Goal: Task Accomplishment & Management: Manage account settings

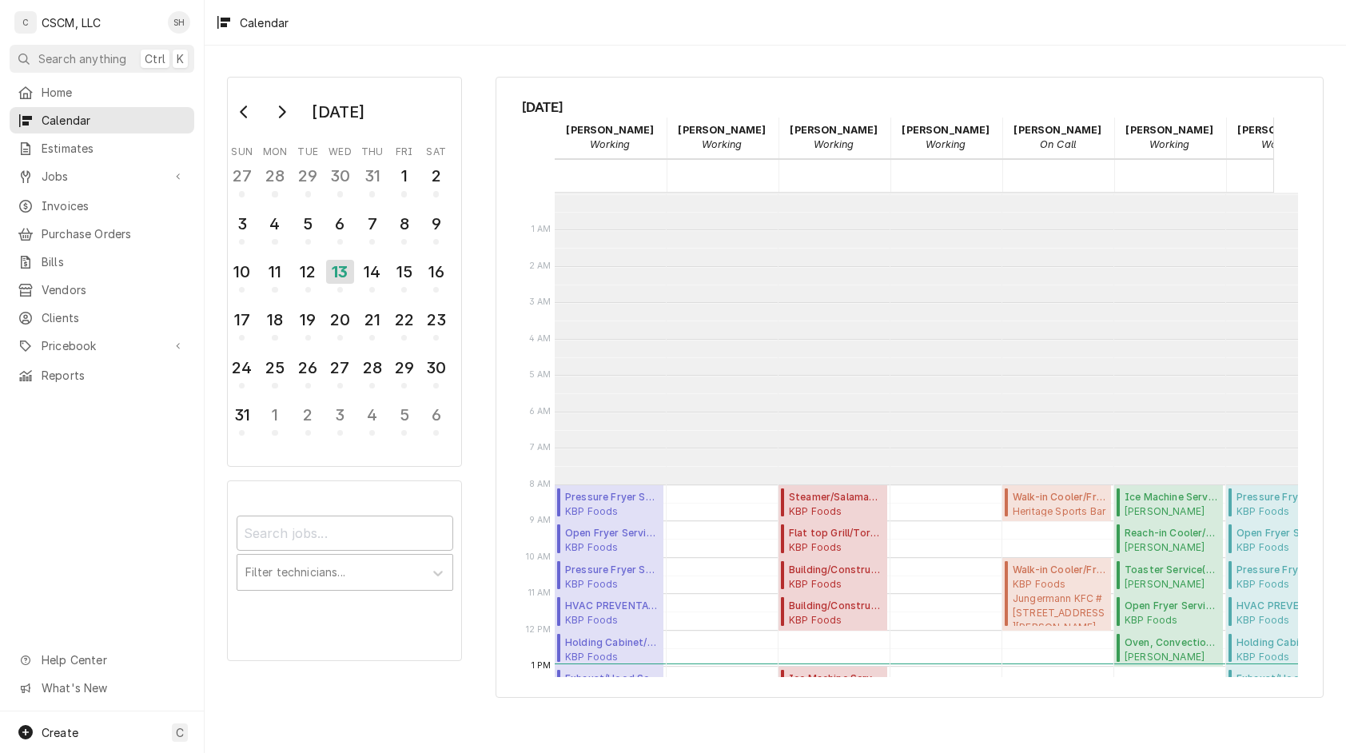
scroll to position [291, 0]
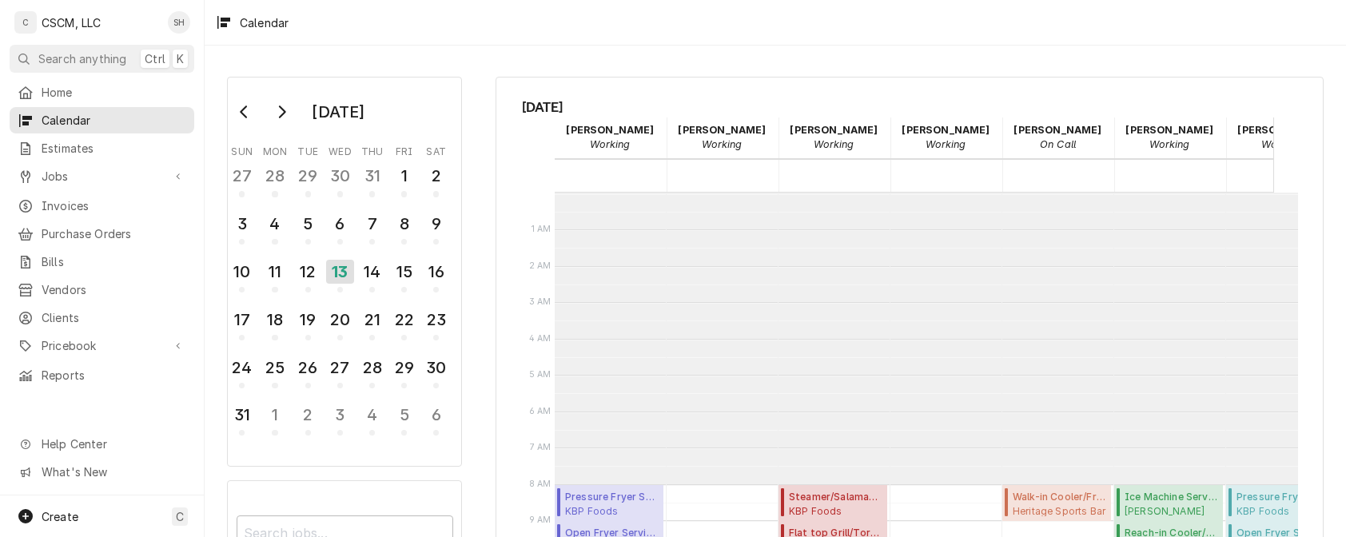
scroll to position [203, 90]
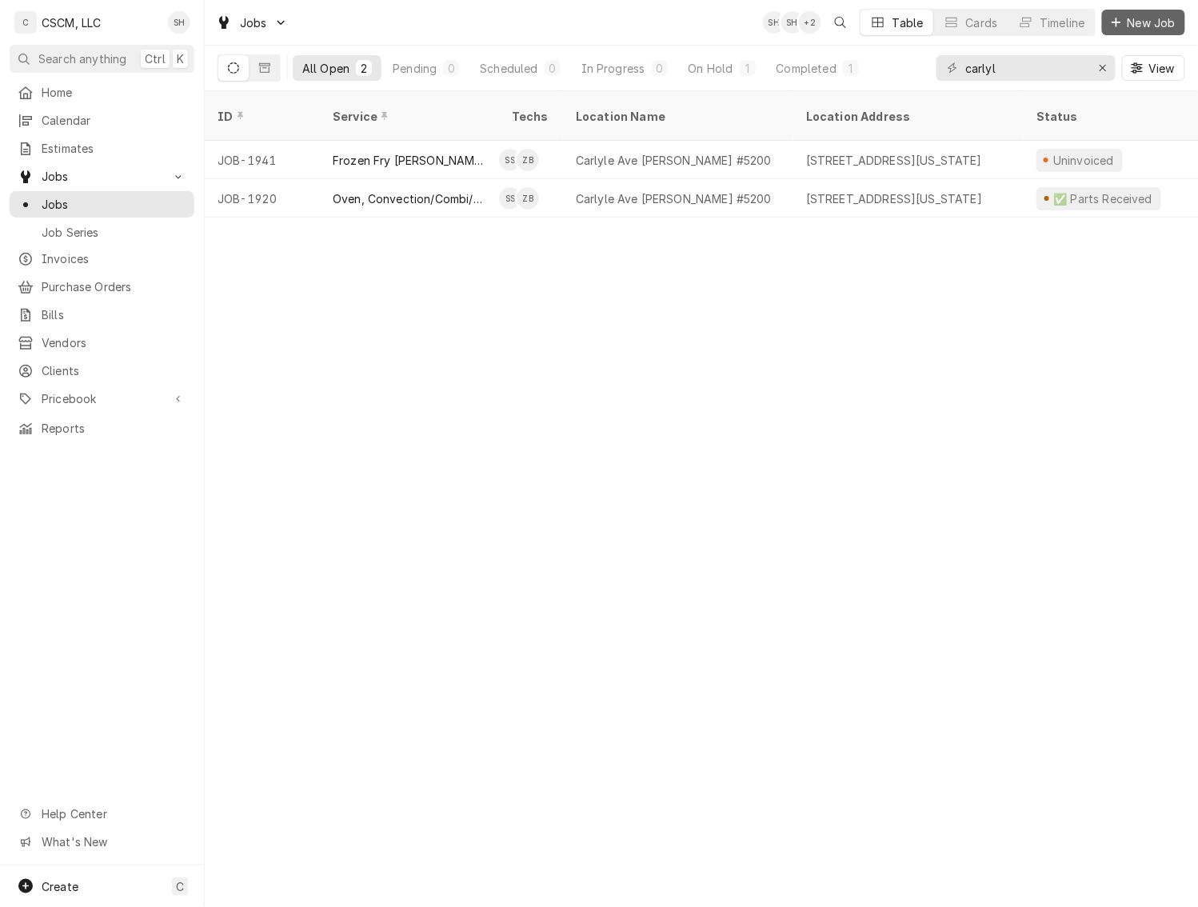
click at [1130, 14] on span "New Job" at bounding box center [1151, 22] width 54 height 17
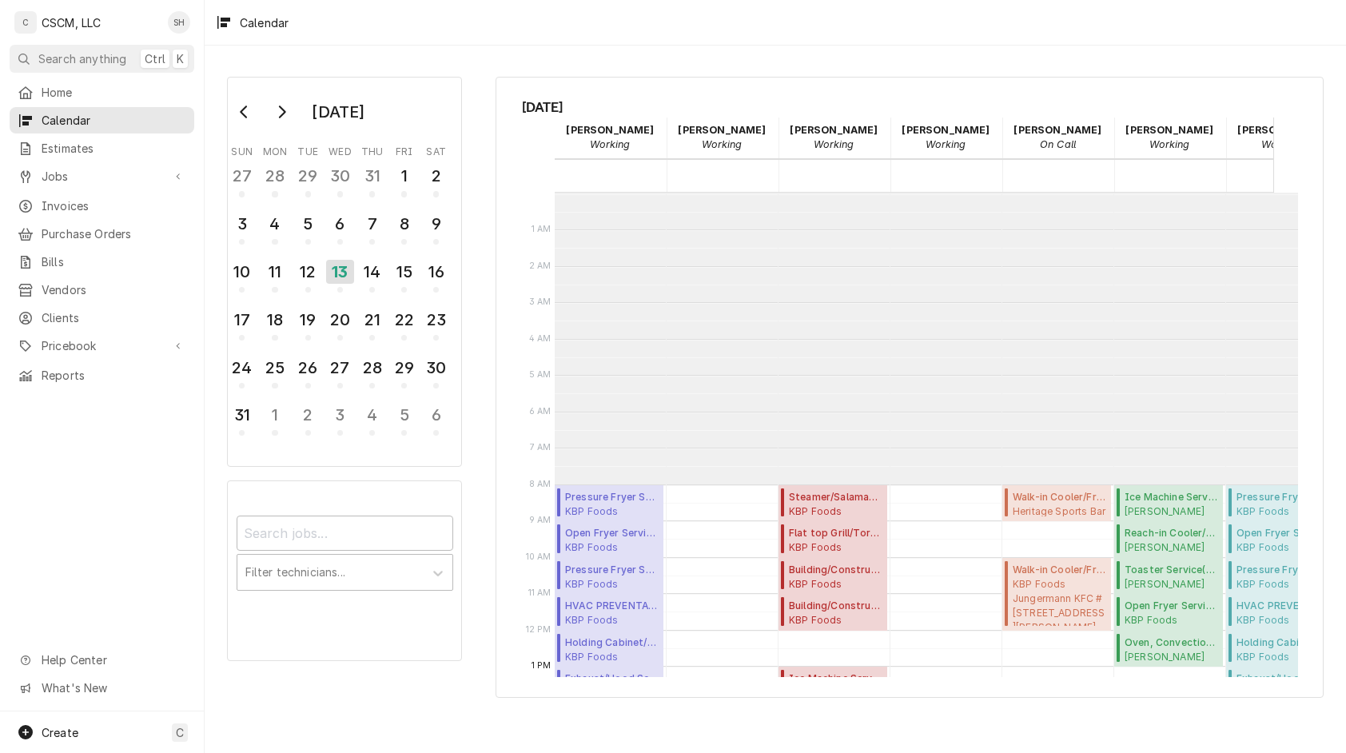
scroll to position [291, 0]
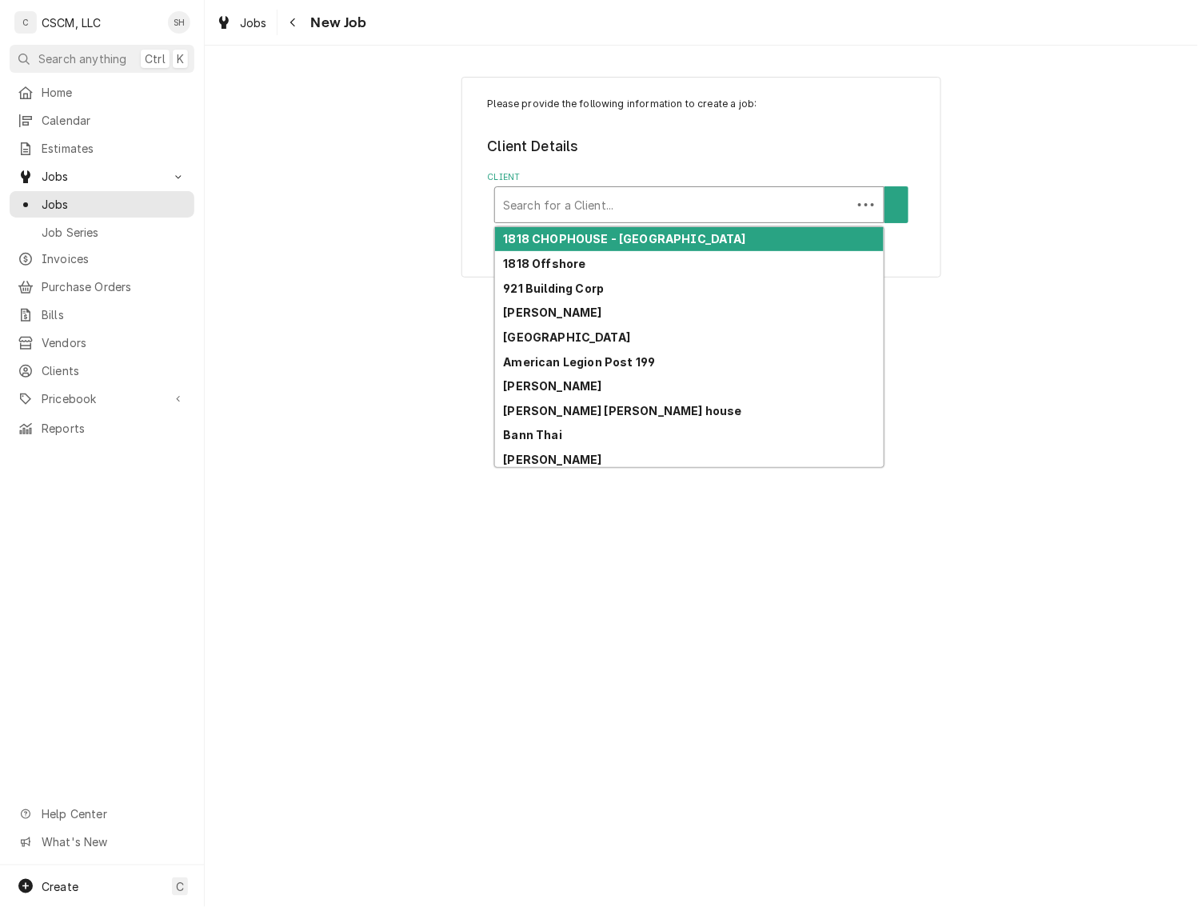
click at [772, 207] on div "Client" at bounding box center [673, 204] width 341 height 29
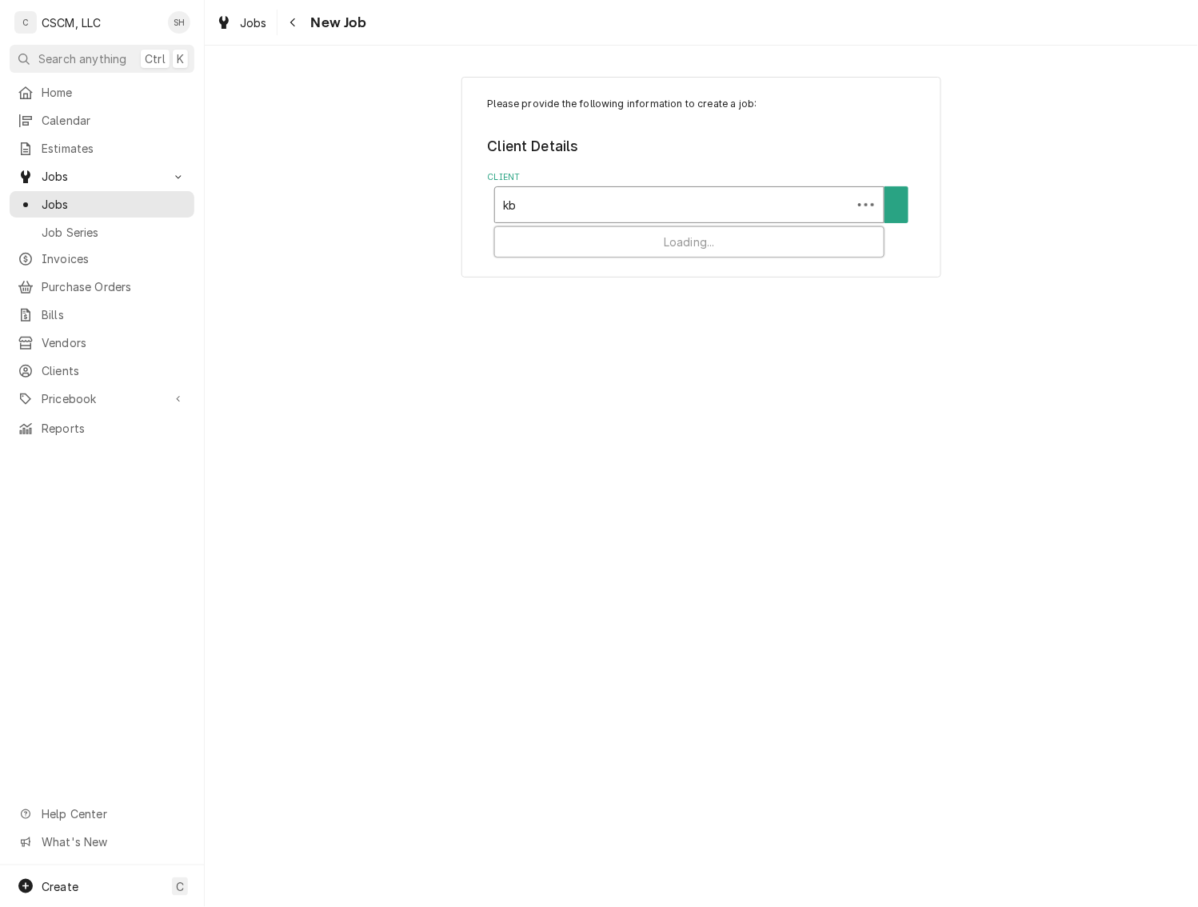
type input "kbp"
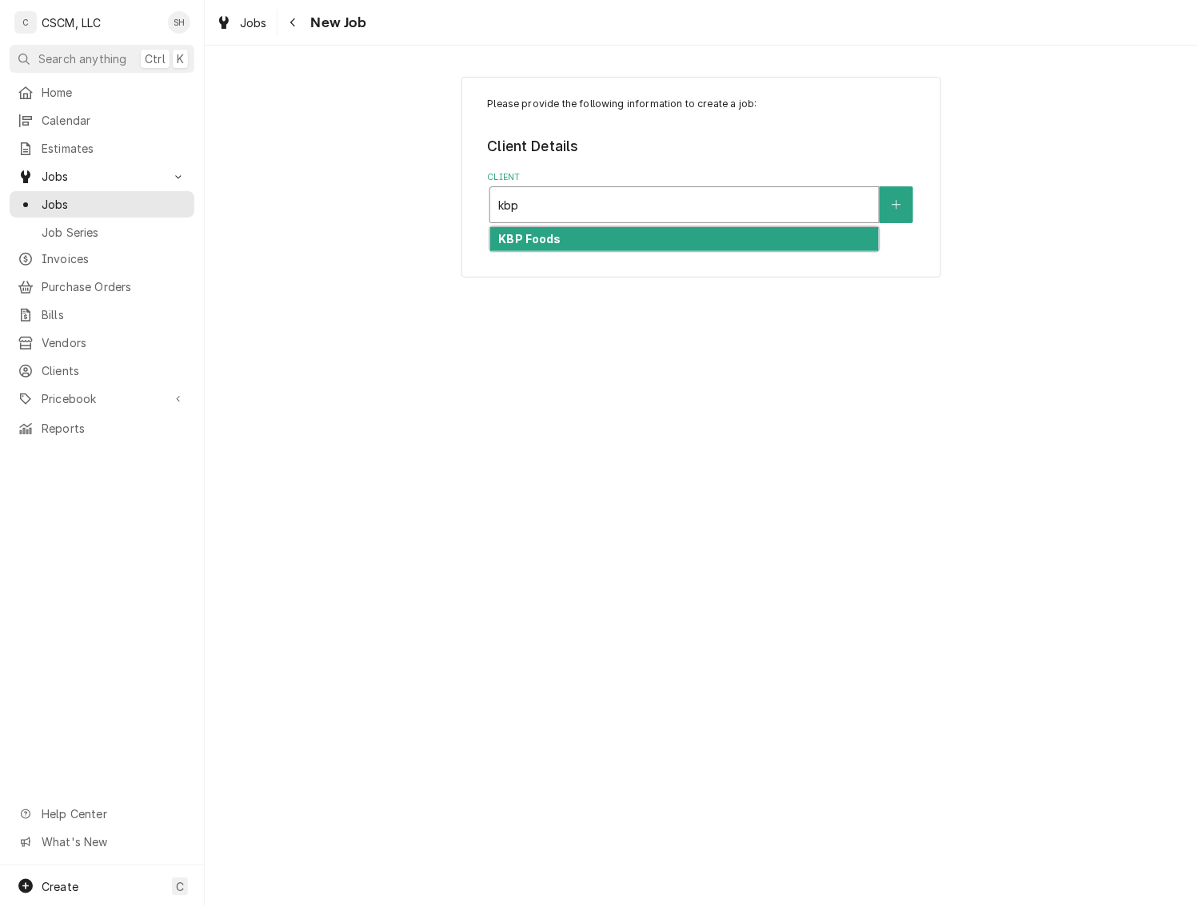
click at [758, 235] on div "KBP Foods" at bounding box center [684, 239] width 389 height 25
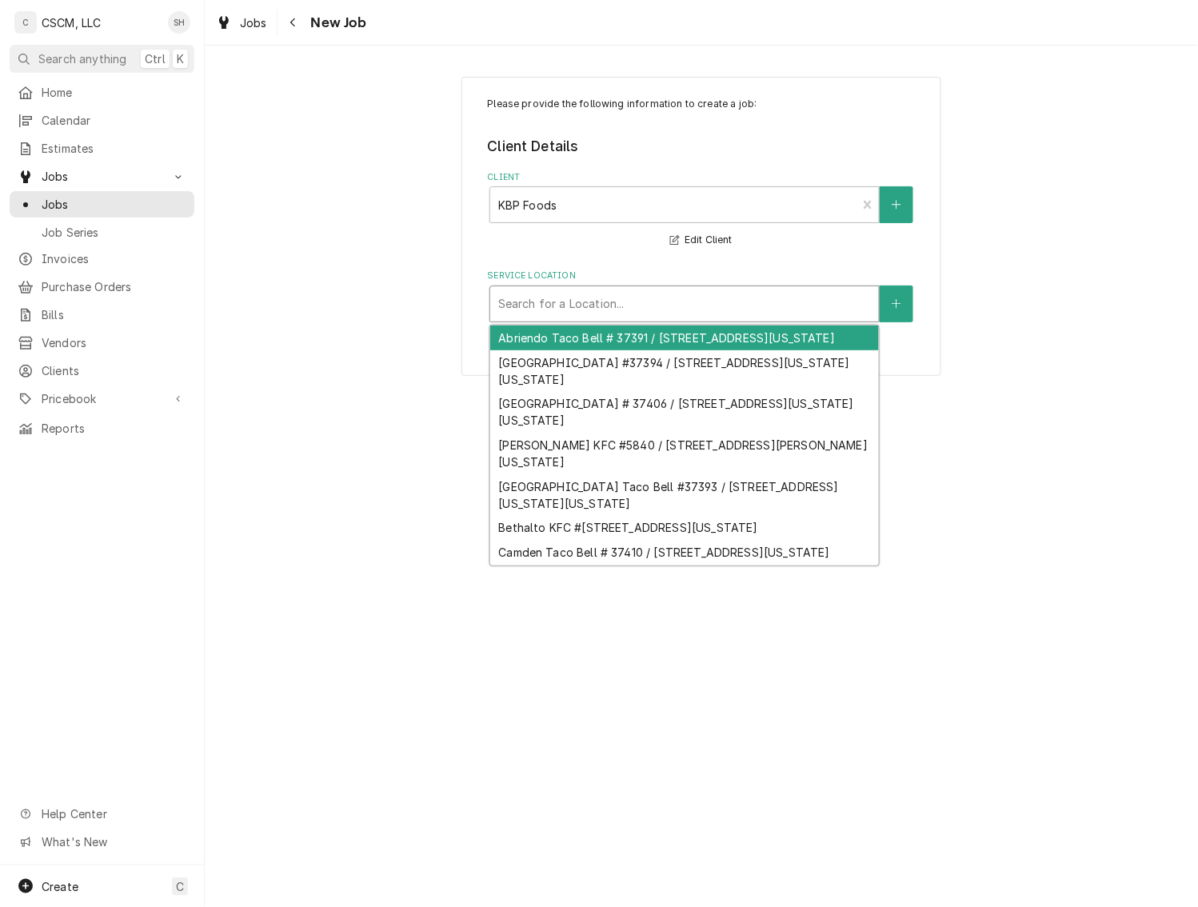
click at [641, 307] on div "Service Location" at bounding box center [684, 303] width 373 height 29
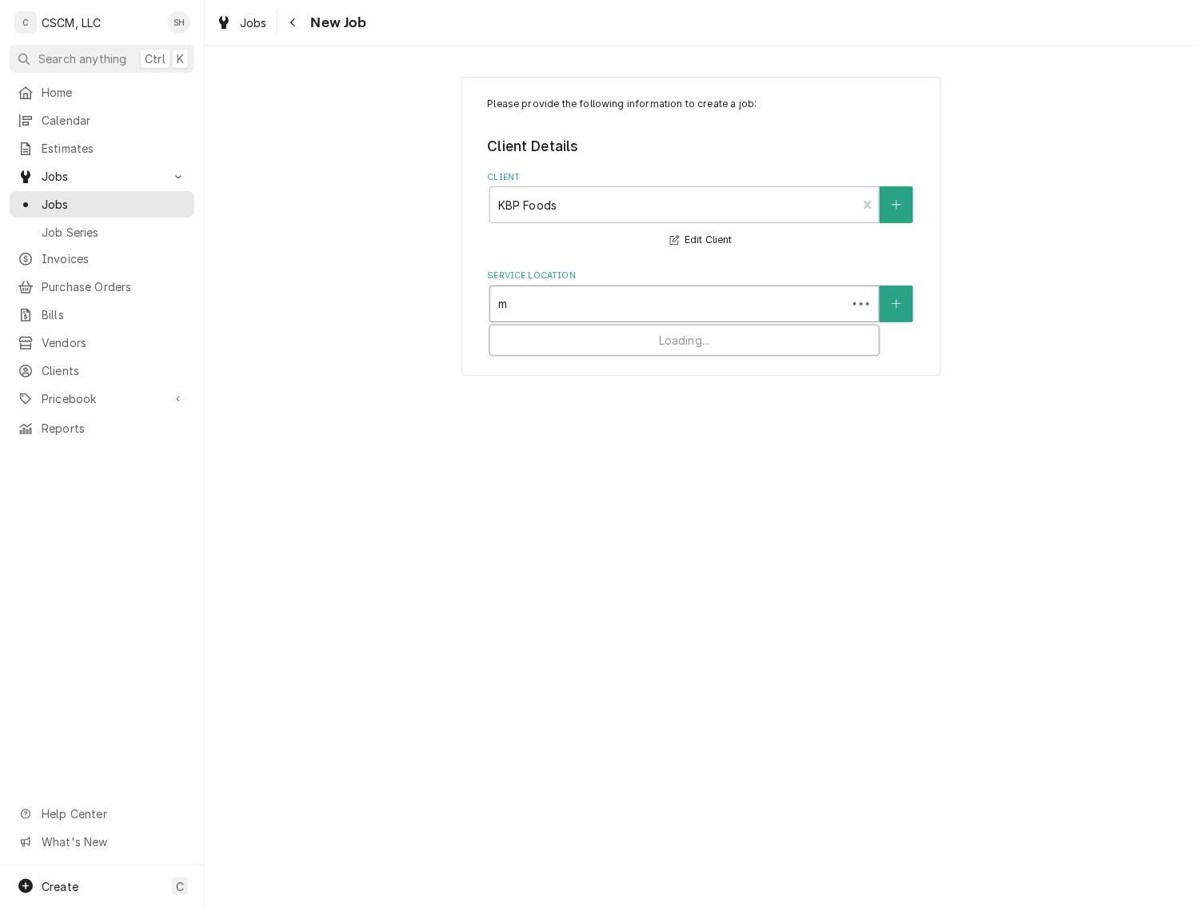
type input "mc"
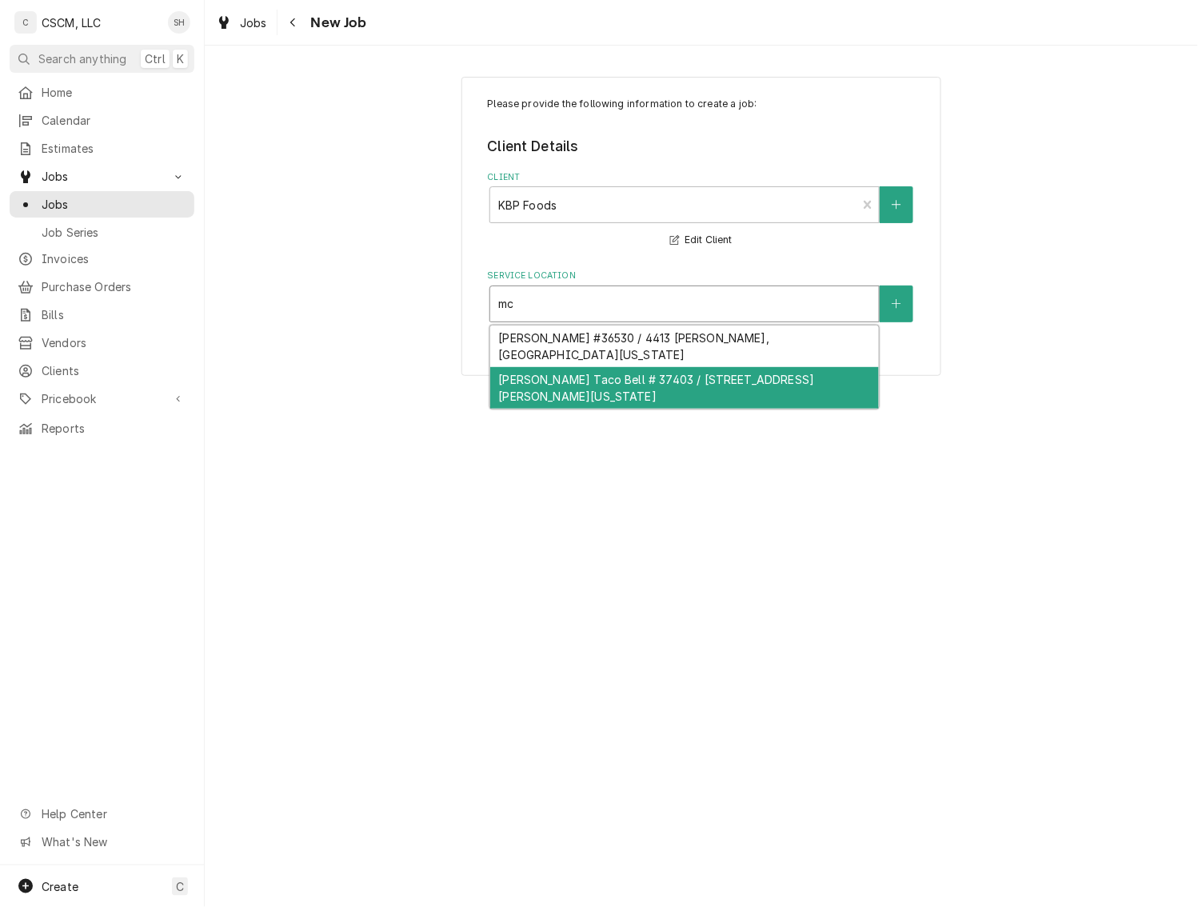
click at [664, 377] on div "McCulloch Taco Bell # 37403 / 99 S. McCulloch Blvd, Pueblo West, Colorado 81007" at bounding box center [684, 388] width 389 height 42
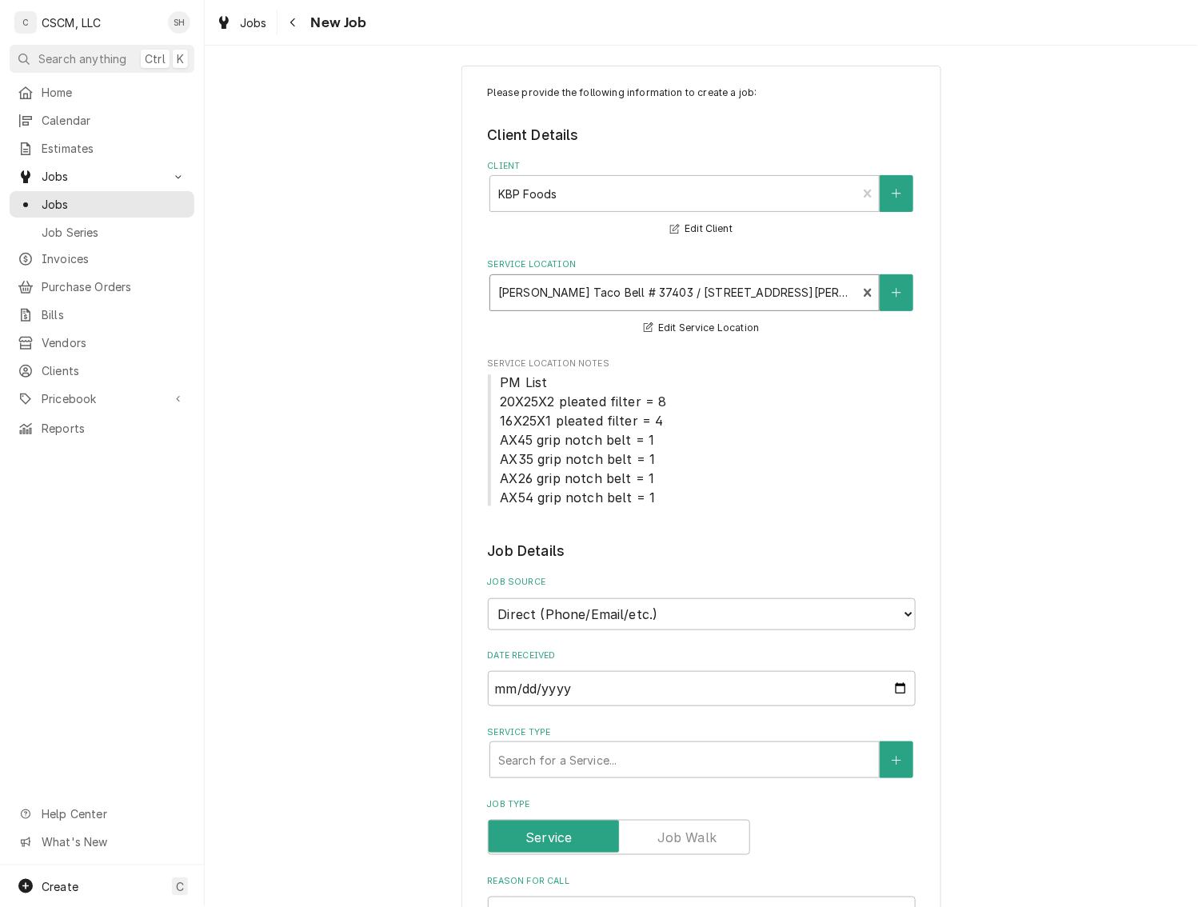
scroll to position [19, 0]
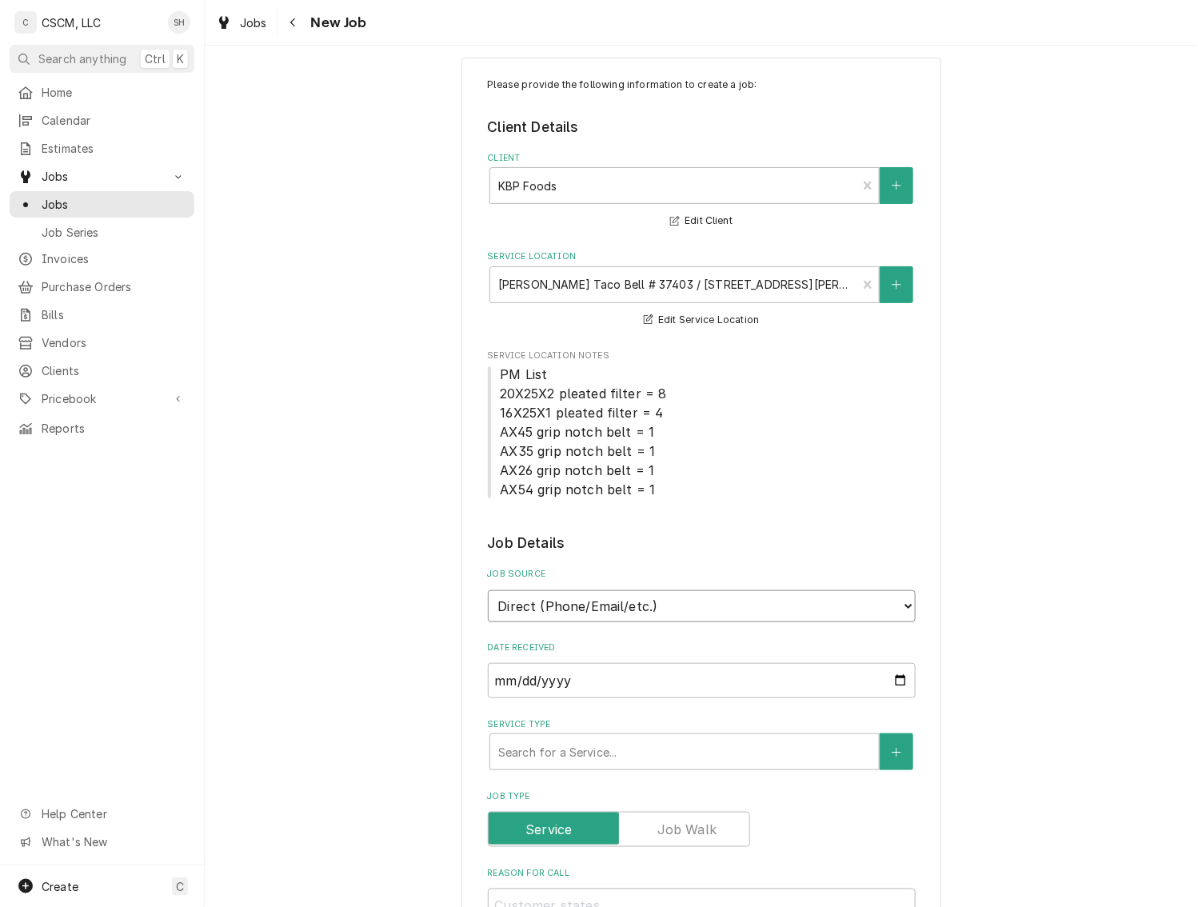
click at [624, 610] on select "Direct (Phone/Email/etc.) Other" at bounding box center [702, 606] width 428 height 32
select select "100"
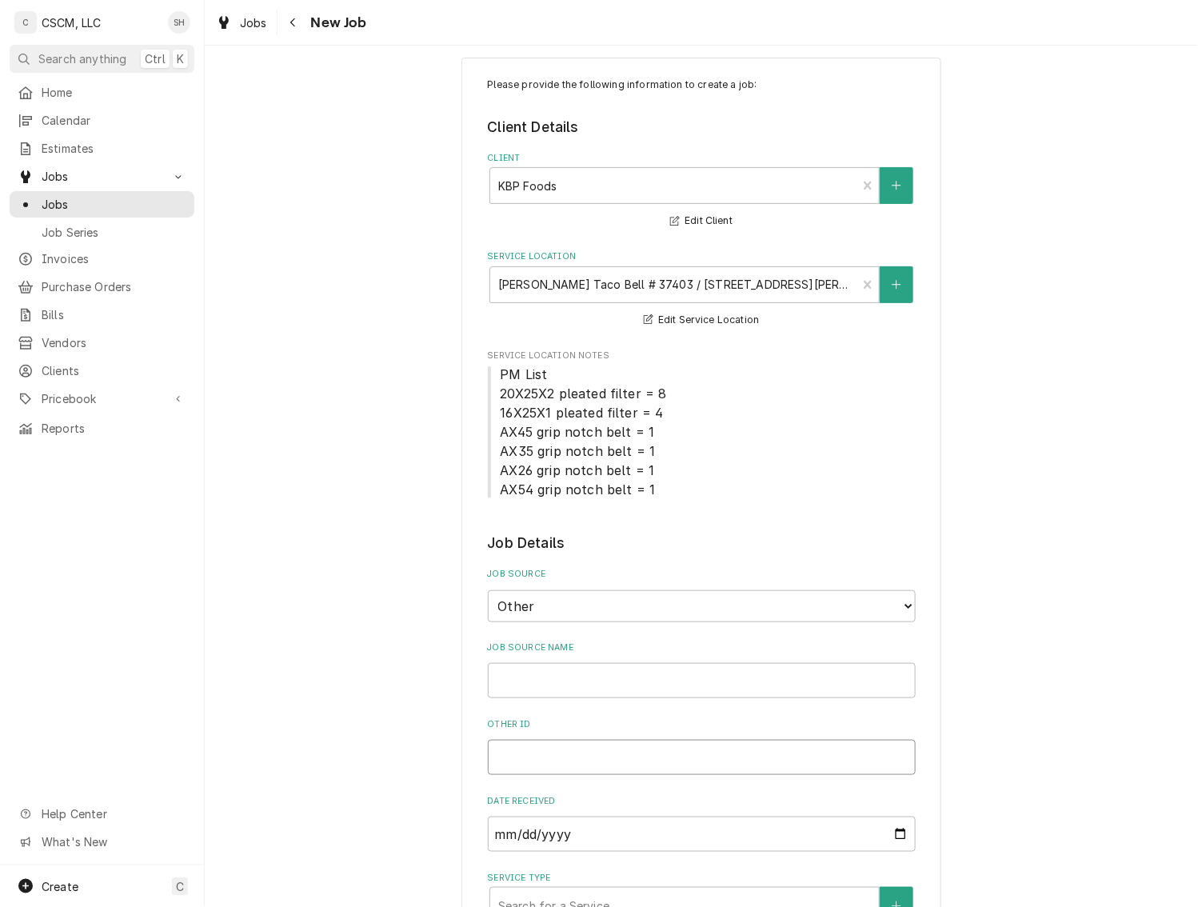
click at [515, 757] on input "Other ID" at bounding box center [702, 757] width 428 height 35
paste input "71964544"
type textarea "x"
type input "71964544"
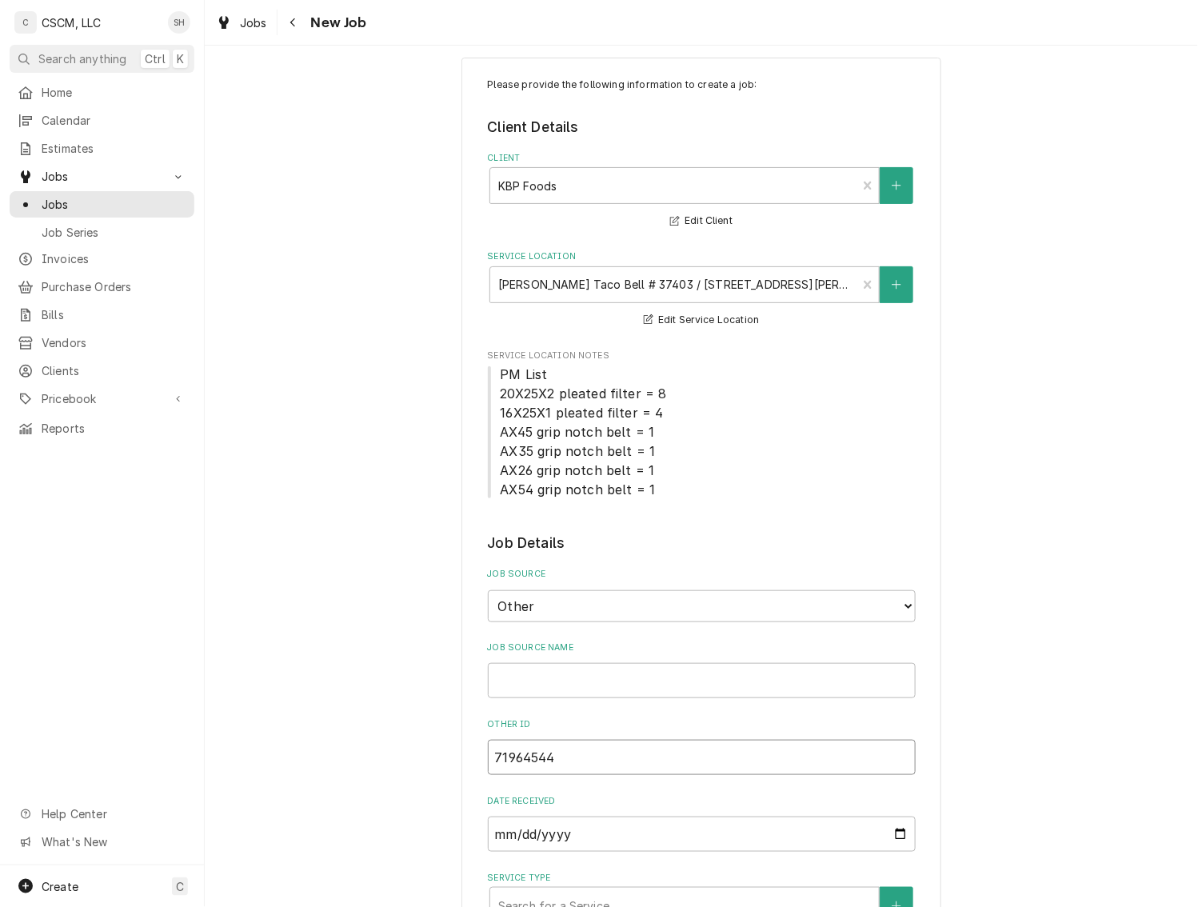
type textarea "x"
type input "71964544"
click at [528, 684] on input "Job Source Name" at bounding box center [702, 680] width 428 height 35
type textarea "x"
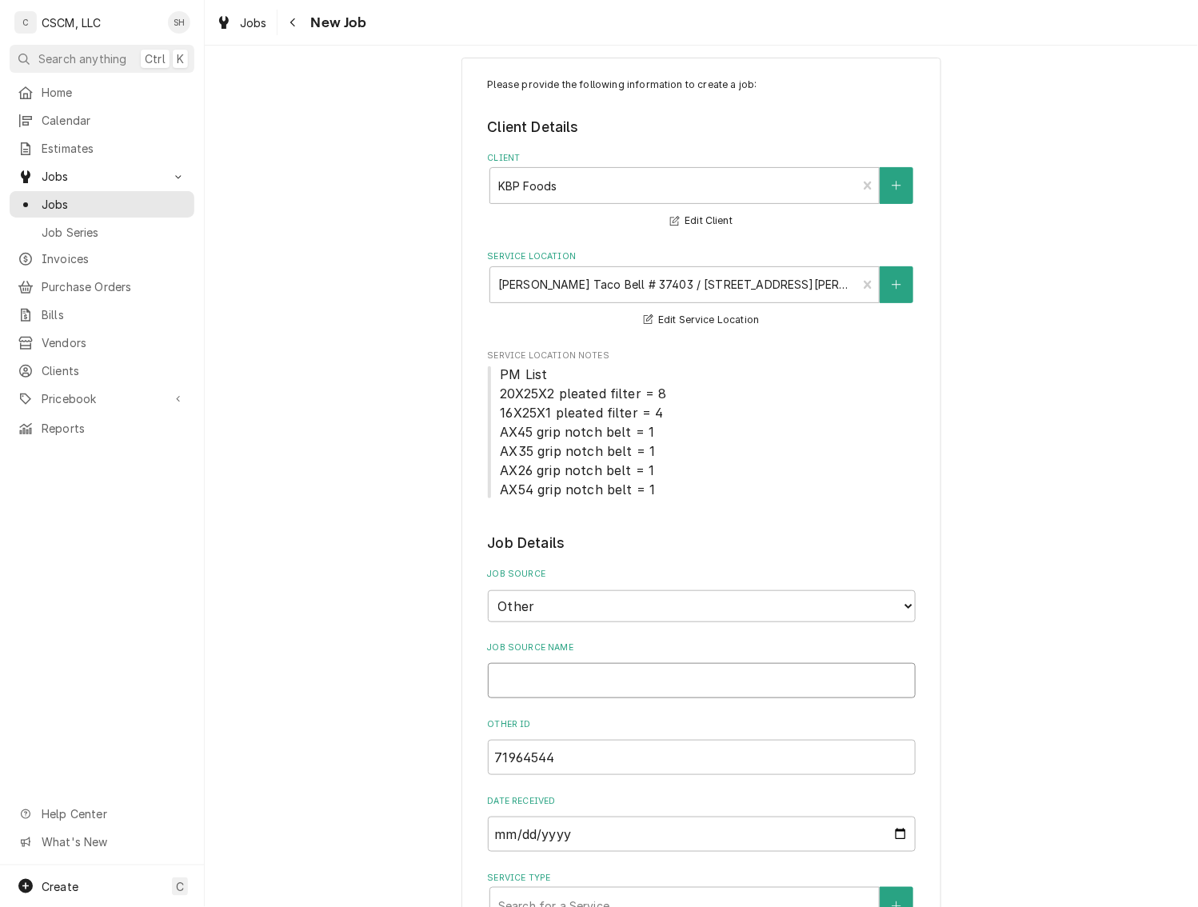
type input "V"
type textarea "x"
type input "Ve"
type textarea "x"
type input "Ver"
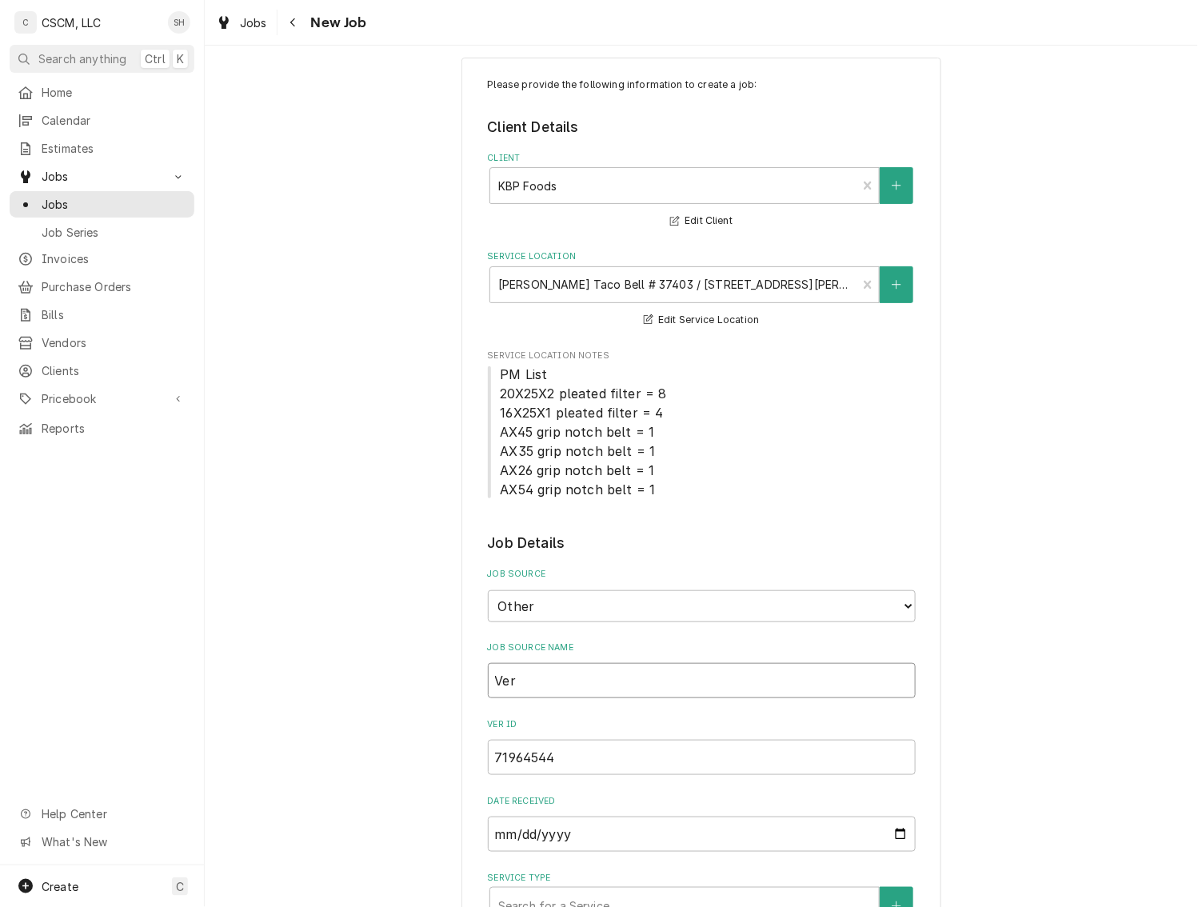
type textarea "x"
type input "Veri"
type textarea "x"
type input "Veris"
type textarea "x"
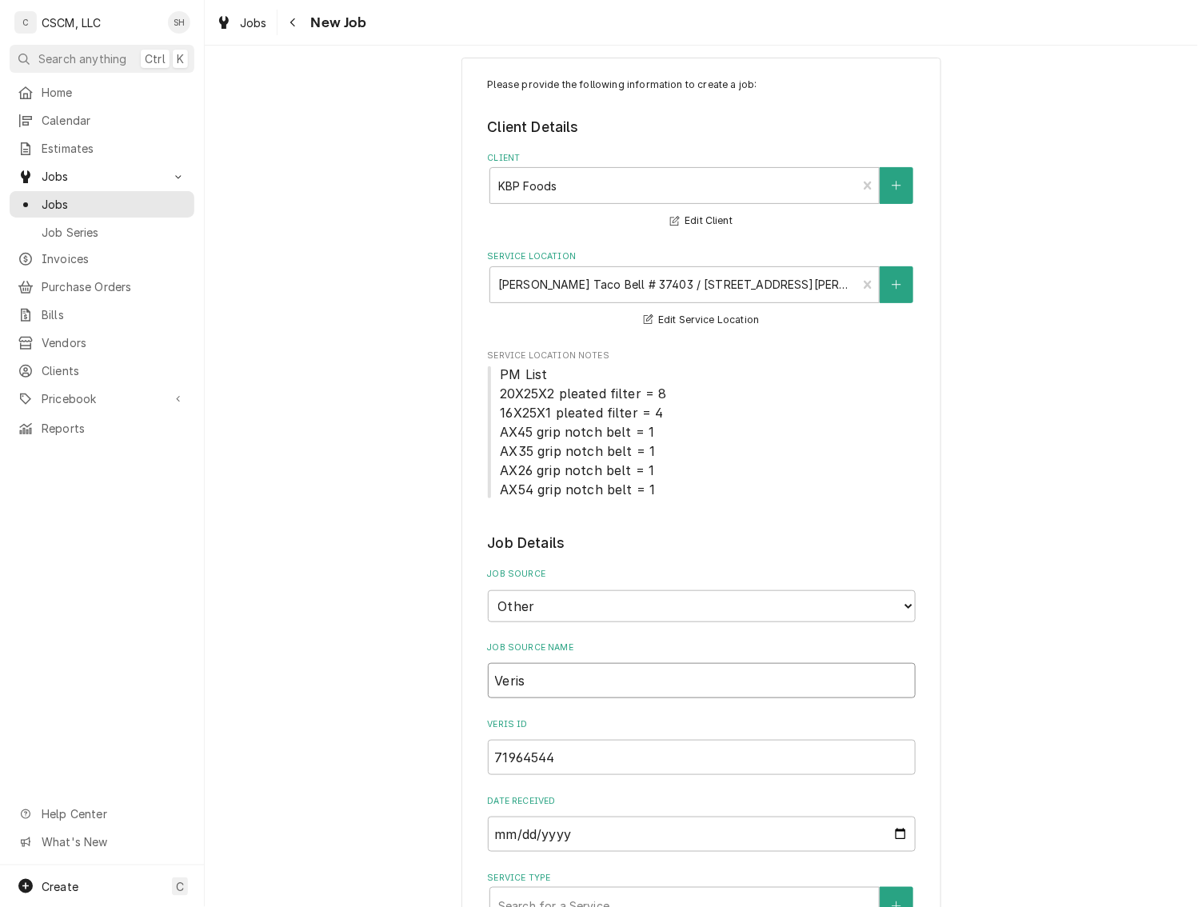
type input "Verisa"
type textarea "x"
type input "Verisae"
type textarea "x"
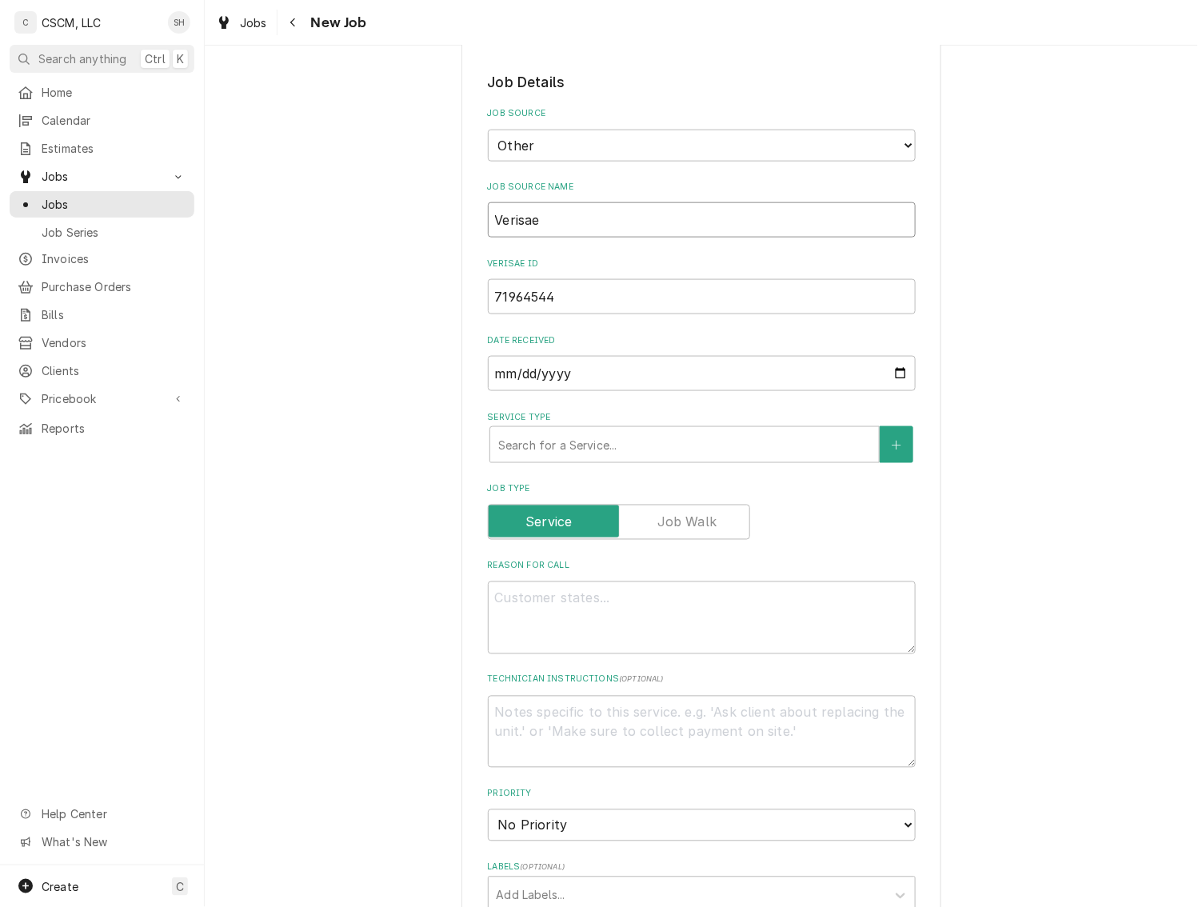
scroll to position [484, 0]
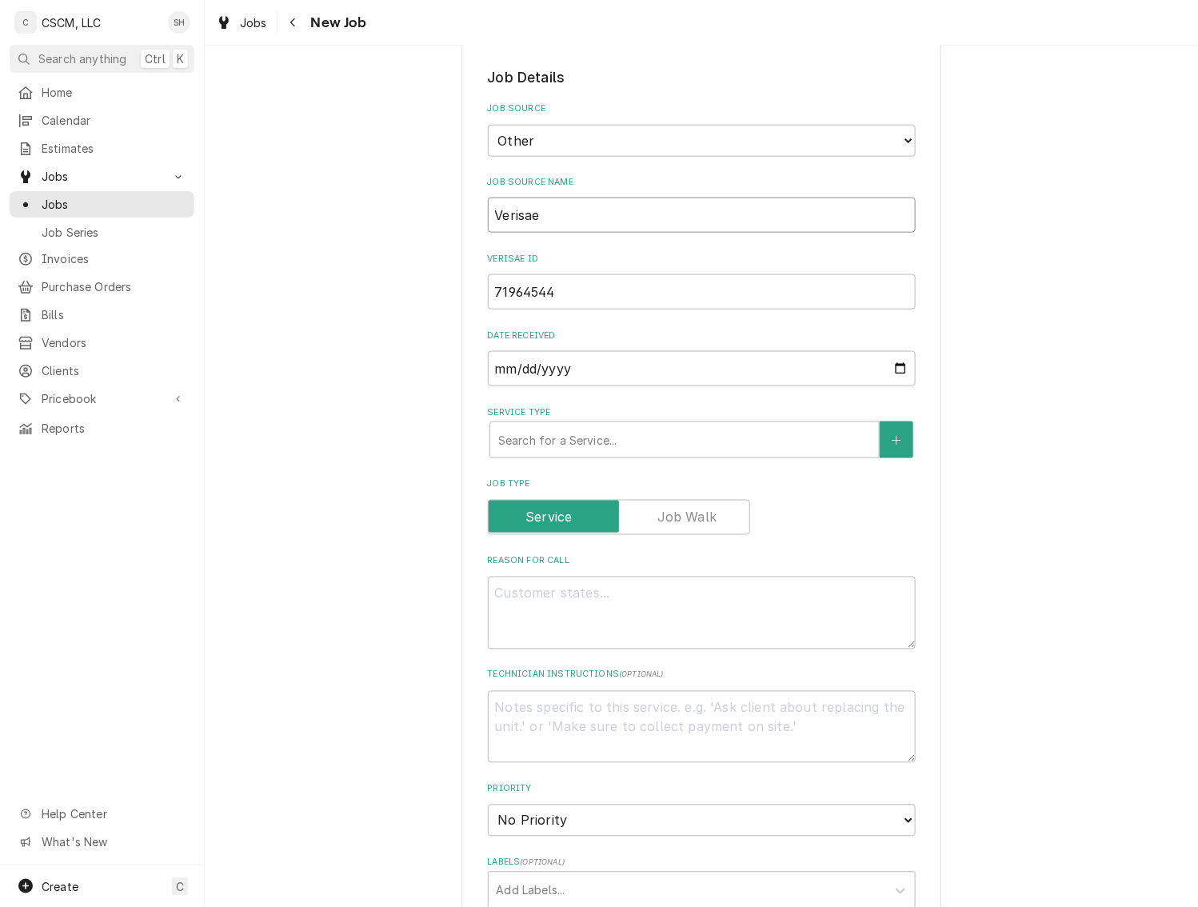
type input "Verisae"
click at [512, 609] on textarea "Reason For Call" at bounding box center [702, 612] width 428 height 73
paste textarea "Drive thru unit is not making ice. We have to keep turning off and on."
type textarea "x"
type textarea "Drive thru unit is not making ice. We have to keep turning off and on."
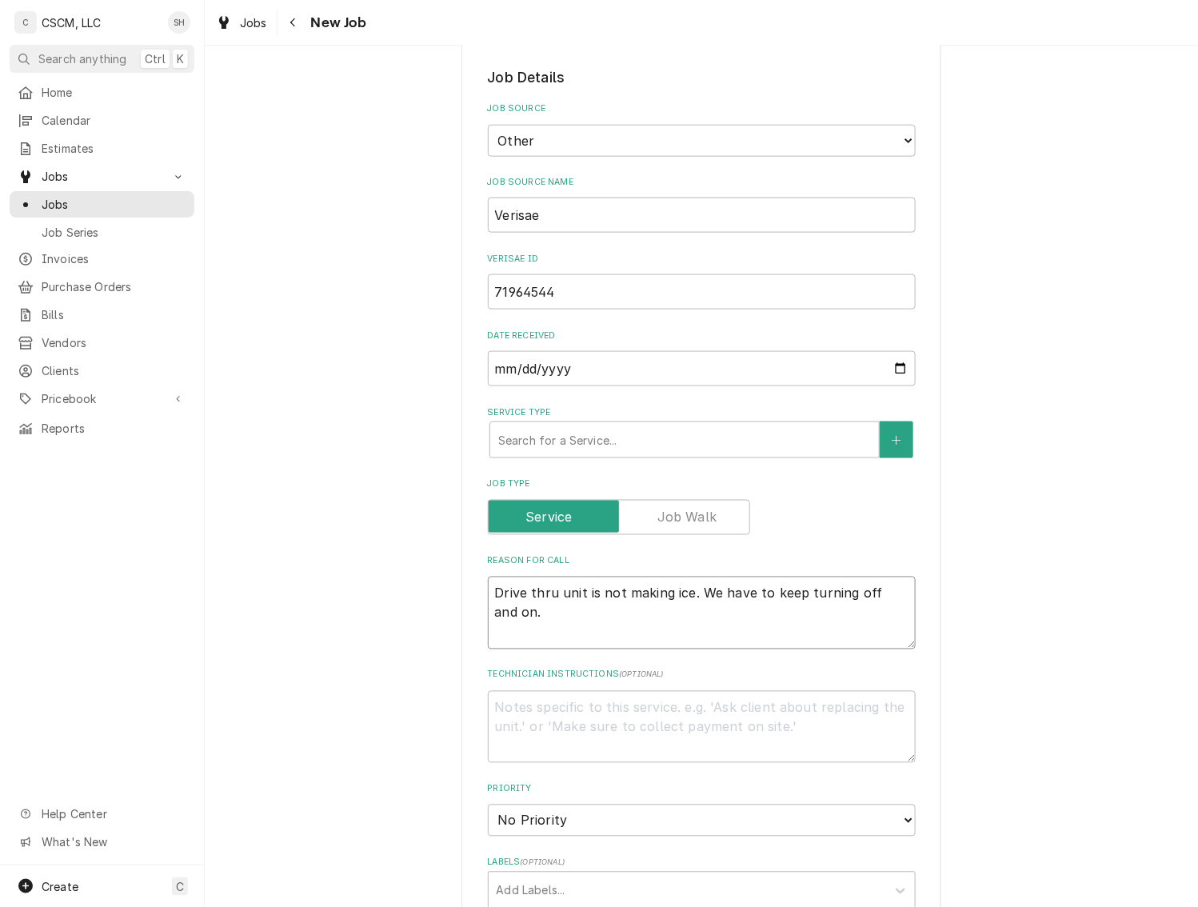
type textarea "x"
type textarea "Drive thru unit is not making ice. We have to keep turning off and on."
type textarea "x"
type textarea "Drive thru unit is not making ice. We have to keep turning off and on. N"
type textarea "x"
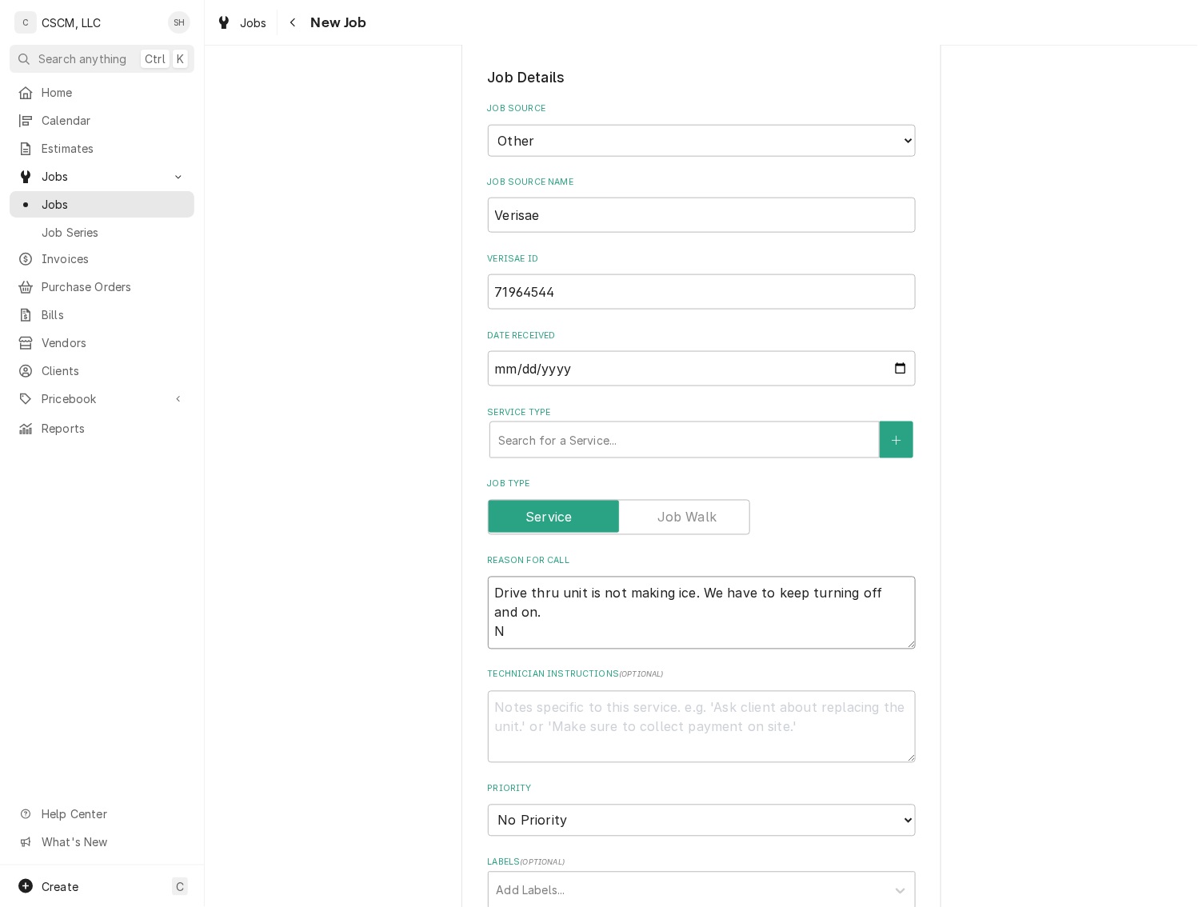
type textarea "Drive thru unit is not making ice. We have to keep turning off and on. NT"
type textarea "x"
type textarea "Drive thru unit is not making ice. We have to keep turning off and on. NTE"
type textarea "x"
type textarea "Drive thru unit is not making ice. We have to keep turning off and on. NTE:"
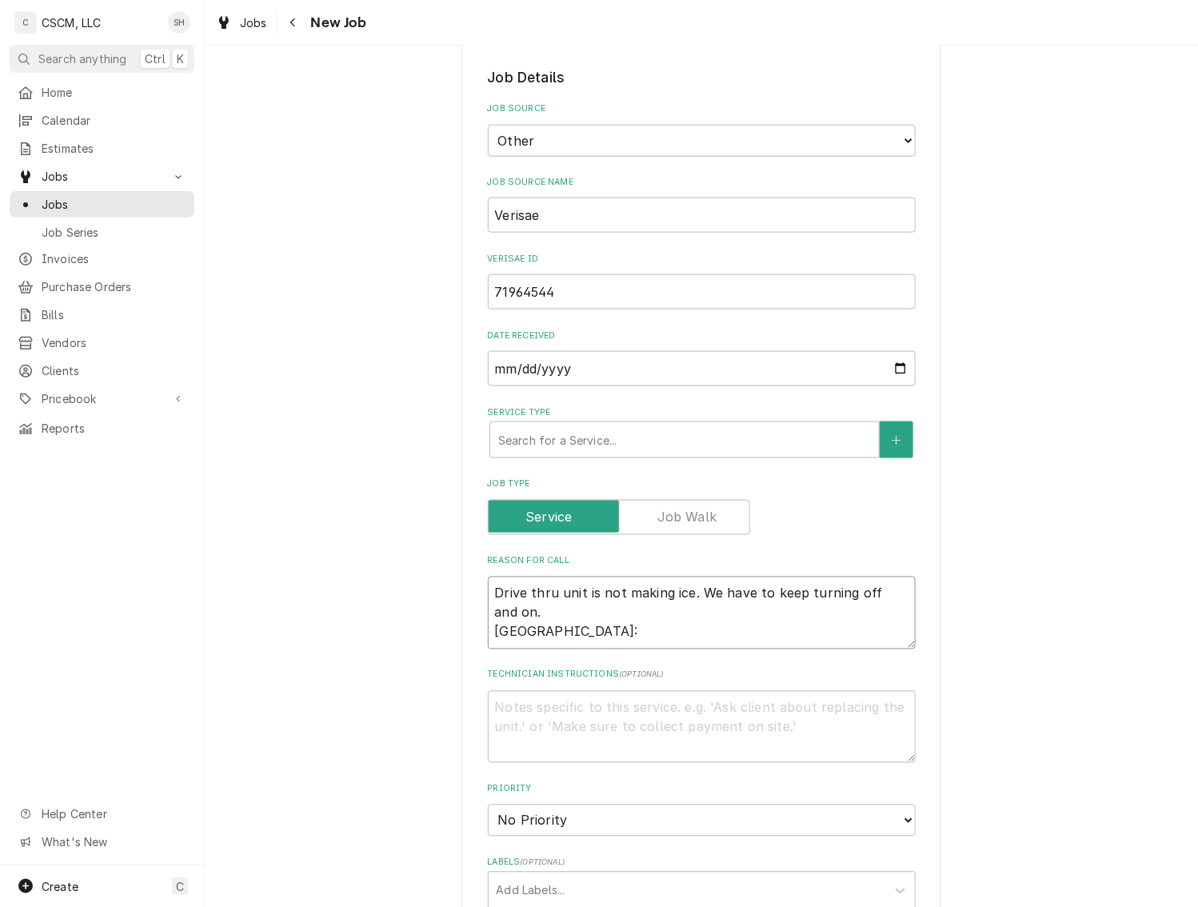
type textarea "x"
type textarea "Drive thru unit is not making ice. We have to keep turning off and on. NTE:"
type textarea "x"
type textarea "Drive thru unit is not making ice. We have to keep turning off and on. NTE: $"
type textarea "x"
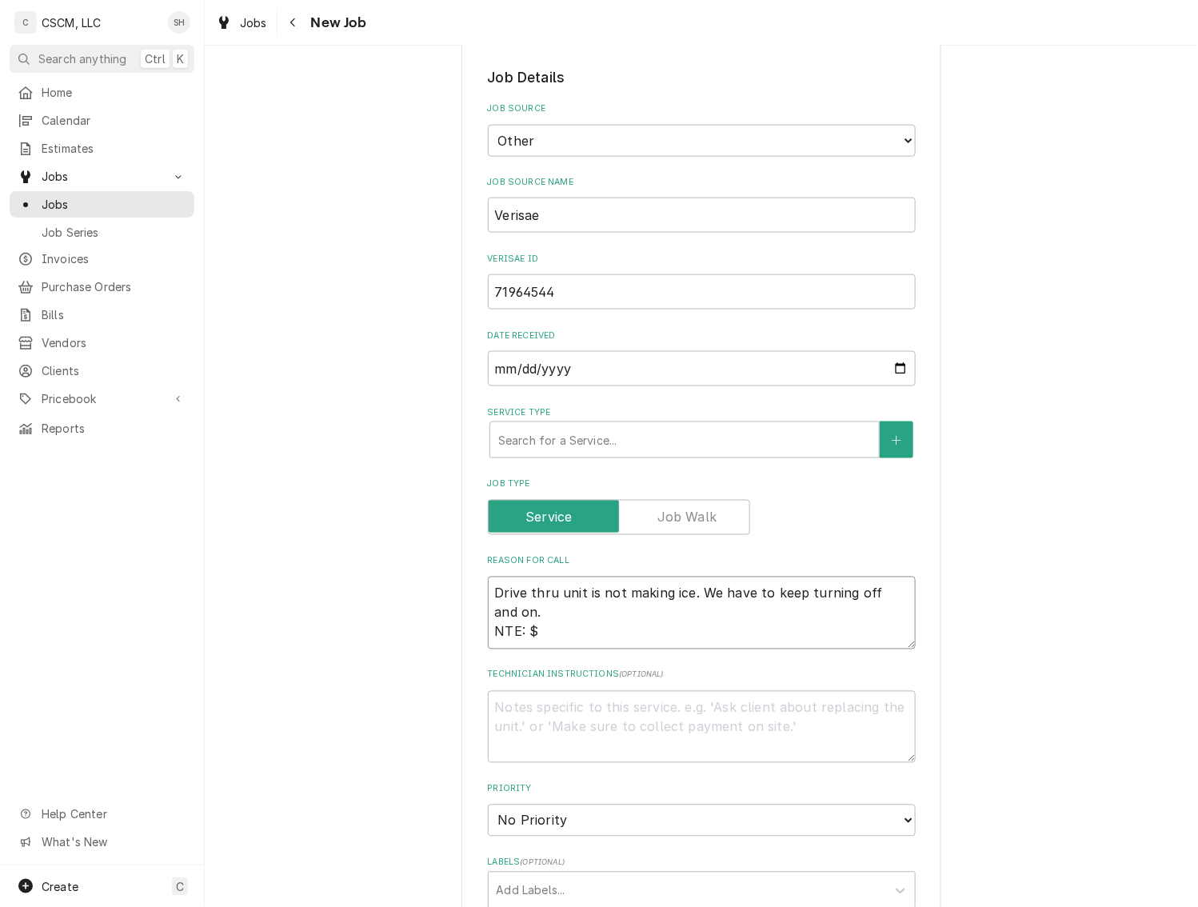
type textarea "Drive thru unit is not making ice. We have to keep turning off and on. NTE: $5"
type textarea "x"
type textarea "Drive thru unit is not making ice. We have to keep turning off and on. NTE: $50"
type textarea "x"
type textarea "Drive thru unit is not making ice. We have to keep turning off and on. NTE: $500"
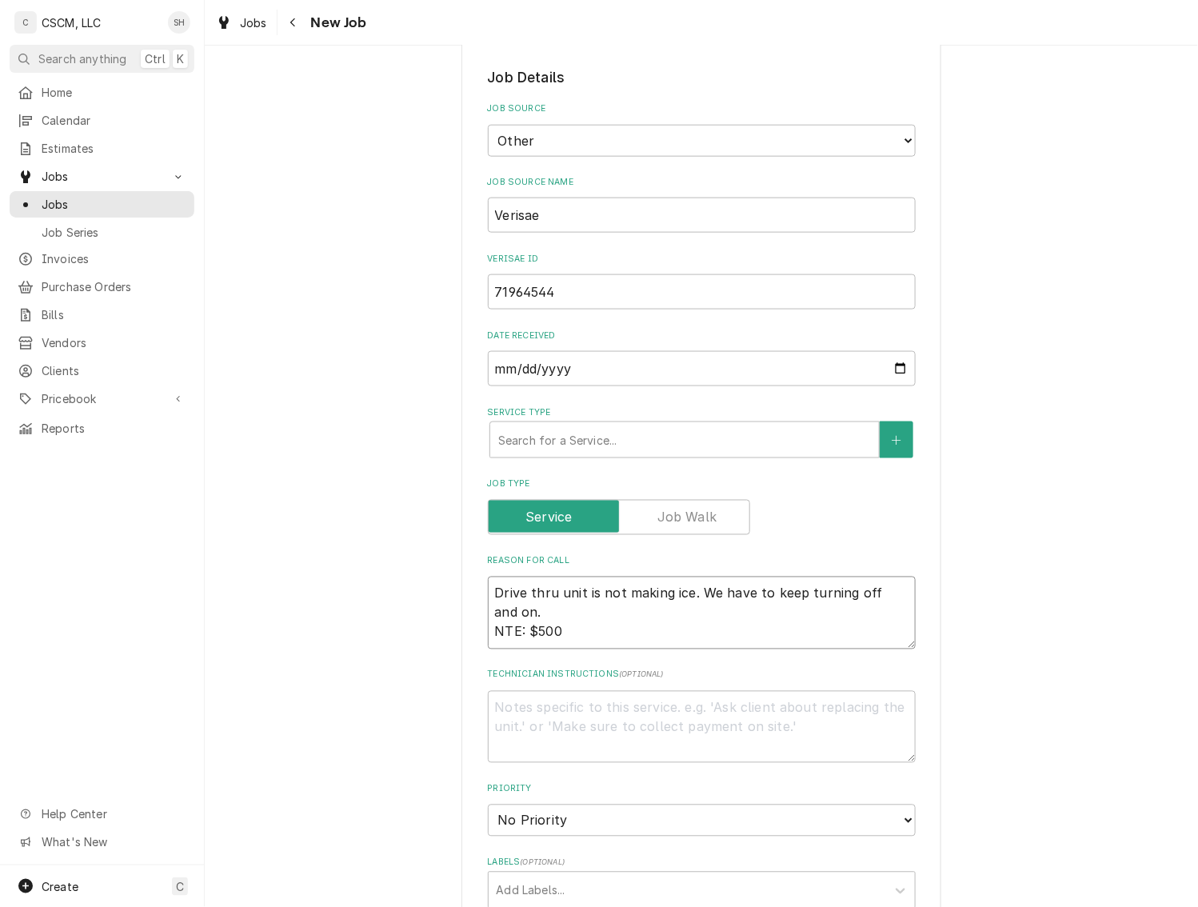
type textarea "x"
type textarea "Drive thru unit is not making ice. We have to keep turning off and on. NTE: $500"
type textarea "x"
type textarea "Drive thru unit is not making ice. We have to keep turning off and on. NTE: $50…"
type textarea "x"
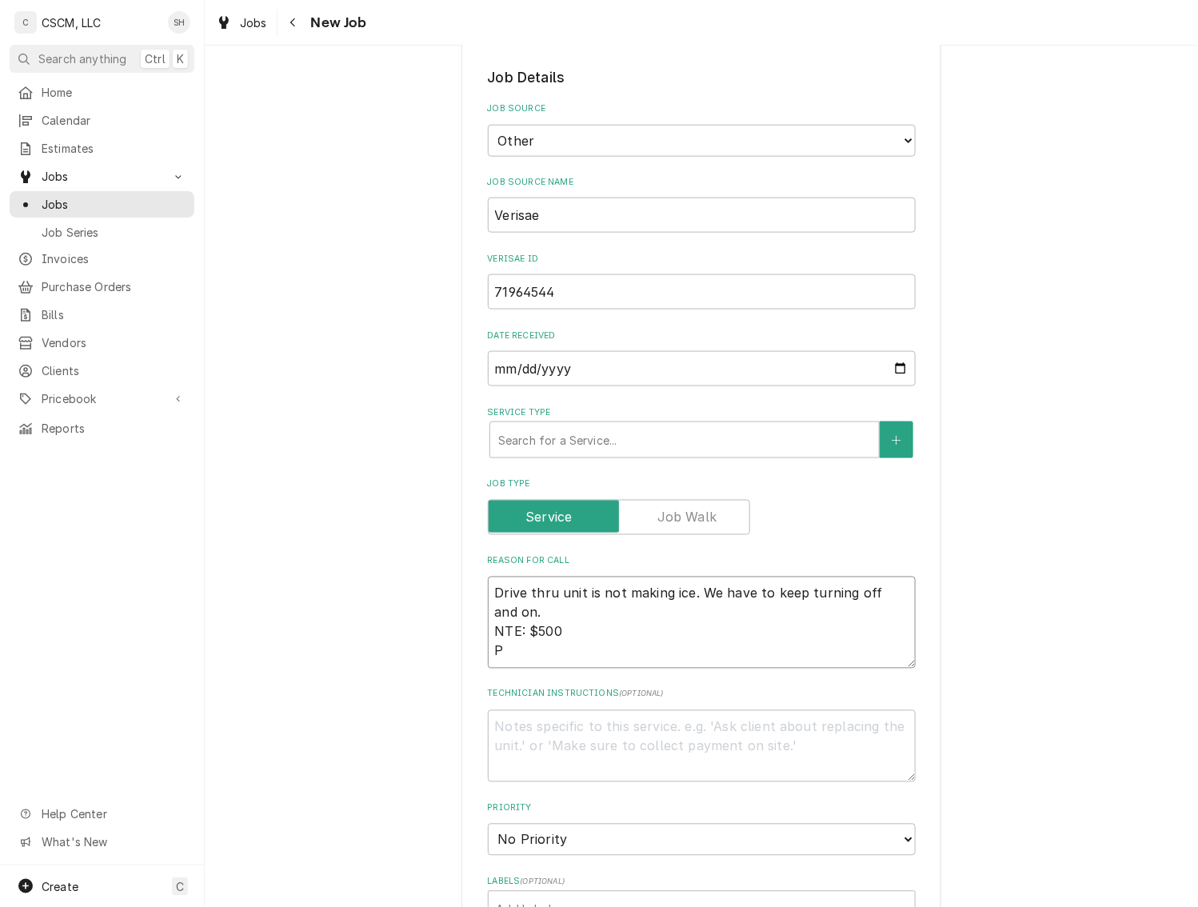
type textarea "Drive thru unit is not making ice. We have to keep turning off and on. NTE: $50…"
type textarea "x"
type textarea "Drive thru unit is not making ice. We have to keep turning off and on. NTE: $50…"
type textarea "x"
type textarea "Drive thru unit is not making ice. We have to keep turning off and on. NTE: $50…"
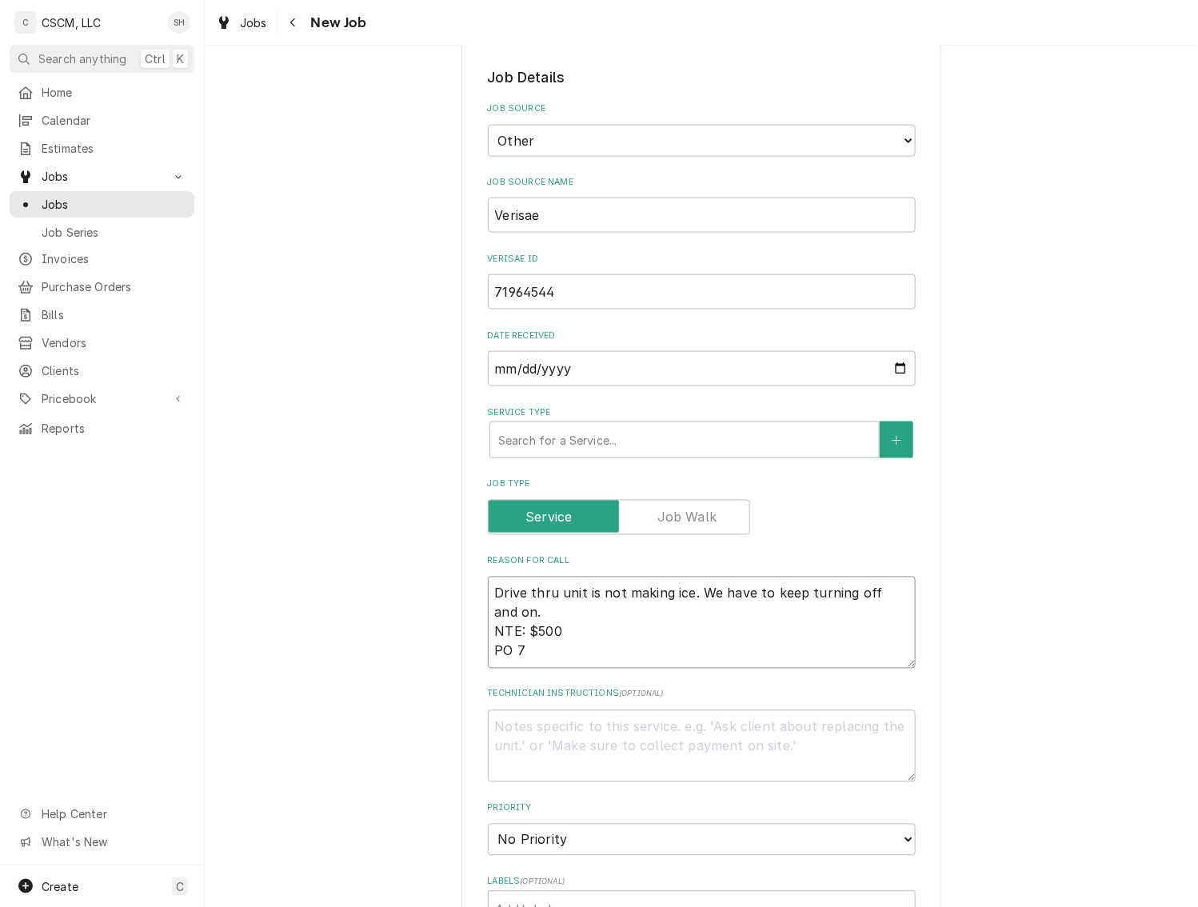
type textarea "x"
type textarea "Drive thru unit is not making ice. We have to keep turning off and on. NTE: $50…"
type textarea "x"
type textarea "Drive thru unit is not making ice. We have to keep turning off and on. NTE: $50…"
type textarea "x"
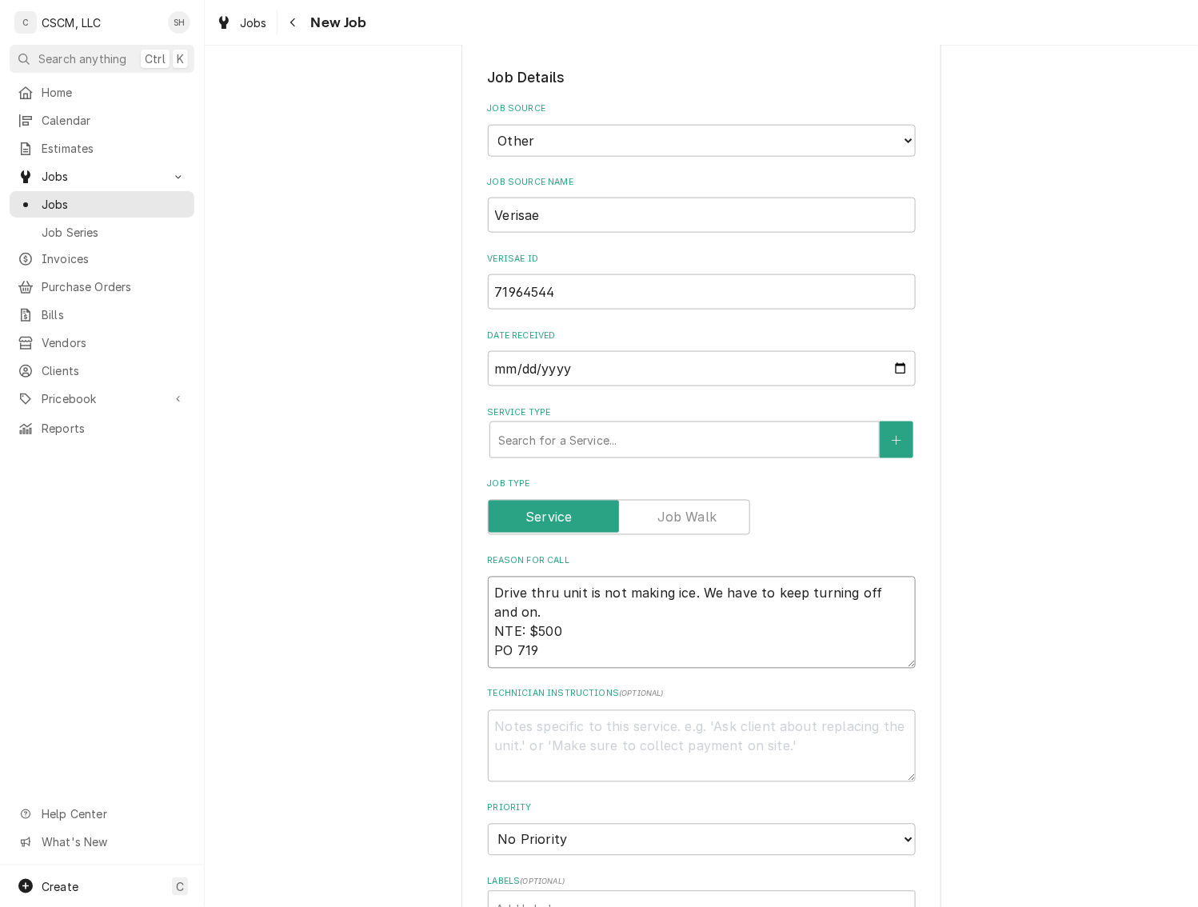
type textarea "Drive thru unit is not making ice. We have to keep turning off and on. NTE: $50…"
type textarea "x"
type textarea "Drive thru unit is not making ice. We have to keep turning off and on. NTE: $50…"
type textarea "x"
type textarea "Drive thru unit is not making ice. We have to keep turning off and on. NTE: $50…"
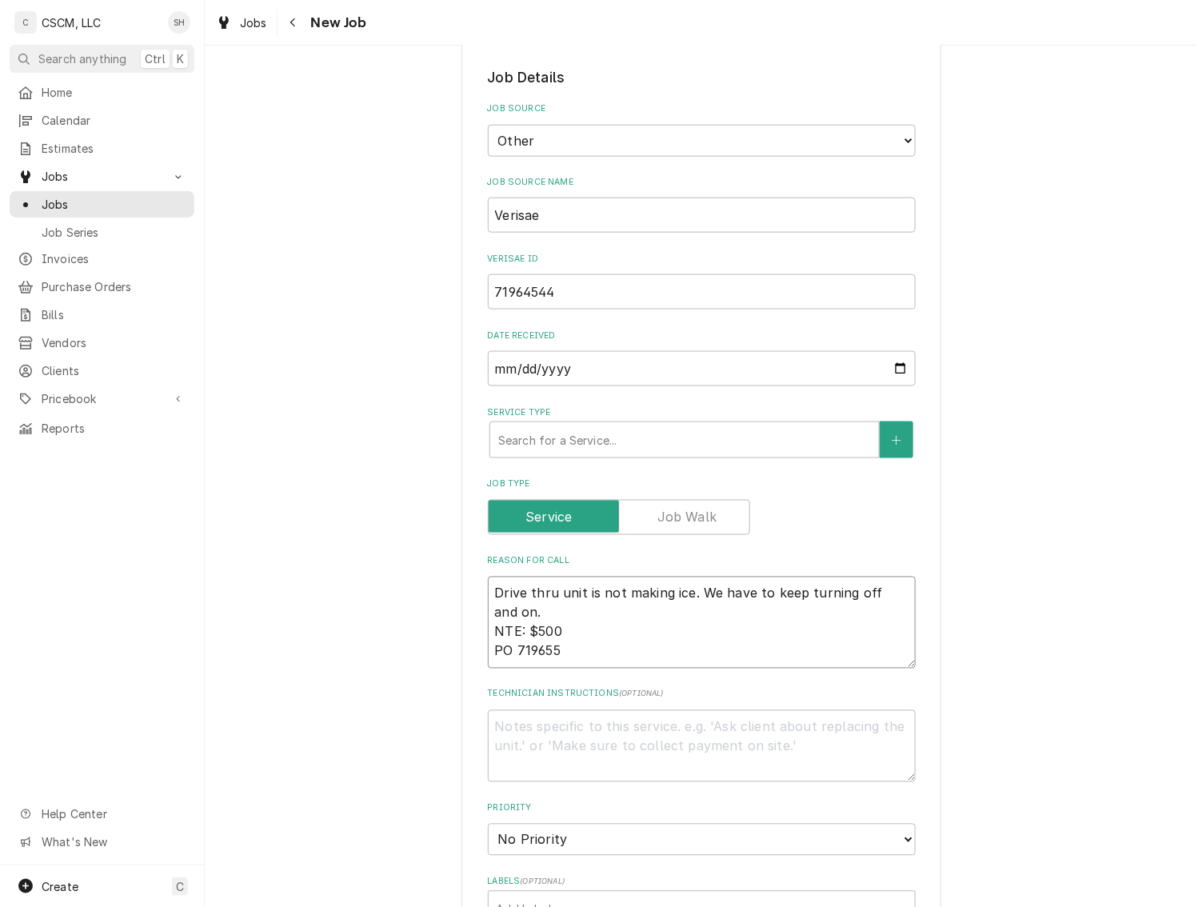
type textarea "x"
type textarea "Drive thru unit is not making ice. We have to keep turning off and on. NTE: $50…"
type textarea "x"
type textarea "Drive thru unit is not making ice. We have to keep turning off and on. NTE: $50…"
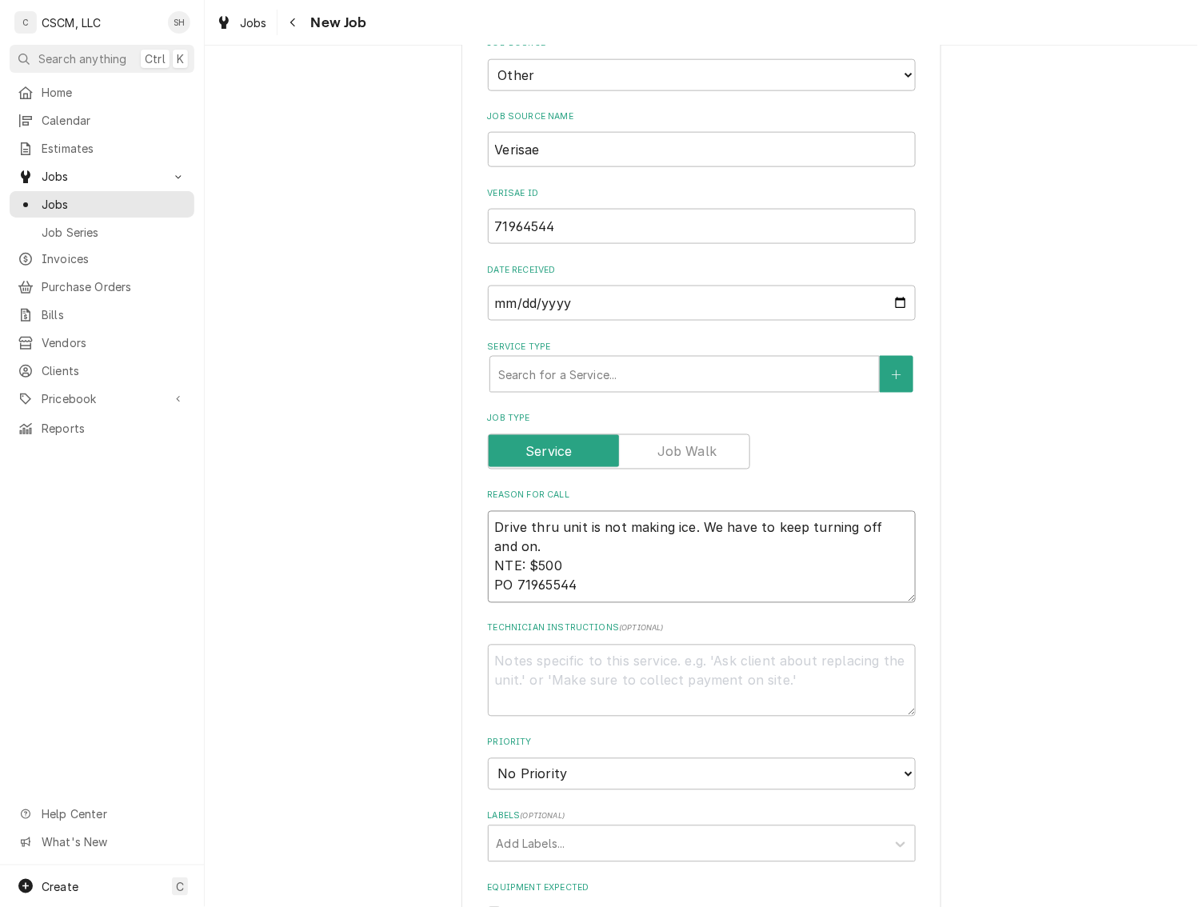
scroll to position [561, 0]
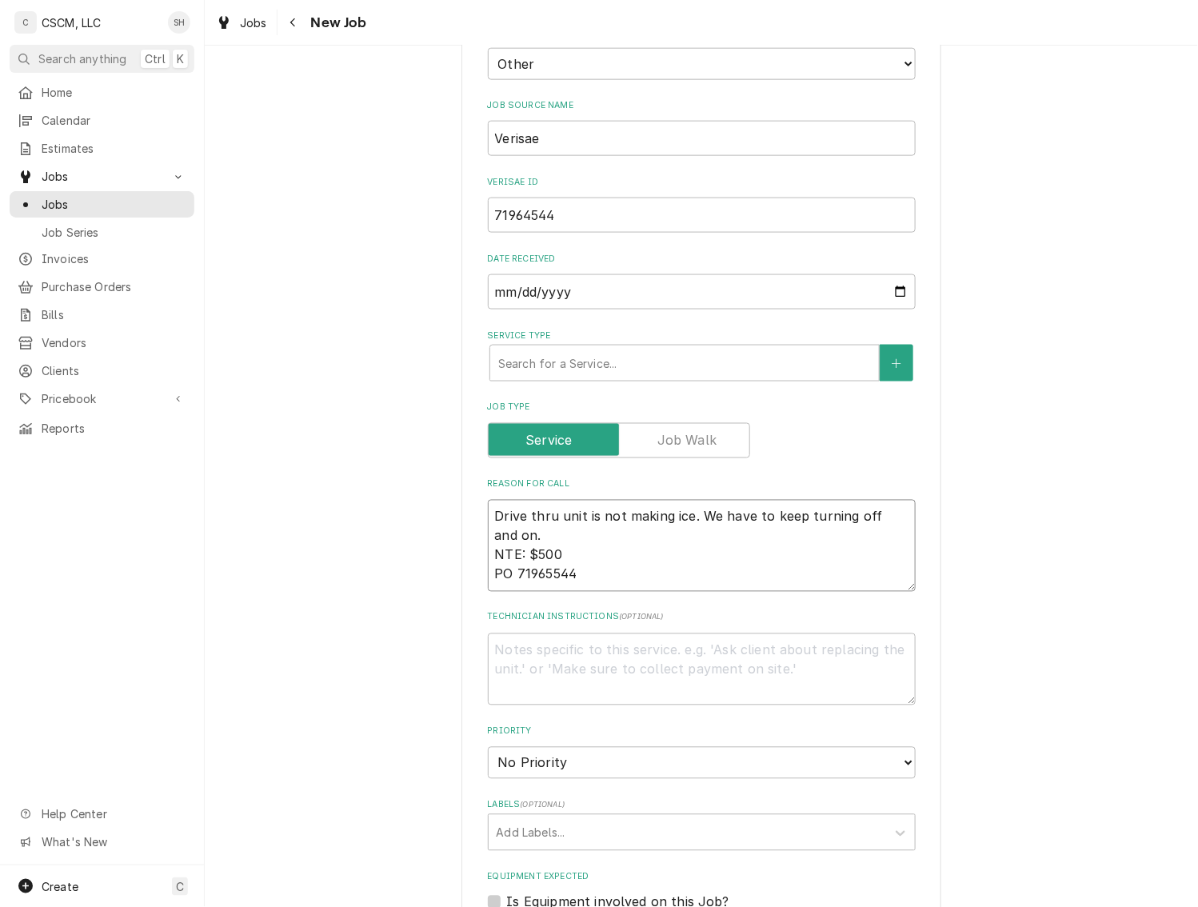
click at [507, 572] on textarea "Drive thru unit is not making ice. We have to keep turning off and on. NTE: $50…" at bounding box center [702, 546] width 428 height 92
type textarea "x"
type textarea "Drive thru unit is not making ice. We have to keep turning off and on. NTE: $50…"
type textarea "x"
type textarea "Drive thru unit is not making ice. We have to keep turning off and on. NTE: $50…"
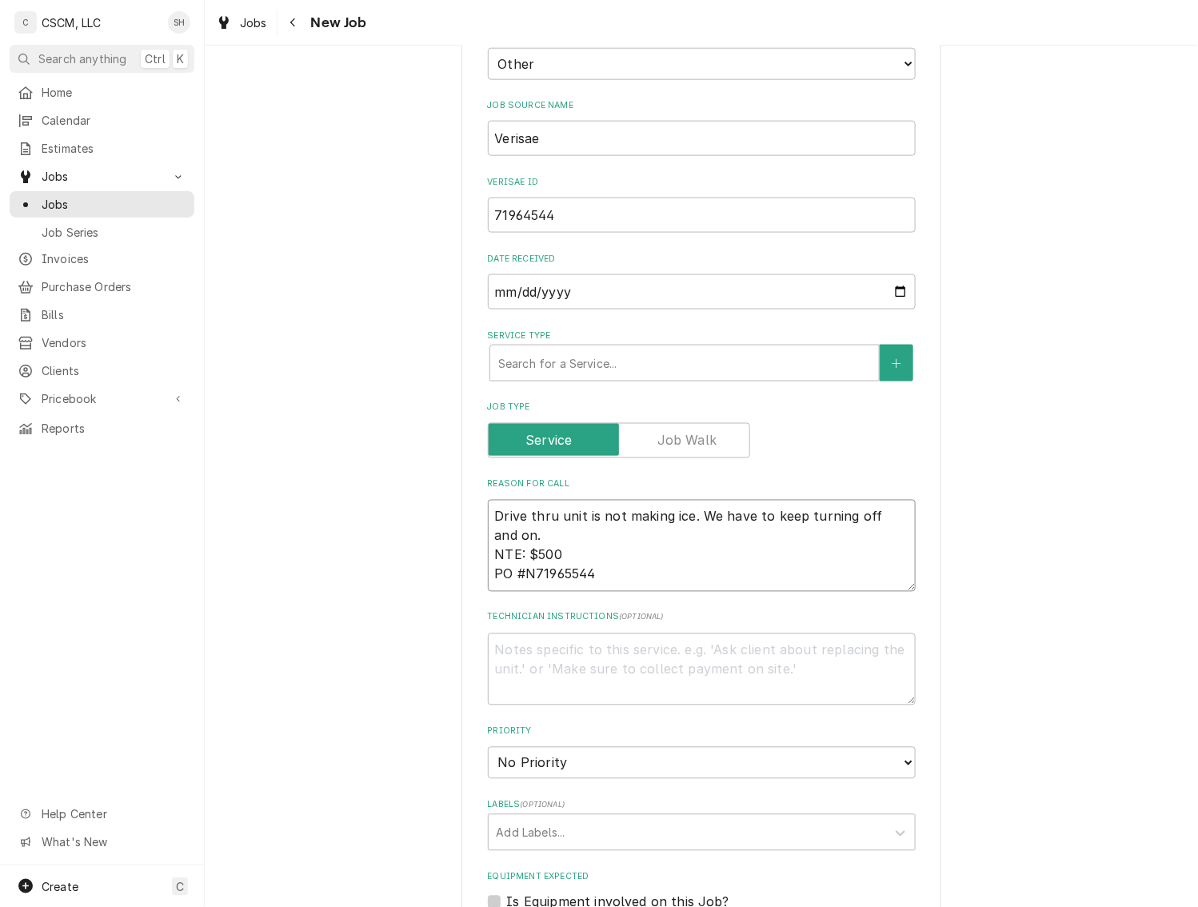
type textarea "x"
type textarea "Drive thru unit is not making ice. We have to keep turning off and on. NTE: $50…"
type textarea "x"
type textarea "Drive thru unit is not making ice. We have to keep turning off and on. NTE: $50…"
type textarea "x"
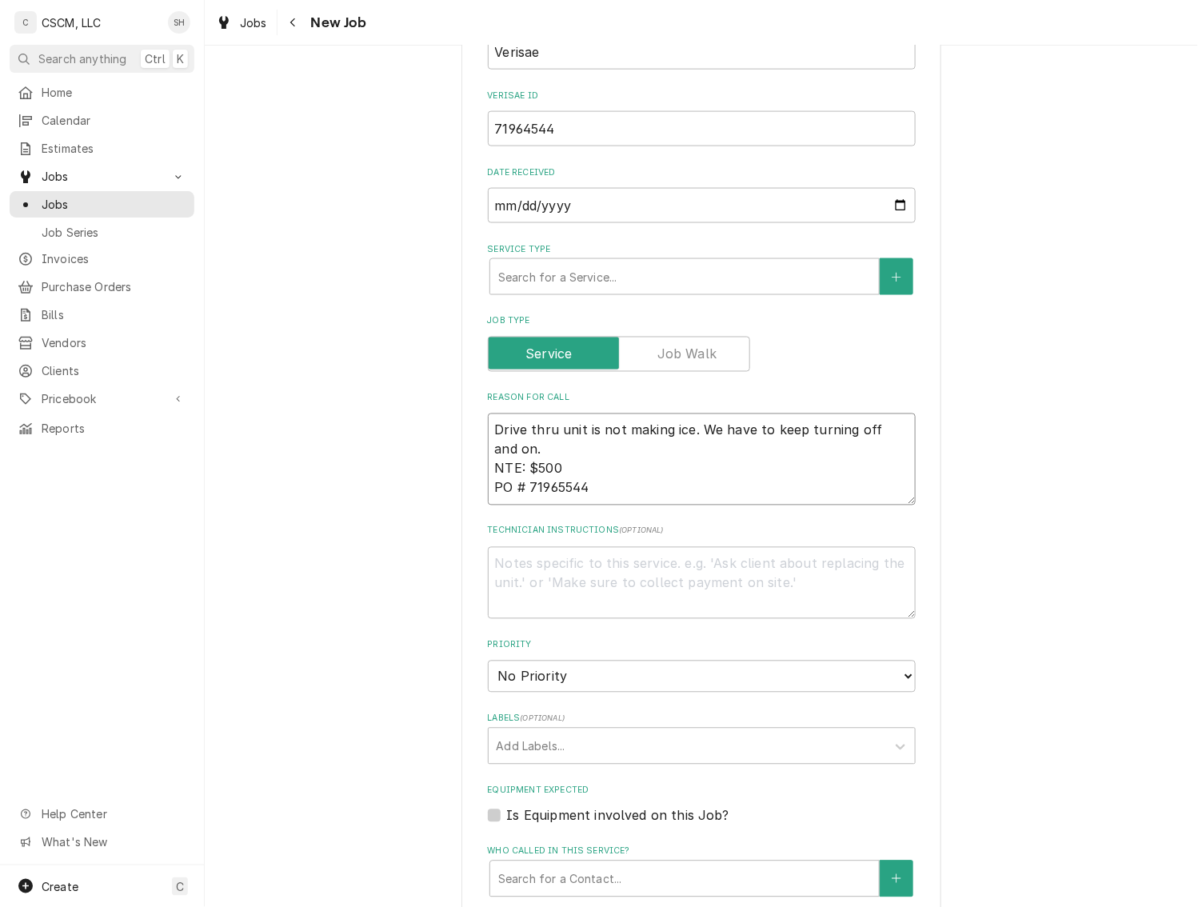
scroll to position [654, 0]
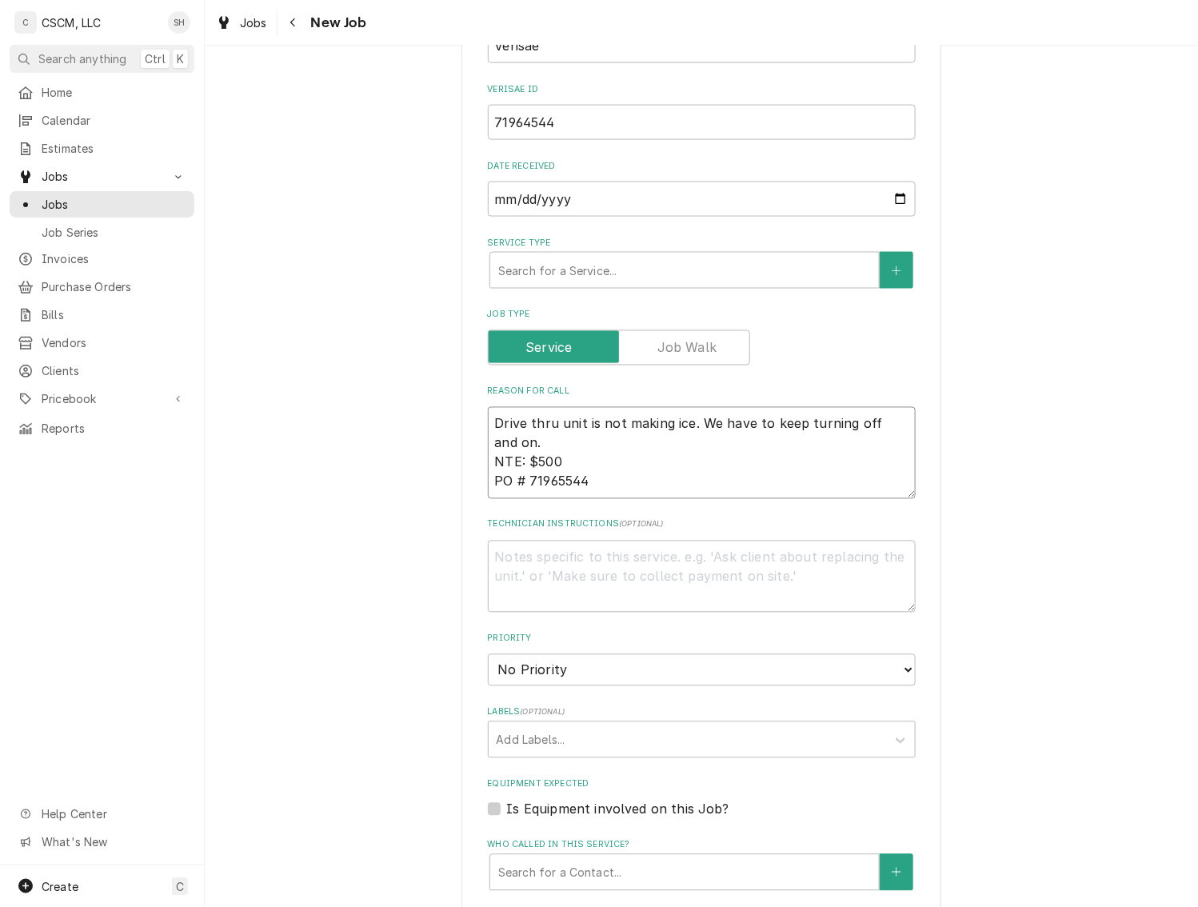
type textarea "Drive thru unit is not making ice. We have to keep turning off and on. NTE: $50…"
click at [615, 662] on select "No Priority Urgent High Medium Low" at bounding box center [702, 670] width 428 height 32
select select "3"
click at [488, 654] on select "No Priority Urgent High Medium Low" at bounding box center [702, 670] width 428 height 32
type textarea "x"
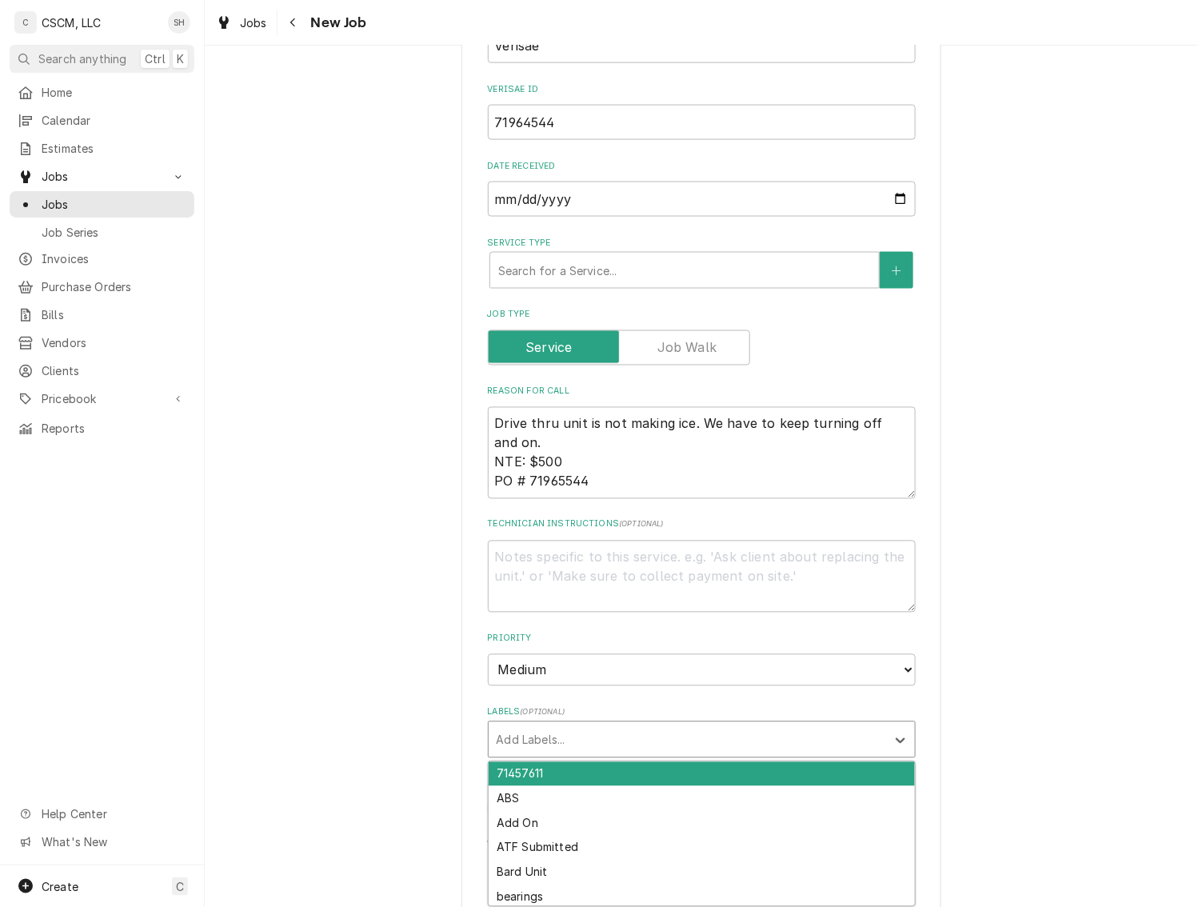
click at [568, 741] on div "Labels" at bounding box center [686, 739] width 381 height 29
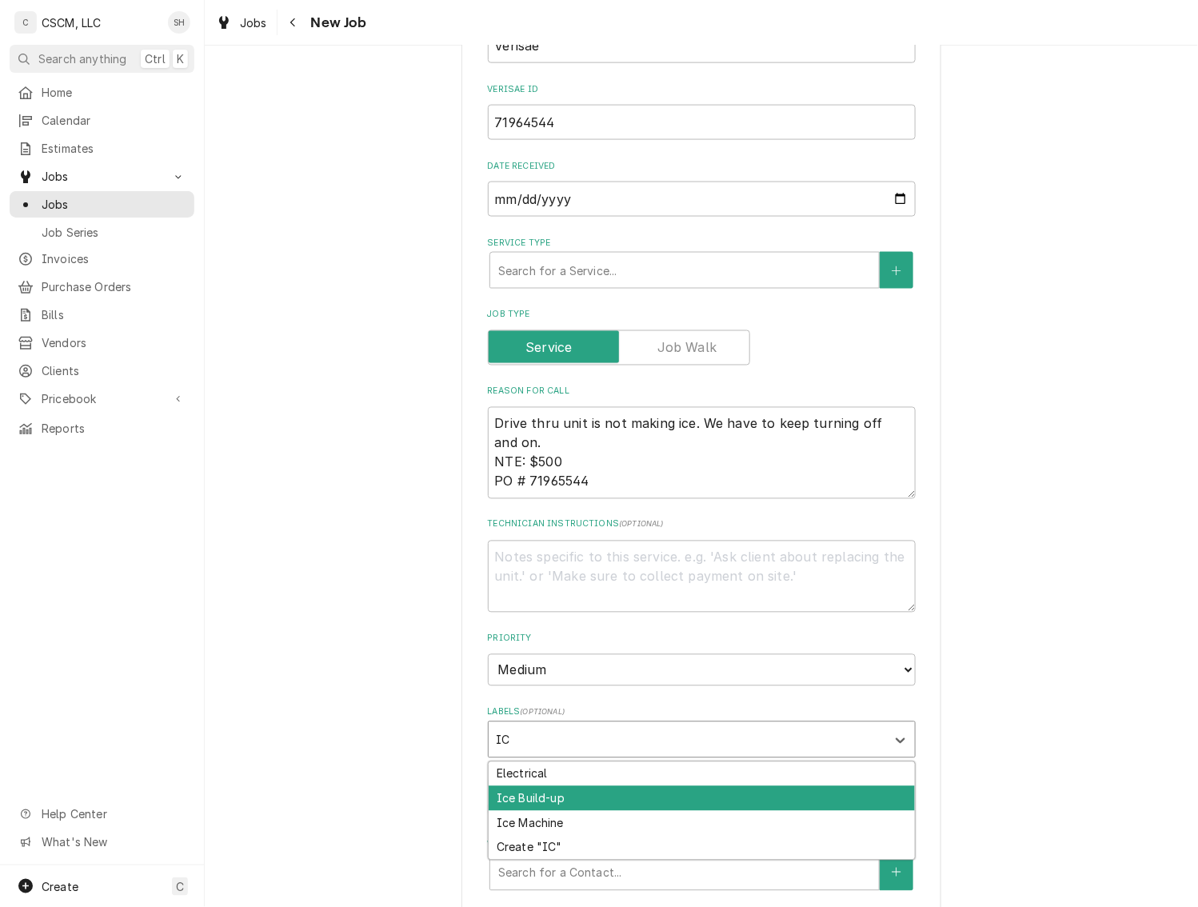
type input "I"
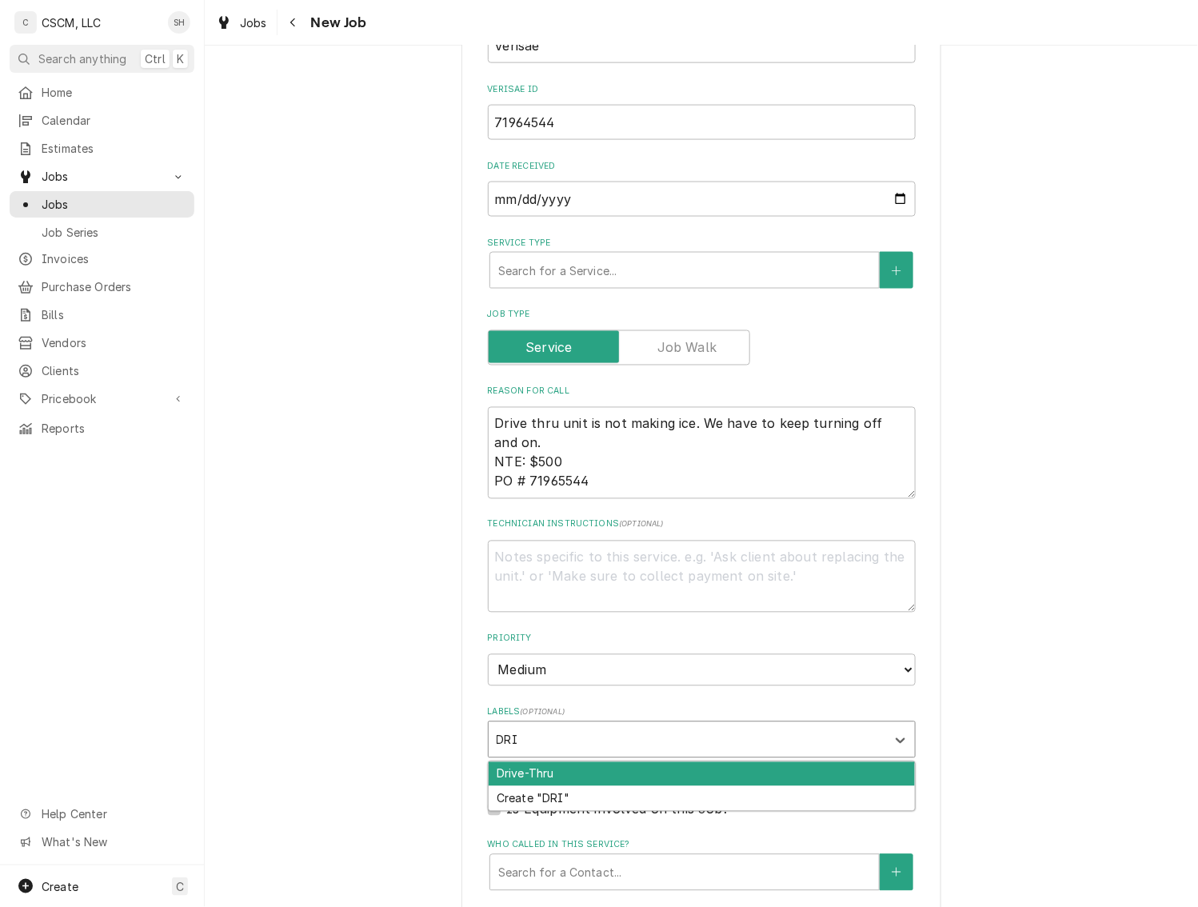
type input "DRIV"
click at [563, 777] on div "Drive-Thru" at bounding box center [701, 774] width 426 height 25
type textarea "x"
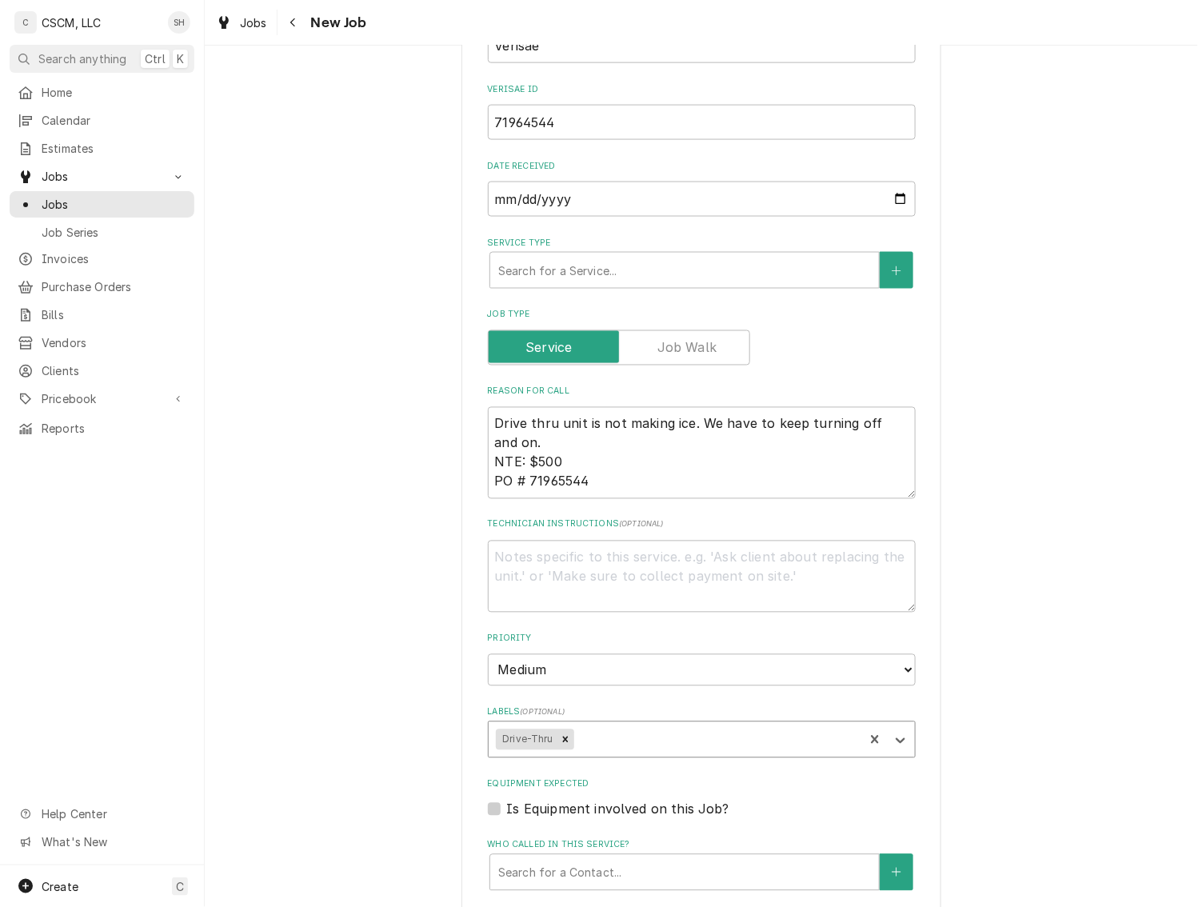
type textarea "x"
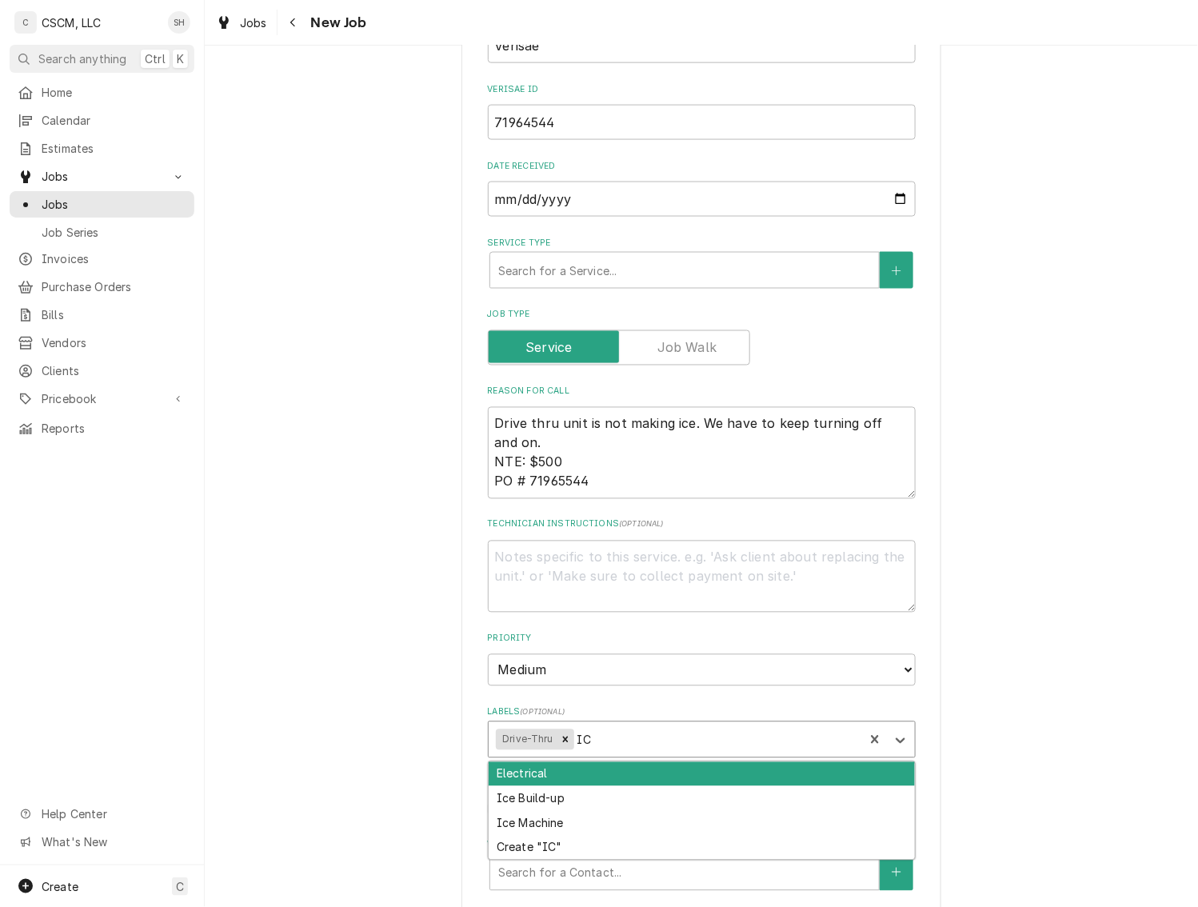
type input "ICE"
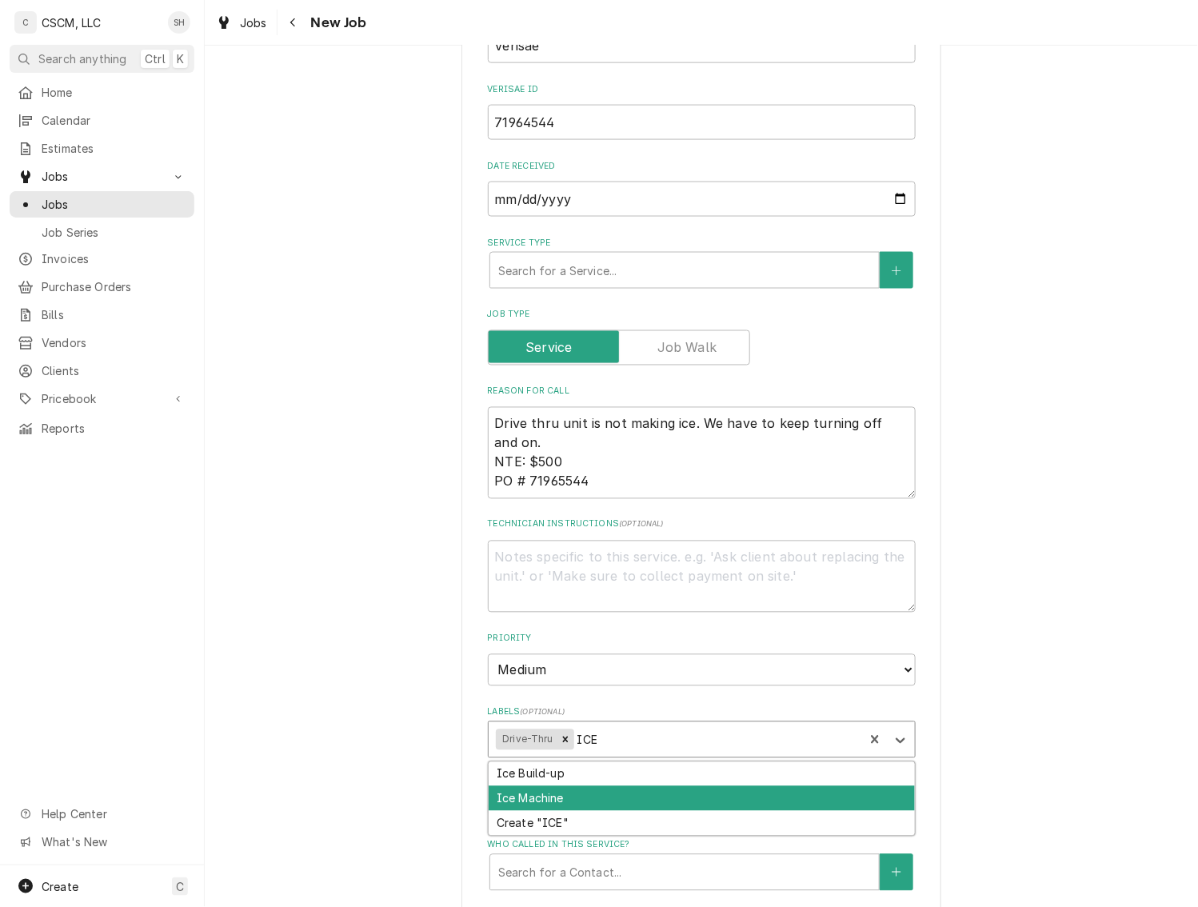
click at [598, 806] on div "Ice Machine" at bounding box center [701, 798] width 426 height 25
type textarea "x"
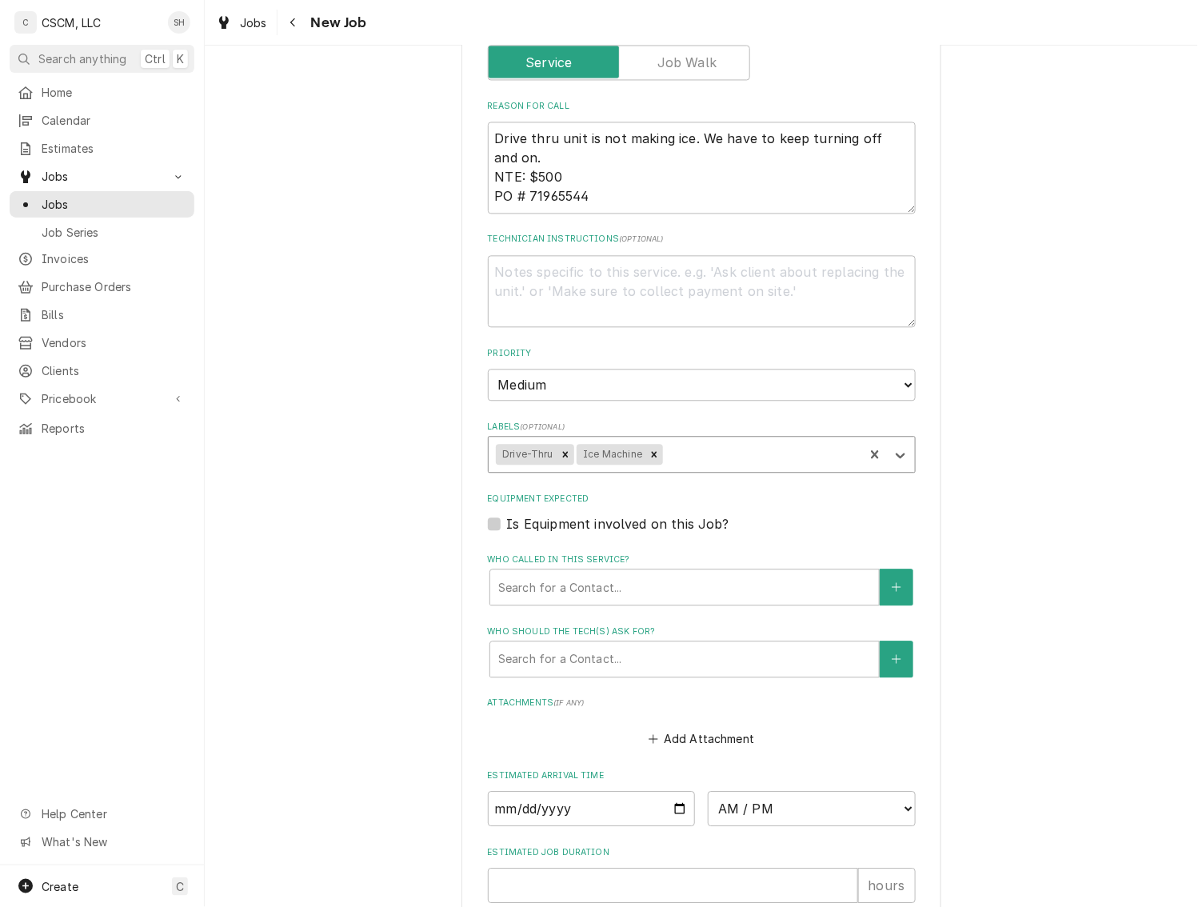
scroll to position [948, 0]
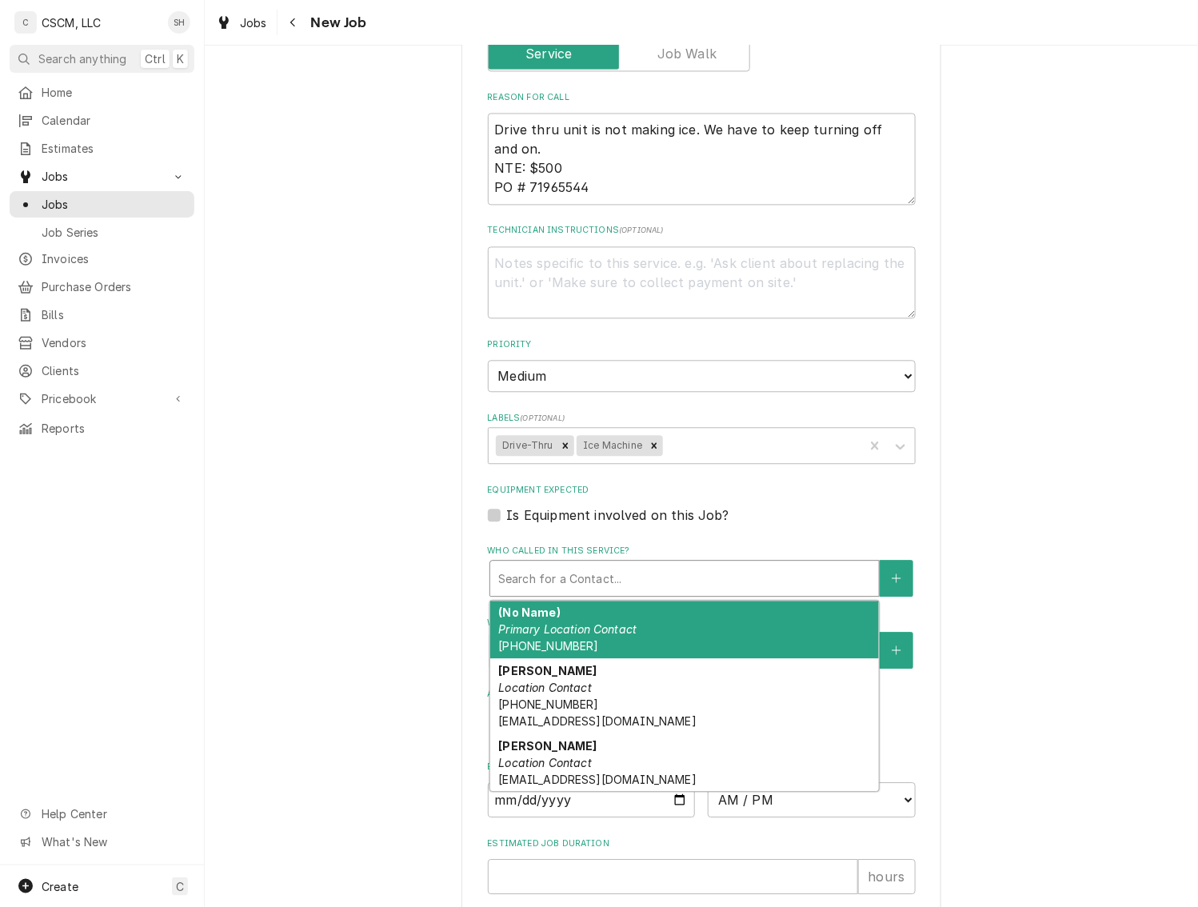
click at [700, 576] on div "Who called in this service?" at bounding box center [684, 578] width 373 height 29
type textarea "x"
type input "M"
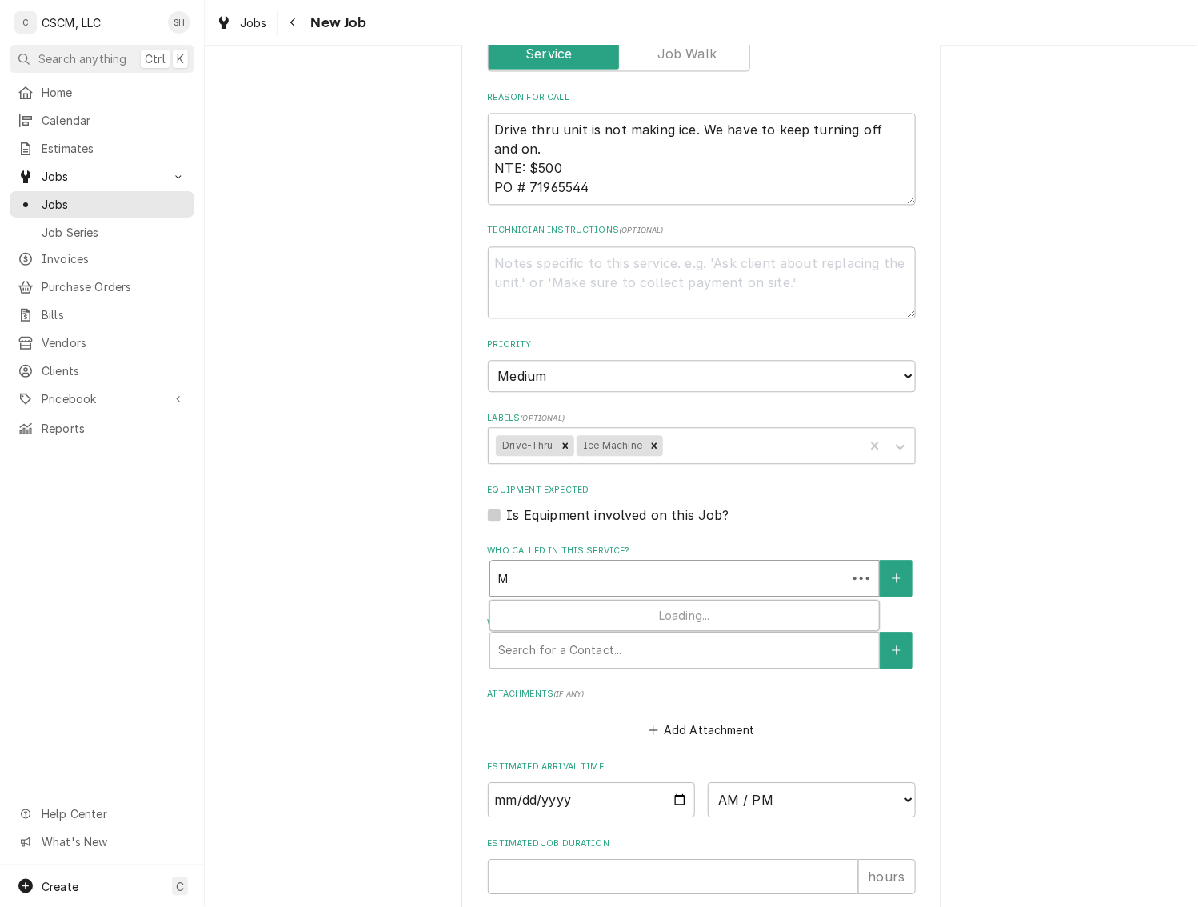
type textarea "x"
type input "MA"
type textarea "x"
type input "MAR"
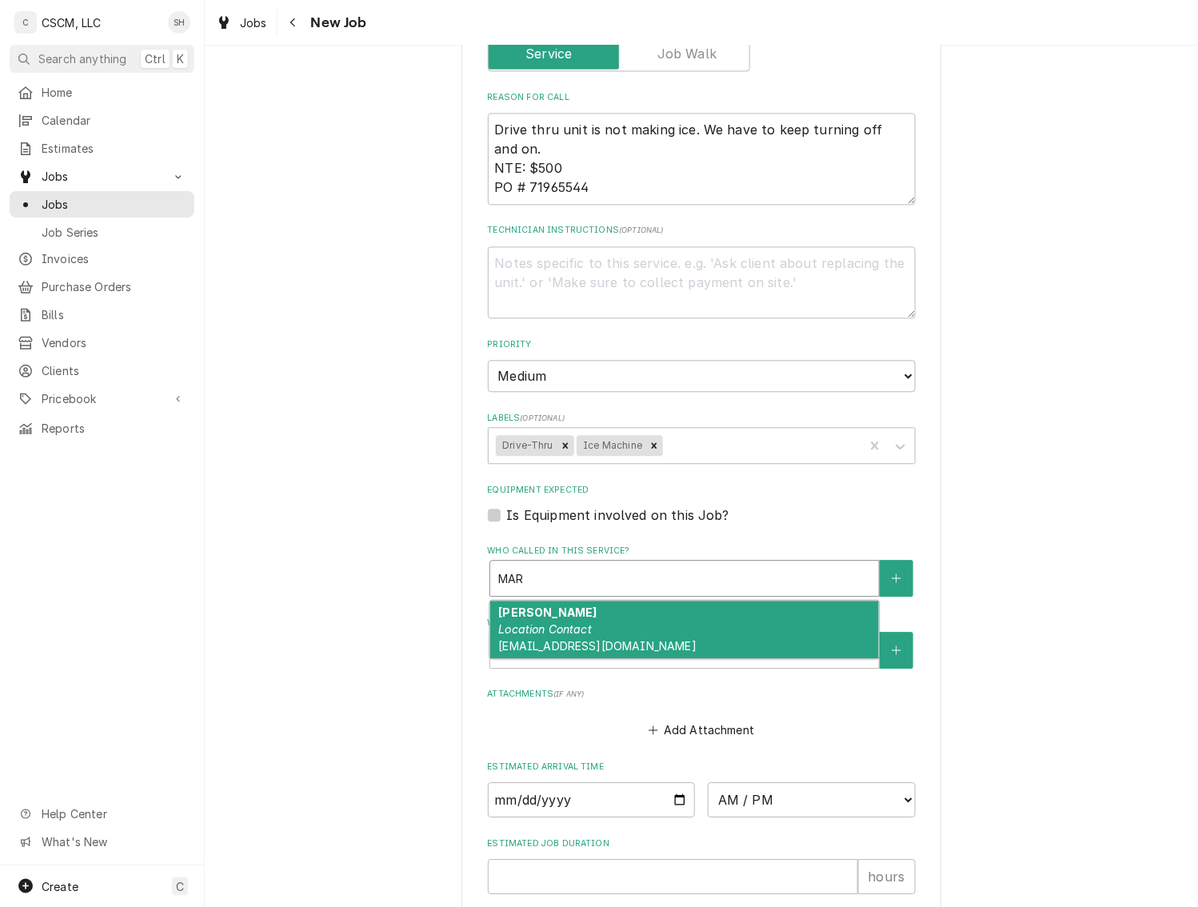
click at [662, 646] on div "Mario Perea Location Contact mperea@kbpbells.com" at bounding box center [684, 629] width 389 height 58
type textarea "x"
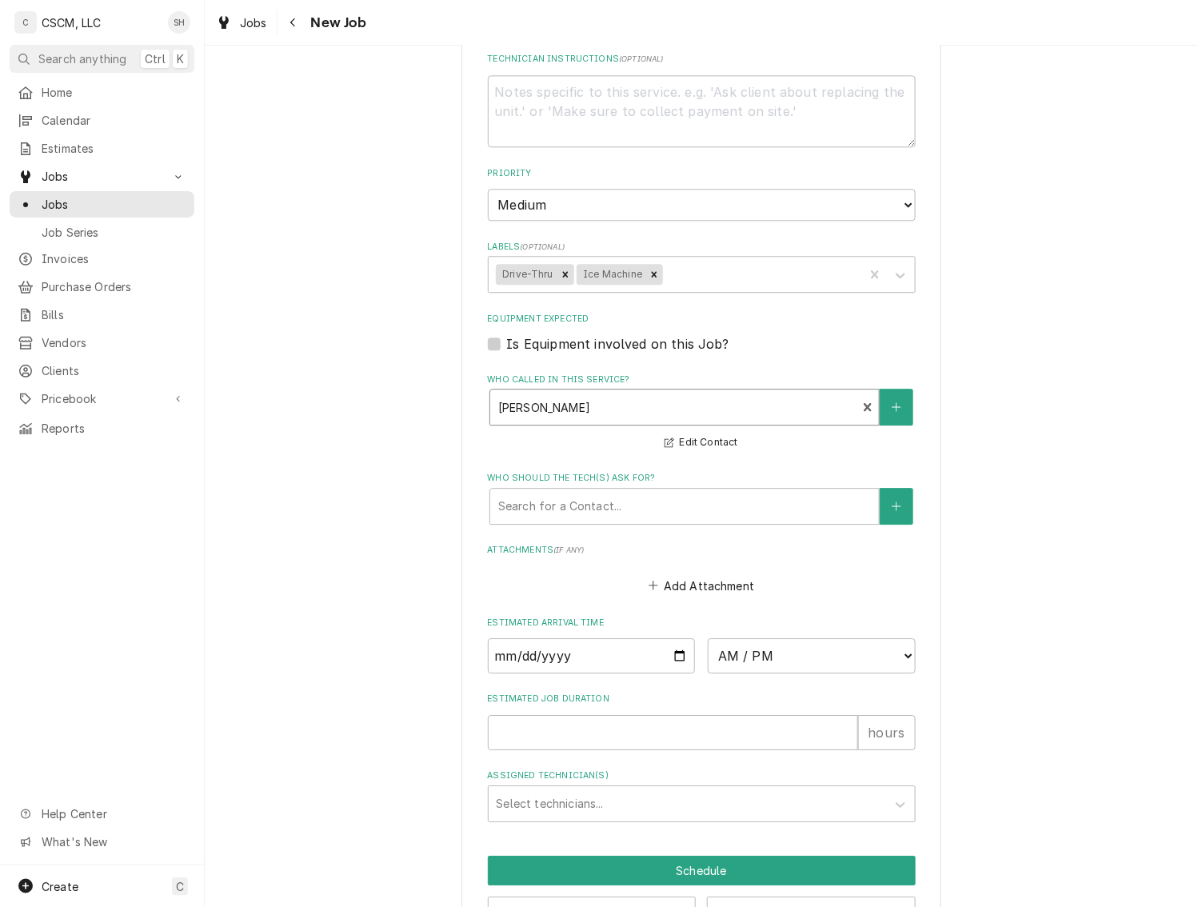
scroll to position [1175, 0]
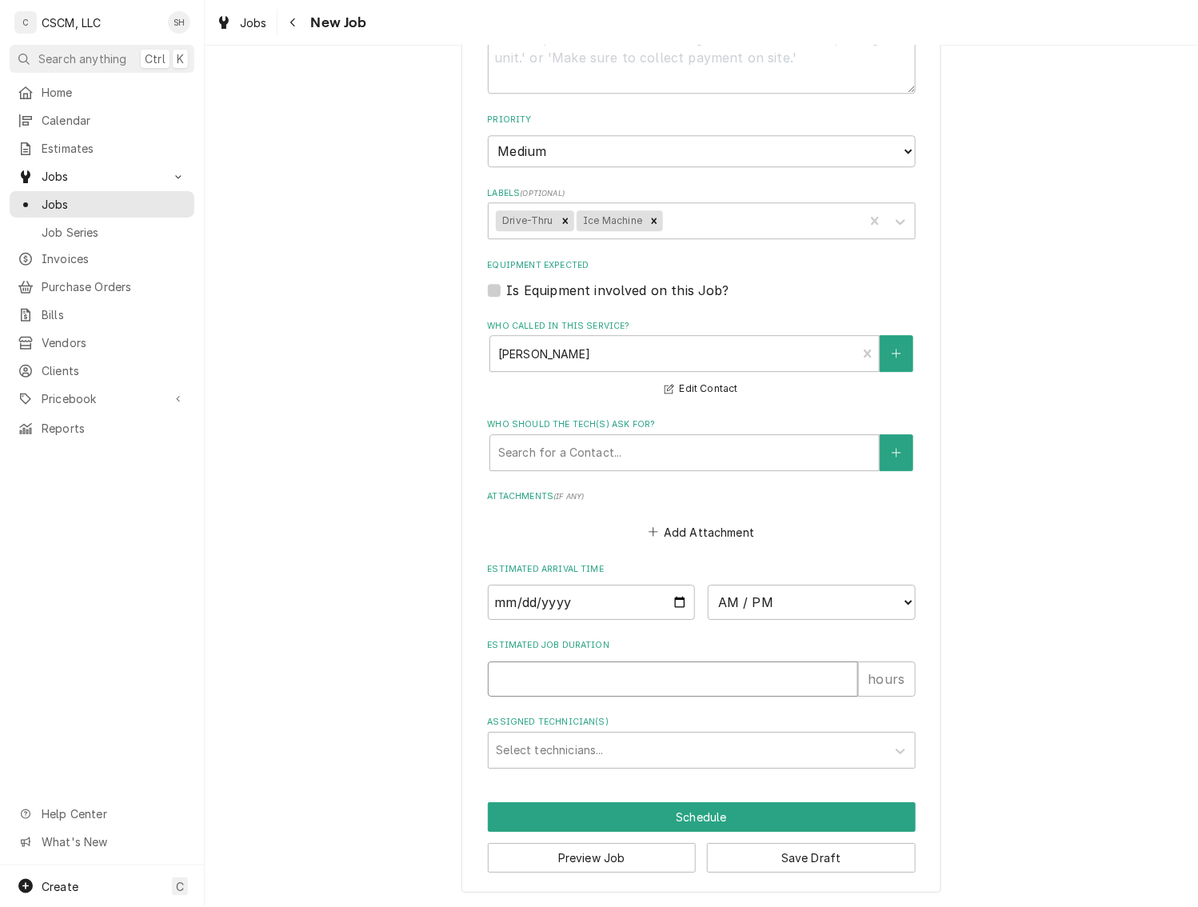
click at [667, 689] on input "Estimated Job Duration" at bounding box center [673, 678] width 370 height 35
type textarea "x"
type input "1"
type textarea "x"
type input "1"
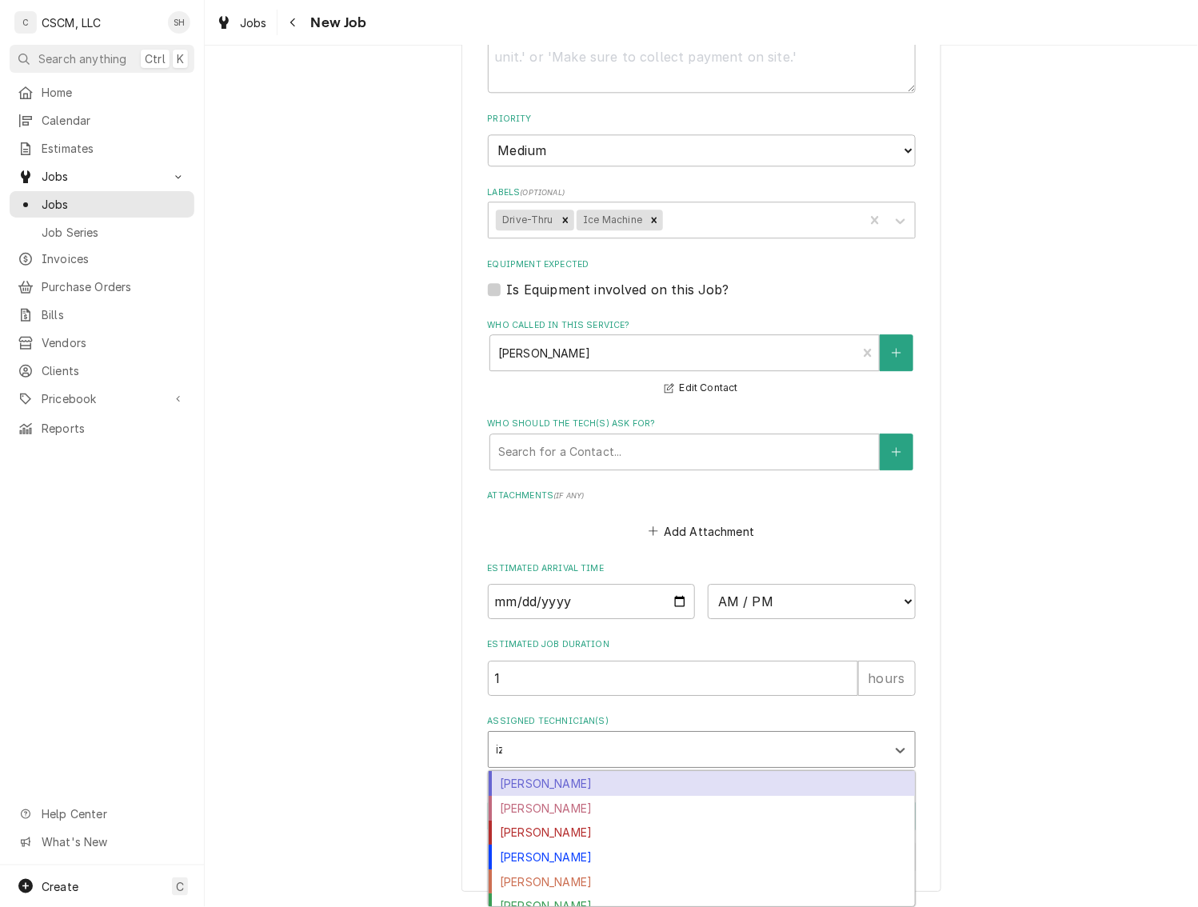
type input "iza"
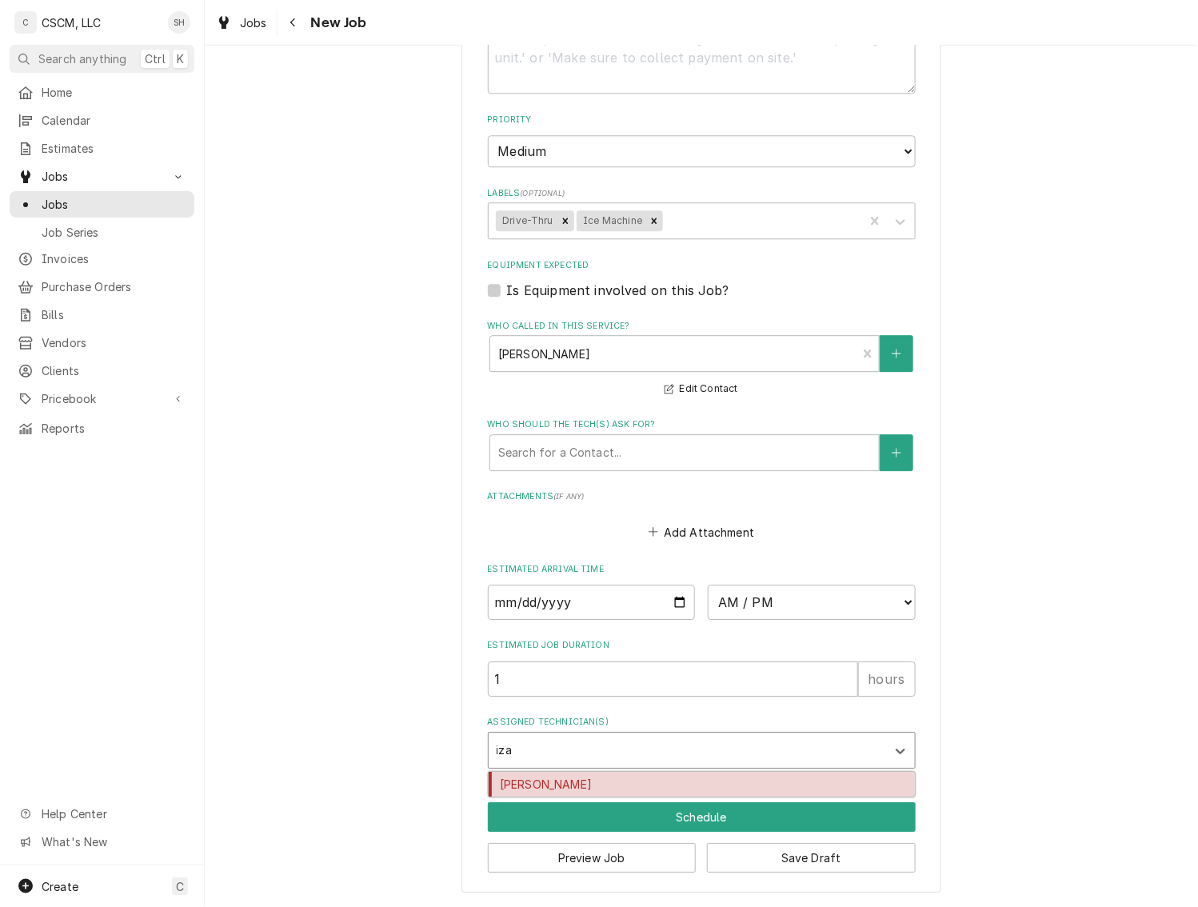
click at [627, 777] on div "[PERSON_NAME]" at bounding box center [701, 784] width 426 height 25
type textarea "x"
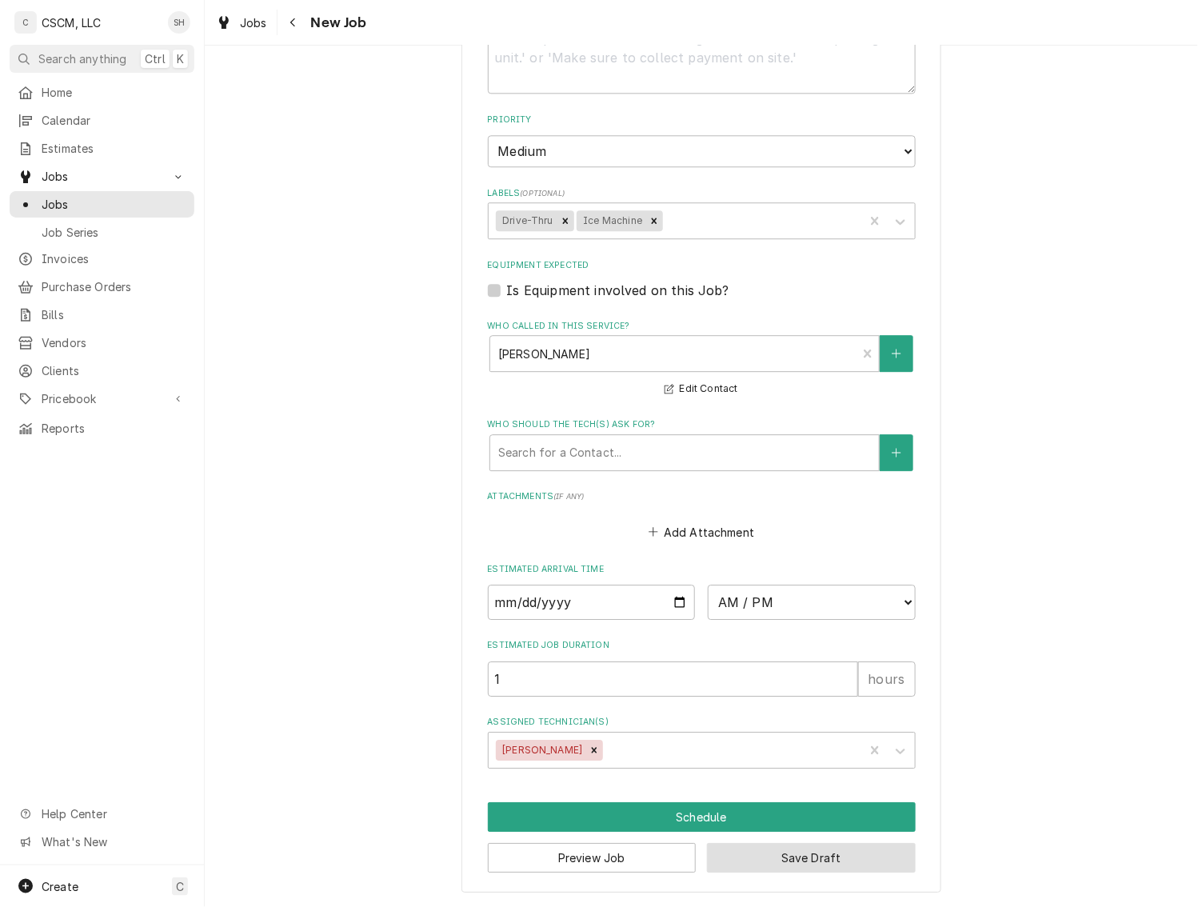
click at [843, 859] on button "Save Draft" at bounding box center [811, 858] width 209 height 30
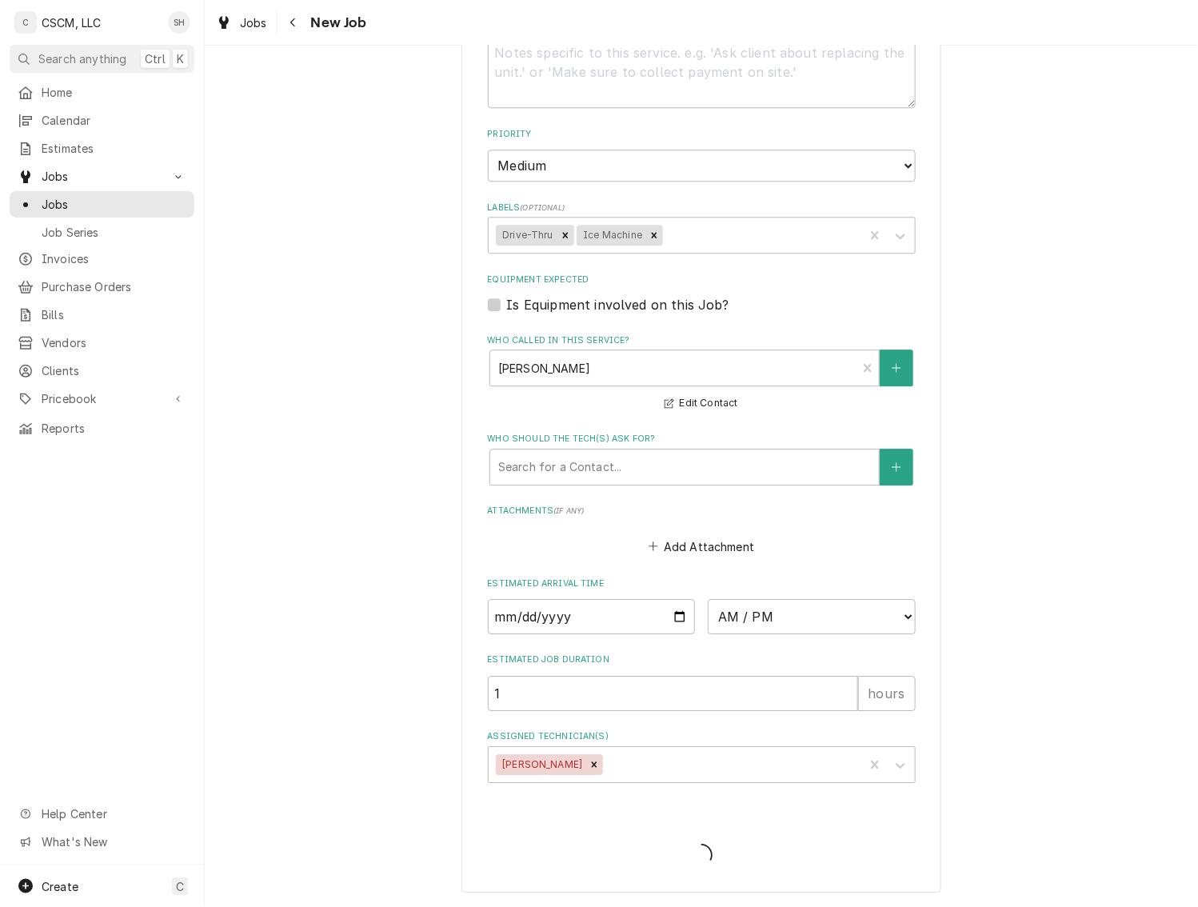
scroll to position [845, 0]
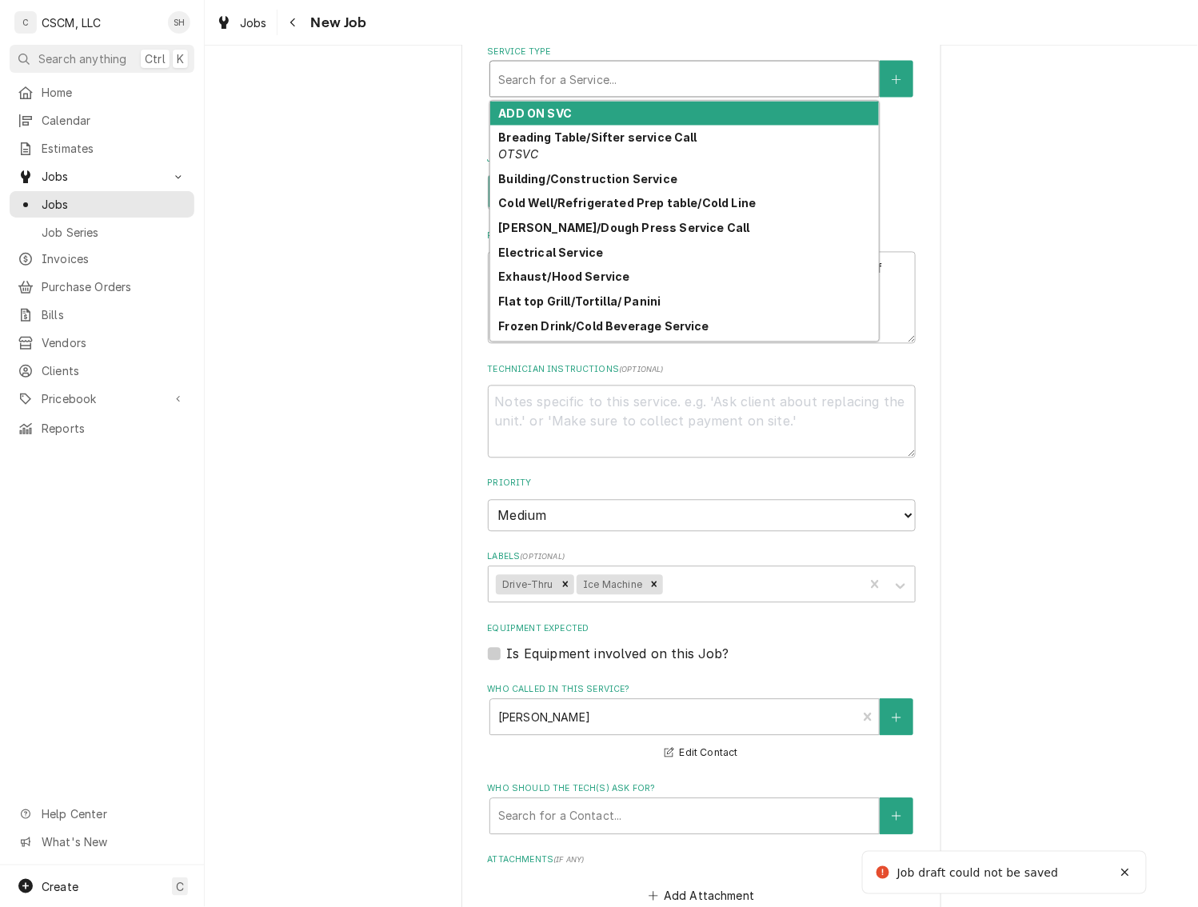
click at [524, 82] on div "Service Type" at bounding box center [684, 79] width 373 height 29
type textarea "x"
type input "i"
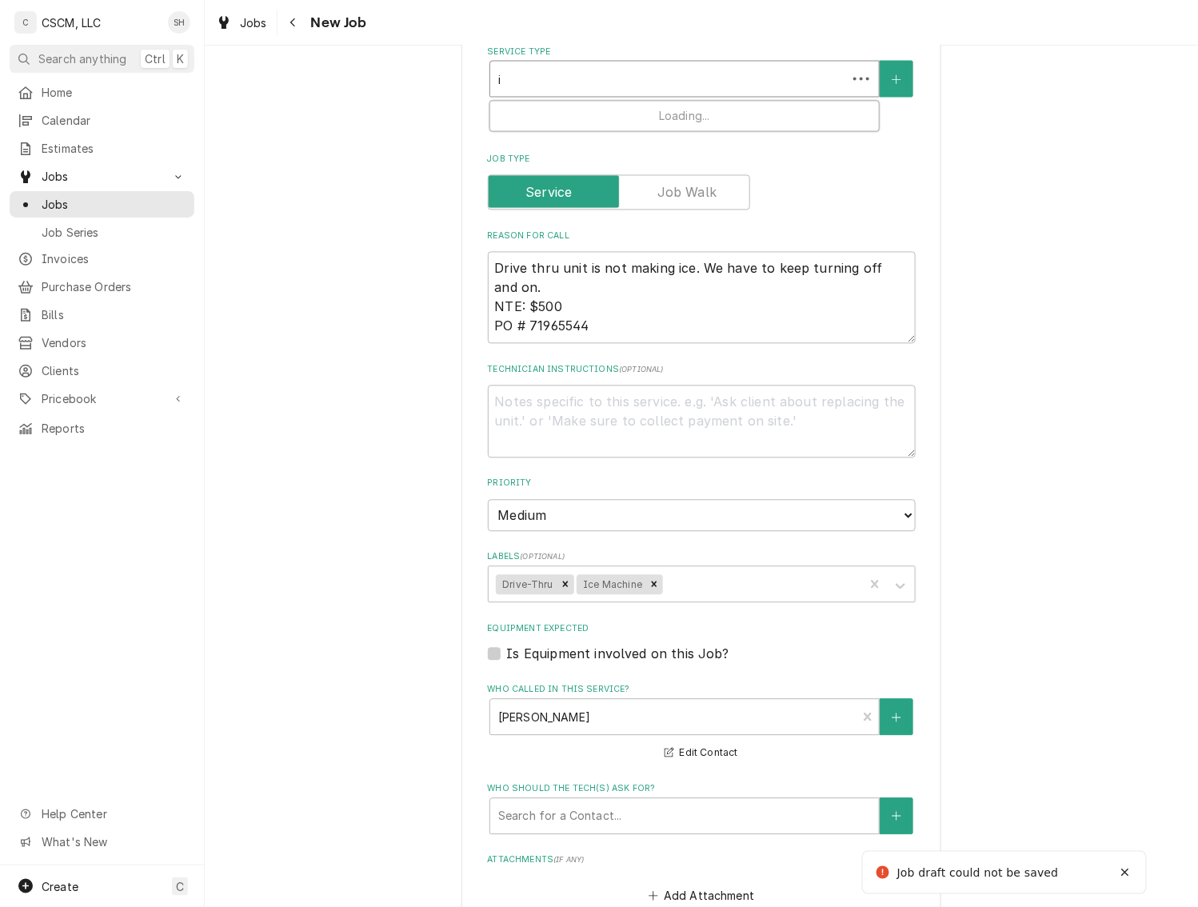
type textarea "x"
type input "ic"
type textarea "x"
type input "ice"
type textarea "x"
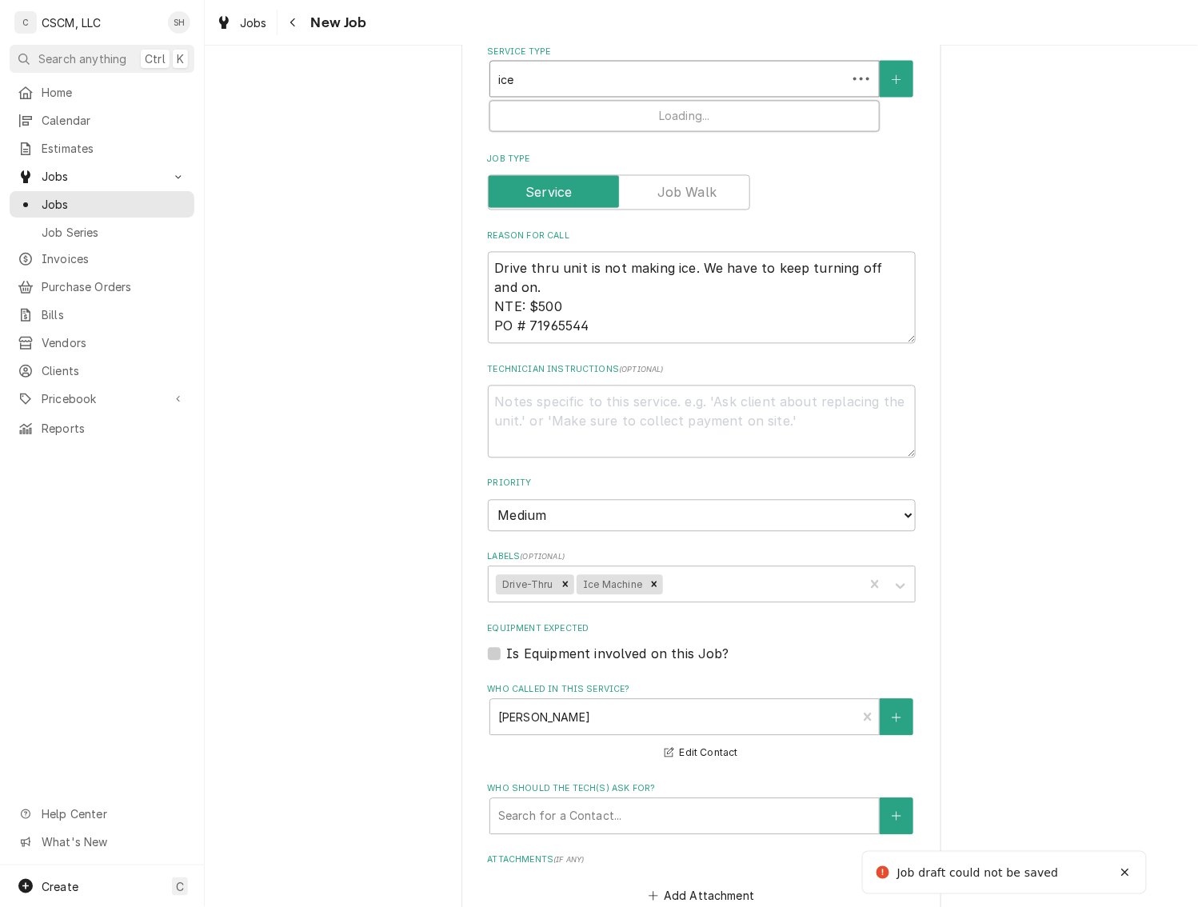
type input "ice"
type textarea "x"
type input "ice m"
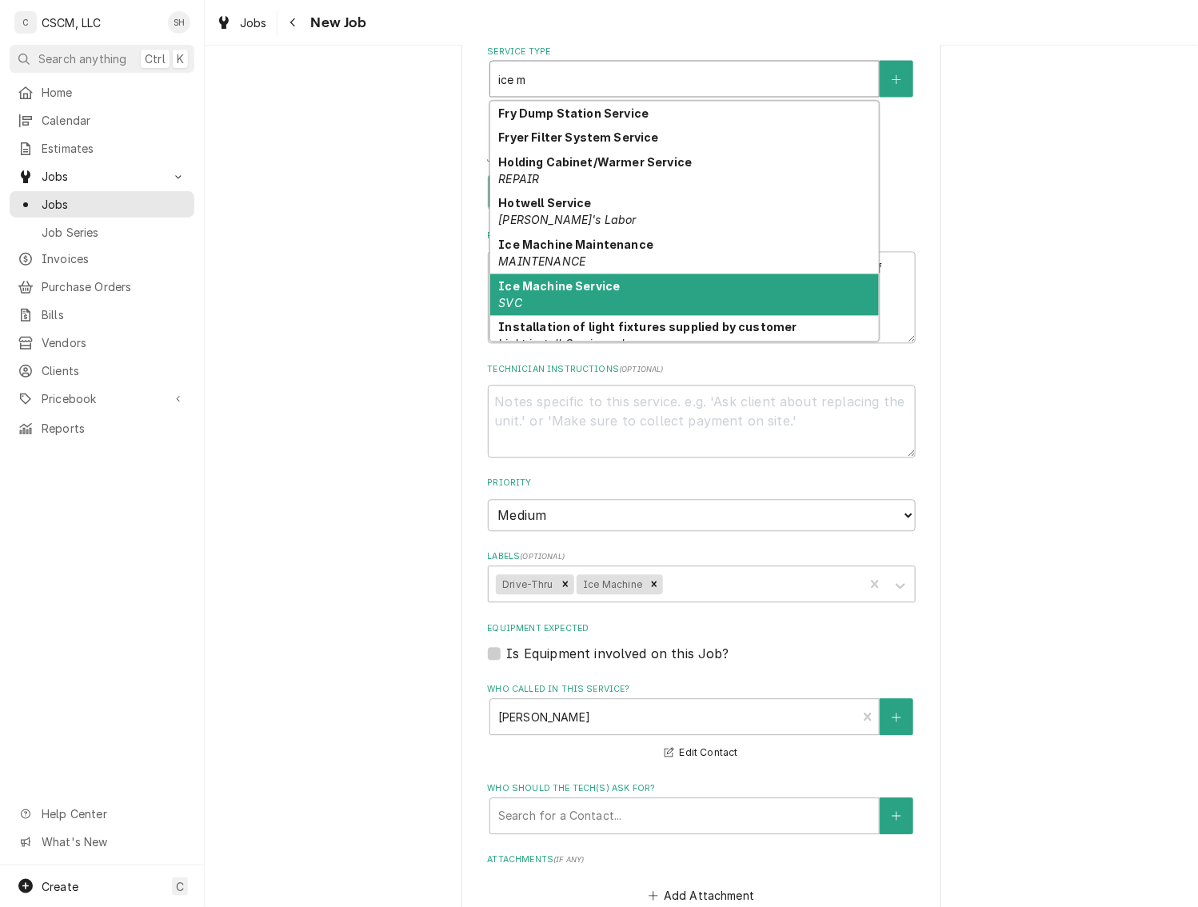
click at [624, 291] on div "Ice Machine Service SVC" at bounding box center [684, 295] width 389 height 42
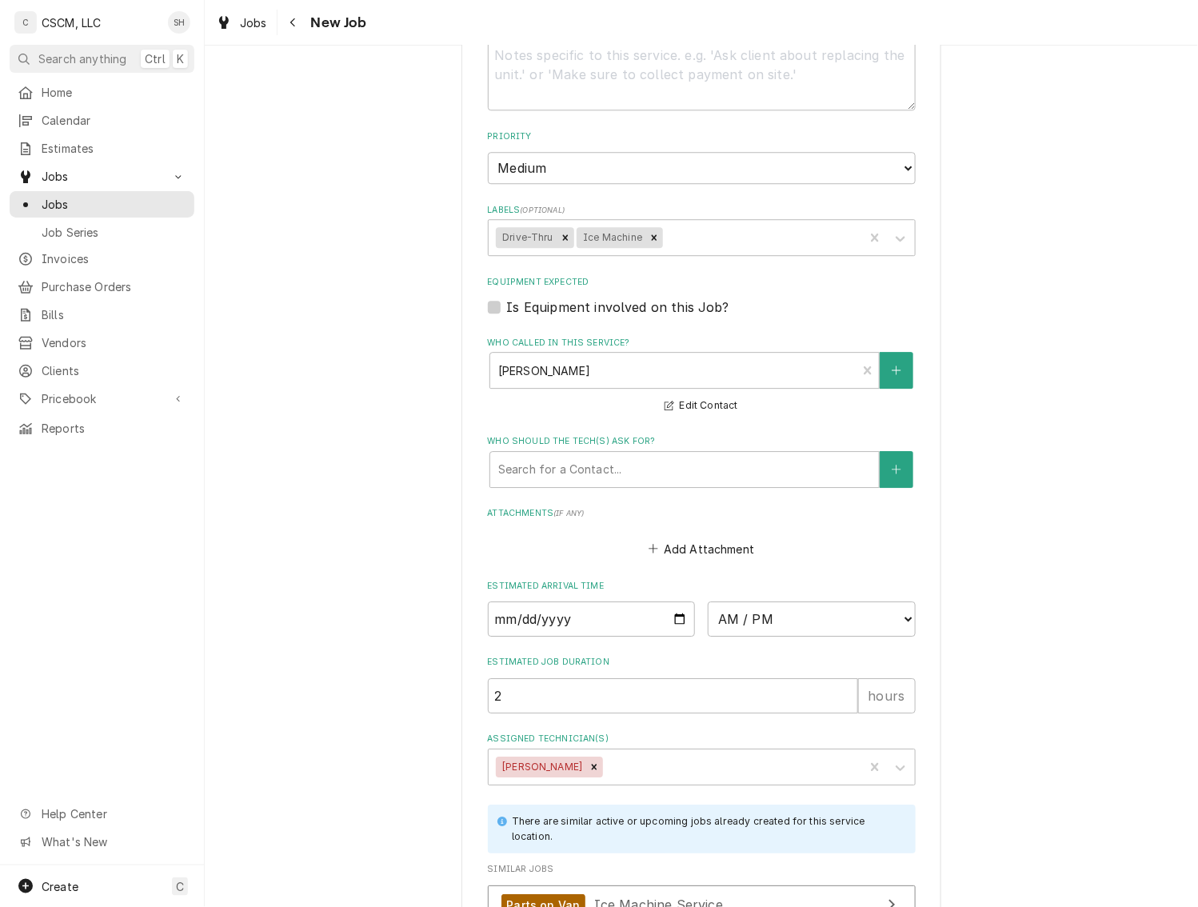
scroll to position [1386, 0]
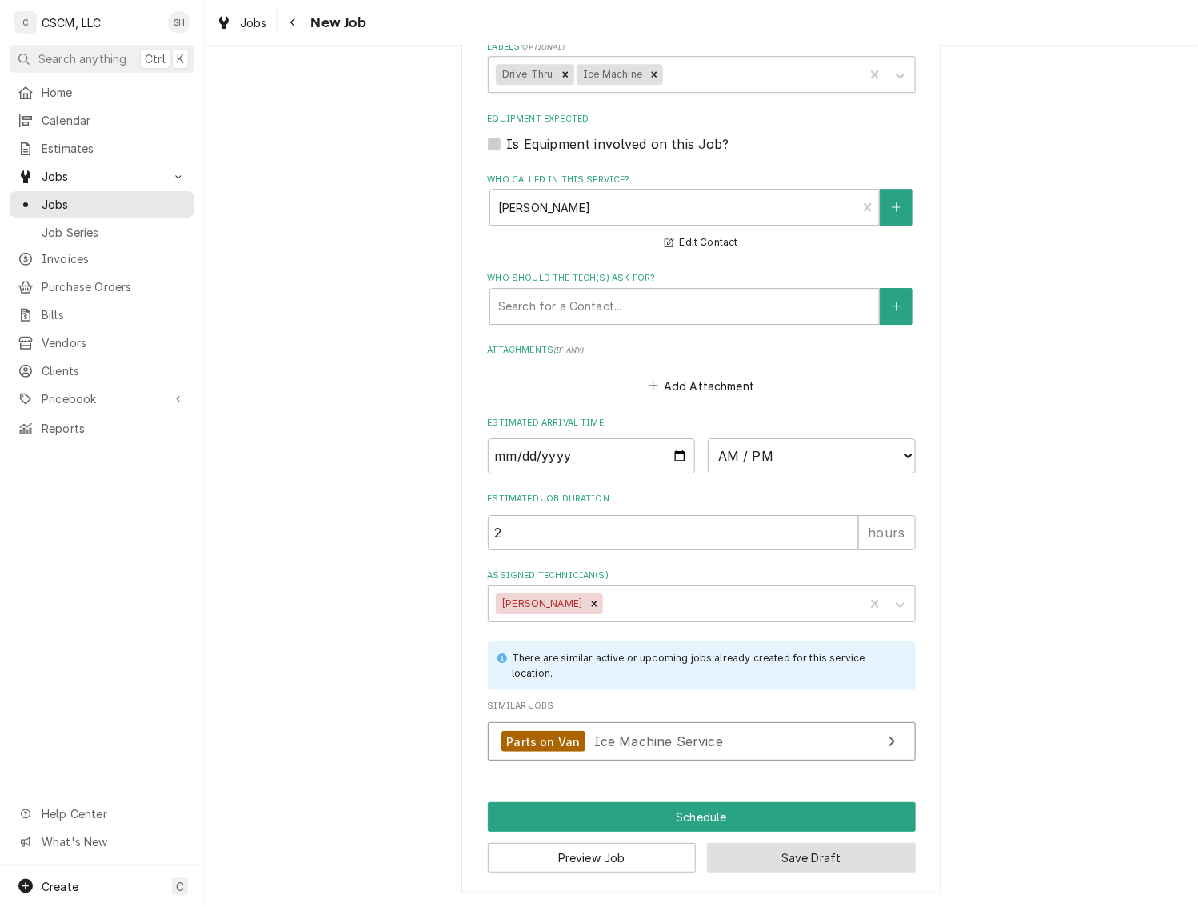
click at [810, 851] on button "Save Draft" at bounding box center [811, 858] width 209 height 30
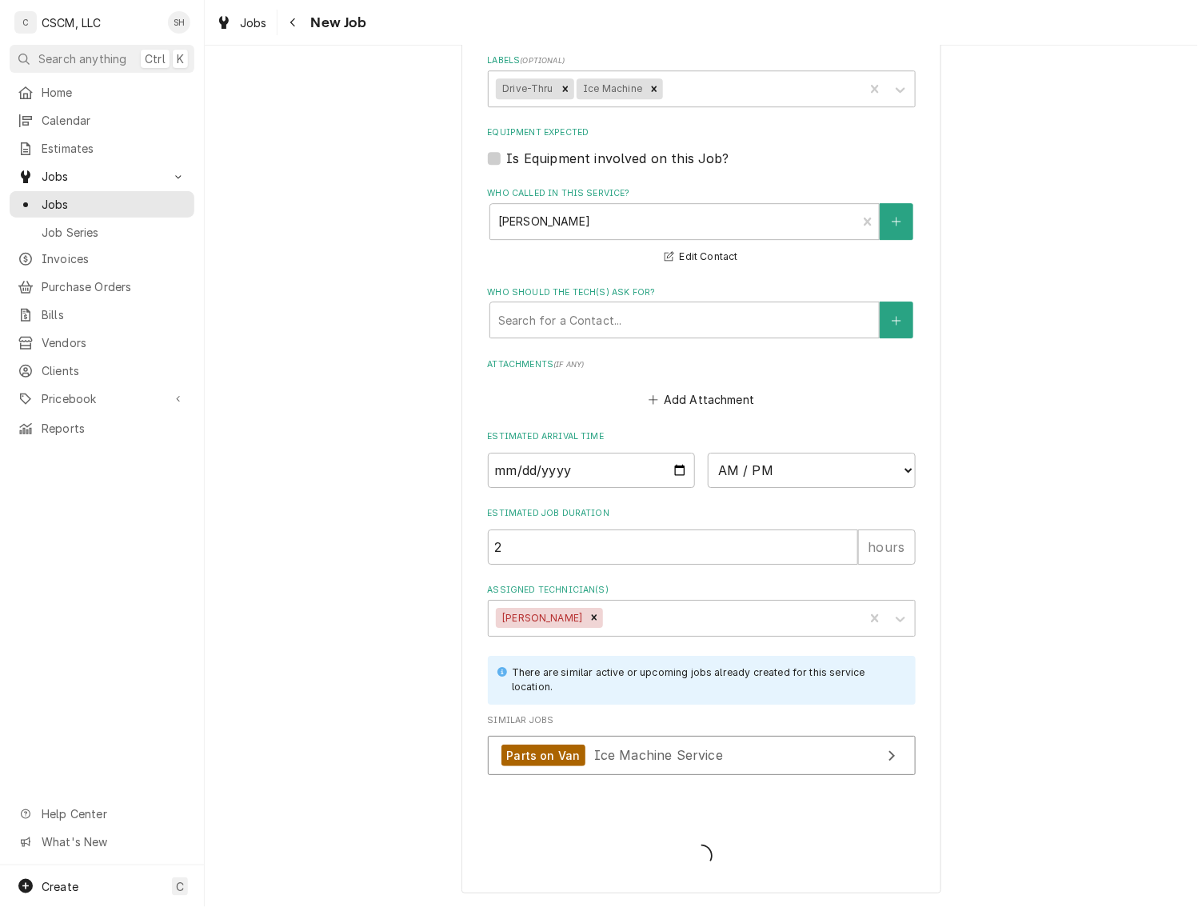
type textarea "x"
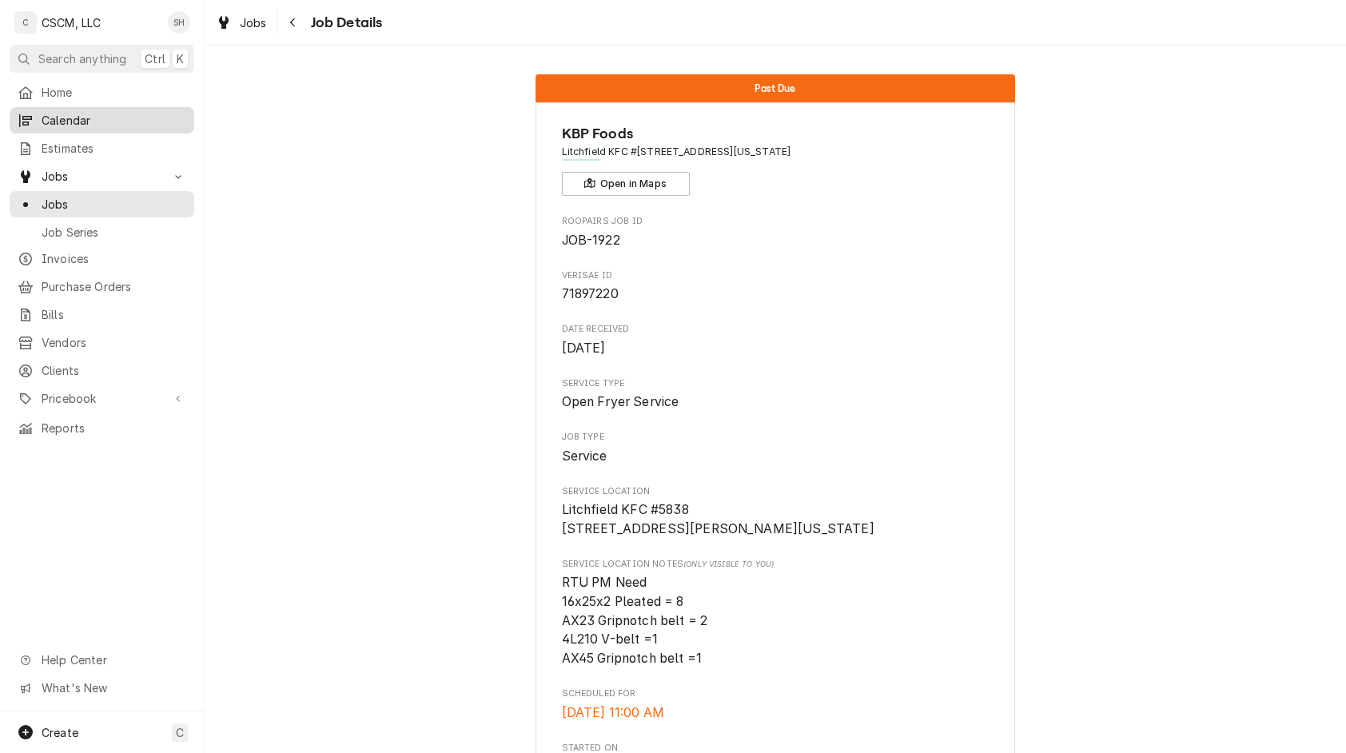
scroll to position [2773, 0]
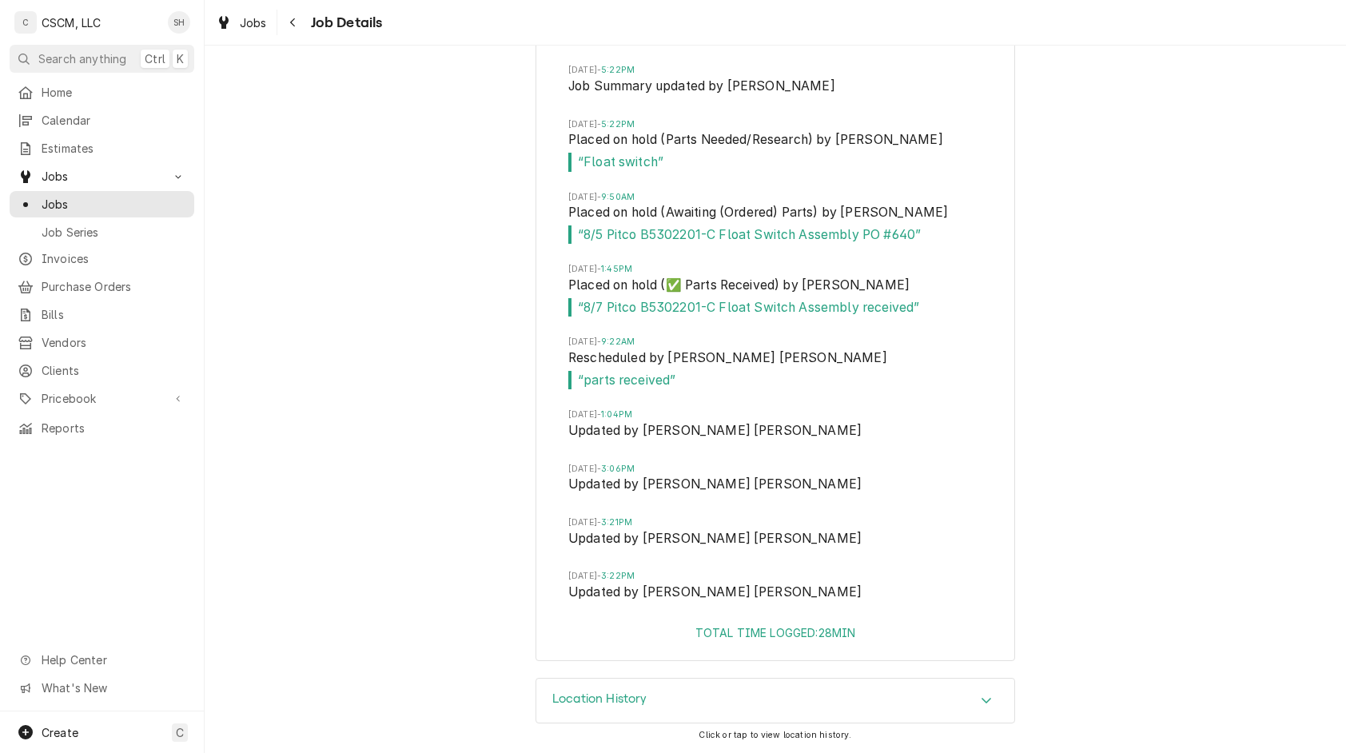
click at [85, 157] on div "Home Calendar Estimates Jobs Jobs Job Series Invoices Purchase Orders Bills Ven…" at bounding box center [102, 260] width 204 height 362
click at [301, 13] on button "Navigate back" at bounding box center [294, 23] width 26 height 26
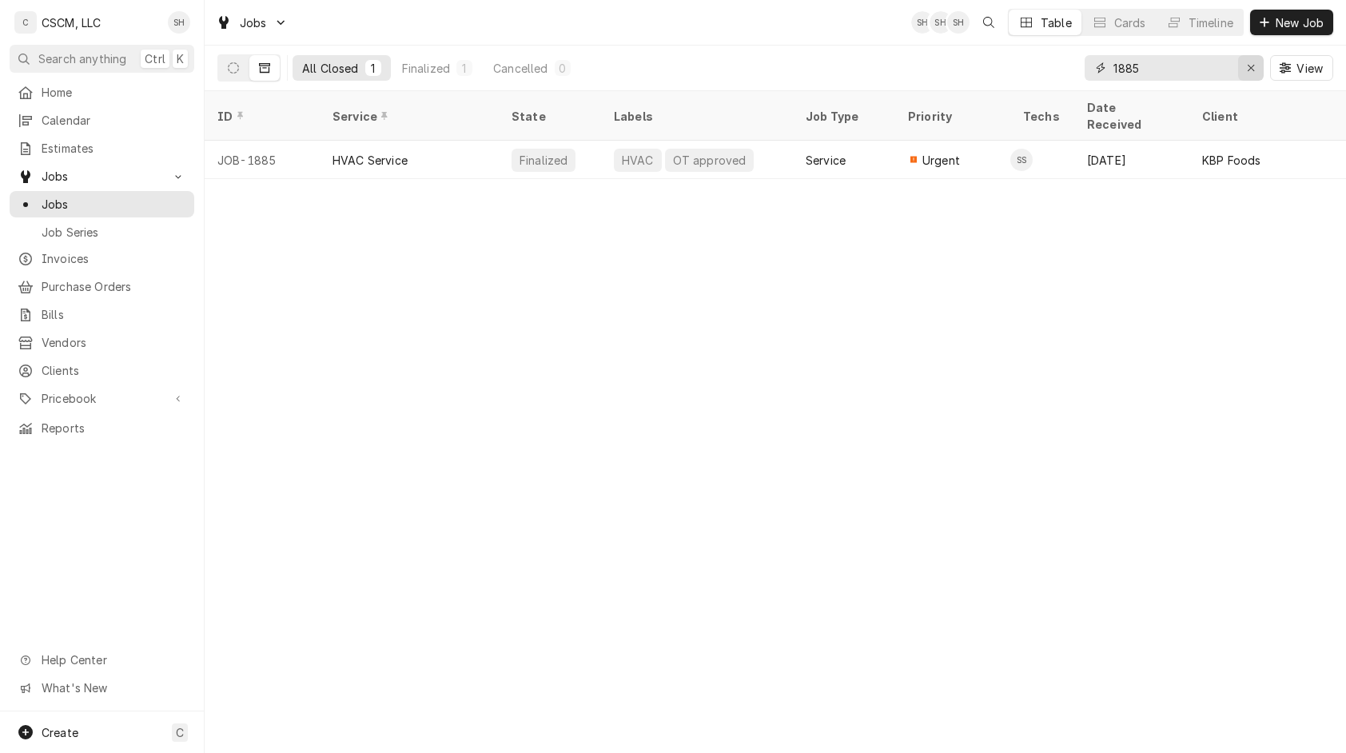
click at [1250, 64] on icon "Erase input" at bounding box center [1251, 67] width 9 height 11
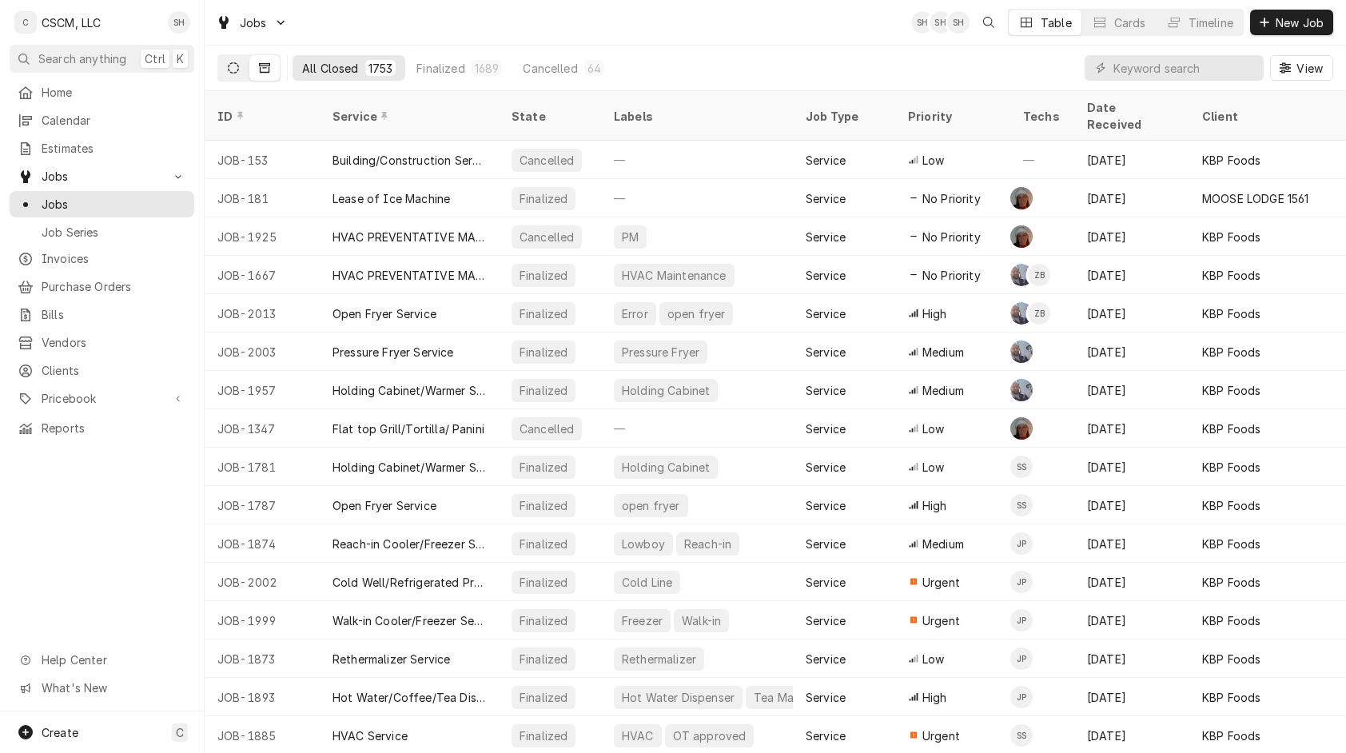
click at [243, 66] on button "Dynamic Content Wrapper" at bounding box center [233, 68] width 30 height 26
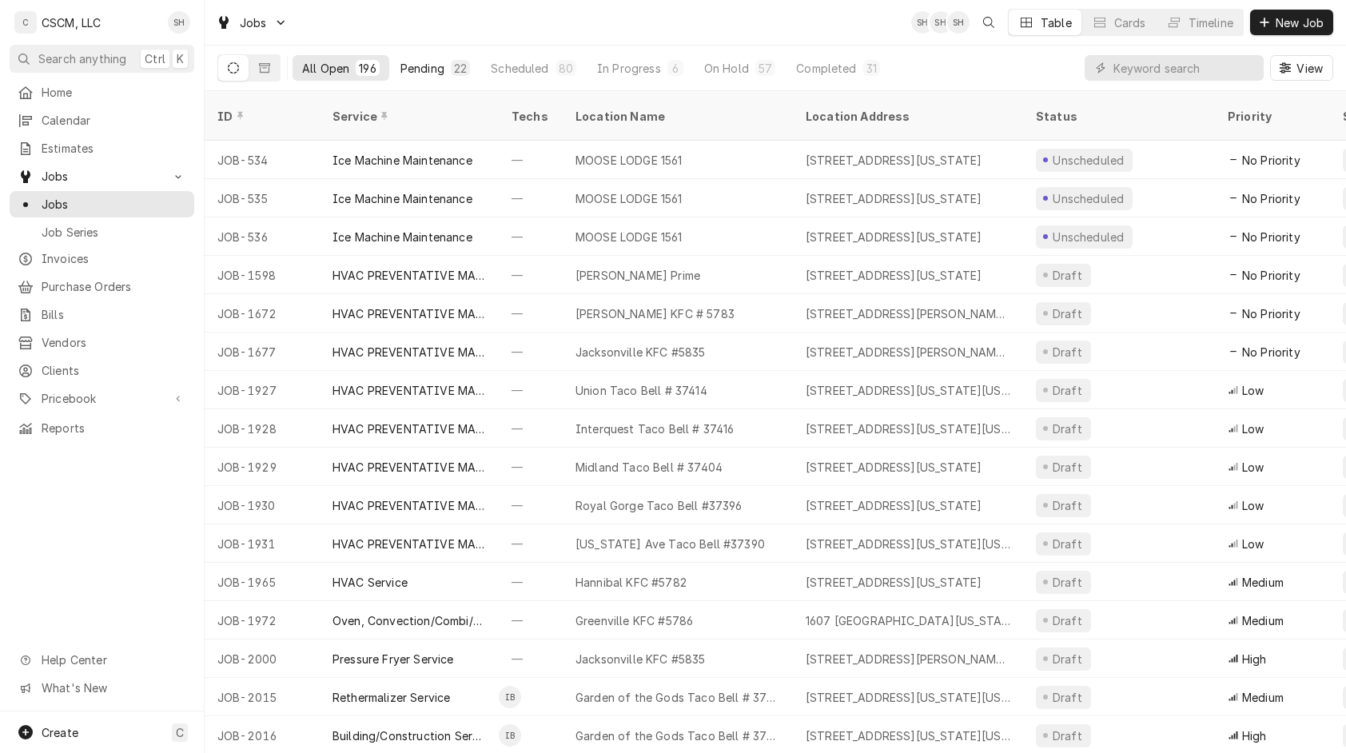
click at [423, 64] on div "Pending" at bounding box center [423, 68] width 44 height 17
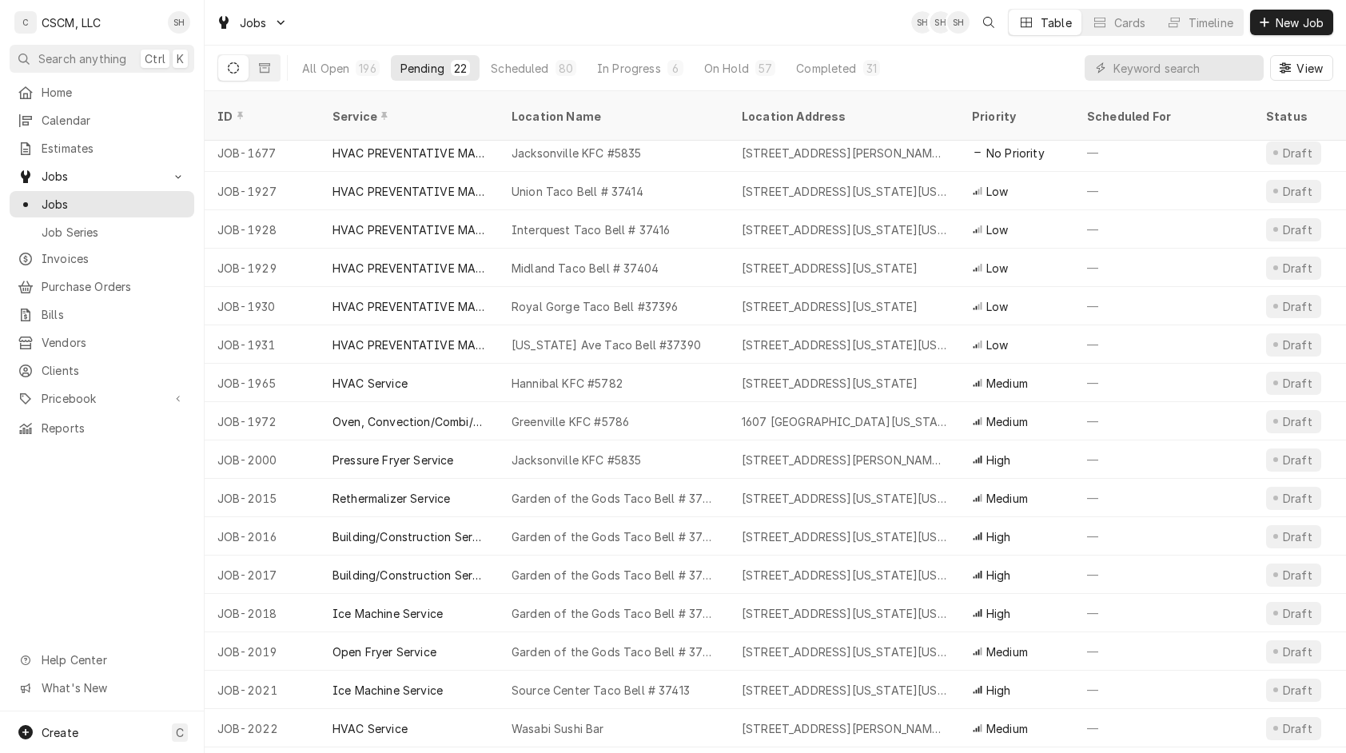
scroll to position [237, 0]
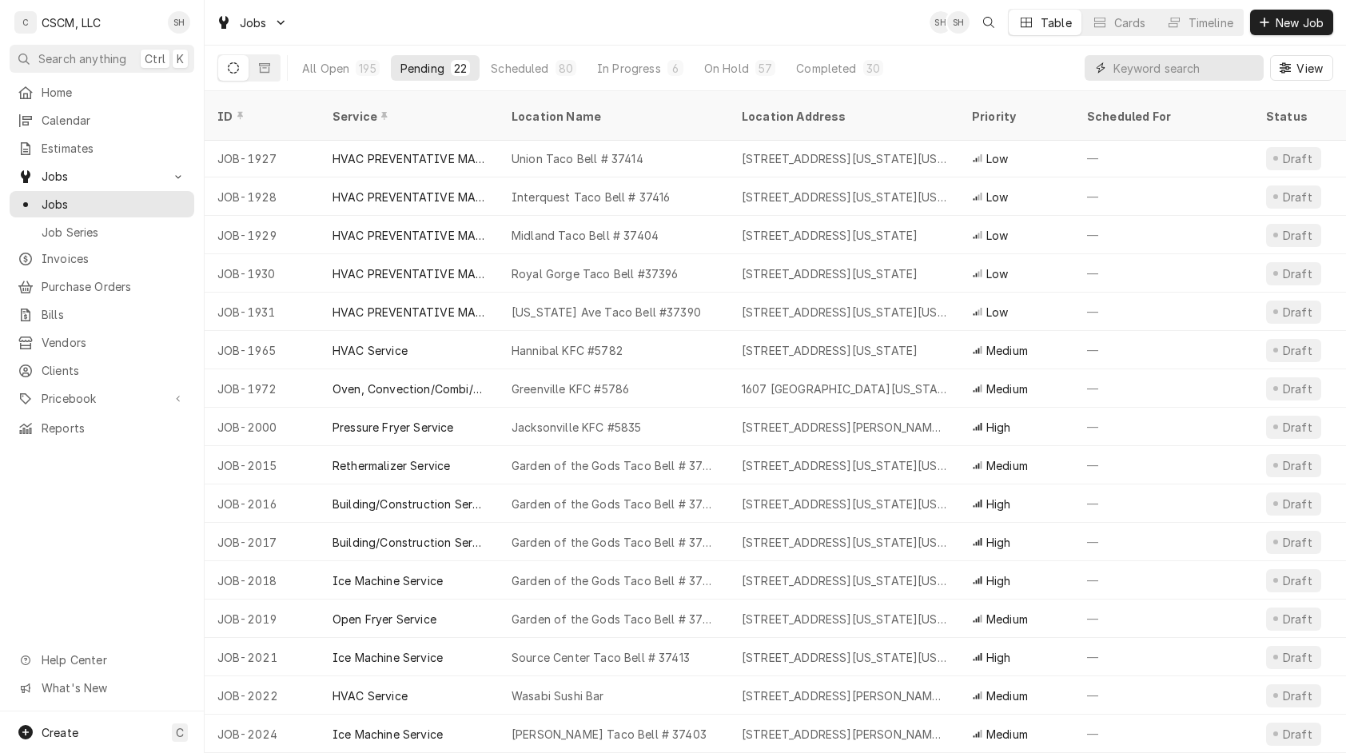
click at [1162, 76] on input "Dynamic Content Wrapper" at bounding box center [1185, 68] width 142 height 26
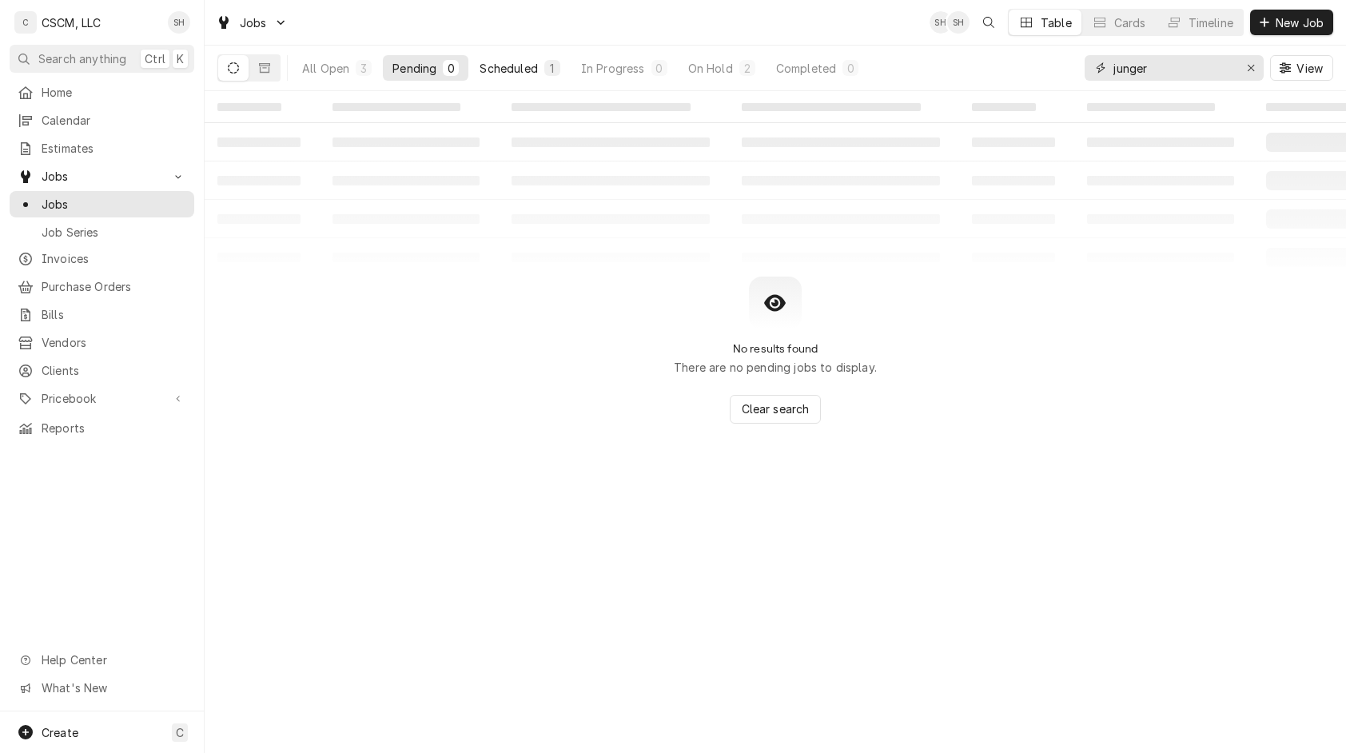
type input "junger"
click at [497, 66] on div "Scheduled" at bounding box center [509, 68] width 58 height 17
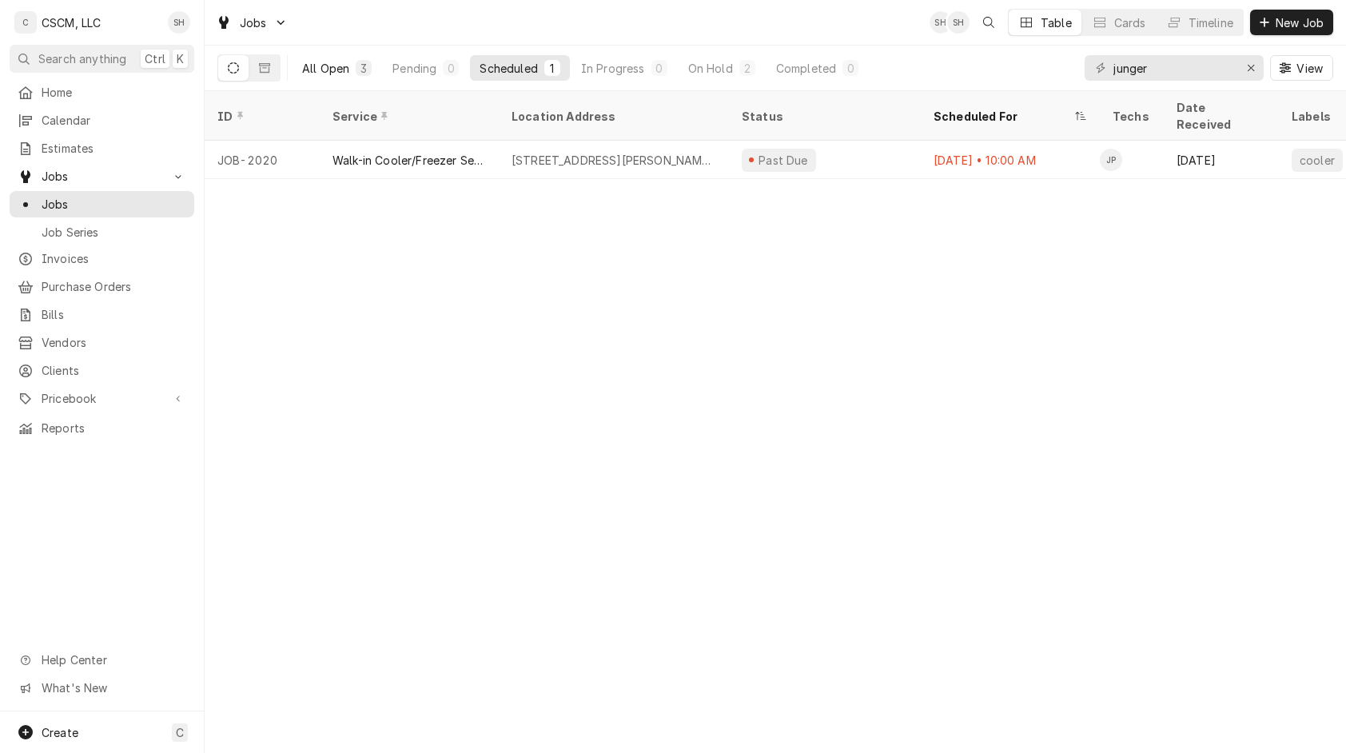
click at [329, 70] on div "All Open" at bounding box center [325, 68] width 47 height 17
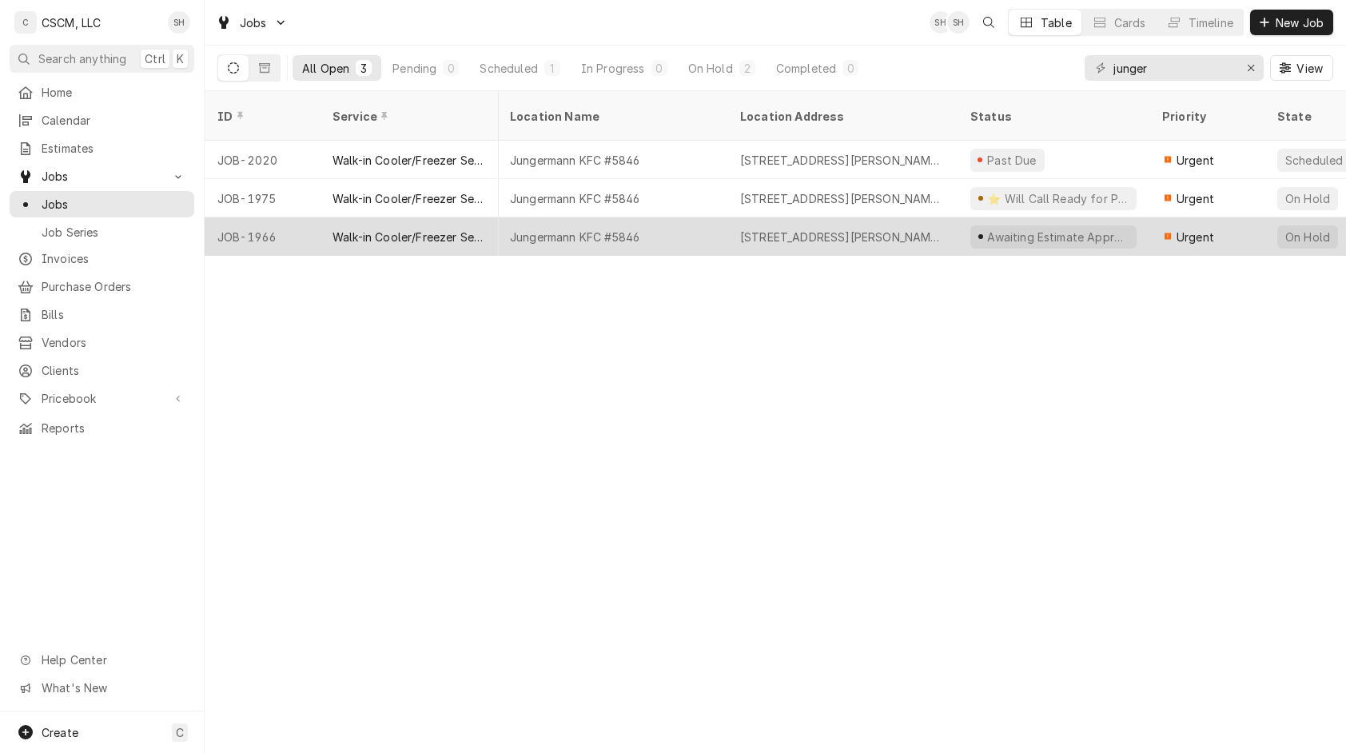
scroll to position [0, 0]
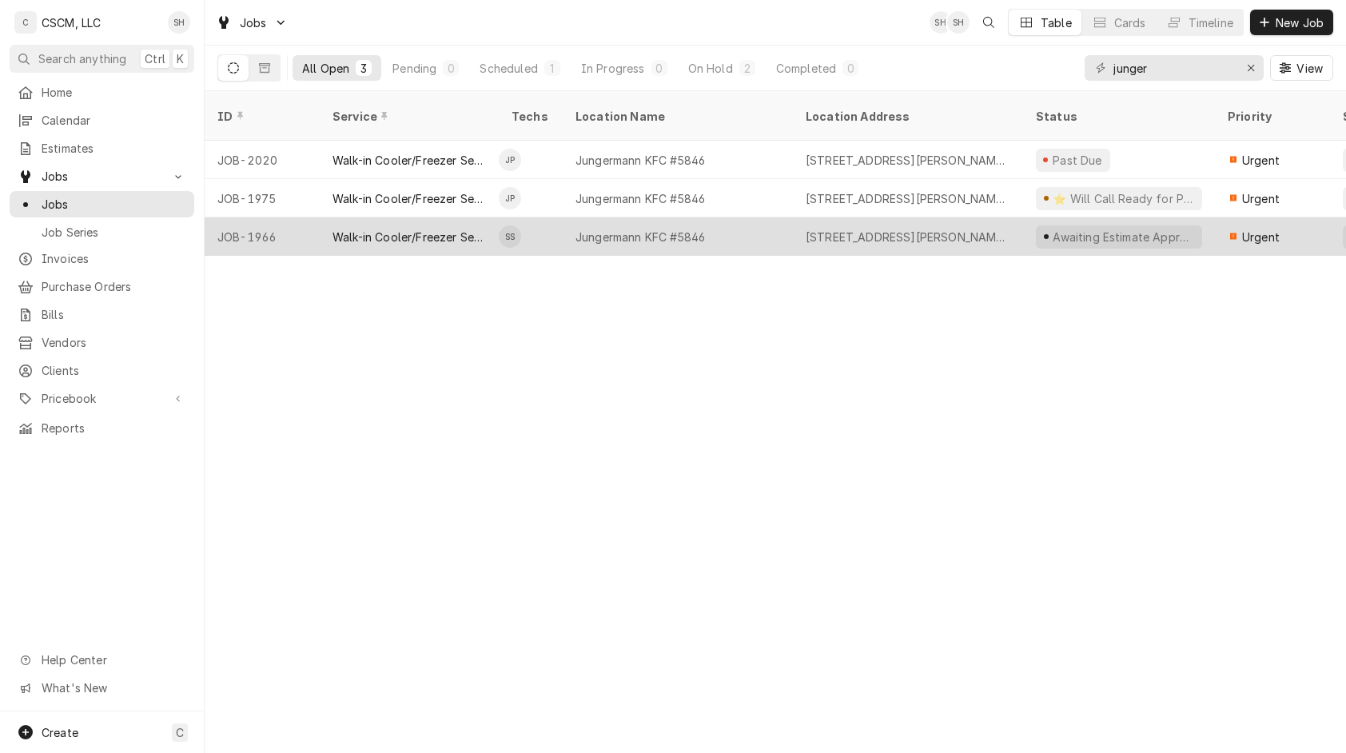
click at [692, 226] on div "Jungermann KFC #5846" at bounding box center [678, 236] width 230 height 38
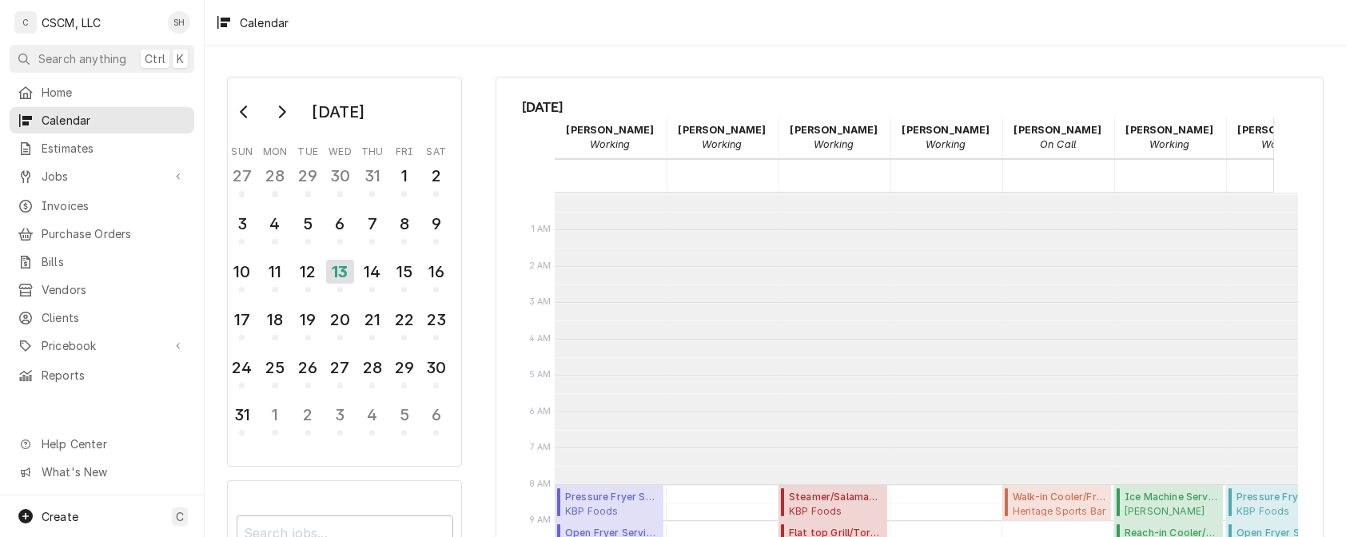
scroll to position [203, 90]
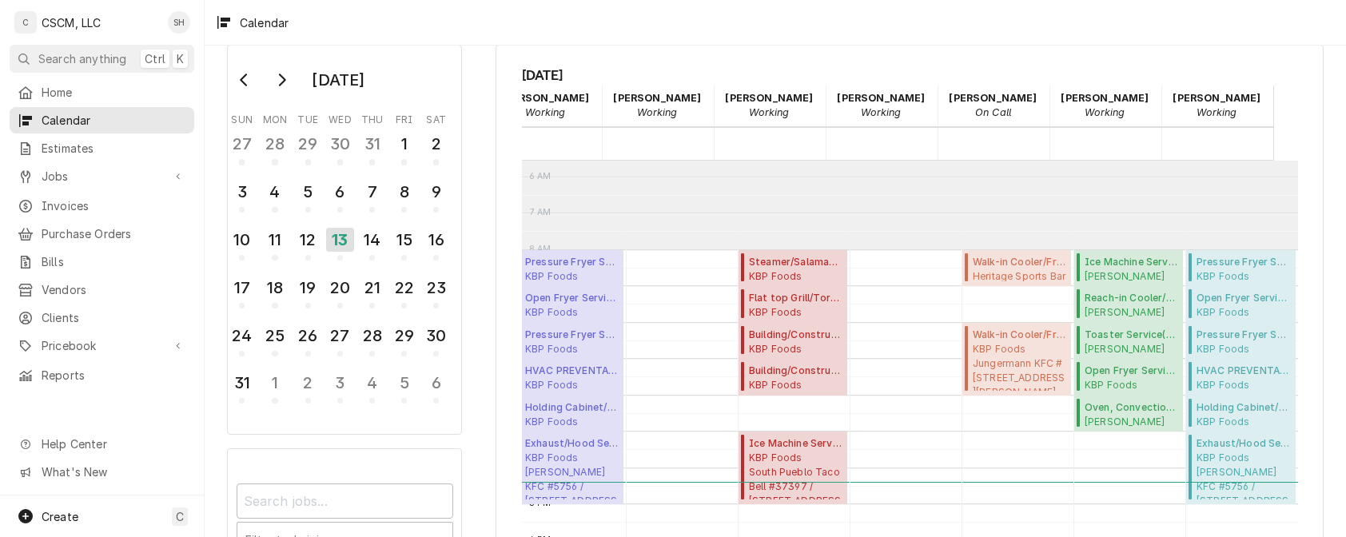
click at [489, 431] on div "[DATE] Sun Mon Tue Wed Thu Fri Sat 27 28 29 30 31 1 2 3 4 5 6 7 8 9 10 11 12 13…" at bounding box center [776, 354] width 1142 height 649
click at [358, 240] on div "14" at bounding box center [372, 239] width 28 height 27
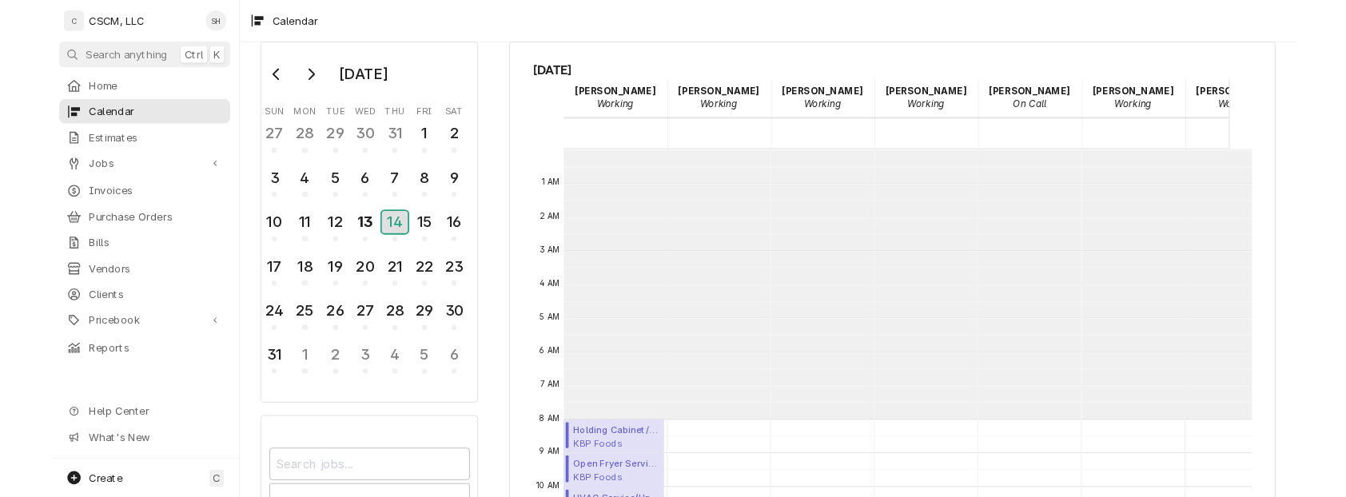
scroll to position [291, 0]
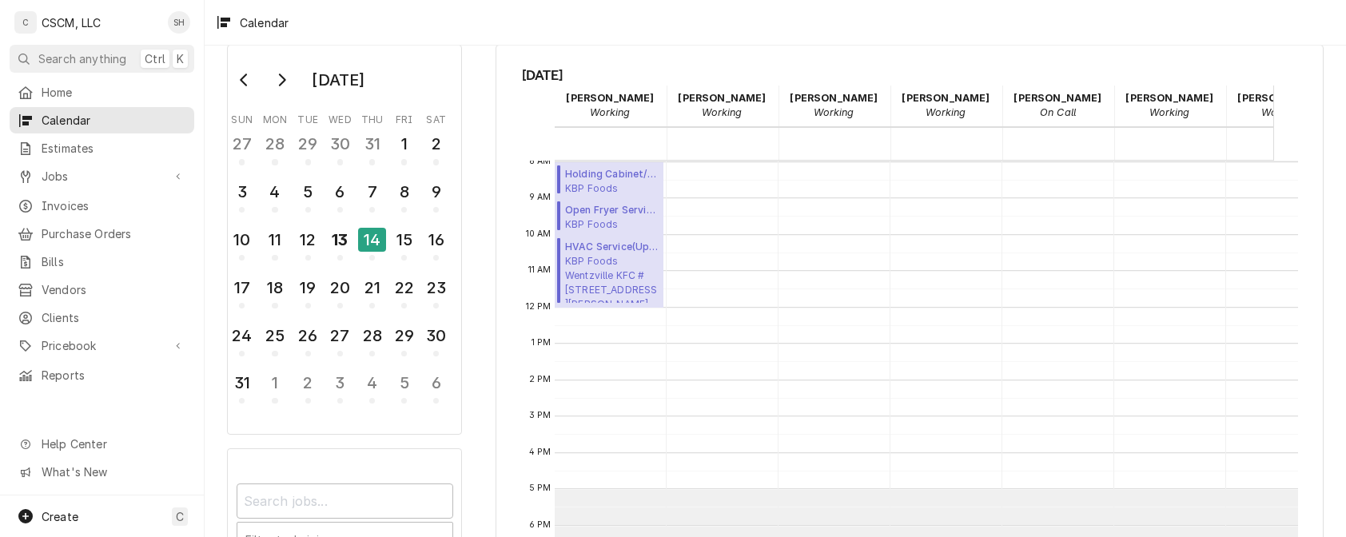
click at [472, 469] on div "[DATE] Sun Mon Tue Wed Thu Fri Sat 27 28 29 30 31 1 2 3 4 5 6 7 8 9 10 11 12 13…" at bounding box center [339, 336] width 269 height 613
click at [480, 299] on div "[DATE] Sun Mon Tue Wed Thu Fri Sat 27 28 29 30 31 1 2 3 4 5 6 7 8 9 10 11 12 13…" at bounding box center [776, 354] width 1142 height 649
click at [474, 146] on div "August 2025 Sun Mon Tue Wed Thu Fri Sat 27 28 29 30 31 1 2 3 4 5 6 7 8 9 10 11 …" at bounding box center [776, 354] width 1142 height 649
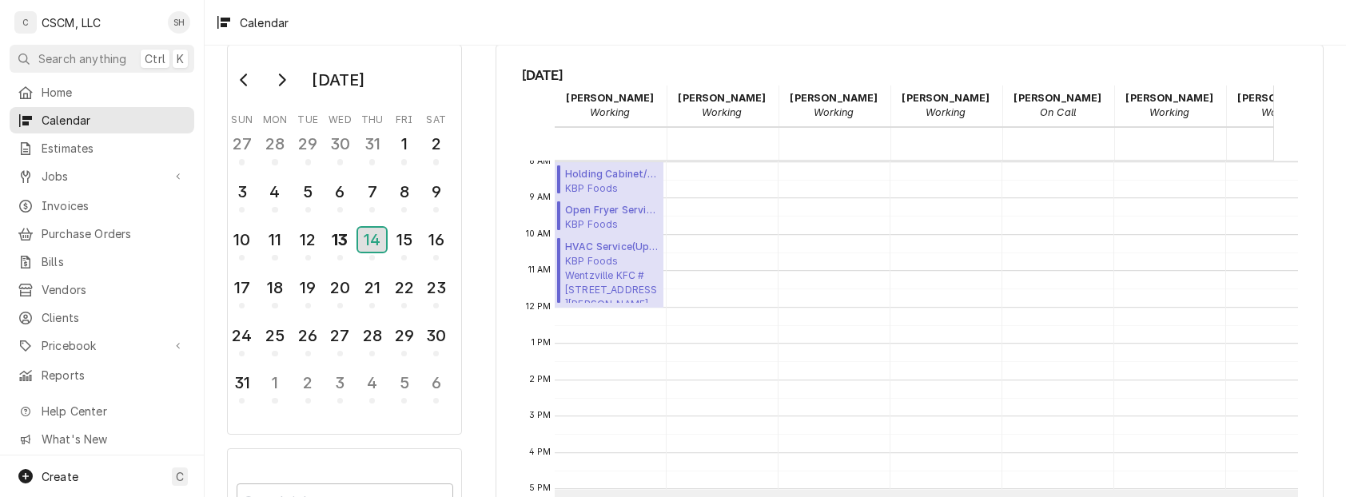
click at [385, 235] on div "14" at bounding box center [372, 240] width 28 height 24
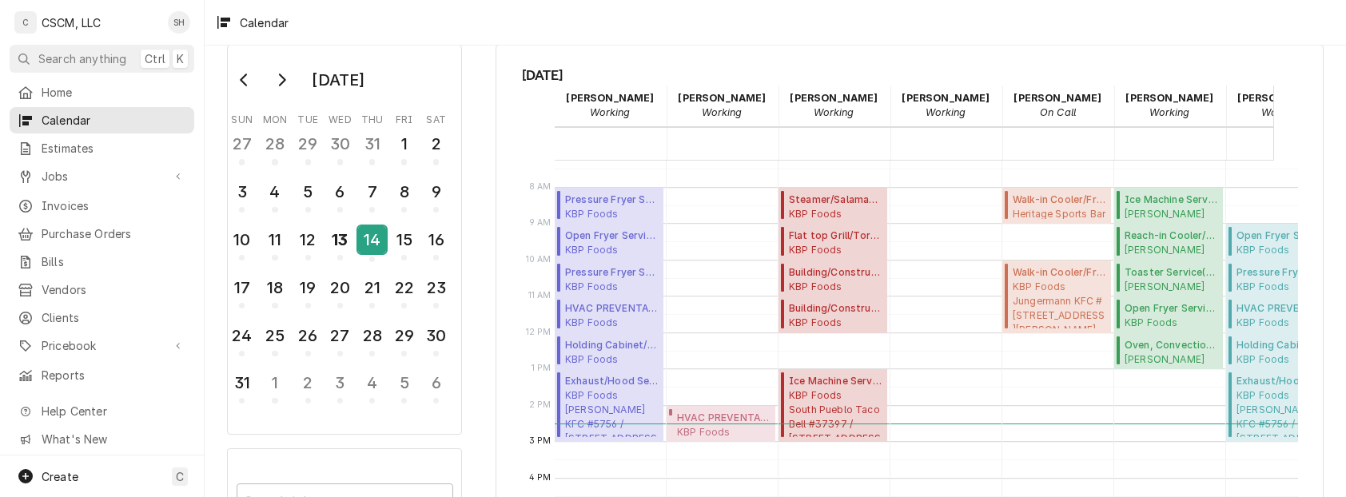
scroll to position [269, 0]
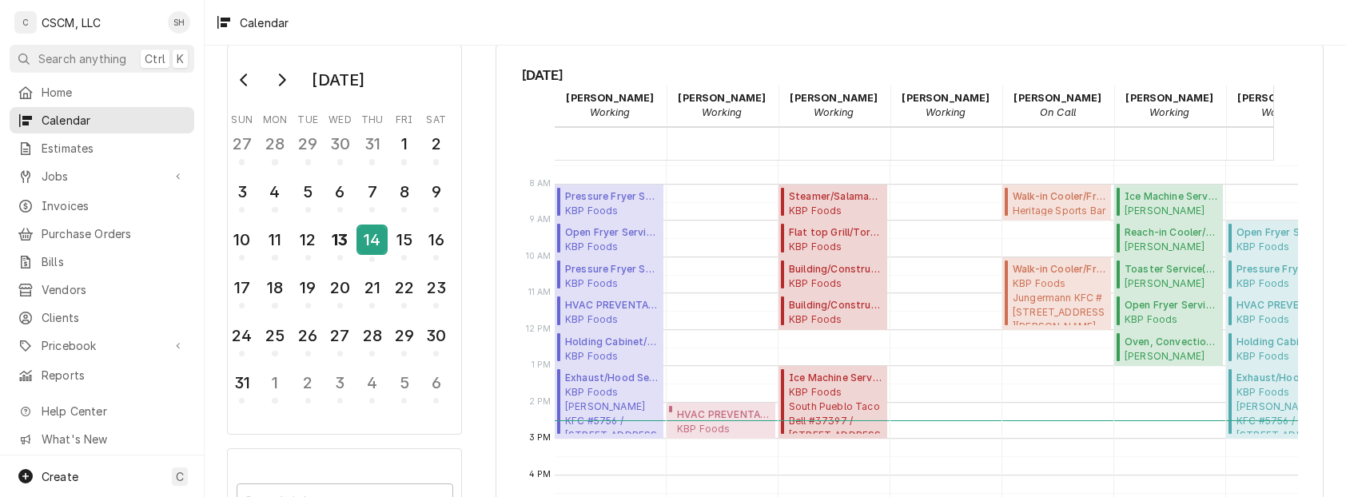
click at [372, 240] on div "14" at bounding box center [372, 239] width 28 height 27
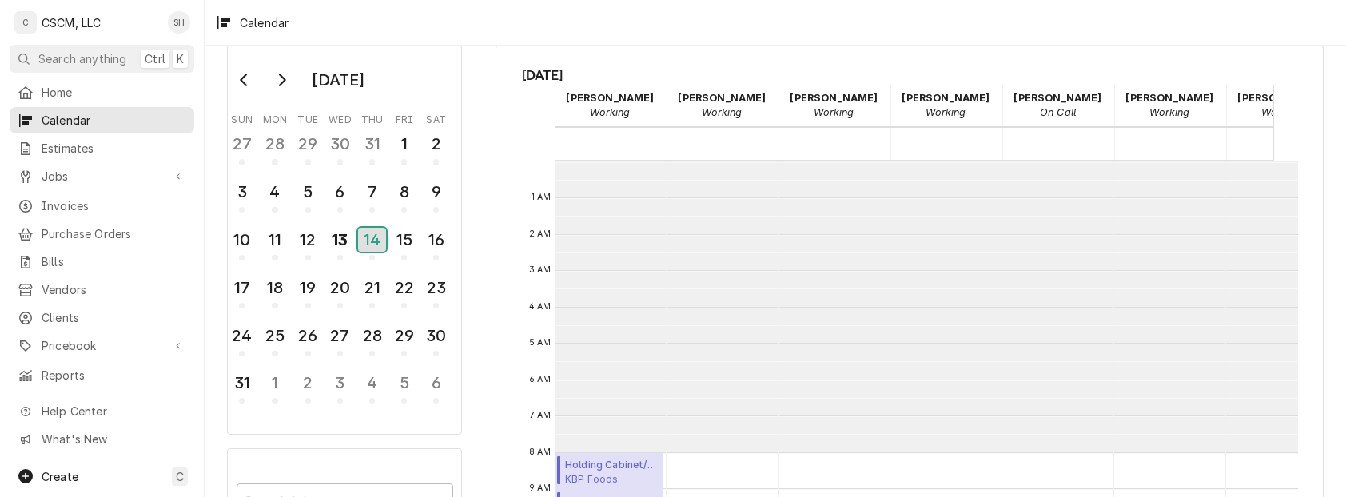
scroll to position [291, 0]
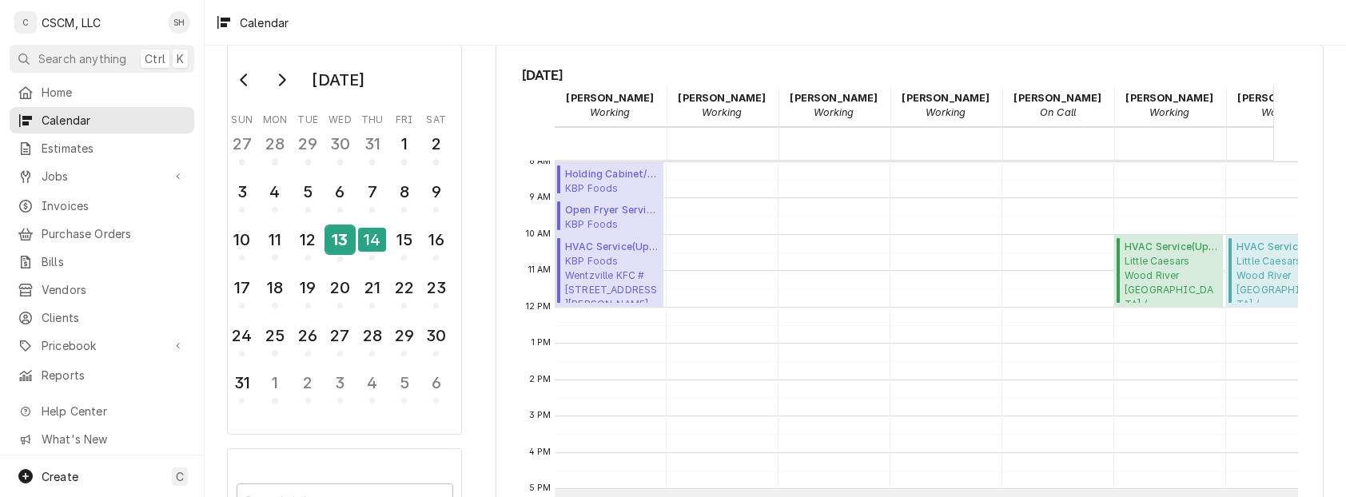
click at [344, 236] on div "13" at bounding box center [340, 239] width 28 height 27
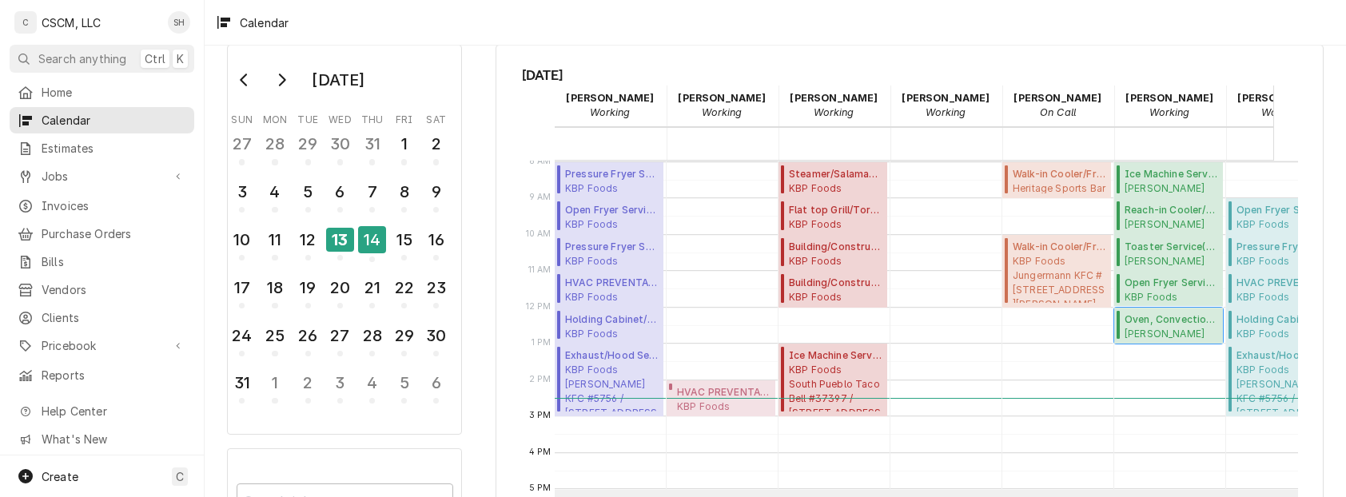
click at [1171, 325] on span "Oven, Convection/Combi/Pizza/Conveyor Service ( Uninvoiced )" at bounding box center [1172, 320] width 94 height 14
click at [473, 77] on div "August 2025 Sun Mon Tue Wed Thu Fri Sat 27 28 29 30 31 1 2 3 4 5 6 7 8 9 10 11 …" at bounding box center [776, 354] width 1142 height 649
click at [373, 246] on div "14" at bounding box center [372, 239] width 28 height 27
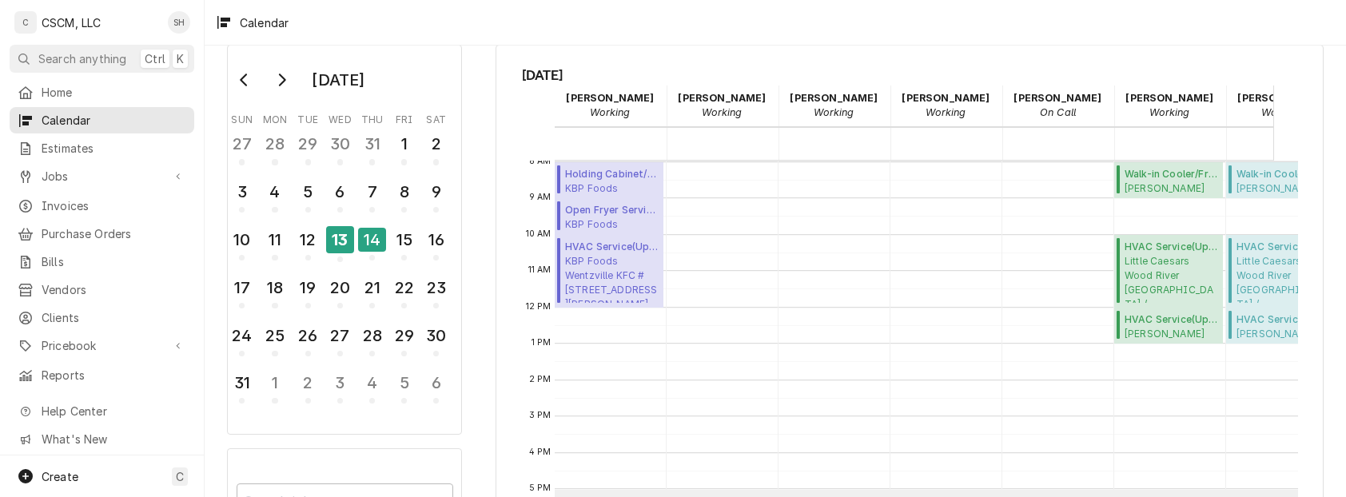
click at [861, 60] on div "Thursday, Aug 14th Chris Lynch Working 14 Thu Dena Vecchetti Working 14 Thu Iza…" at bounding box center [910, 355] width 828 height 621
click at [78, 166] on div "Jobs" at bounding box center [102, 176] width 178 height 20
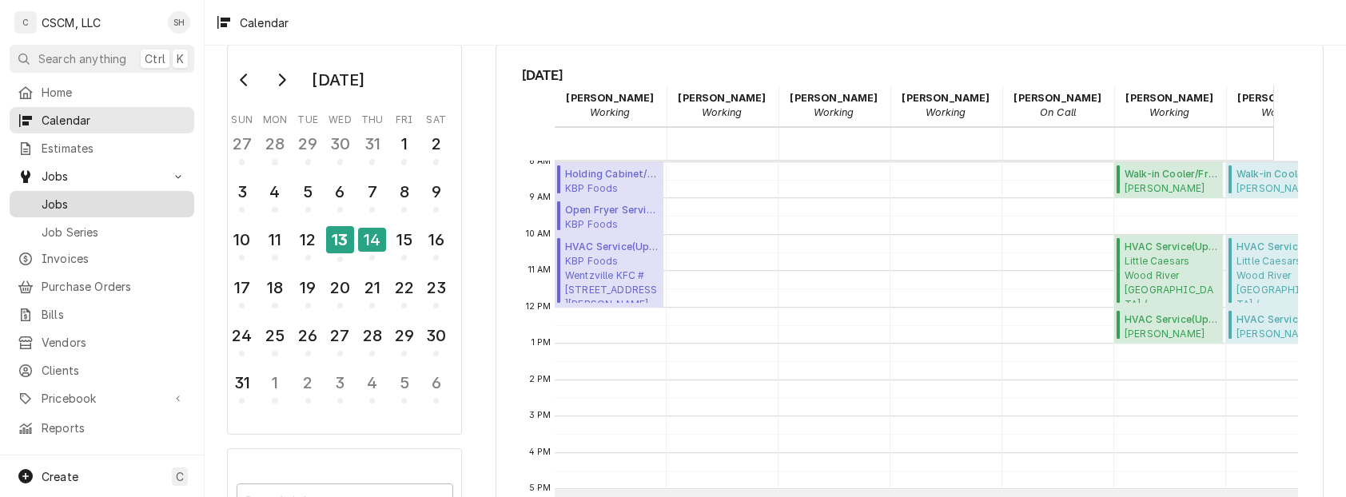
click at [62, 198] on span "Jobs" at bounding box center [114, 204] width 145 height 17
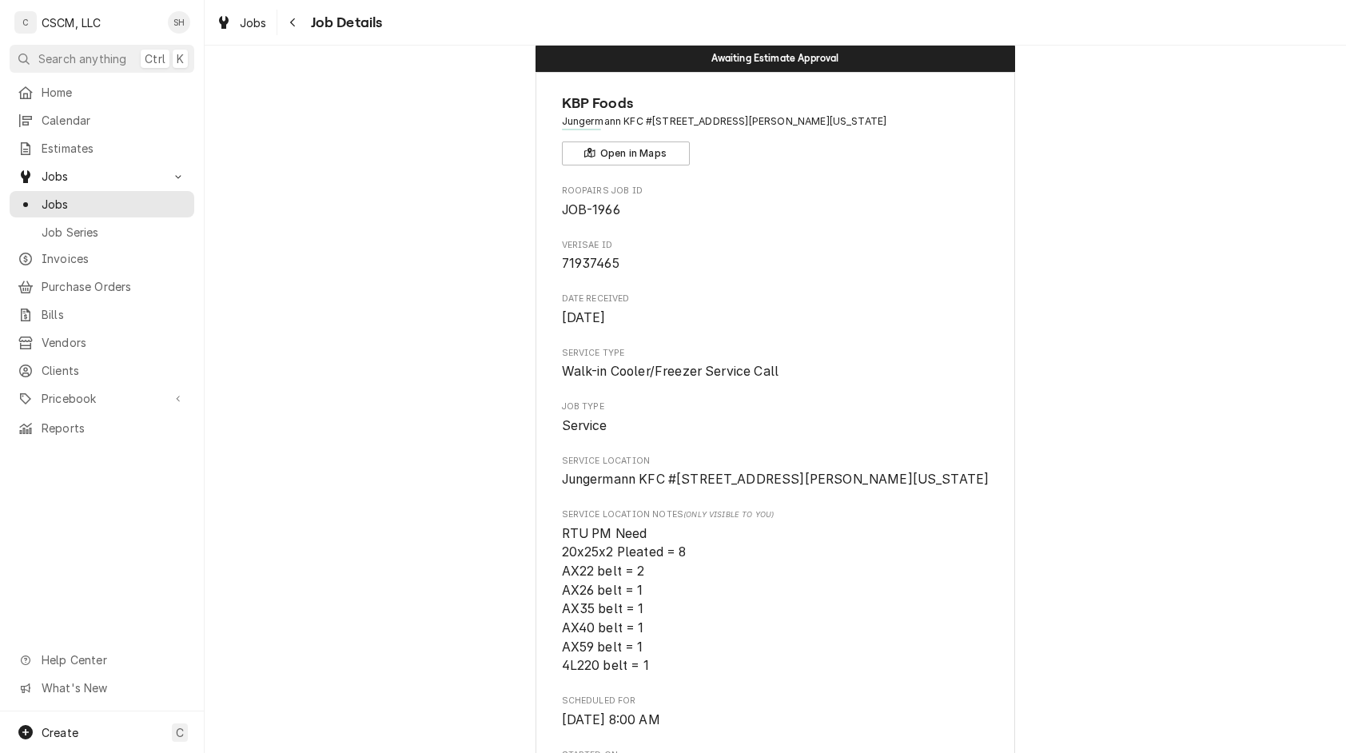
scroll to position [32, 0]
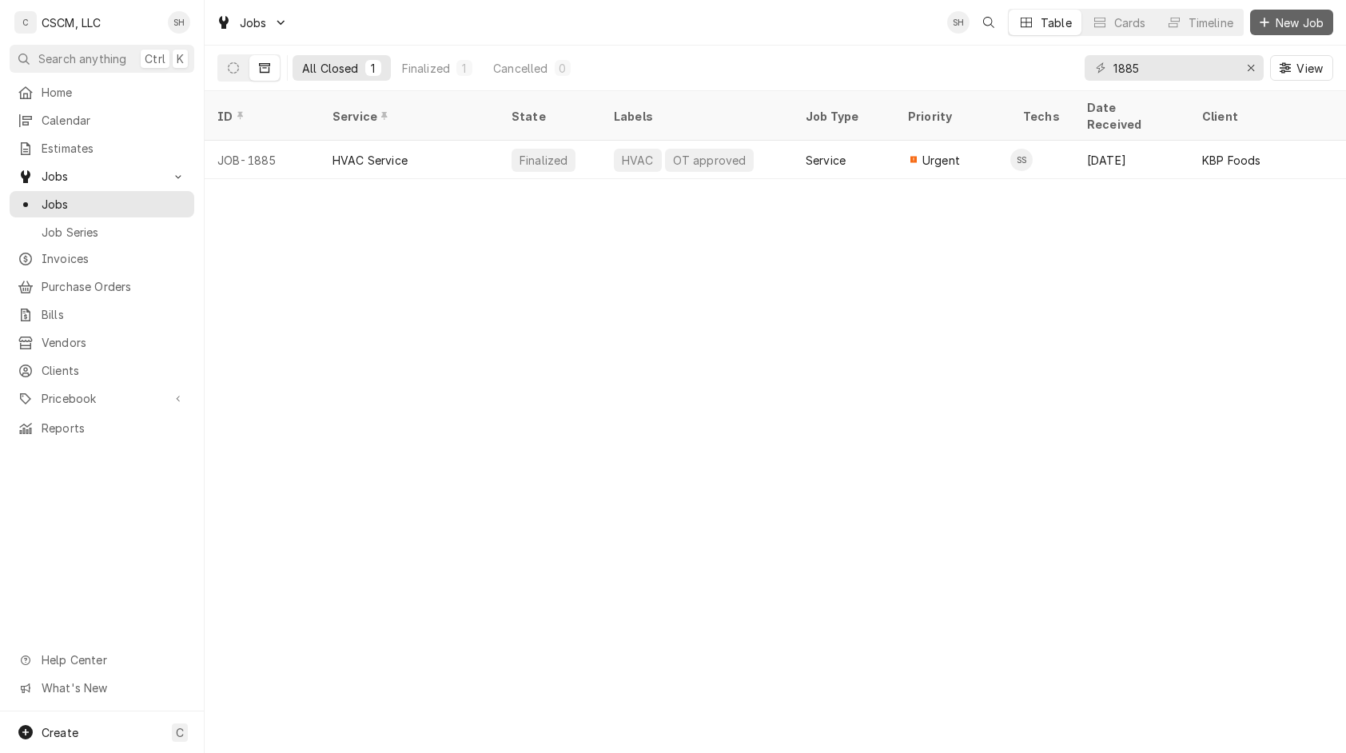
click at [1286, 26] on span "New Job" at bounding box center [1300, 22] width 54 height 17
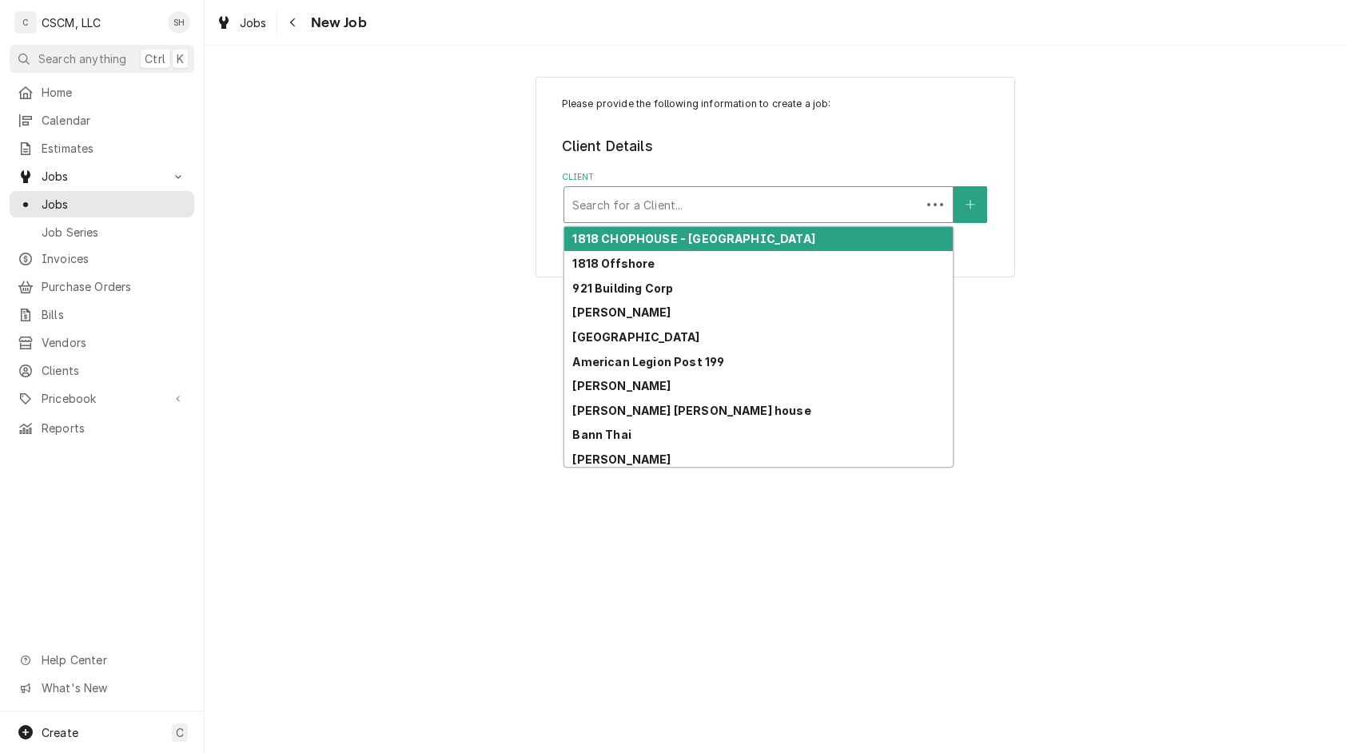
click at [660, 217] on div "Client" at bounding box center [742, 204] width 341 height 29
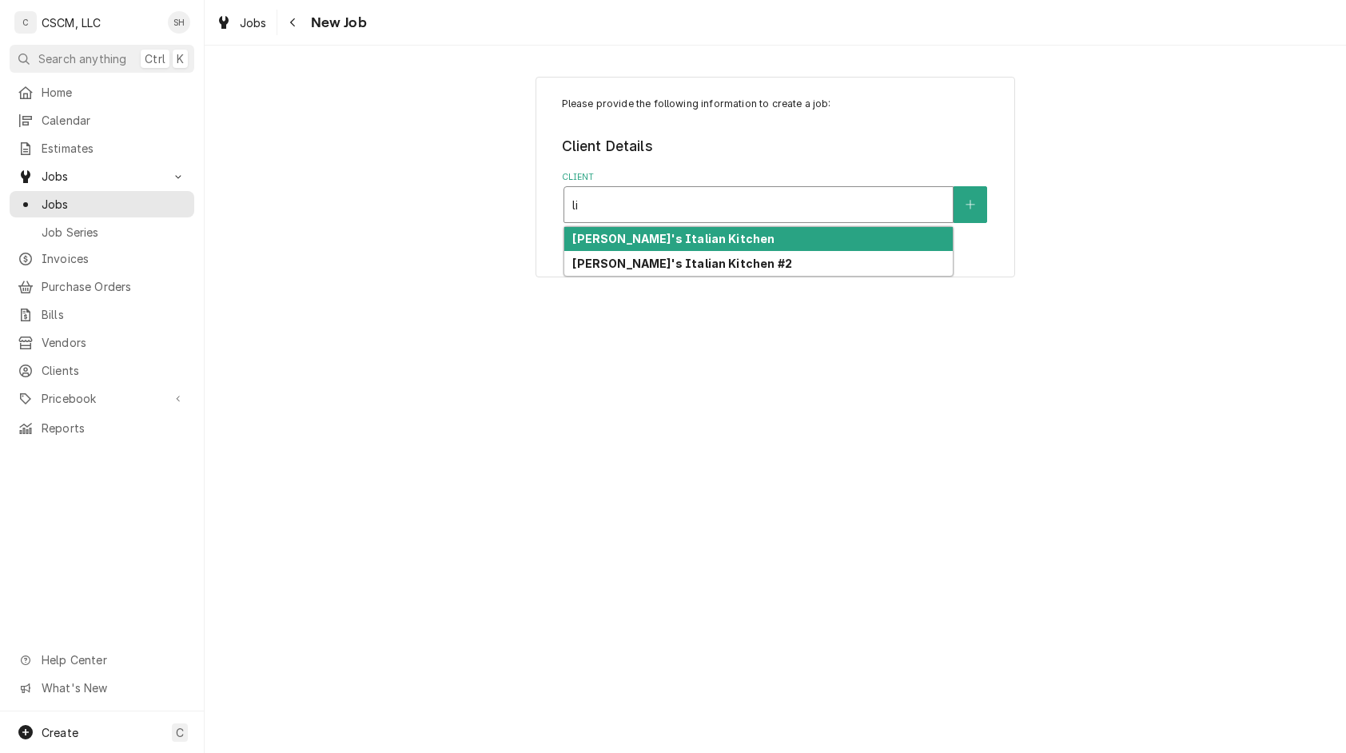
type input "l"
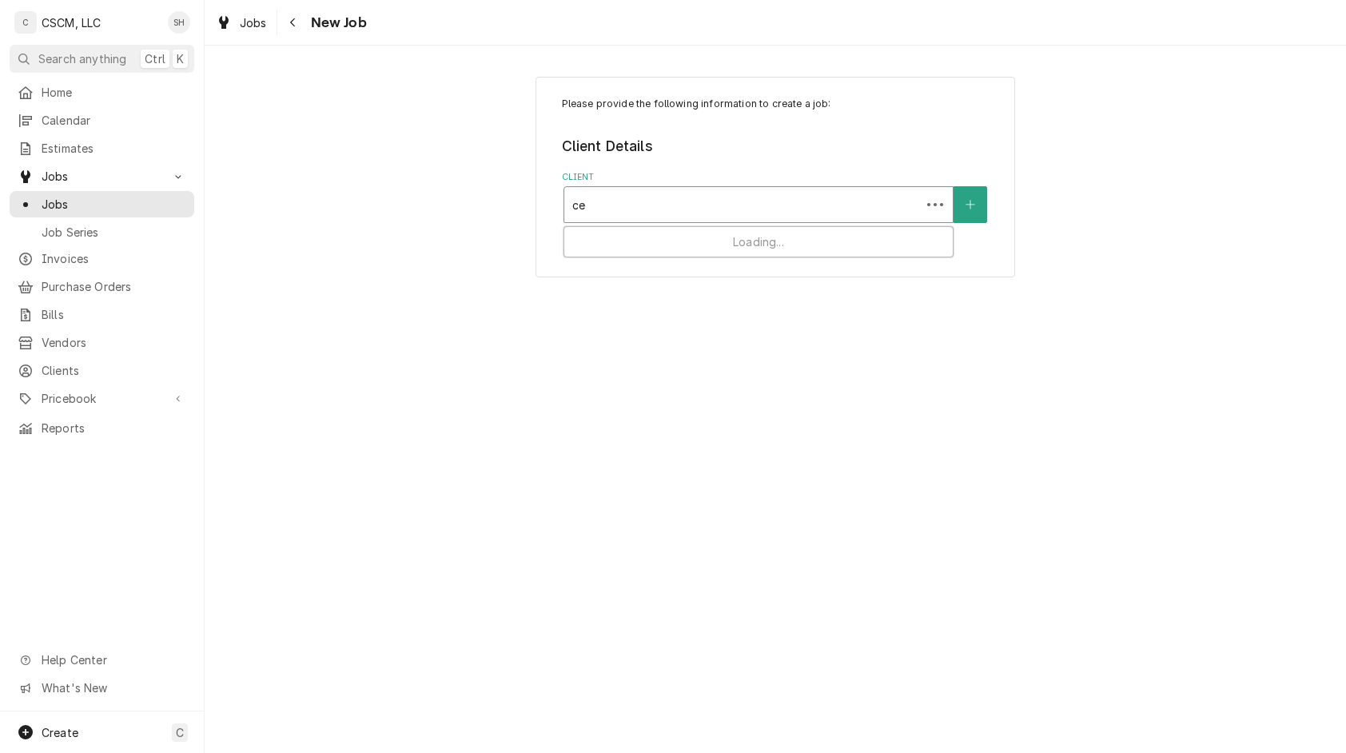
type input "c"
type input "wood"
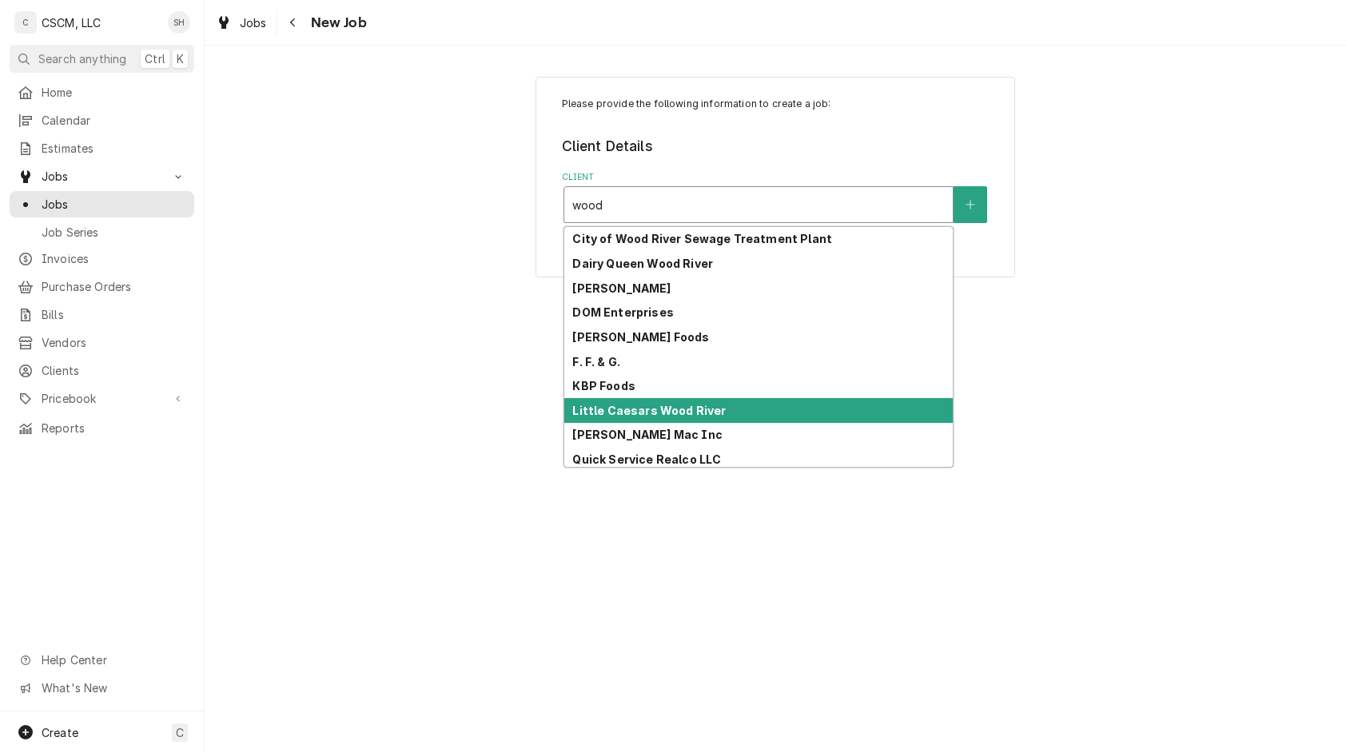
click at [756, 413] on div "Little Caesars Wood River" at bounding box center [758, 410] width 389 height 25
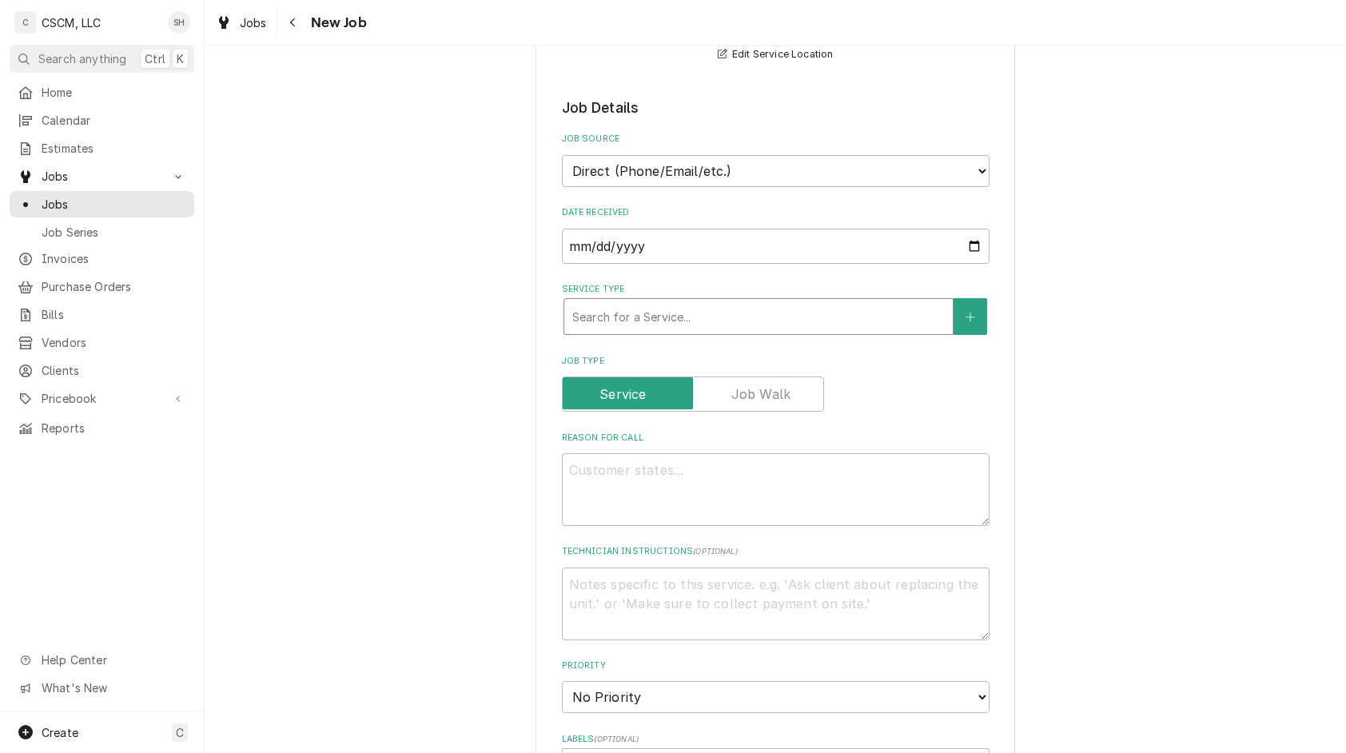
scroll to position [265, 0]
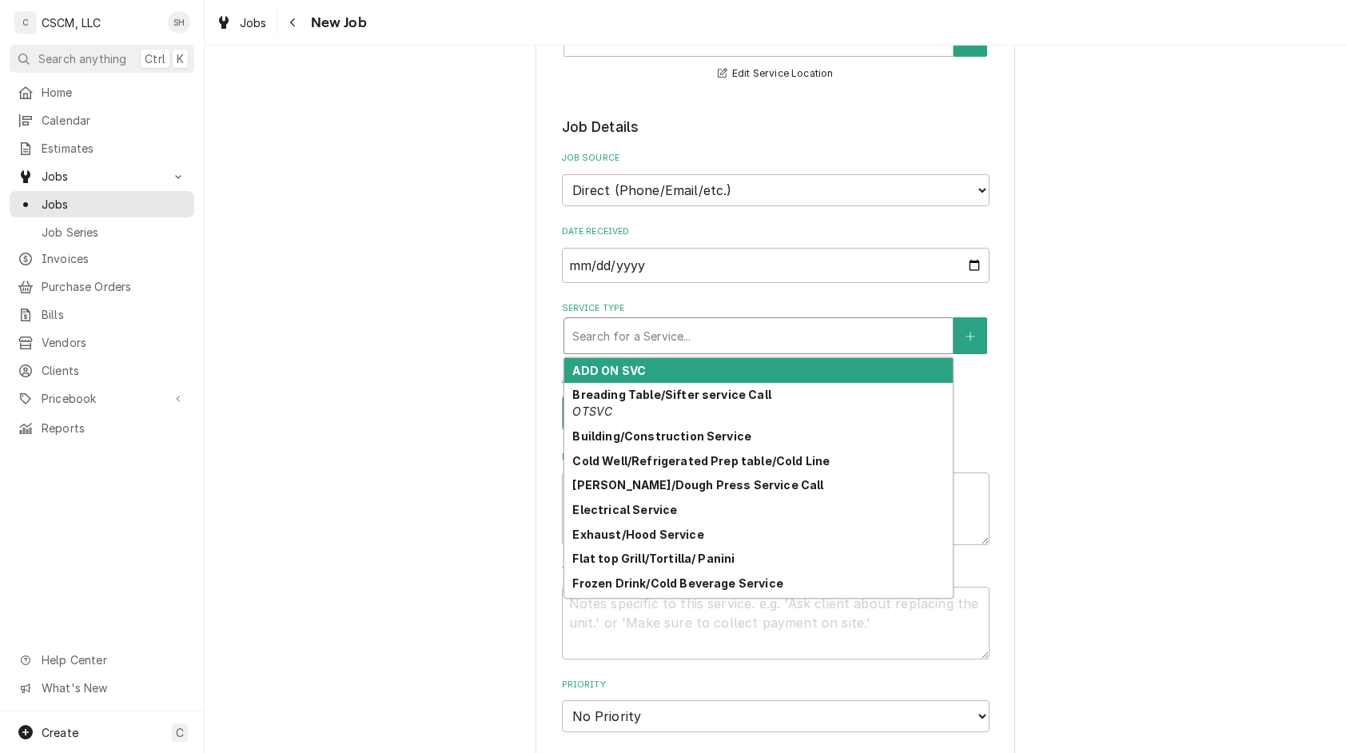
click at [664, 329] on div "Service Type" at bounding box center [758, 335] width 373 height 29
type textarea "x"
type input "h"
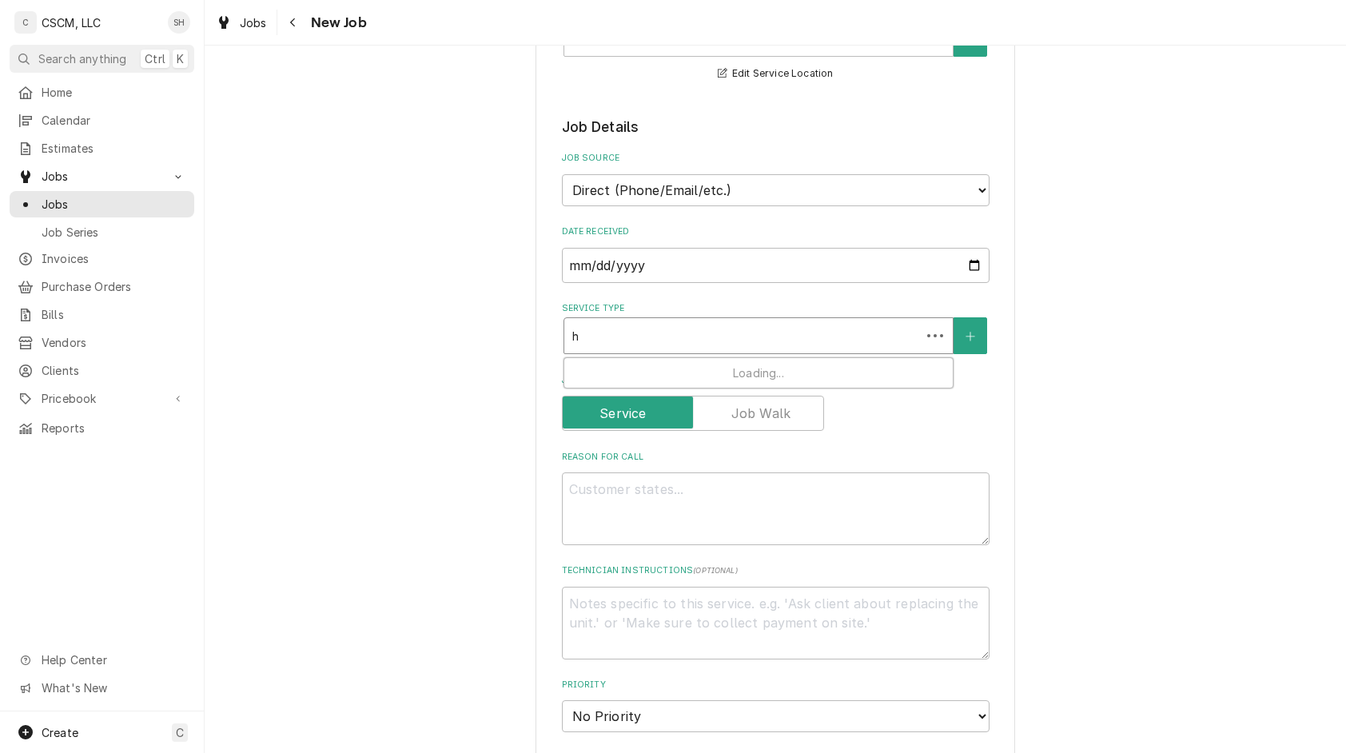
type textarea "x"
type input "hv"
type textarea "x"
type input "hva"
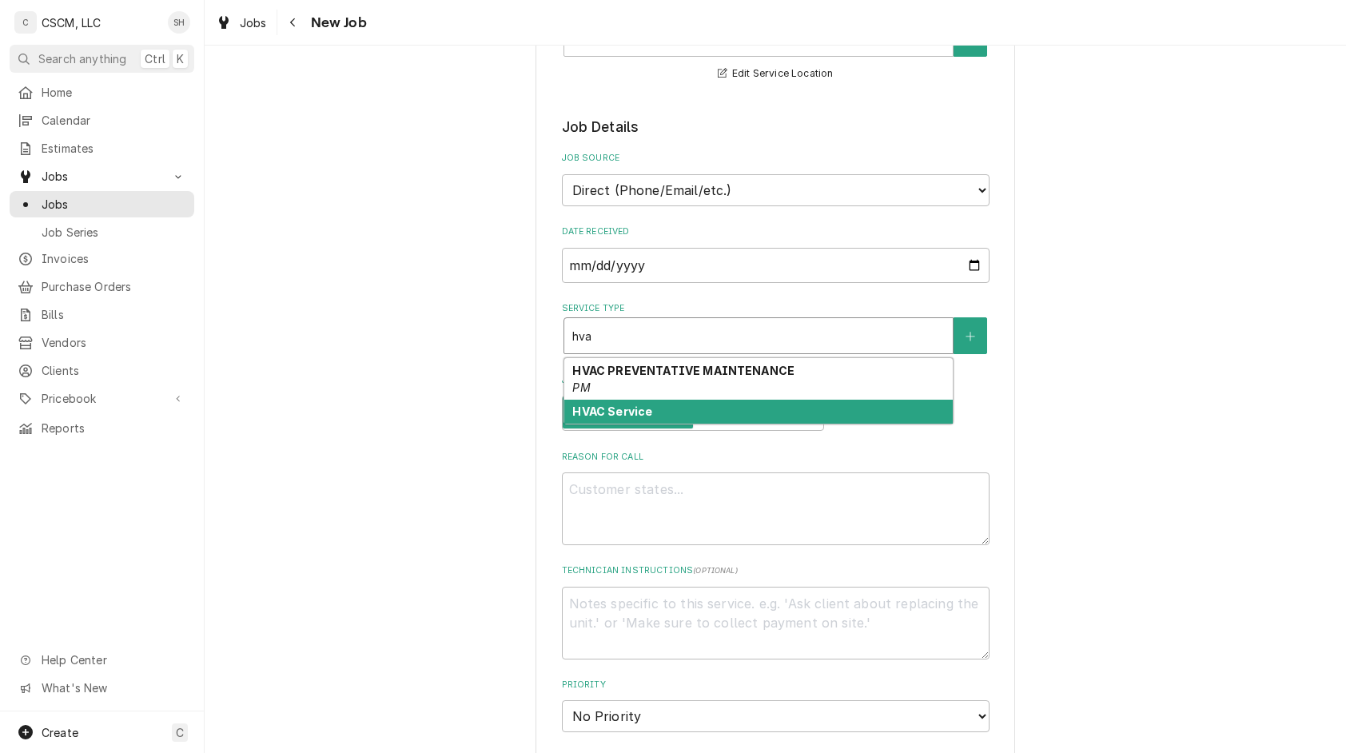
click at [650, 406] on div "HVAC Service" at bounding box center [758, 412] width 389 height 25
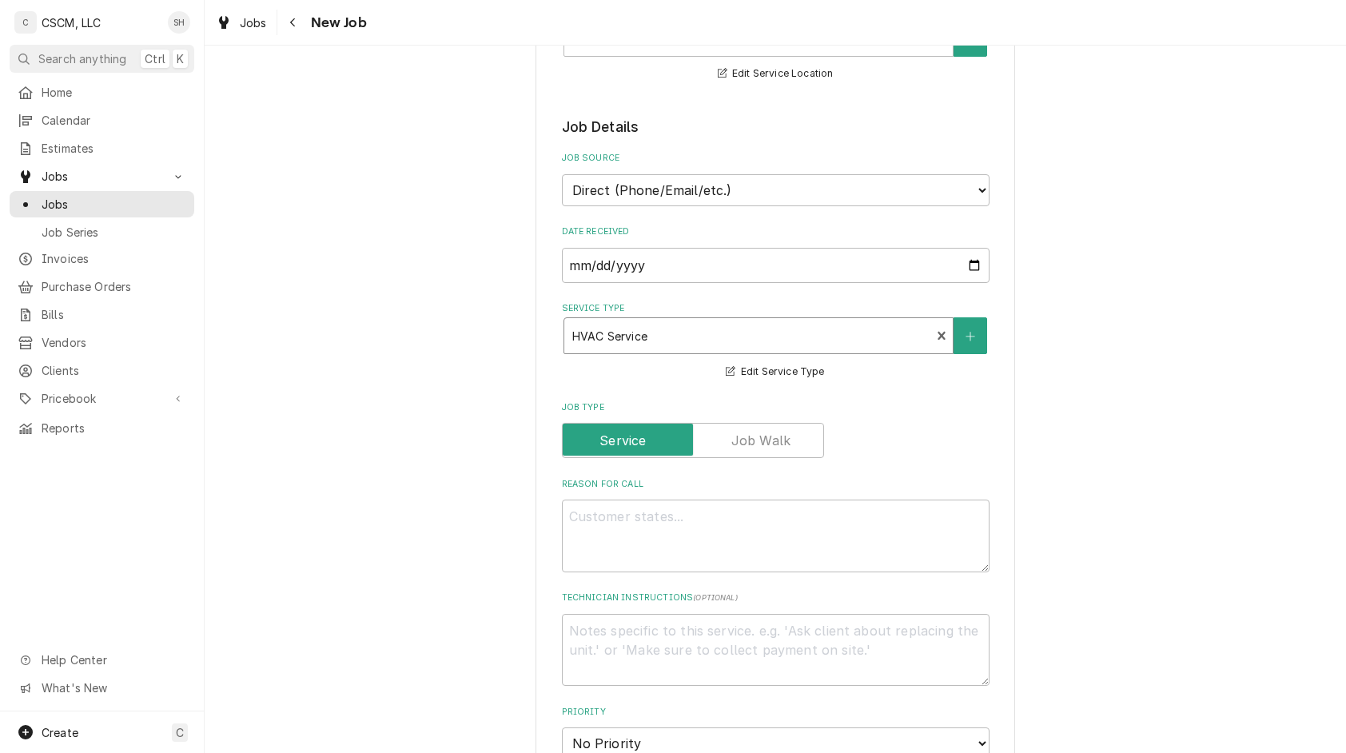
scroll to position [1134, 0]
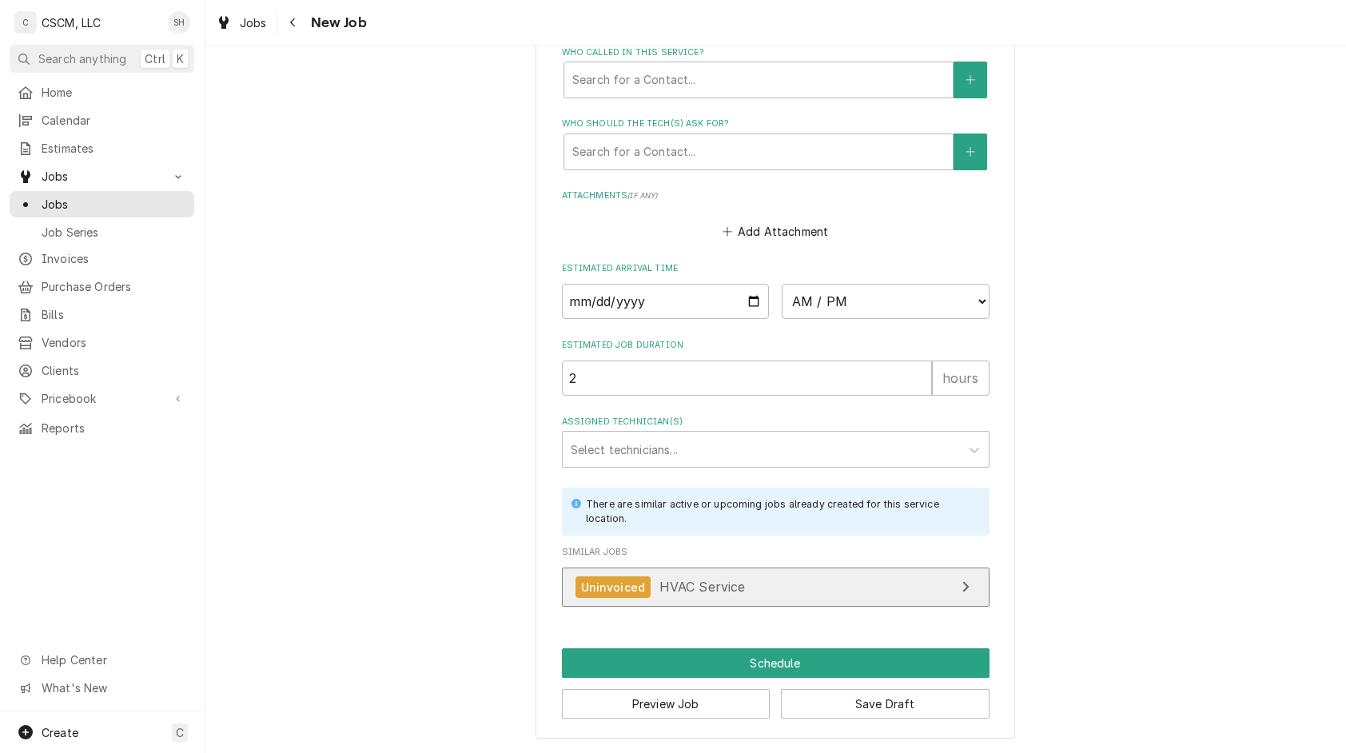
click at [689, 593] on div "Uninvoiced HVAC Service" at bounding box center [661, 587] width 170 height 22
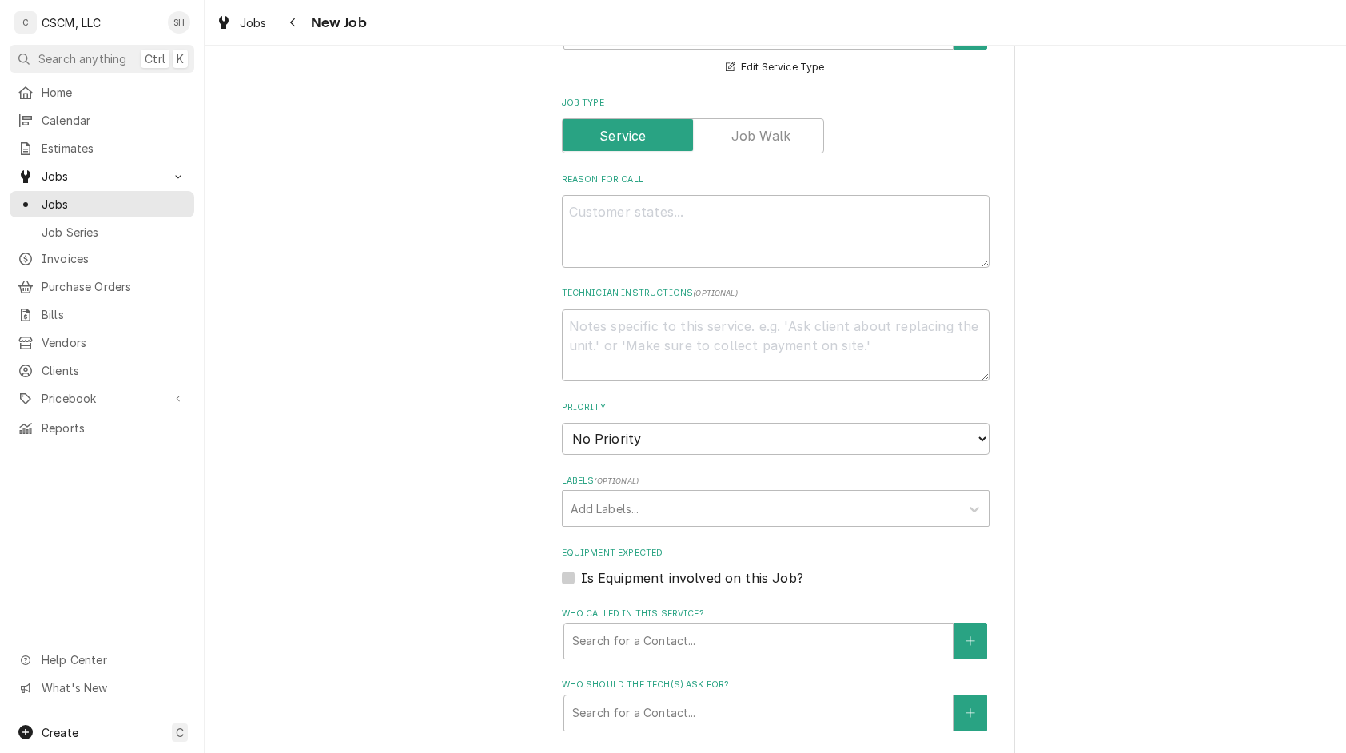
scroll to position [539, 0]
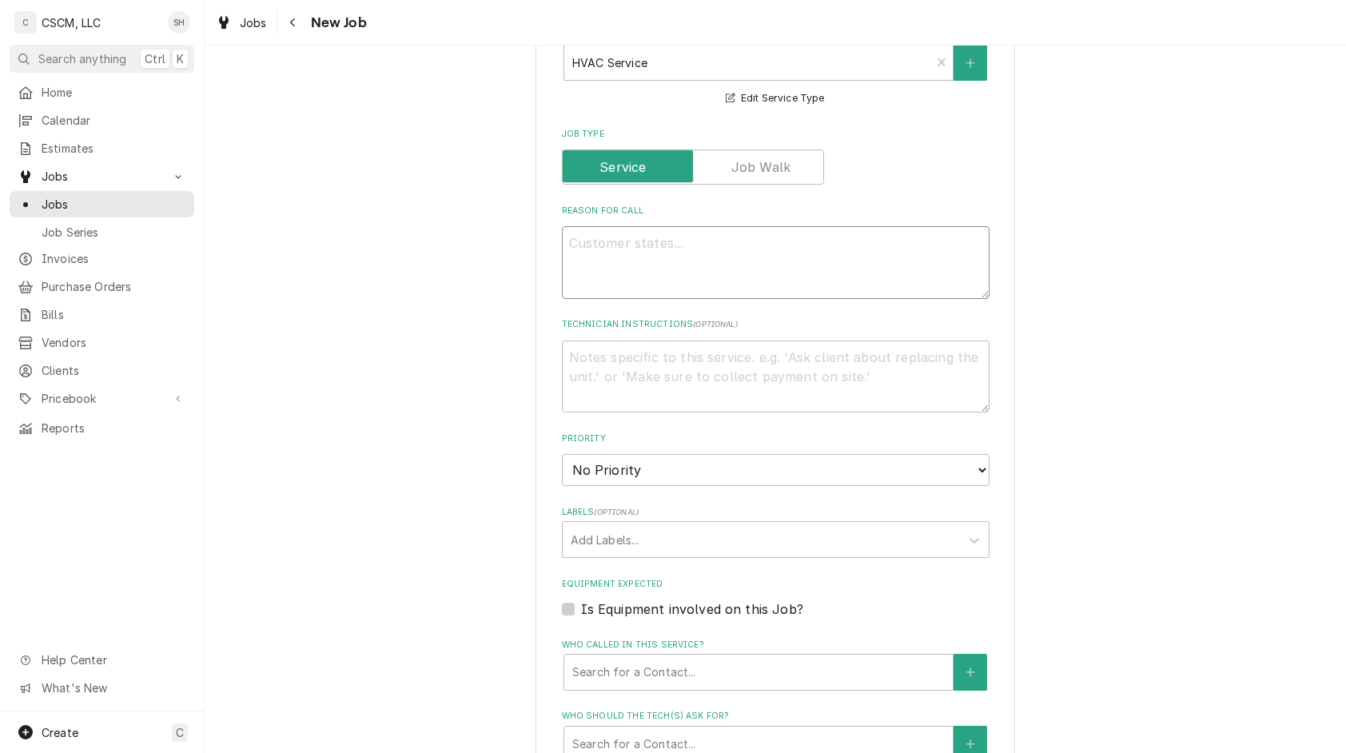
click at [665, 265] on textarea "Reason For Call" at bounding box center [776, 262] width 428 height 73
type textarea "x"
type textarea "ac"
type textarea "x"
type textarea "ac is"
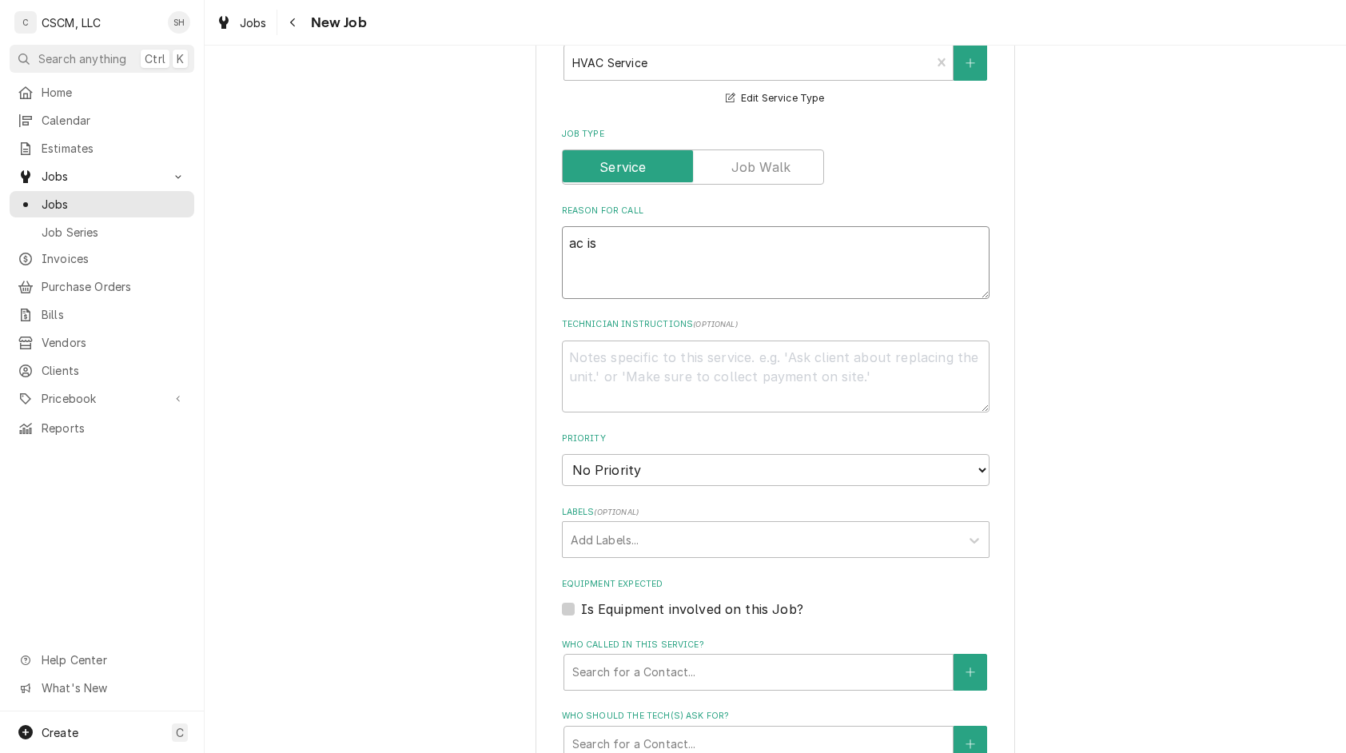
type textarea "x"
type textarea "ac is"
type textarea "x"
type textarea "ac is h"
type textarea "x"
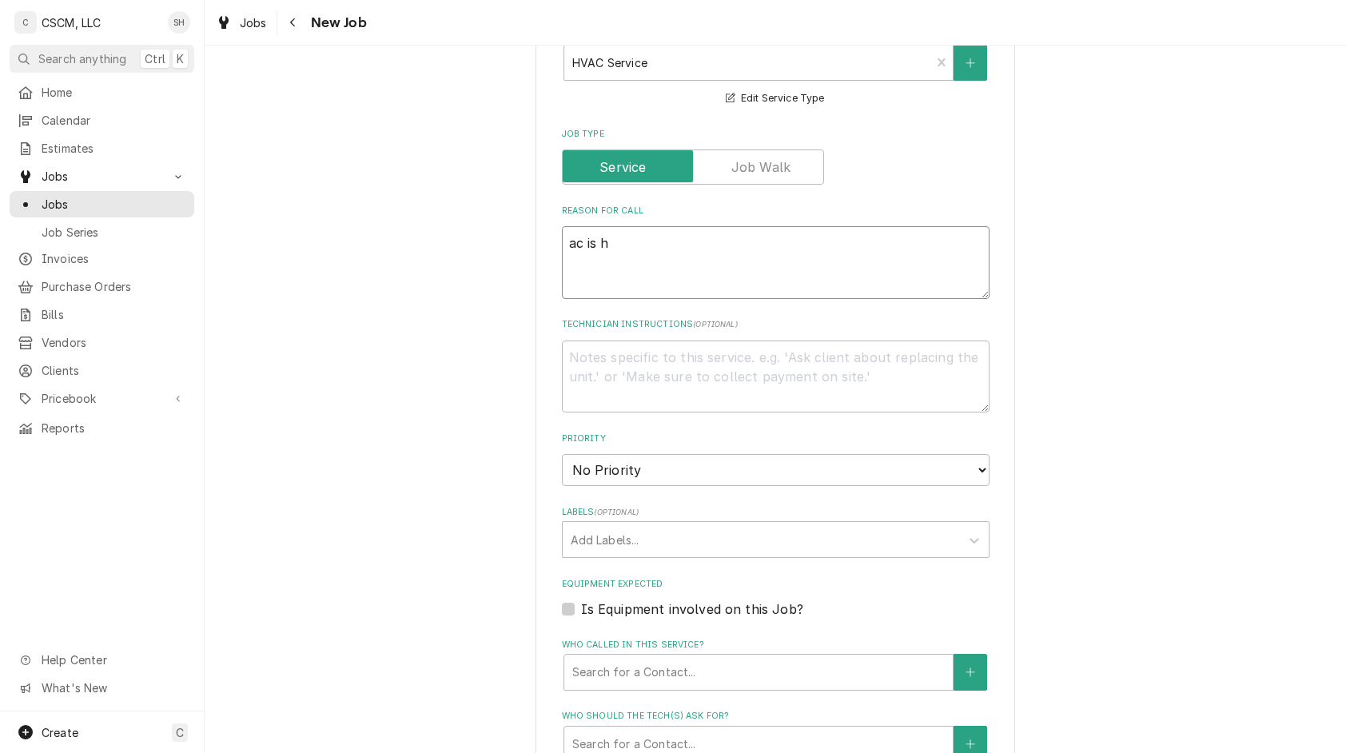
type textarea "ac is hr"
type textarea "x"
type textarea "ac is h"
type textarea "x"
type textarea "ac is"
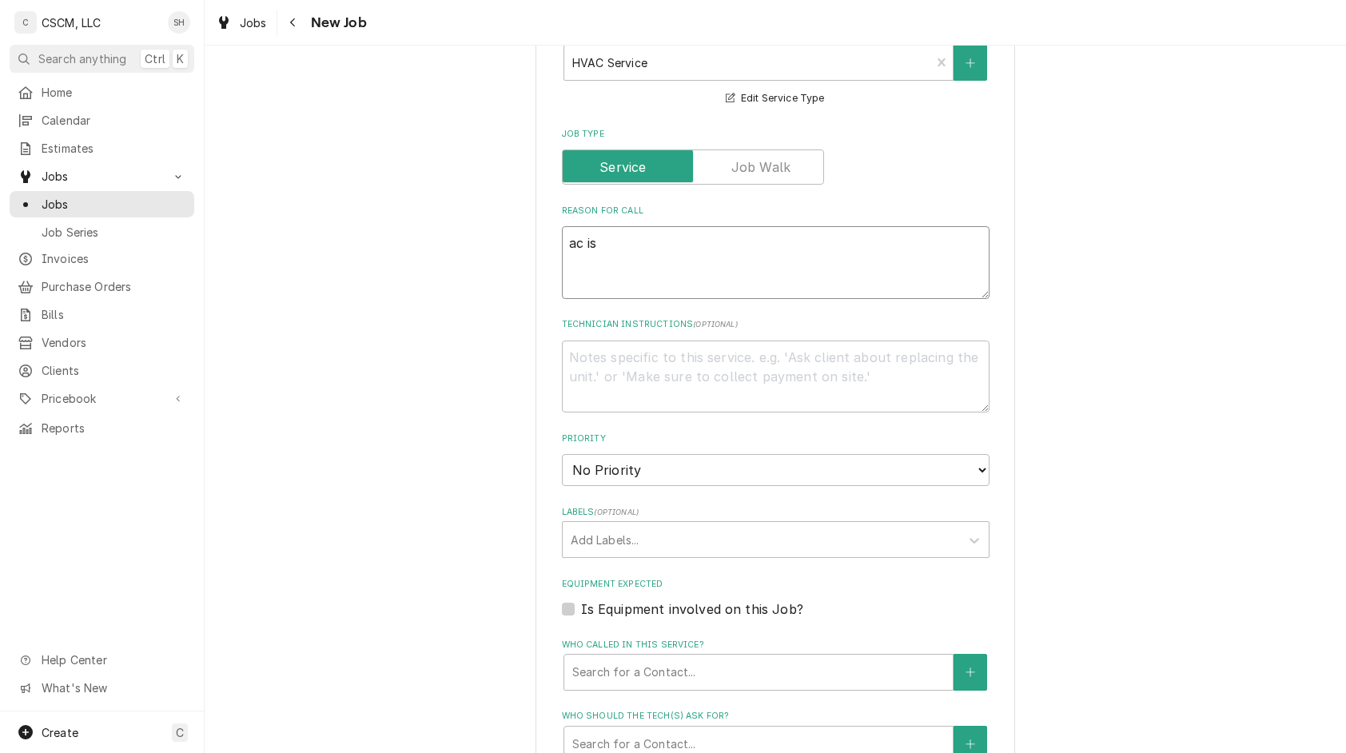
type textarea "x"
type textarea "ac is r"
type textarea "x"
type textarea "ac is ru"
type textarea "x"
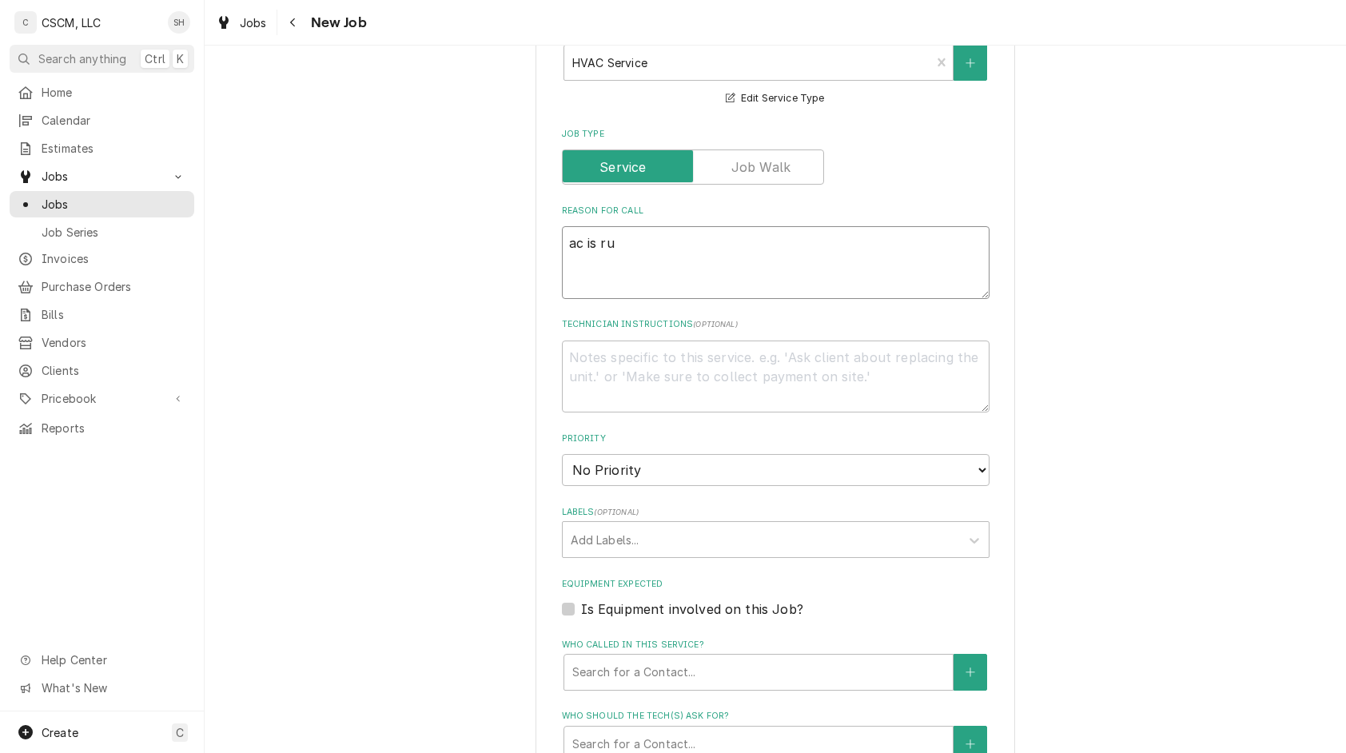
type textarea "ac is run"
type textarea "x"
type textarea "ac is runni"
type textarea "x"
type textarea "ac is runnin"
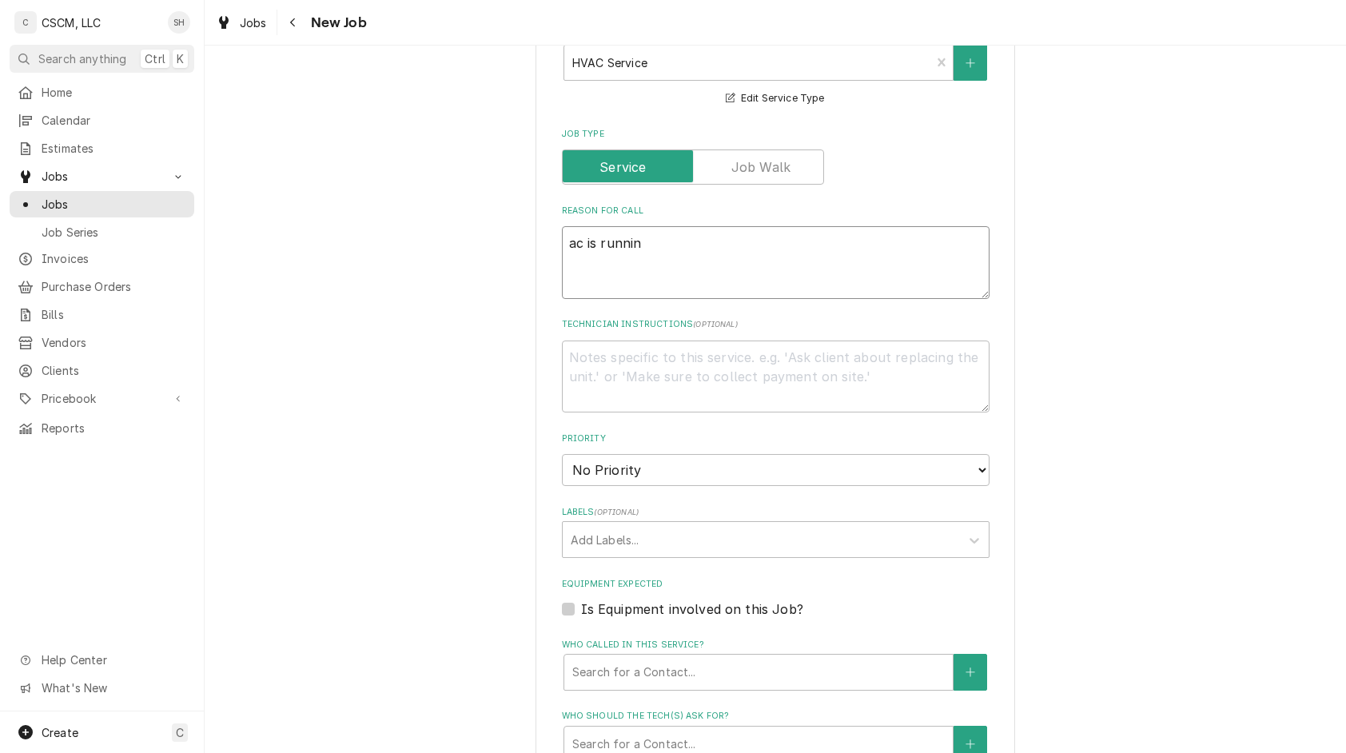
type textarea "x"
type textarea "ac is running"
type textarea "x"
type textarea "ac is running"
type textarea "x"
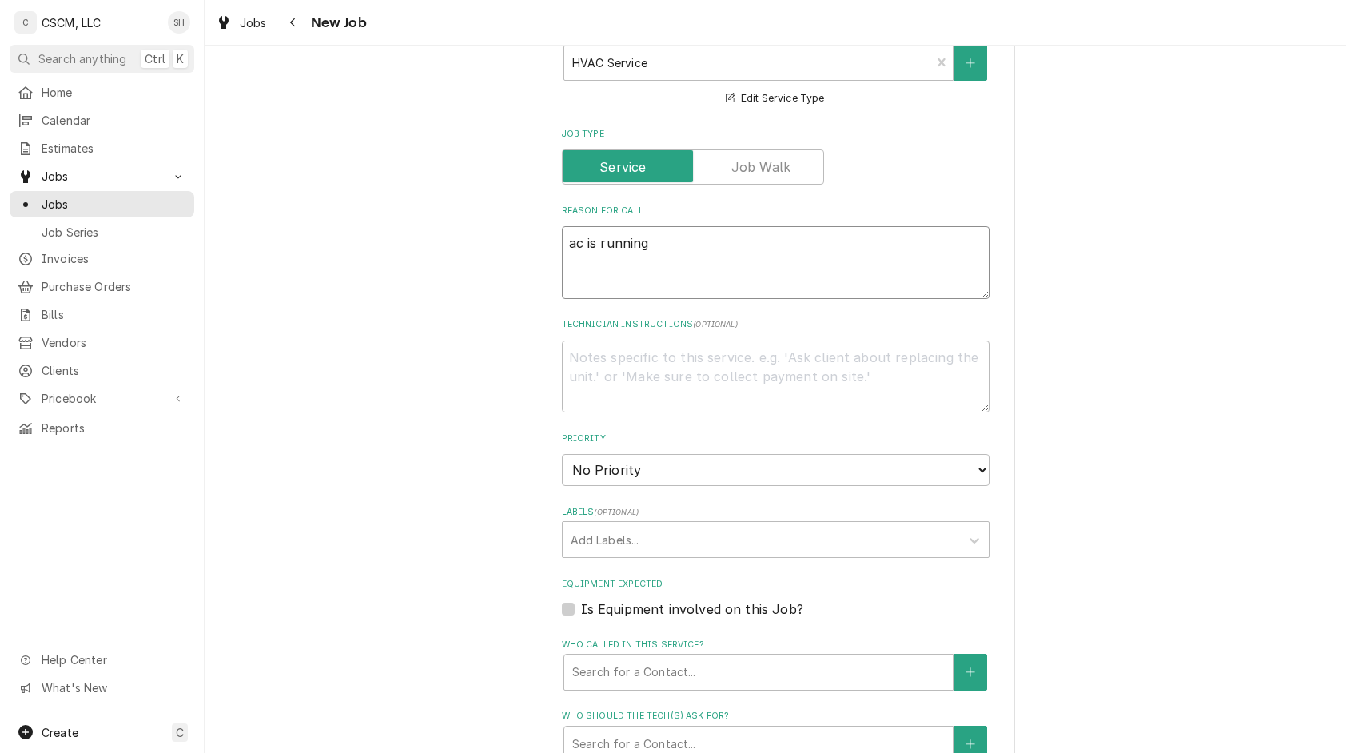
type textarea "ac is running h"
type textarea "x"
type textarea "ac is running hi"
type textarea "x"
type textarea "ac is running hig"
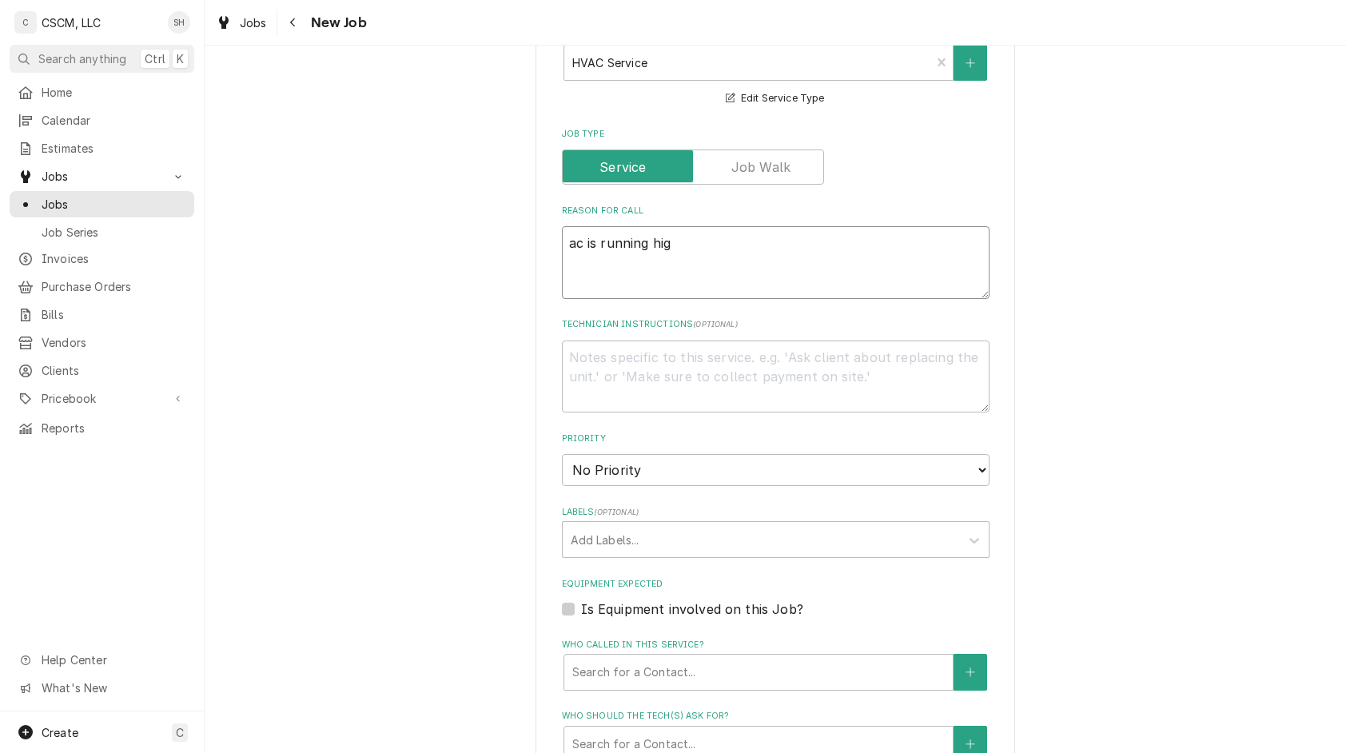
type textarea "x"
type textarea "ac is running high"
type textarea "x"
type textarea "ac is running high"
type textarea "x"
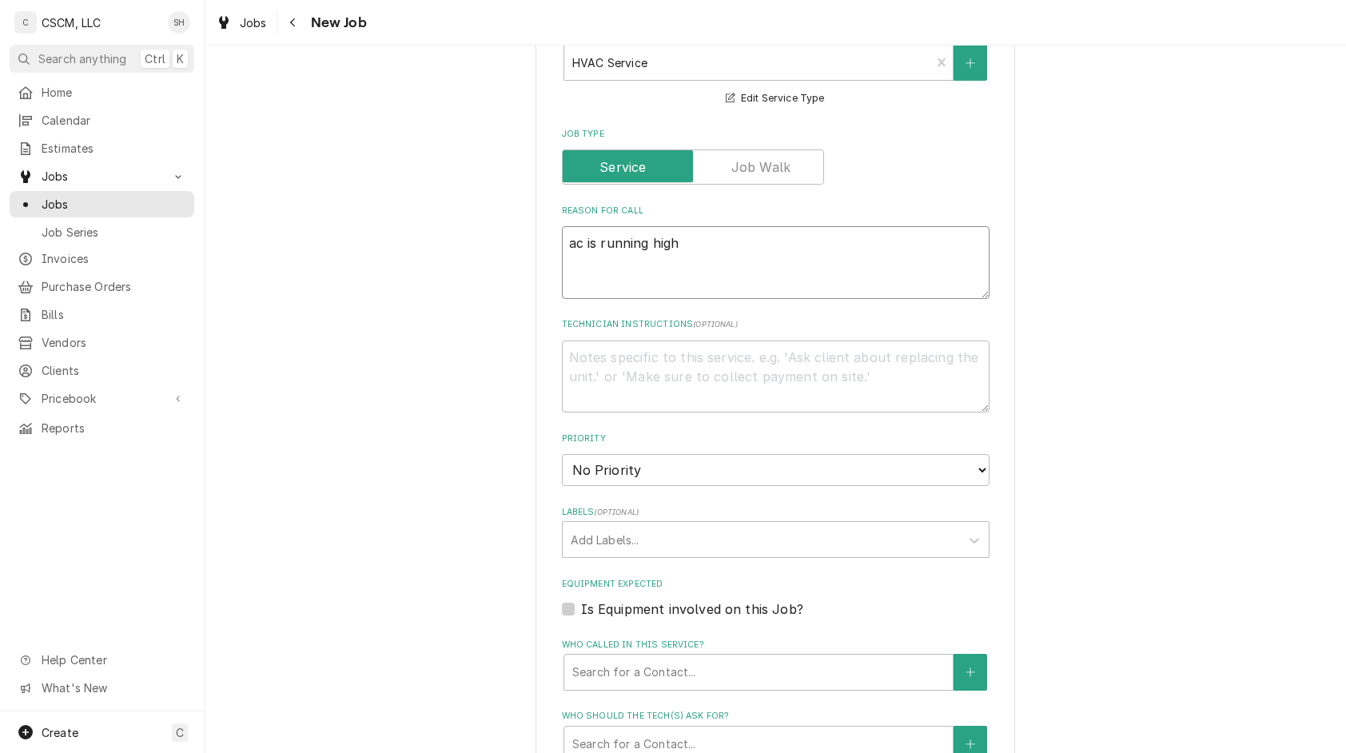
type textarea "ac is running high a"
type textarea "x"
type textarea "ac is running high ag"
type textarea "x"
type textarea "ac is running high aga"
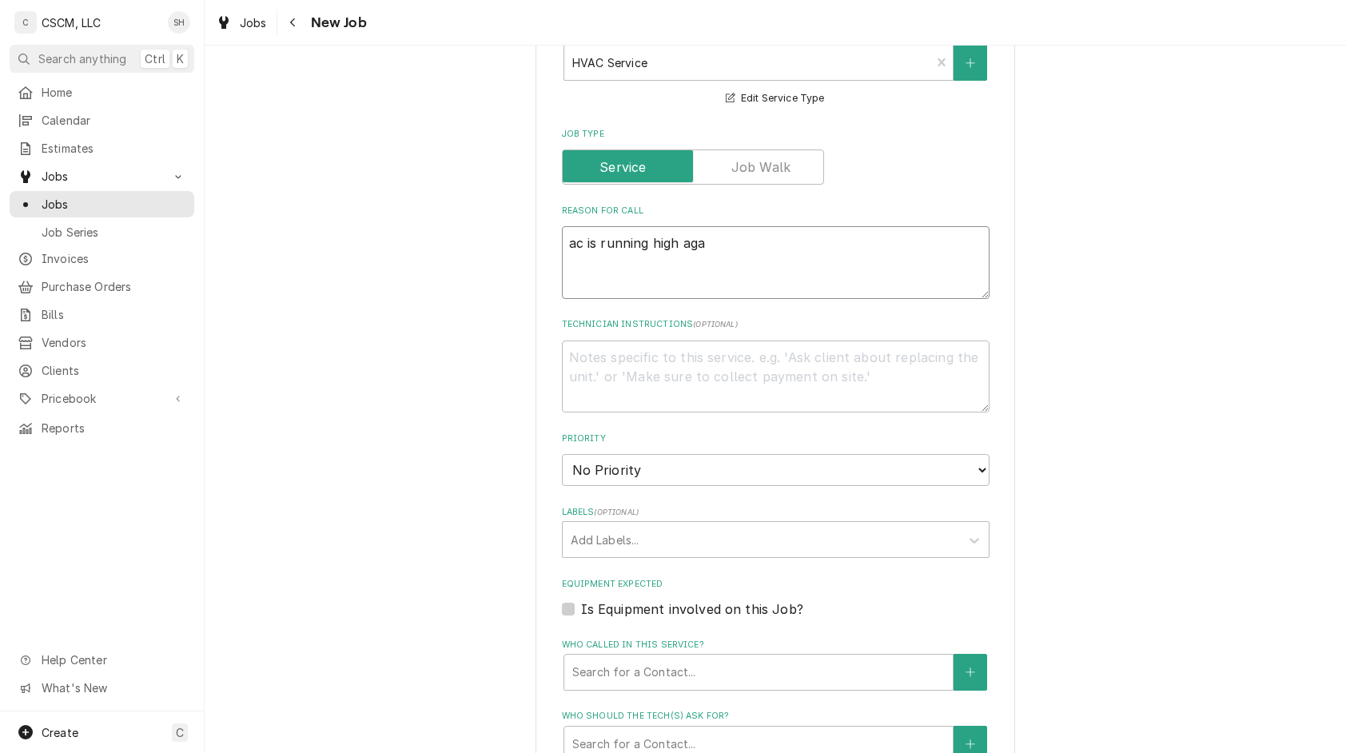
type textarea "x"
type textarea "ac is running high agai"
type textarea "x"
type textarea "ac is running high again"
type textarea "x"
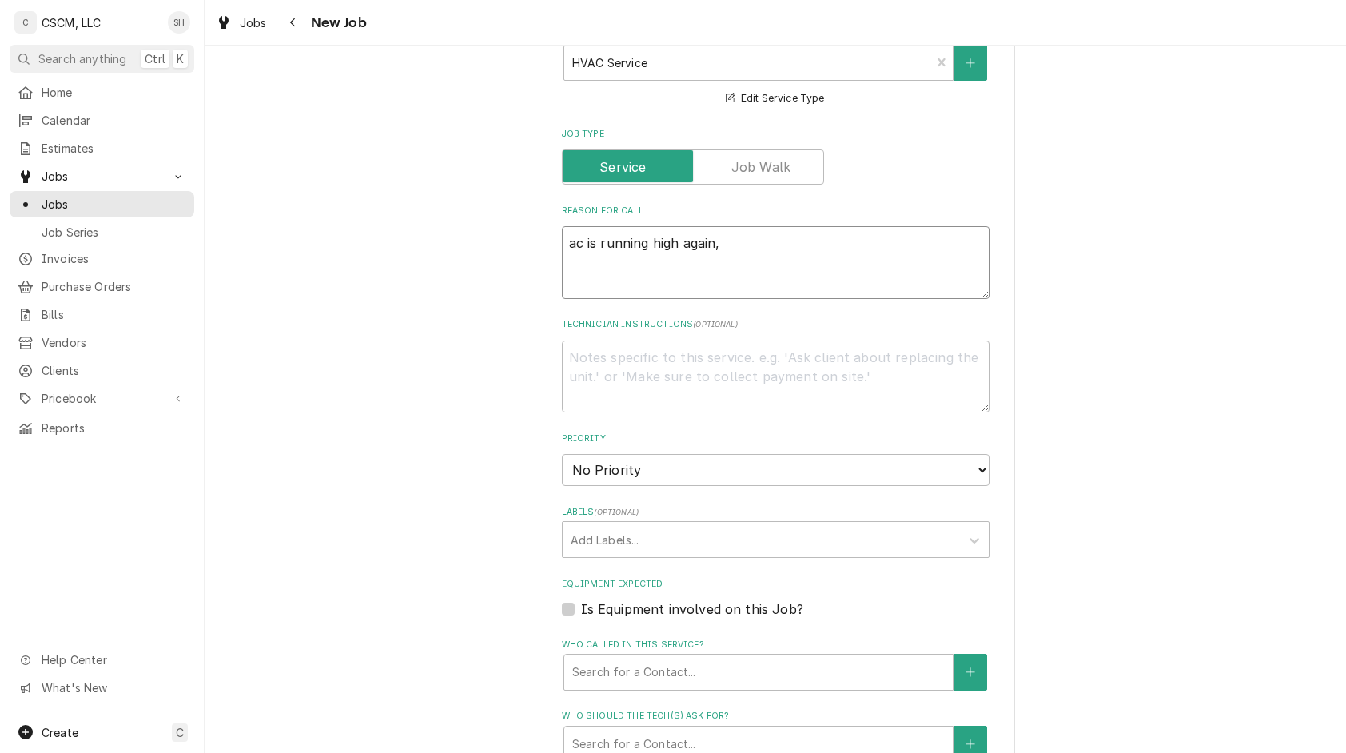
type textarea "ac is running high again,"
type textarea "x"
type textarea "ac is running high again, t"
type textarea "x"
type textarea "ac is running high again, th"
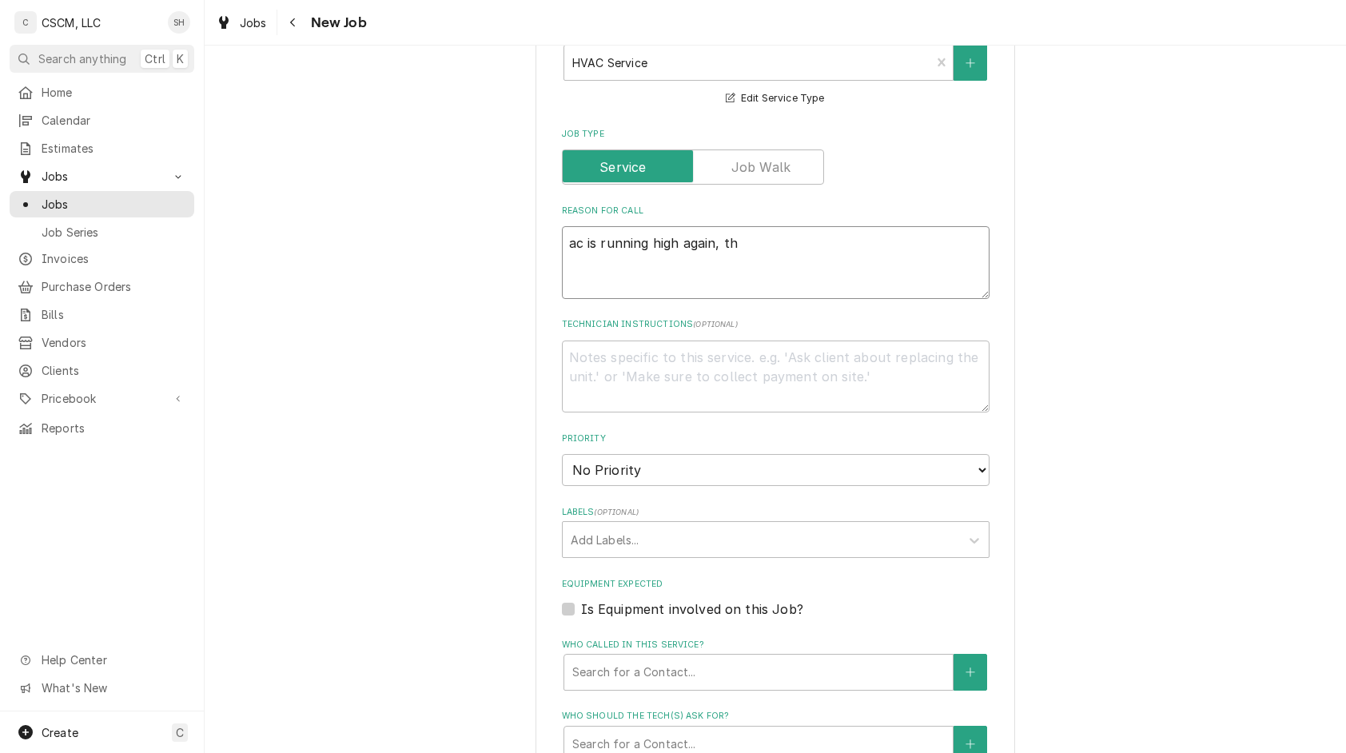
type textarea "x"
type textarea "ac is running high again, thi"
type textarea "x"
type textarea "ac is running high again, thin"
type textarea "x"
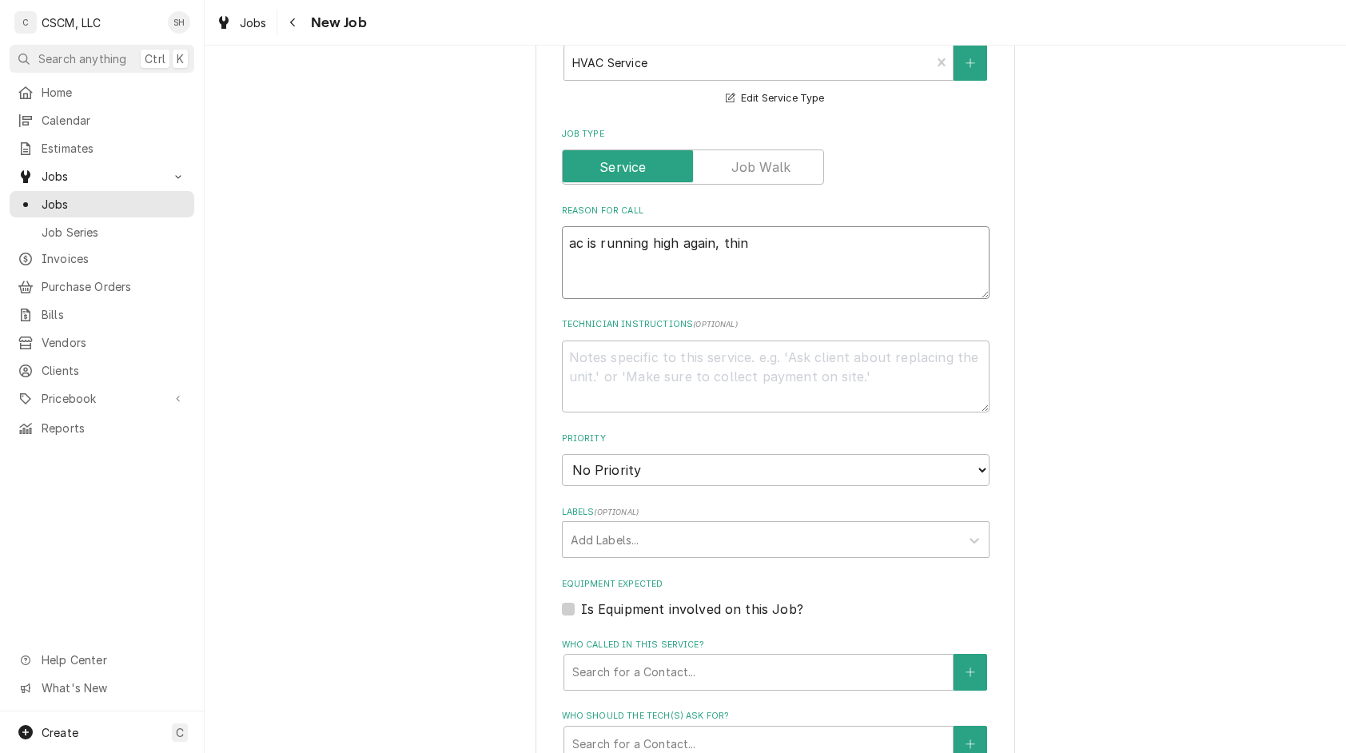
type textarea "ac is running high again, think"
type textarea "x"
type textarea "ac is running high again, think"
type textarea "x"
type textarea "ac is running high again, think it"
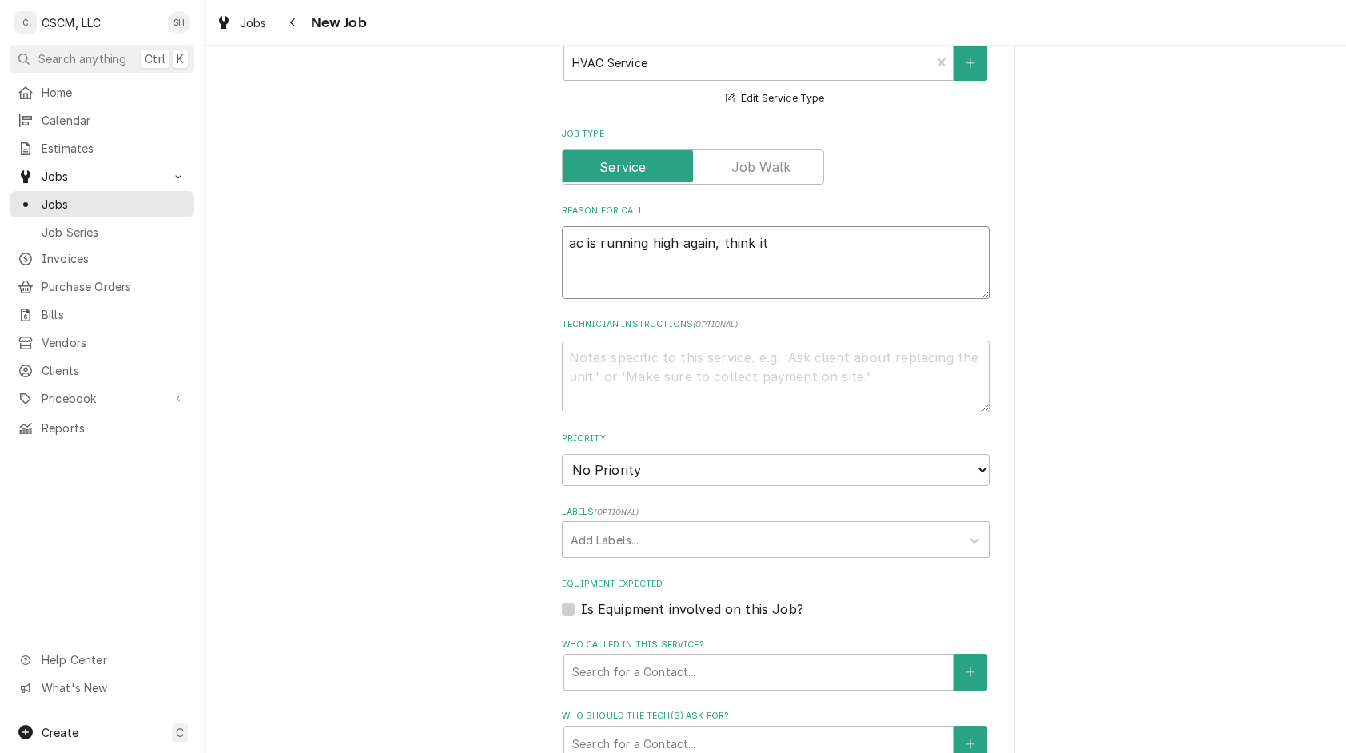
type textarea "x"
type textarea "ac is running high again, think it"
type textarea "x"
type textarea "ac is running high again, think it n"
type textarea "x"
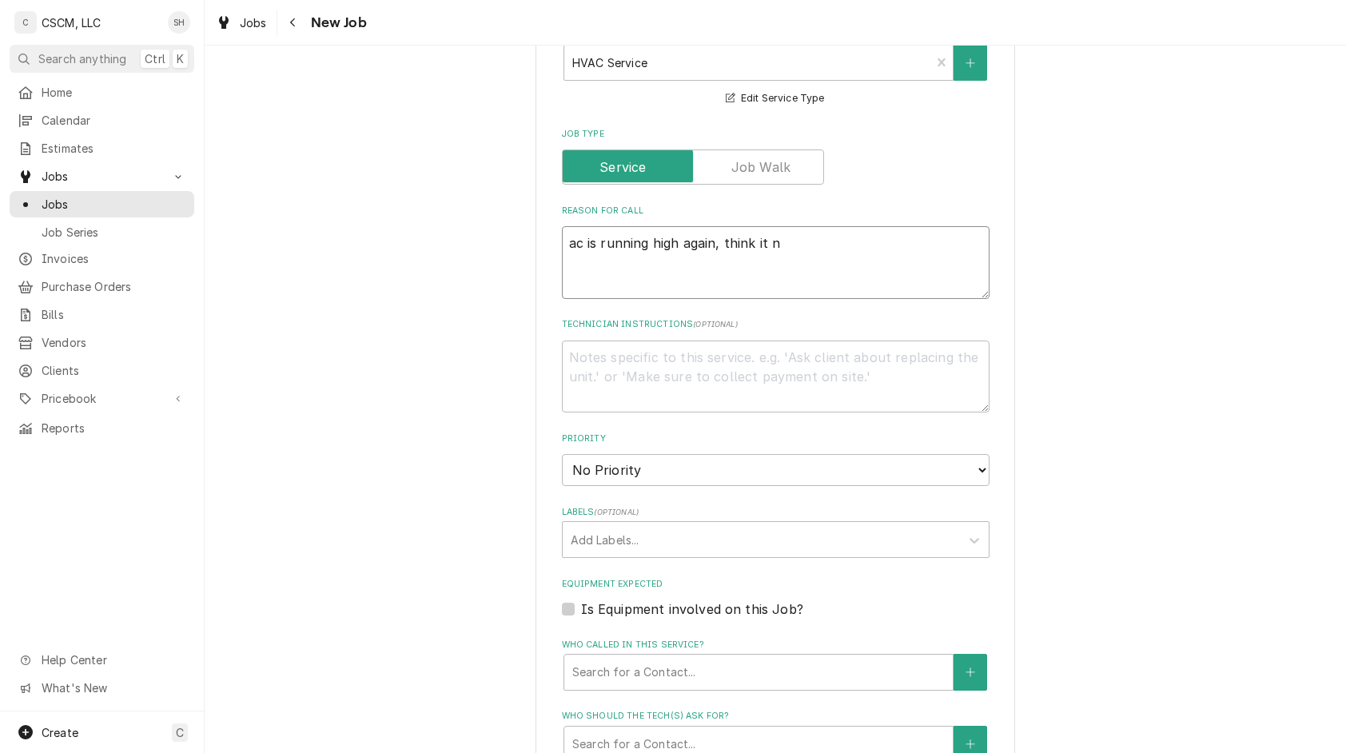
type textarea "ac is running high again, think it ne"
type textarea "x"
type textarea "ac is running high again, think it nee"
type textarea "x"
type textarea "ac is running high again, think it need"
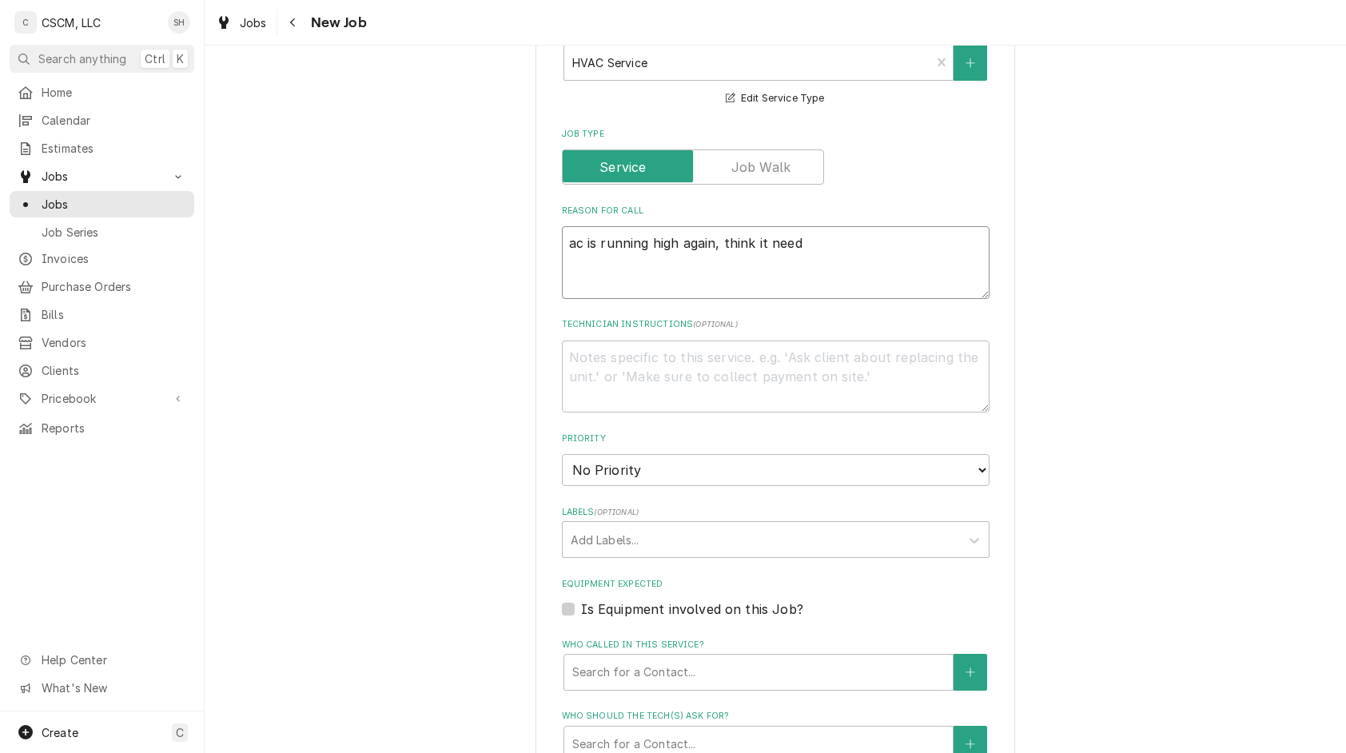
type textarea "x"
type textarea "ac is running high again, think it needs"
type textarea "x"
type textarea "ac is running high again, think it needs t"
type textarea "x"
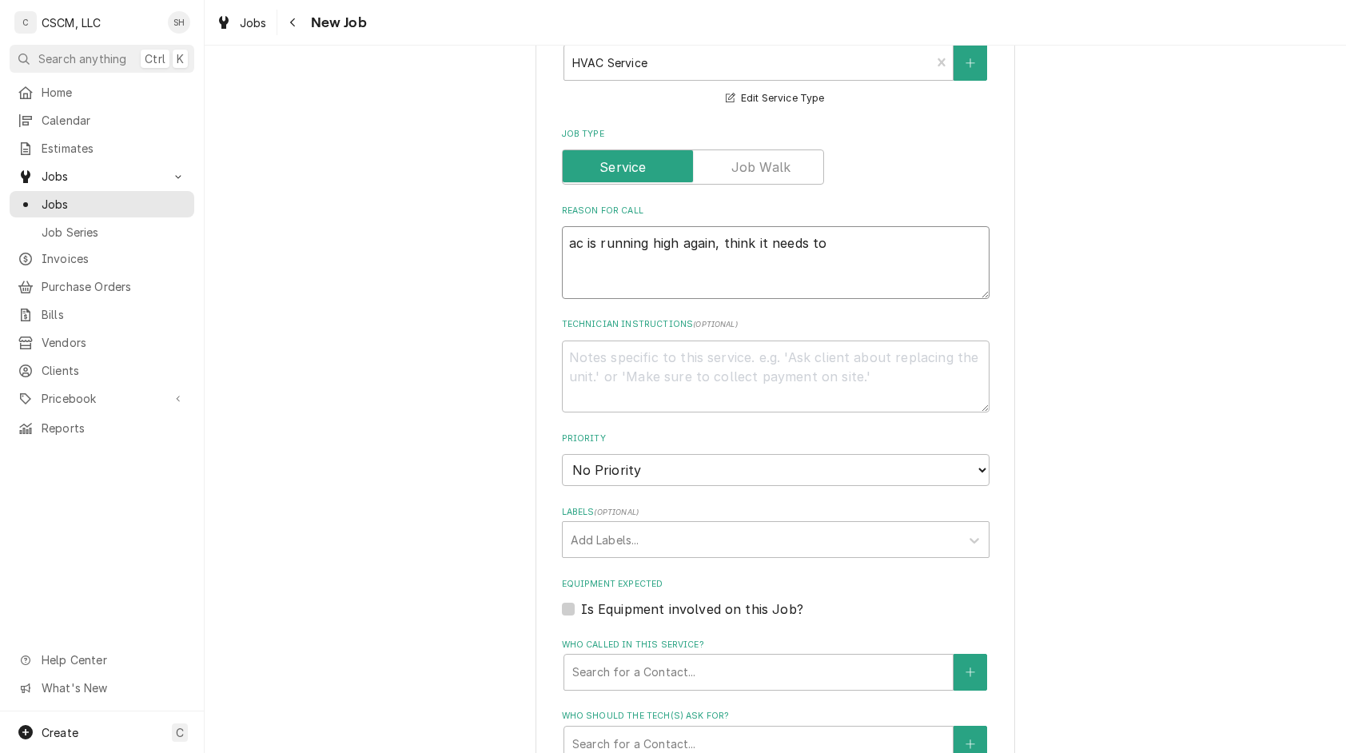
type textarea "ac is running high again, think it needs to"
type textarea "x"
type textarea "ac is running high again, think it needs to be"
type textarea "x"
type textarea "ac is running high again, think it needs to be"
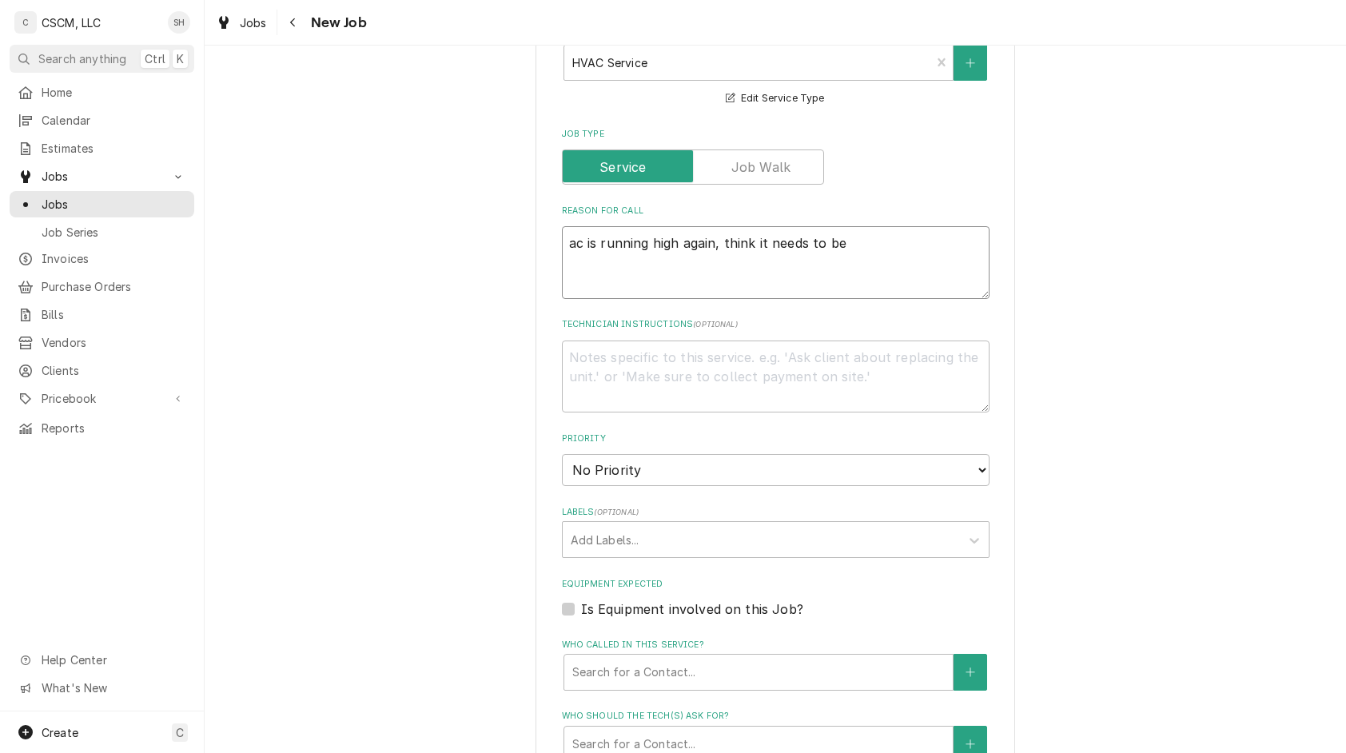
type textarea "x"
type textarea "ac is running high again, think it needs to be r"
type textarea "x"
type textarea "ac is running high again, think it needs to be re"
type textarea "x"
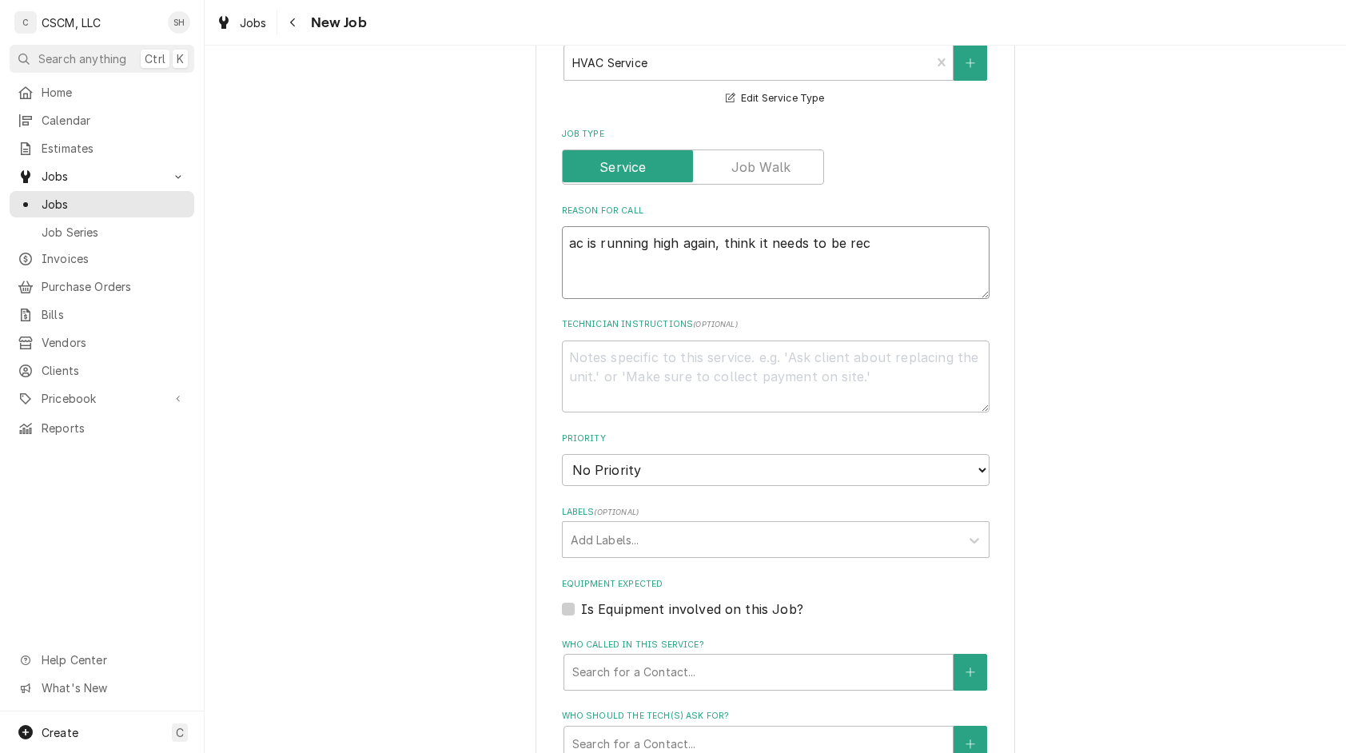
type textarea "ac is running high again, think it needs to be rech"
type textarea "x"
type textarea "ac is running high again, think it needs to be recha"
type textarea "x"
type textarea "ac is running high again, think it needs to be rechar"
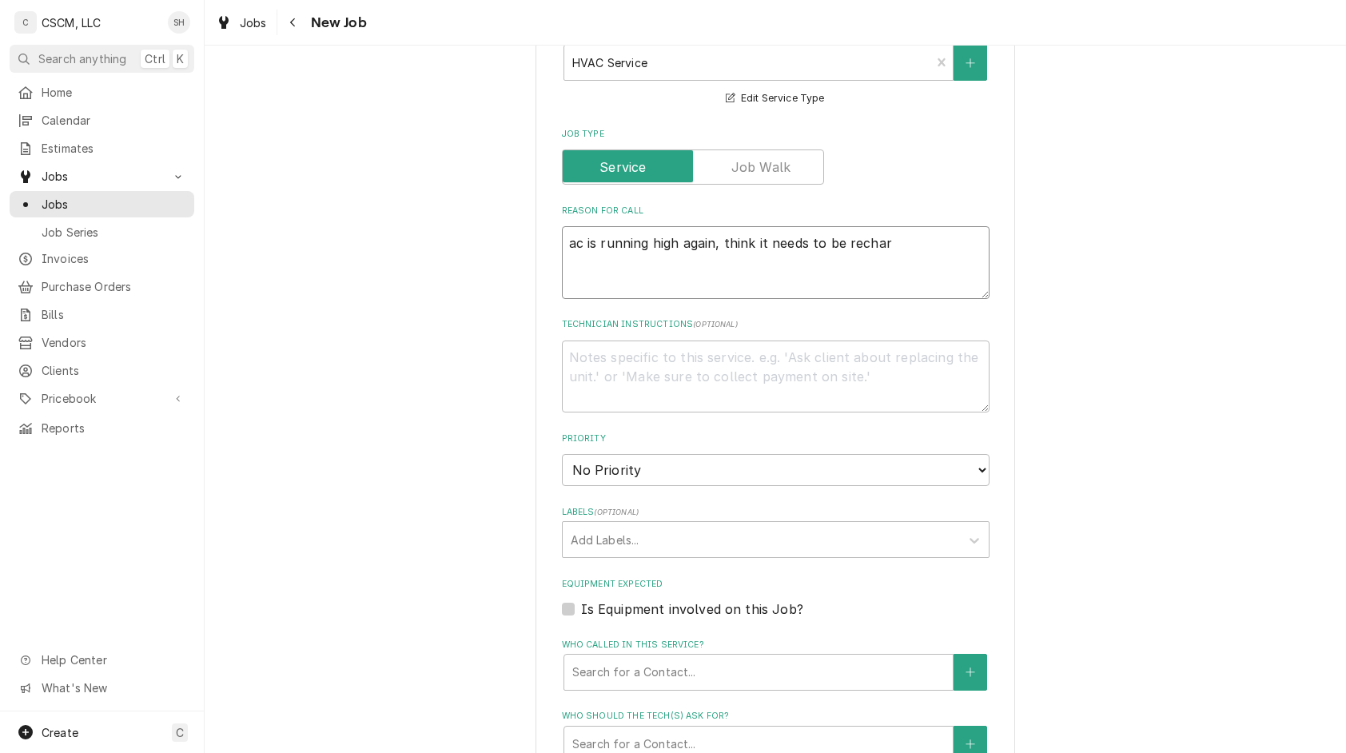
type textarea "x"
type textarea "ac is running high again, think it needs to be recharg"
type textarea "x"
type textarea "ac is running high again, think it needs to be recharge"
type textarea "x"
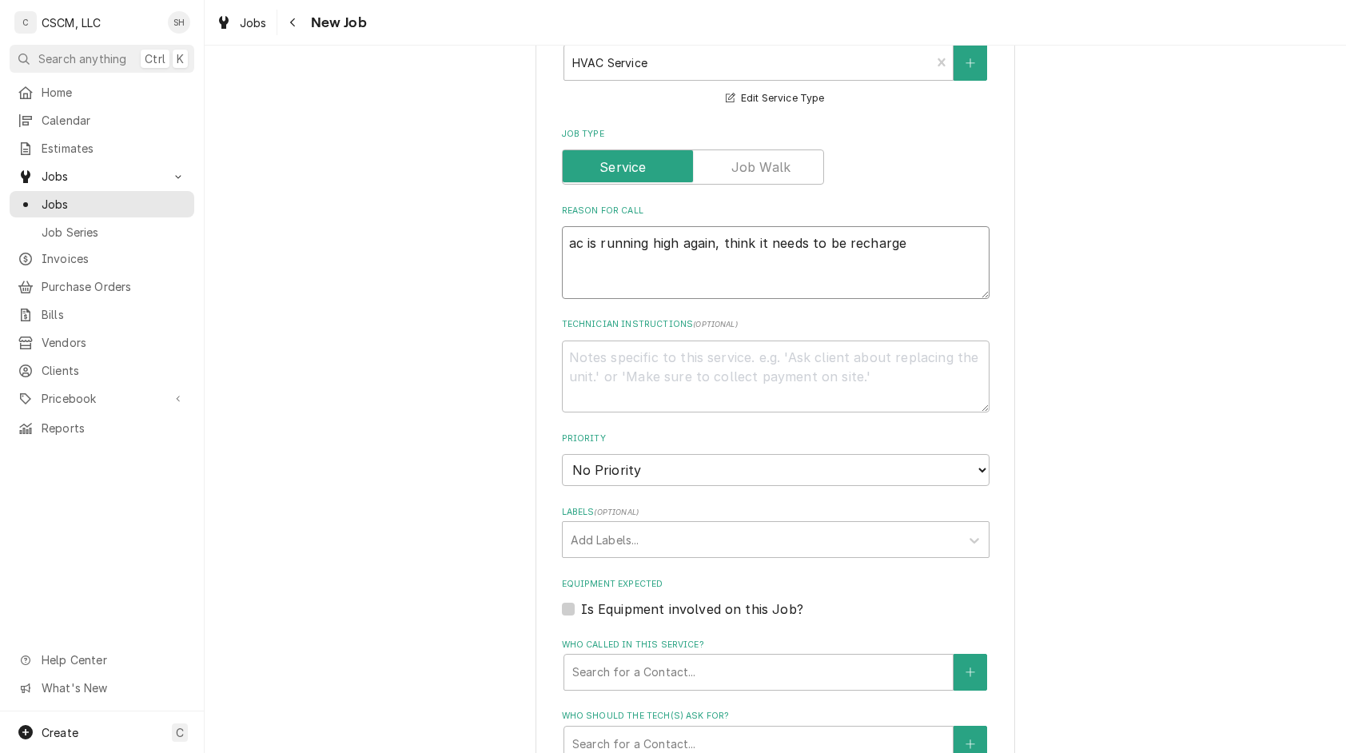
type textarea "ac is running high again, think it needs to be recharged"
type textarea "x"
type textarea "ac is running high again, think it needs to be recharged."
type textarea "x"
type textarea "ac is running high again, think it needs to be recharged.it"
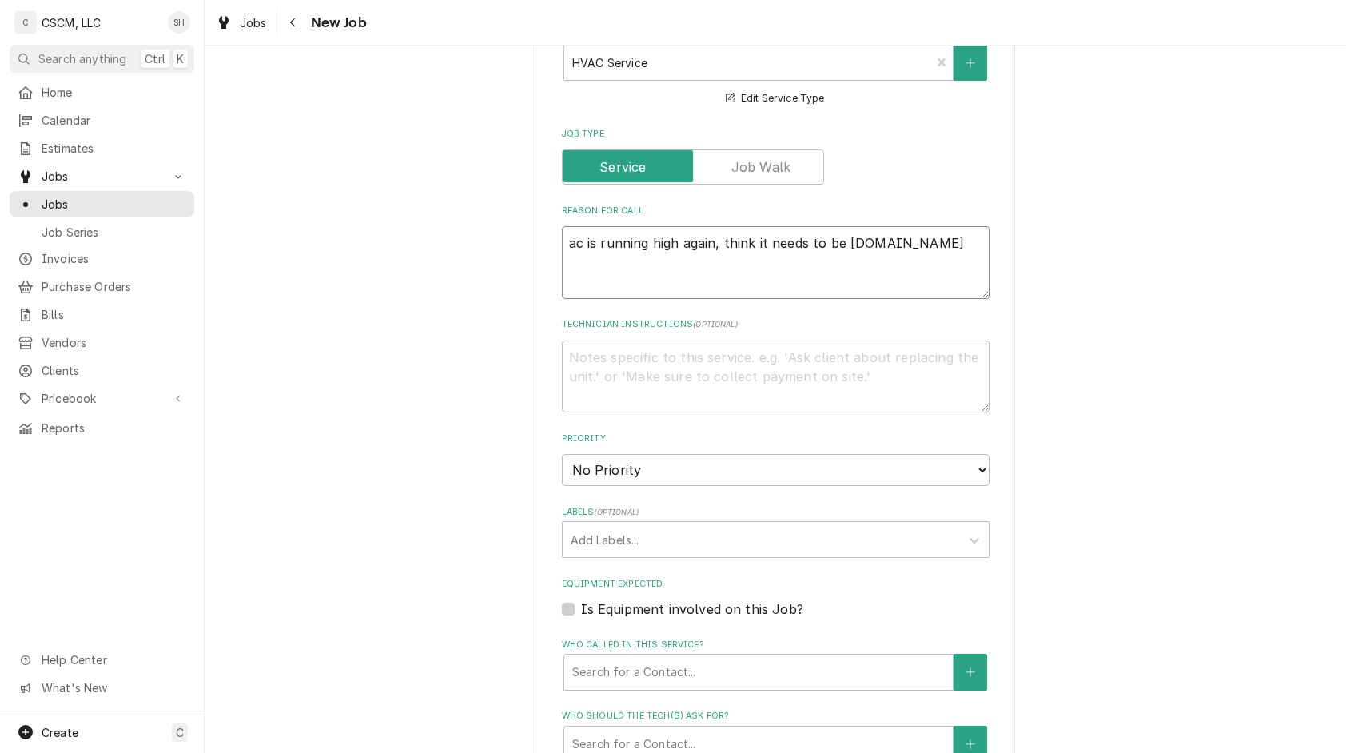
type textarea "x"
type textarea "ac is running high again, think it needs to be recharged.it"
type textarea "x"
type textarea "ac is running high again, think it needs to be recharged.it is"
type textarea "x"
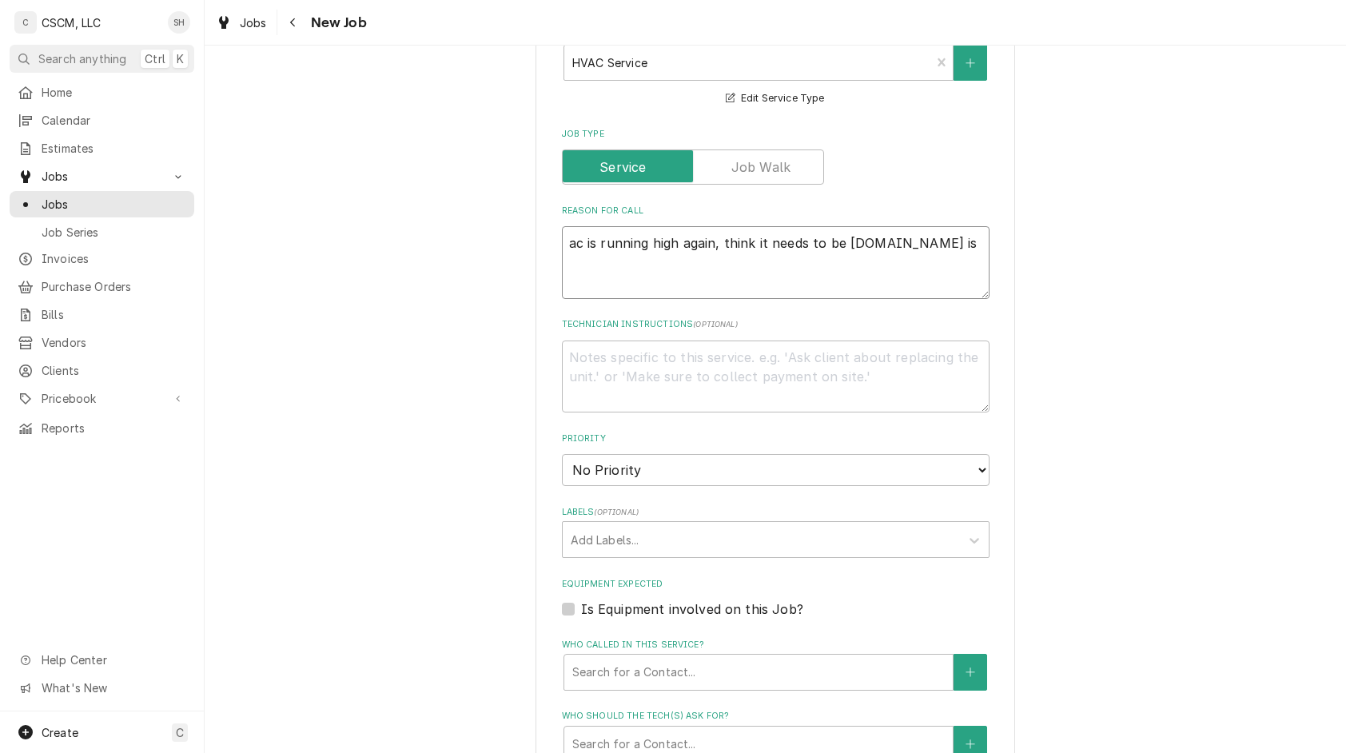
type textarea "ac is running high again, think it needs to be recharged.it is"
type textarea "x"
type textarea "ac is running high again, think it needs to be recharged.it is bl"
type textarea "x"
type textarea "ac is running high again, think it needs to be recharged.it is blo"
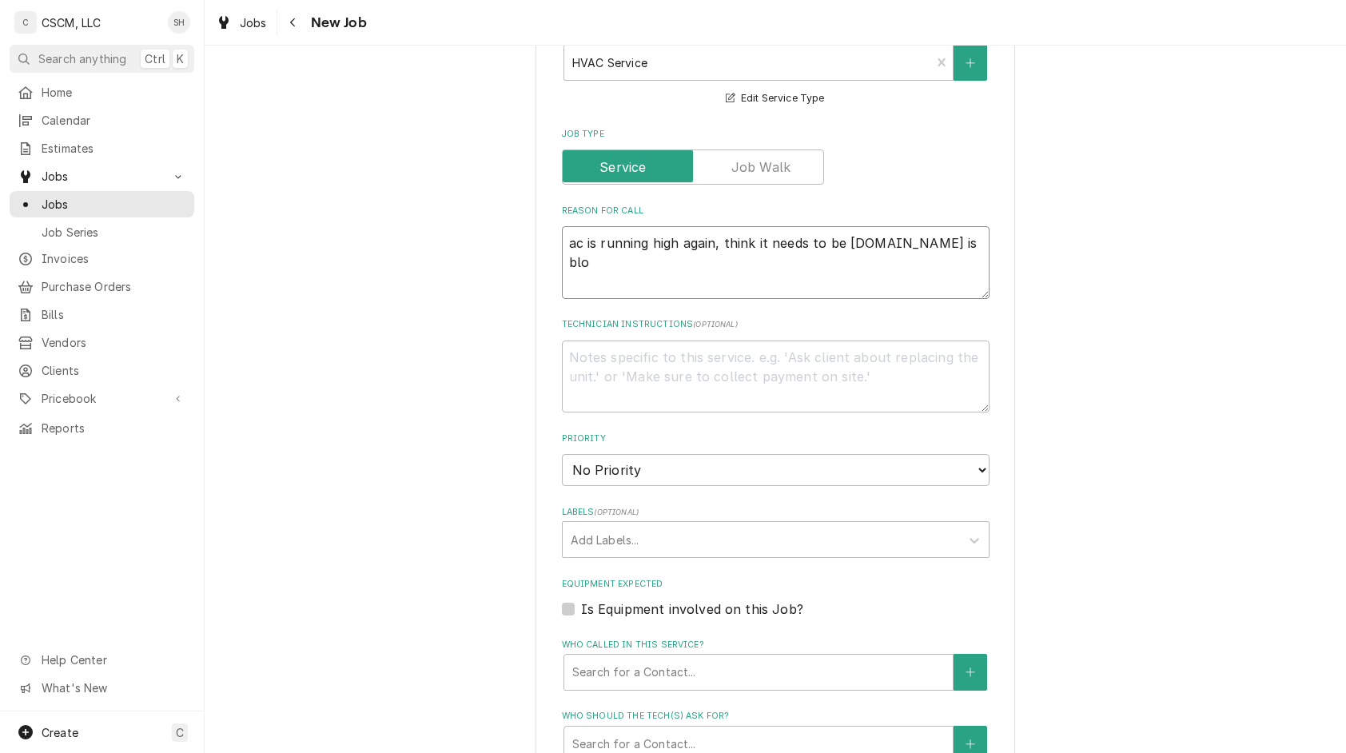
type textarea "x"
type textarea "ac is running high again, think it needs to be recharged.it is blow"
type textarea "x"
type textarea "ac is running high again, think it needs to be recharged.it is blowi"
type textarea "x"
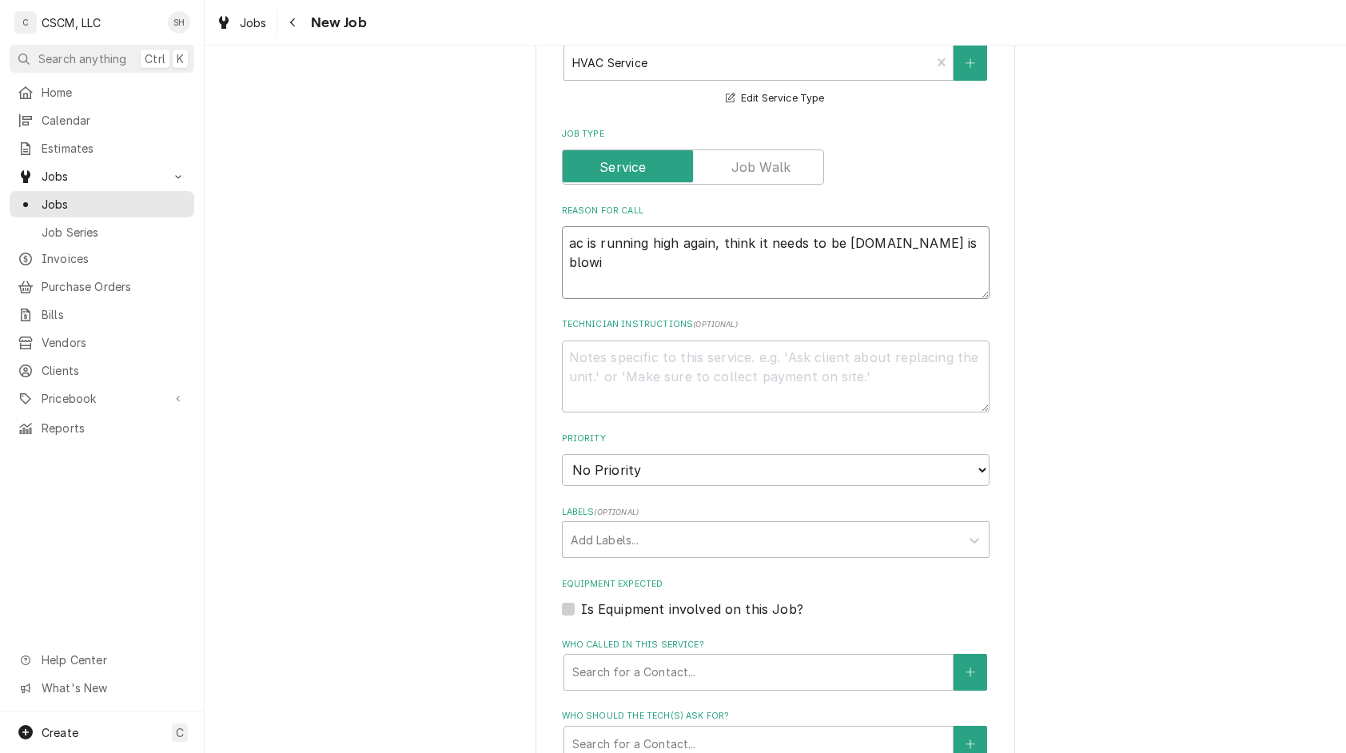
type textarea "ac is running high again, think it needs to be recharged.it is blowin"
type textarea "x"
type textarea "ac is running high again, think it needs to be recharged.it is blowing"
type textarea "x"
type textarea "ac is running high again, think it needs to be recharged.it is blowing a"
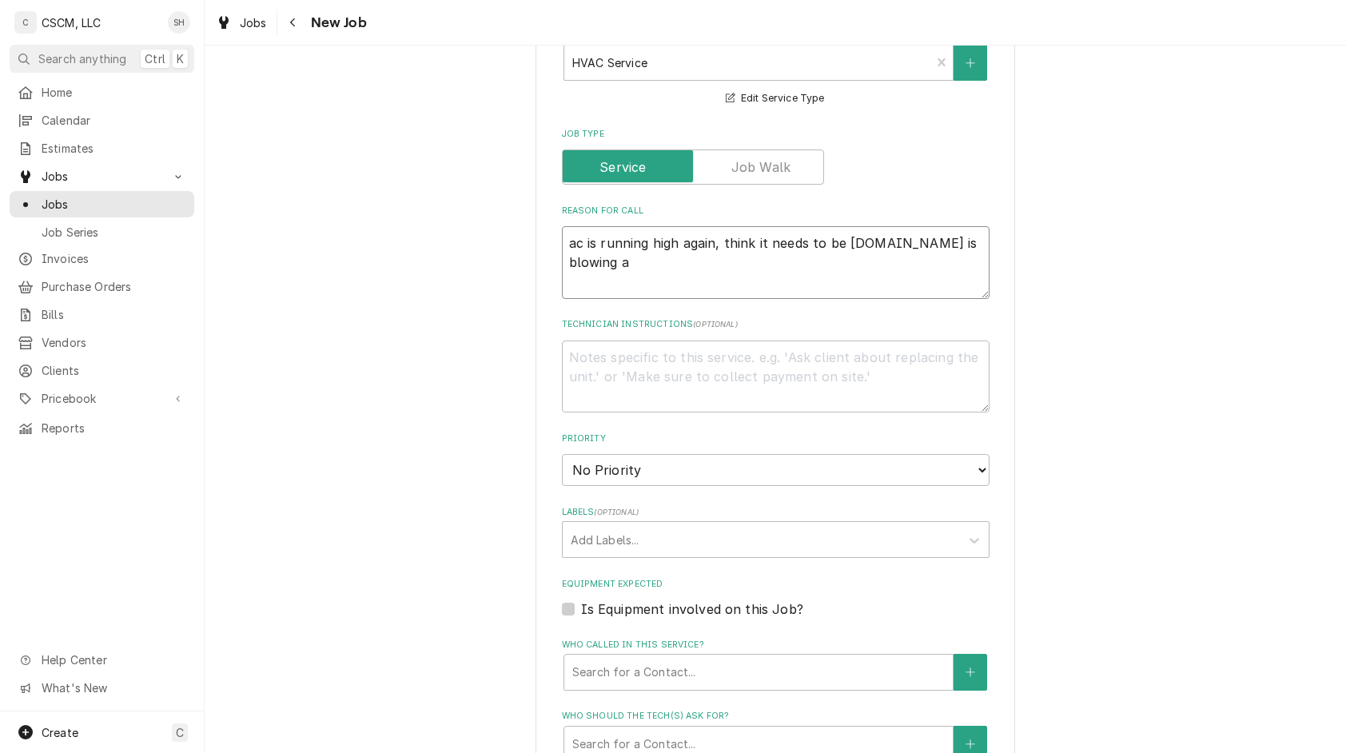
type textarea "x"
type textarea "ac is running high again, think it needs to be recharged.it is blowing ar"
type textarea "x"
type textarea "ac is running high again, think it needs to be recharged.it is blowing a"
type textarea "x"
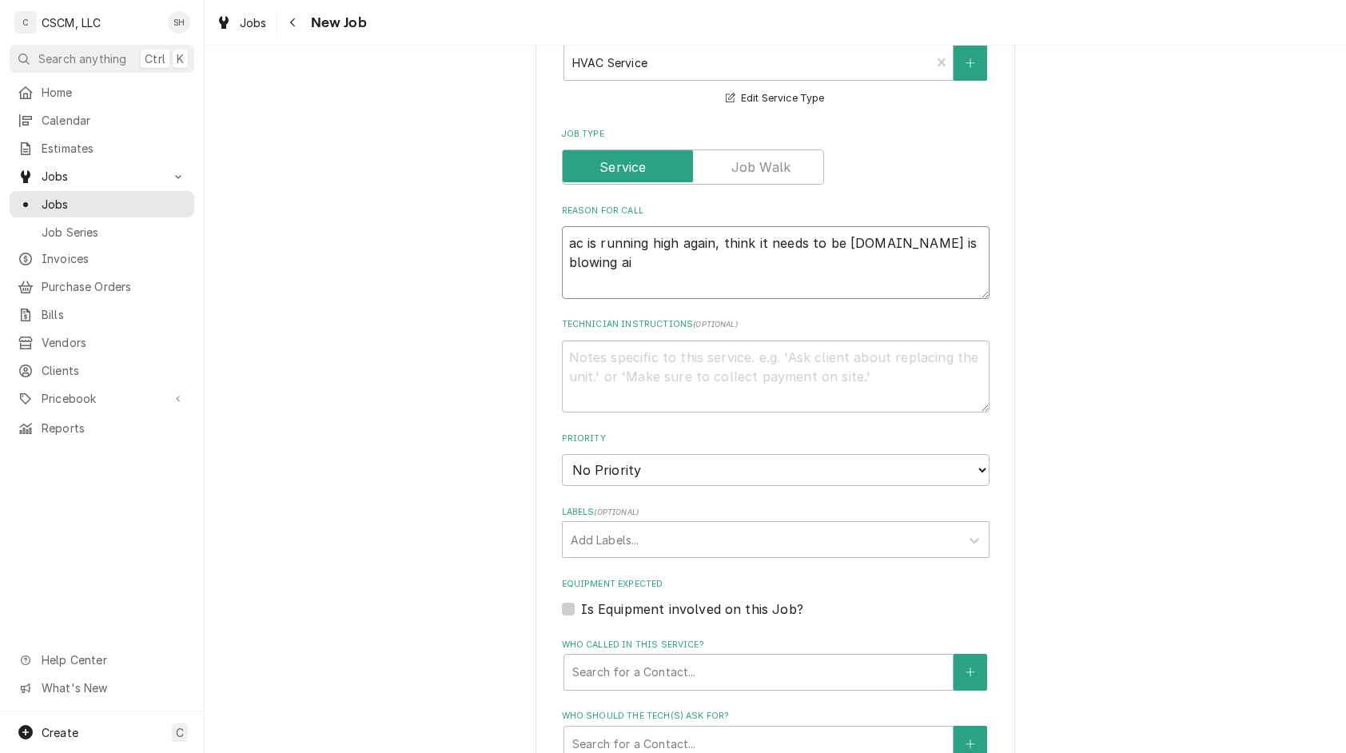
type textarea "ac is running high again, think it needs to be recharged.it is blowing air"
type textarea "x"
type textarea "ac is running high again, think it needs to be recharged.it is blowing air"
type textarea "x"
type textarea "ac is running high again, think it needs to be recharged.it is blowing air b"
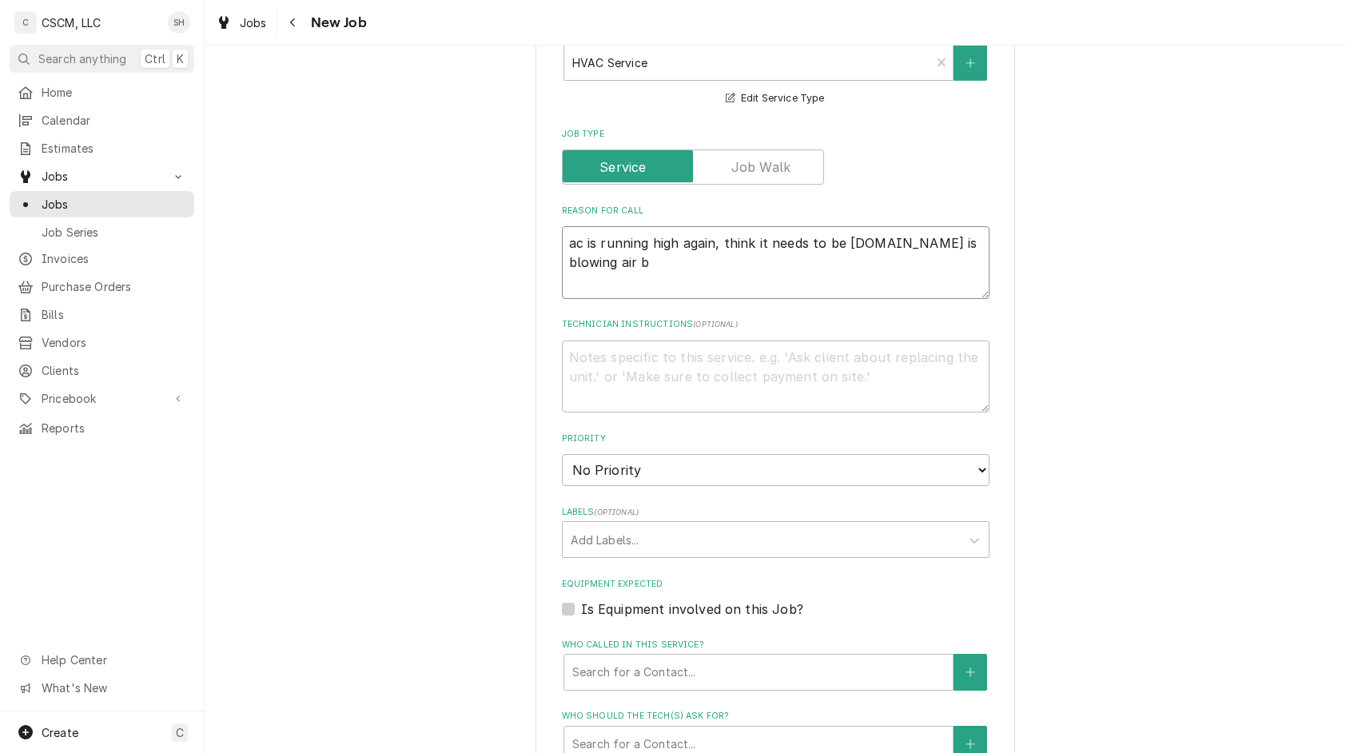
type textarea "x"
type textarea "ac is running high again, think it needs to be recharged.it is blowing air but"
type textarea "x"
type textarea "ac is running high again, think it needs to be recharged.it is blowing air but"
type textarea "x"
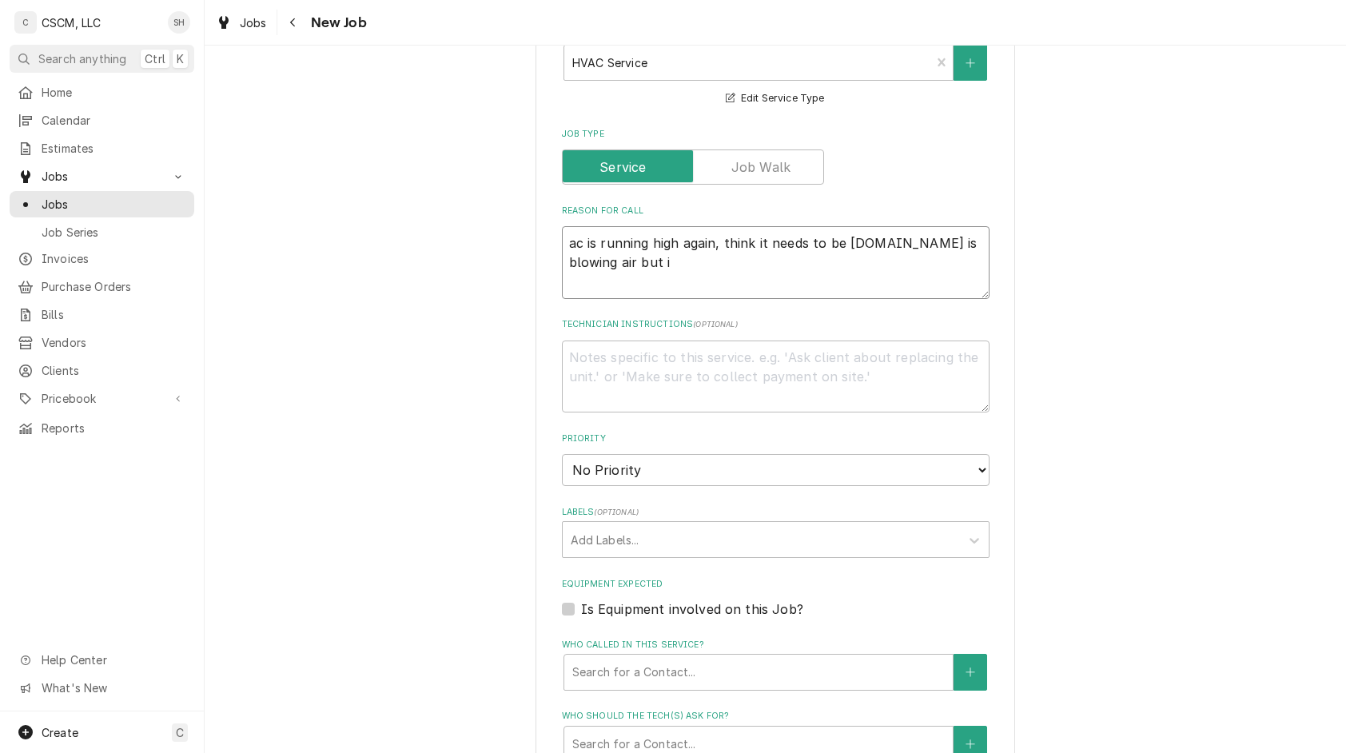
type textarea "ac is running high again, think it needs to be recharged.it is blowing air but …"
type textarea "x"
type textarea "ac is running high again, think it needs to be recharged.it is blowing air but …"
type textarea "x"
type textarea "ac is running high again, think it needs to be recharged.it is blowing air but …"
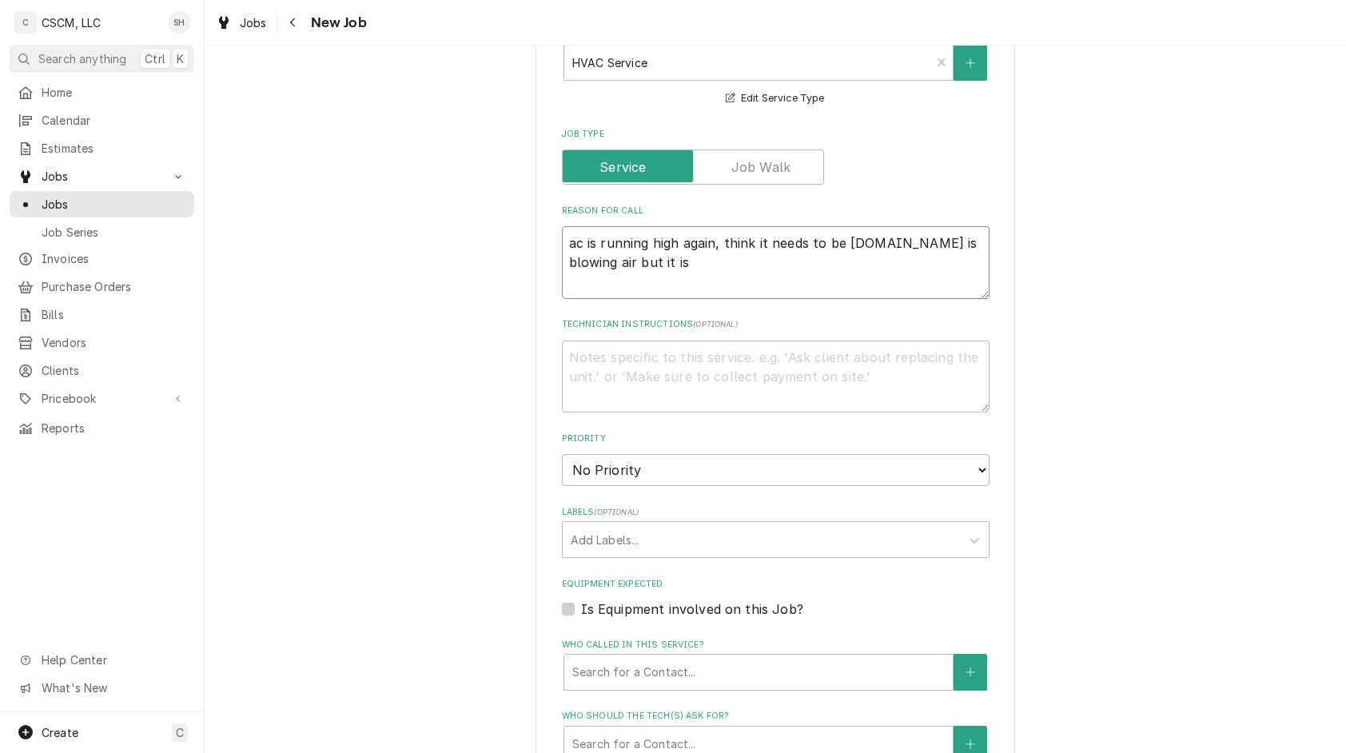
type textarea "x"
type textarea "ac is running high again, think it needs to be recharged.it is blowing air but …"
type textarea "x"
type textarea "ac is running high again, think it needs to be recharged.it is blowing air but …"
type textarea "x"
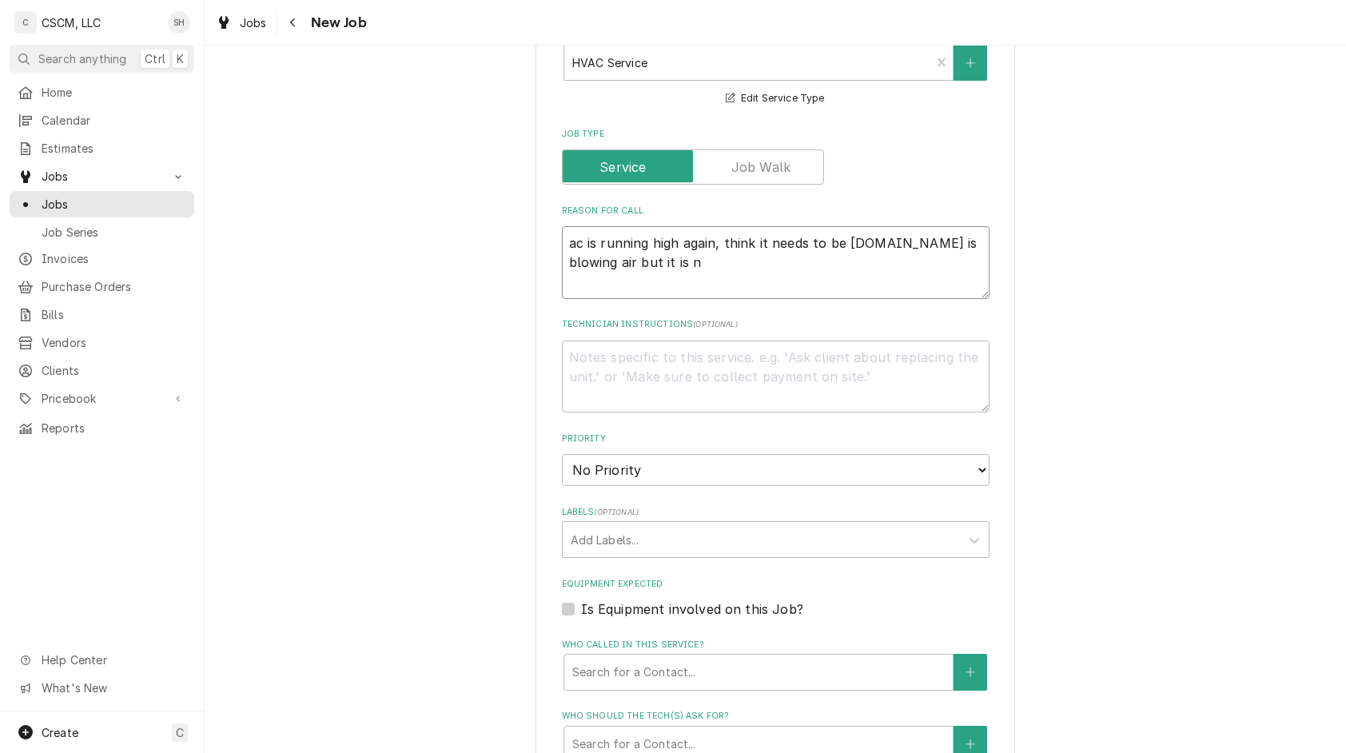
type textarea "ac is running high again, think it needs to be recharged.it is blowing air but …"
type textarea "x"
type textarea "ac is running high again, think it needs to be recharged.it is blowing air but …"
type textarea "x"
type textarea "ac is running high again, think it needs to be recharged.it is blowing air but …"
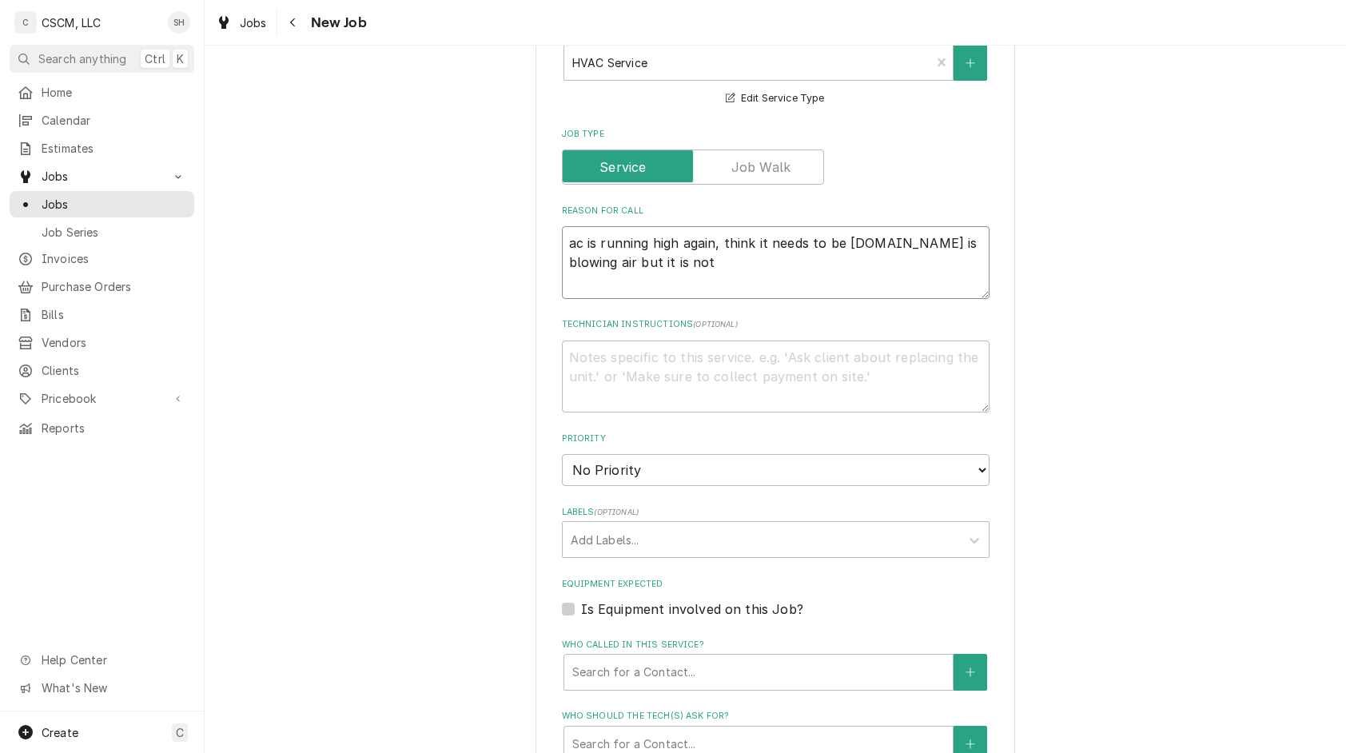
type textarea "x"
type textarea "ac is running high again, think it needs to be recharged.it is blowing air but …"
type textarea "x"
type textarea "ac is running high again, think it needs to be recharged.it is blowing air but …"
type textarea "x"
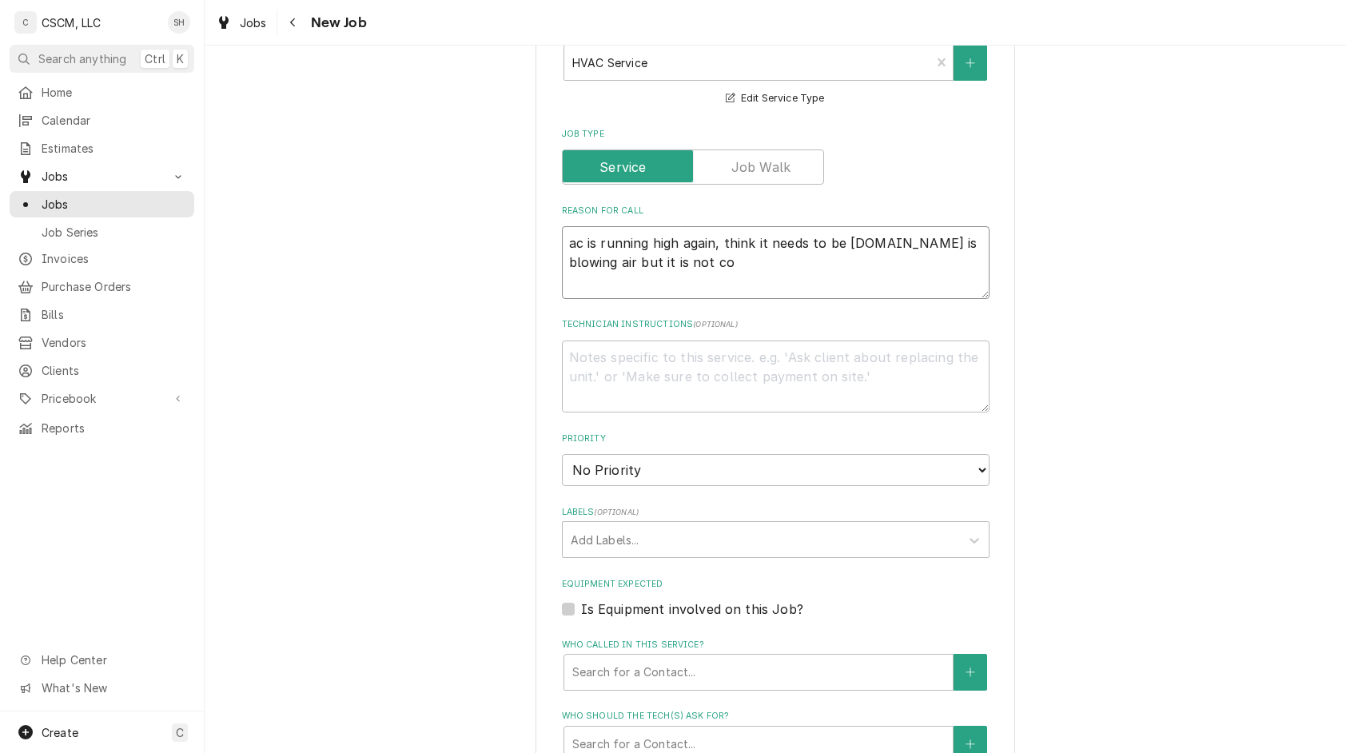
type textarea "ac is running high again, think it needs to be recharged.it is blowing air but …"
type textarea "x"
type textarea "ac is running high again, think it needs to be recharged.it is blowing air but …"
type textarea "x"
type textarea "ac is running high again, think it needs to be recharged.it is blowing air but …"
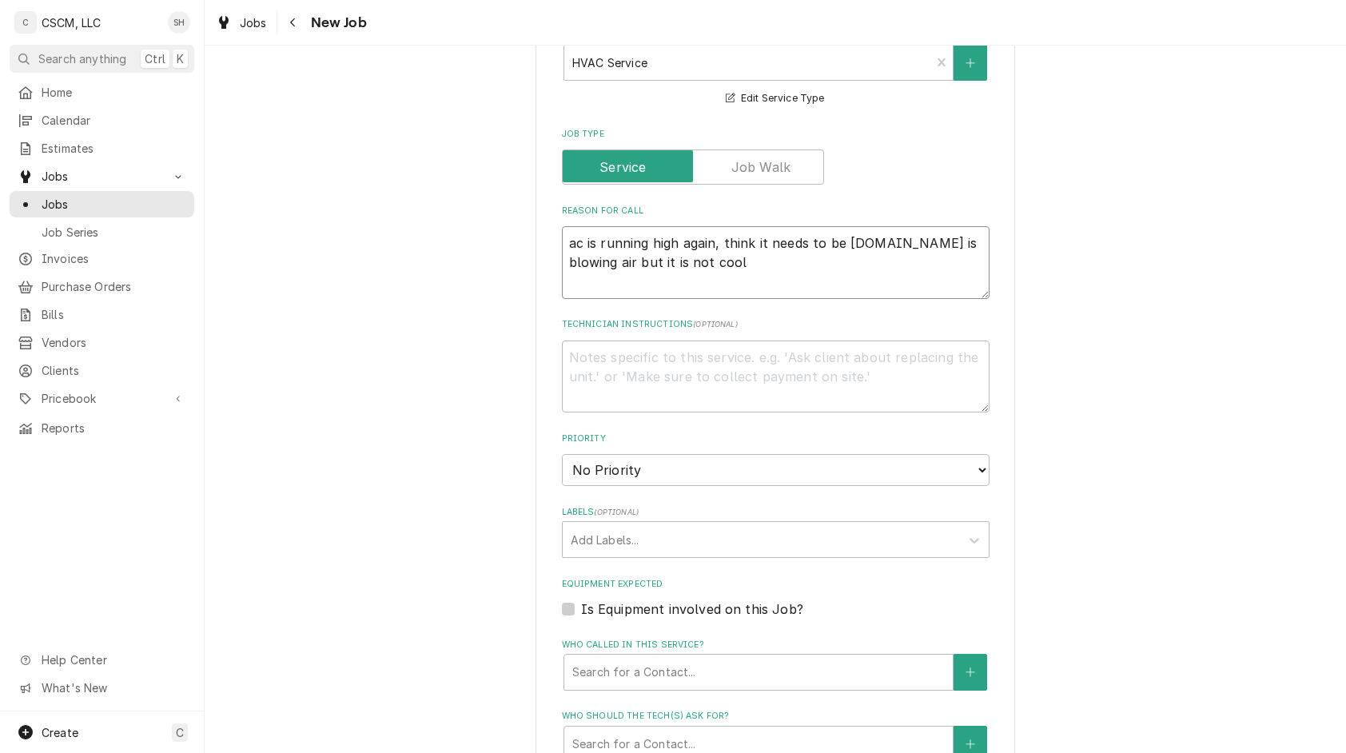
type textarea "x"
type textarea "ac is running high again, think it needs to be recharged.it is blowing air but …"
type textarea "x"
type textarea "ac is running high again, think it needs to be recharged.it is blowing air but …"
type textarea "x"
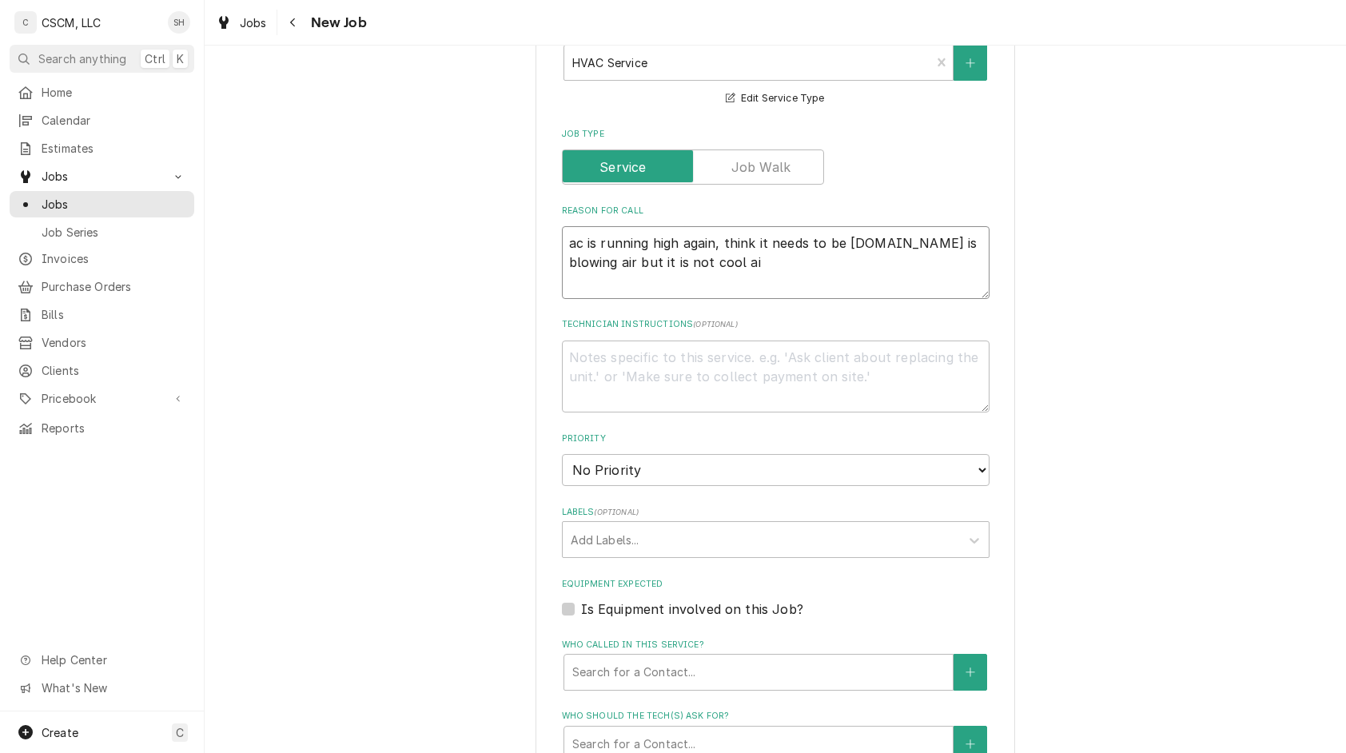
type textarea "ac is running high again, think it needs to be recharged.it is blowing air but …"
type textarea "x"
type textarea "ac is running high again, think it needs to be recharged.it is blowing air but …"
type textarea "x"
type textarea "ac is running high again, think it needs to be recharged.it is blowing air but …"
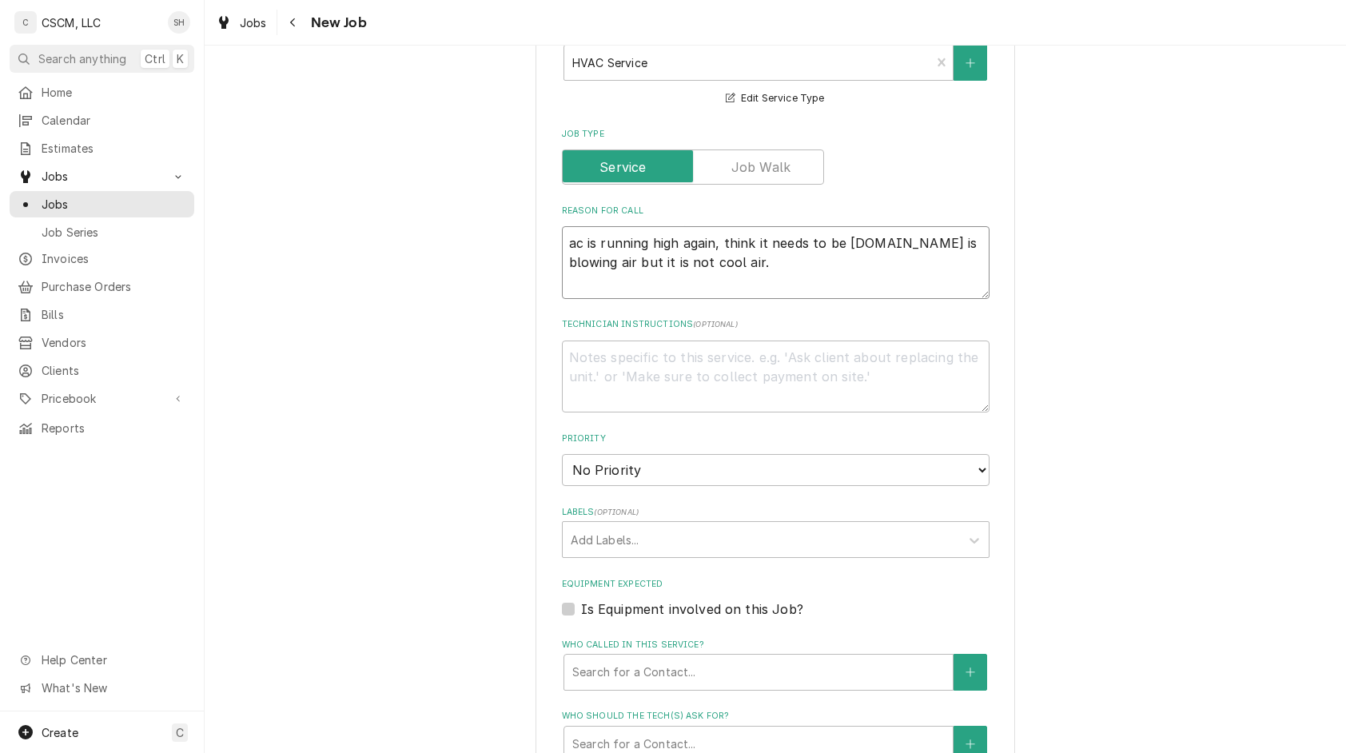
type textarea "x"
type textarea "ac is running high again, think it needs to be recharged.it is blowing air but …"
type textarea "x"
type textarea "ac is running high again, think it needs to be recharged.it is blowing air but …"
type textarea "x"
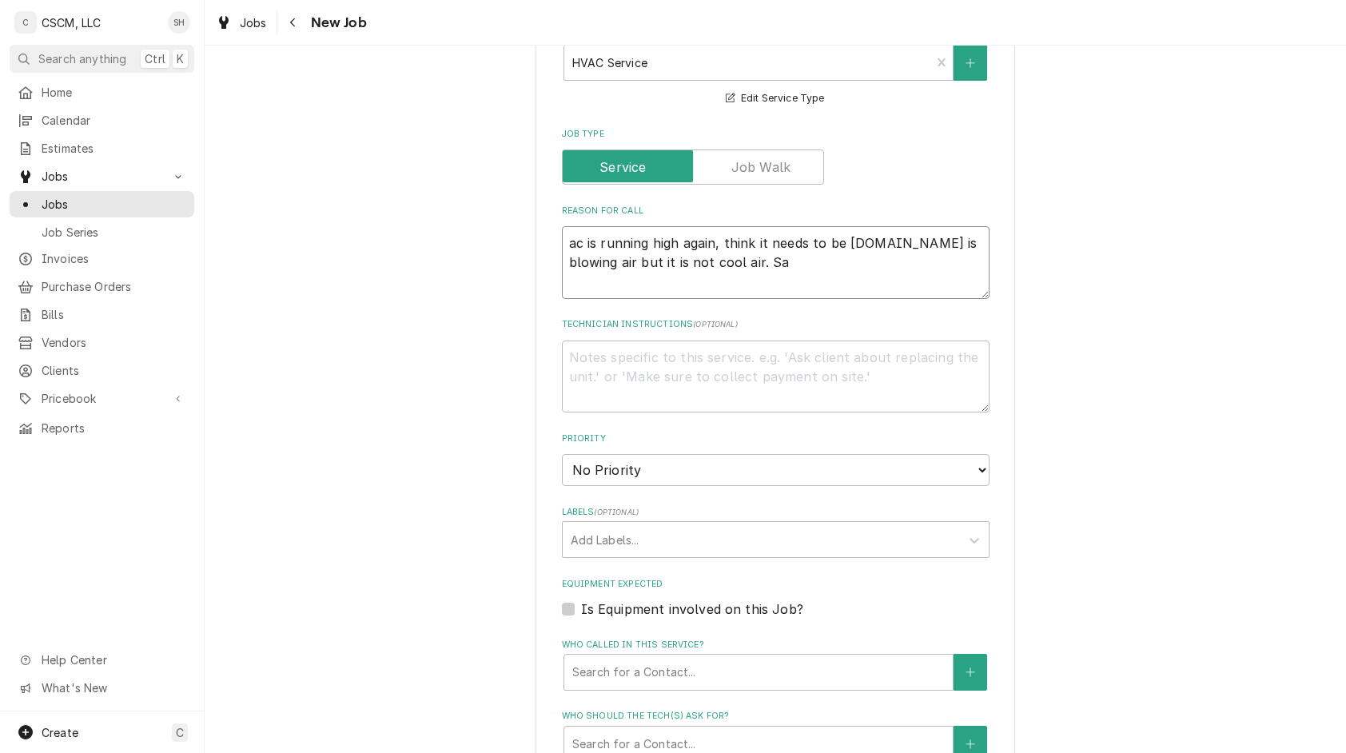
type textarea "ac is running high again, think it needs to be recharged.it is blowing air but …"
type textarea "x"
type textarea "ac is running high again, think it needs to be recharged.it is blowing air but …"
type textarea "x"
type textarea "ac is running high again, think it needs to be recharged.it is blowing air but …"
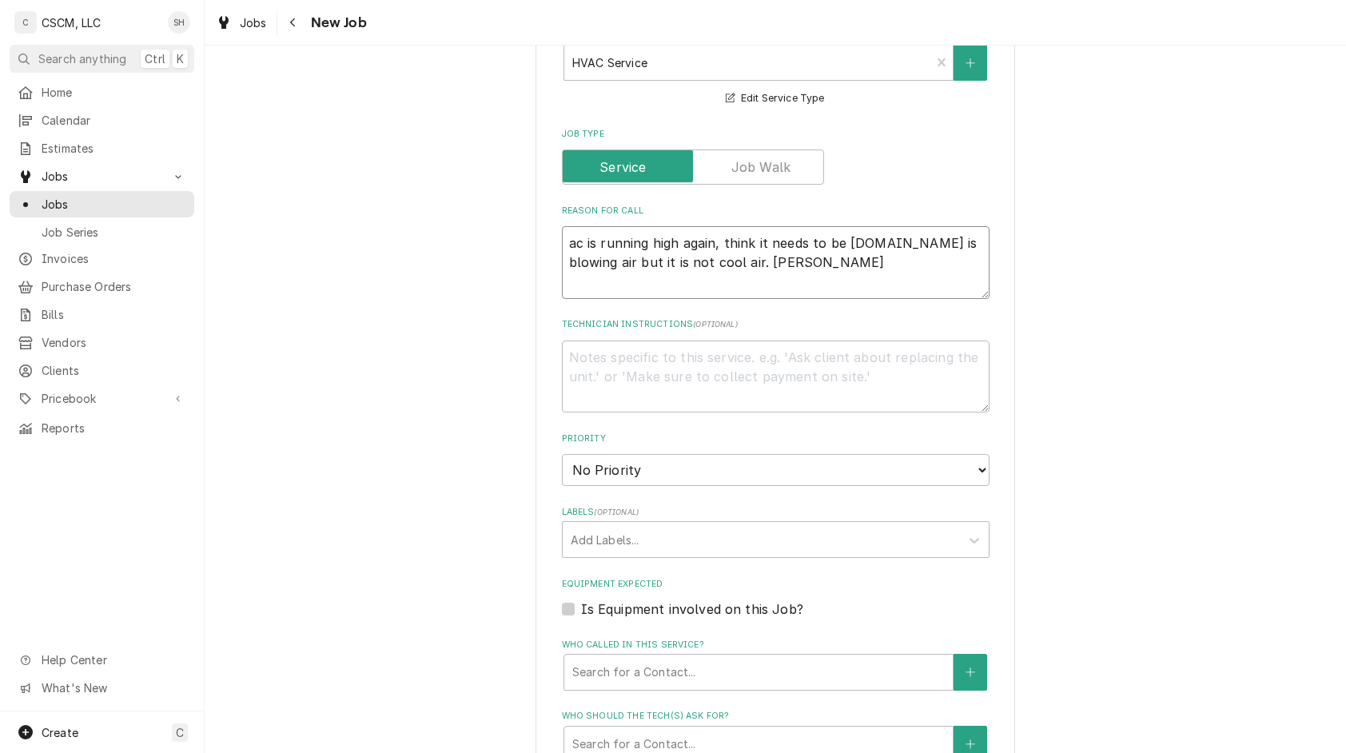
type textarea "x"
type textarea "ac is running high again, think it needs to be recharged.it is blowing air but …"
type textarea "x"
type textarea "ac is running high again, think it needs to be recharged.it is blowing air but …"
type textarea "x"
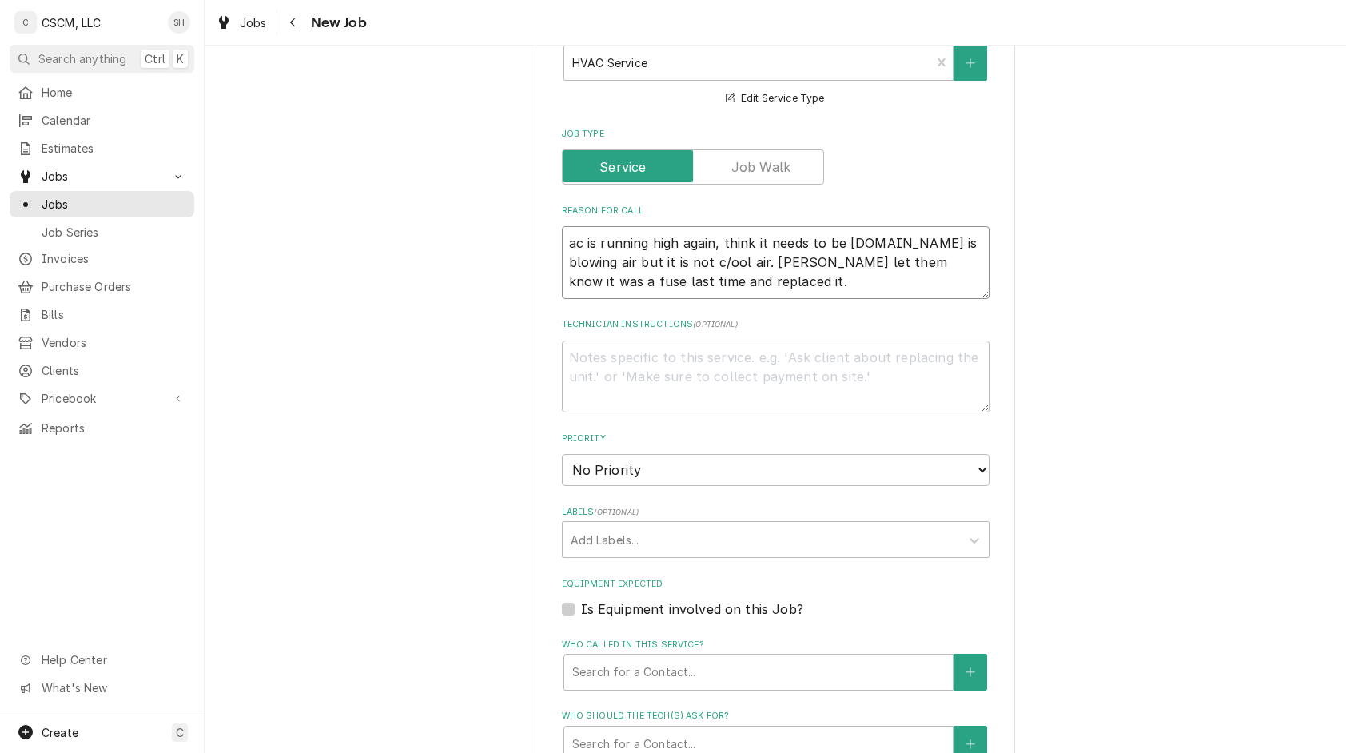
paste textarea "8/11"
click at [803, 272] on textarea "ac is running high again, think it needs to be recharged.it is blowing air but …" at bounding box center [776, 262] width 428 height 73
click at [777, 288] on textarea "ac is running high again, think it needs to be recharged.it is blowing air but …" at bounding box center [776, 262] width 428 height 73
click at [615, 464] on select "No Priority Urgent High Medium Low" at bounding box center [776, 470] width 428 height 32
click at [562, 454] on select "No Priority Urgent High Medium Low" at bounding box center [776, 470] width 428 height 32
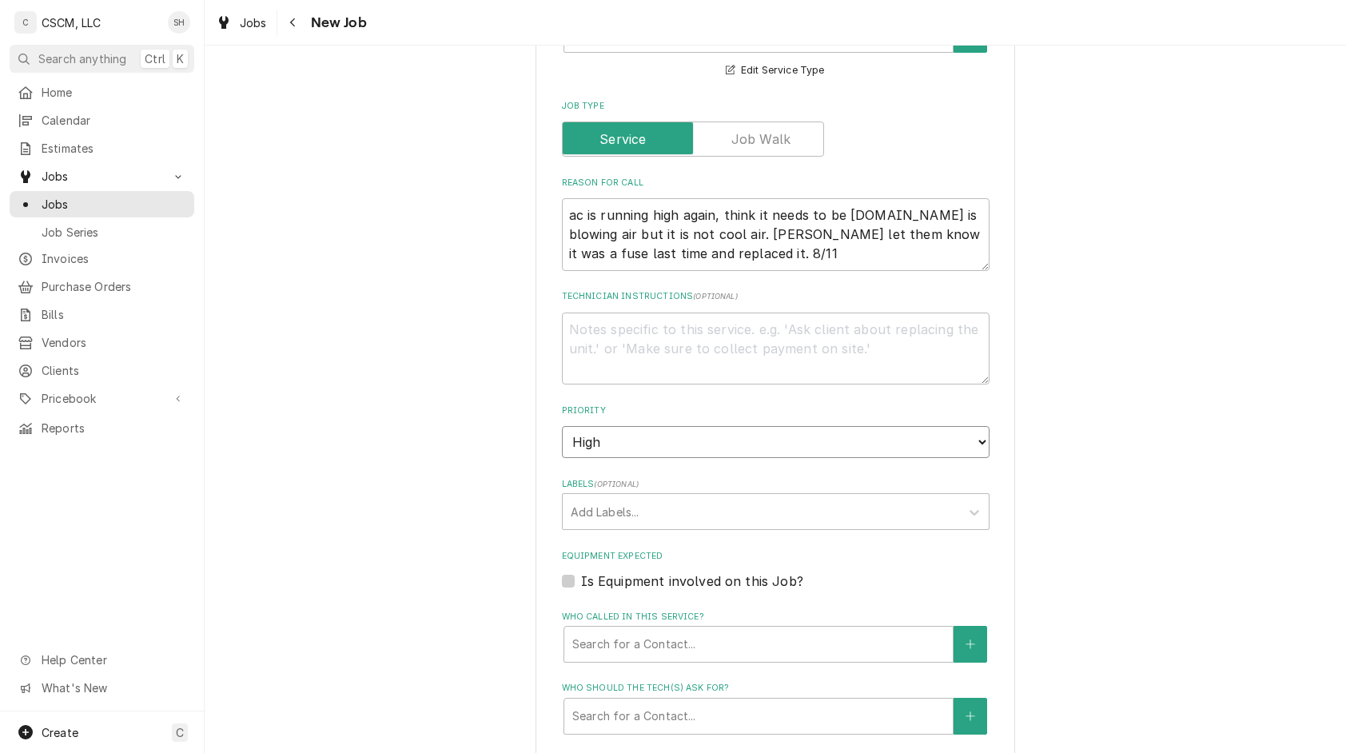
scroll to position [577, 0]
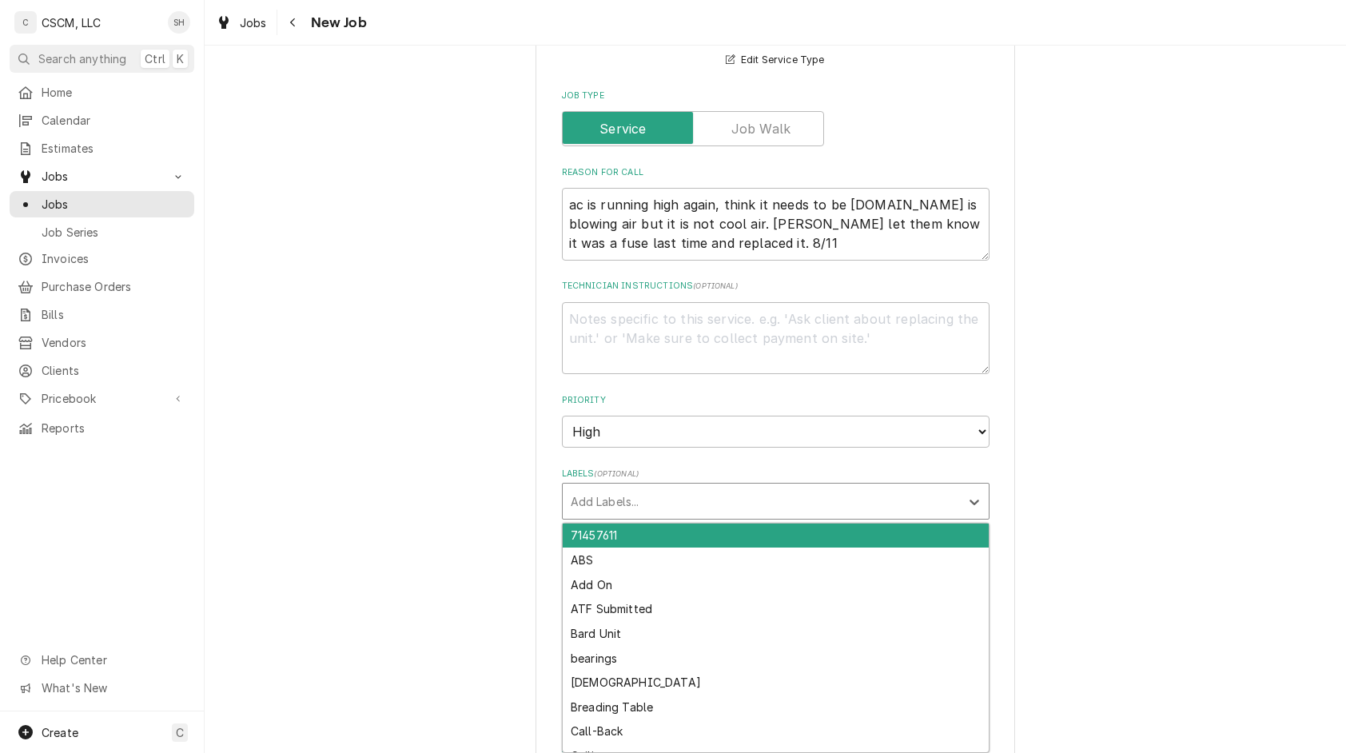
click at [592, 496] on div "Labels" at bounding box center [761, 501] width 381 height 29
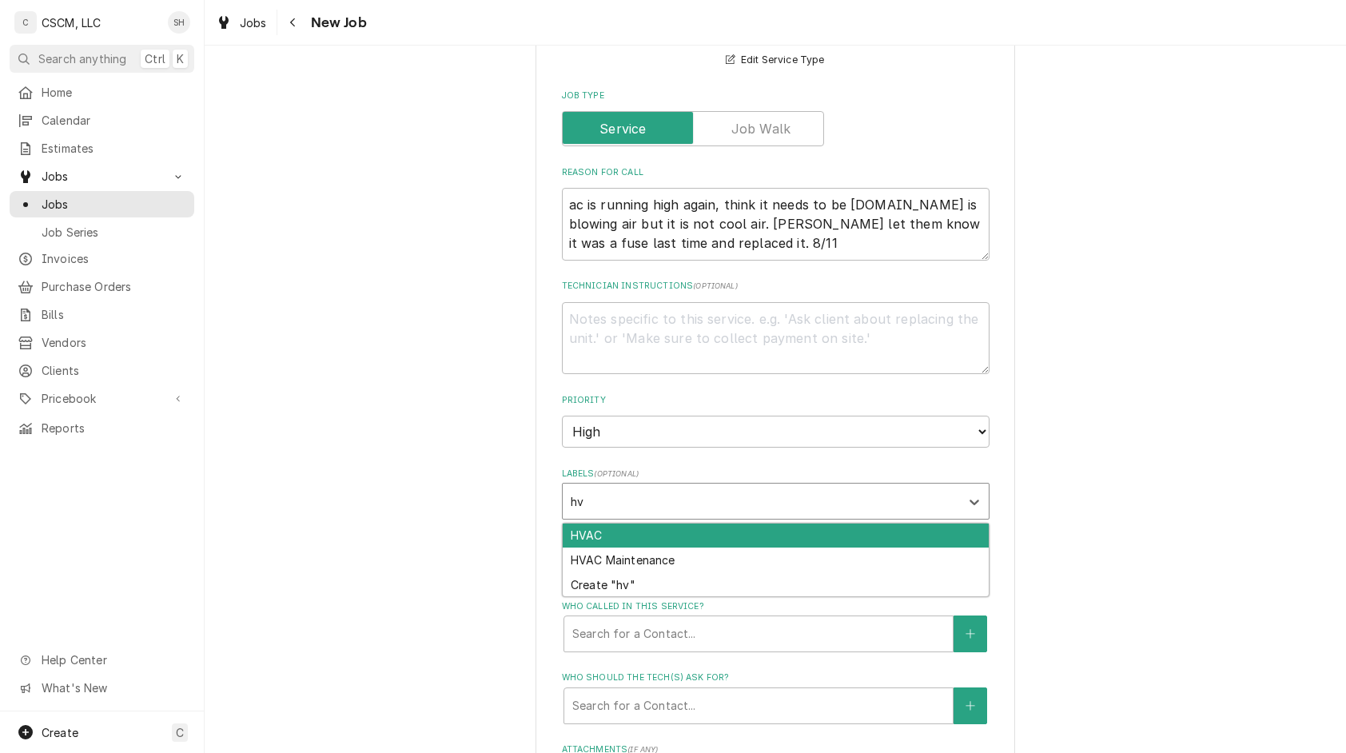
click at [592, 534] on div "HVAC" at bounding box center [776, 536] width 426 height 25
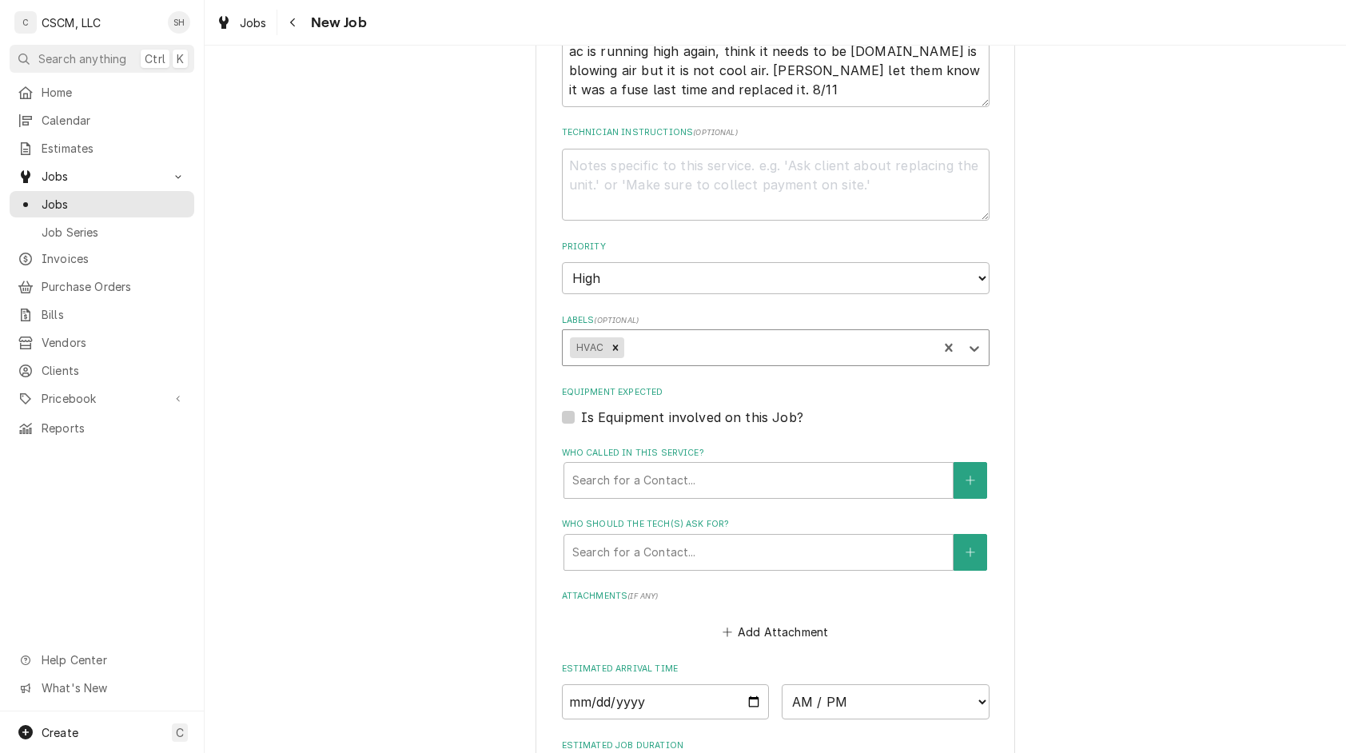
scroll to position [756, 0]
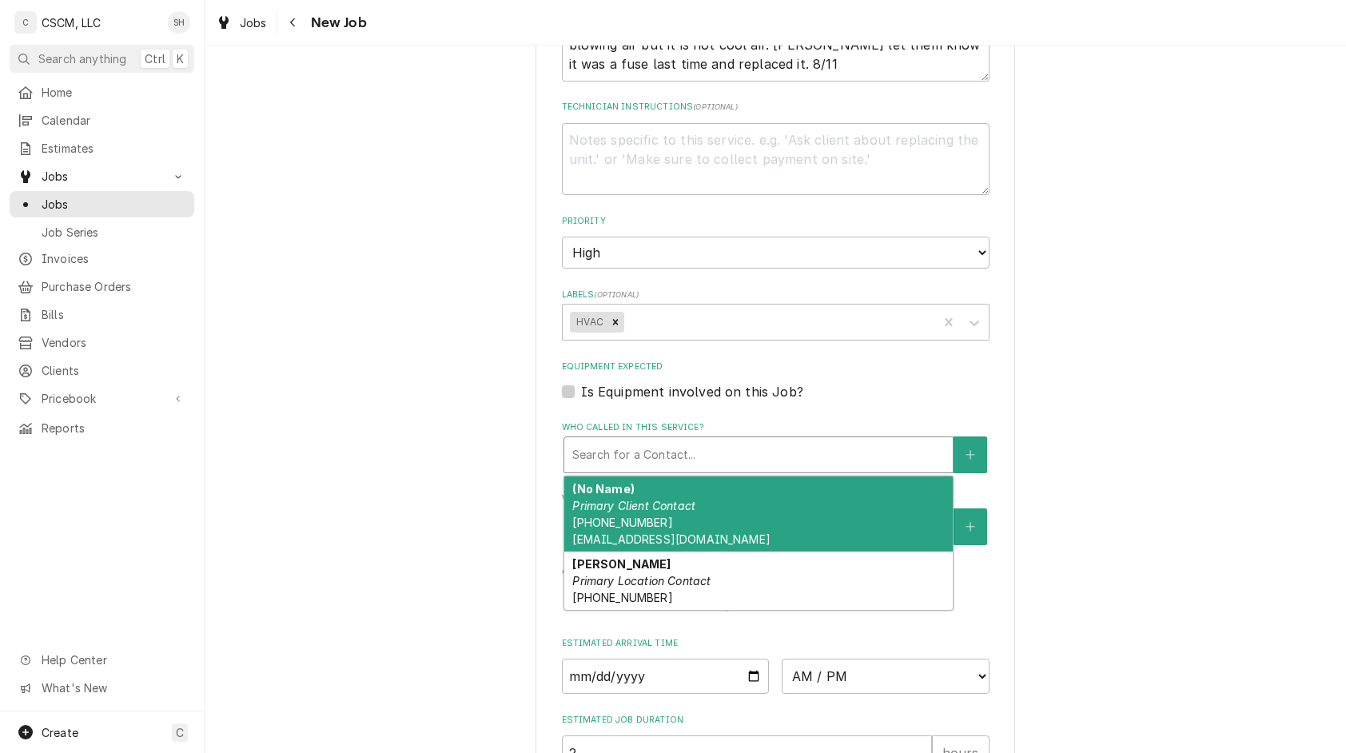
click at [752, 457] on div "Who called in this service?" at bounding box center [758, 455] width 373 height 29
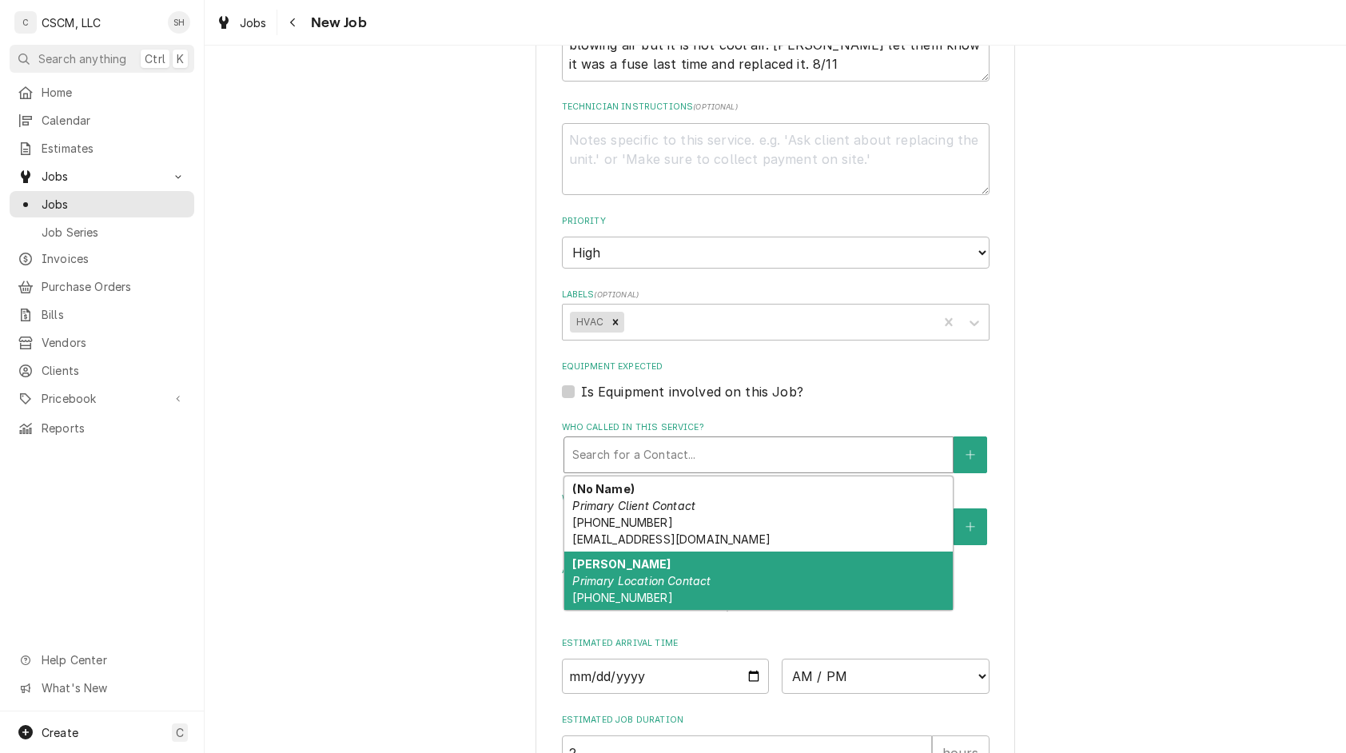
click at [683, 574] on em "Primary Location Contact" at bounding box center [641, 581] width 138 height 14
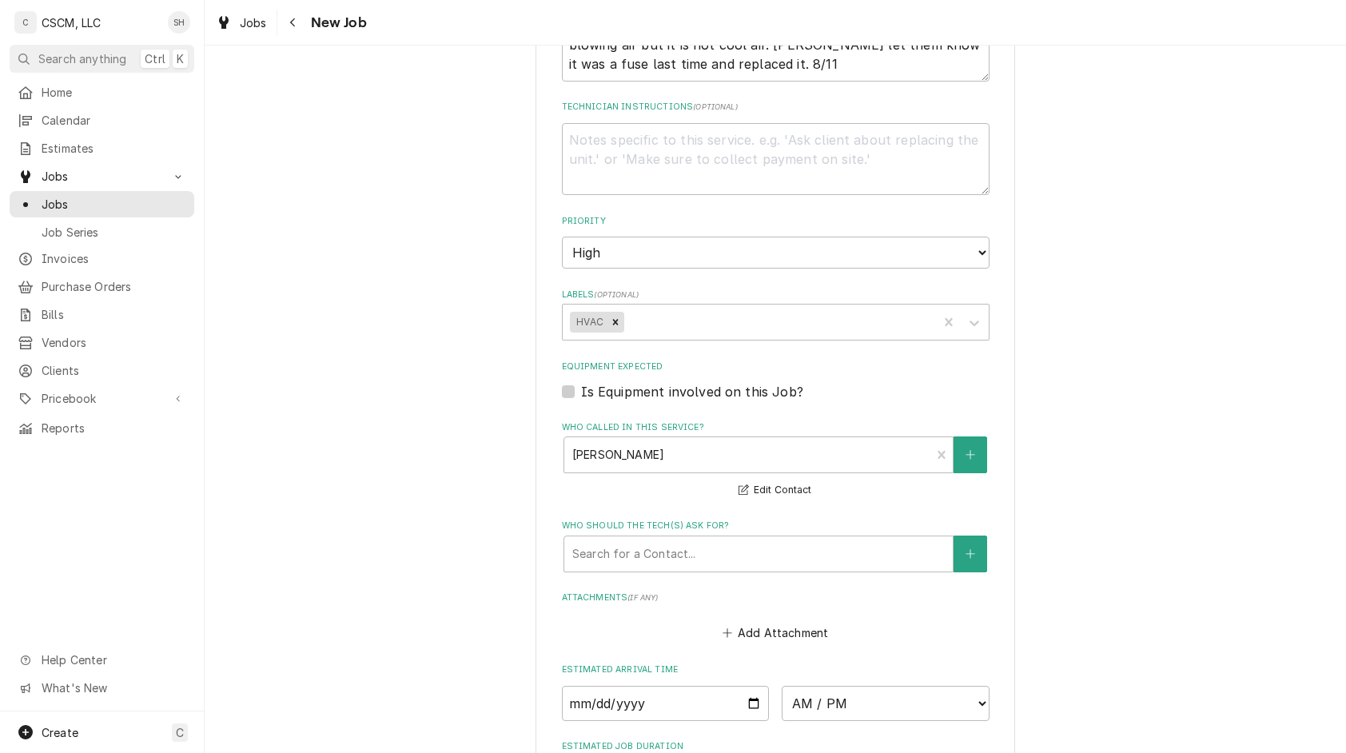
click at [469, 161] on div "Please provide the following information to create a job: Client Details Client…" at bounding box center [776, 230] width 1142 height 1848
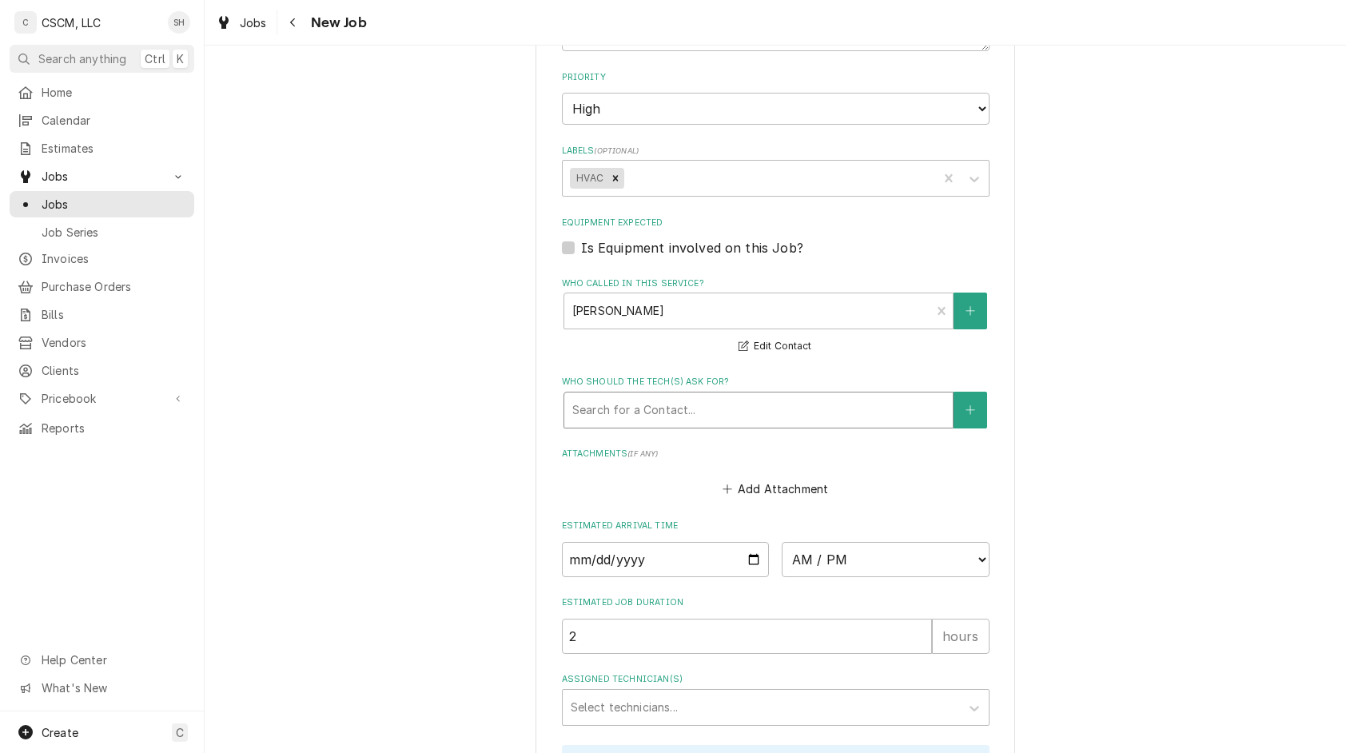
scroll to position [1015, 0]
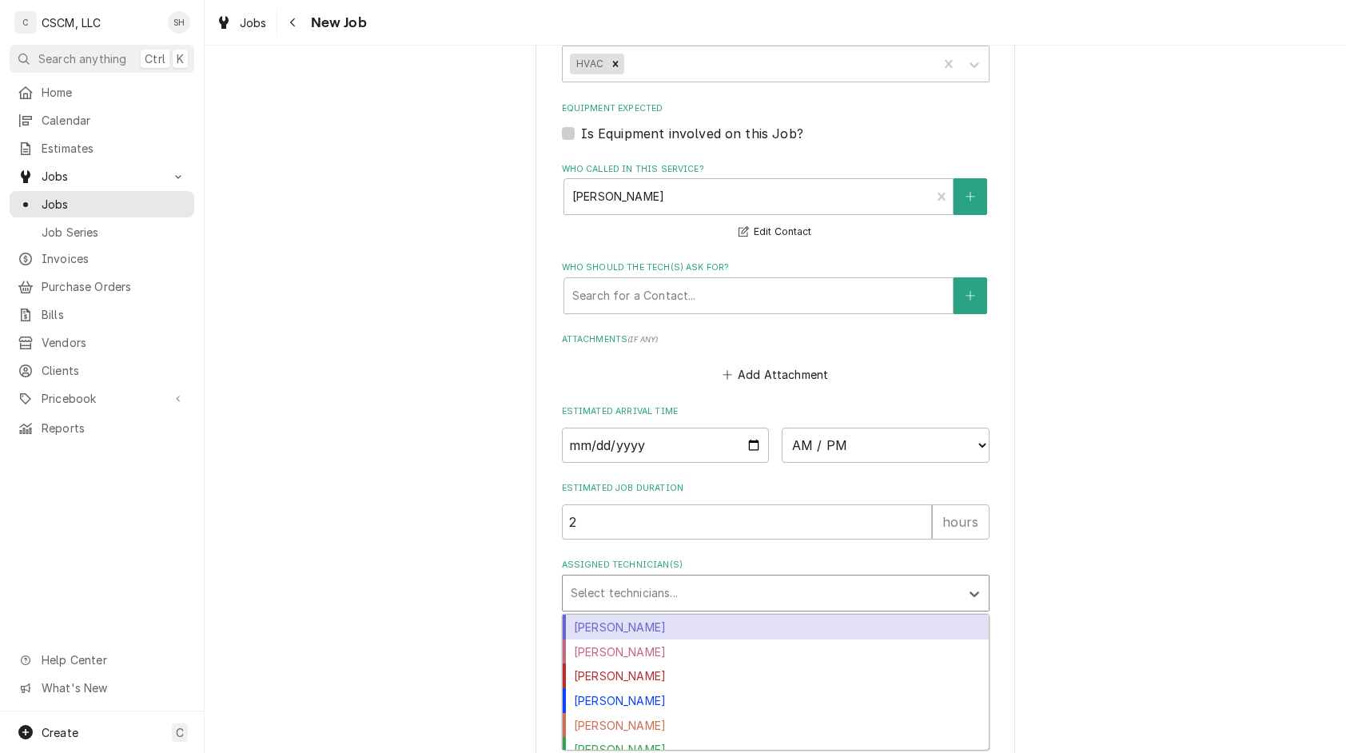
click at [688, 579] on div "Assigned Technician(s)" at bounding box center [761, 593] width 381 height 29
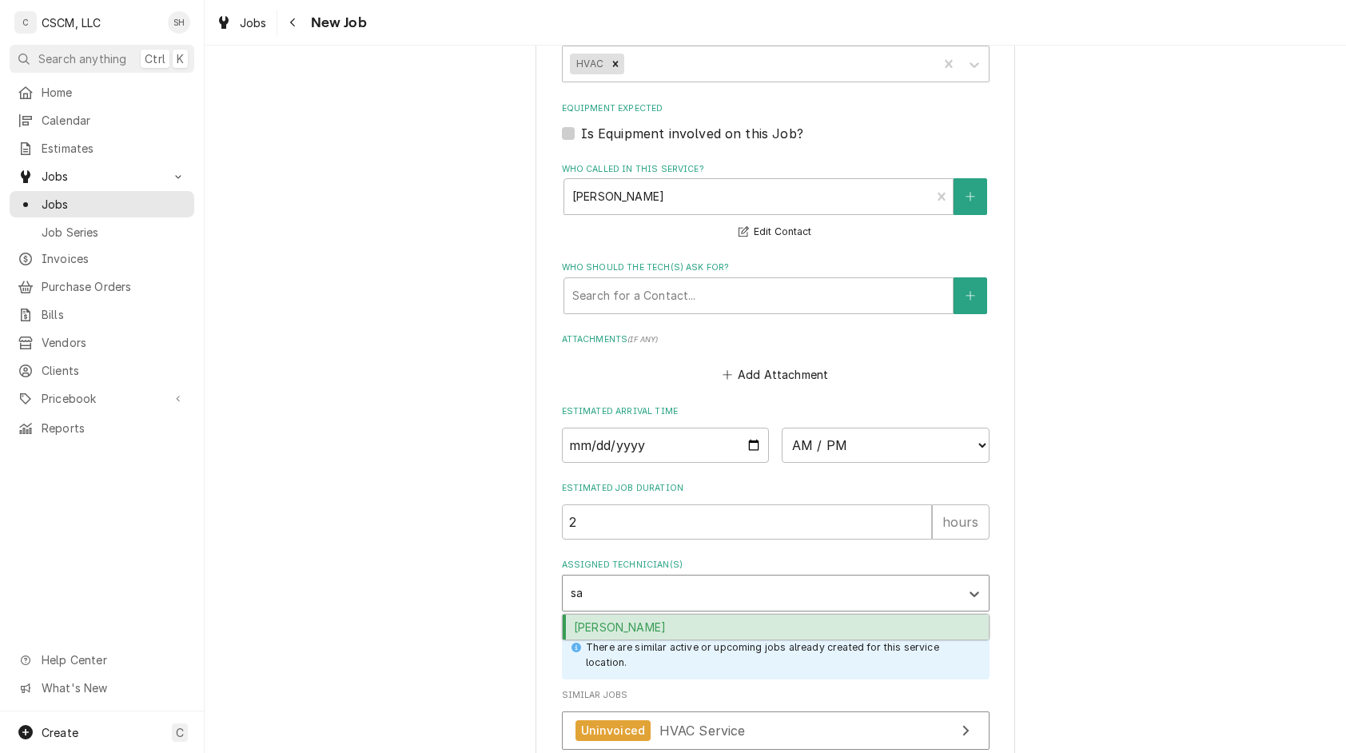
click at [664, 625] on div "Sam Smith" at bounding box center [776, 627] width 426 height 25
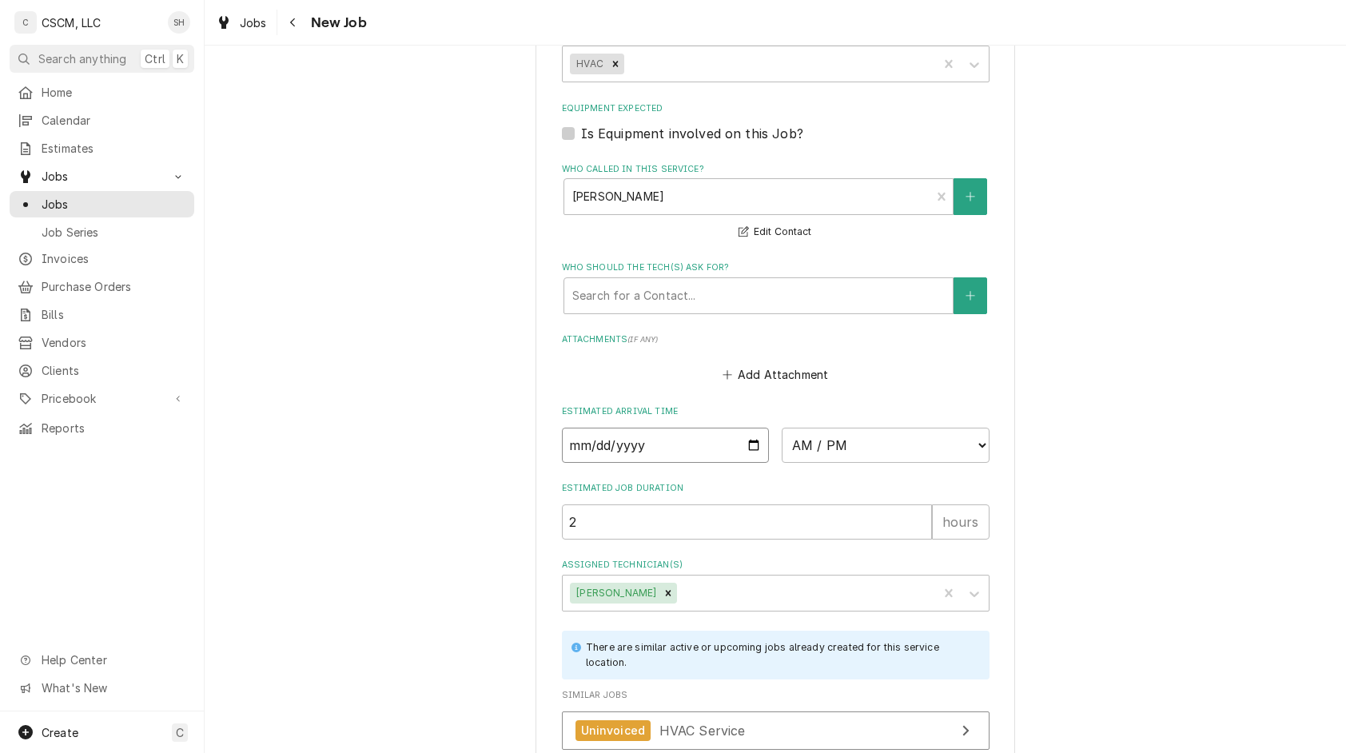
click at [739, 457] on input "Date" at bounding box center [666, 445] width 208 height 35
click at [739, 443] on input "Date" at bounding box center [666, 445] width 208 height 35
click at [871, 451] on select "AM / PM 6:00 AM 6:15 AM 6:30 AM 6:45 AM 7:00 AM 7:15 AM 7:30 AM 7:45 AM 8:00 AM…" at bounding box center [886, 445] width 208 height 35
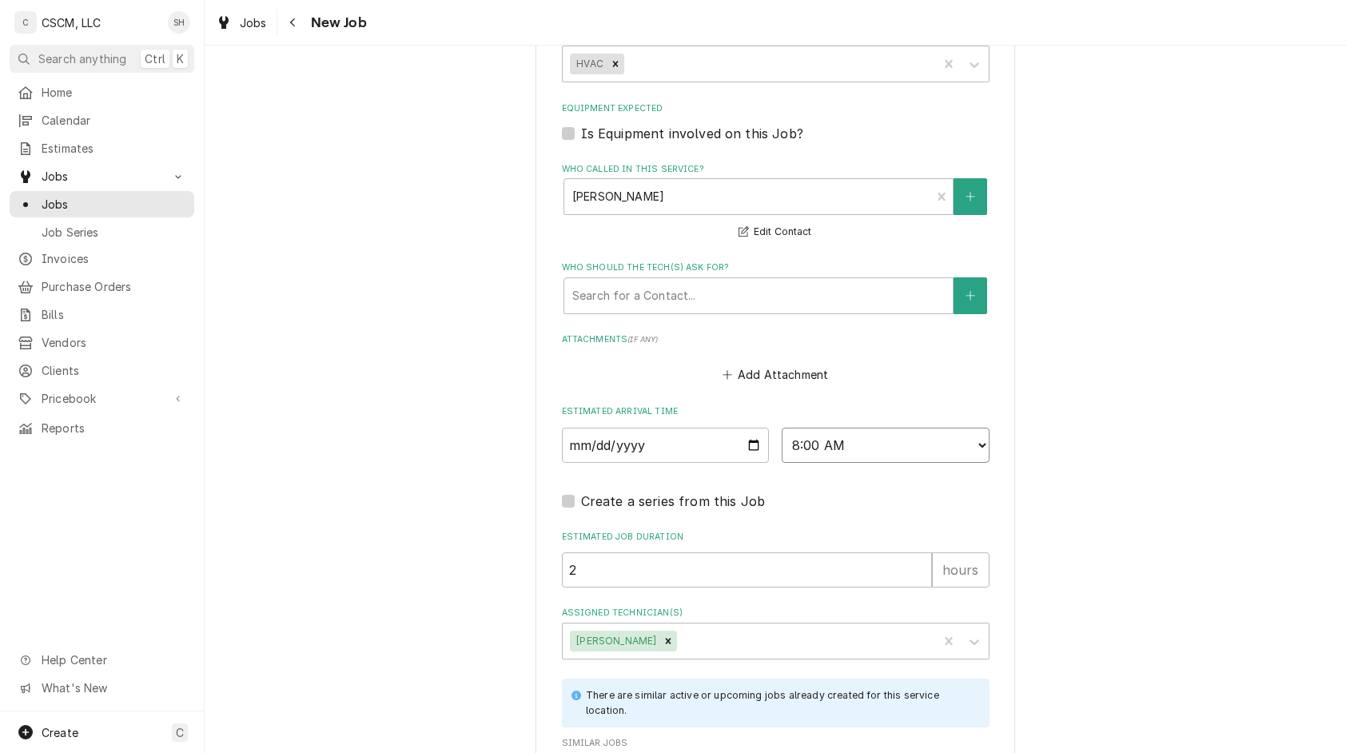
click at [827, 453] on select "AM / PM 6:00 AM 6:15 AM 6:30 AM 6:45 AM 7:00 AM 7:15 AM 7:30 AM 7:45 AM 8:00 AM…" at bounding box center [886, 445] width 208 height 35
click at [782, 429] on select "AM / PM 6:00 AM 6:15 AM 6:30 AM 6:45 AM 7:00 AM 7:15 AM 7:30 AM 7:45 AM 8:00 AM…" at bounding box center [886, 445] width 208 height 35
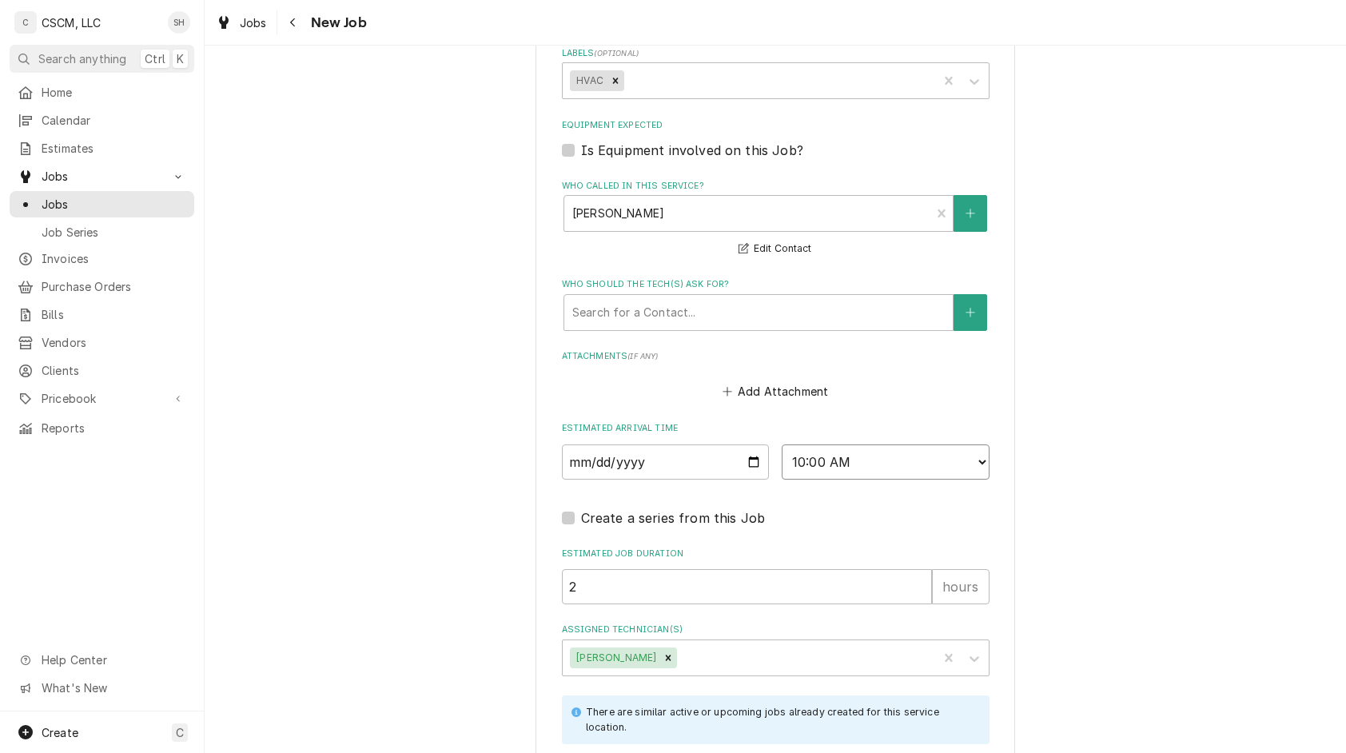
scroll to position [1209, 0]
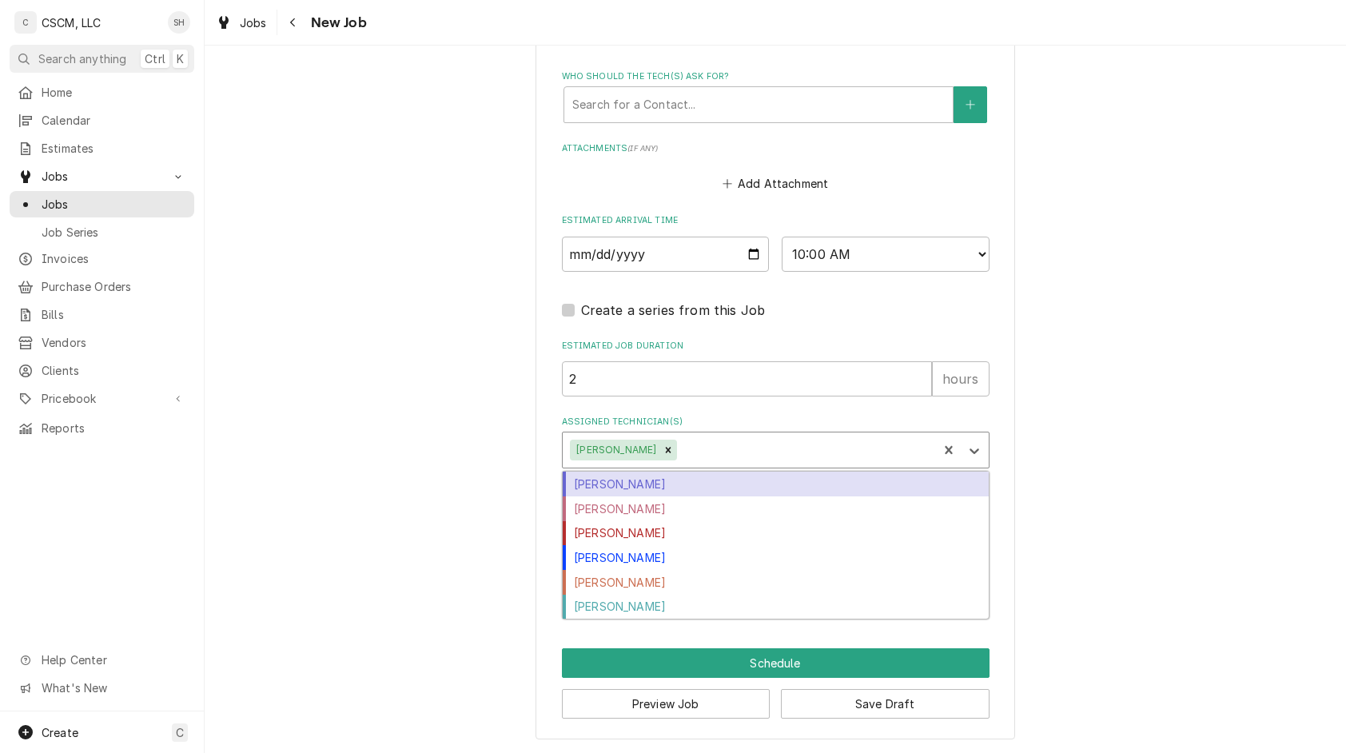
click at [680, 445] on div "Assigned Technician(s)" at bounding box center [804, 450] width 249 height 29
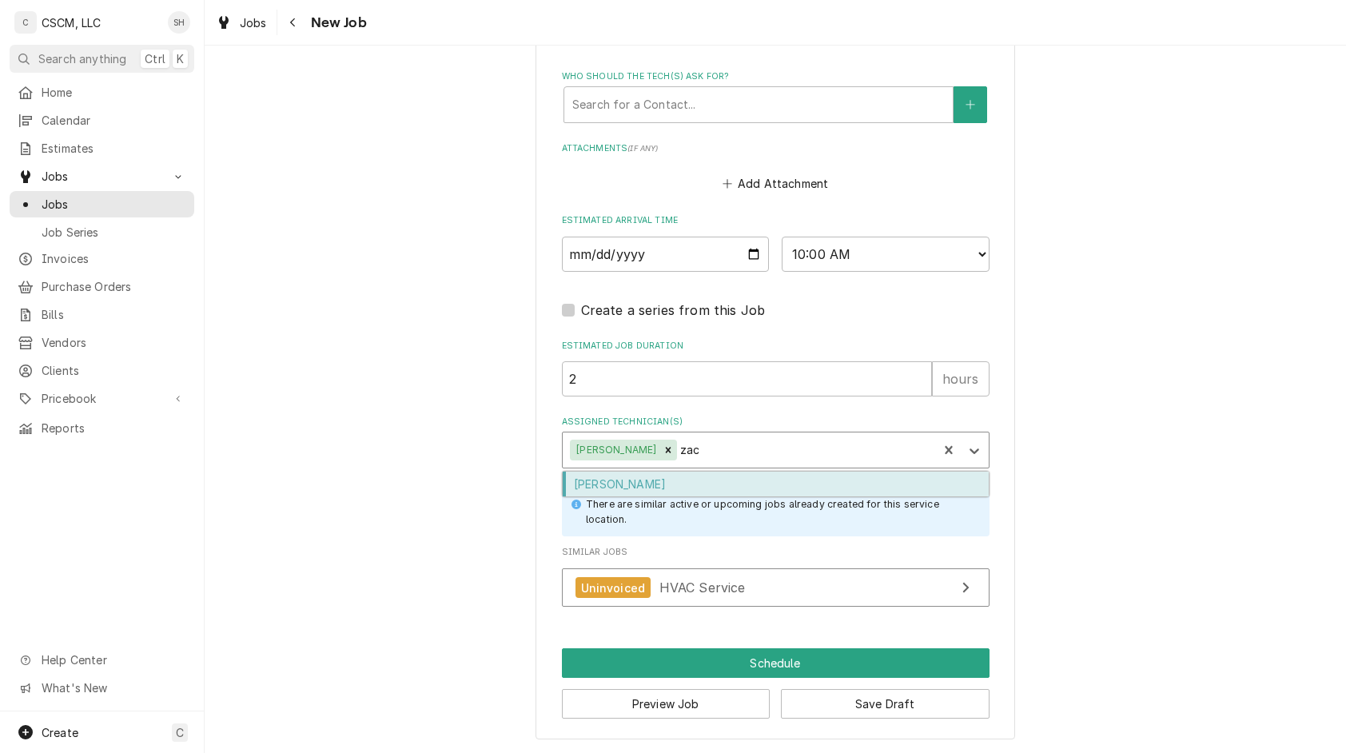
click at [676, 482] on div "Zackary Bain" at bounding box center [776, 484] width 426 height 25
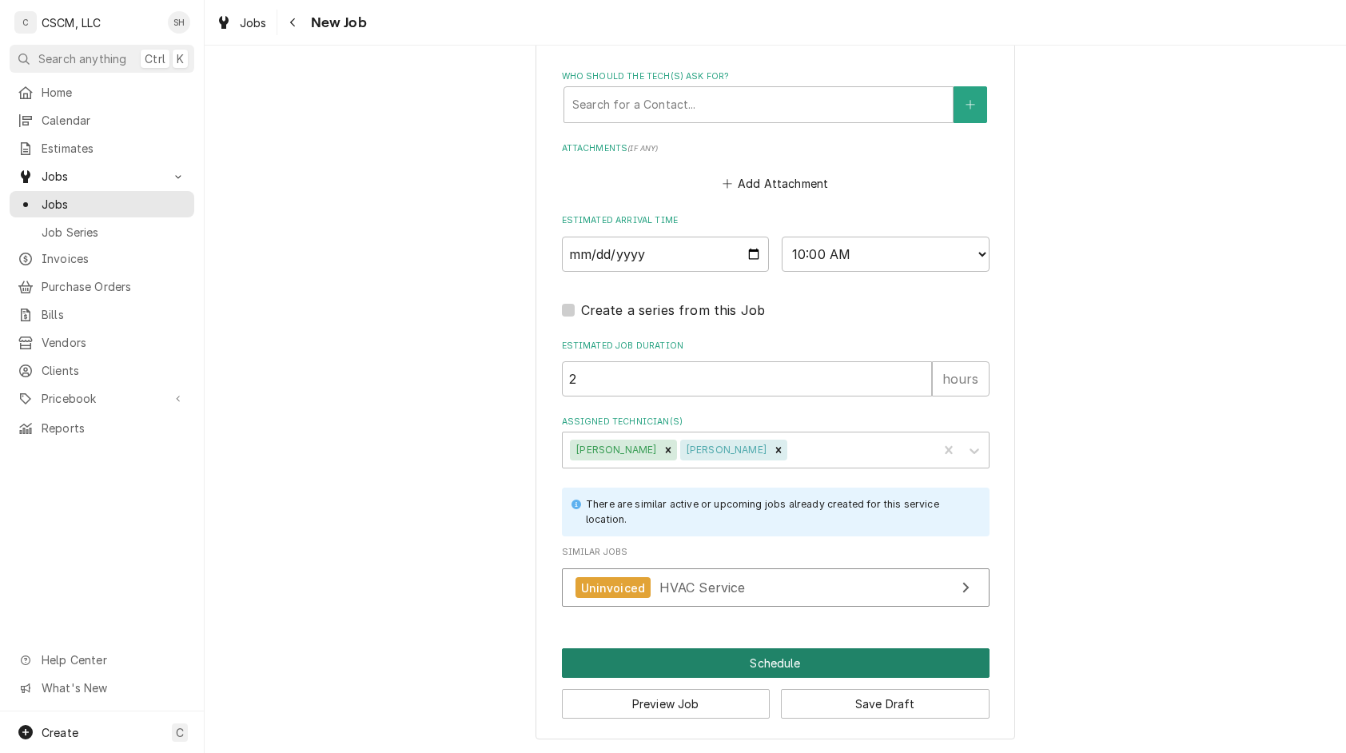
click at [734, 667] on button "Schedule" at bounding box center [776, 663] width 428 height 30
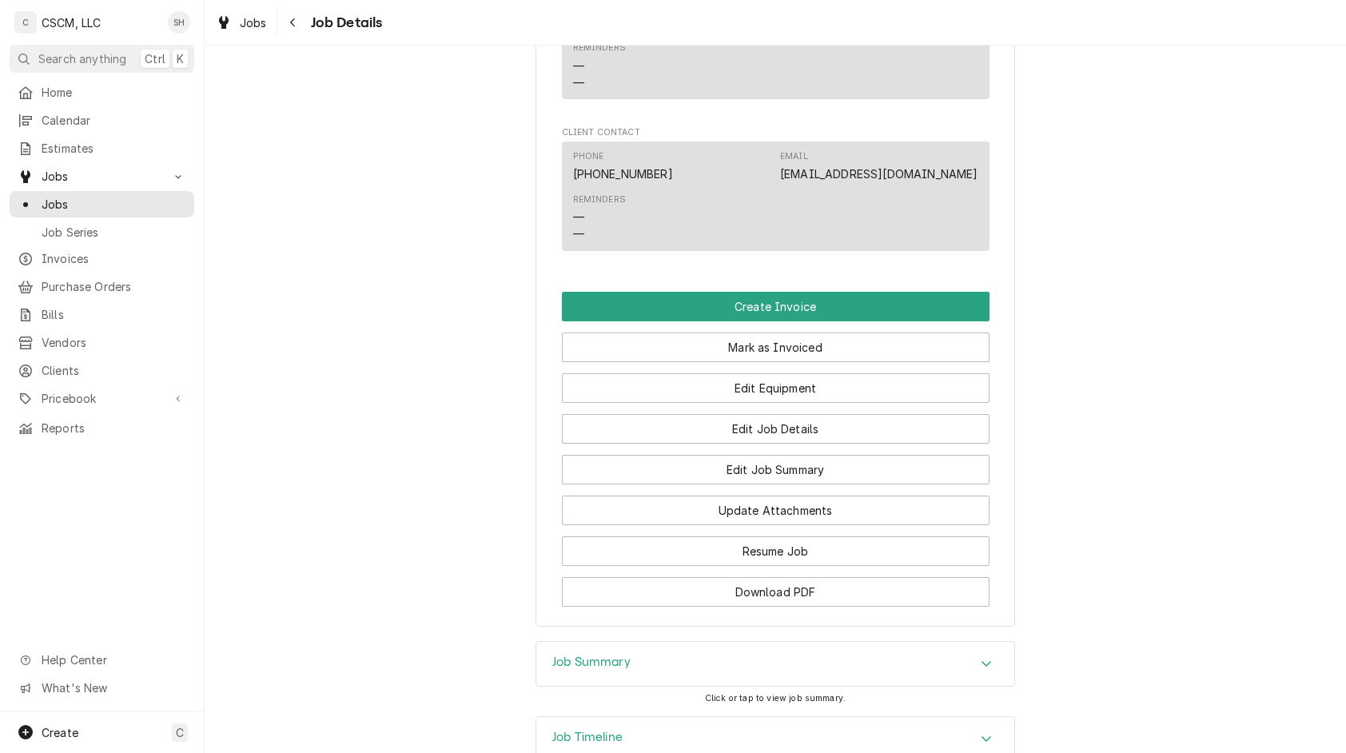
scroll to position [1270, 0]
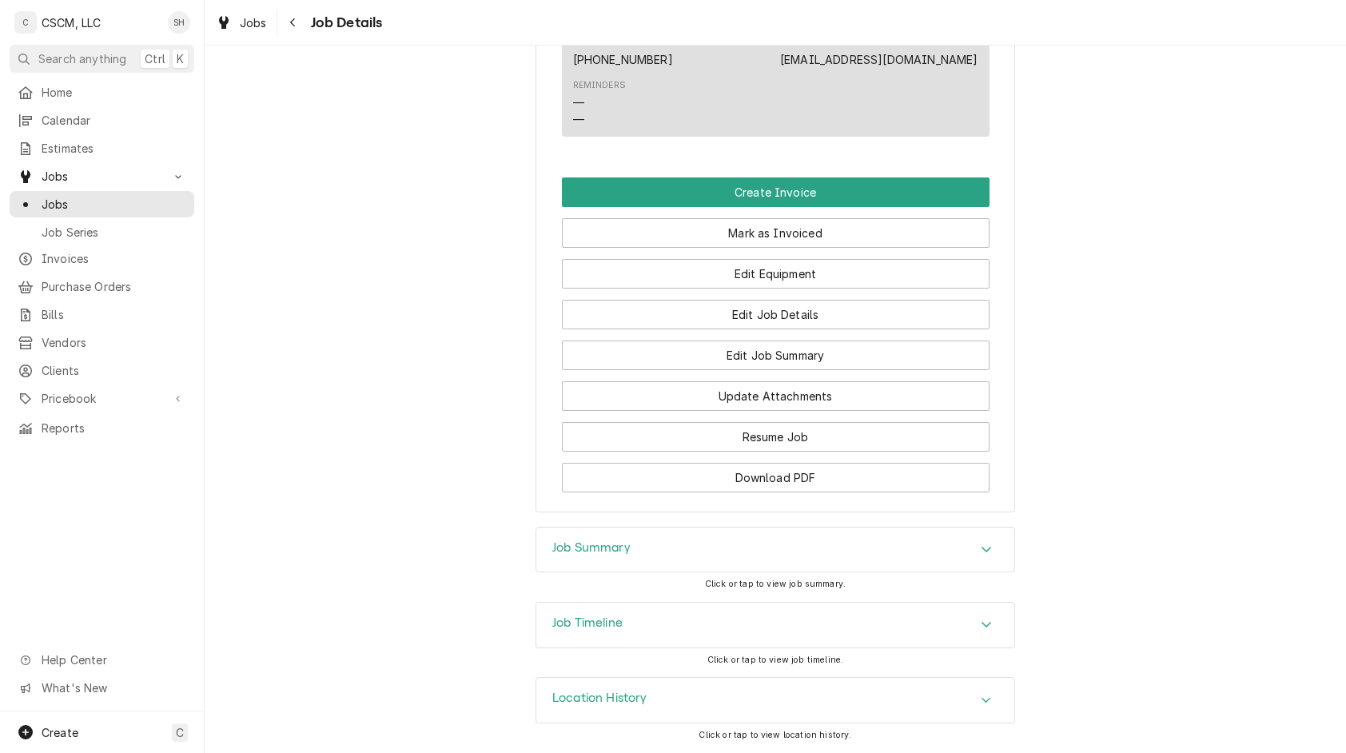
click at [640, 614] on div "Job Timeline" at bounding box center [775, 625] width 478 height 45
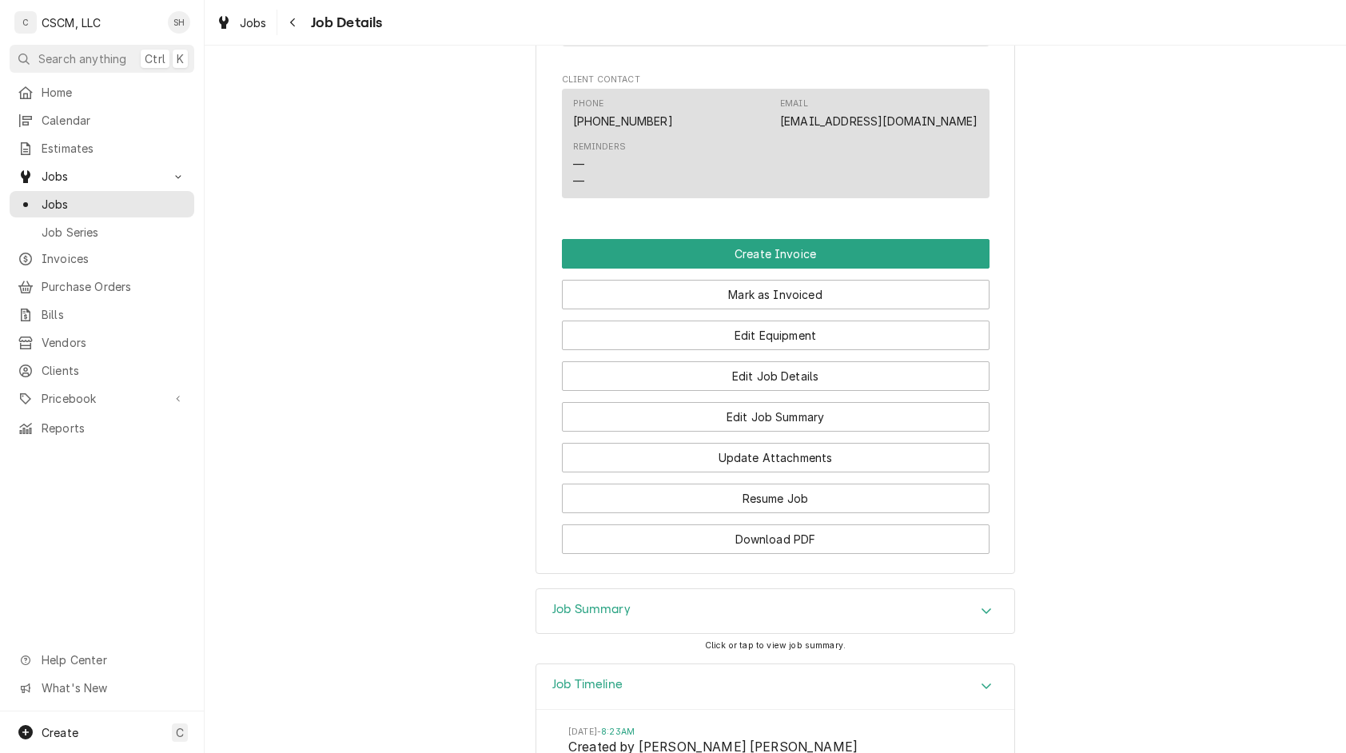
scroll to position [1206, 0]
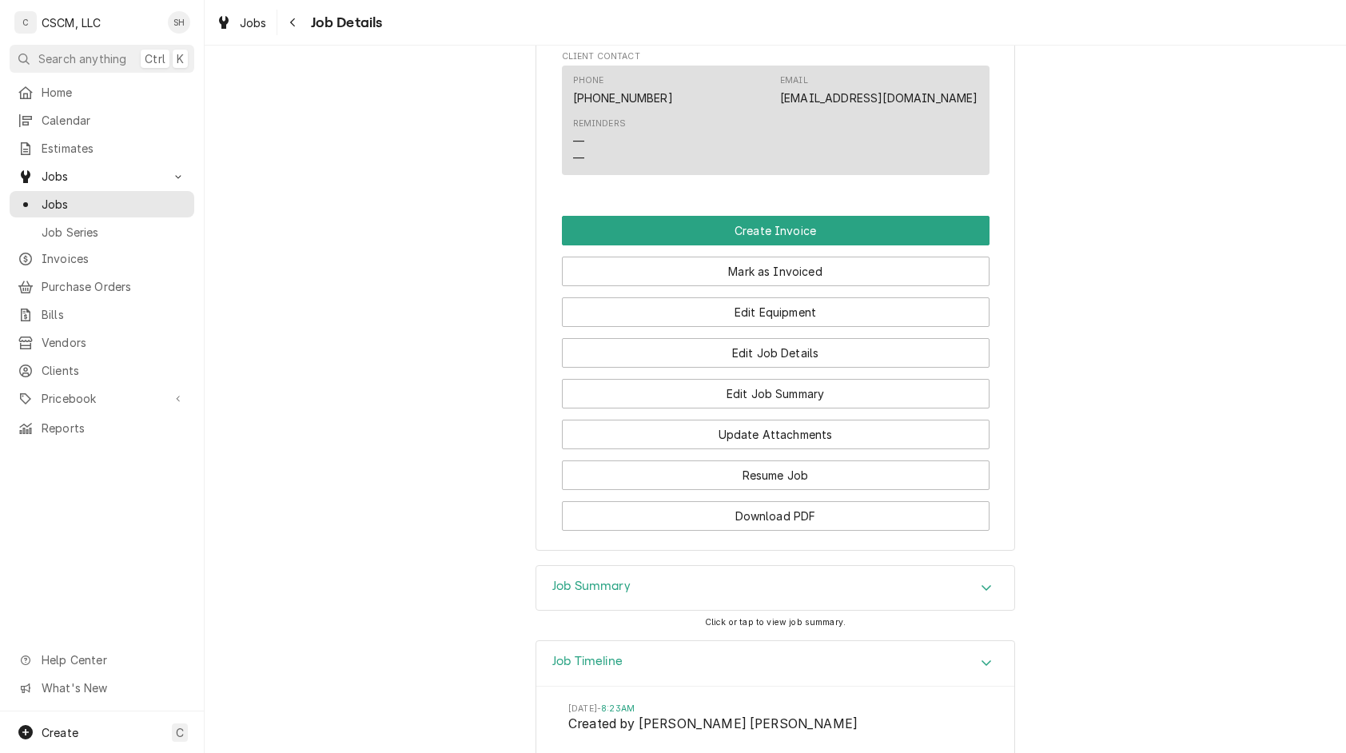
click at [640, 611] on div "Job Summary" at bounding box center [775, 588] width 478 height 45
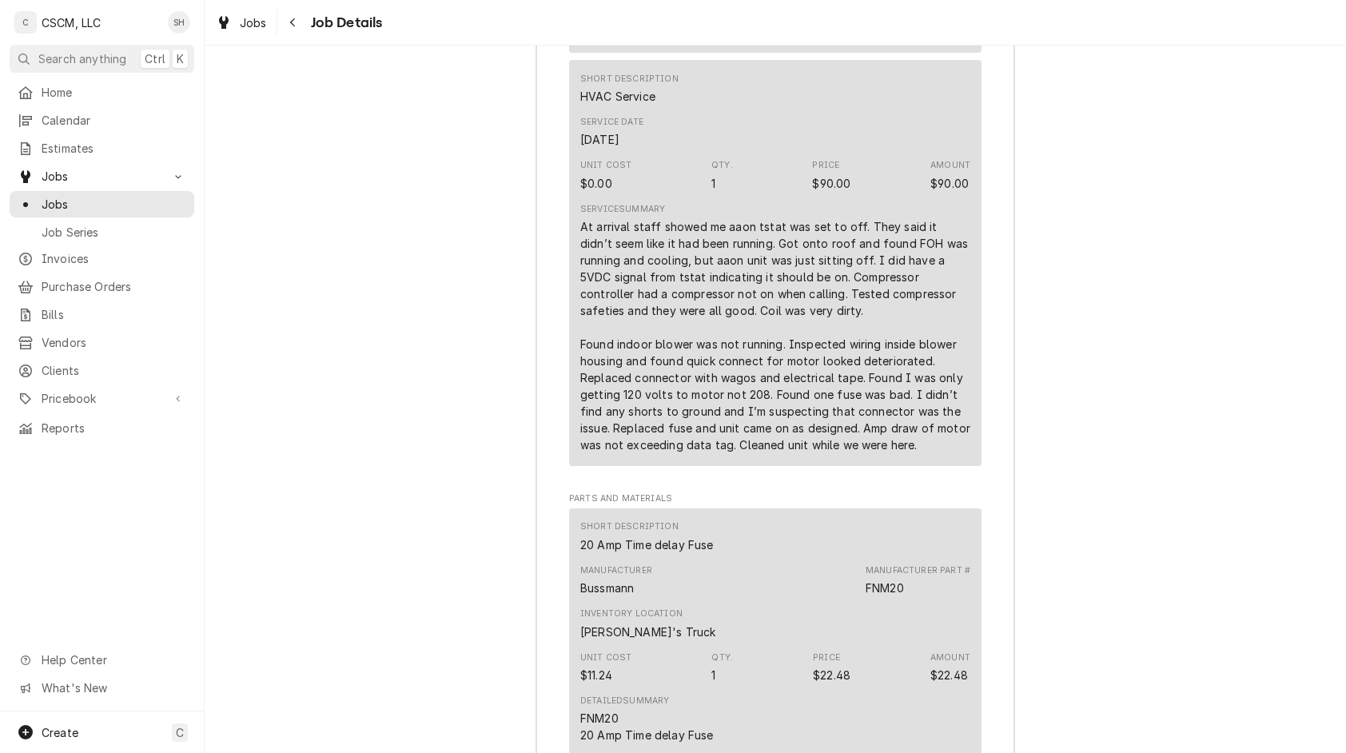
scroll to position [2203, 0]
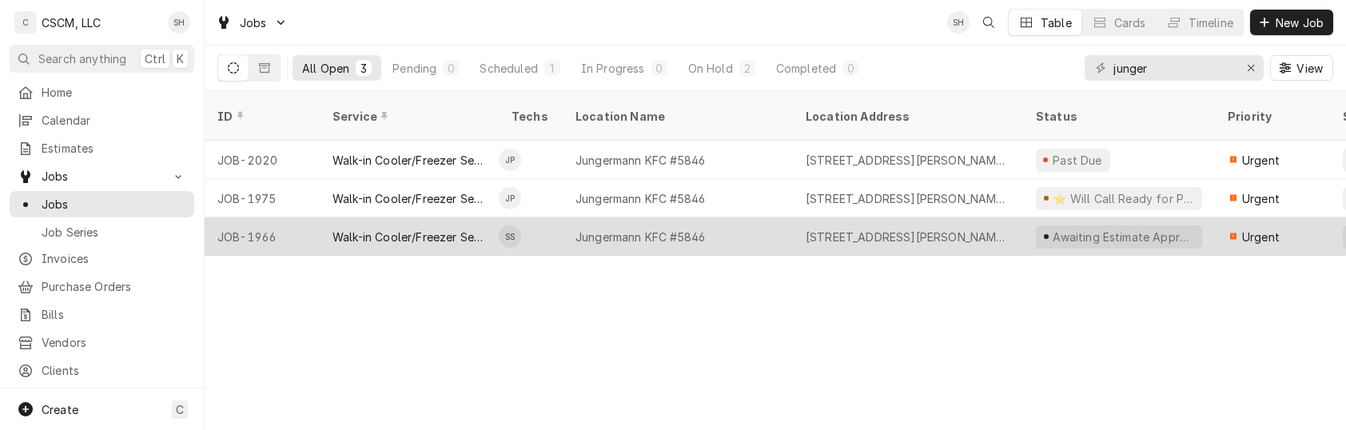
click at [641, 235] on tr "JOB-1966 Walk-in Cooler/Freezer Service Call [PERSON_NAME] KFC #5846 [STREET_AD…" at bounding box center [1369, 236] width 2328 height 38
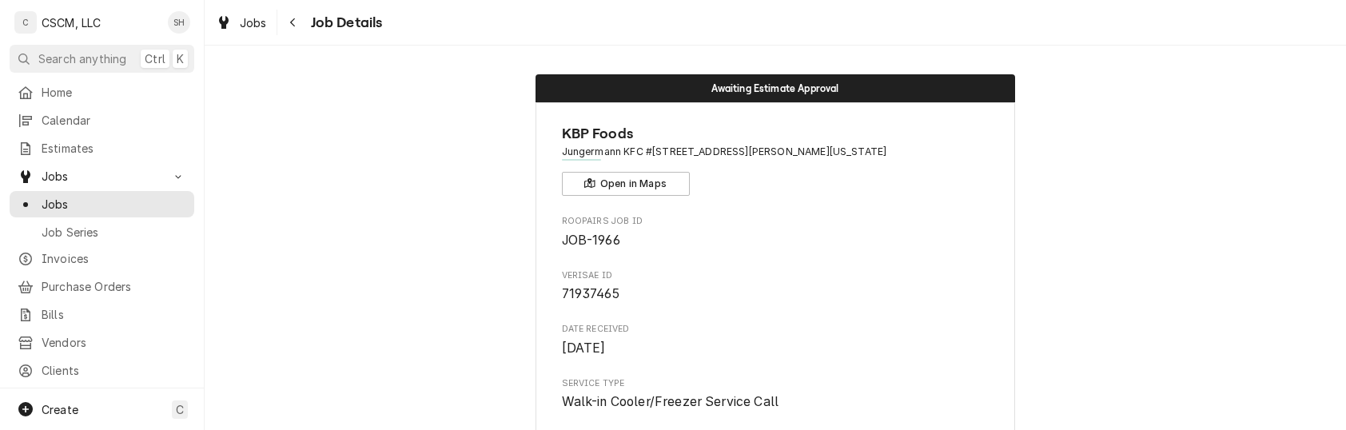
click at [301, 22] on button "Navigate back" at bounding box center [294, 23] width 26 height 26
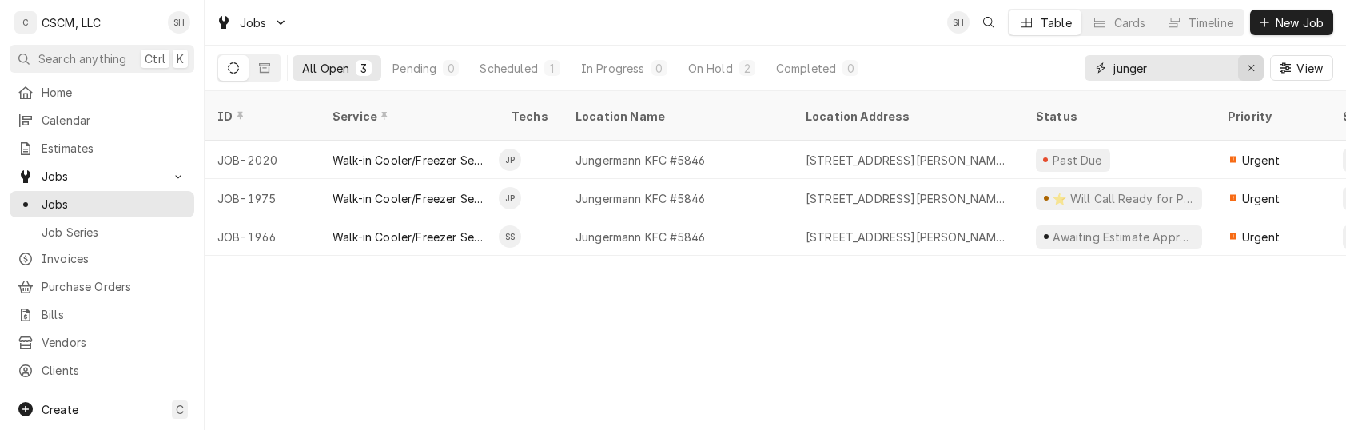
click at [1249, 73] on icon "Erase input" at bounding box center [1251, 67] width 9 height 11
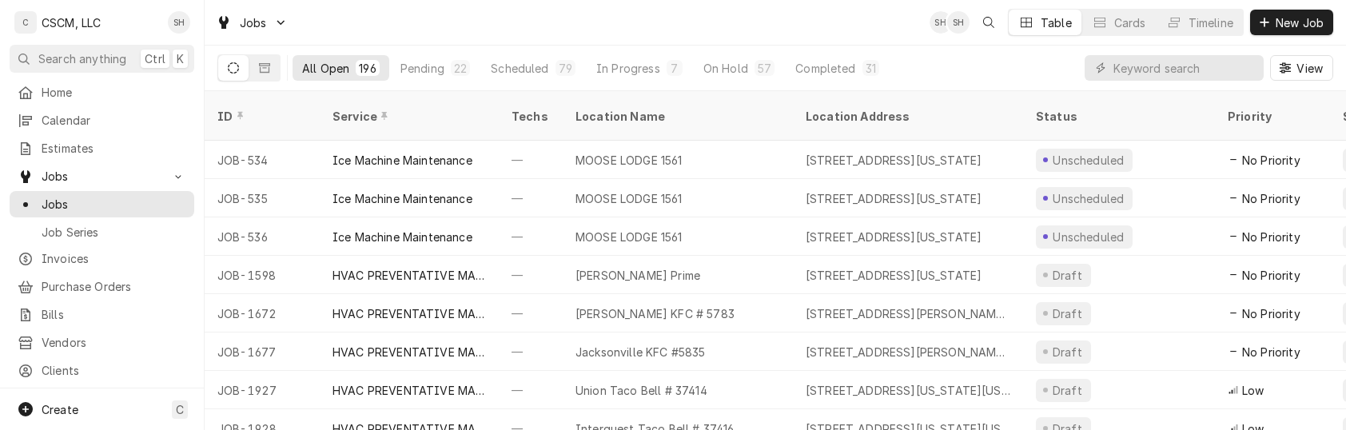
click at [986, 48] on div "All Open 196 Pending 22 Scheduled 79 In Progress 7 On Hold 57 Completed 31 View" at bounding box center [775, 68] width 1116 height 45
click at [72, 112] on span "Calendar" at bounding box center [114, 120] width 145 height 17
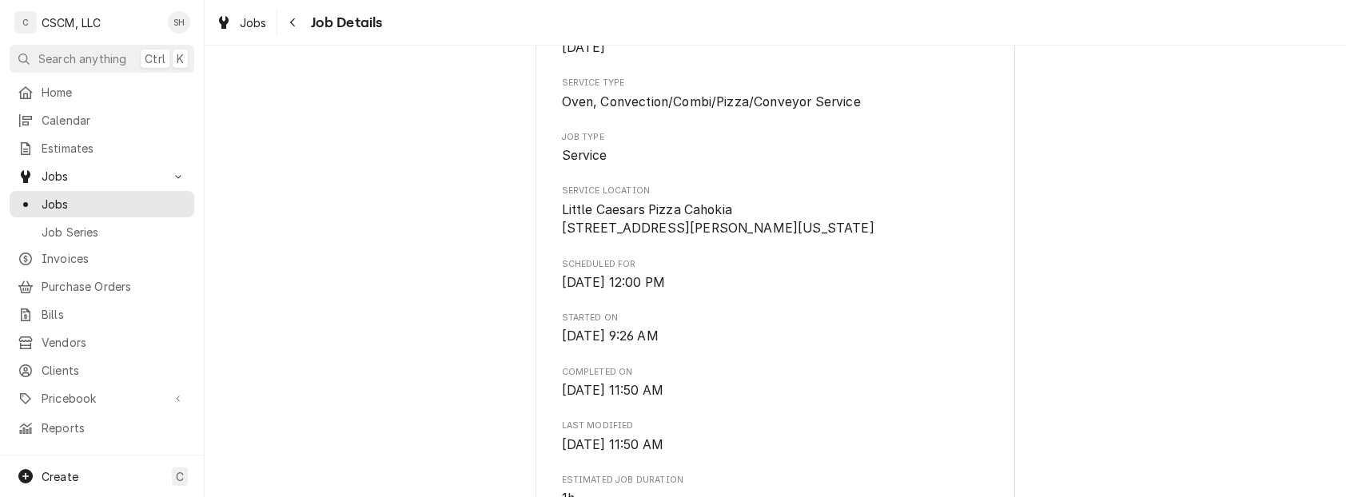
scroll to position [249, 0]
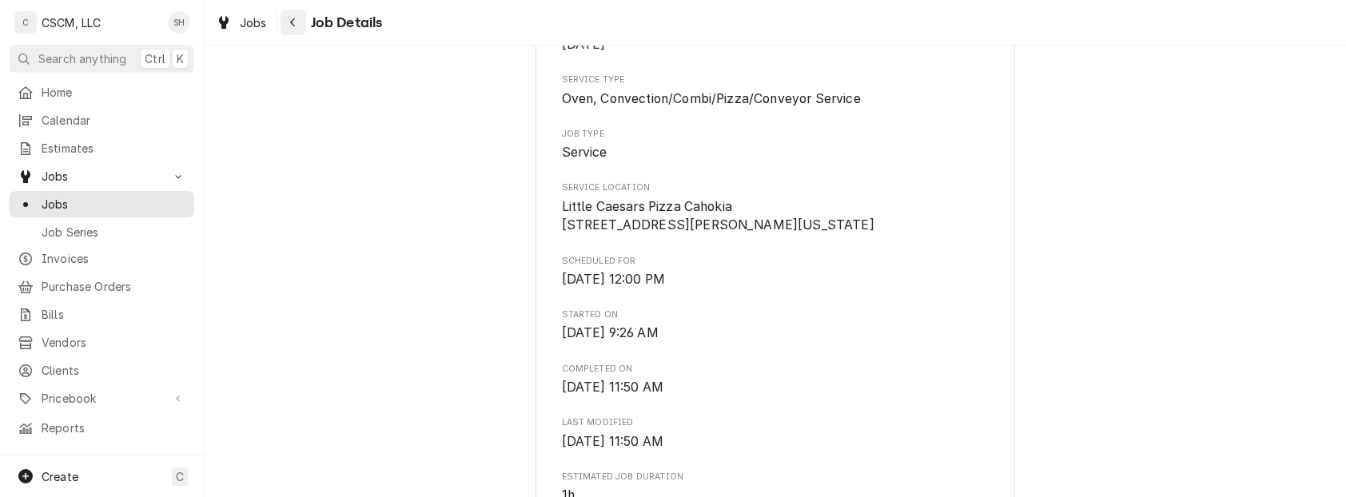
click at [291, 27] on icon "Navigate back" at bounding box center [292, 22] width 7 height 11
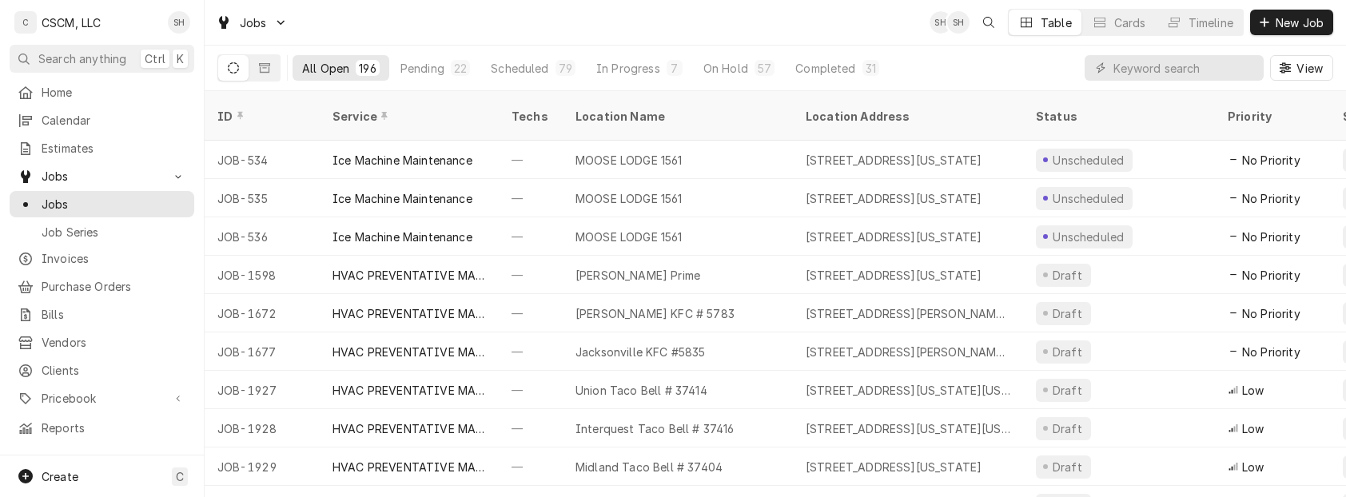
click at [700, 48] on div "All Open 196 Pending 22 Scheduled 79 In Progress 7 On Hold 57 Completed 31" at bounding box center [591, 68] width 596 height 45
click at [419, 76] on button "Pending 22" at bounding box center [435, 68] width 89 height 26
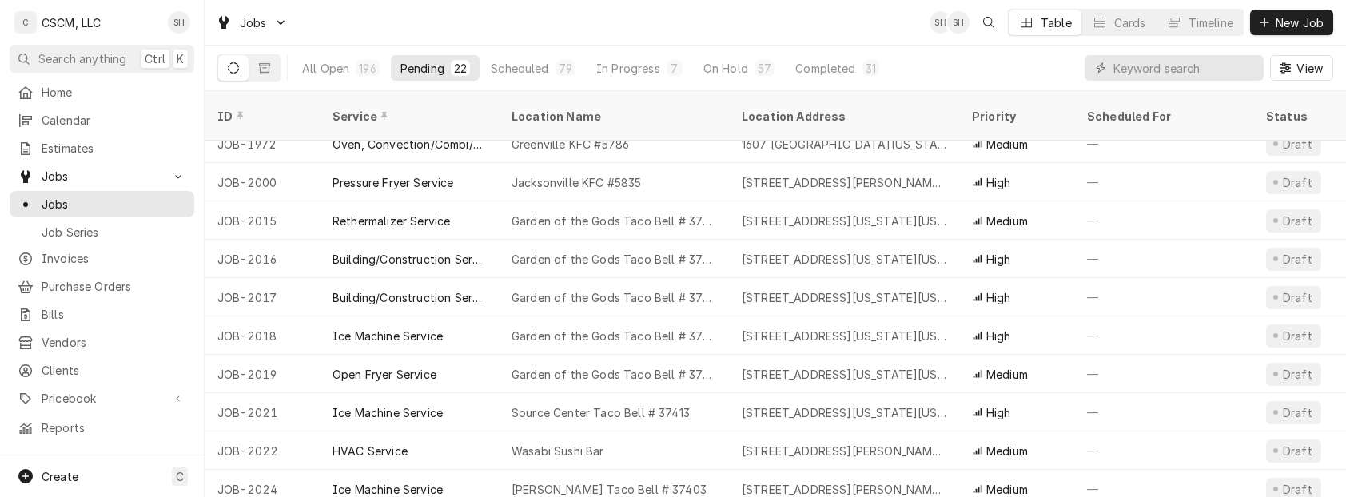
scroll to position [493, 0]
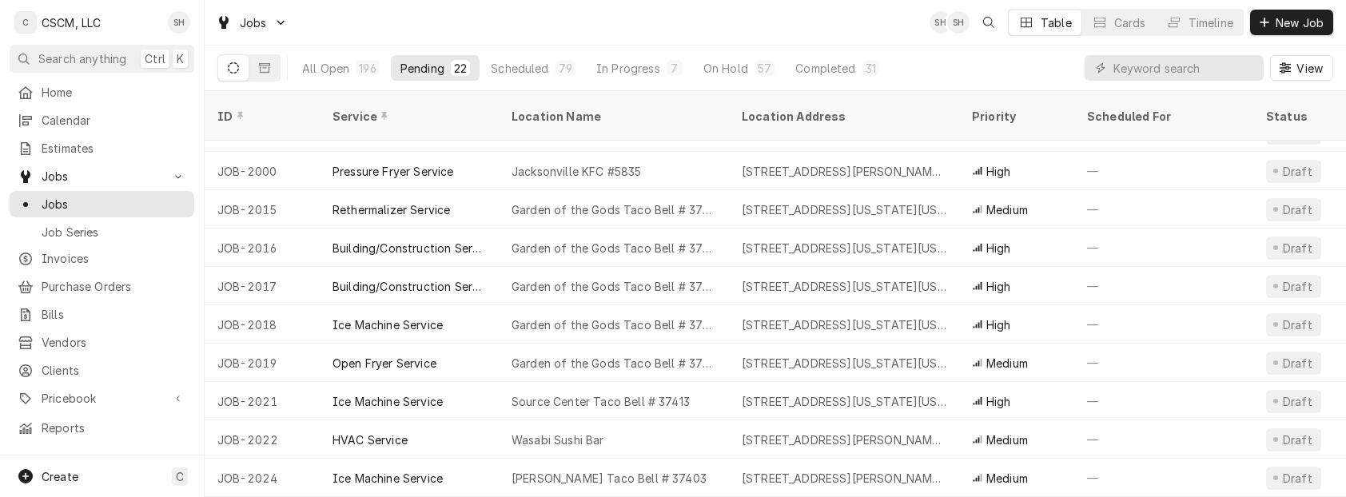
click at [472, 82] on div "All Open 196 Pending 22 Scheduled 79 In Progress 7 On Hold 57 Completed 31" at bounding box center [591, 68] width 596 height 45
click at [723, 59] on button "On Hold 57" at bounding box center [739, 68] width 90 height 26
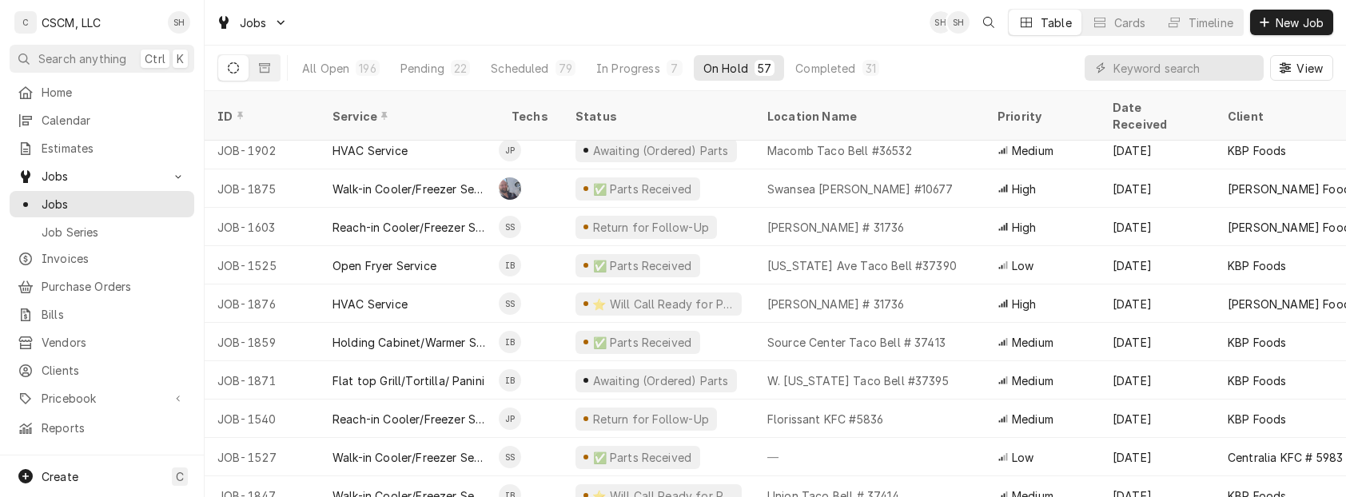
scroll to position [1095, 0]
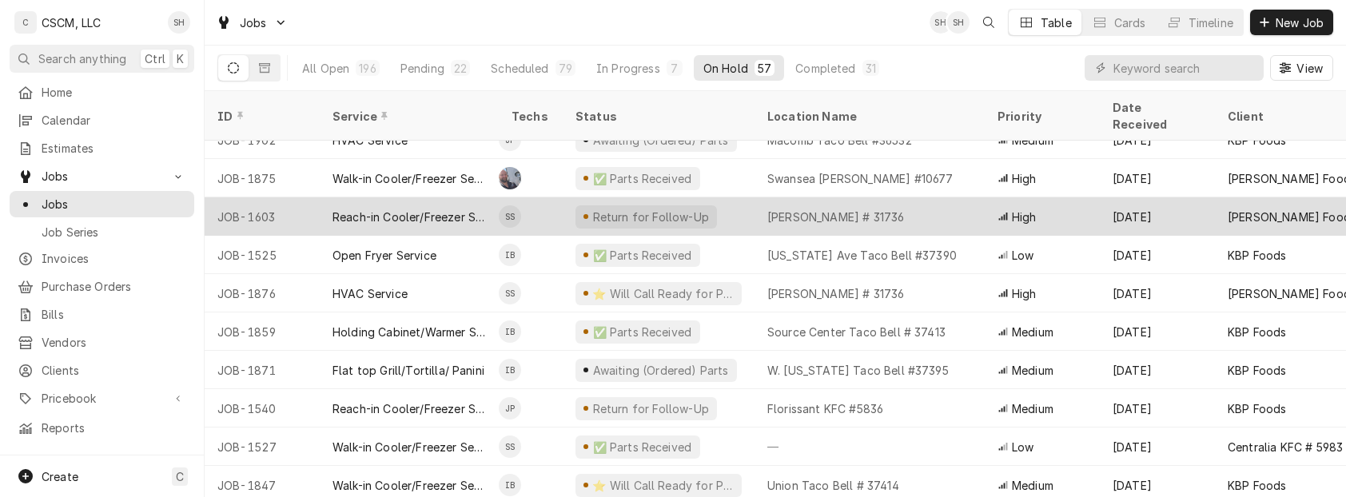
click at [904, 209] on div "[PERSON_NAME] # 31736" at bounding box center [836, 217] width 137 height 17
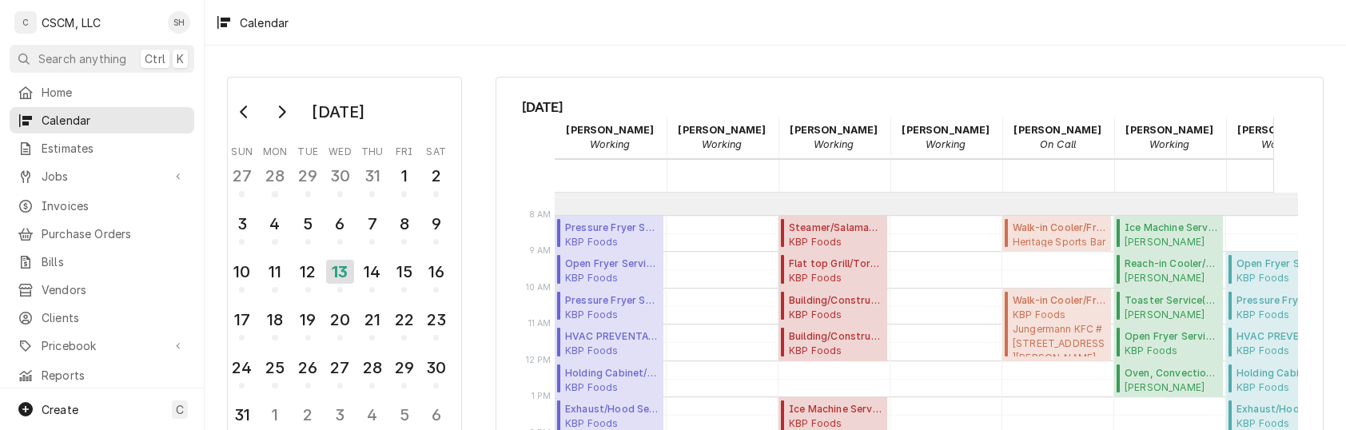
scroll to position [263, 0]
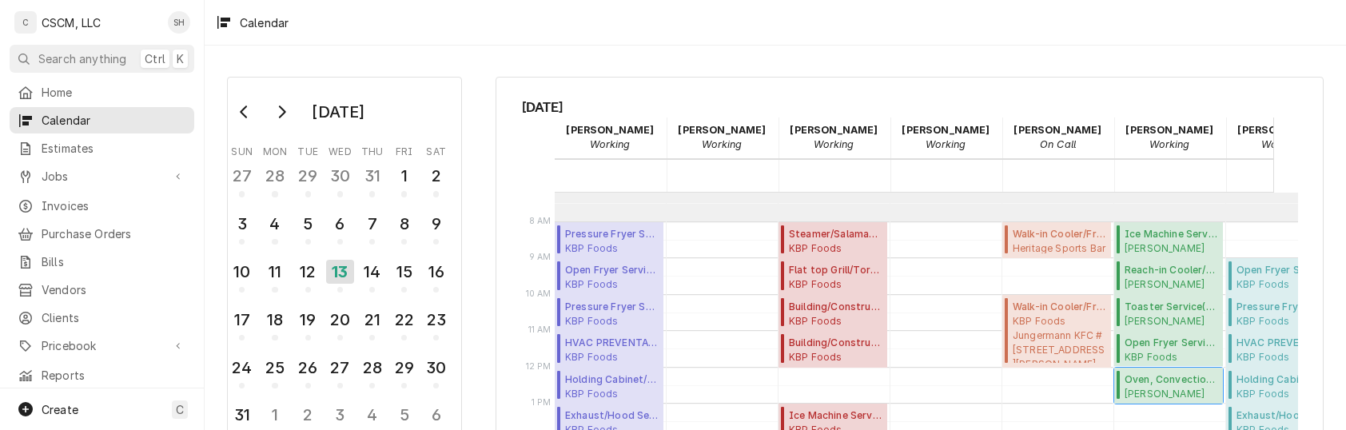
click at [1171, 389] on span "[PERSON_NAME] Little Caesars Little Caesars Pizza Cahokia / [STREET_ADDRESS][PE…" at bounding box center [1172, 393] width 94 height 13
click at [500, 150] on div "[DATE] [PERSON_NAME] Working 13 Wed [PERSON_NAME] Working 13 Wed Izaia [PERSON_…" at bounding box center [910, 387] width 828 height 621
click at [312, 261] on div "12" at bounding box center [308, 271] width 28 height 27
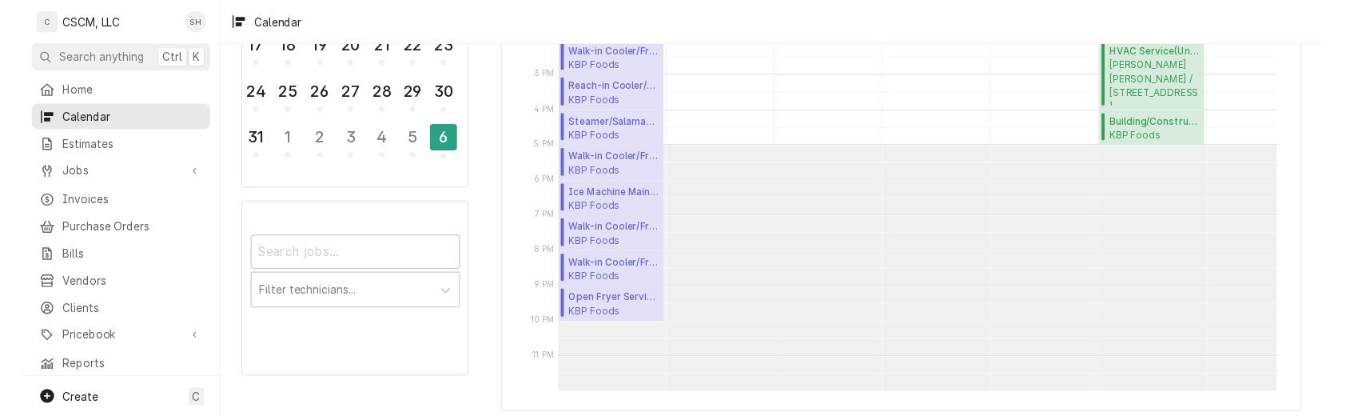
scroll to position [0, 0]
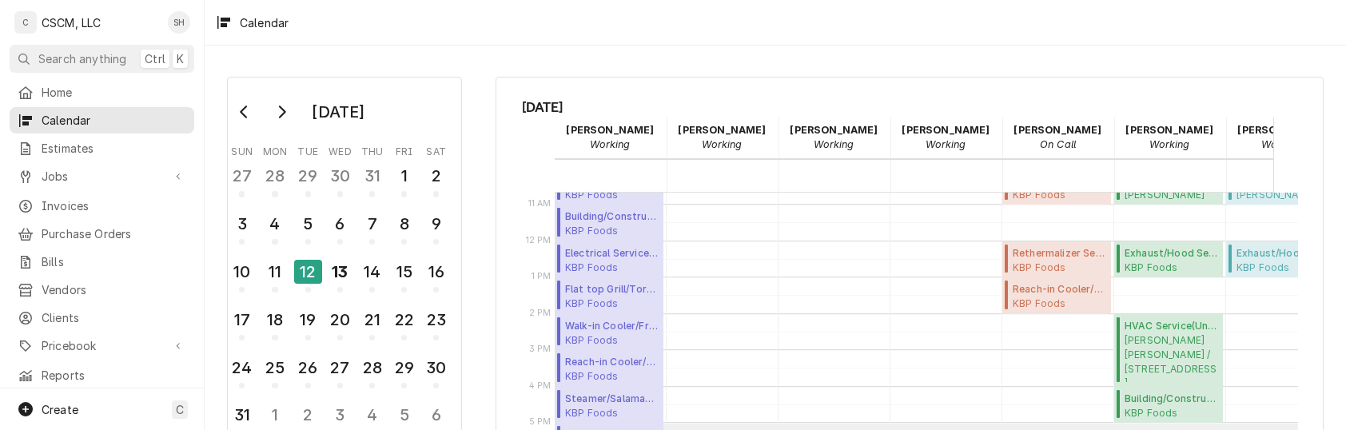
click at [797, 56] on div "[DATE] Sun Mon Tue Wed Thu Fri Sat 27 28 29 30 31 1 2 3 4 5 6 7 8 9 10 11 12 13…" at bounding box center [776, 238] width 1142 height 385
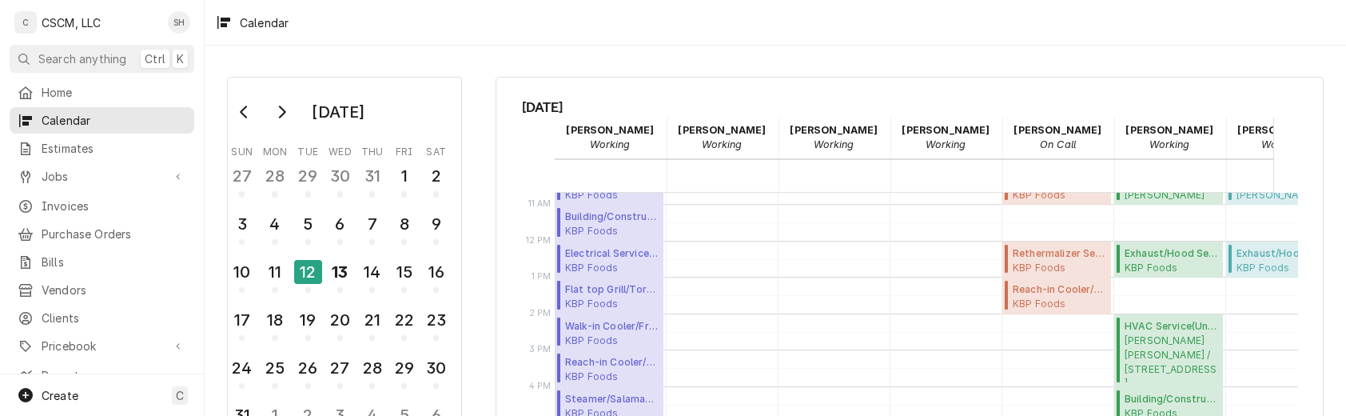
click at [493, 63] on div "[DATE] Sun Mon Tue Wed Thu Fri Sat 27 28 29 30 31 1 2 3 4 5 6 7 8 9 10 11 12 13…" at bounding box center [776, 386] width 1142 height 649
click at [374, 258] on div "14" at bounding box center [372, 271] width 28 height 27
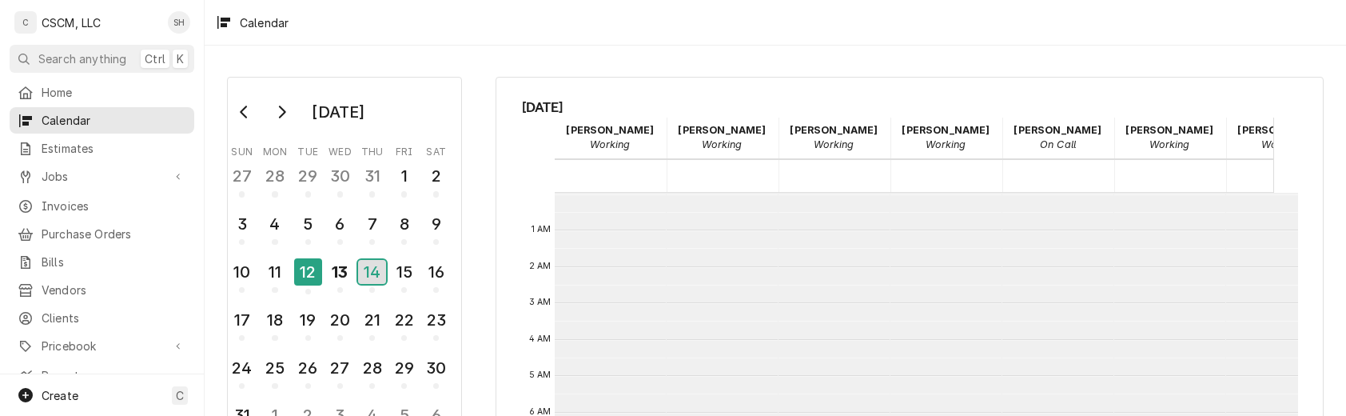
scroll to position [291, 0]
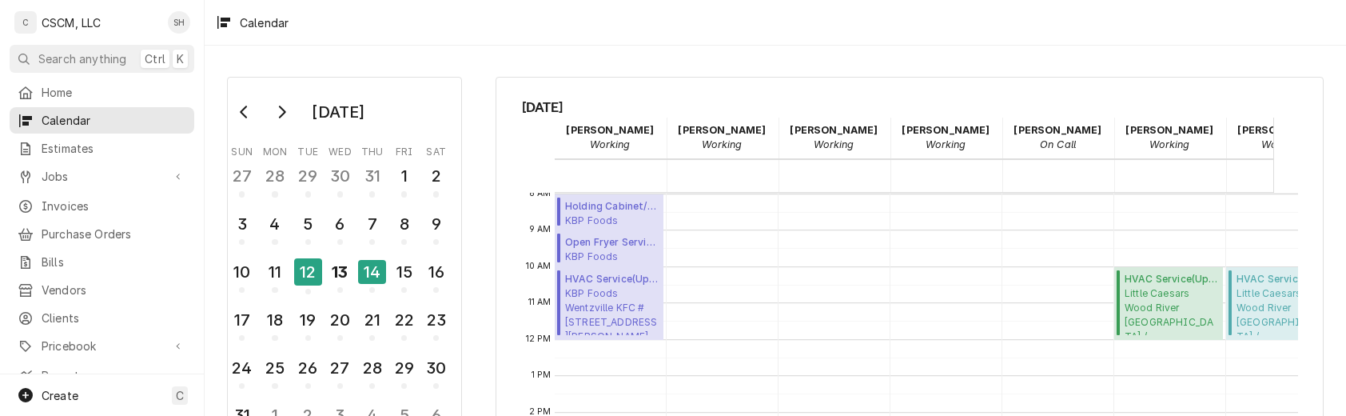
click at [493, 237] on div "August 2025 Sun Mon Tue Wed Thu Fri Sat 27 28 29 30 31 1 2 3 4 5 6 7 8 9 10 11 …" at bounding box center [776, 386] width 1142 height 649
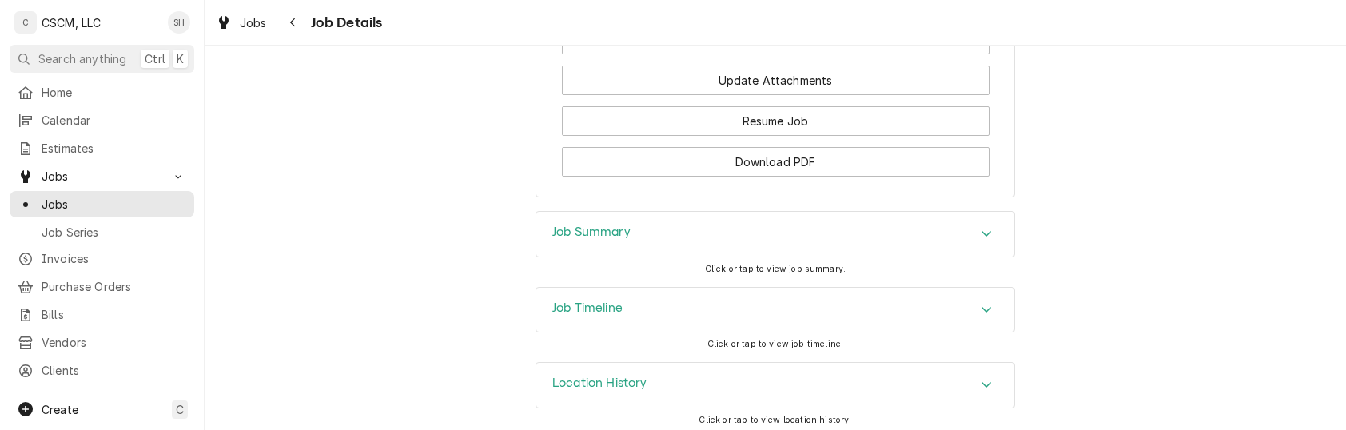
scroll to position [1869, 0]
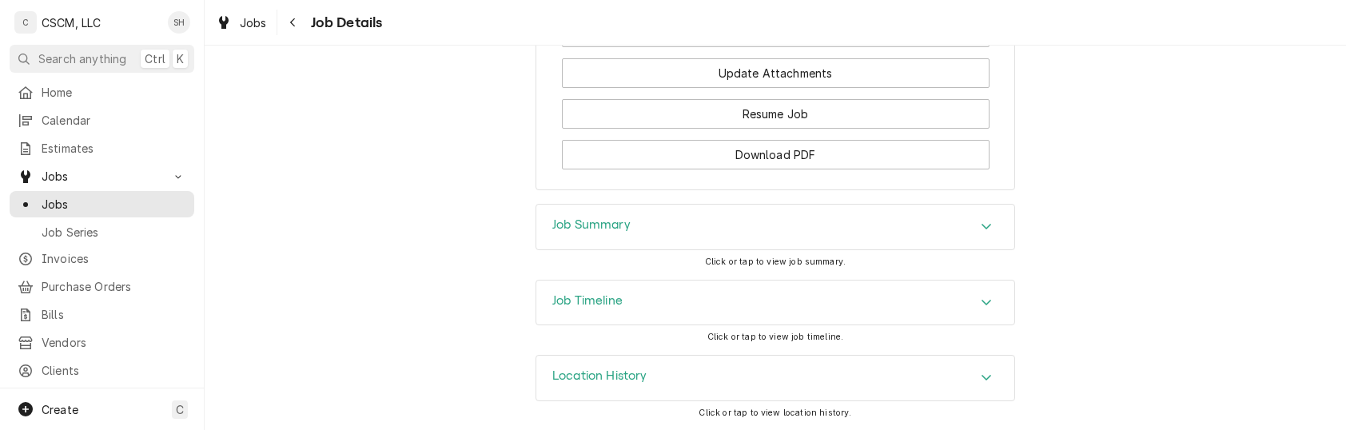
click at [981, 220] on icon "Accordion Header" at bounding box center [986, 226] width 11 height 13
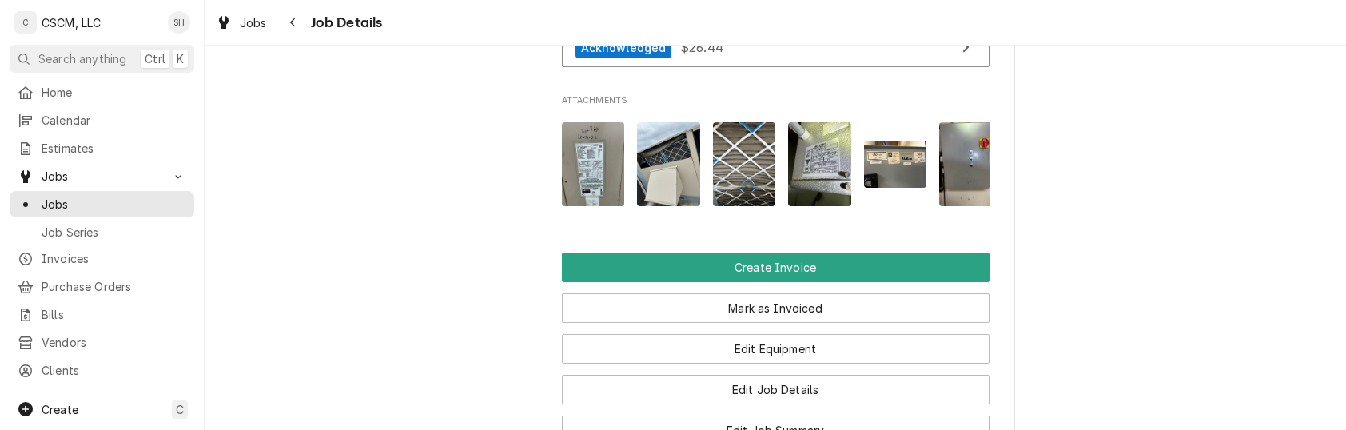
scroll to position [0, 0]
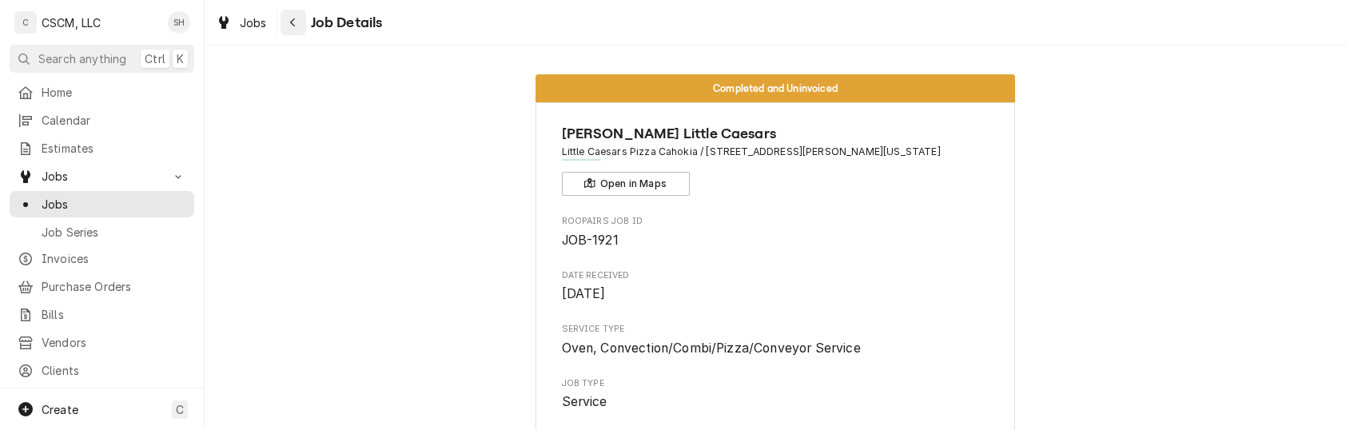
click at [302, 19] on button "Navigate back" at bounding box center [294, 23] width 26 height 26
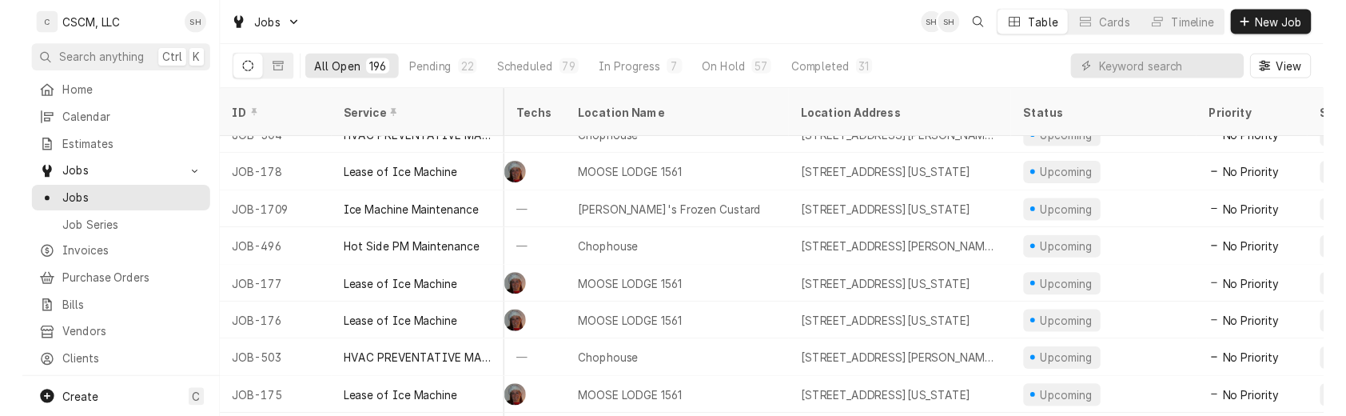
scroll to position [1430, 35]
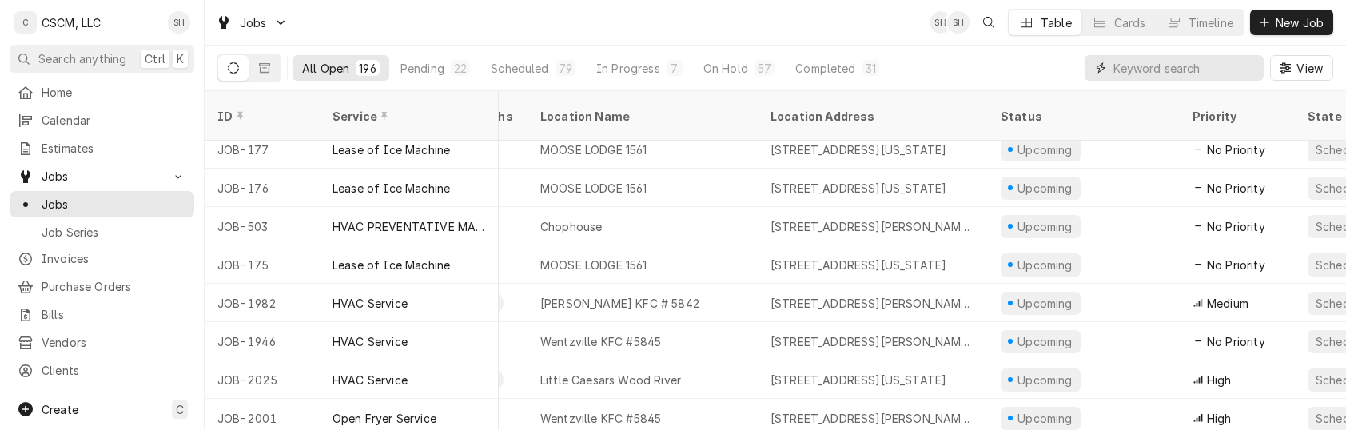
click at [1116, 74] on input "Dynamic Content Wrapper" at bounding box center [1185, 68] width 142 height 26
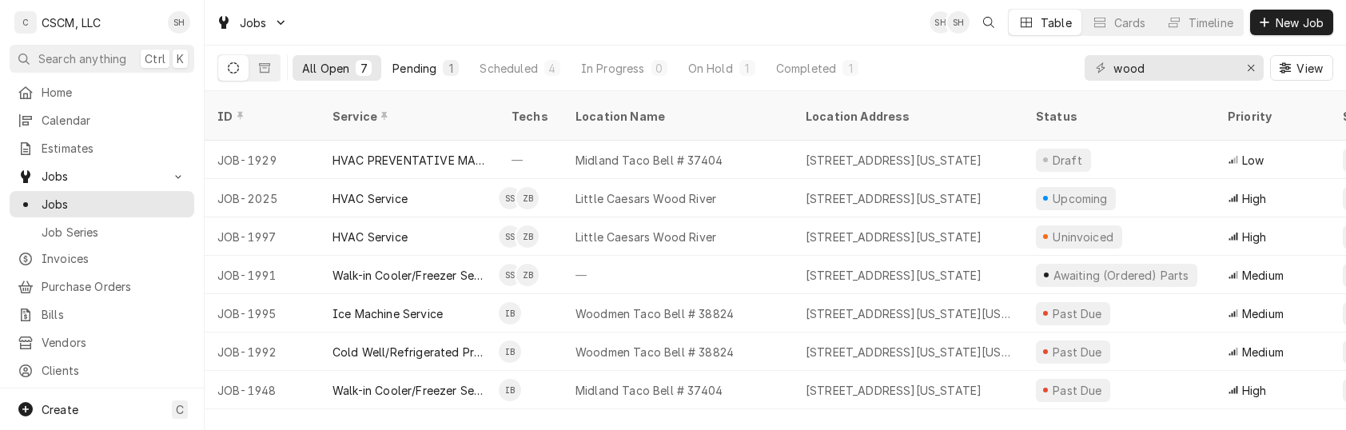
click at [420, 66] on div "Pending" at bounding box center [415, 68] width 44 height 17
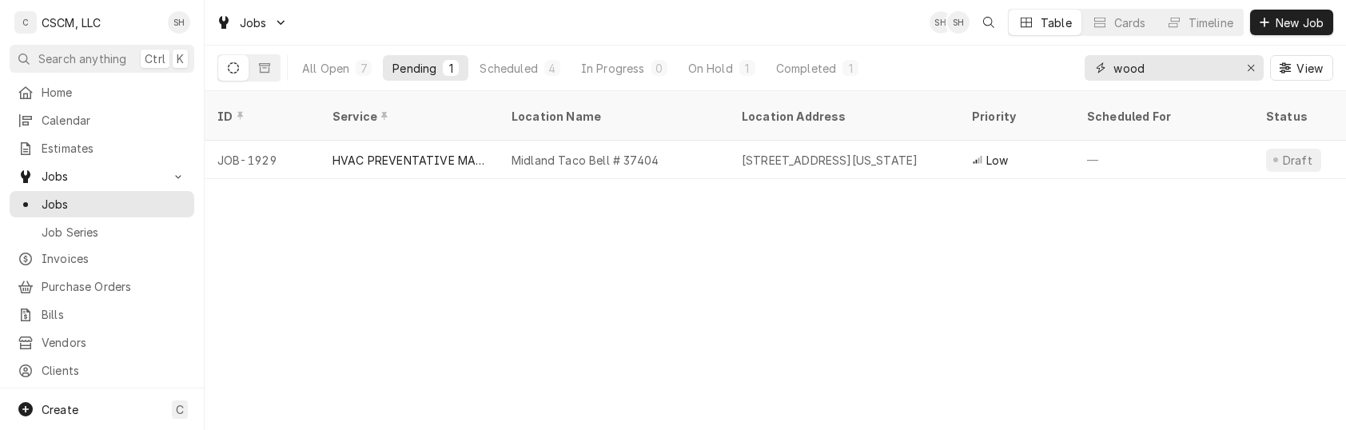
click at [1193, 67] on input "wood" at bounding box center [1174, 68] width 120 height 26
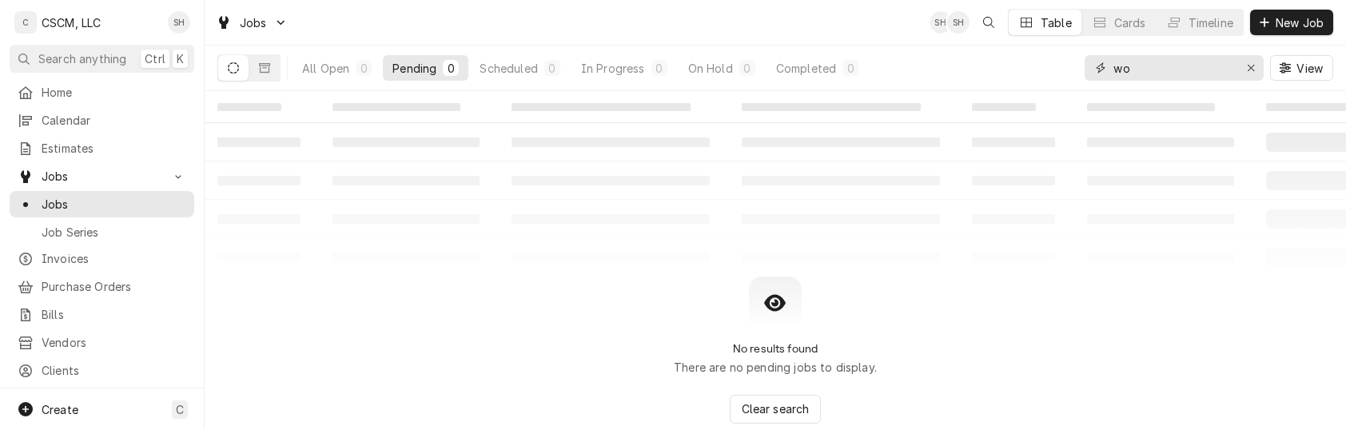
type input "w"
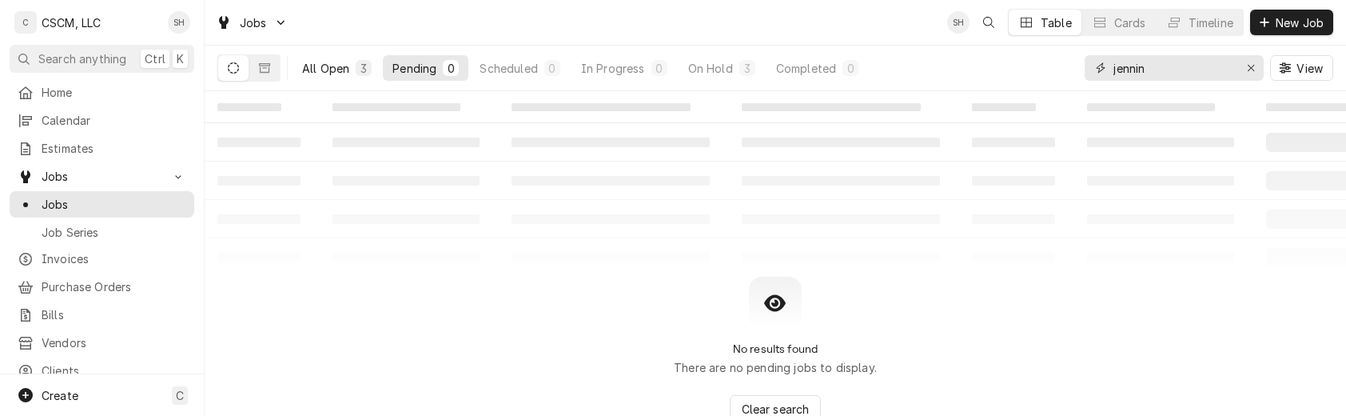
type input "jennin"
click at [315, 74] on div "All Open" at bounding box center [325, 68] width 47 height 17
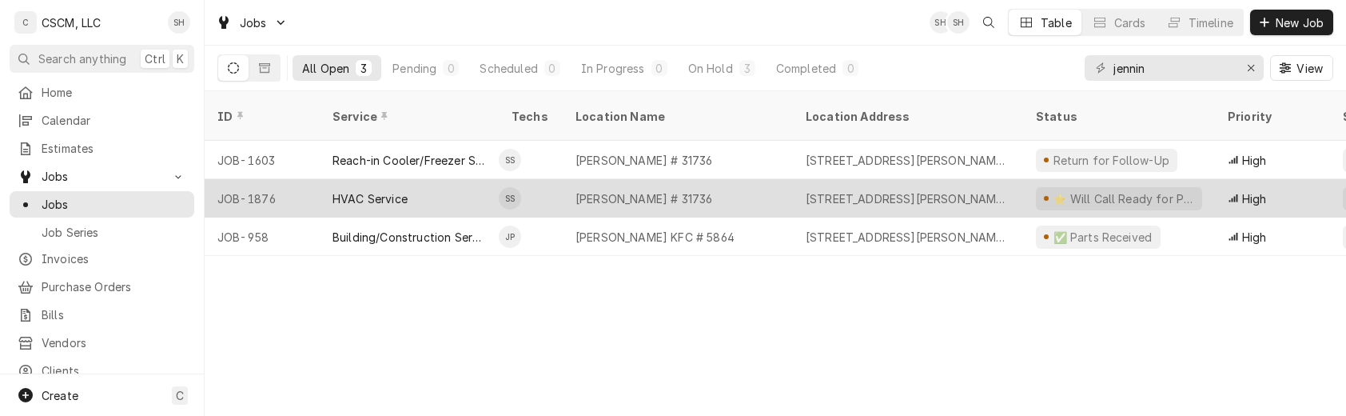
click at [863, 190] on div "8983 Jennings Station Rd, Jennings, Missouri 63136" at bounding box center [908, 198] width 205 height 17
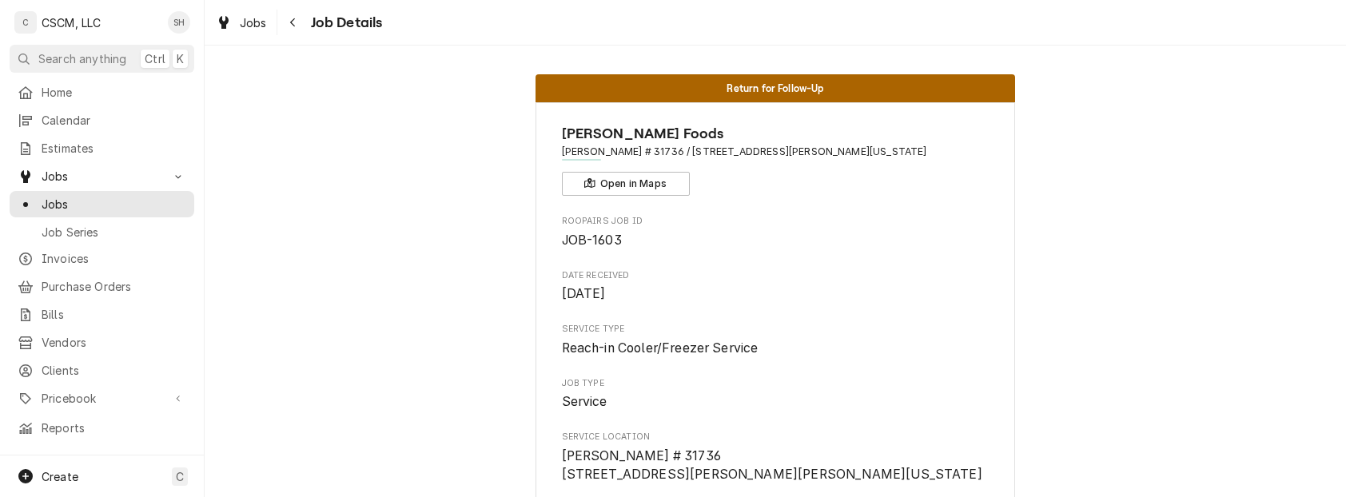
drag, startPoint x: 701, startPoint y: 153, endPoint x: 948, endPoint y: 152, distance: 247.0
click at [948, 152] on span "[PERSON_NAME] # 31736 / [STREET_ADDRESS][PERSON_NAME][US_STATE]" at bounding box center [776, 152] width 428 height 14
copy span "[STREET_ADDRESS][PERSON_NAME][US_STATE]"
click at [301, 21] on button "Navigate back" at bounding box center [294, 23] width 26 height 26
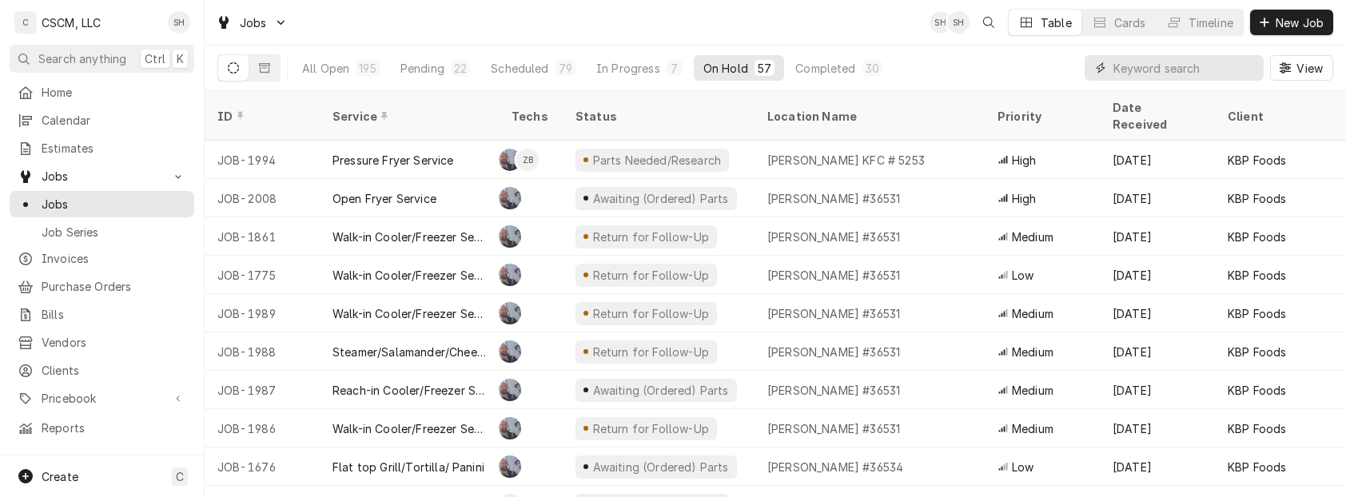
click at [1138, 64] on input "Dynamic Content Wrapper" at bounding box center [1185, 68] width 142 height 26
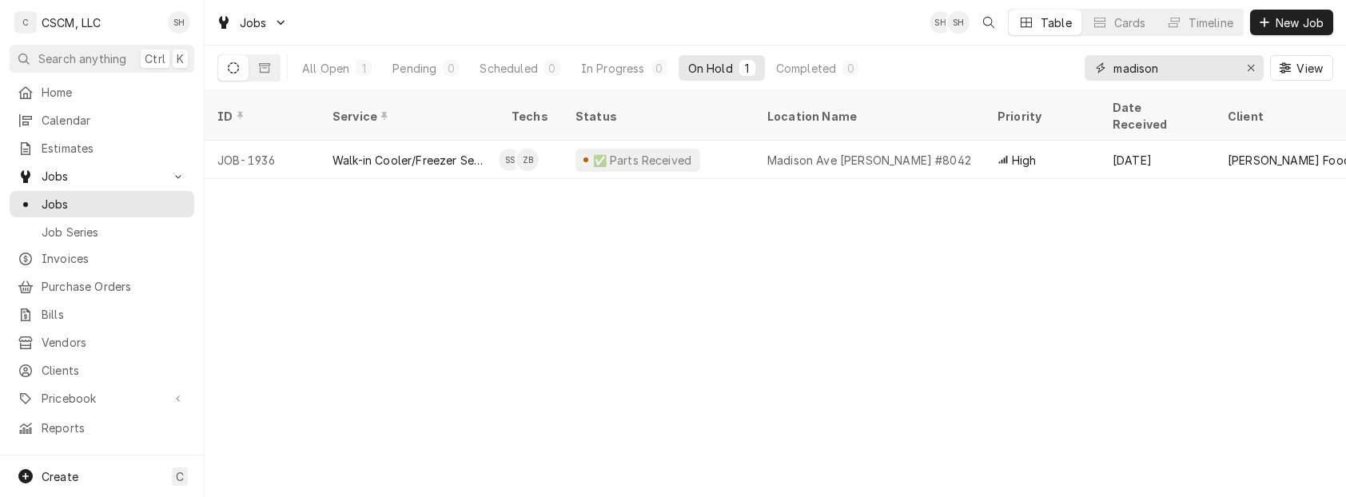
type input "madison"
click at [928, 152] on div "Madison Ave [PERSON_NAME] #8042" at bounding box center [870, 160] width 204 height 17
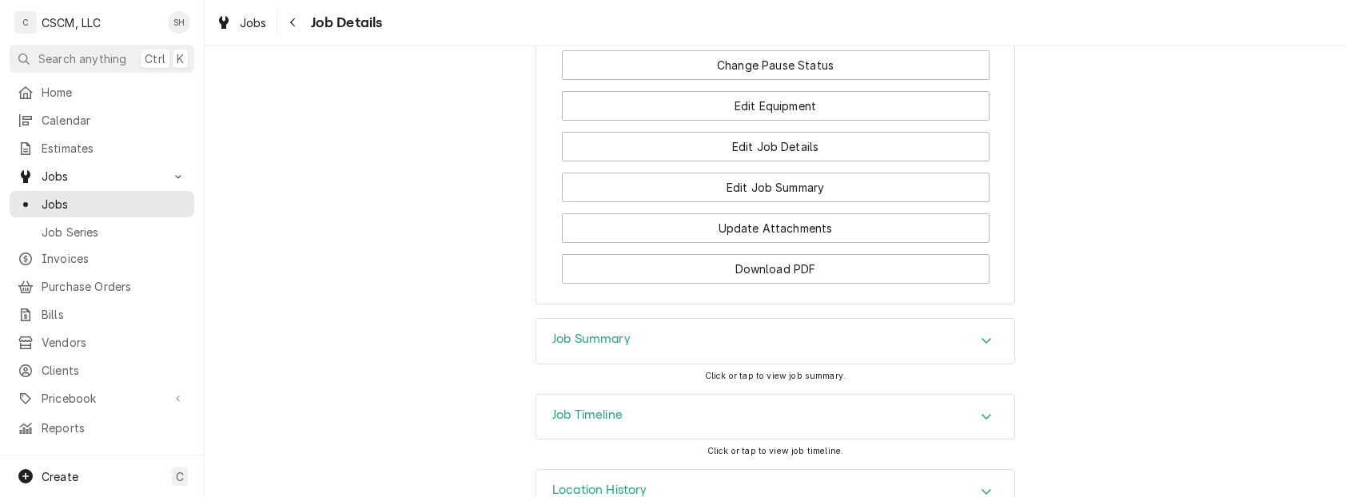
scroll to position [2186, 0]
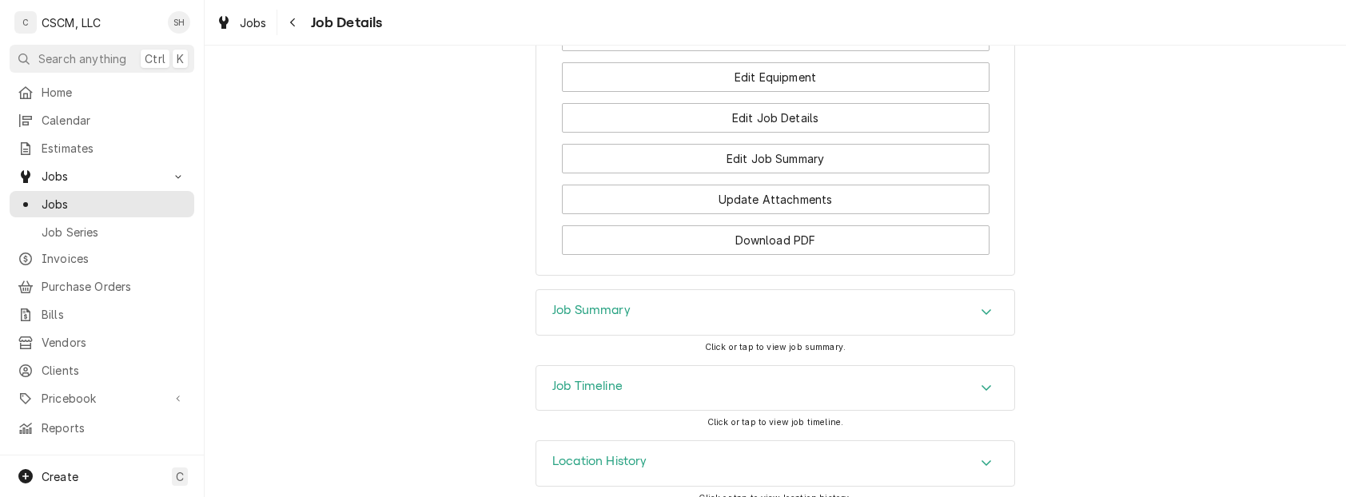
click at [768, 290] on div "Job Summary" at bounding box center [775, 312] width 478 height 45
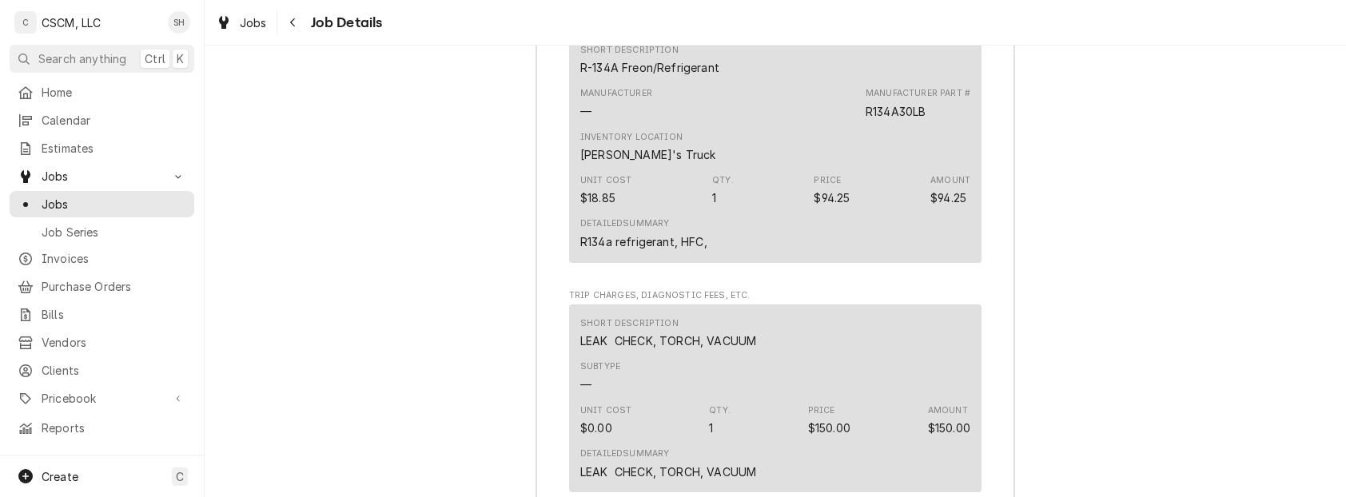
scroll to position [3986, 0]
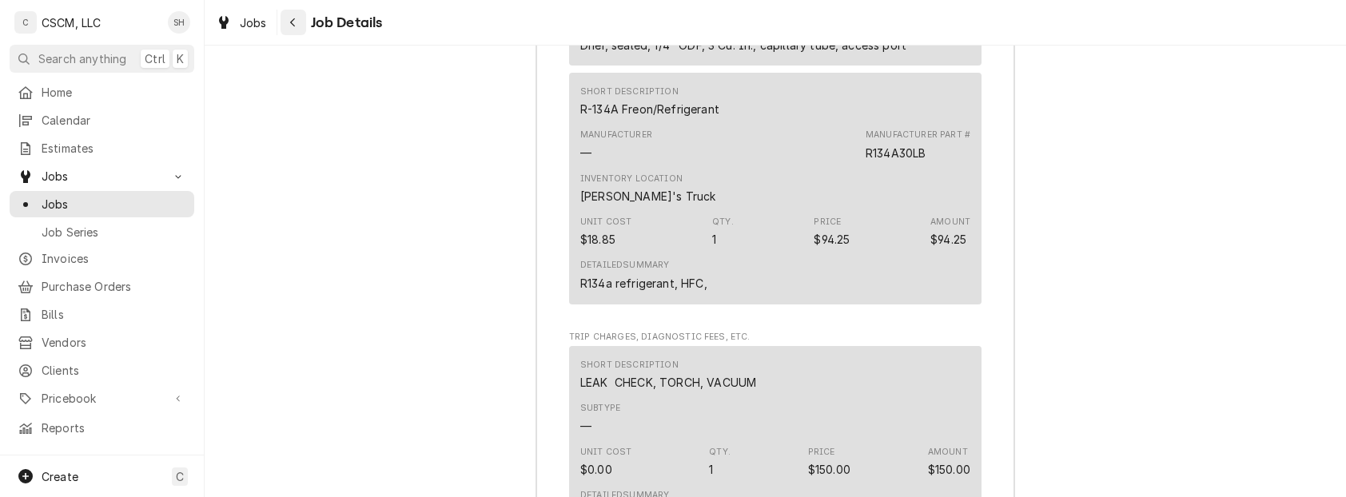
click at [291, 18] on icon "Navigate back" at bounding box center [292, 22] width 7 height 11
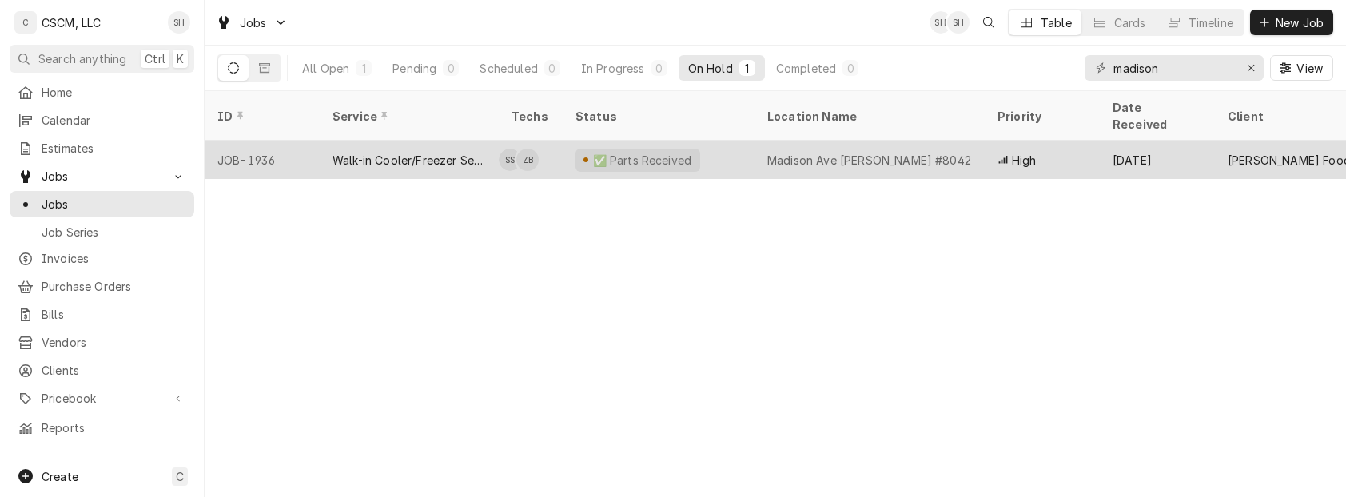
click at [740, 141] on div "✅ Parts Received" at bounding box center [659, 160] width 192 height 38
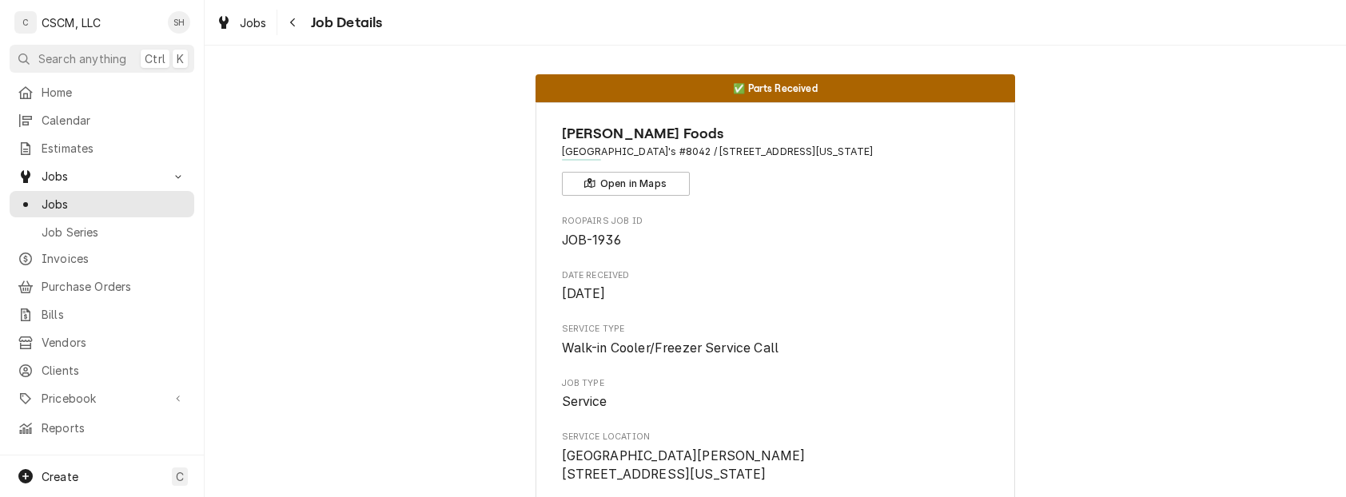
drag, startPoint x: 940, startPoint y: 156, endPoint x: 713, endPoint y: 149, distance: 227.2
click at [713, 149] on span "[GEOGRAPHIC_DATA]'s #8042 / [STREET_ADDRESS][US_STATE]" at bounding box center [776, 152] width 428 height 14
copy span "[STREET_ADDRESS][US_STATE]"
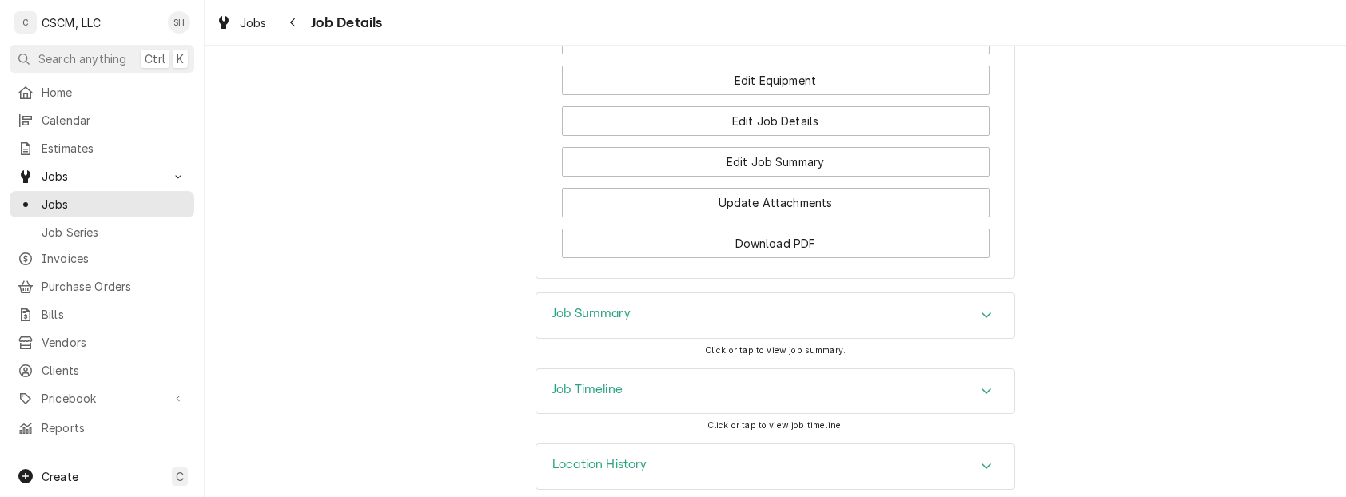
scroll to position [2186, 0]
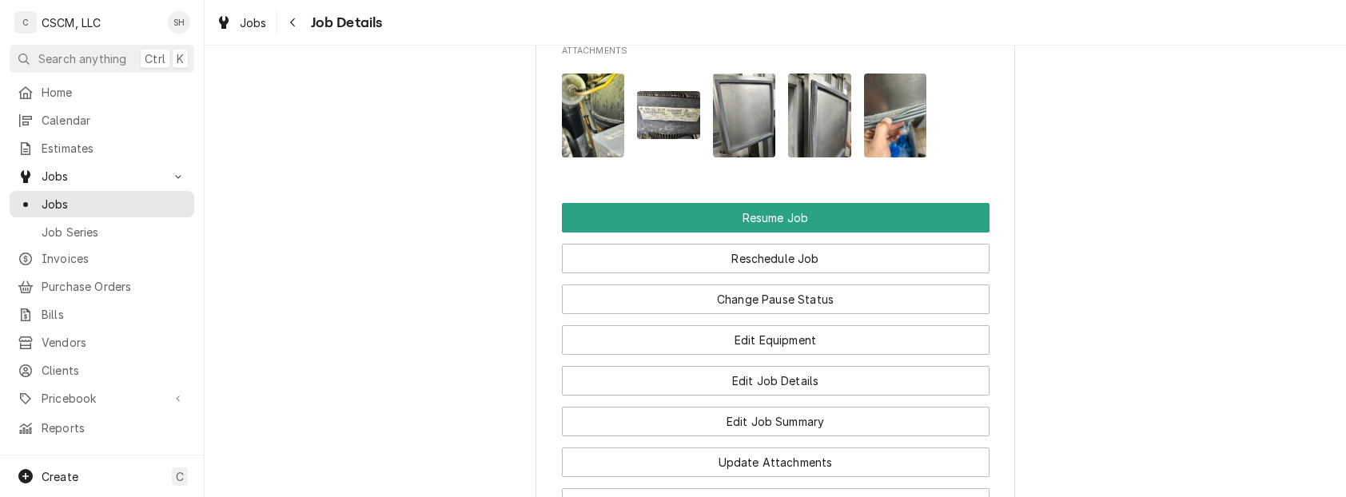
scroll to position [1920, 0]
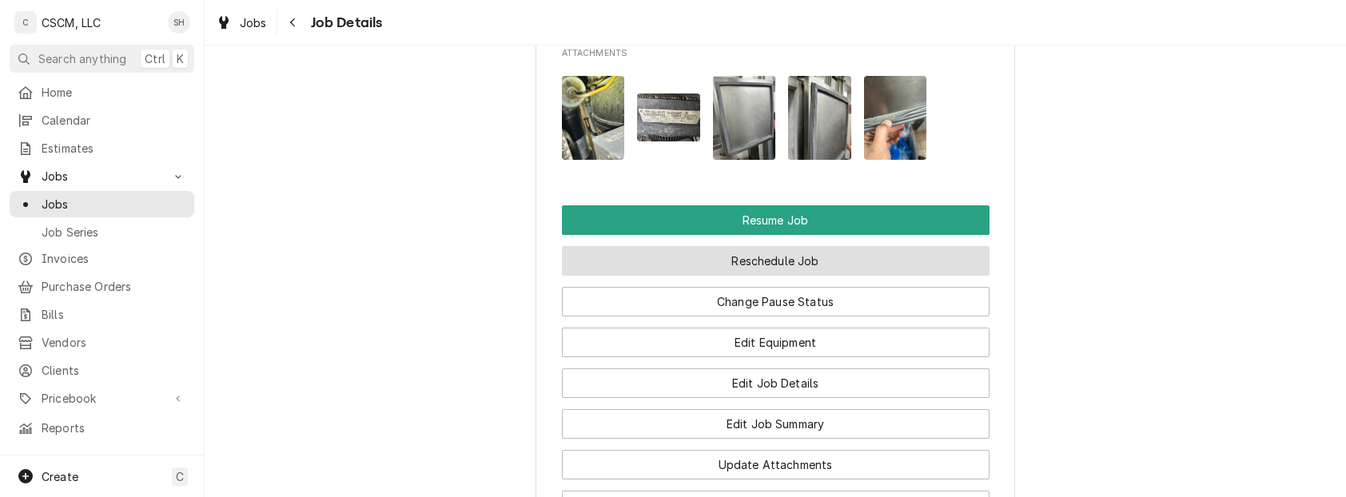
click at [899, 246] on button "Reschedule Job" at bounding box center [776, 261] width 428 height 30
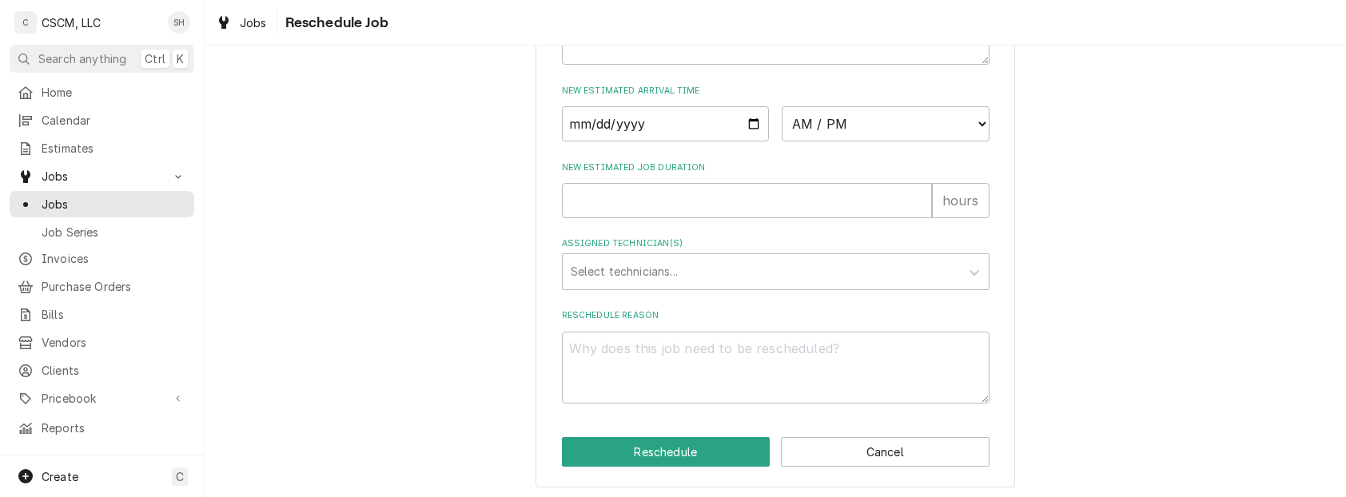
scroll to position [739, 0]
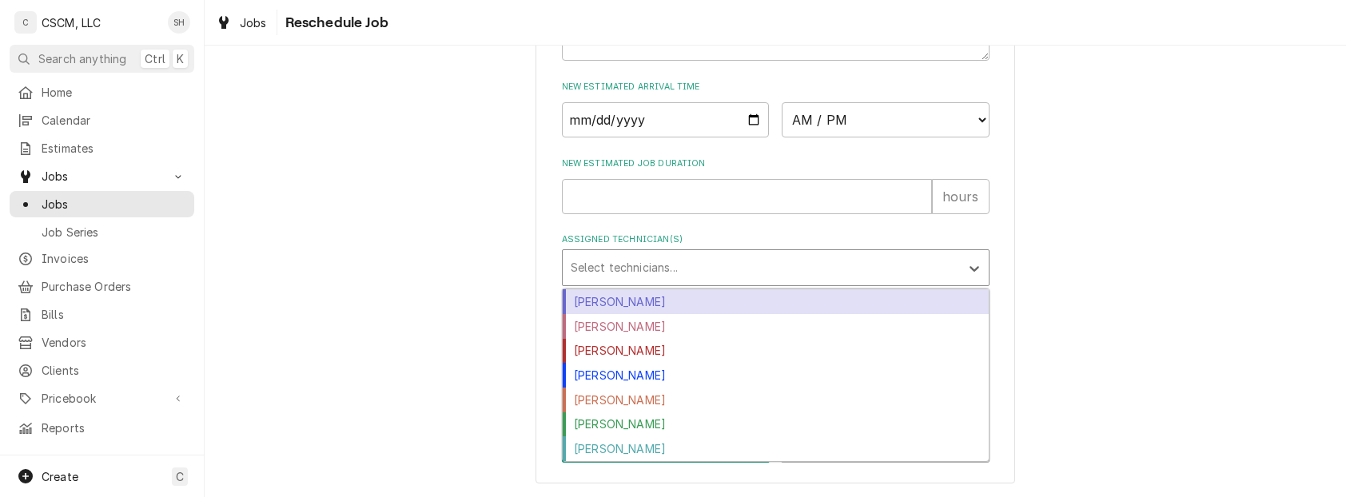
click at [788, 264] on div "Assigned Technician(s)" at bounding box center [761, 267] width 381 height 29
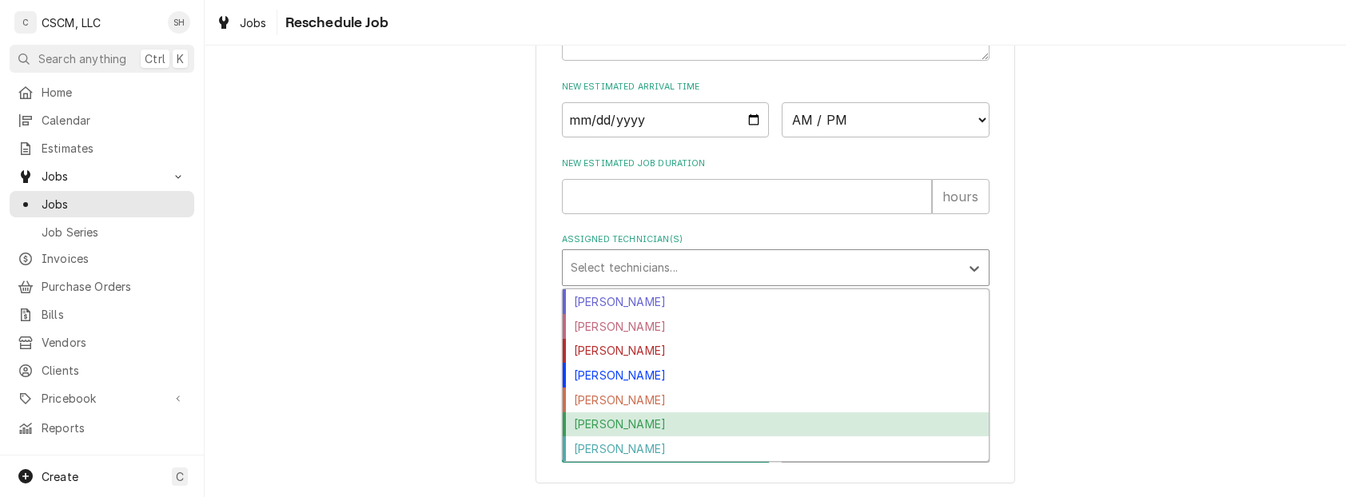
click at [734, 421] on div "[PERSON_NAME]" at bounding box center [776, 425] width 426 height 25
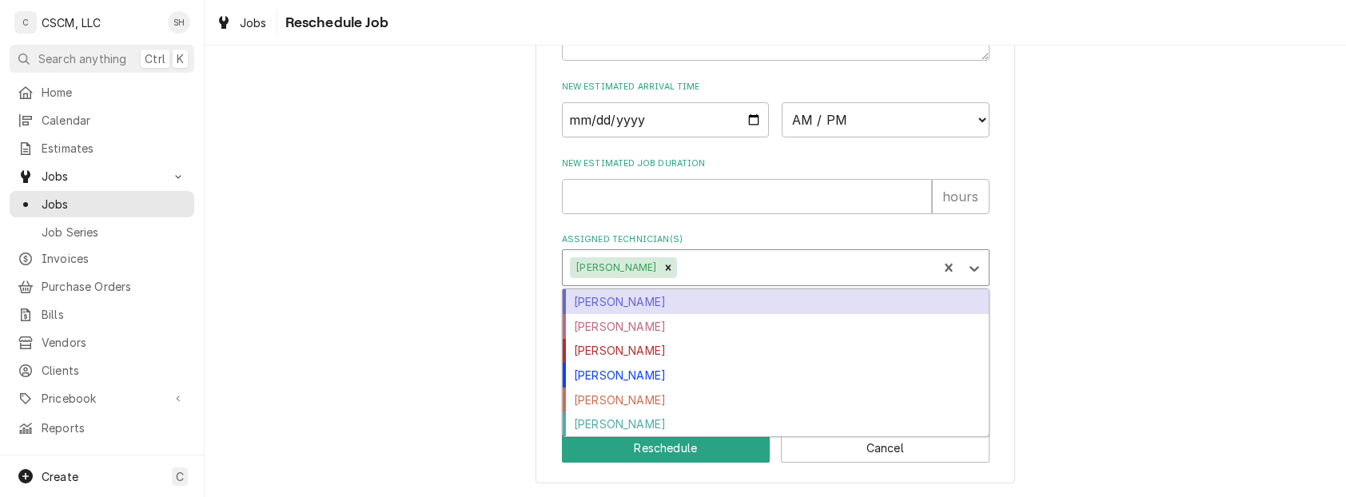
click at [731, 264] on div "Assigned Technician(s)" at bounding box center [804, 267] width 249 height 29
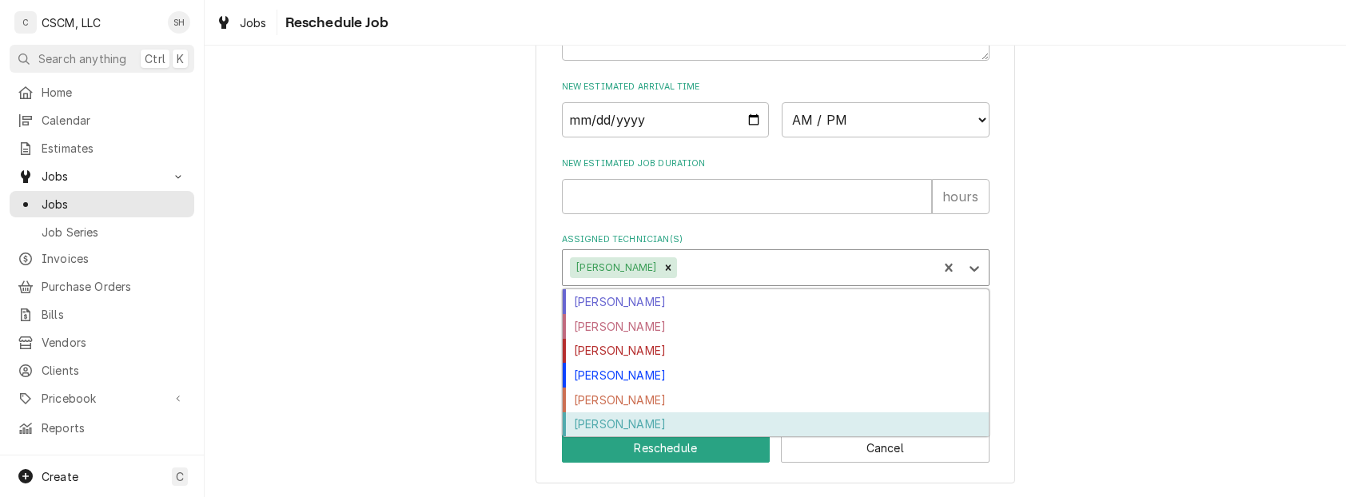
click at [660, 421] on div "[PERSON_NAME]" at bounding box center [776, 425] width 426 height 25
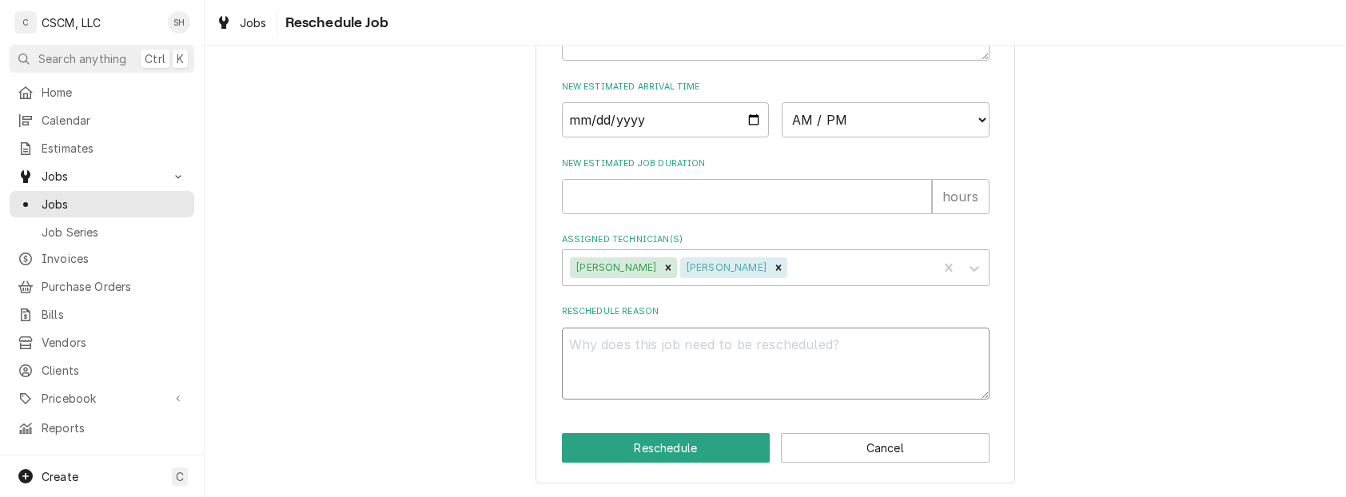
click at [676, 366] on textarea "Reschedule Reason" at bounding box center [776, 364] width 428 height 73
type textarea "x"
type textarea "["
type textarea "x"
type textarea "[a"
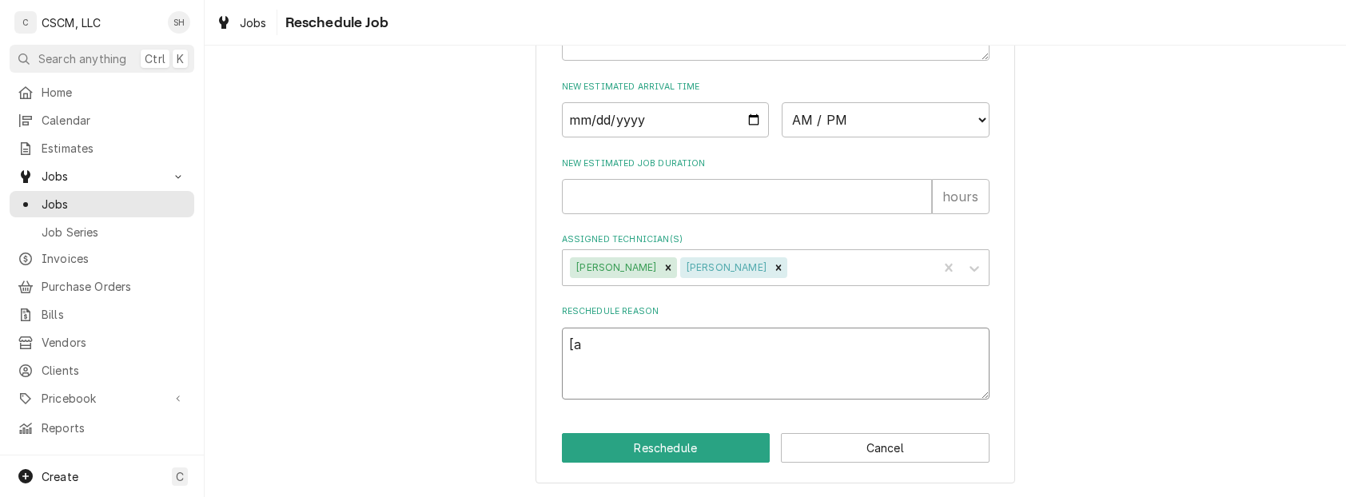
type textarea "x"
type textarea "[ar"
type textarea "x"
type textarea "[art"
type textarea "x"
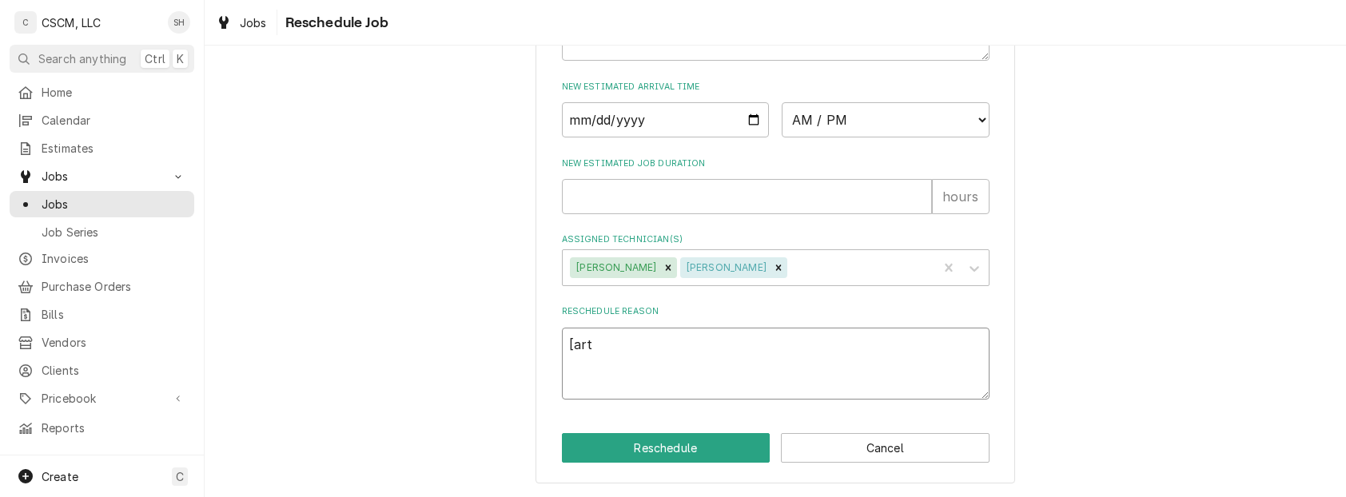
type textarea "[arts"
type textarea "x"
type textarea "[arts"
type textarea "x"
type textarea "[arts"
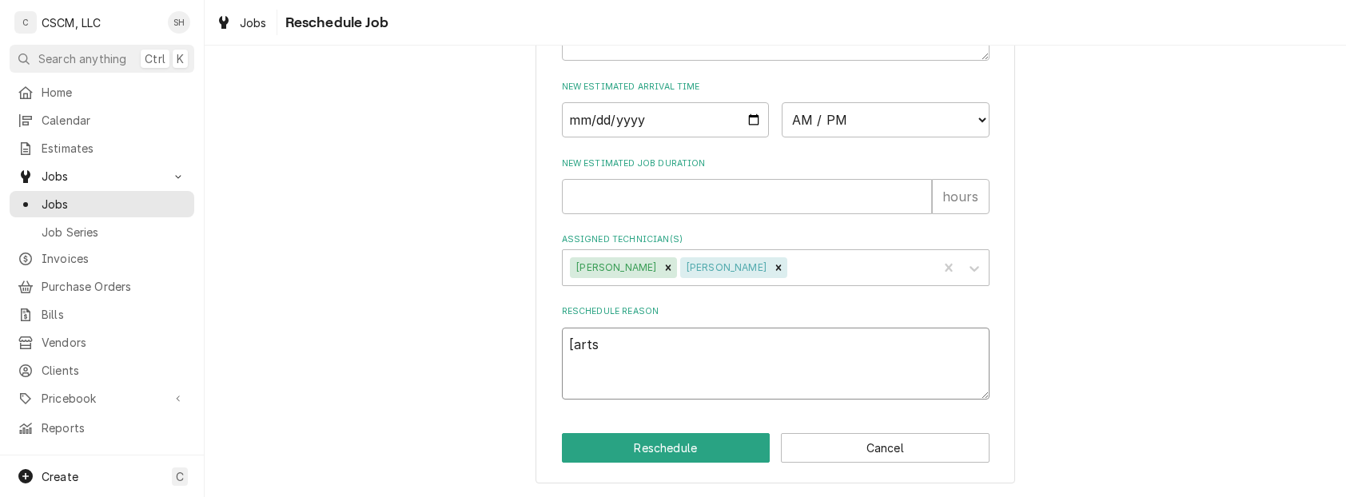
type textarea "x"
type textarea "[art"
type textarea "x"
type textarea "[ar"
type textarea "x"
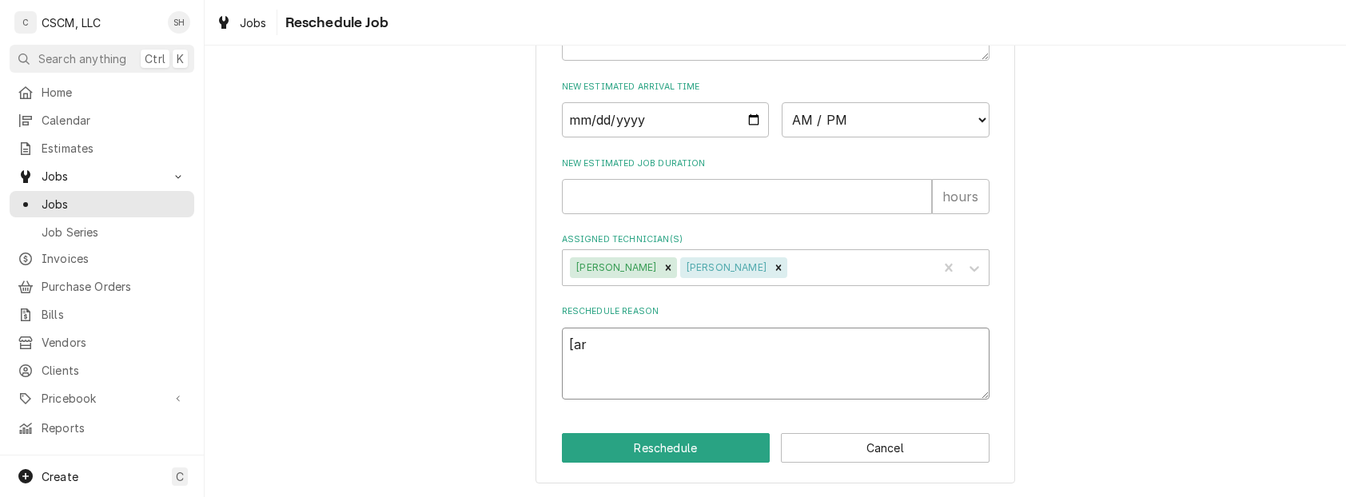
type textarea "[a"
type textarea "x"
type textarea "["
type textarea "x"
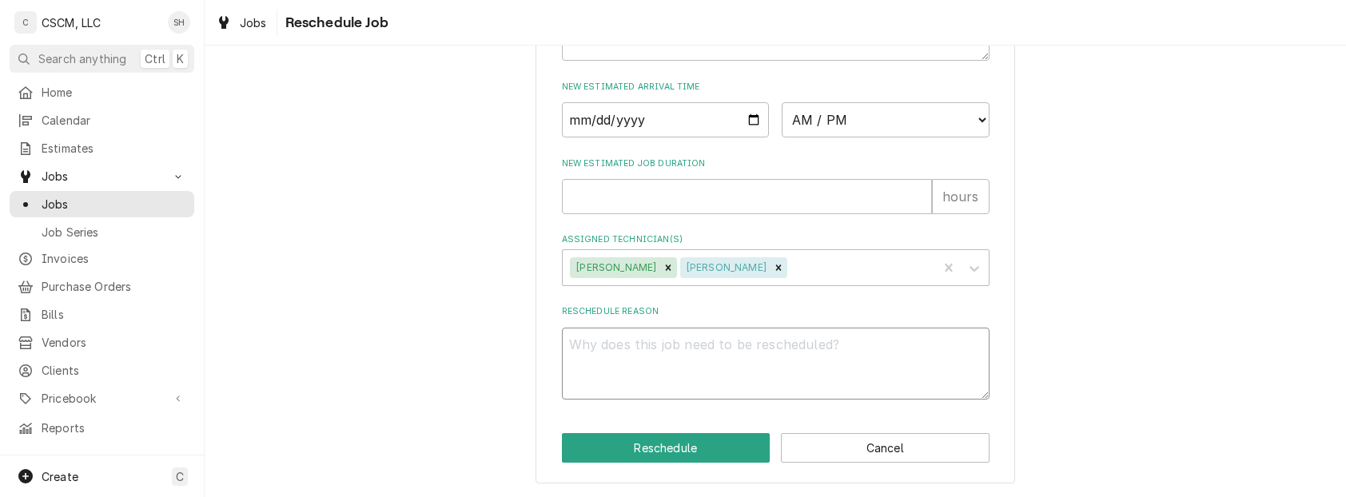
type textarea "p"
type textarea "x"
type textarea "pa"
type textarea "x"
type textarea "par"
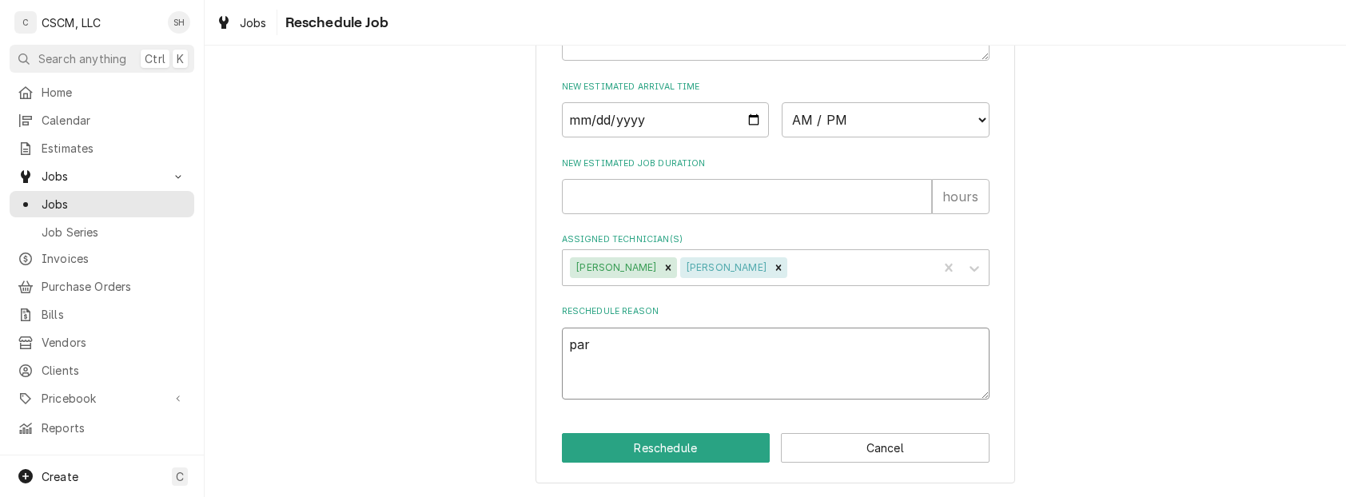
type textarea "x"
type textarea "part"
type textarea "x"
type textarea "parts"
type textarea "x"
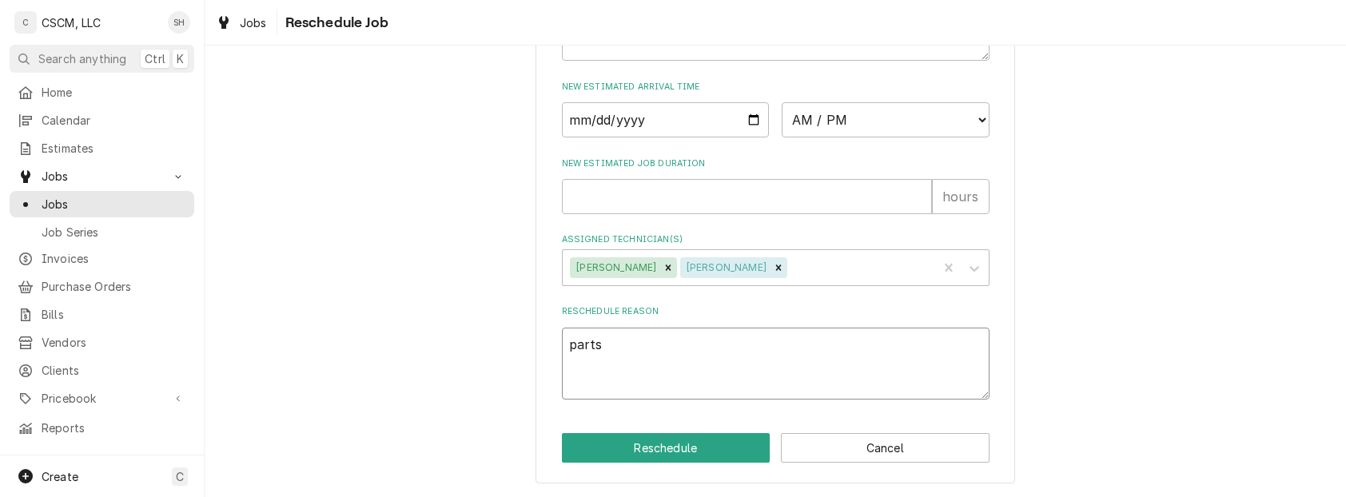
type textarea "parts"
type textarea "x"
type textarea "parts r"
type textarea "x"
type textarea "parts re"
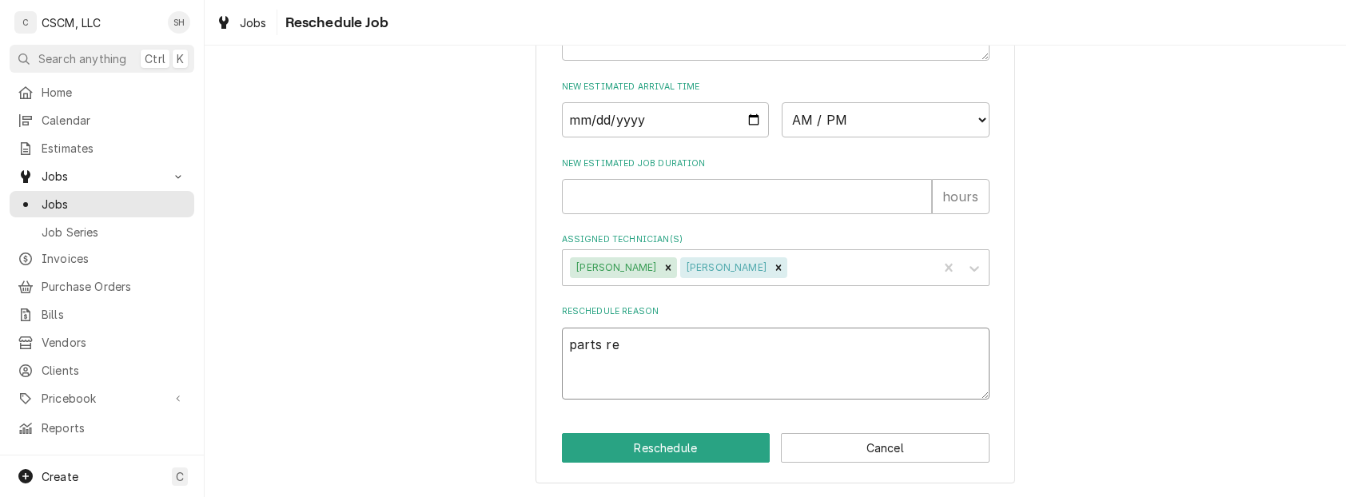
type textarea "x"
type textarea "parts rev"
type textarea "x"
type textarea "parts re"
type textarea "x"
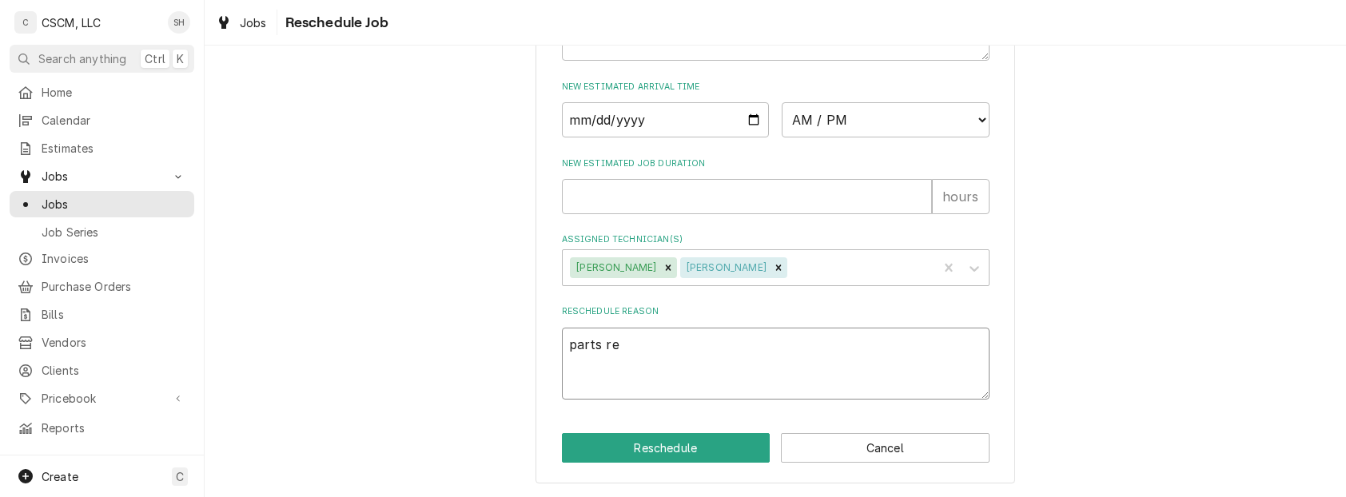
type textarea "parts rec"
type textarea "x"
type textarea "parts recei"
type textarea "x"
type textarea "parts receiv"
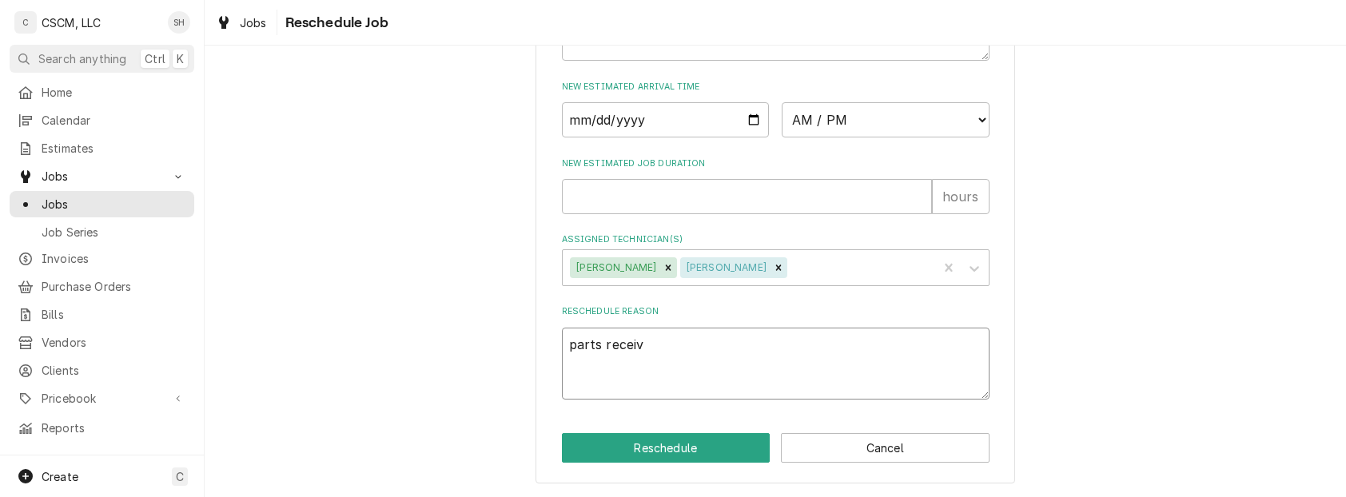
type textarea "x"
type textarea "parts receive"
type textarea "x"
type textarea "parts received"
type textarea "x"
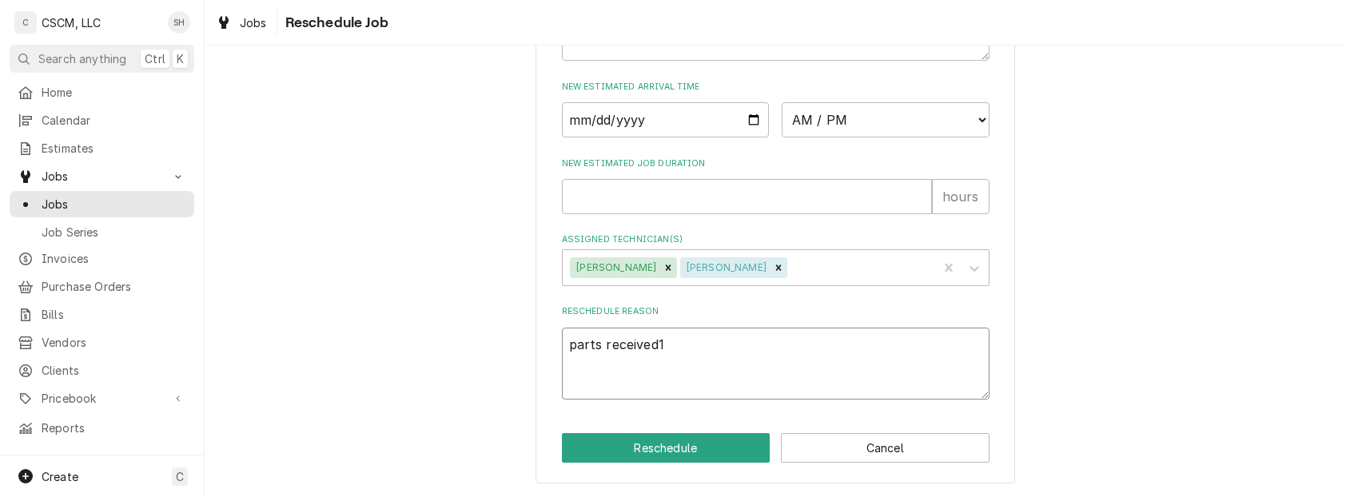
type textarea "parts received1"
click at [744, 104] on input "Date" at bounding box center [666, 119] width 208 height 35
click at [743, 117] on input "Date" at bounding box center [666, 119] width 208 height 35
type textarea "x"
type input "2025-08-14"
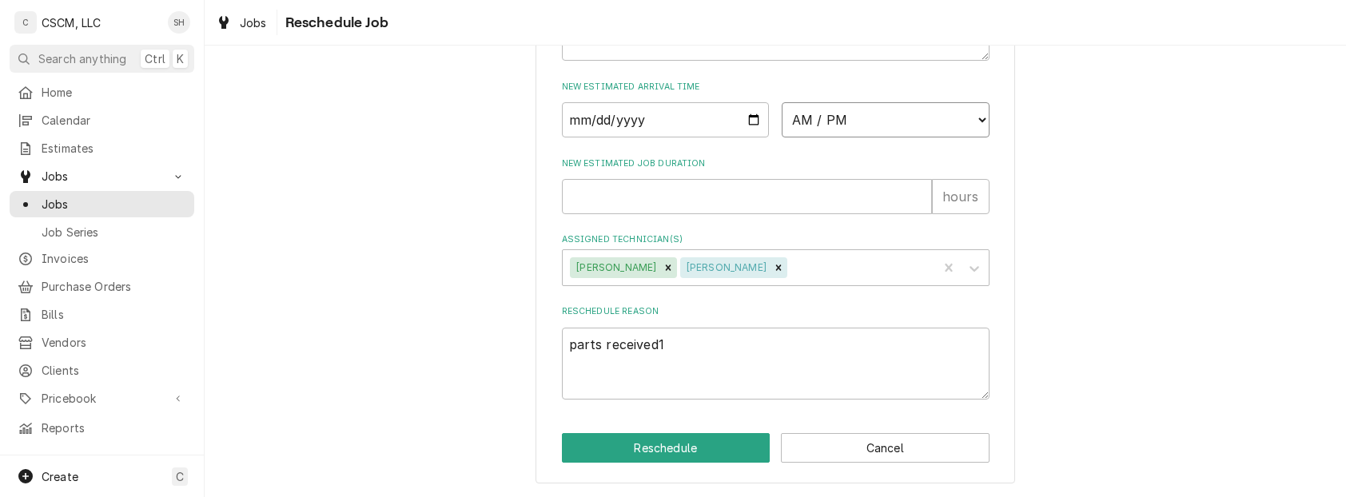
click at [813, 111] on select "AM / PM 6:00 AM 6:15 AM 6:30 AM 6:45 AM 7:00 AM 7:15 AM 7:30 AM 7:45 AM 8:00 AM…" at bounding box center [886, 119] width 208 height 35
select select "08:00:00"
click at [782, 102] on select "AM / PM 6:00 AM 6:15 AM 6:30 AM 6:45 AM 7:00 AM 7:15 AM 7:30 AM 7:45 AM 8:00 AM…" at bounding box center [886, 119] width 208 height 35
click at [714, 191] on input "New Estimated Job Duration" at bounding box center [747, 196] width 370 height 35
type textarea "x"
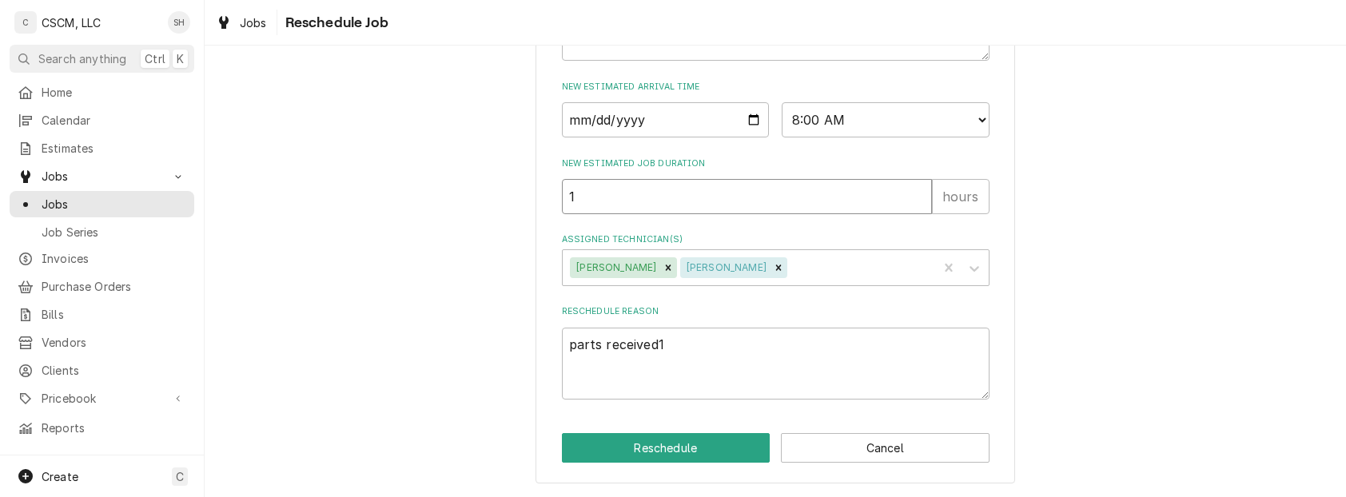
type input "1"
click at [683, 352] on textarea "parts received1" at bounding box center [776, 364] width 428 height 73
type textarea "x"
type textarea "parts received"
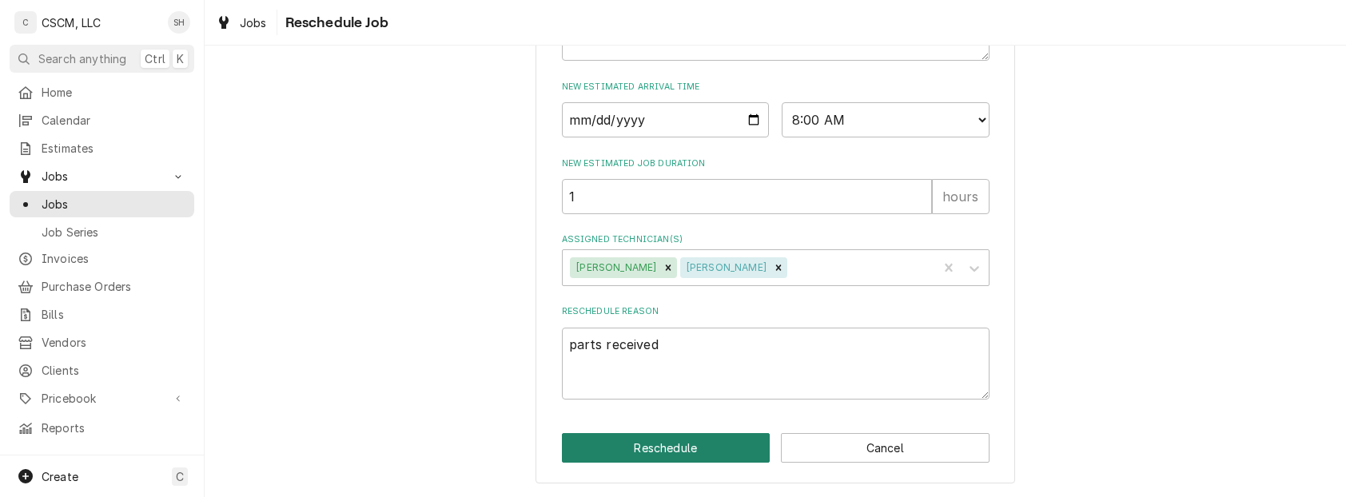
click at [664, 443] on button "Reschedule" at bounding box center [666, 448] width 209 height 30
type textarea "x"
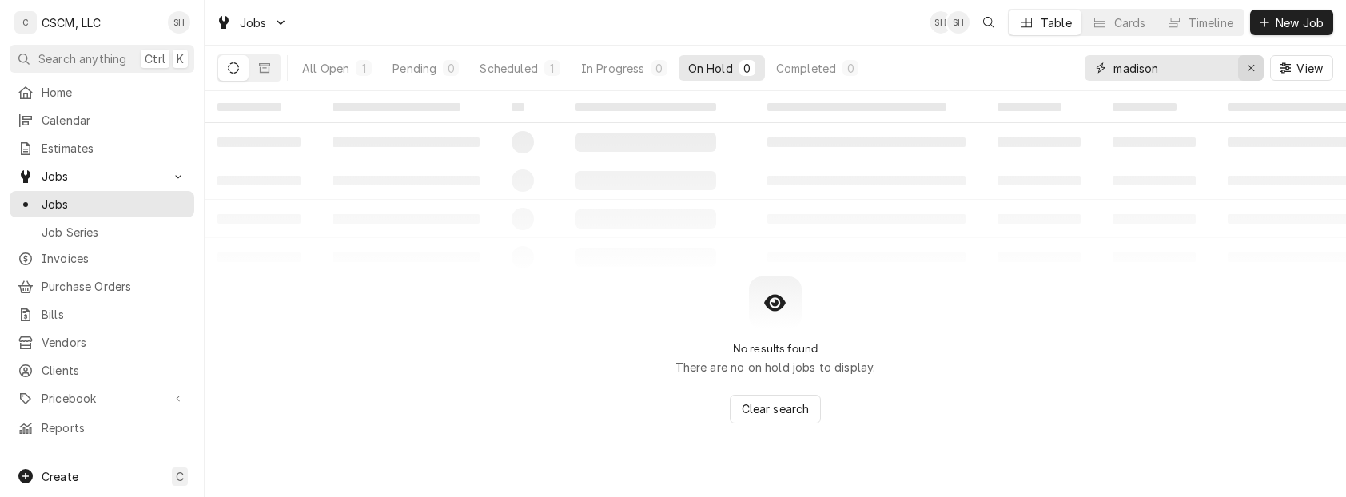
click at [1251, 66] on icon "Erase input" at bounding box center [1251, 68] width 6 height 6
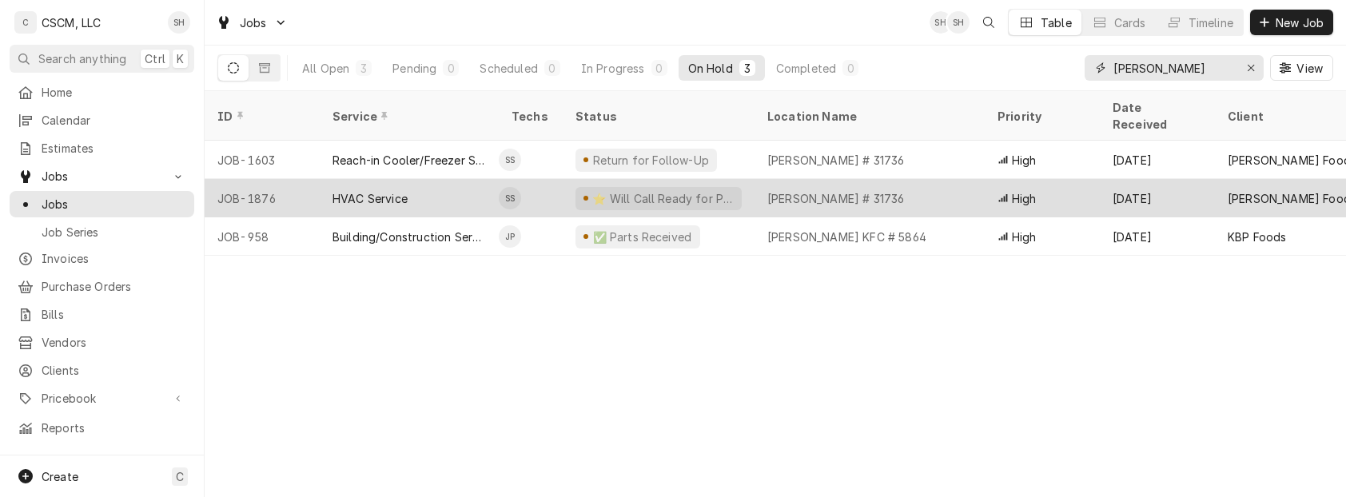
type input "[PERSON_NAME]"
click at [947, 179] on div "[PERSON_NAME] # 31736" at bounding box center [870, 198] width 230 height 38
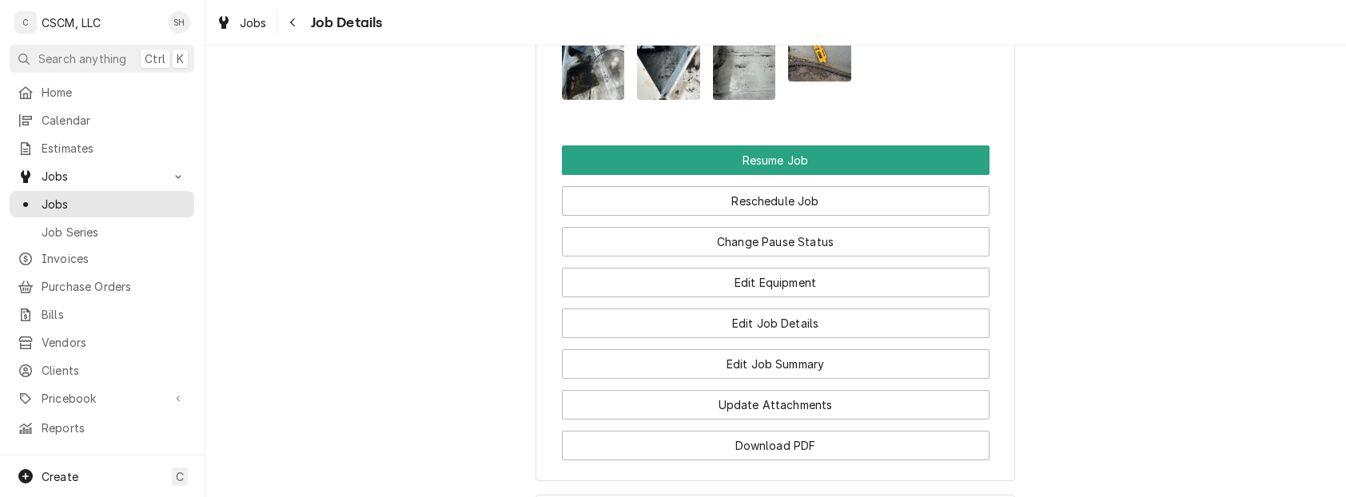
scroll to position [1761, 0]
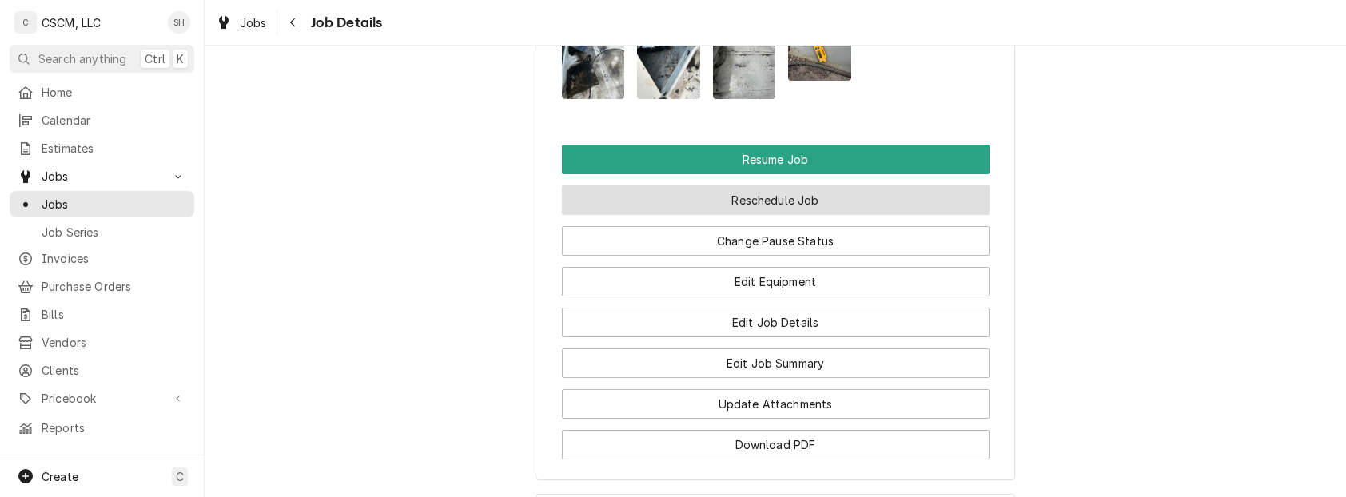
click at [931, 185] on button "Reschedule Job" at bounding box center [776, 200] width 428 height 30
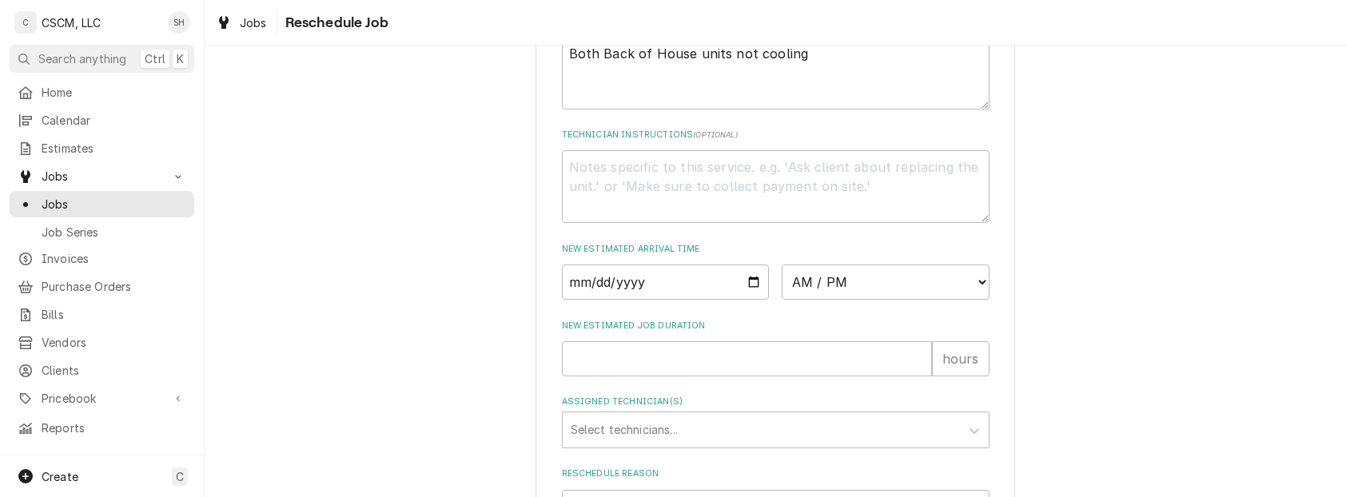
scroll to position [516, 0]
click at [742, 301] on input "Date" at bounding box center [666, 283] width 208 height 35
type textarea "x"
type input "[DATE]"
click at [860, 301] on select "AM / PM 6:00 AM 6:15 AM 6:30 AM 6:45 AM 7:00 AM 7:15 AM 7:30 AM 7:45 AM 8:00 AM…" at bounding box center [886, 283] width 208 height 35
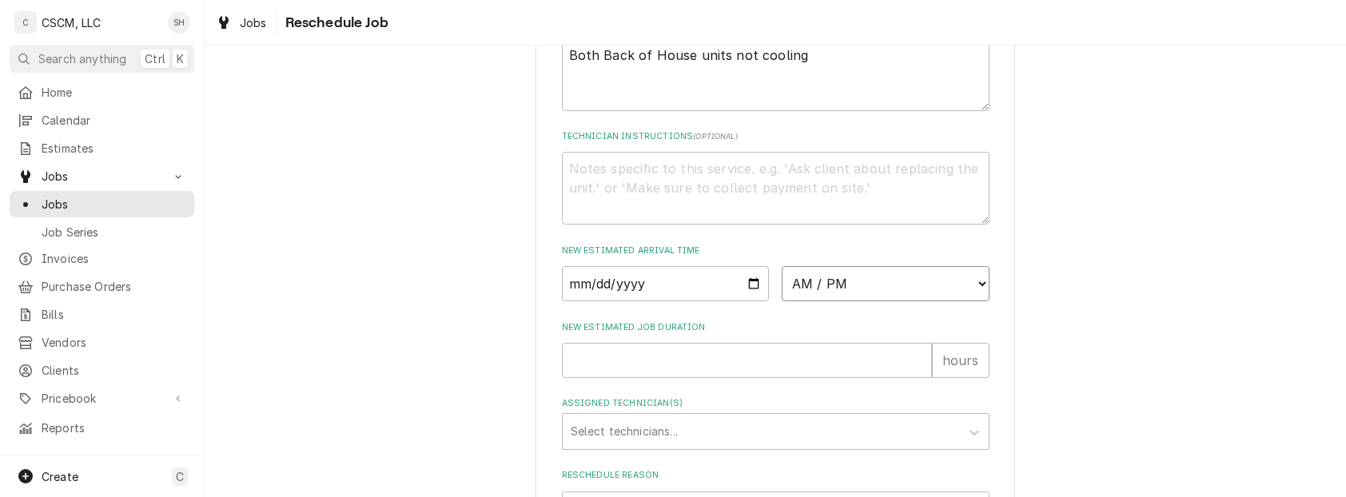
select select "12:00:00"
click at [782, 285] on select "AM / PM 6:00 AM 6:15 AM 6:30 AM 6:45 AM 7:00 AM 7:15 AM 7:30 AM 7:45 AM 8:00 AM…" at bounding box center [886, 283] width 208 height 35
click at [647, 378] on input "New Estimated Job Duration" at bounding box center [747, 360] width 370 height 35
type textarea "x"
type input "1"
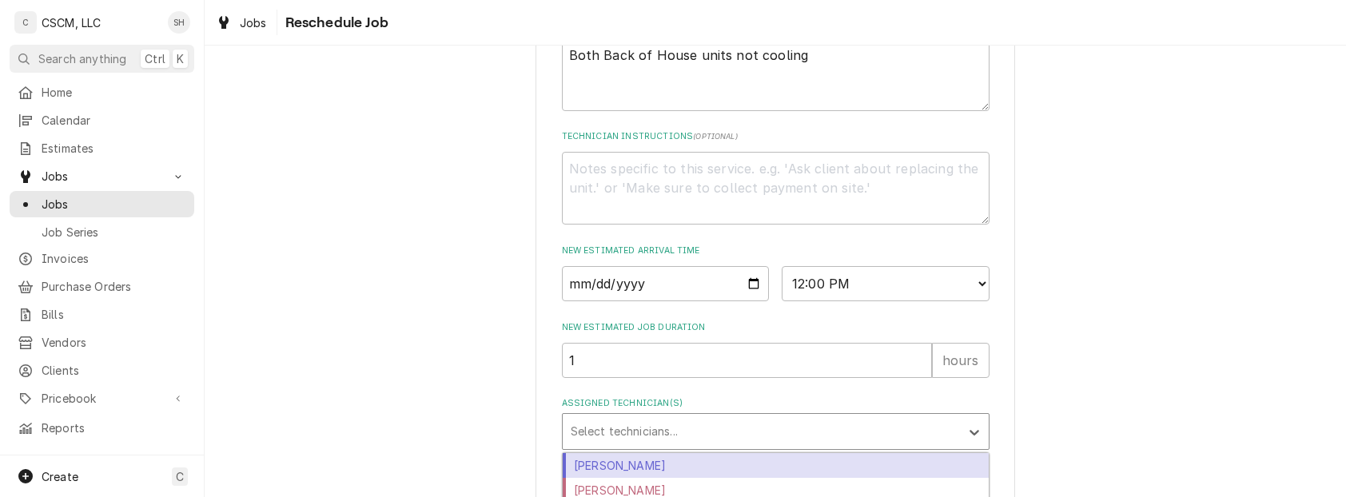
click at [638, 441] on div "Assigned Technician(s)" at bounding box center [761, 431] width 381 height 29
type input "sa"
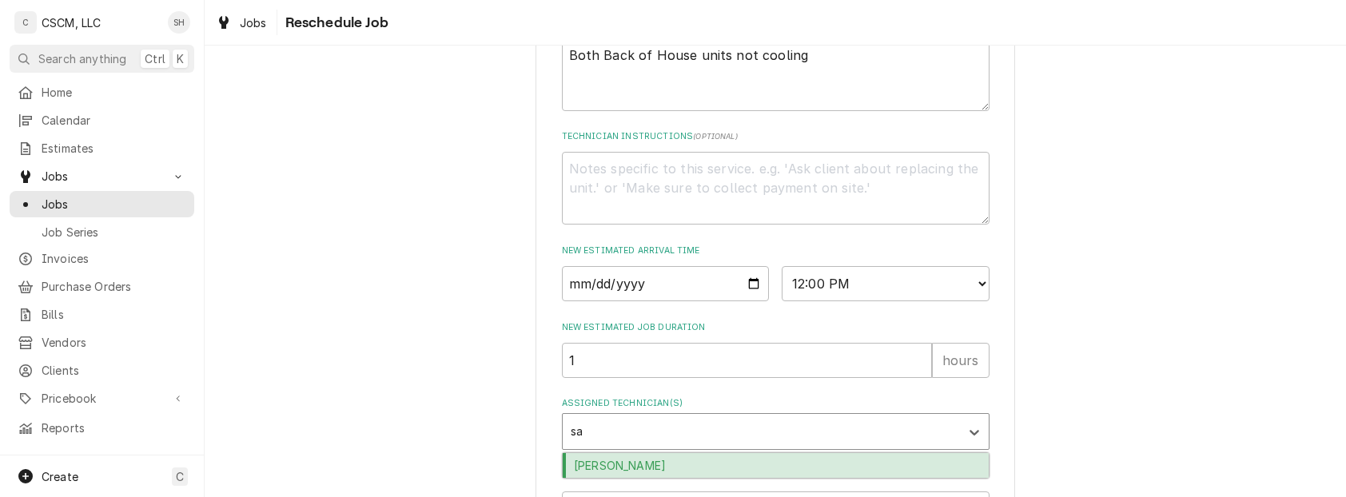
click at [635, 478] on div "[PERSON_NAME]" at bounding box center [776, 465] width 426 height 25
type textarea "x"
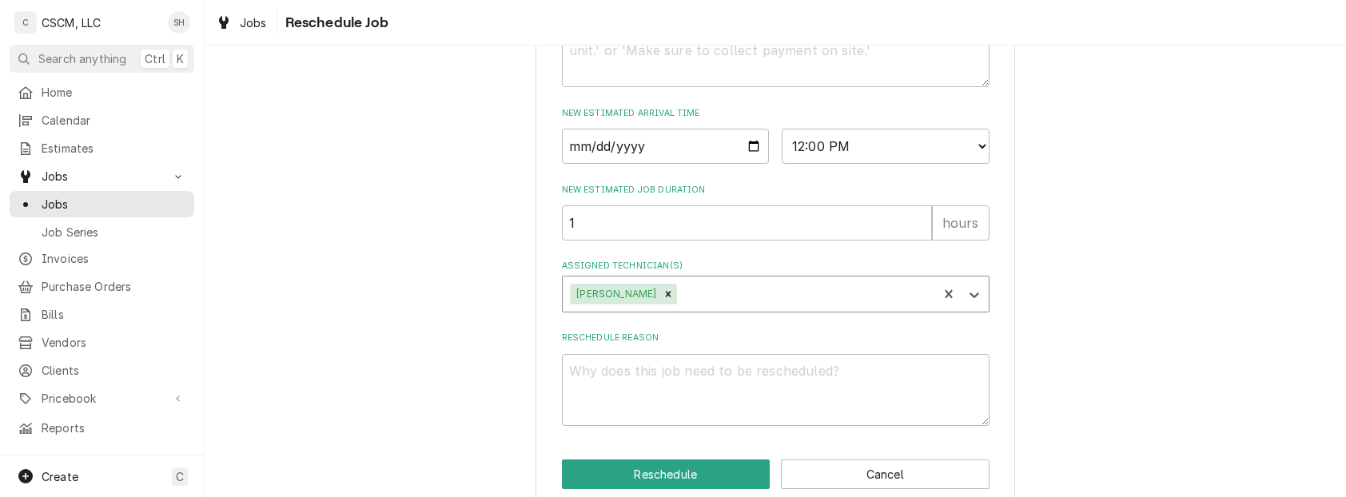
scroll to position [657, 0]
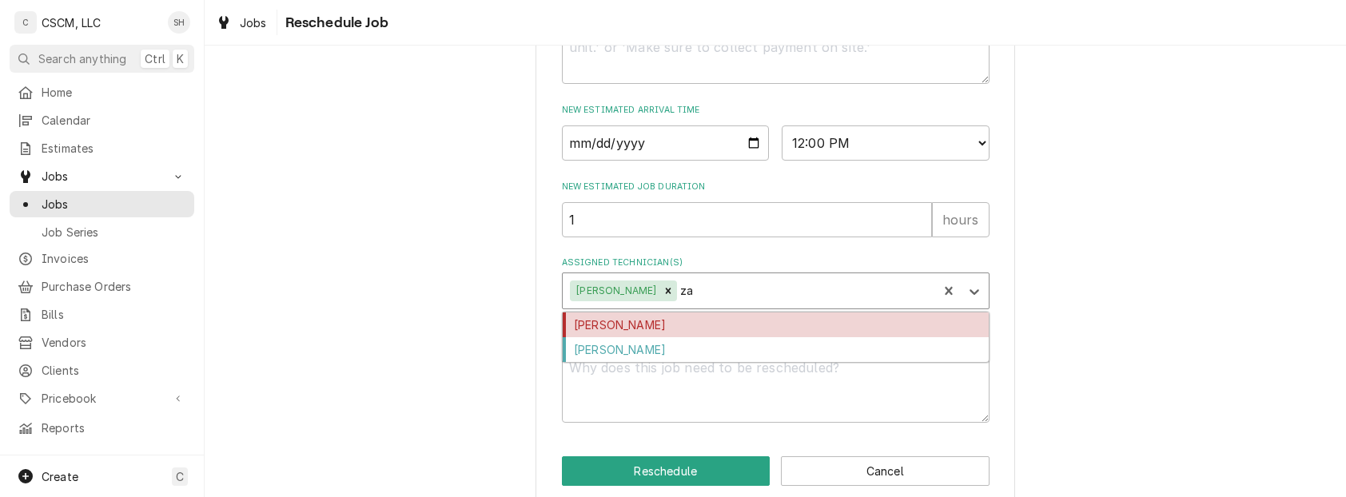
type input "zac"
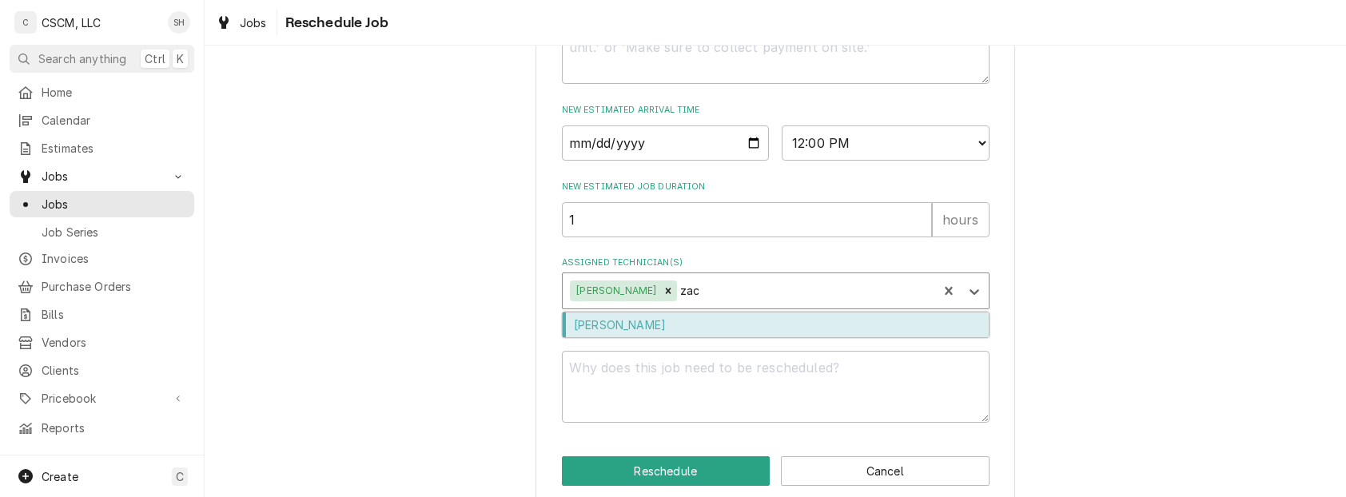
click at [694, 337] on div "[PERSON_NAME]" at bounding box center [776, 325] width 426 height 25
type textarea "x"
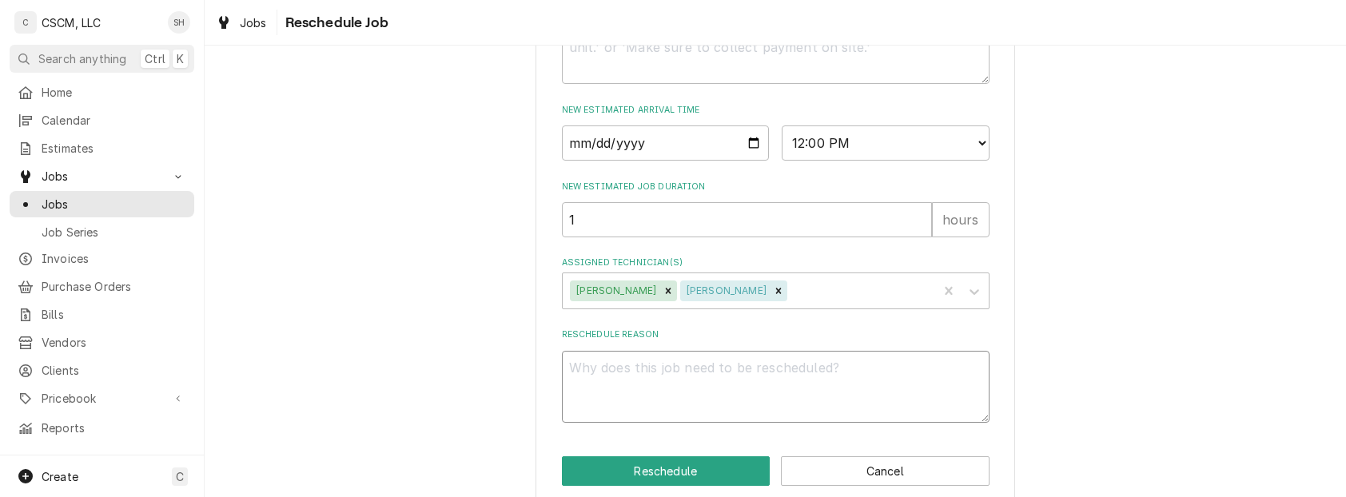
click at [682, 403] on textarea "Reschedule Reason" at bounding box center [776, 387] width 428 height 73
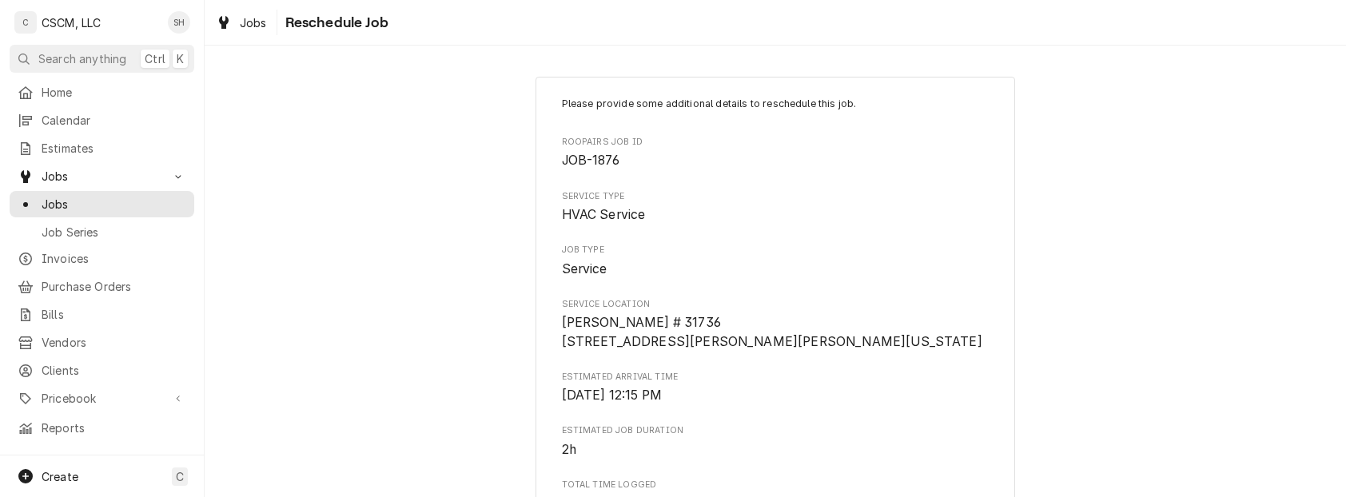
scroll to position [700, 0]
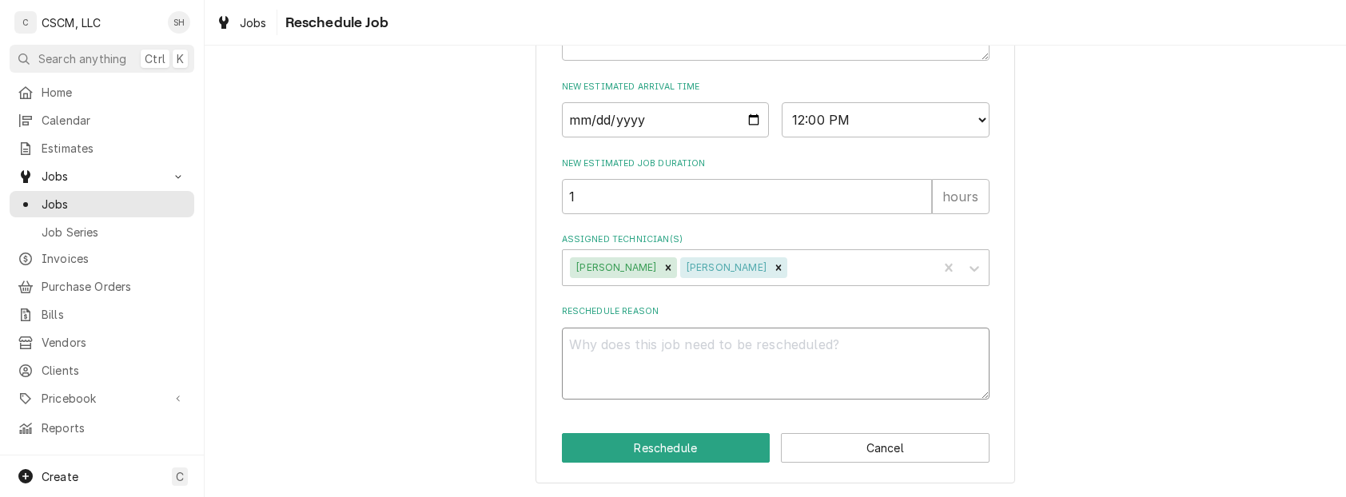
type textarea "x"
type textarea "w"
type textarea "x"
type textarea "wi"
type textarea "x"
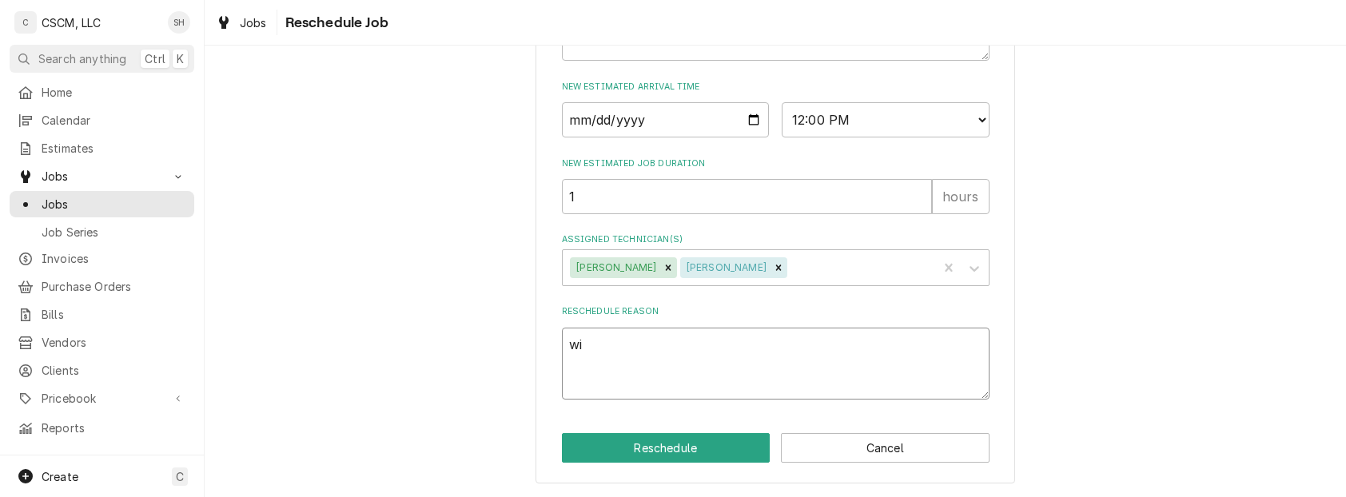
type textarea "wil"
type textarea "x"
type textarea "will"
type textarea "x"
type textarea "will"
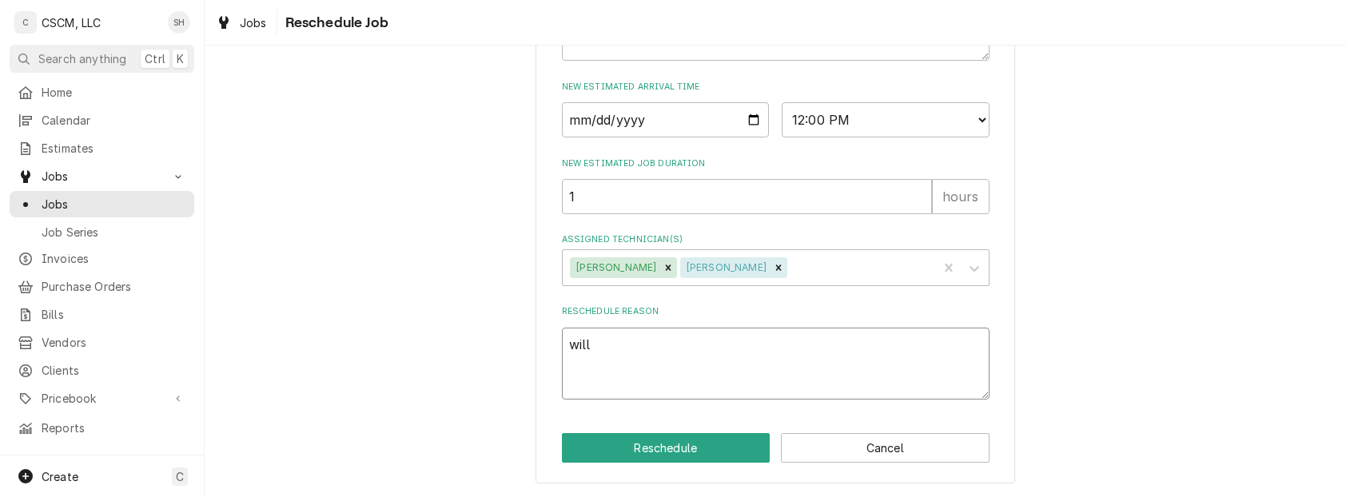
type textarea "x"
type textarea "will c"
type textarea "x"
type textarea "will ca"
type textarea "x"
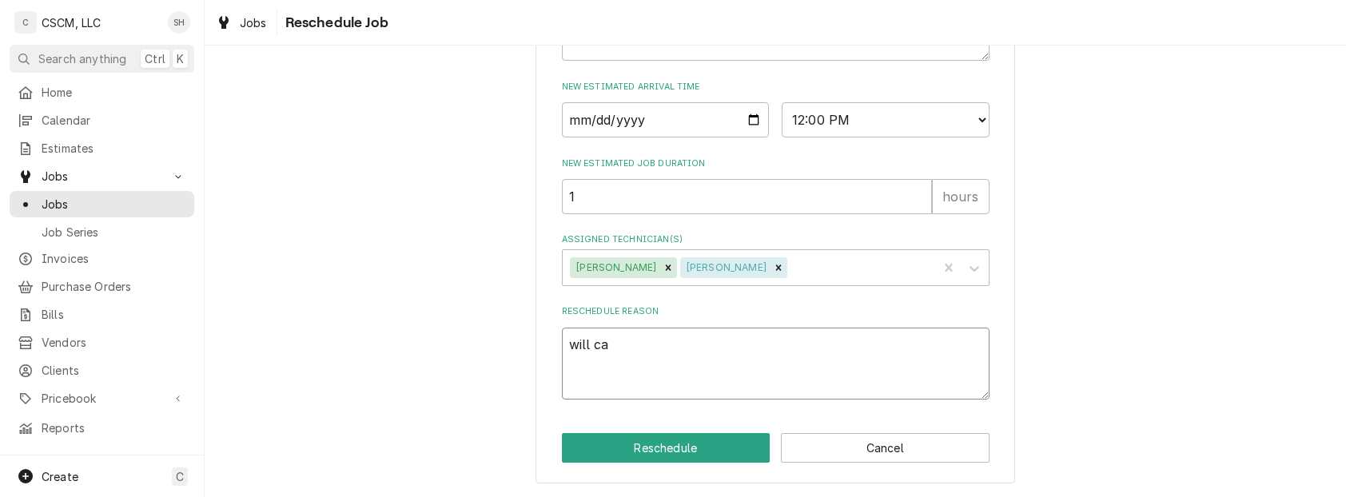
type textarea "will cal"
type textarea "x"
type textarea "will call"
type textarea "x"
type textarea "will call"
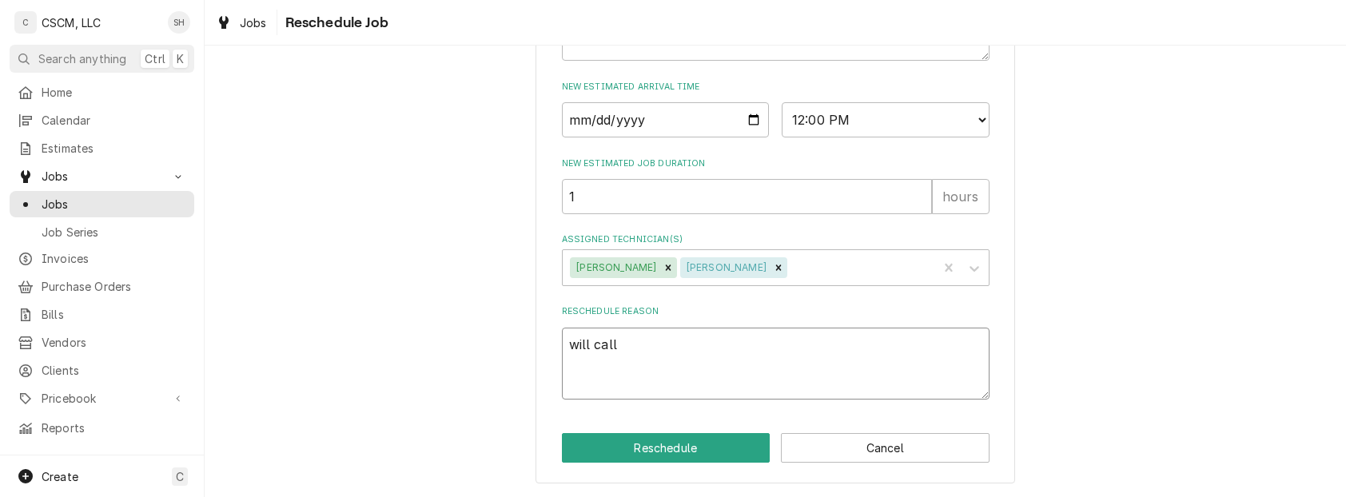
type textarea "x"
type textarea "will call p"
type textarea "x"
type textarea "will call pa"
type textarea "x"
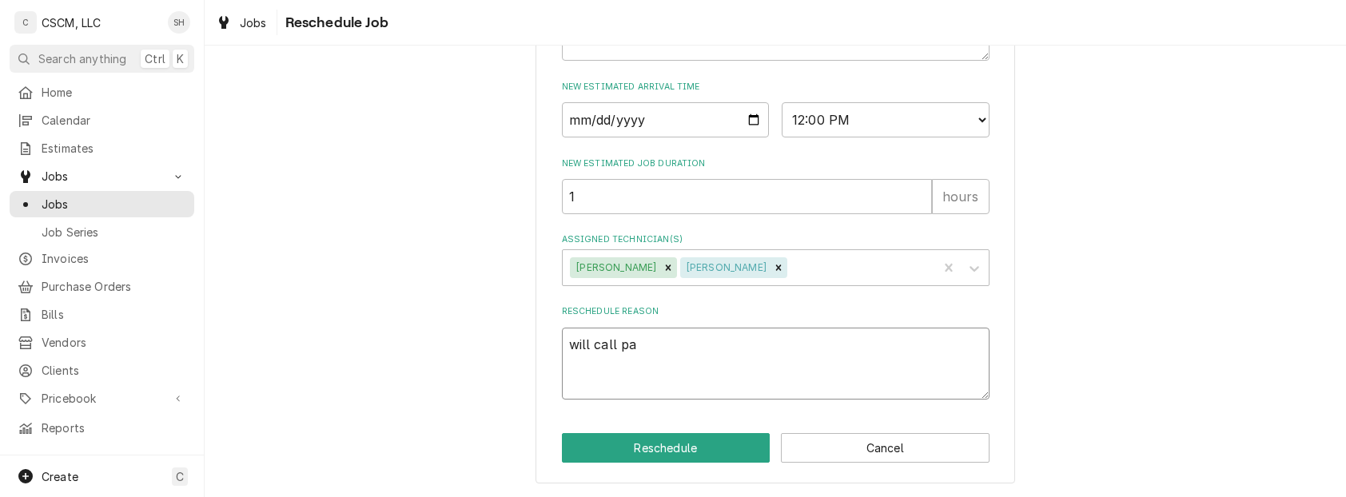
type textarea "will call par"
type textarea "x"
type textarea "will call part"
type textarea "x"
type textarea "will call parts"
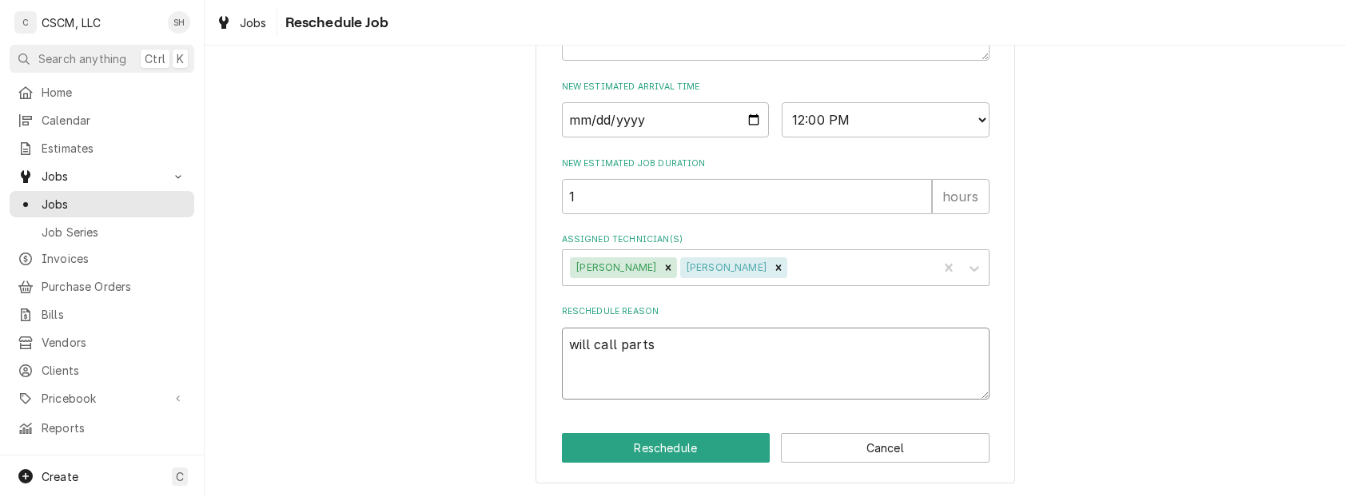
type textarea "x"
type textarea "will call parts i"
type textarea "x"
type textarea "will call parts in"
type textarea "x"
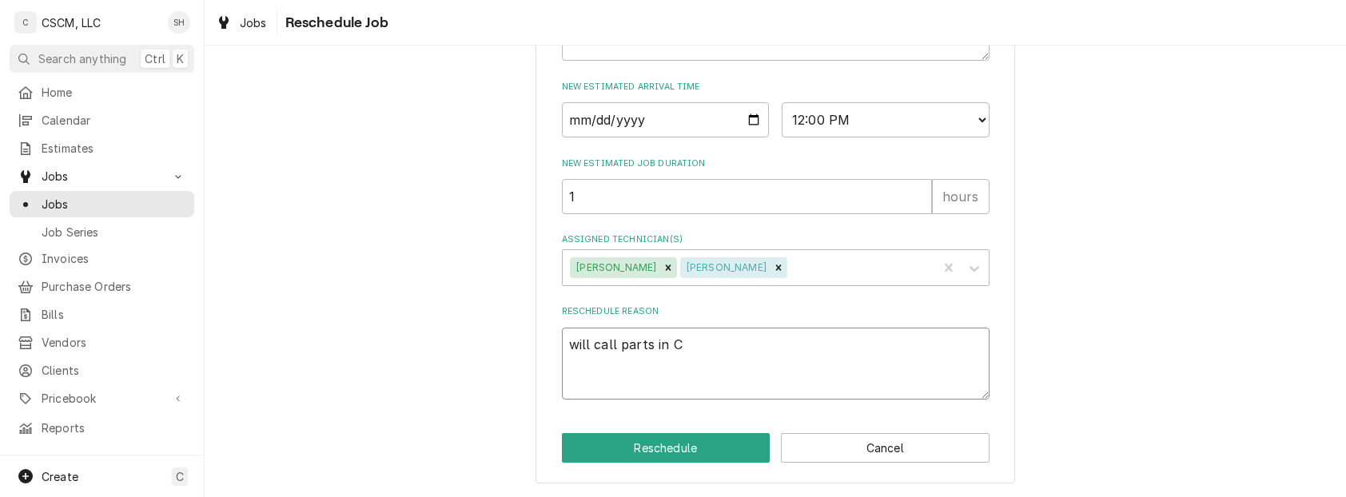
type textarea "will call parts in Co"
type textarea "x"
type textarea "will call parts in Col"
type textarea "x"
type textarea "will call parts in Coll"
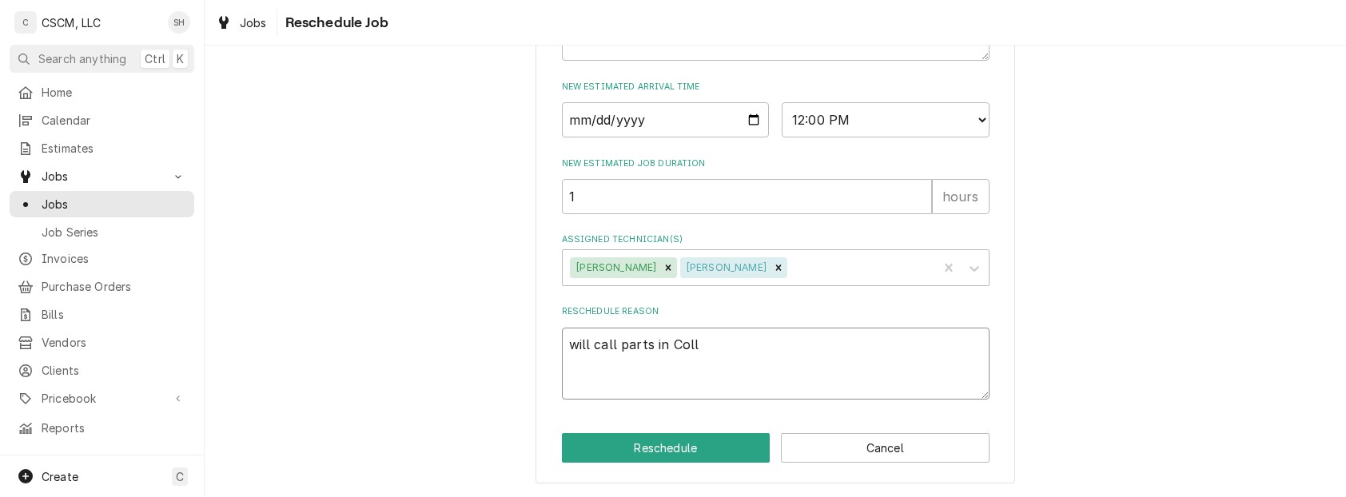
type textarea "x"
type textarea "will call parts in [GEOGRAPHIC_DATA]"
type textarea "x"
type textarea "will call parts in [GEOGRAPHIC_DATA]"
type textarea "x"
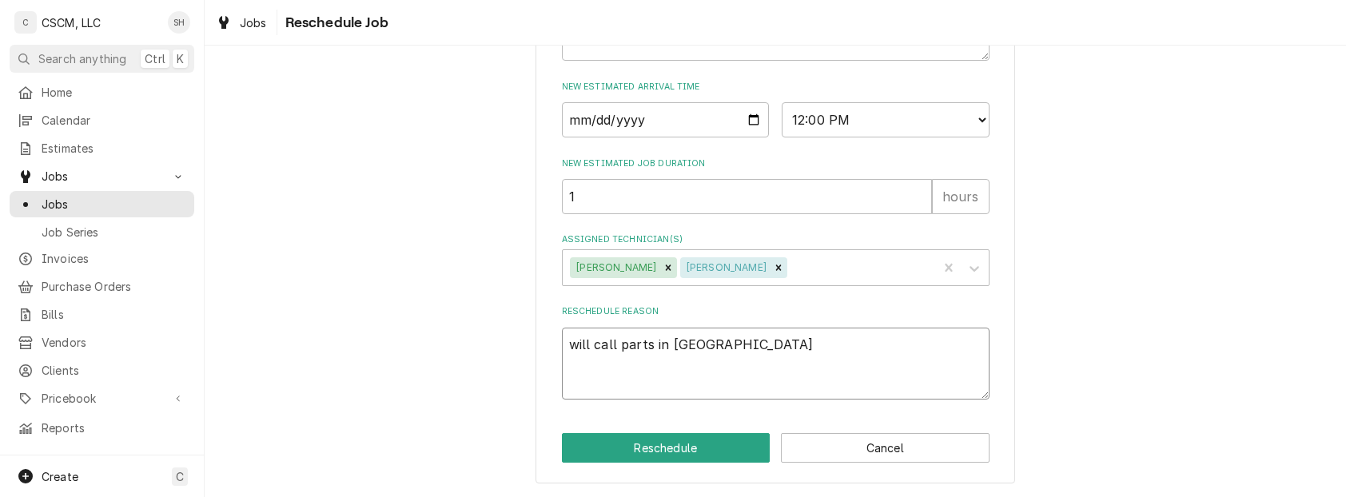
type textarea "will call parts in [GEOGRAPHIC_DATA]"
type textarea "x"
type textarea "will call parts in [GEOGRAPHIC_DATA]"
type textarea "x"
type textarea "will call parts in [GEOGRAPHIC_DATA]"
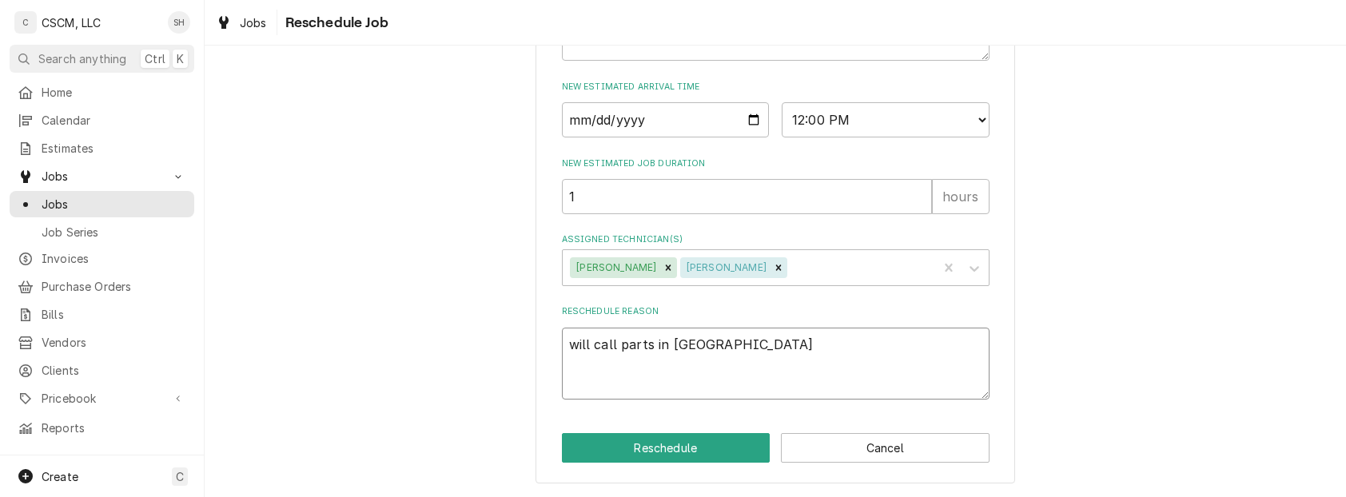
type textarea "x"
type textarea "will call parts in [GEOGRAPHIC_DATA]"
type textarea "x"
type textarea "will call parts in [GEOGRAPHIC_DATA]"
type textarea "x"
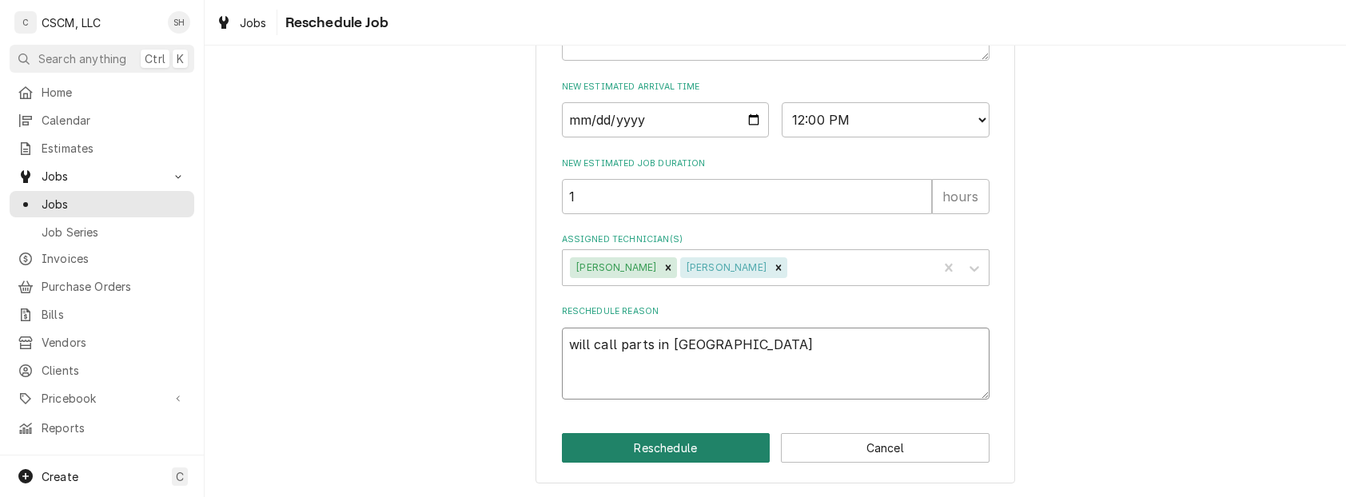
type textarea "will call parts in [GEOGRAPHIC_DATA]"
click at [700, 451] on button "Reschedule" at bounding box center [666, 448] width 209 height 30
type textarea "x"
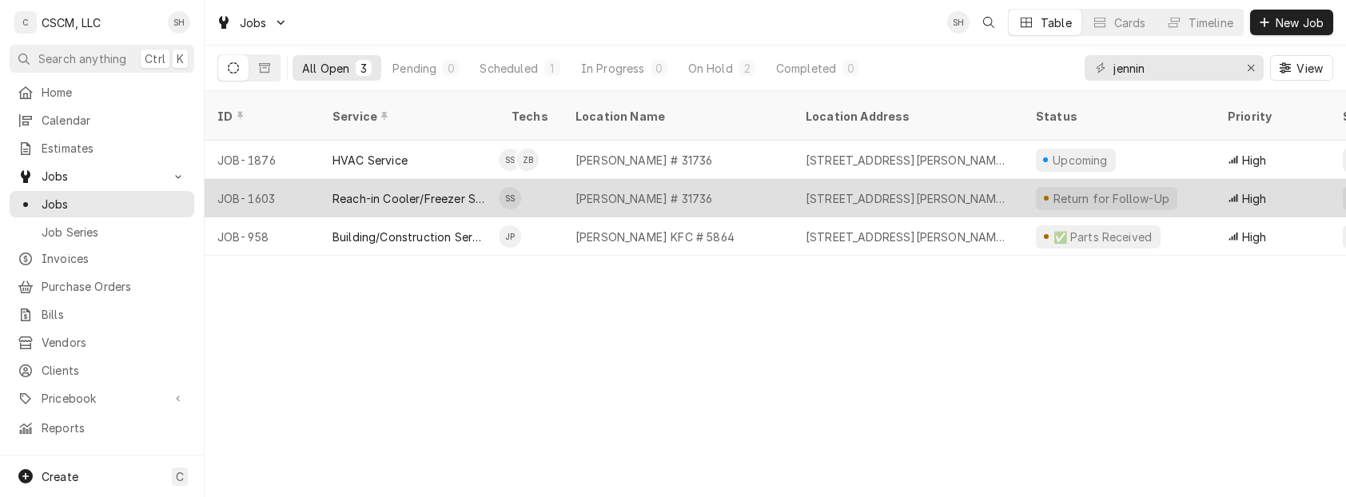
click at [681, 190] on div "[PERSON_NAME] # 31736" at bounding box center [644, 198] width 137 height 17
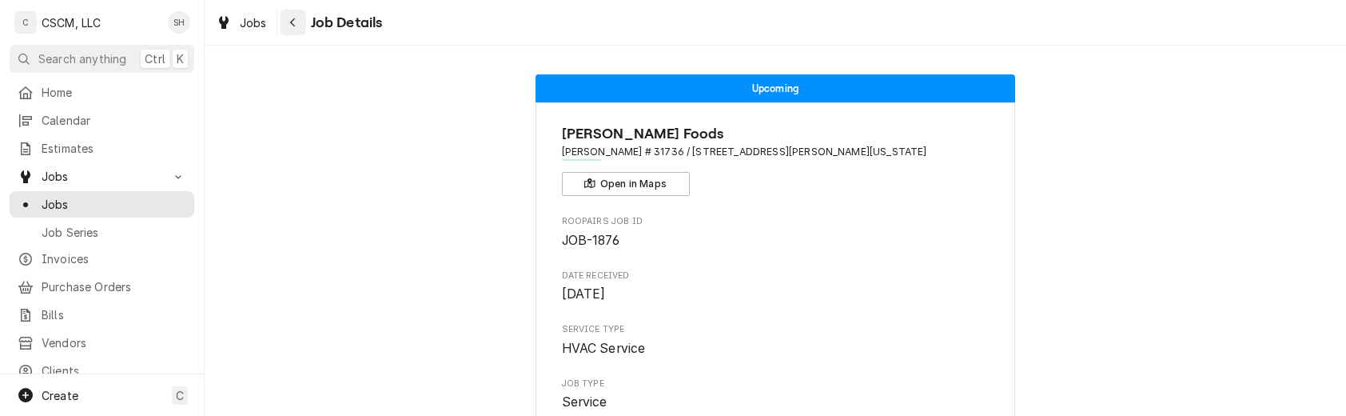
click at [304, 24] on button "Navigate back" at bounding box center [294, 23] width 26 height 26
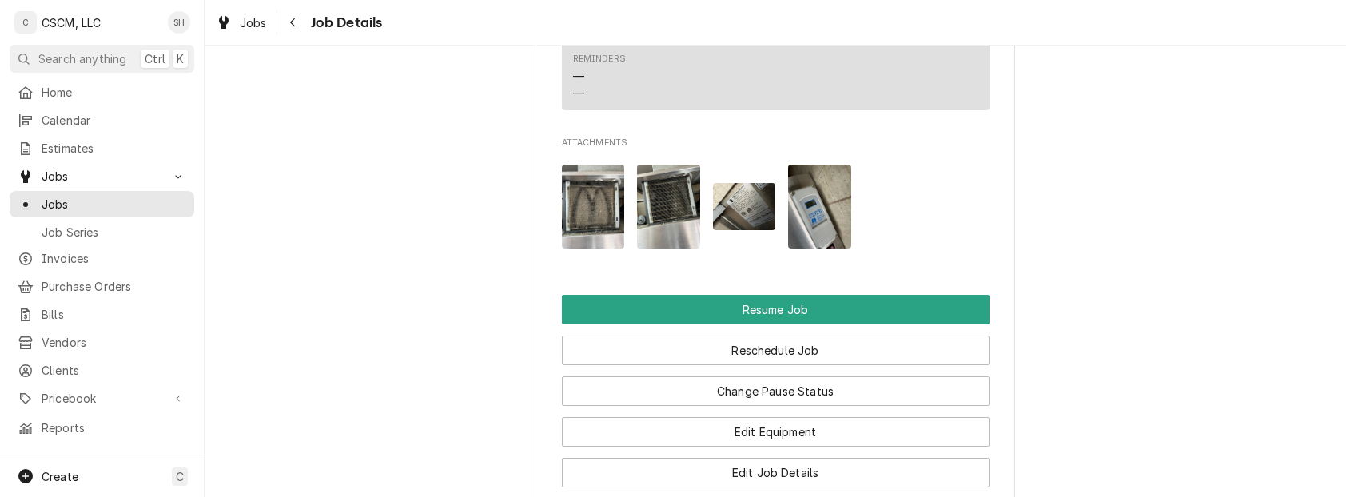
scroll to position [1574, 0]
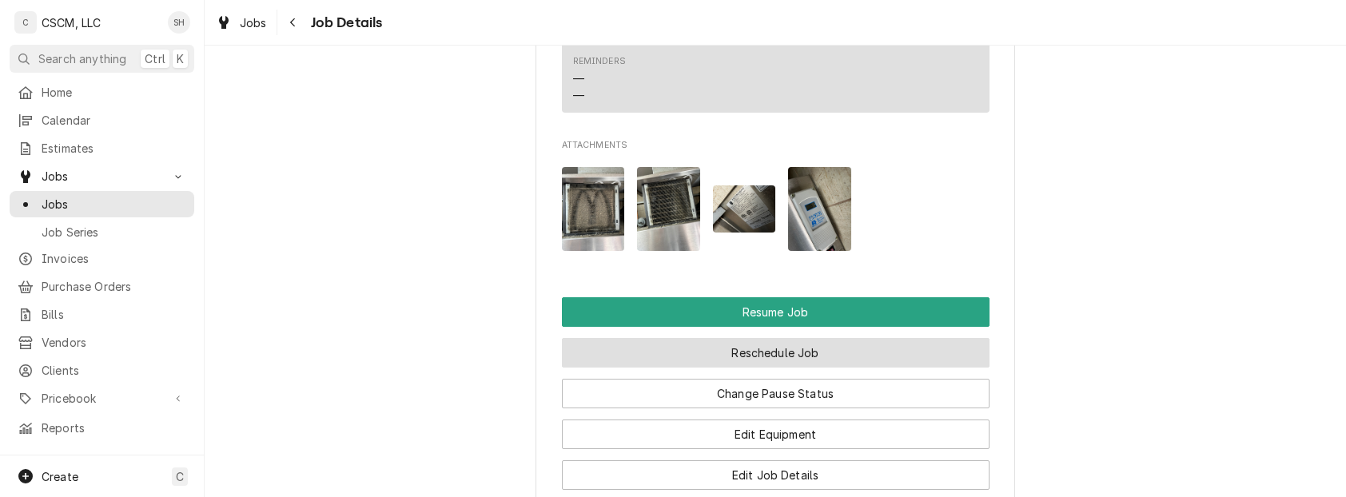
drag, startPoint x: 0, startPoint y: 0, endPoint x: 704, endPoint y: 287, distance: 759.9
click at [704, 338] on button "Reschedule Job" at bounding box center [776, 353] width 428 height 30
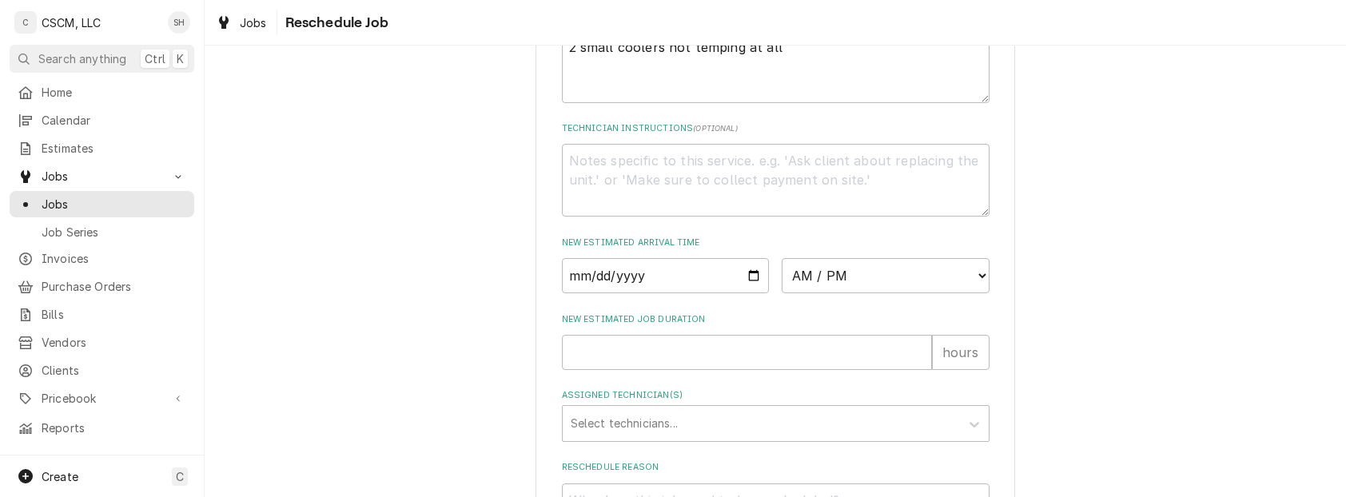
scroll to position [700, 0]
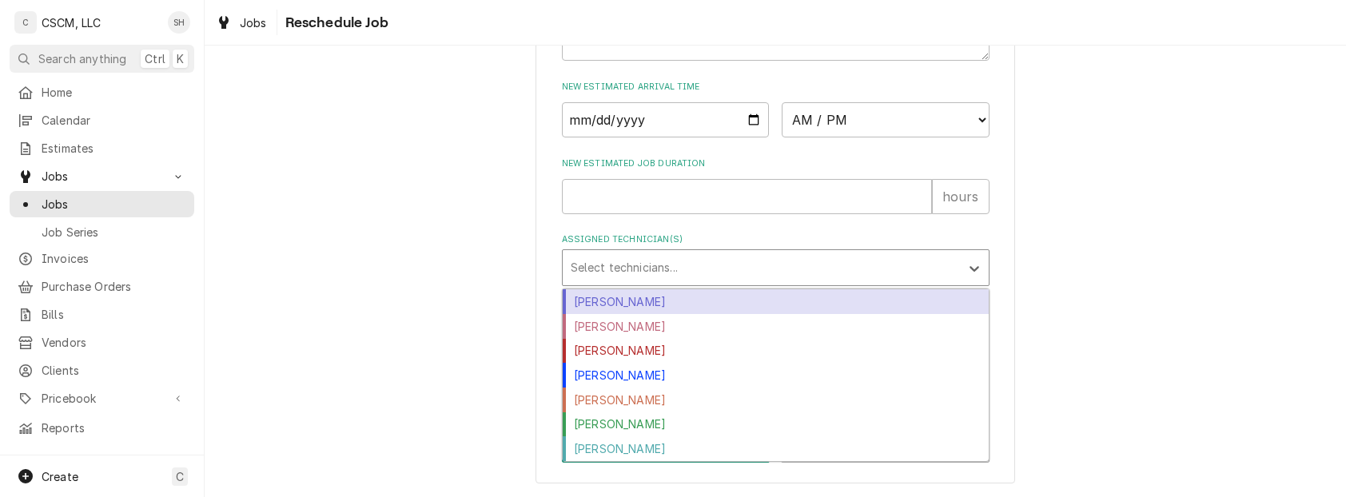
click at [720, 264] on div "Assigned Technician(s)" at bounding box center [761, 267] width 381 height 29
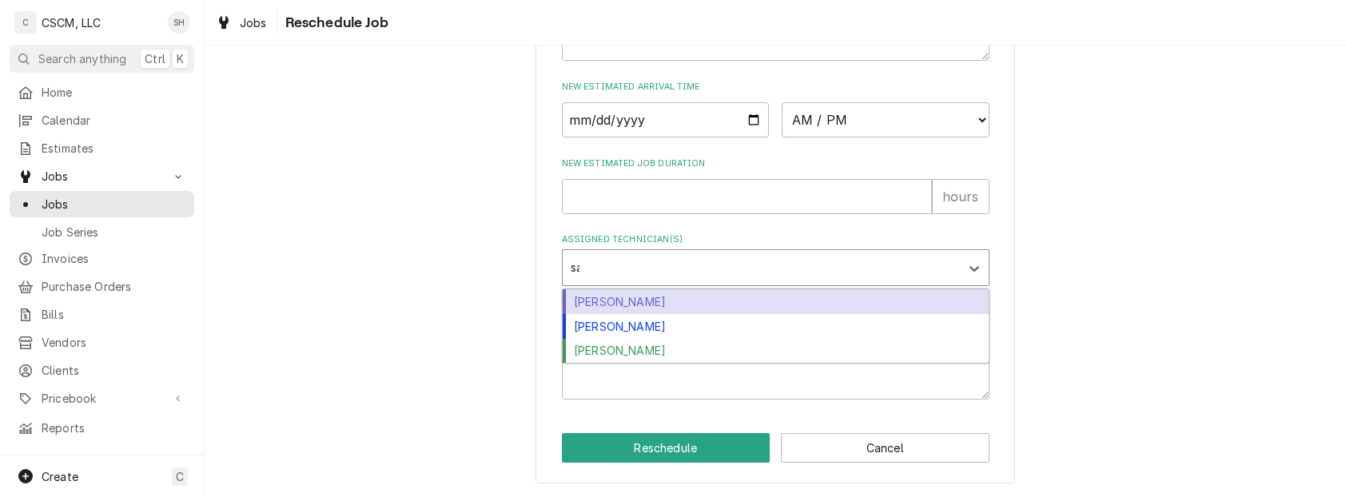
type input "[PERSON_NAME]"
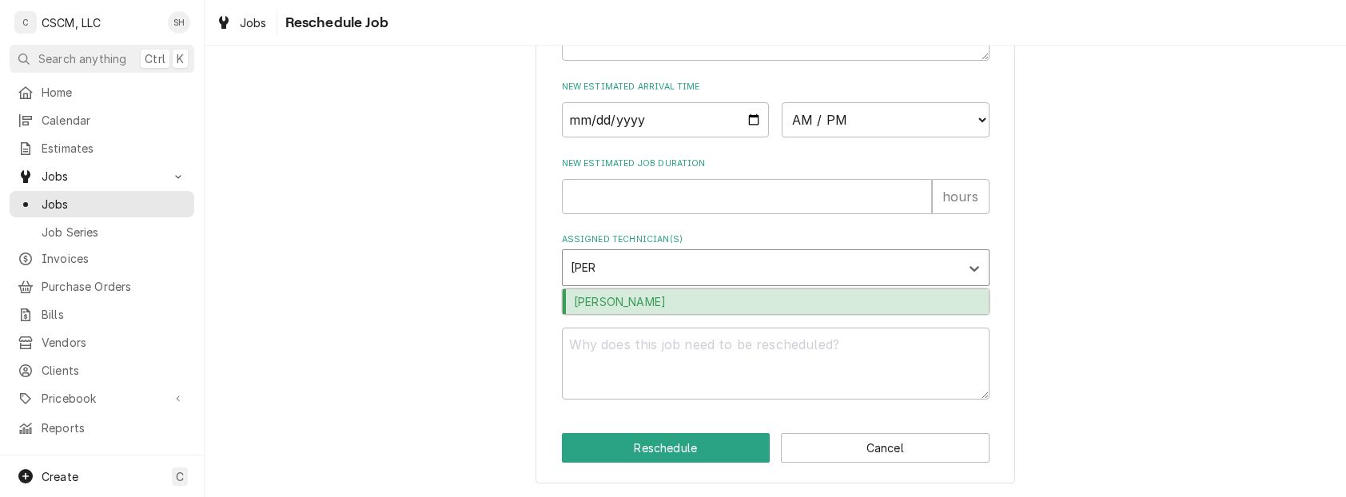
click at [717, 297] on div "[PERSON_NAME]" at bounding box center [776, 301] width 426 height 25
type textarea "x"
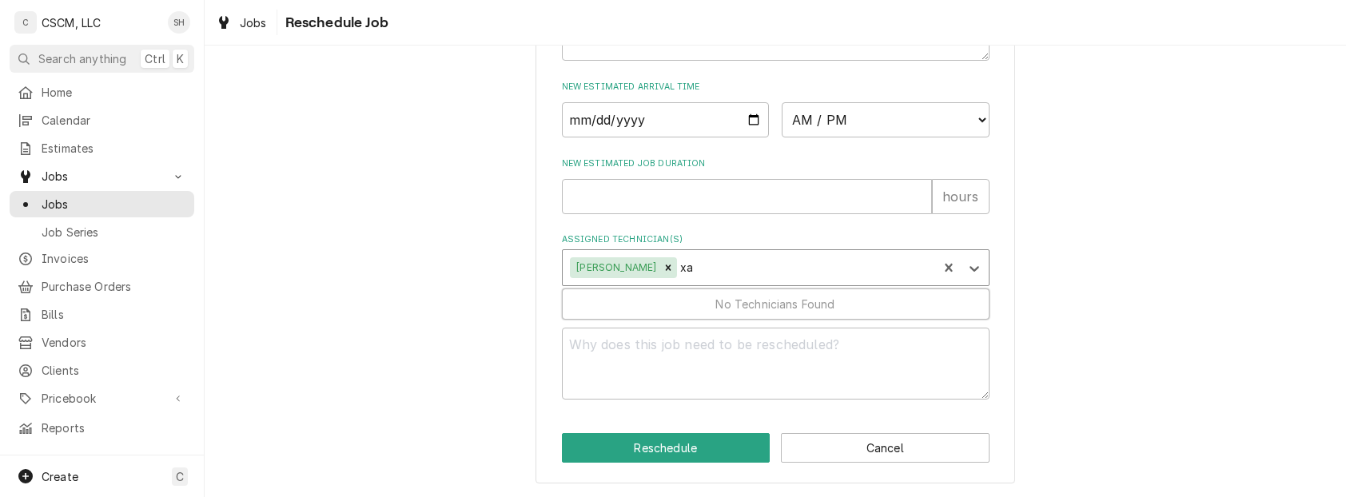
type input "x"
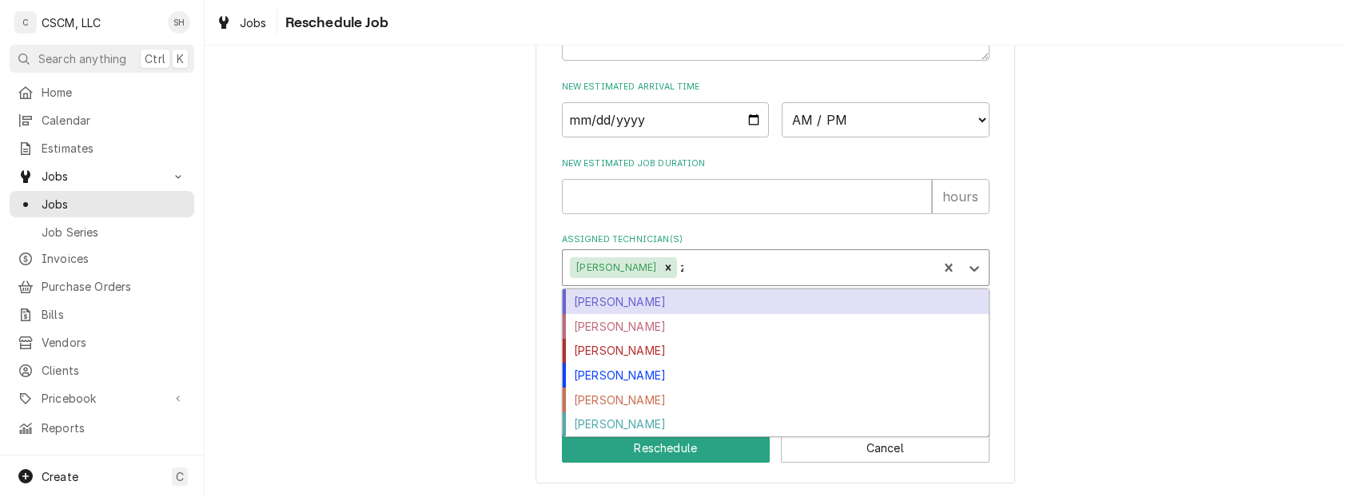
type input "za"
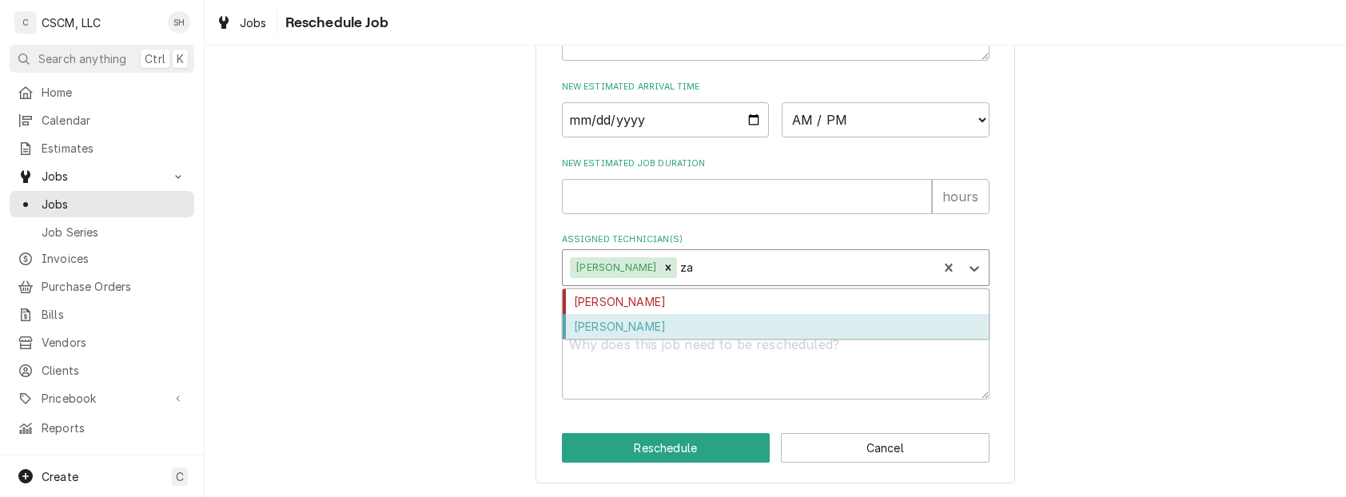
click at [694, 325] on div "[PERSON_NAME]" at bounding box center [776, 326] width 426 height 25
type textarea "x"
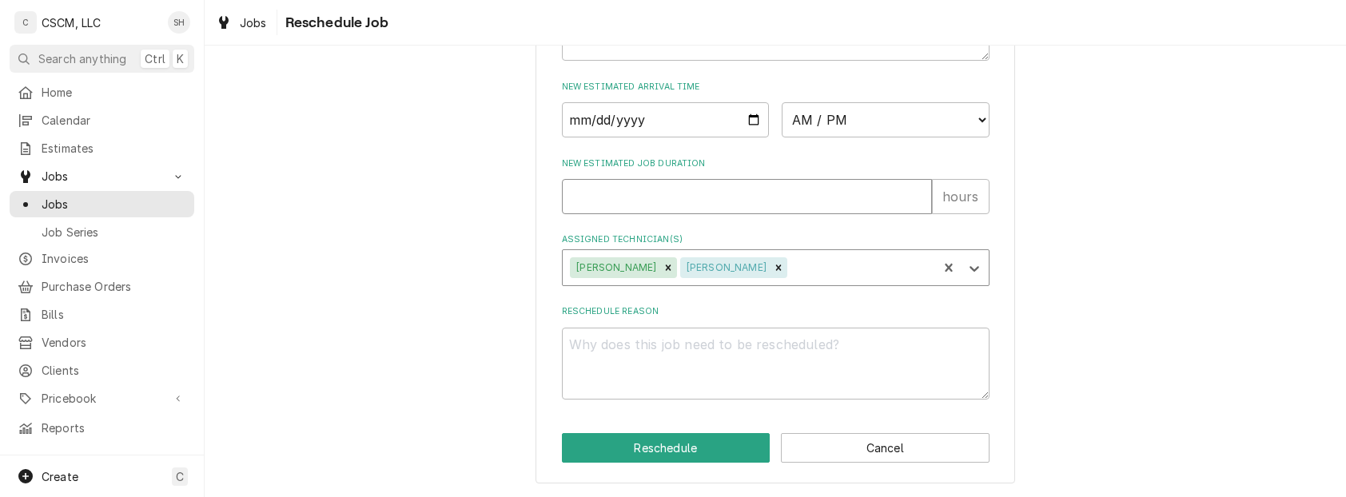
click at [643, 194] on input "New Estimated Job Duration" at bounding box center [747, 196] width 370 height 35
type textarea "x"
type input "1"
click at [644, 99] on div "New Estimated Arrival Time AM / PM 6:00 AM 6:15 AM 6:30 AM 6:45 AM 7:00 AM 7:15…" at bounding box center [776, 109] width 428 height 57
click at [746, 117] on input "Date" at bounding box center [666, 119] width 208 height 35
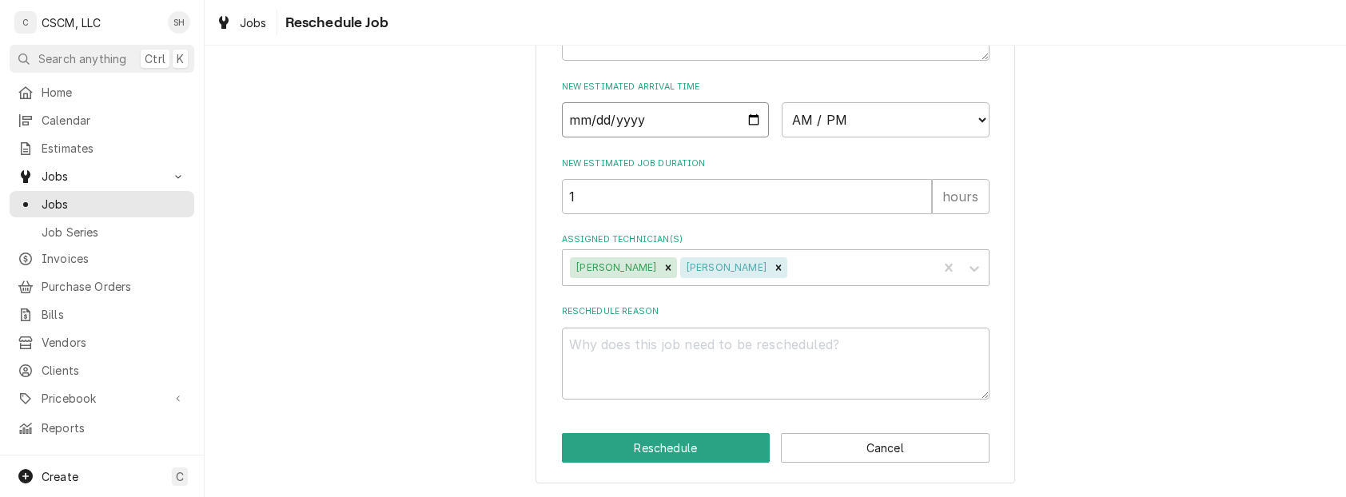
type textarea "x"
type input "2025-08-14"
click at [892, 112] on select "AM / PM 6:00 AM 6:15 AM 6:30 AM 6:45 AM 7:00 AM 7:15 AM 7:30 AM 7:45 AM 8:00 AM…" at bounding box center [886, 119] width 208 height 35
select select "12:00:00"
click at [782, 102] on select "AM / PM 6:00 AM 6:15 AM 6:30 AM 6:45 AM 7:00 AM 7:15 AM 7:30 AM 7:45 AM 8:00 AM…" at bounding box center [886, 119] width 208 height 35
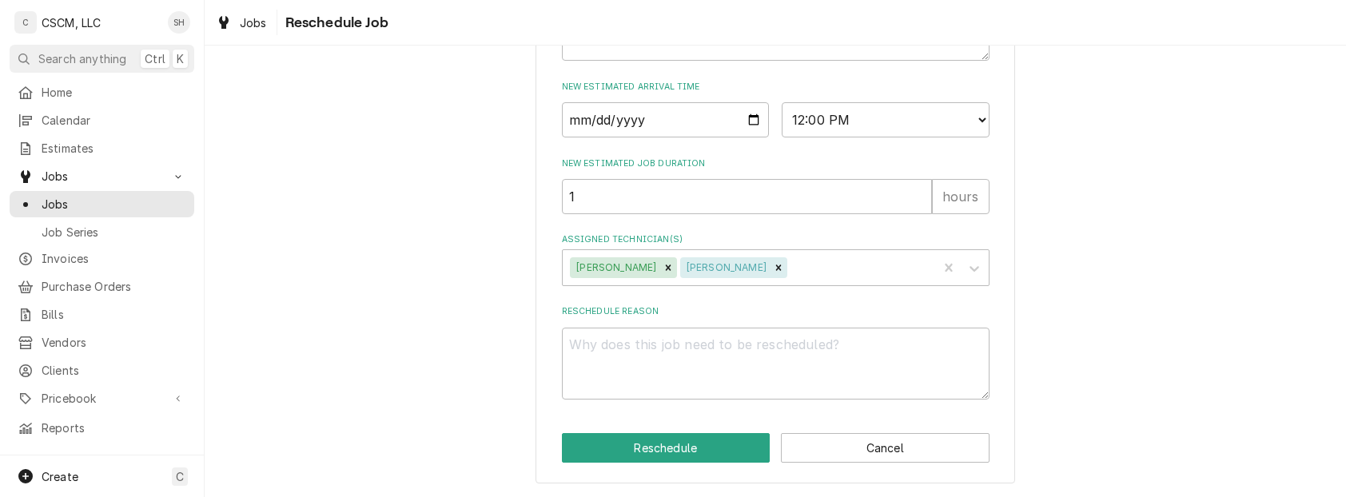
click at [676, 353] on textarea "Reschedule Reason" at bounding box center [776, 364] width 428 height 73
type textarea "x"
type textarea "r"
type textarea "x"
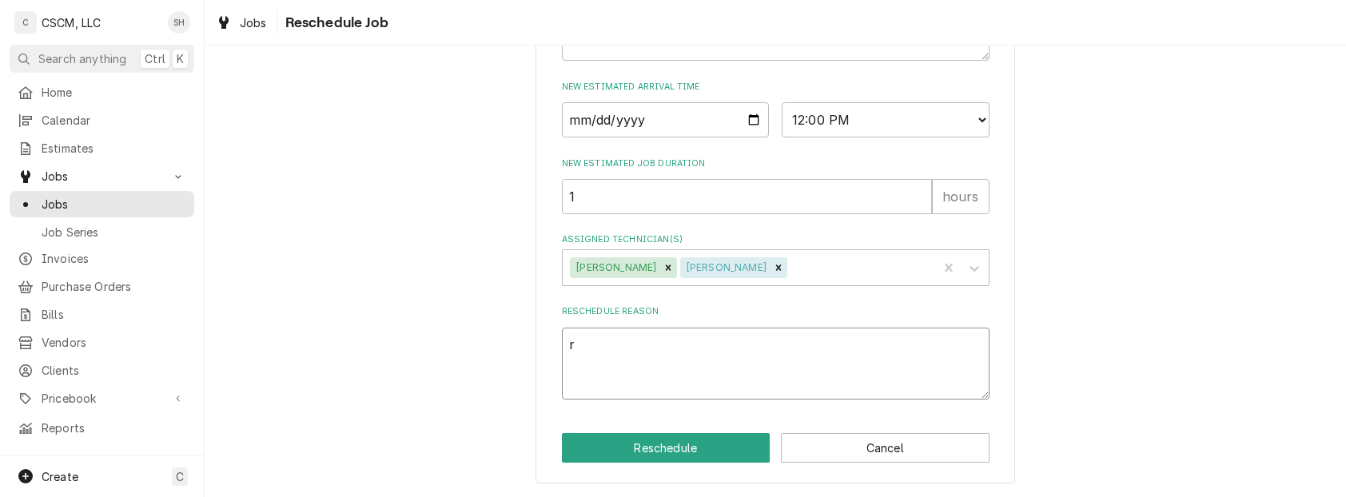
type textarea "re"
type textarea "x"
type textarea "ret"
type textarea "x"
type textarea "retr"
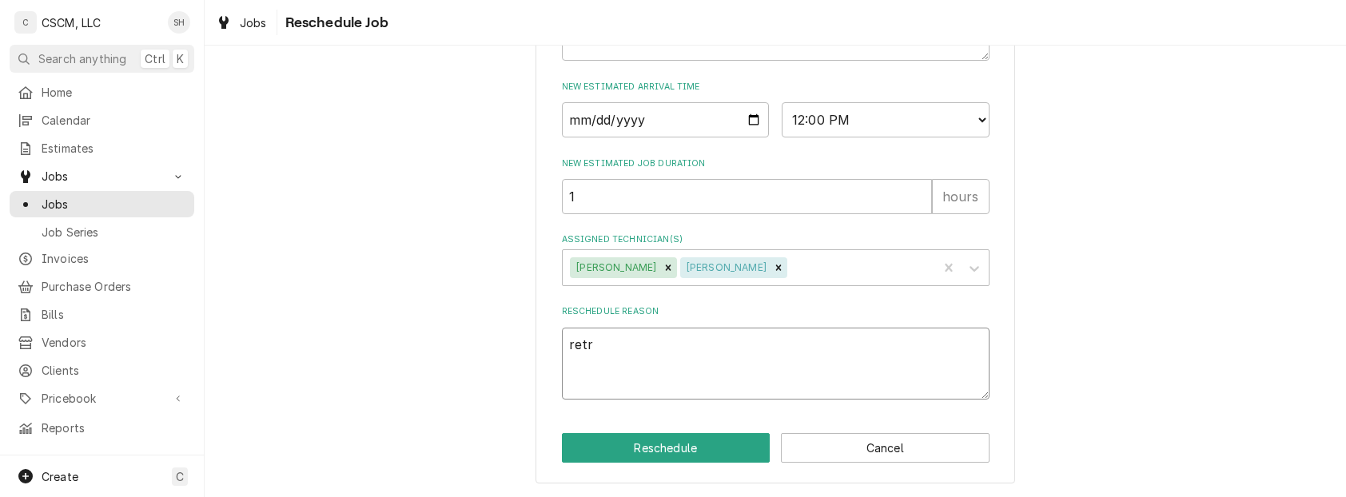
type textarea "x"
type textarea "retru"
type textarea "x"
type textarea "retr"
type textarea "x"
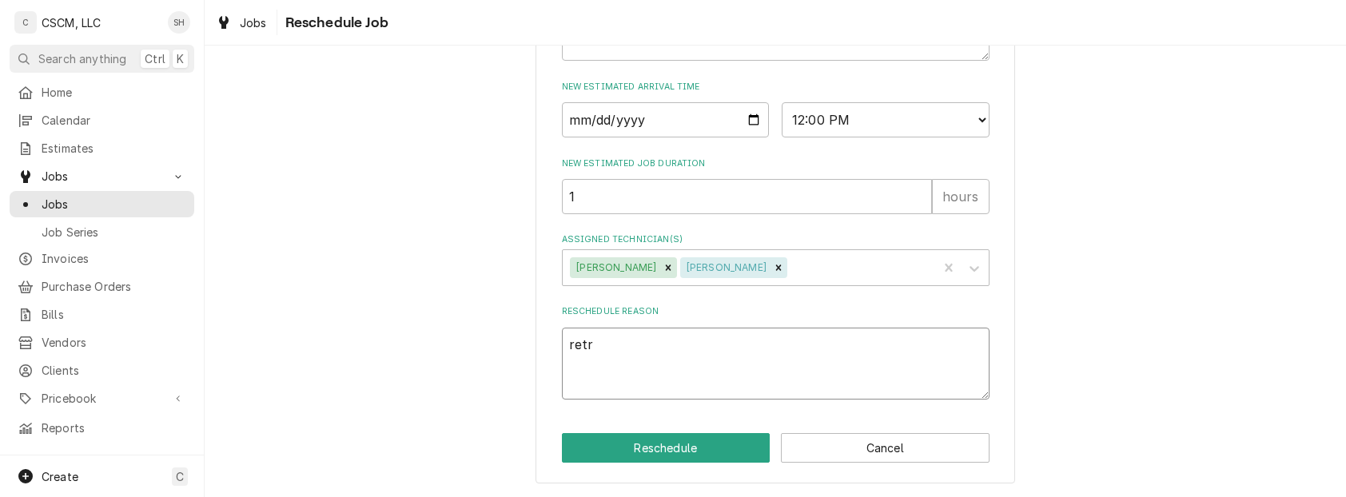
type textarea "ret"
type textarea "x"
type textarea "retu"
type textarea "x"
type textarea "retur"
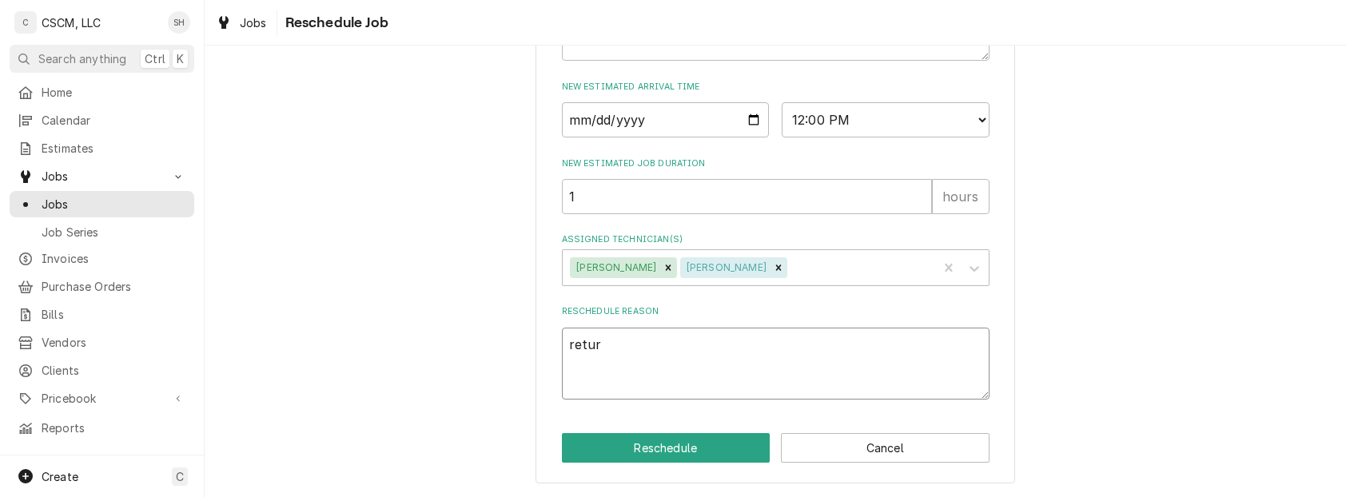
type textarea "x"
type textarea "return"
type textarea "x"
type textarea "return f"
type textarea "x"
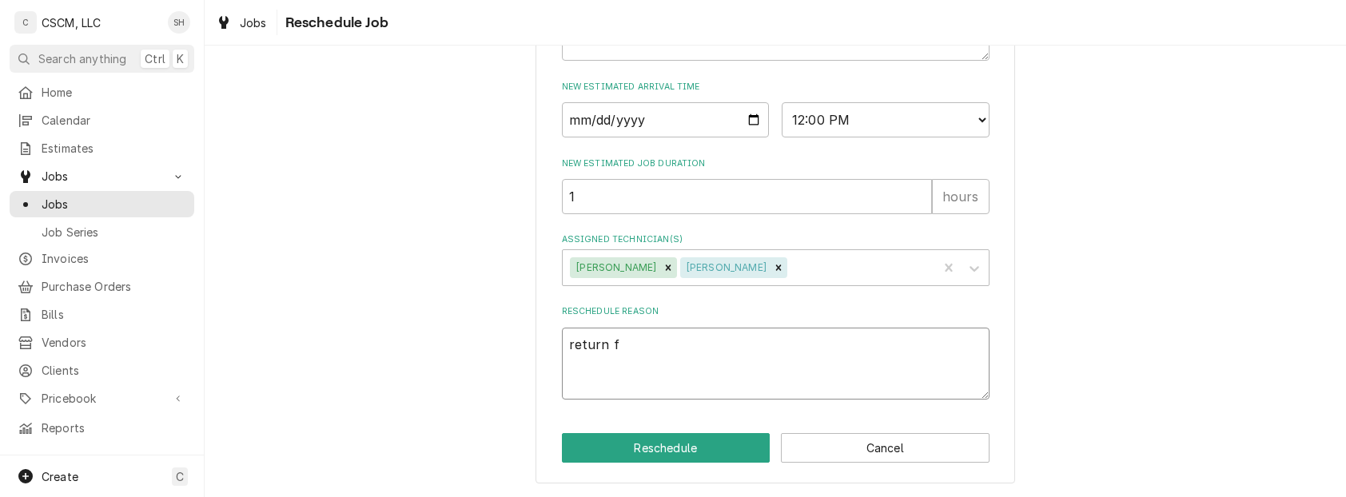
type textarea "return fo"
type textarea "x"
type textarea "return for"
type textarea "x"
type textarea "return for"
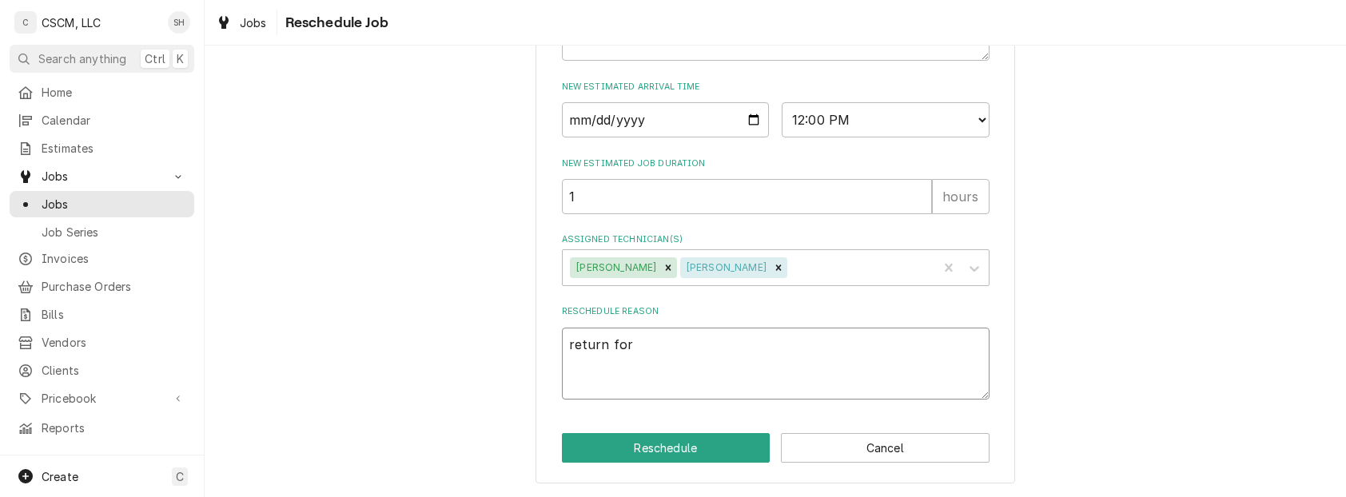
type textarea "x"
type textarea "return for f"
type textarea "x"
type textarea "return for fo"
type textarea "x"
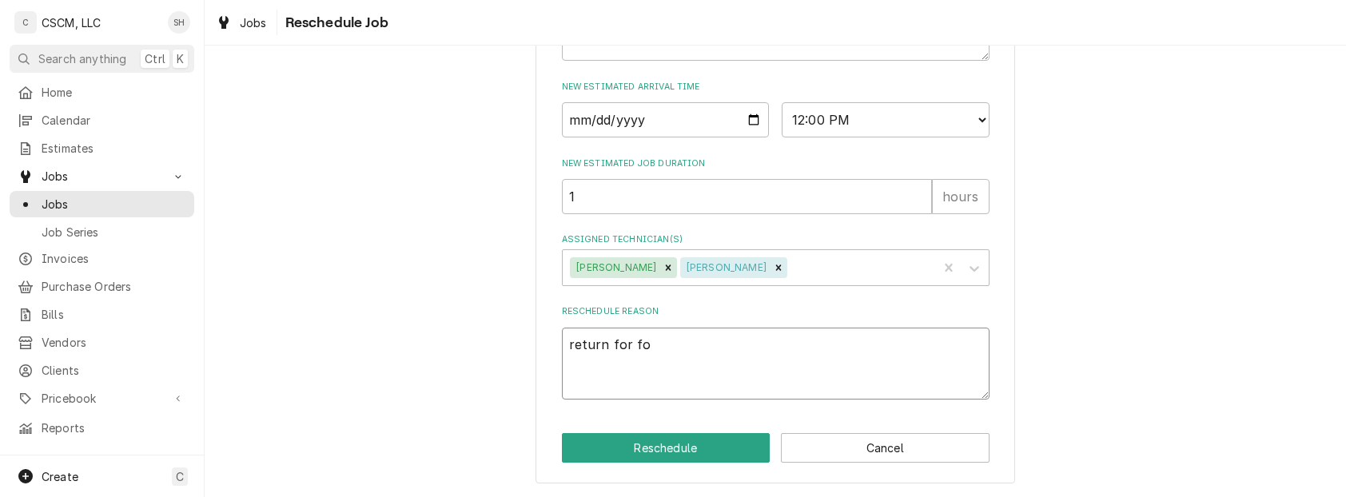
type textarea "return for fol"
type textarea "x"
type textarea "return for foll"
type textarea "x"
type textarea "return for follo"
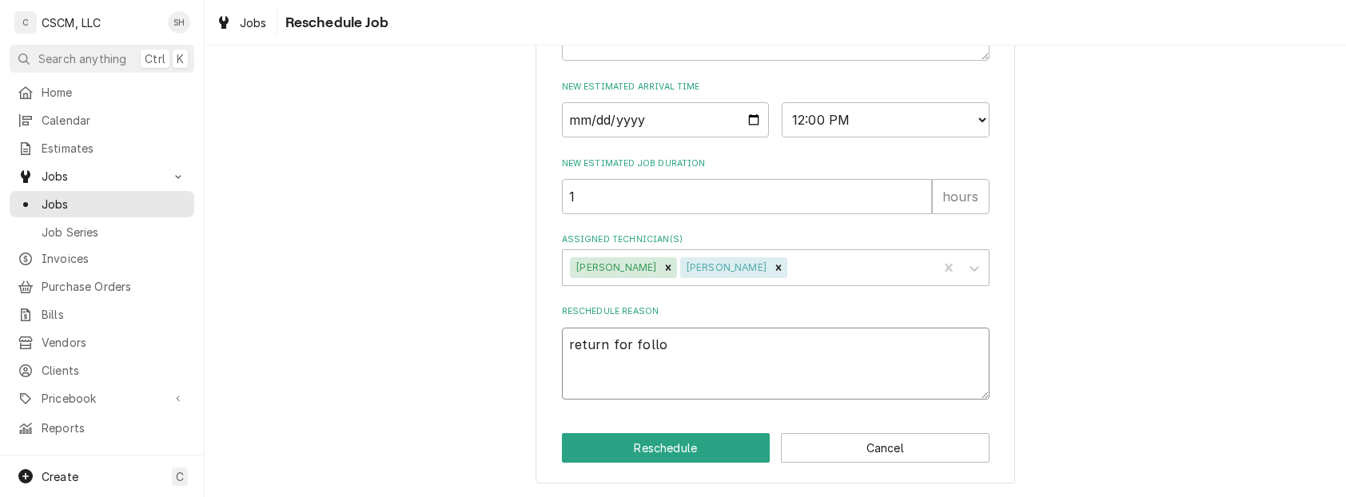
type textarea "x"
type textarea "return for follow"
type textarea "x"
type textarea "return for follow"
type textarea "x"
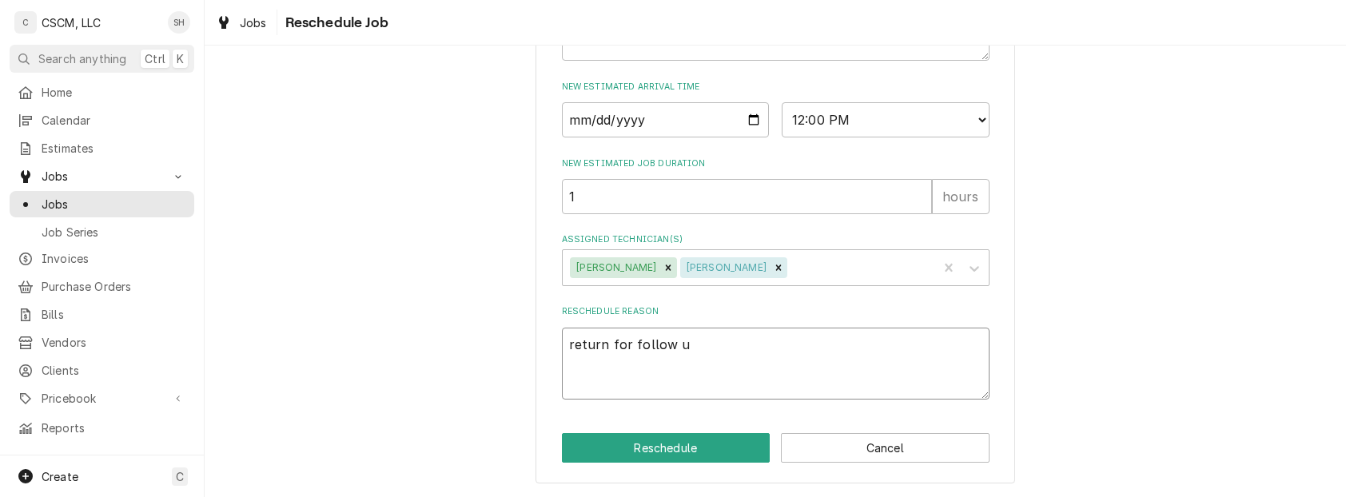
type textarea "return for follow up"
type textarea "x"
type textarea "return for follow up"
click at [667, 451] on button "Reschedule" at bounding box center [666, 448] width 209 height 30
type textarea "x"
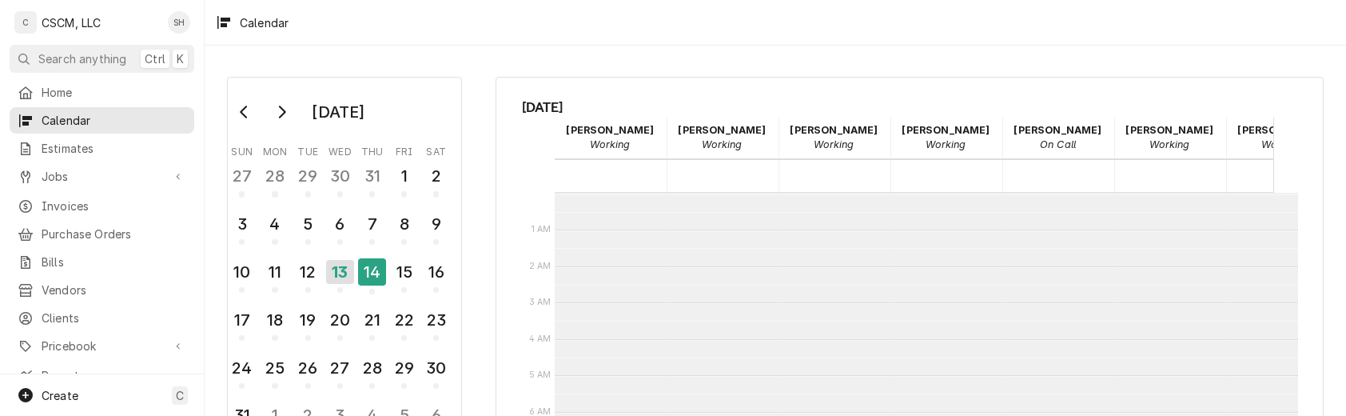
scroll to position [291, 0]
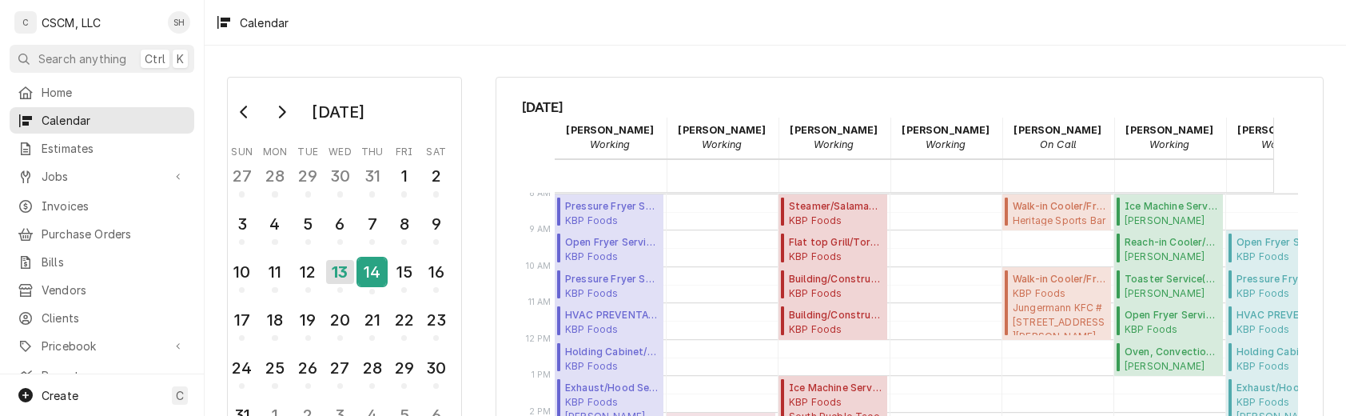
click at [375, 261] on div "14" at bounding box center [372, 271] width 28 height 27
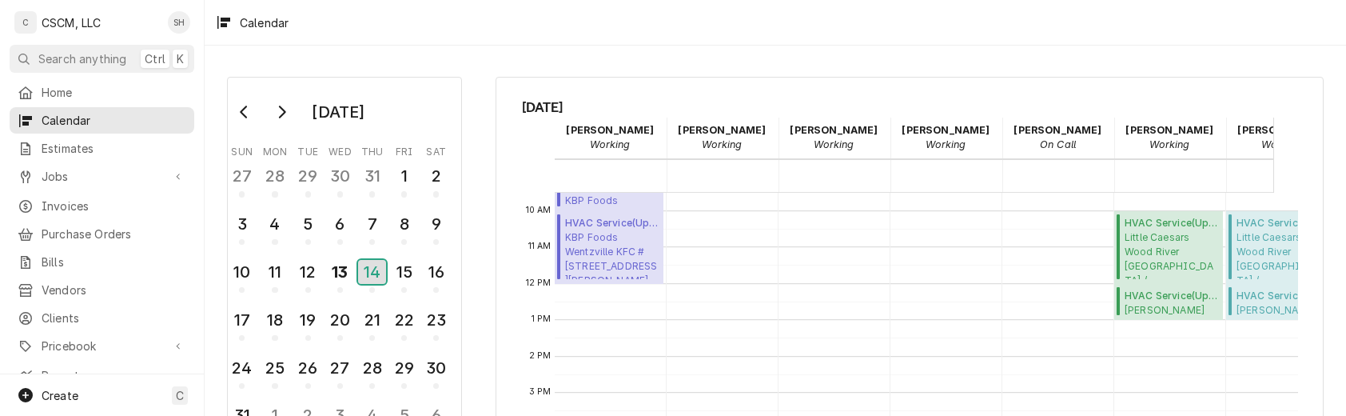
scroll to position [349, 0]
click at [875, 64] on div "[DATE] Sun Mon Tue Wed Thu Fri Sat 27 28 29 30 31 1 2 3 4 5 6 7 8 9 10 11 12 13…" at bounding box center [776, 386] width 1142 height 649
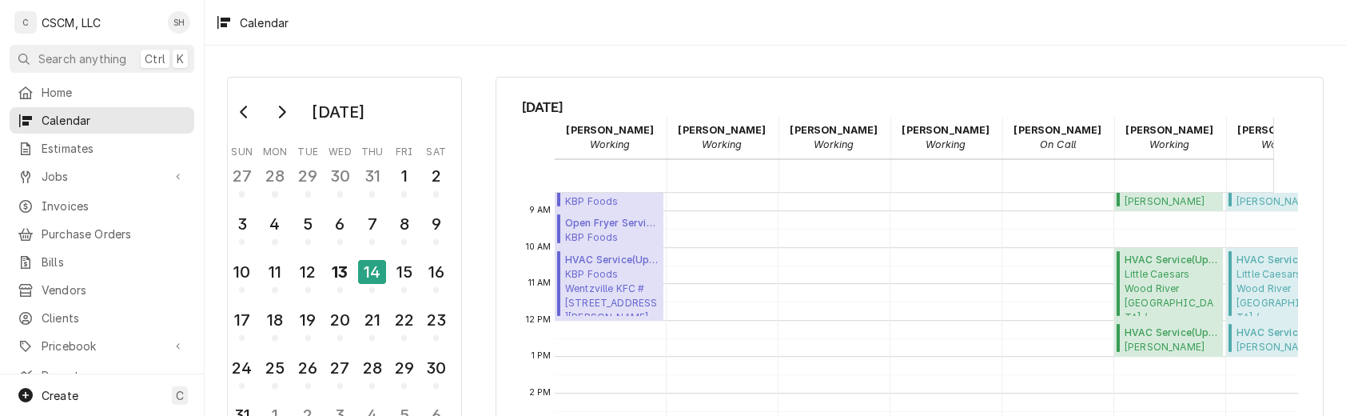
scroll to position [312, 0]
click at [689, 63] on div "[DATE] Sun Mon Tue Wed Thu Fri Sat 27 28 29 30 31 1 2 3 4 5 6 7 8 9 10 11 12 13…" at bounding box center [776, 386] width 1142 height 649
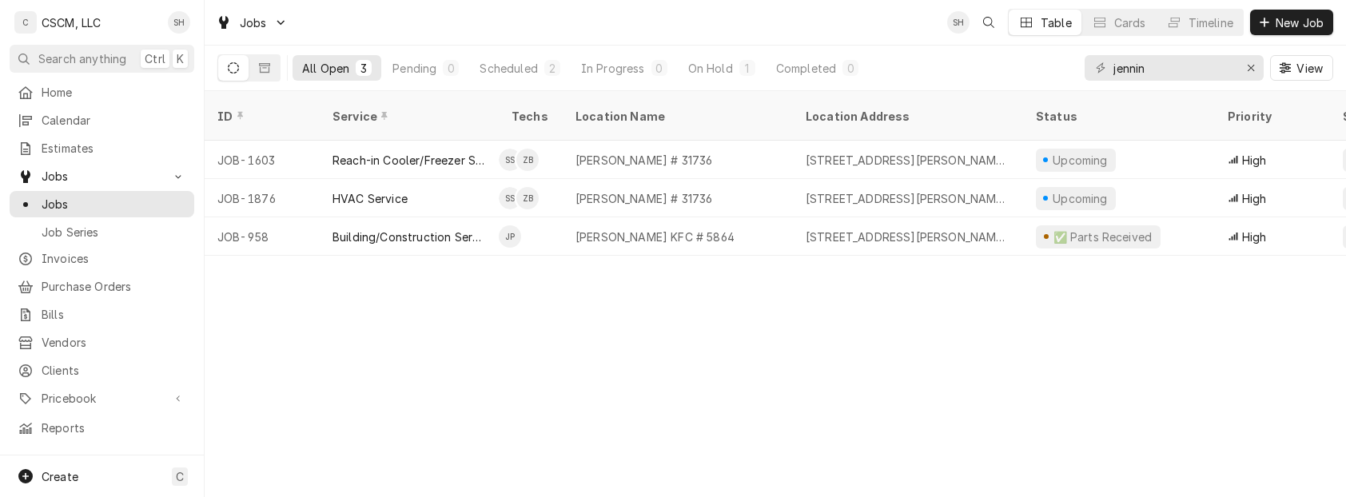
click at [822, 316] on div "ID Service Techs Location Name Location Address Status Priority State Scheduled…" at bounding box center [776, 294] width 1142 height 406
click at [1292, 34] on button "New Job" at bounding box center [1291, 23] width 83 height 26
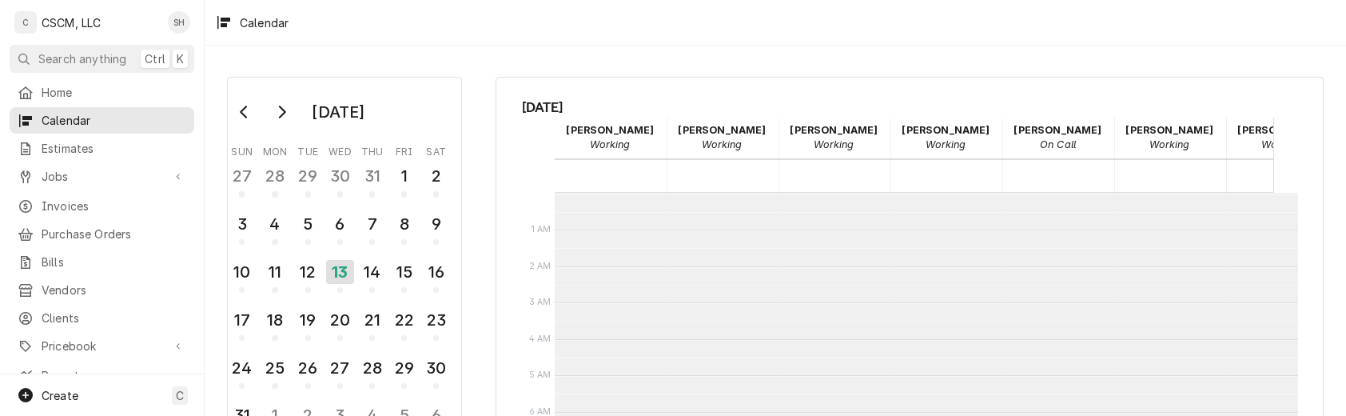
scroll to position [291, 0]
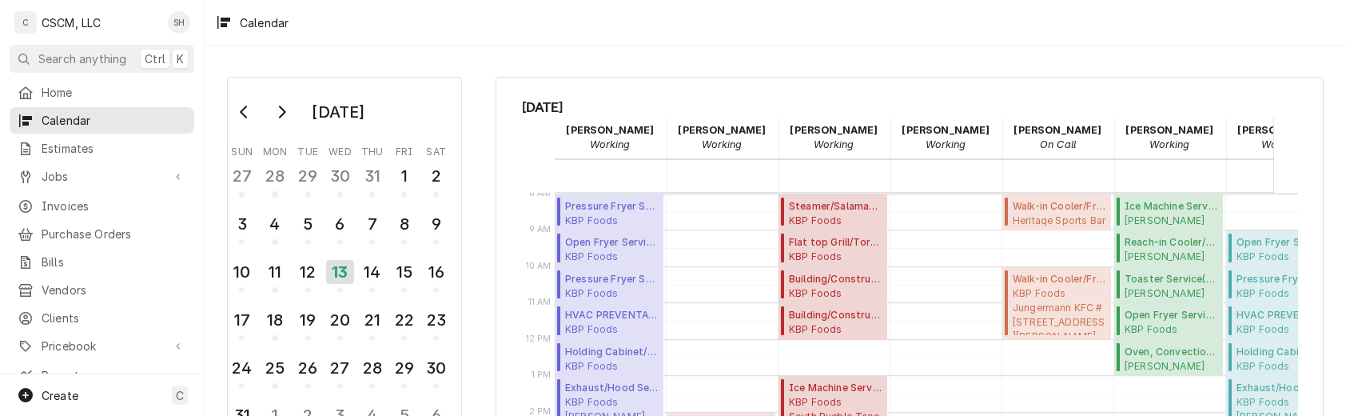
click at [400, 80] on div "[DATE] Sun Mon Tue Wed Thu Fri Sat 27 28 29 30 31 1 2 3 4 5 6 7 8 9 10 11 12 13…" at bounding box center [344, 272] width 235 height 390
click at [359, 275] on div "14" at bounding box center [372, 271] width 28 height 27
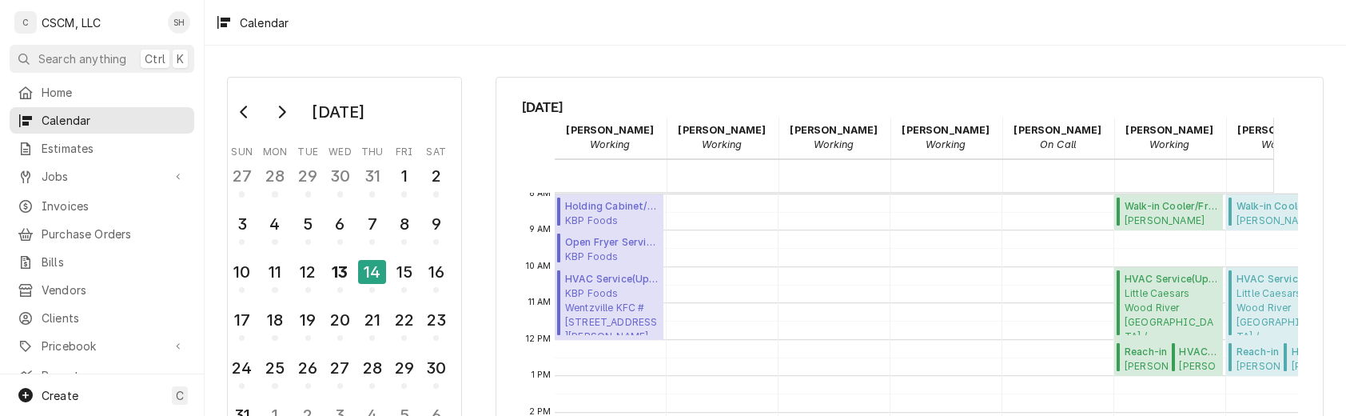
click at [481, 63] on div "[DATE] Sun Mon Tue Wed Thu Fri Sat 27 28 29 30 31 1 2 3 4 5 6 7 8 9 10 11 12 13…" at bounding box center [776, 386] width 1142 height 649
click at [1212, 361] on span "[PERSON_NAME] Foods [PERSON_NAME] # 31736 / [STREET_ADDRESS][PERSON_NAME][US_ST…" at bounding box center [1198, 365] width 39 height 13
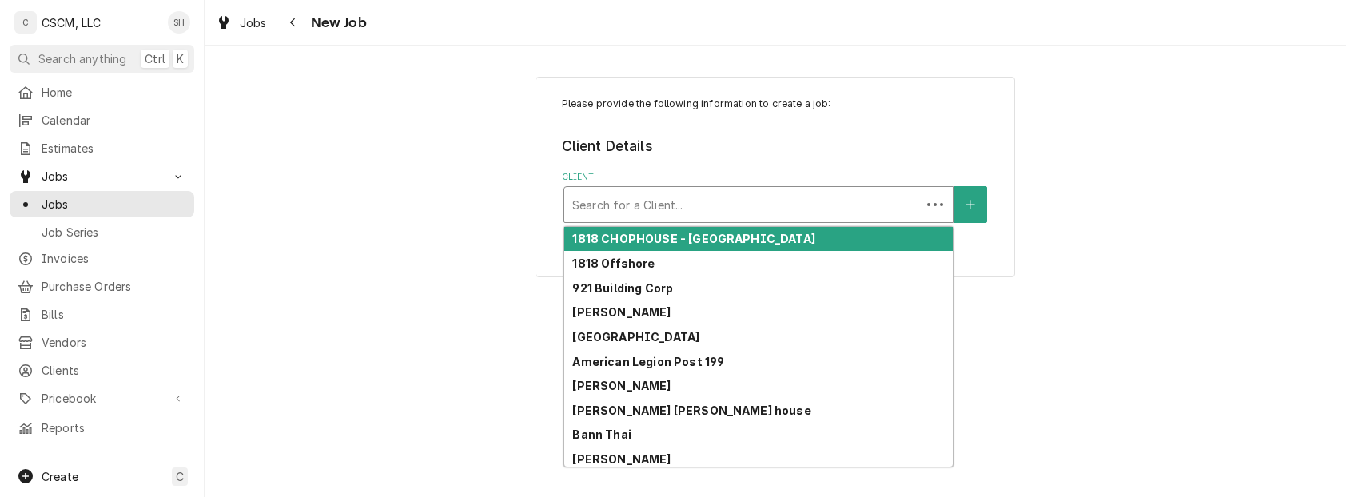
click at [854, 200] on div "Client" at bounding box center [742, 204] width 341 height 29
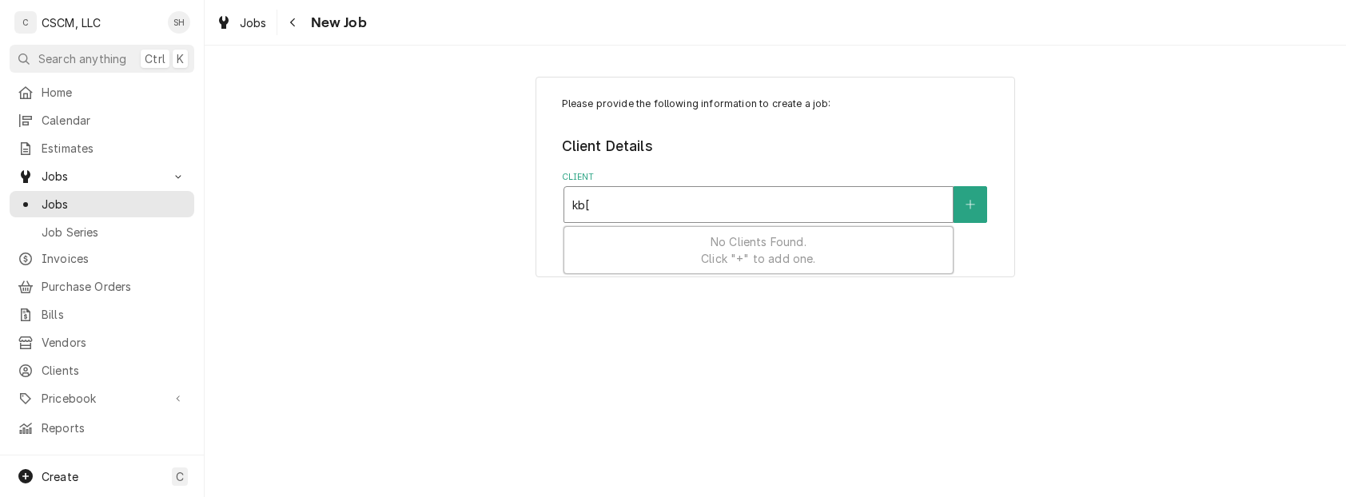
type input "kb"
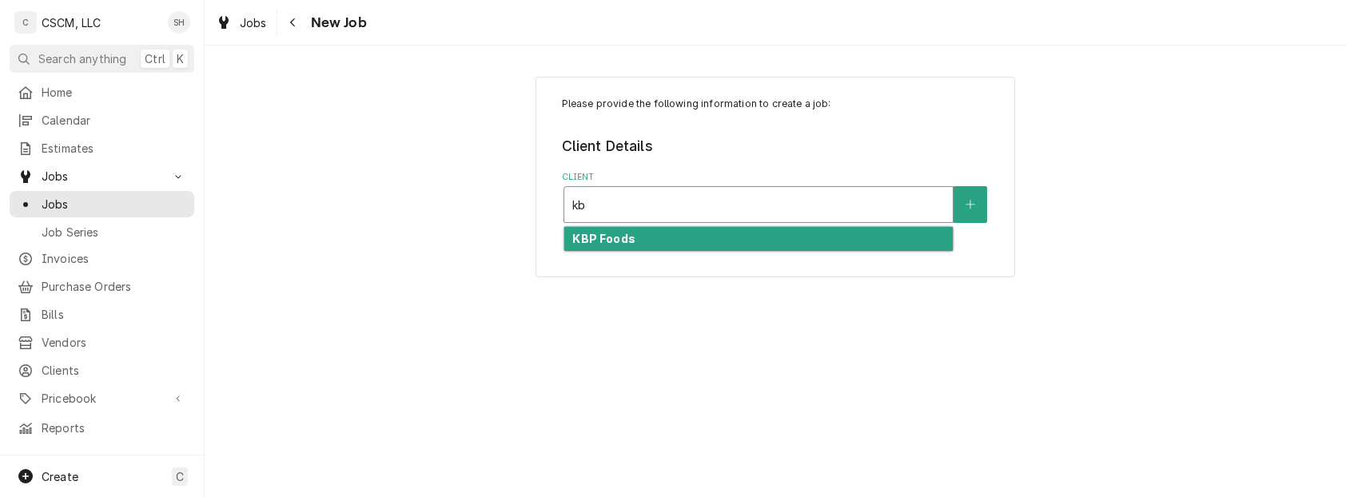
click at [854, 245] on div "KBP Foods" at bounding box center [758, 239] width 389 height 25
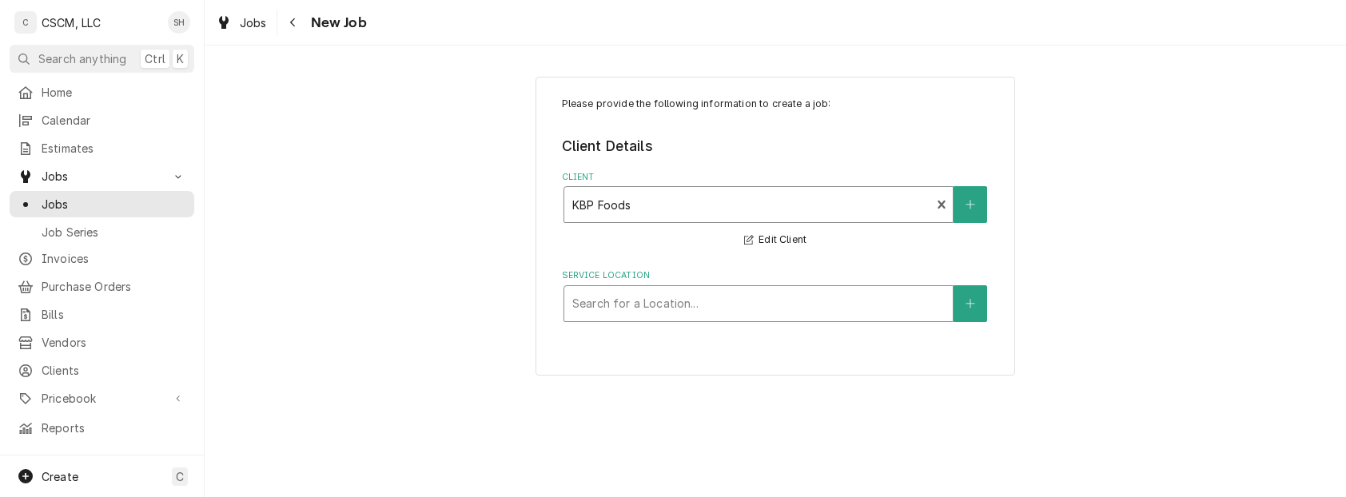
click at [730, 309] on div "Service Location" at bounding box center [758, 303] width 373 height 29
type input "fill"
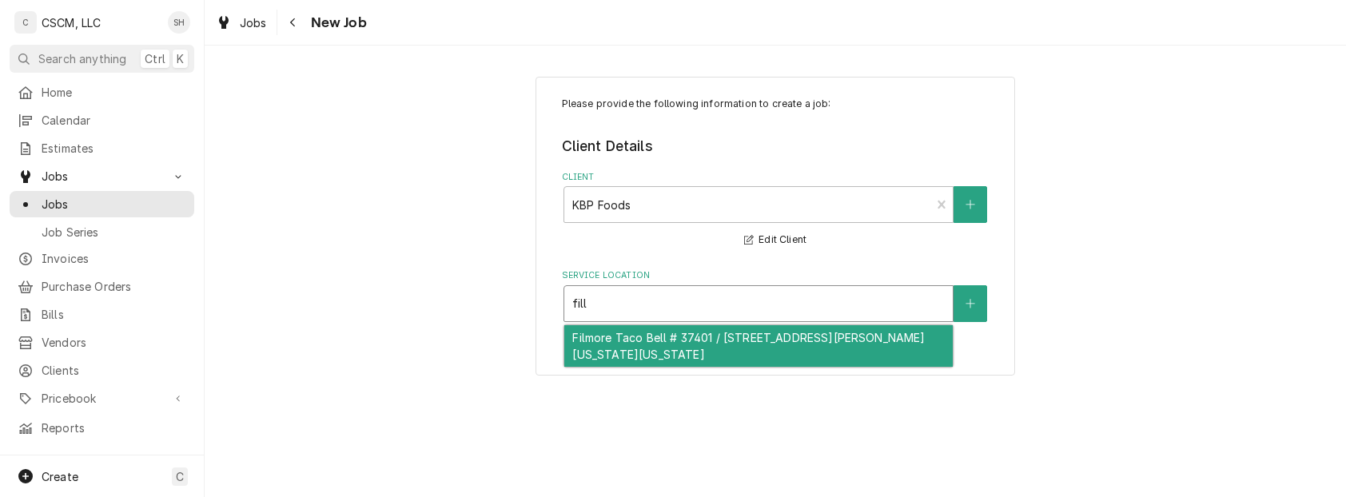
click at [766, 339] on div "Filmore Taco Bell # 37401 / [STREET_ADDRESS][PERSON_NAME][US_STATE][US_STATE]" at bounding box center [758, 346] width 389 height 42
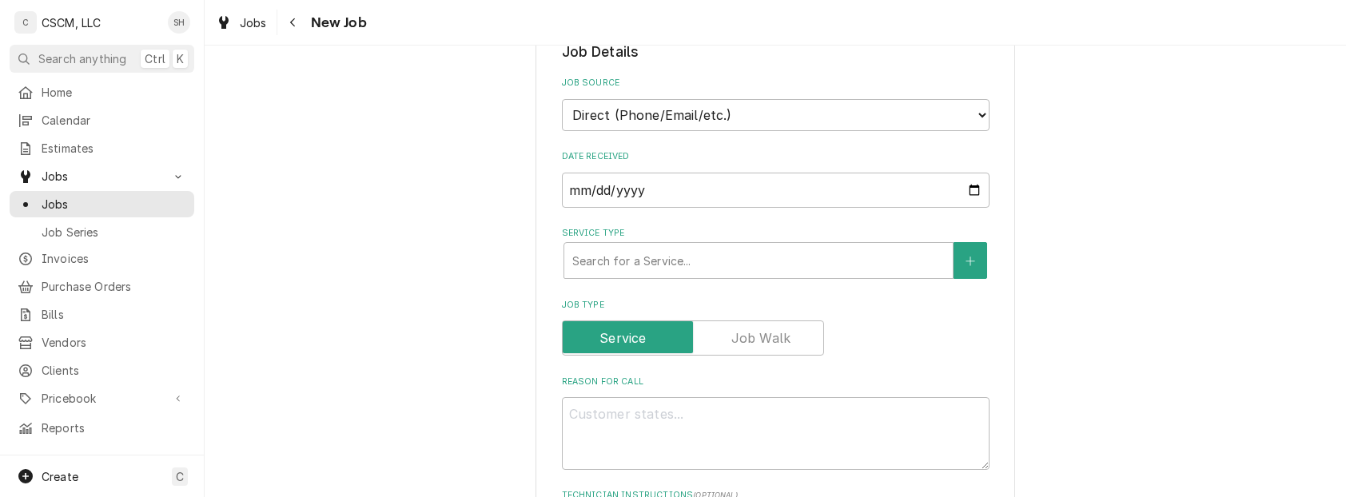
scroll to position [342, 0]
click at [740, 118] on select "Direct (Phone/Email/etc.) Other" at bounding box center [776, 114] width 428 height 32
select select "100"
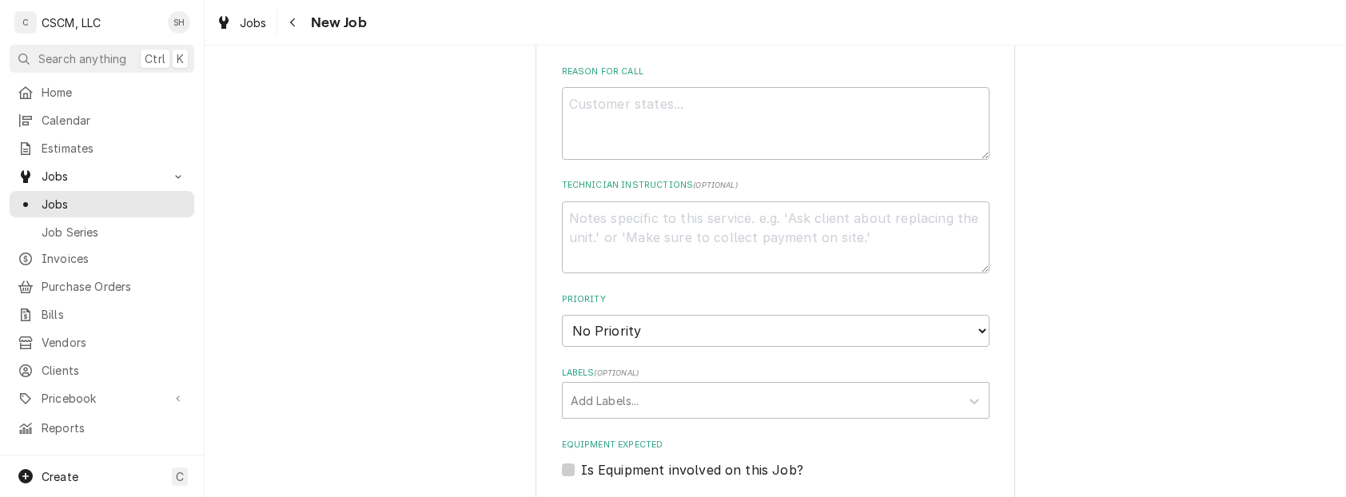
scroll to position [806, 0]
click at [654, 127] on textarea "Reason For Call" at bounding box center [776, 122] width 428 height 73
type textarea "x"
type textarea "N"
type textarea "x"
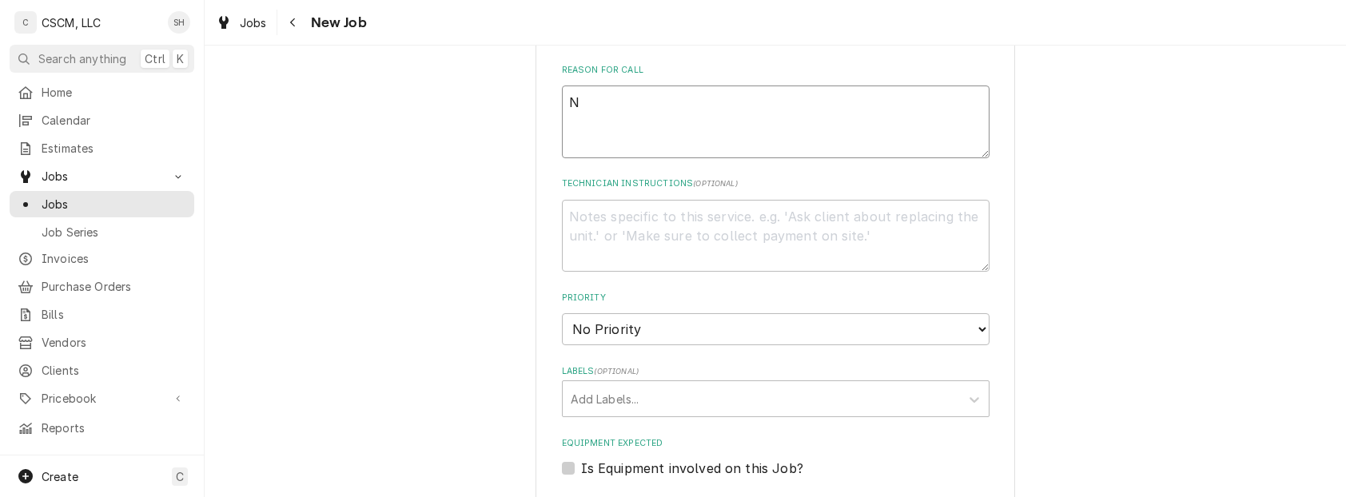
type textarea "NT"
type textarea "x"
type textarea "NTE"
type textarea "x"
type textarea "NTE:"
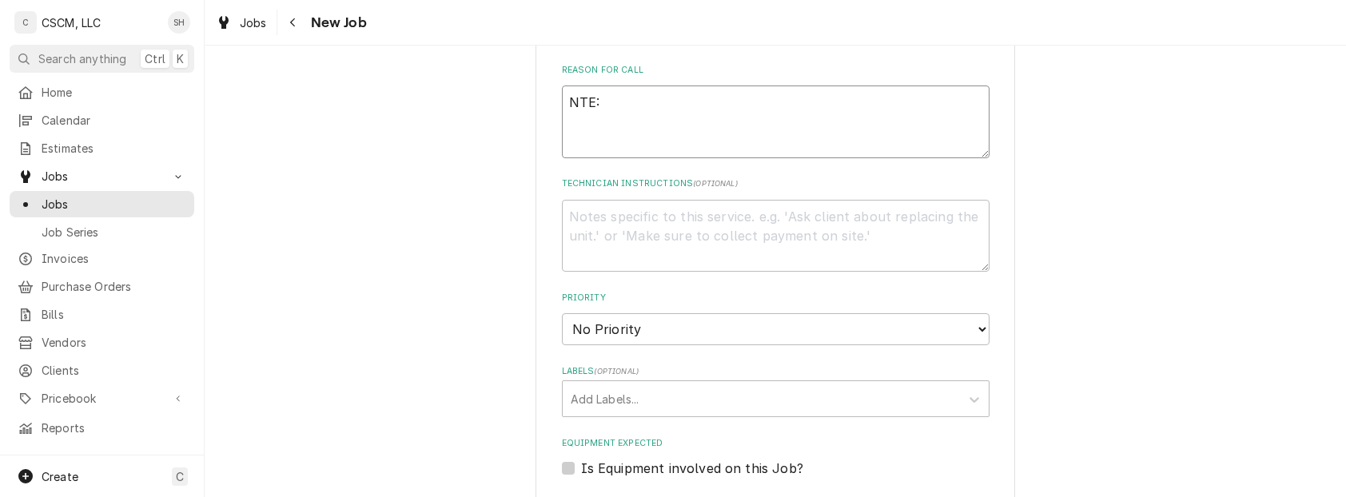
type textarea "x"
type textarea "NTE:"
type textarea "x"
type textarea "NTE: $"
type textarea "x"
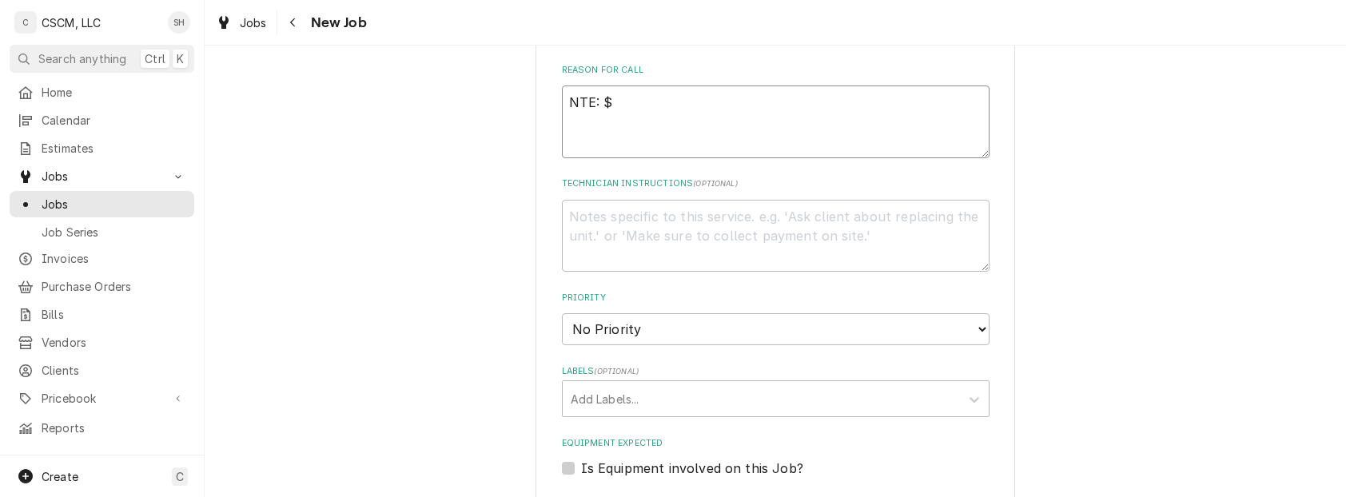
type textarea "NTE: $5"
type textarea "x"
type textarea "NTE: $50"
type textarea "x"
type textarea "NTE: $500"
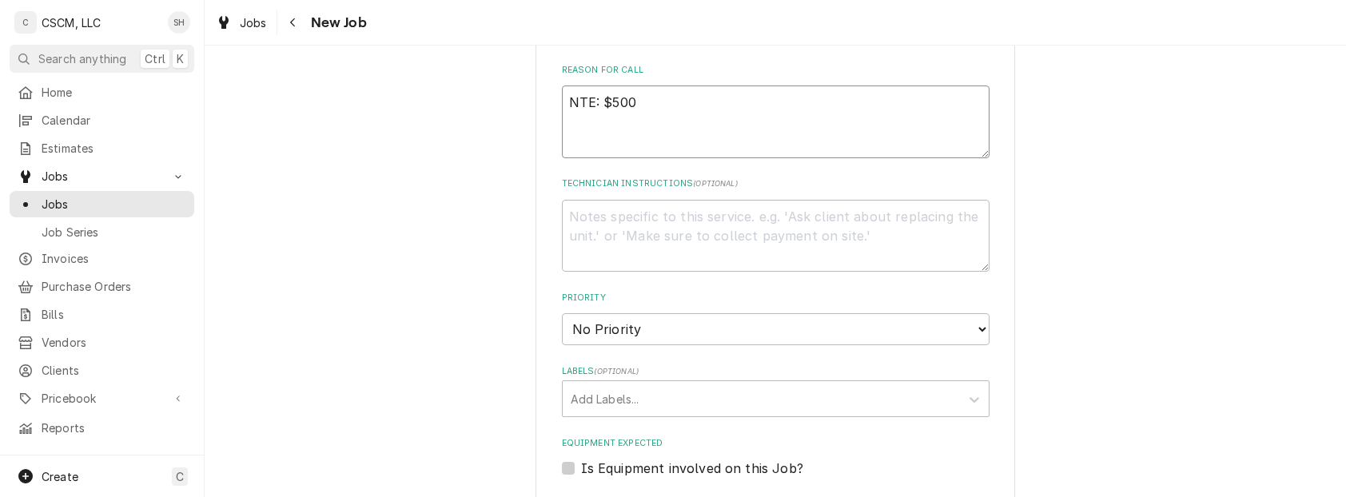
type textarea "x"
type textarea "NTE: $500"
type textarea "x"
type textarea "NTE: $500 p"
type textarea "x"
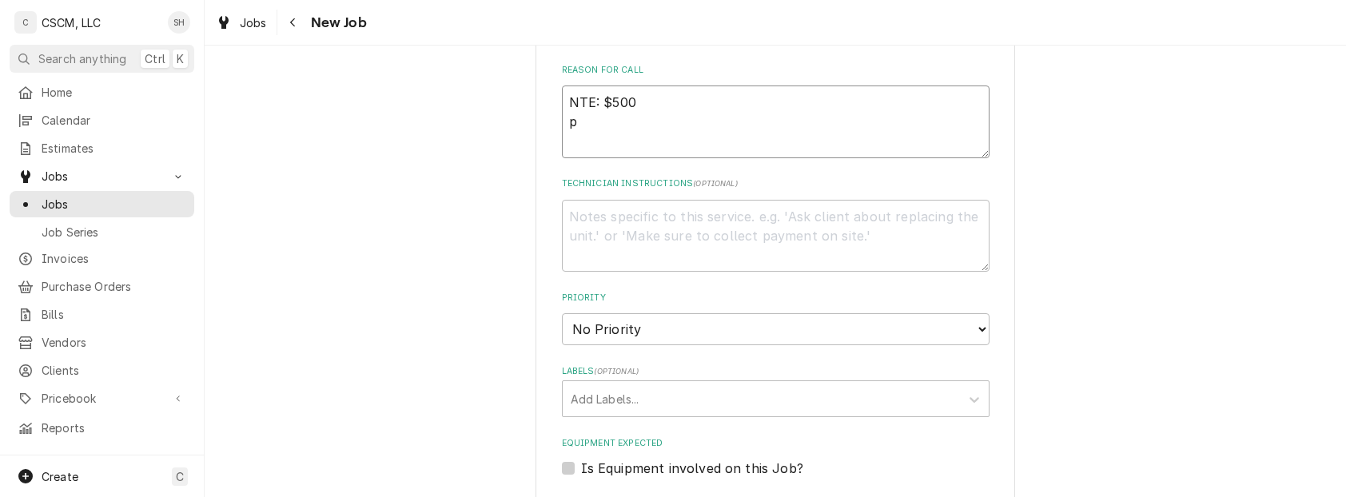
type textarea "NTE: $500 po"
type textarea "x"
type textarea "NTE: $500 p"
type textarea "x"
type textarea "NTE: $500"
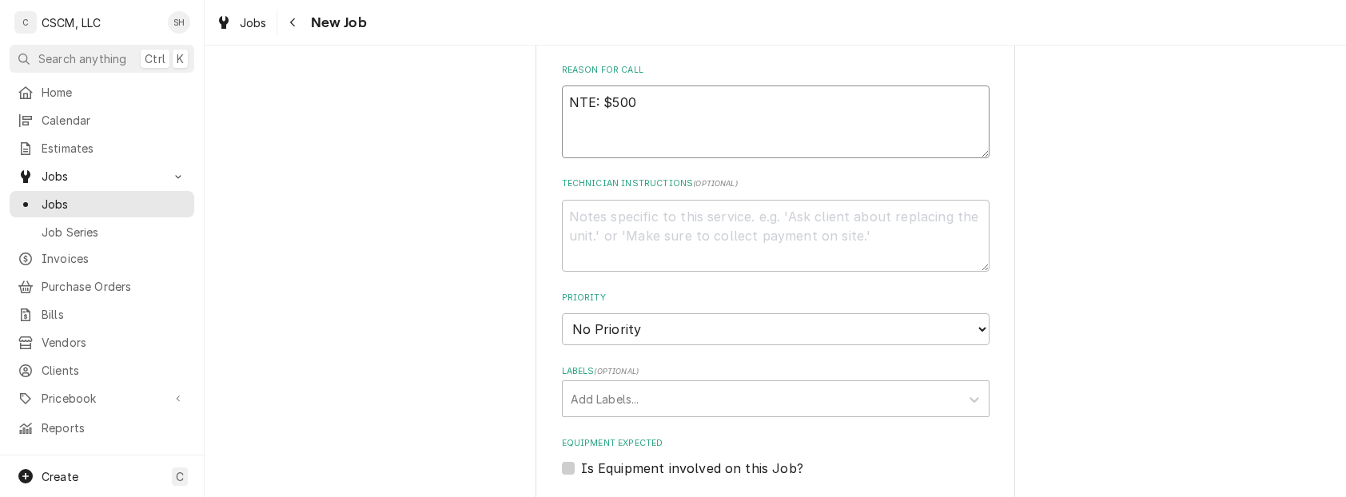
type textarea "x"
type textarea "NTE: $500 P"
type textarea "x"
type textarea "NTE: $500 PO"
type textarea "x"
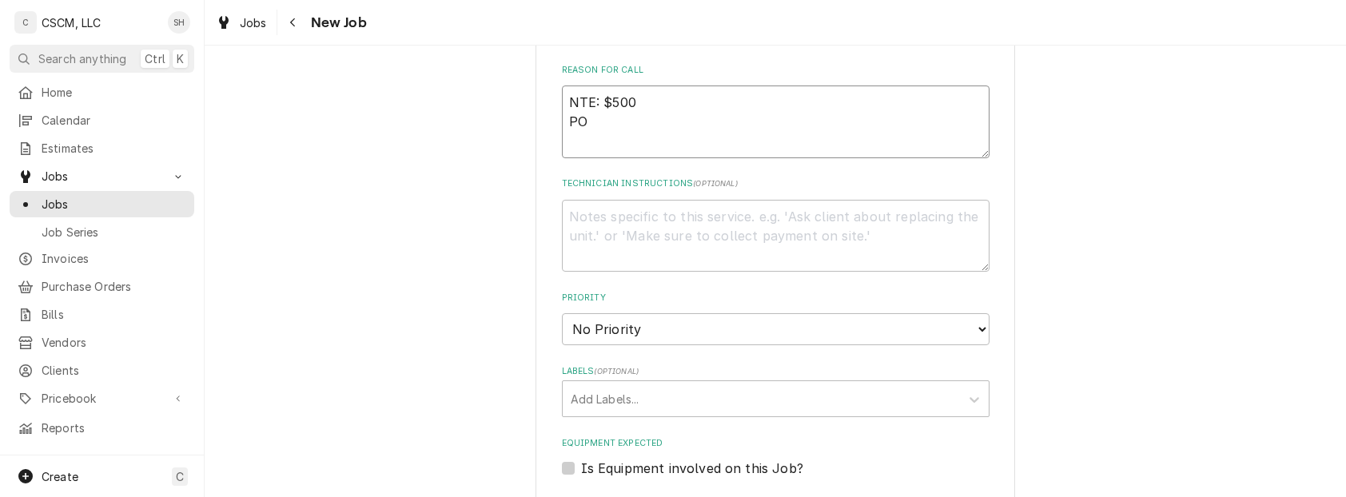
type textarea "NTE: $500 PO"
type textarea "x"
type textarea "NTE: $500 PO $"
type textarea "x"
type textarea "NTE: $500 PO"
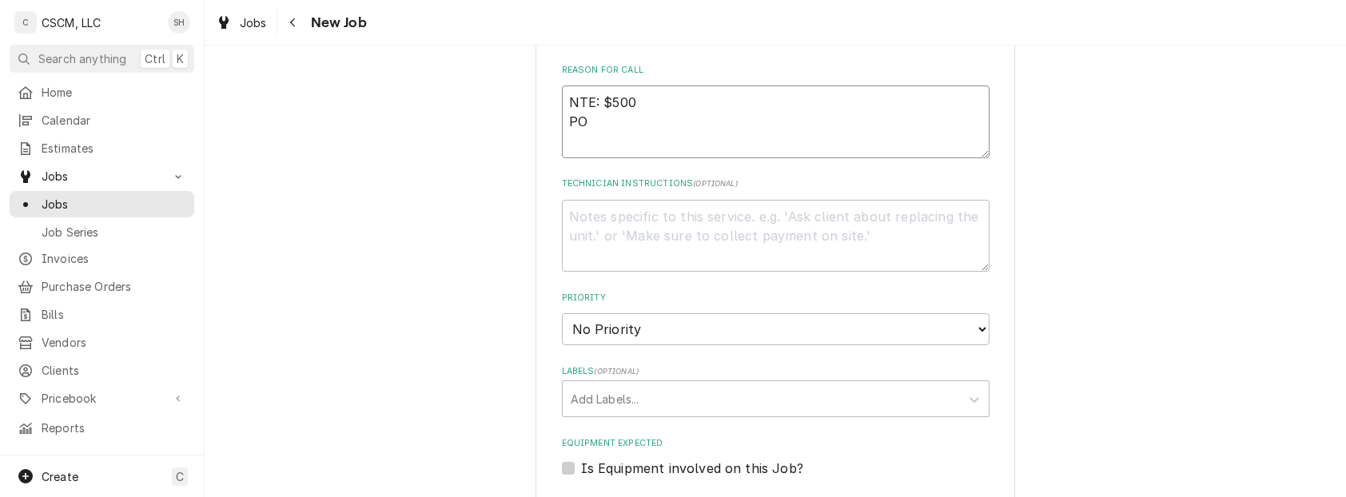
type textarea "x"
type textarea "NTE: $500 PO #"
type textarea "x"
type textarea "NTE: $500 PO #"
type textarea "x"
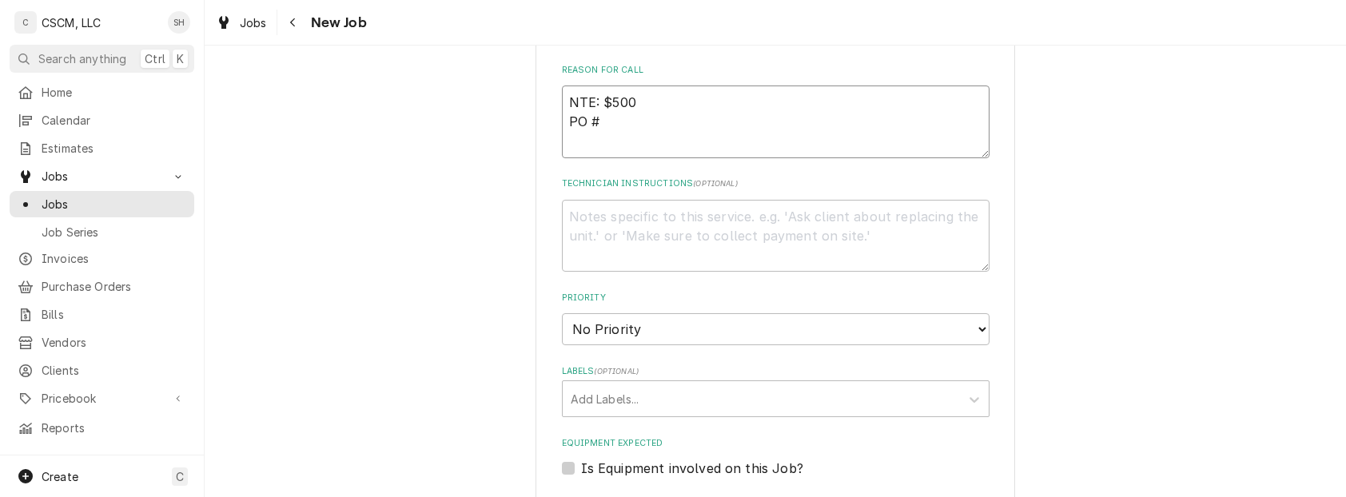
type textarea "NTE: $500 PO #"
click at [630, 130] on textarea "NTE: $500 PO #" at bounding box center [776, 122] width 428 height 73
paste textarea "71964819"
type textarea "x"
type textarea "NTE: $500 PO # 71964819"
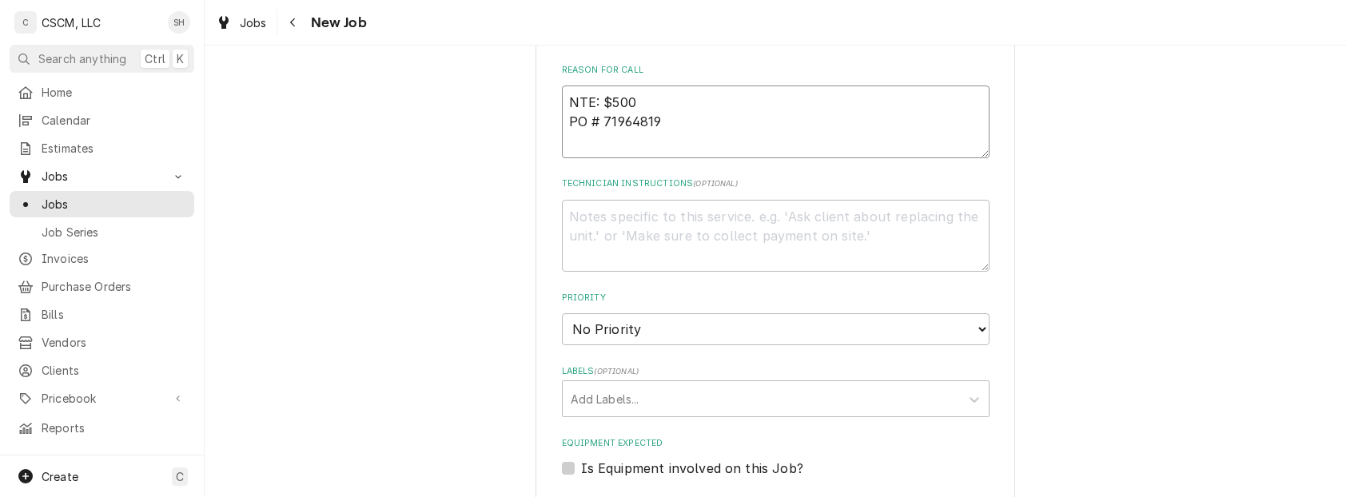
type textarea "x"
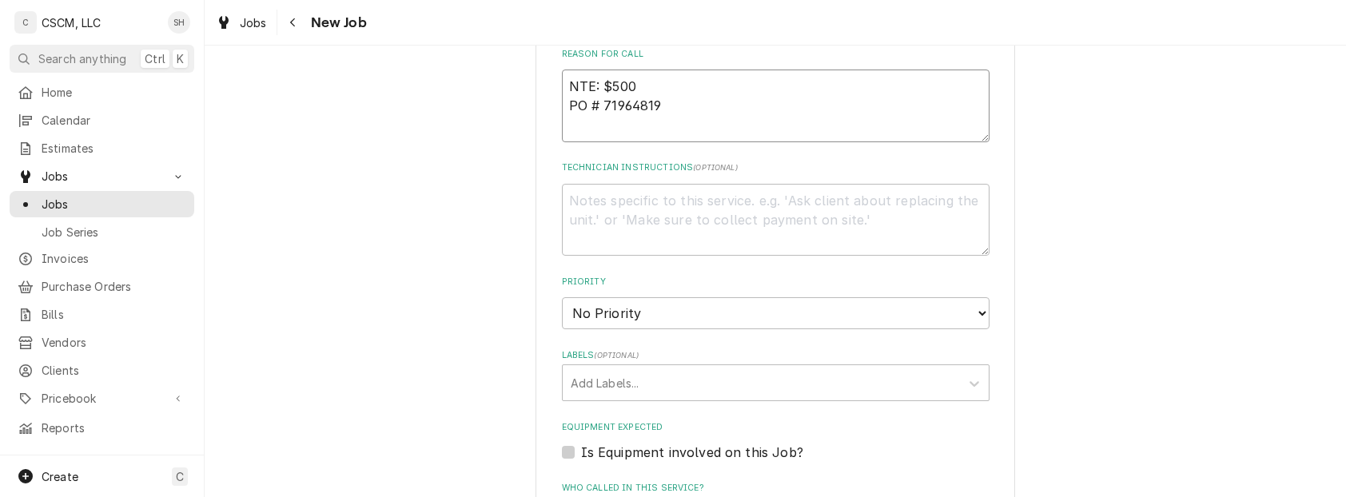
scroll to position [839, 0]
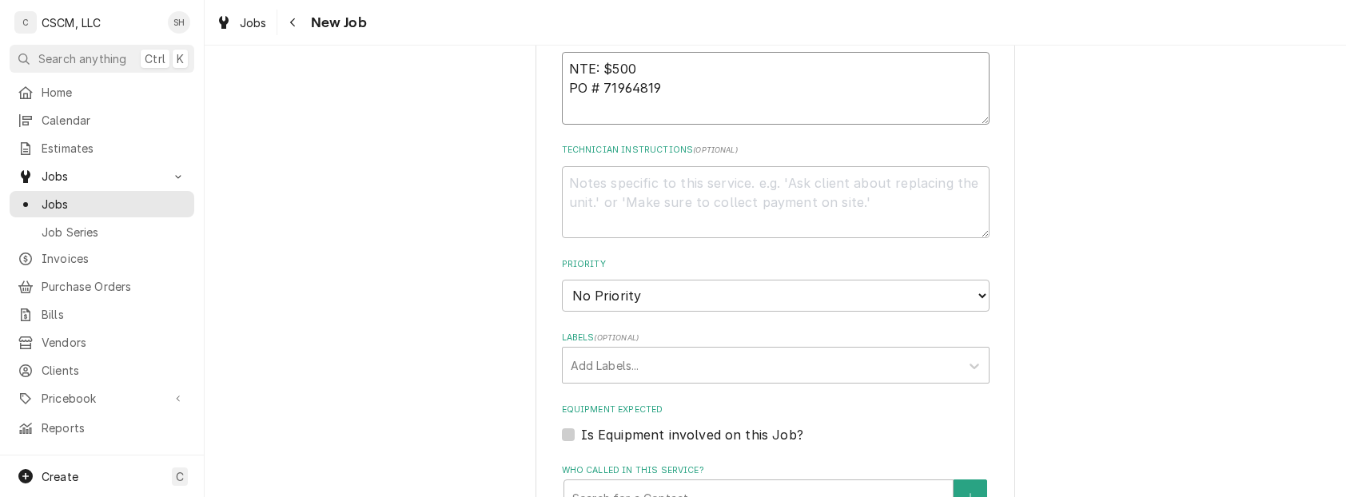
type textarea "NTE: $500 PO # 71964819"
click at [602, 291] on select "No Priority Urgent High Medium Low" at bounding box center [776, 296] width 428 height 32
select select "1"
click at [562, 280] on select "No Priority Urgent High Medium Low" at bounding box center [776, 296] width 428 height 32
type textarea "x"
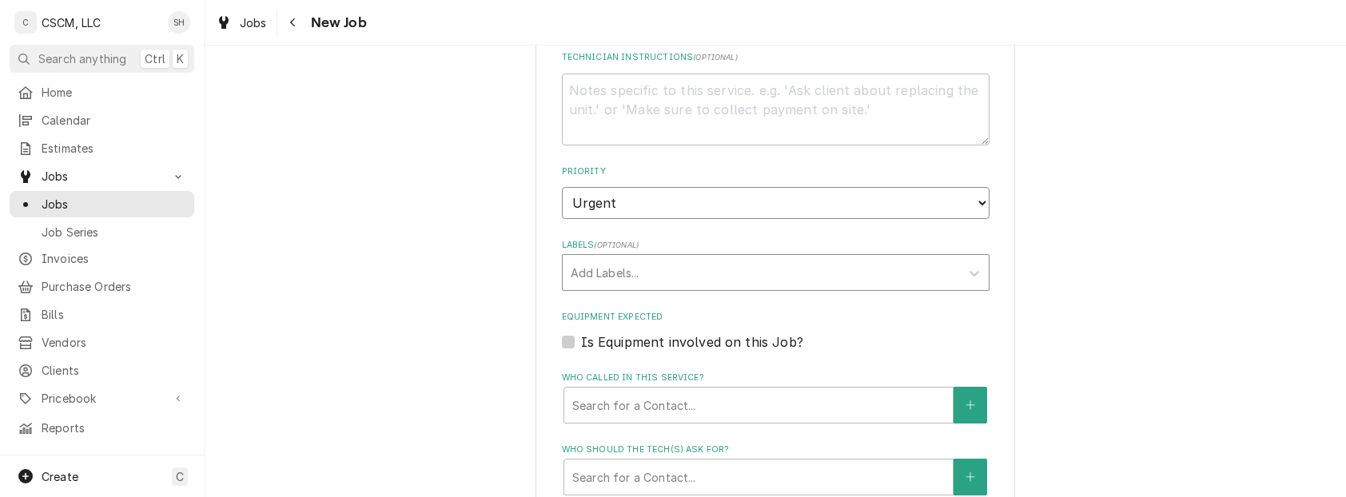
scroll to position [939, 0]
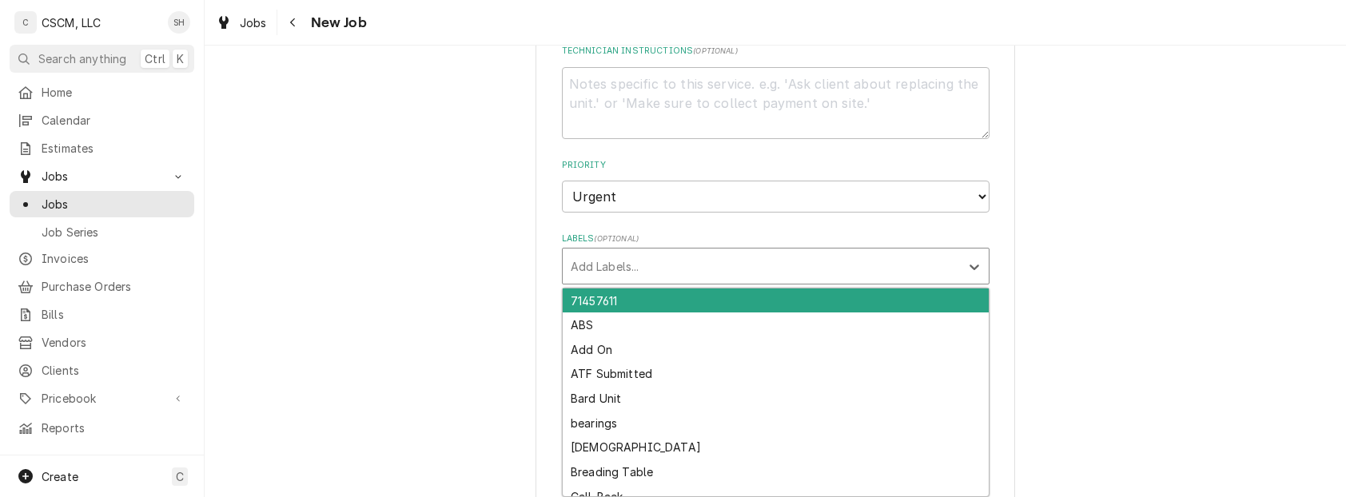
click at [608, 267] on div "Labels" at bounding box center [761, 266] width 381 height 29
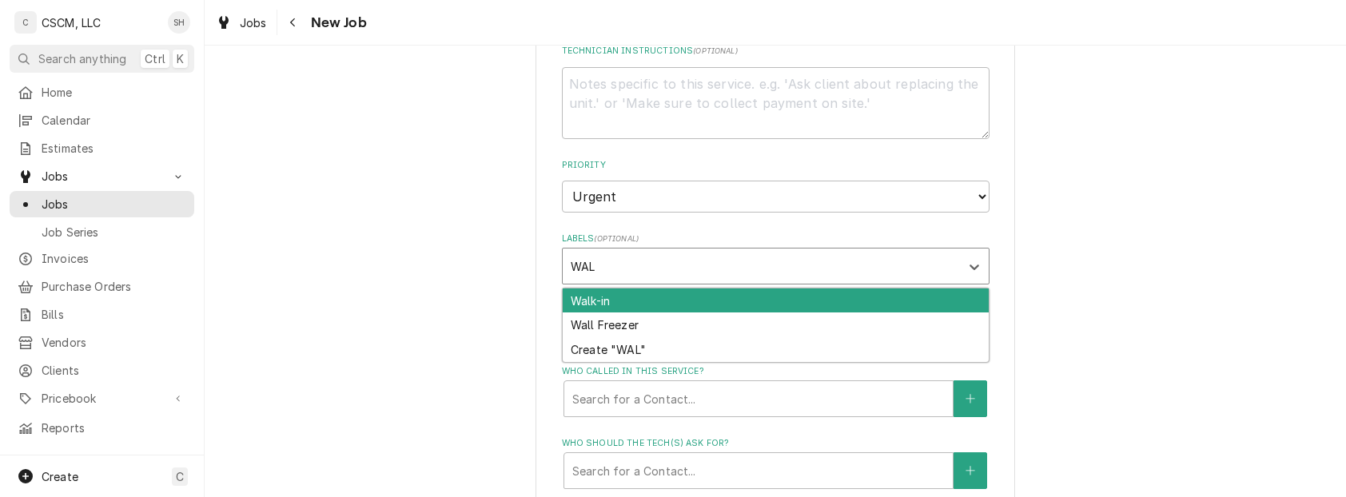
type input "WALK"
click at [620, 301] on div "Walk-in" at bounding box center [776, 301] width 426 height 25
type textarea "x"
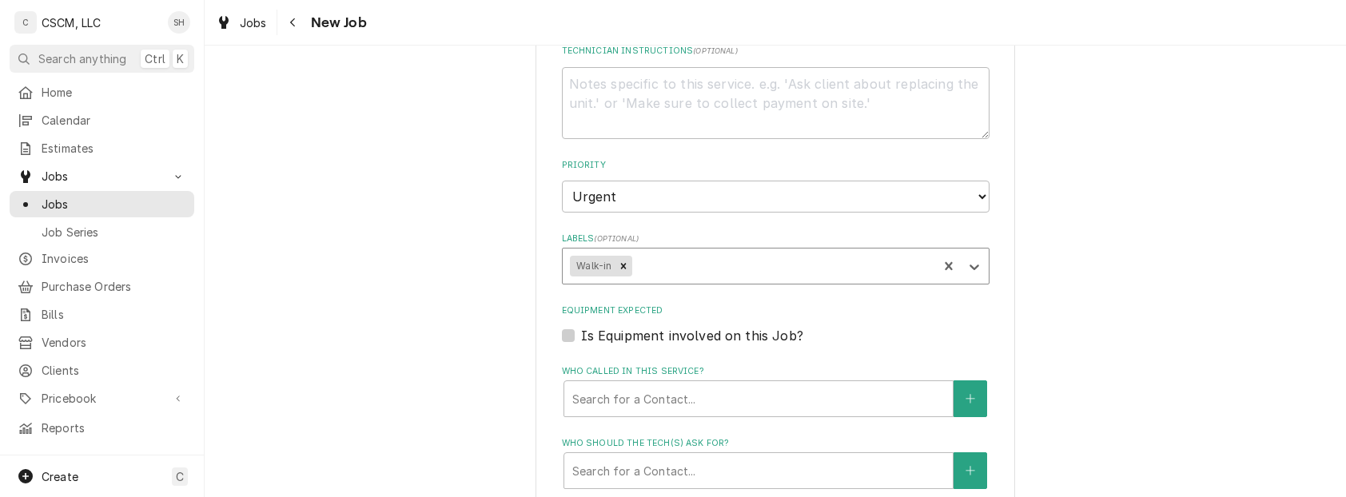
type input "C"
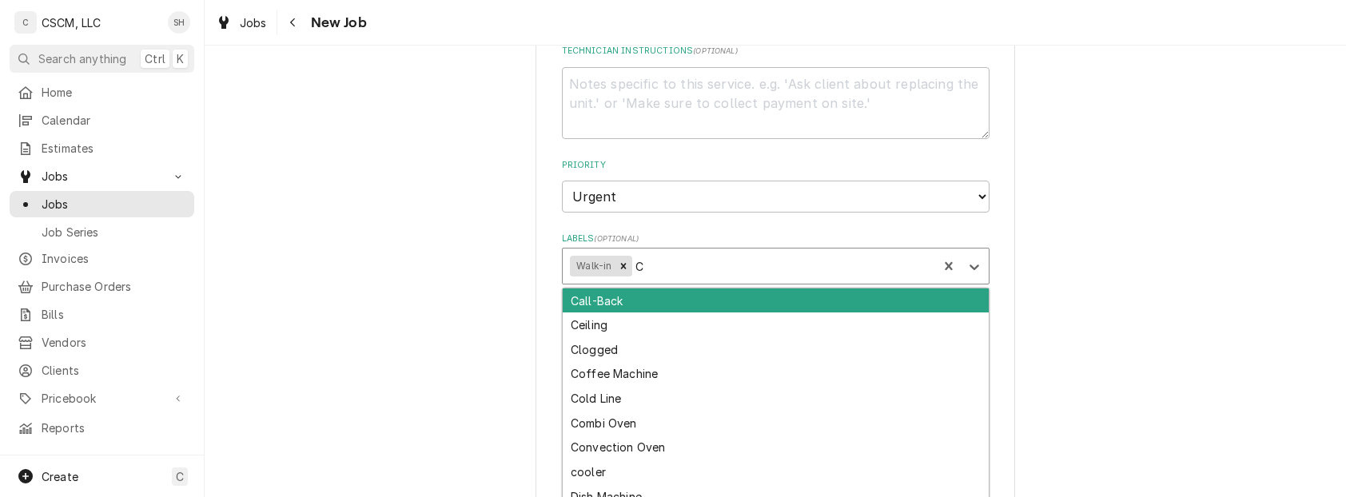
type textarea "x"
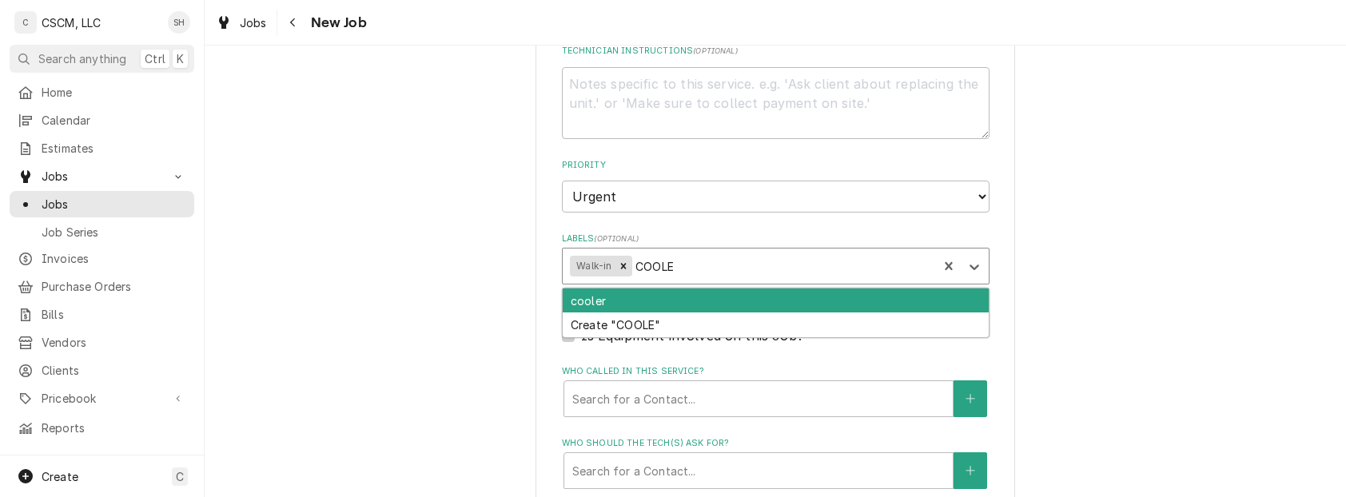
type input "COOLER"
click at [620, 301] on div "cooler" at bounding box center [776, 301] width 426 height 25
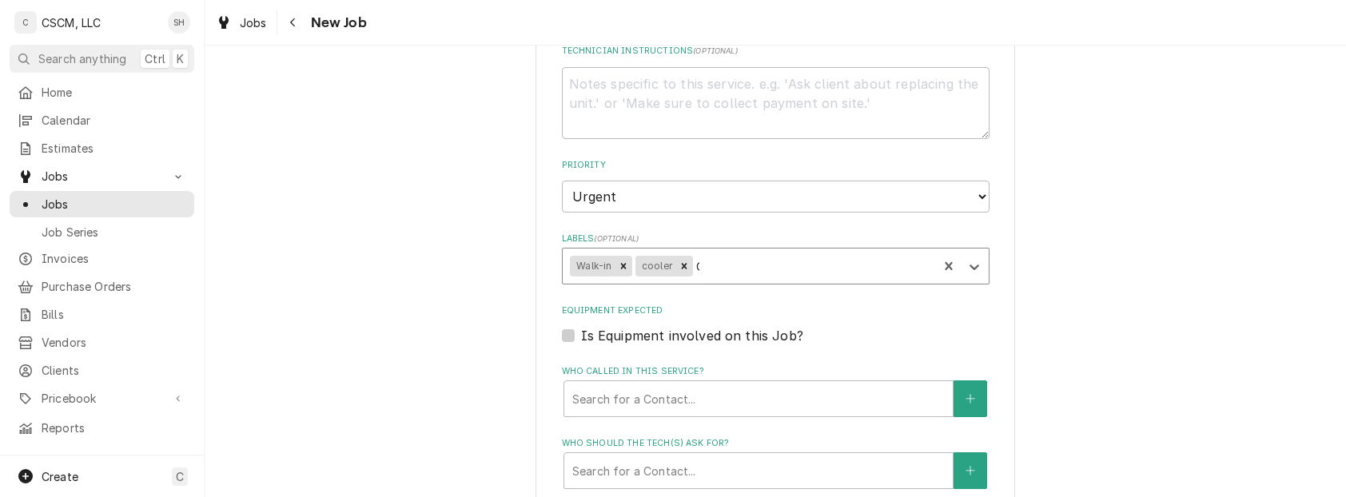
type textarea "x"
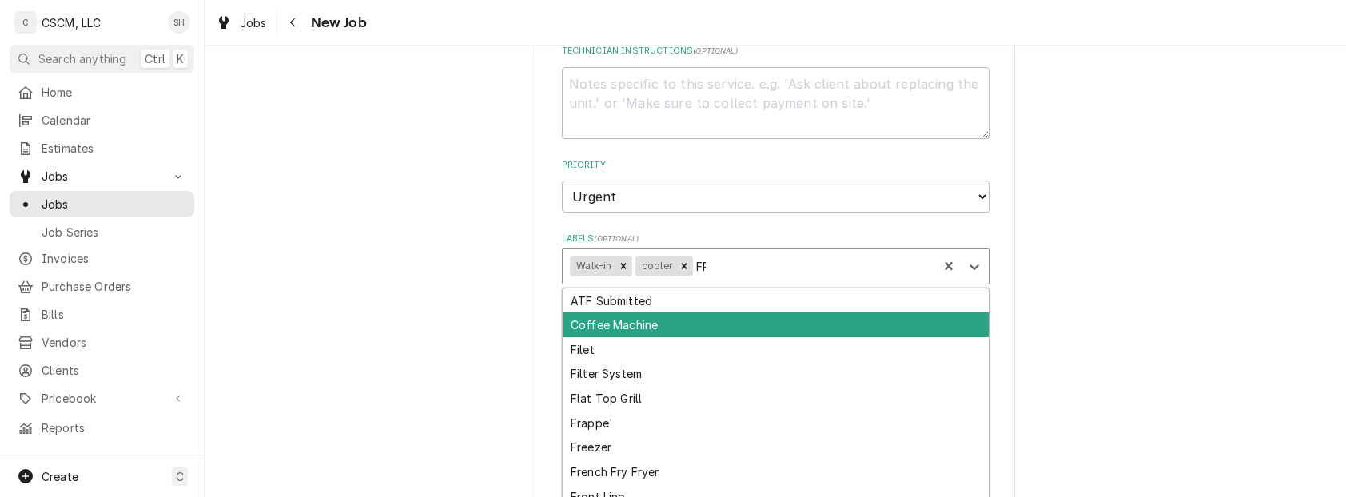
type input "FRE"
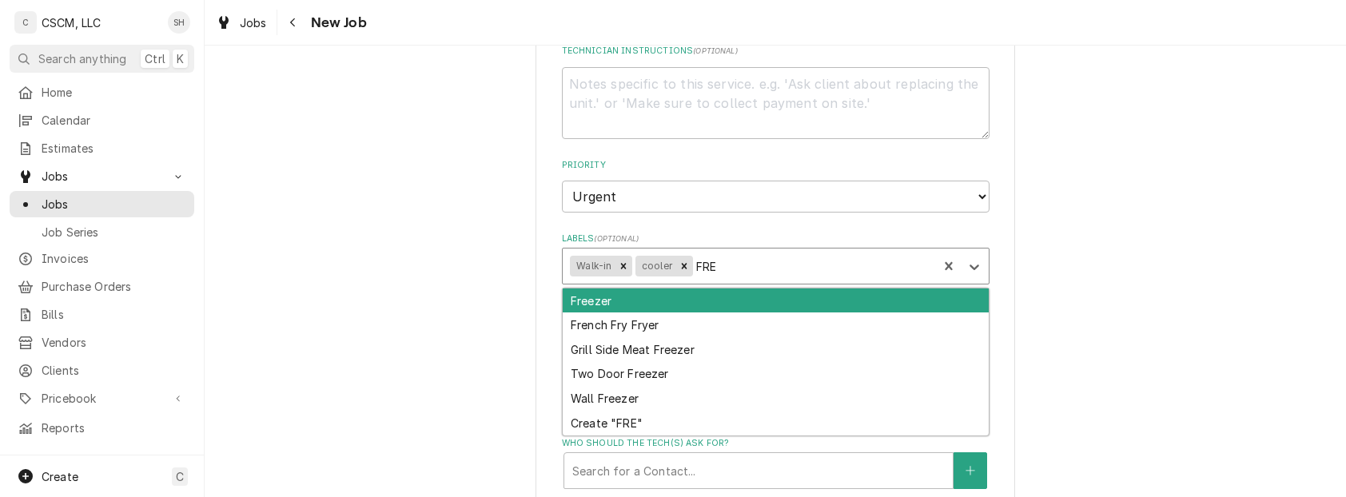
click at [620, 301] on div "Freezer" at bounding box center [776, 301] width 426 height 25
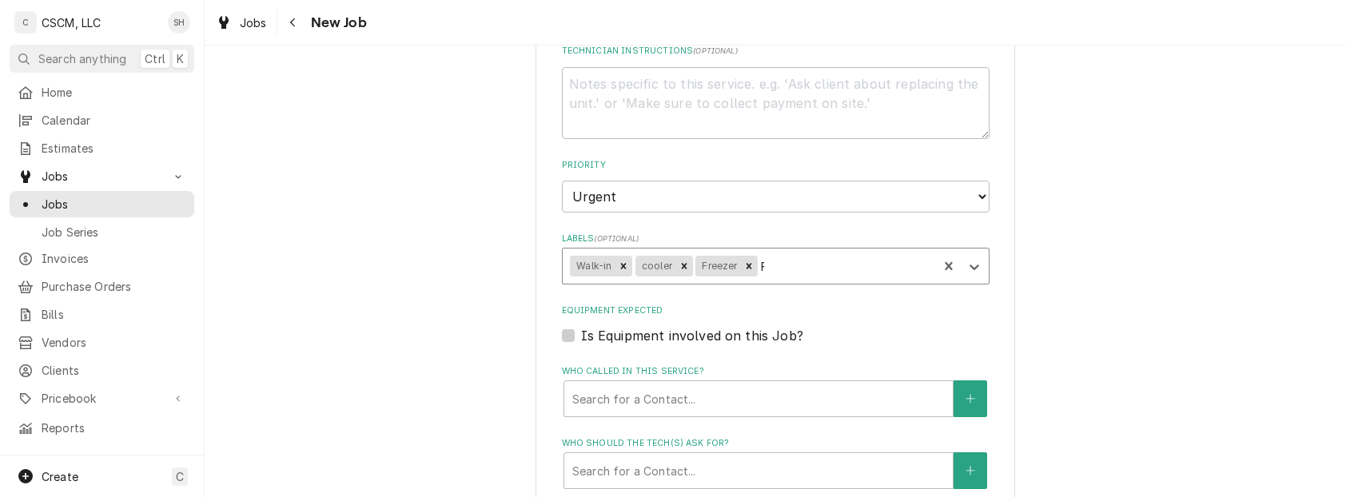
type textarea "x"
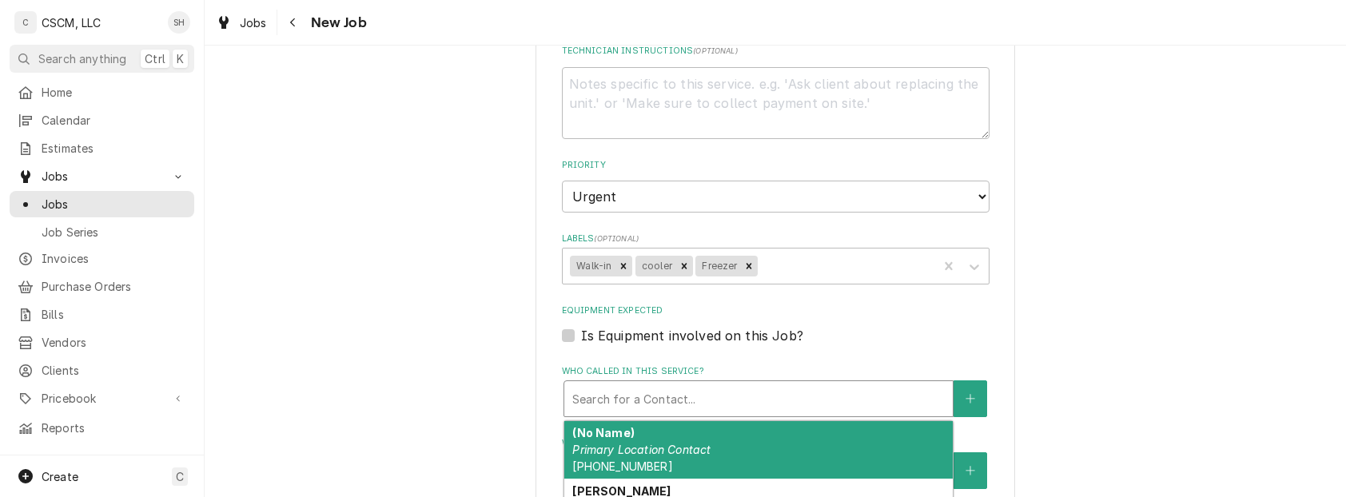
click at [728, 409] on div "Who called in this service?" at bounding box center [758, 399] width 373 height 29
type textarea "x"
type input "A"
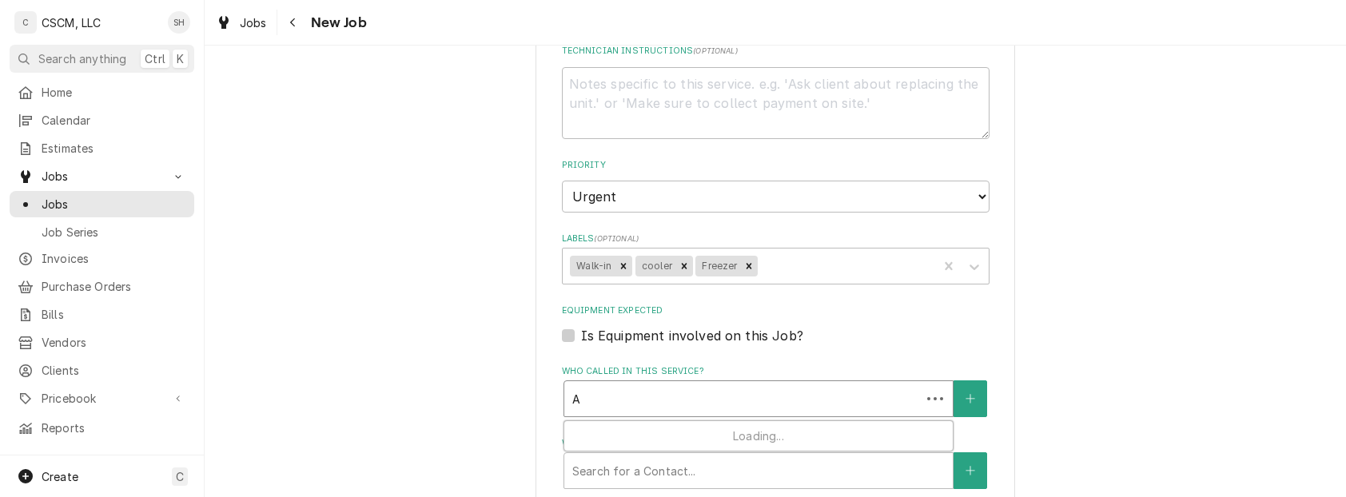
type textarea "x"
type input "AD"
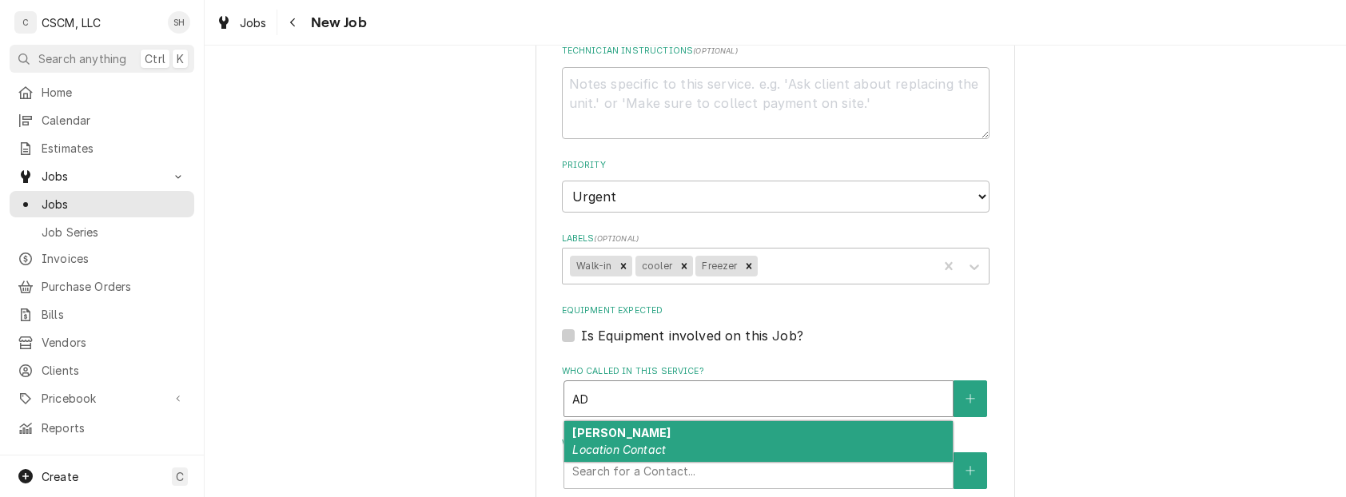
click at [692, 438] on div "Adrian Tirado Location Contact" at bounding box center [758, 442] width 389 height 42
type textarea "x"
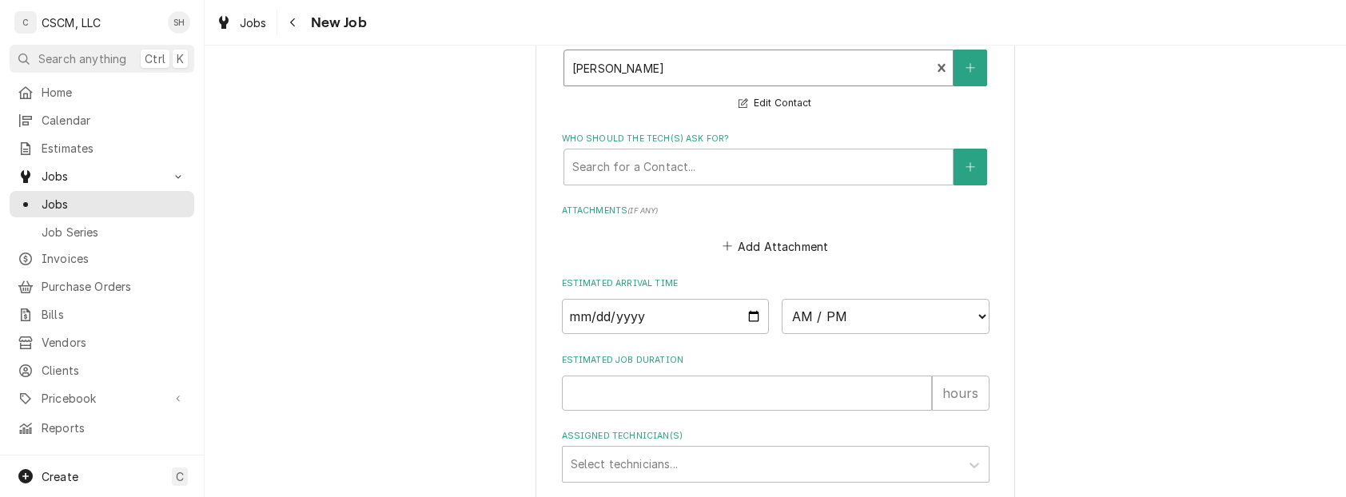
scroll to position [1316, 0]
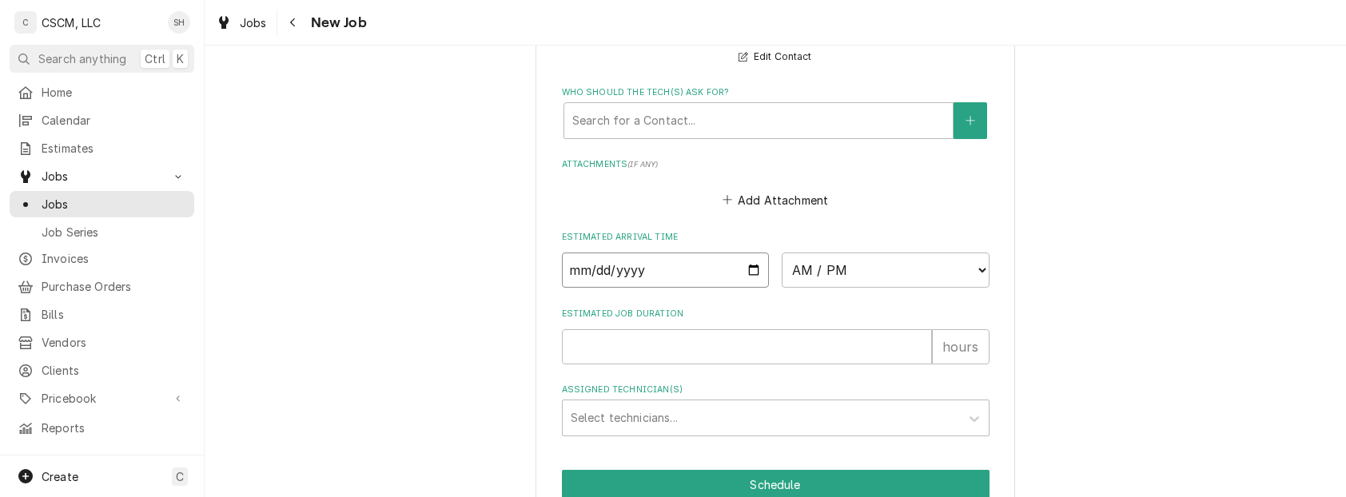
click at [740, 268] on input "Date" at bounding box center [666, 270] width 208 height 35
type textarea "x"
type input "2025-08-13"
type textarea "x"
click at [839, 275] on select "AM / PM 6:00 AM 6:15 AM 6:30 AM 6:45 AM 7:00 AM 7:15 AM 7:30 AM 7:45 AM 8:00 AM…" at bounding box center [886, 270] width 208 height 35
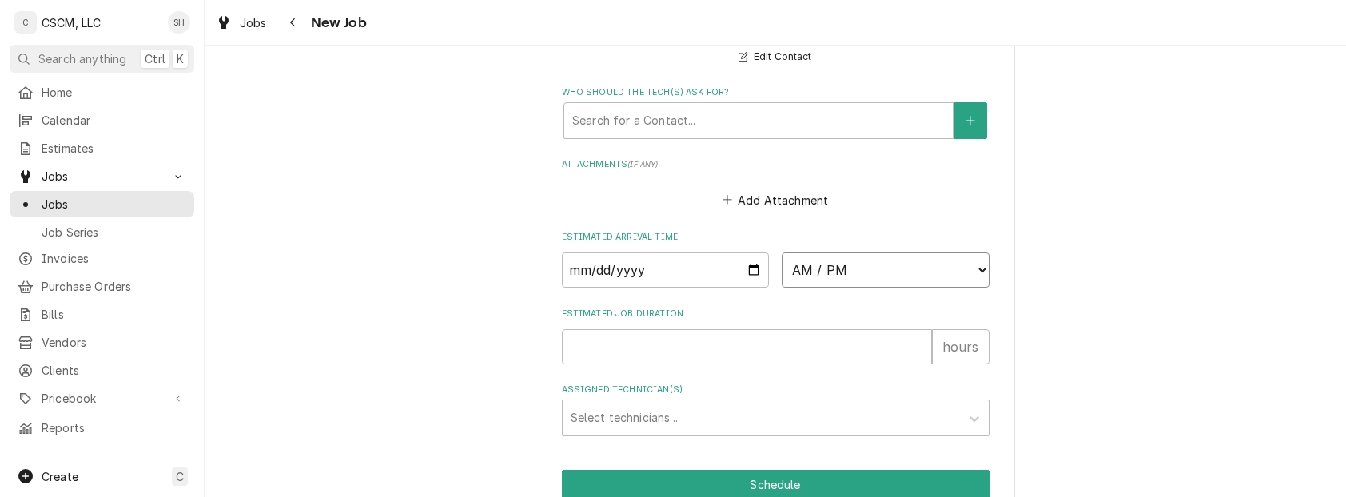
select select "16:00:00"
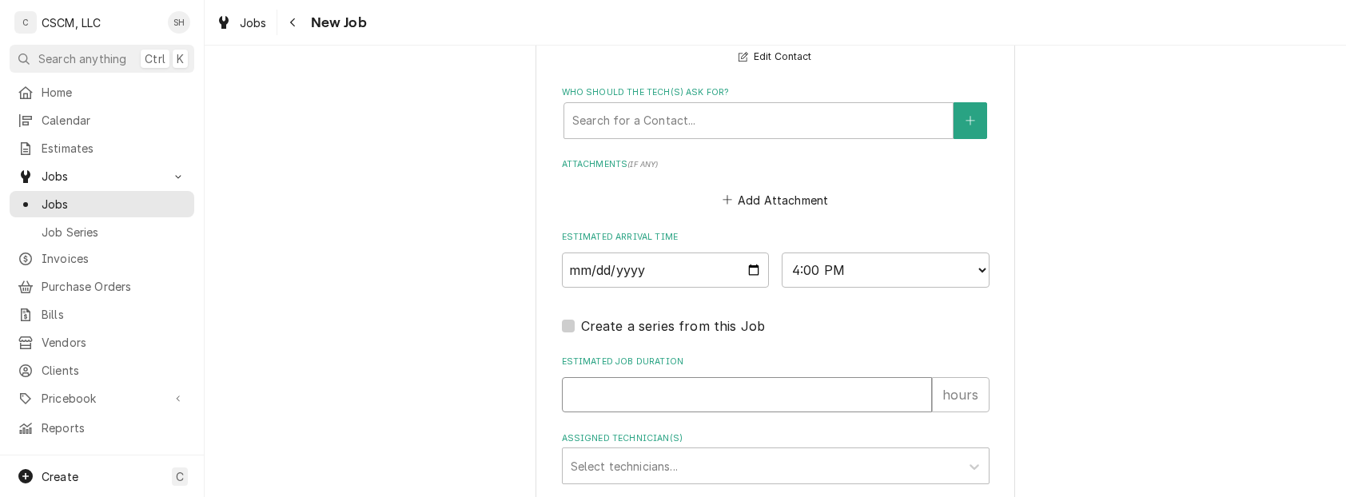
click at [679, 401] on input "Estimated Job Duration" at bounding box center [747, 394] width 370 height 35
type textarea "x"
type input "1"
type textarea "x"
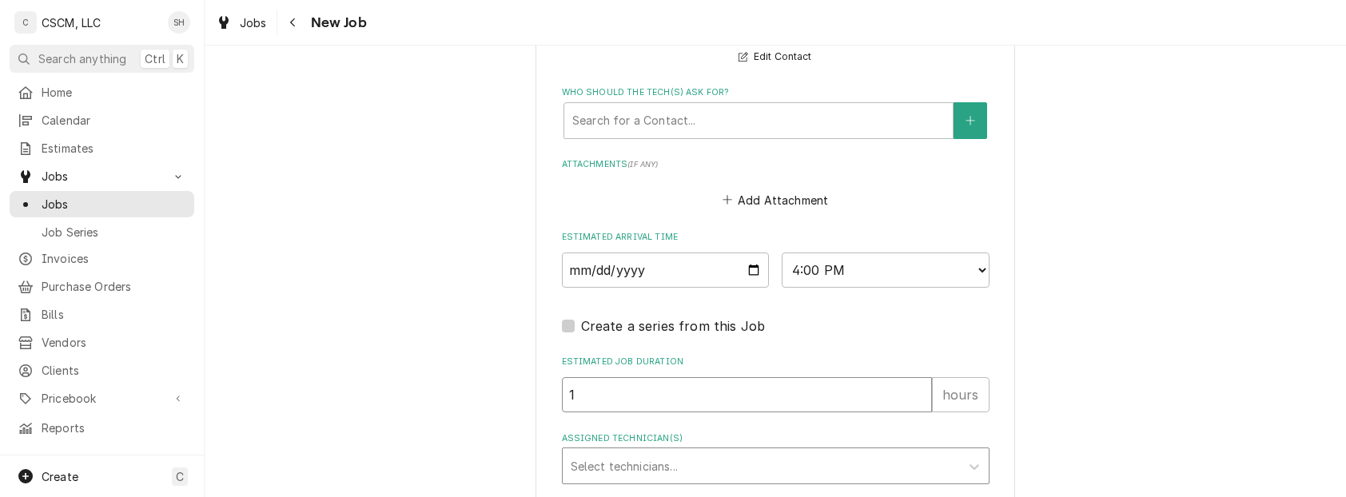
type input "1"
click at [641, 472] on div "Assigned Technician(s)" at bounding box center [761, 466] width 381 height 29
type input "IZ"
click at [647, 496] on div "Izaia Bain" at bounding box center [776, 500] width 426 height 25
type textarea "x"
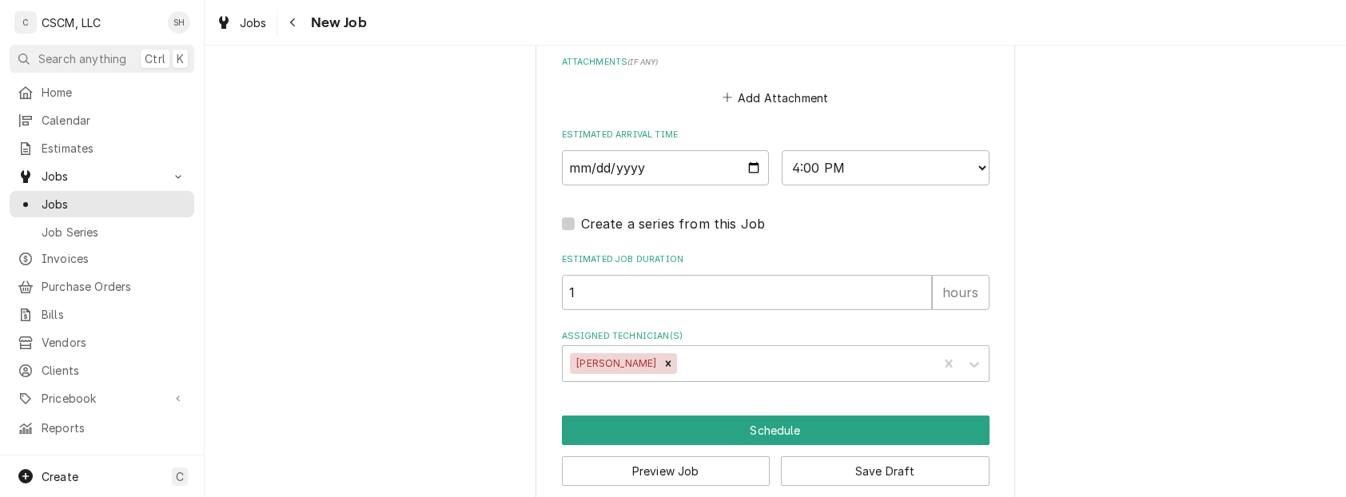
scroll to position [1444, 0]
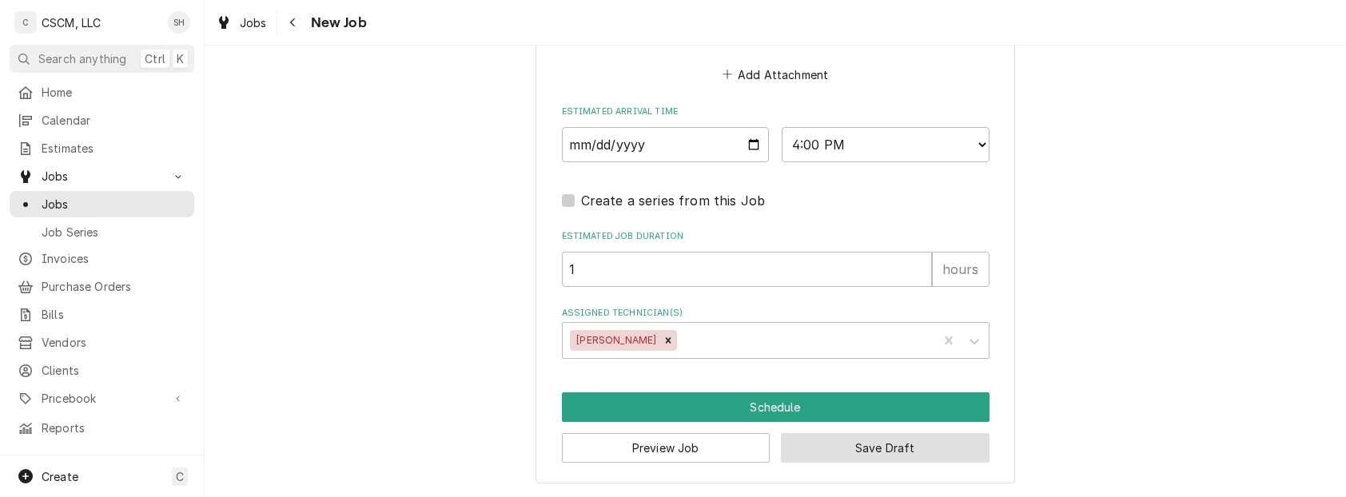
click at [863, 450] on button "Save Draft" at bounding box center [885, 448] width 209 height 30
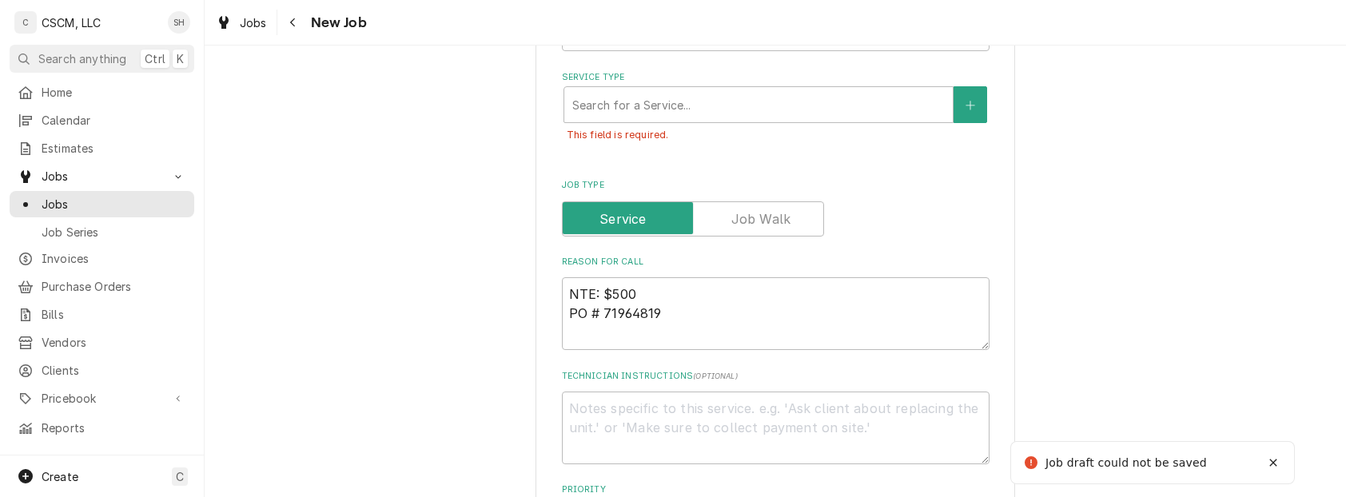
scroll to position [640, 0]
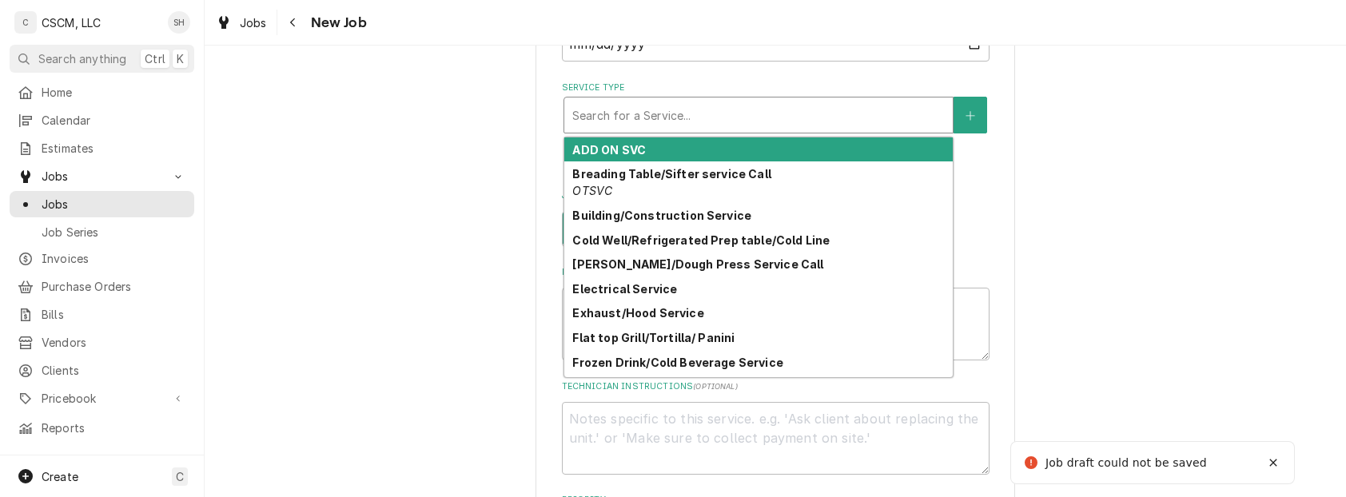
click at [656, 124] on div "Service Type" at bounding box center [758, 115] width 373 height 29
type textarea "x"
type input "W"
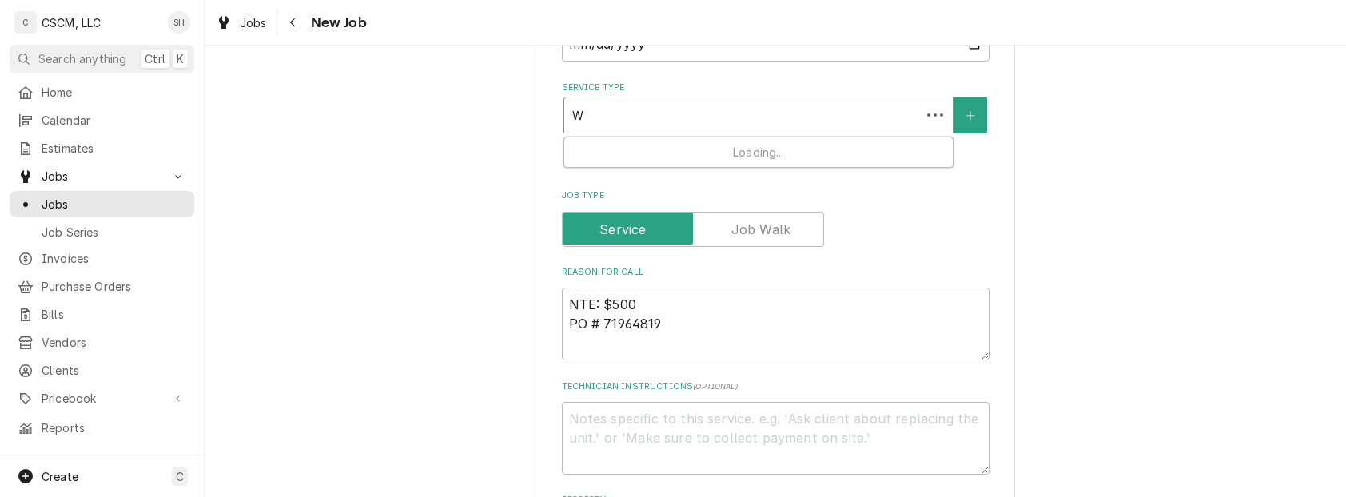
type textarea "x"
type input "WA"
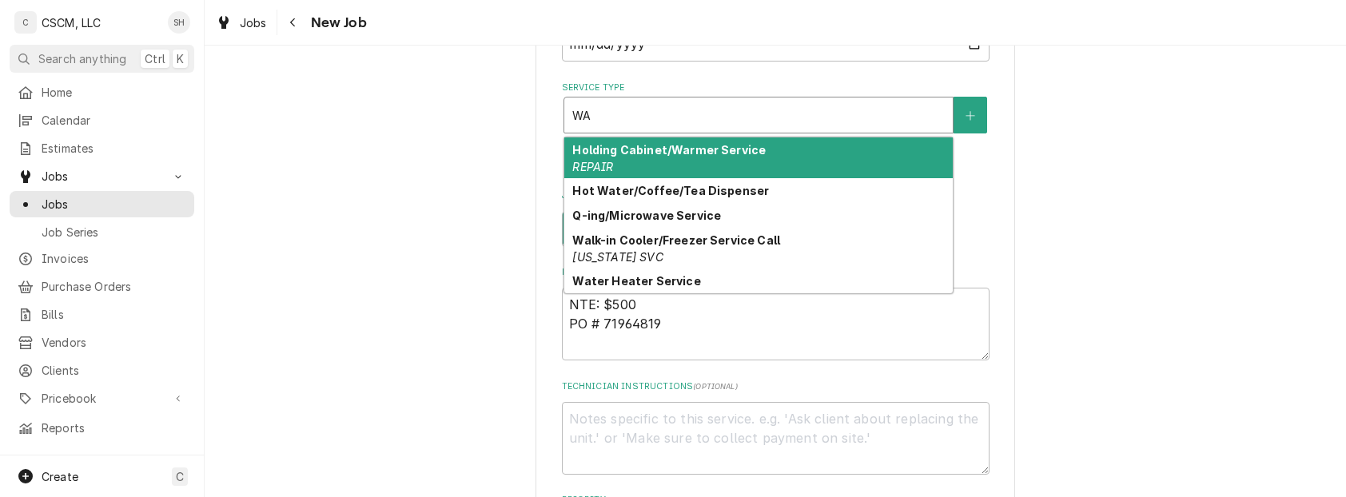
type textarea "x"
type input "WAL"
type textarea "x"
type input "WALK"
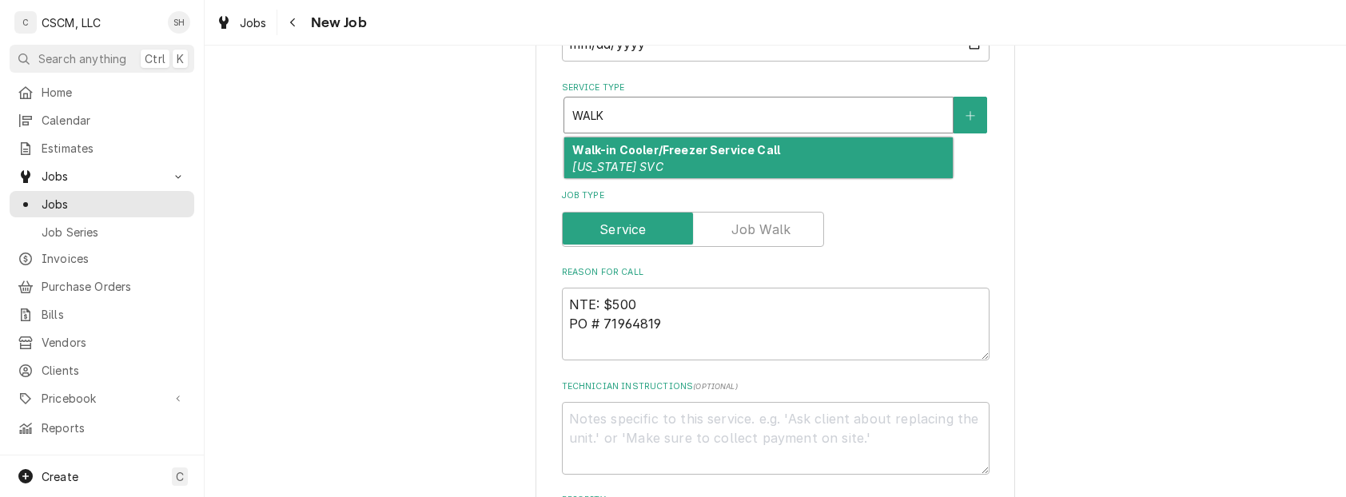
click at [662, 152] on strong "Walk-in Cooler/Freezer Service Call" at bounding box center [676, 150] width 208 height 14
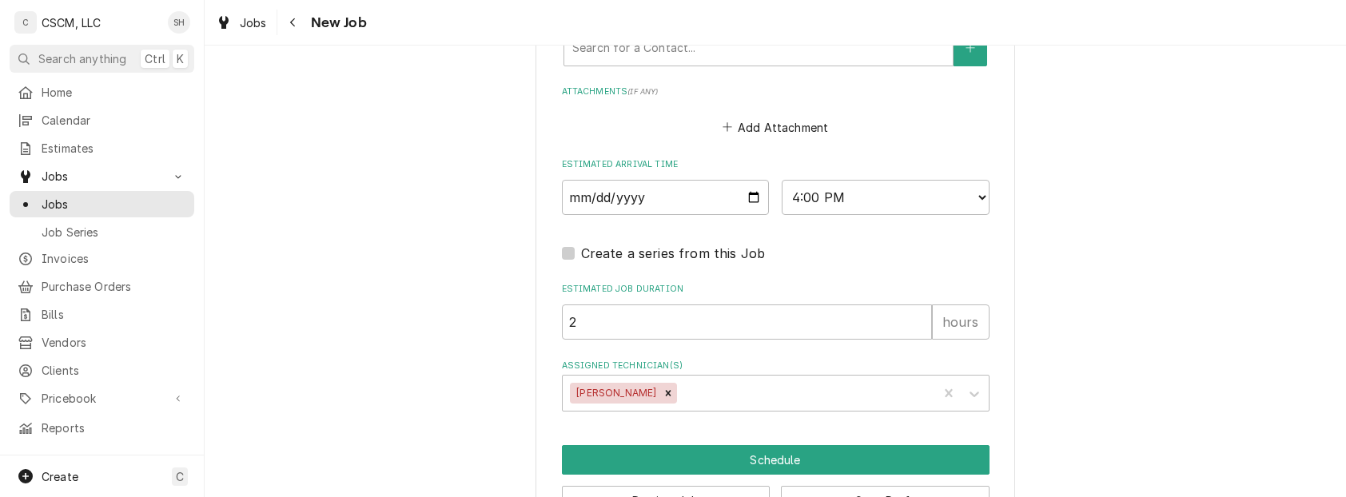
scroll to position [1507, 0]
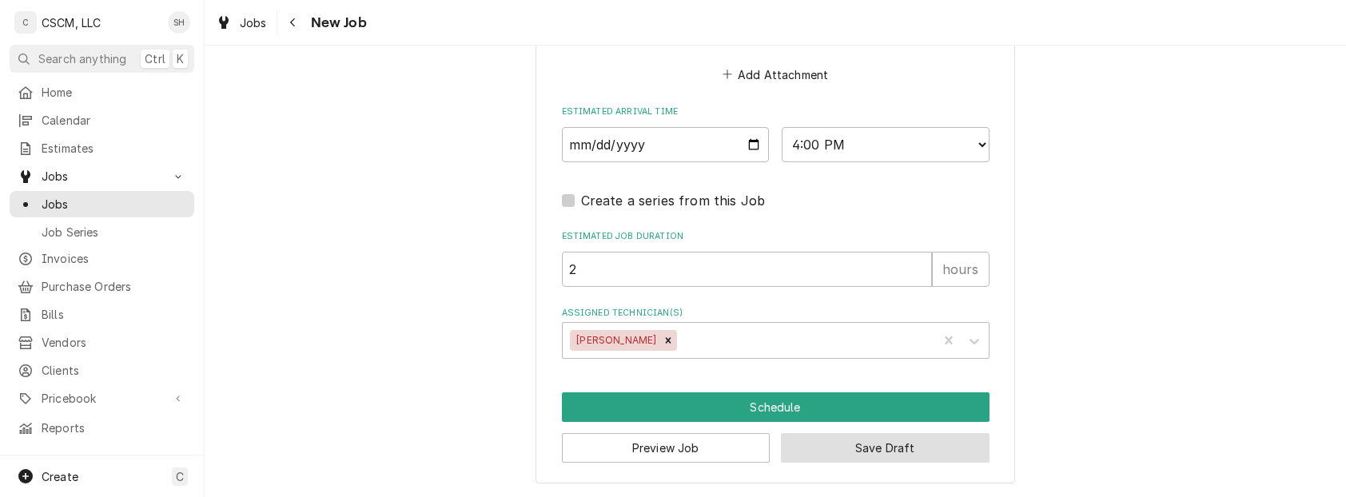
click at [835, 441] on button "Save Draft" at bounding box center [885, 448] width 209 height 30
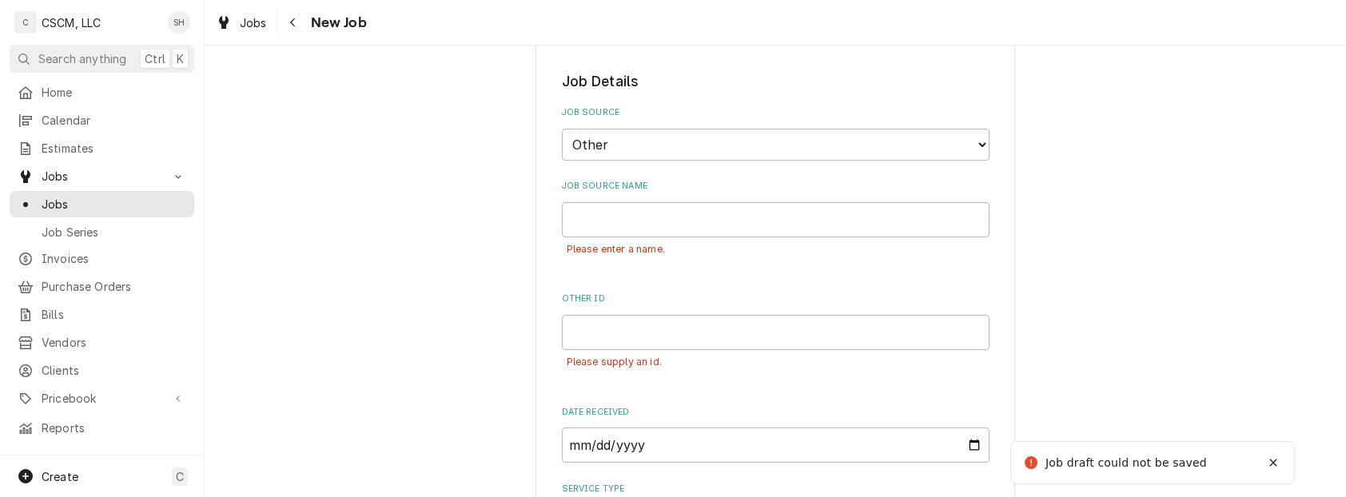
scroll to position [305, 0]
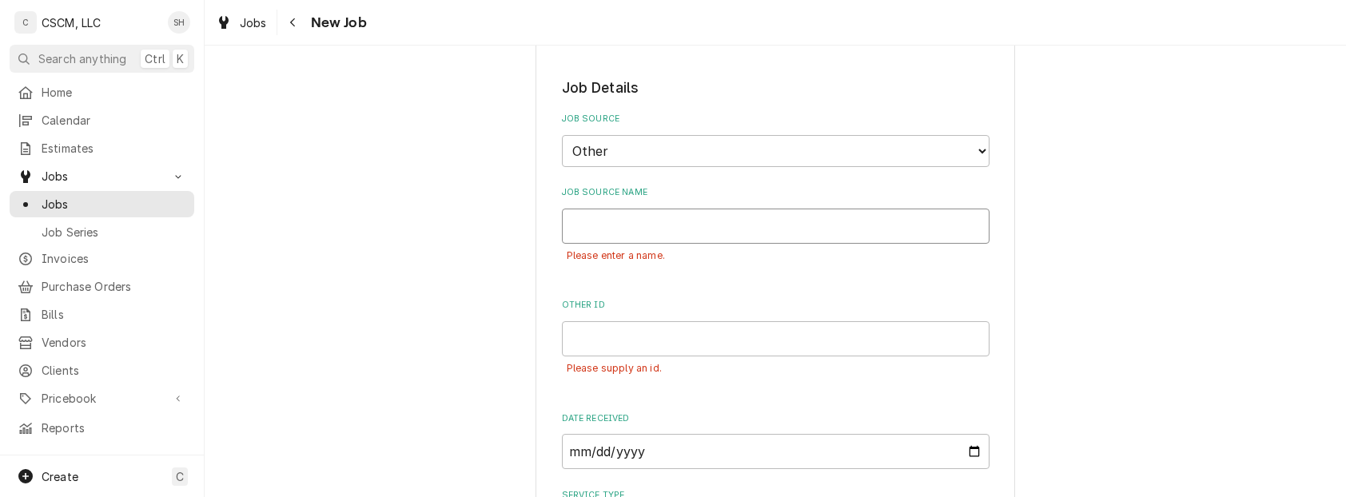
click at [742, 224] on input "Job Source Name" at bounding box center [776, 226] width 428 height 35
type textarea "x"
type input "v"
type textarea "x"
type input "vE"
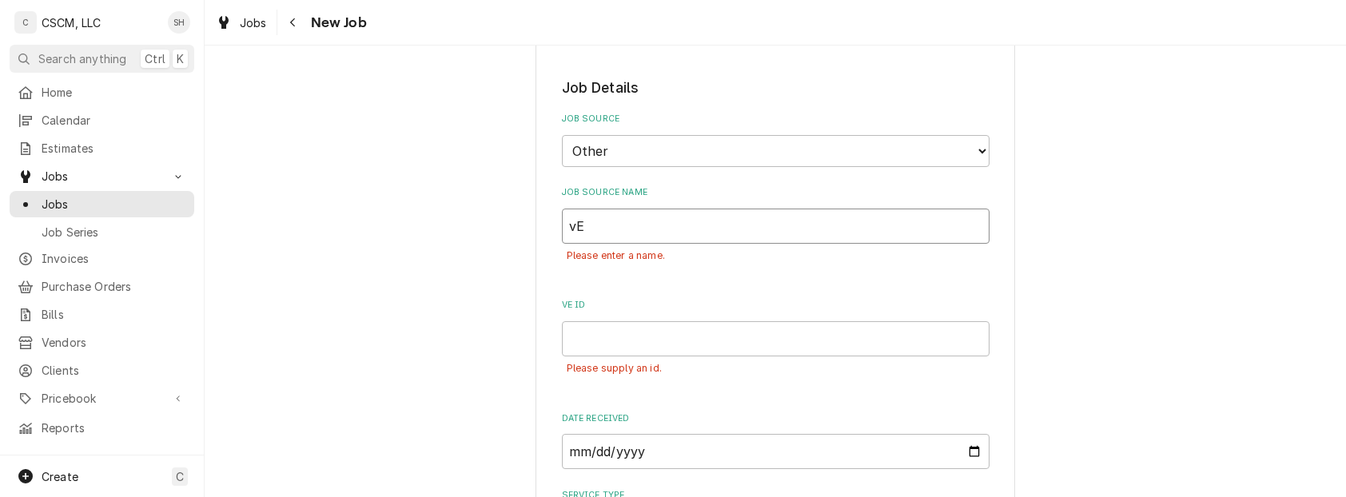
type textarea "x"
type input "vER"
type textarea "x"
type input "vERU"
type textarea "x"
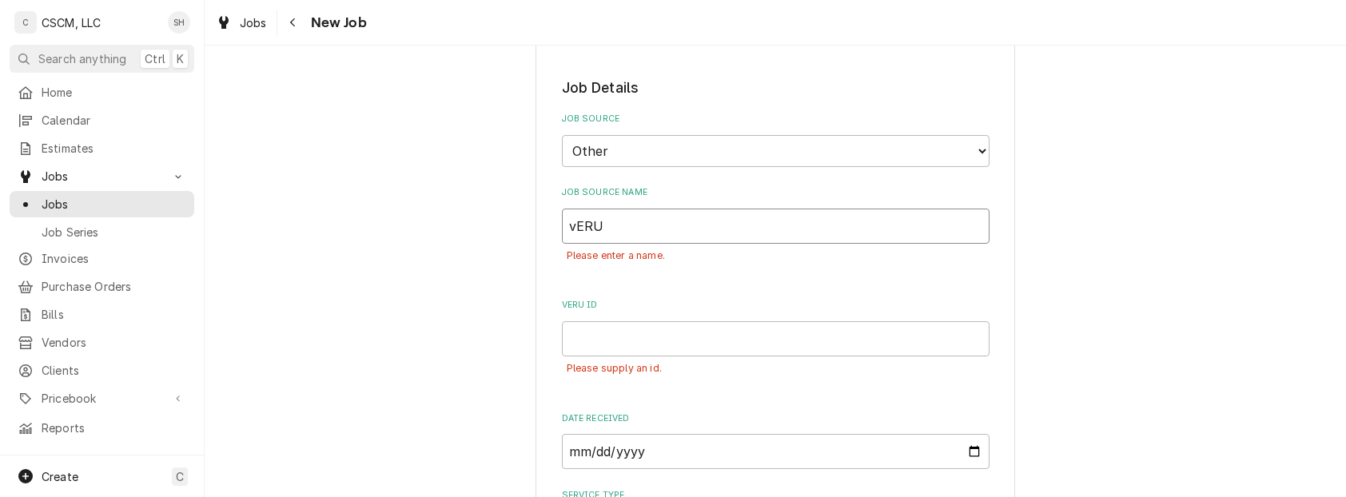
type input "vERU="
type textarea "x"
type input "vERU=="
type textarea "x"
type input "vERU==="
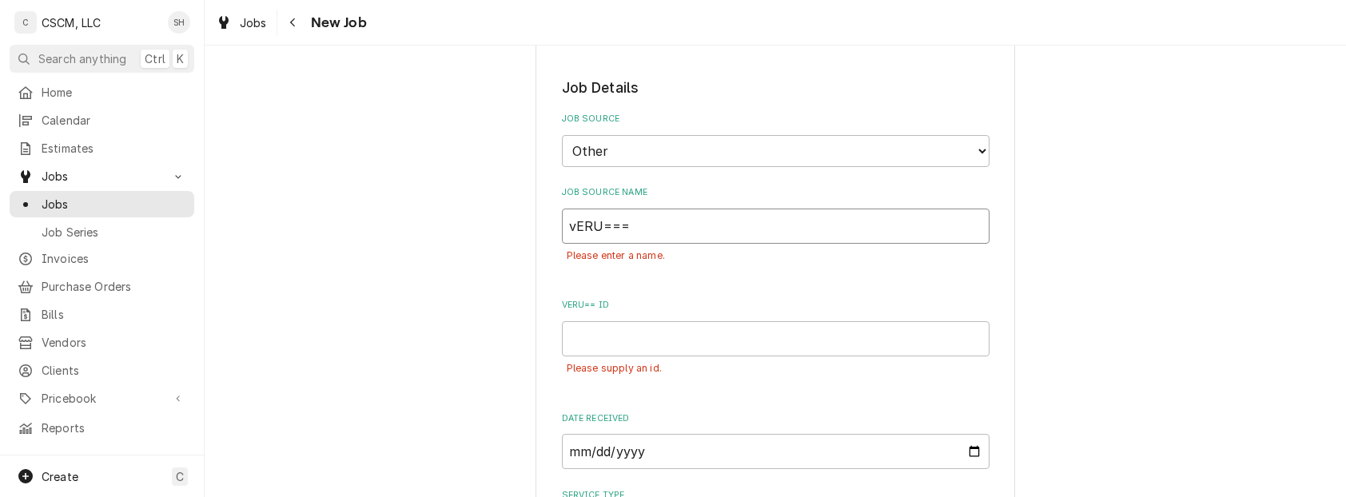
type textarea "x"
type input "vERU===="
type textarea "x"
type input "vERU=="
type textarea "x"
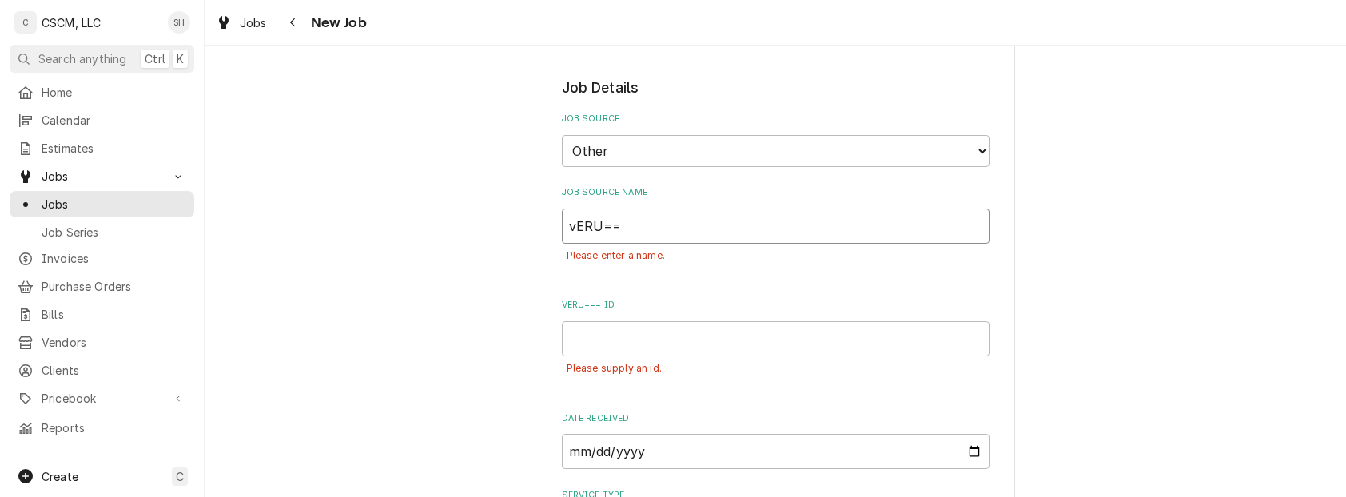
type input "vERU="
type textarea "x"
type input "vERU"
type textarea "x"
type input "vER"
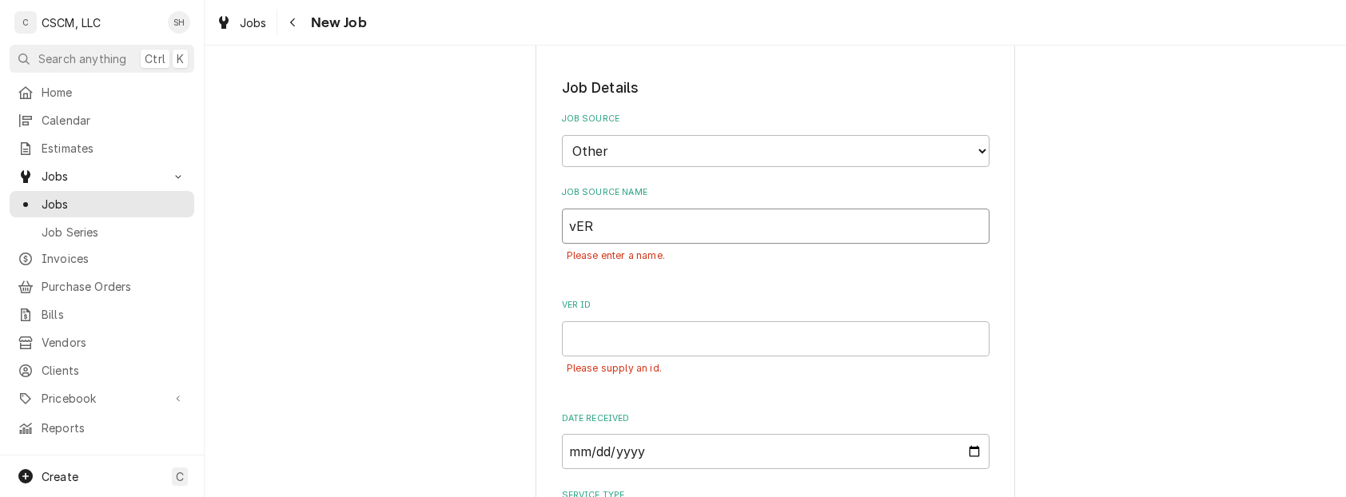
type textarea "x"
type input "vE"
type textarea "x"
type input "v"
type textarea "x"
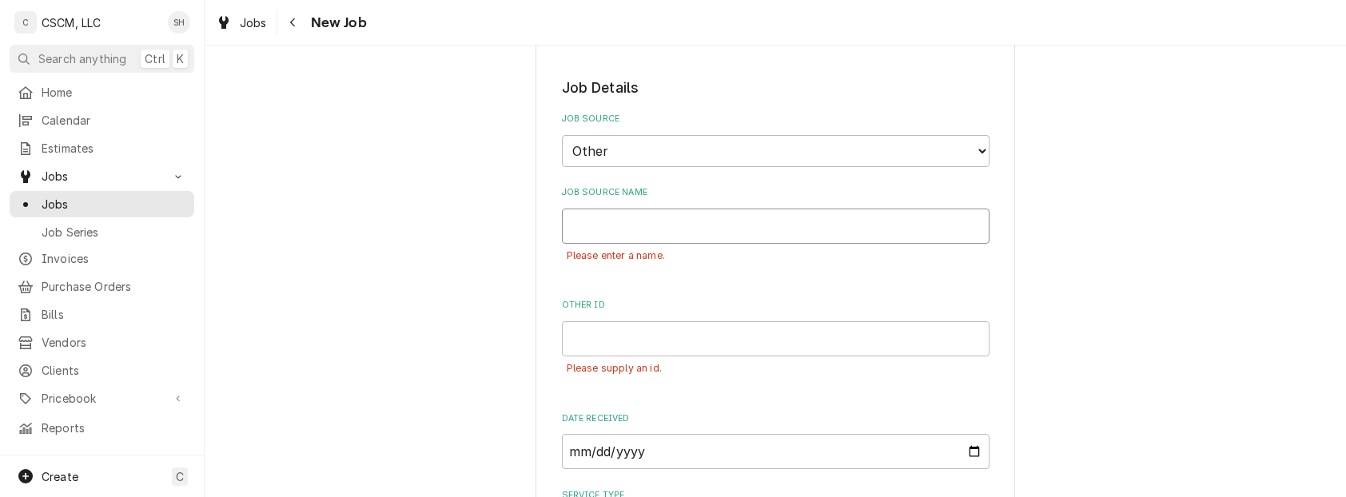
type textarea "x"
type input "V"
type textarea "x"
type input "Ve"
type textarea "x"
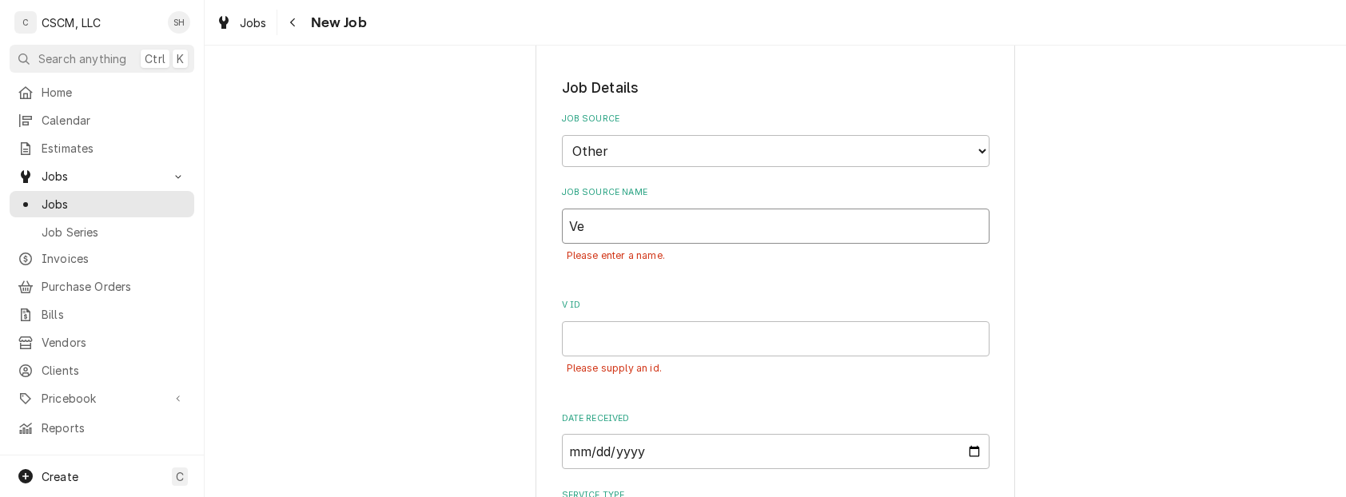
type input "Ver"
type textarea "x"
type input "Veri"
type textarea "x"
type input "Verisa"
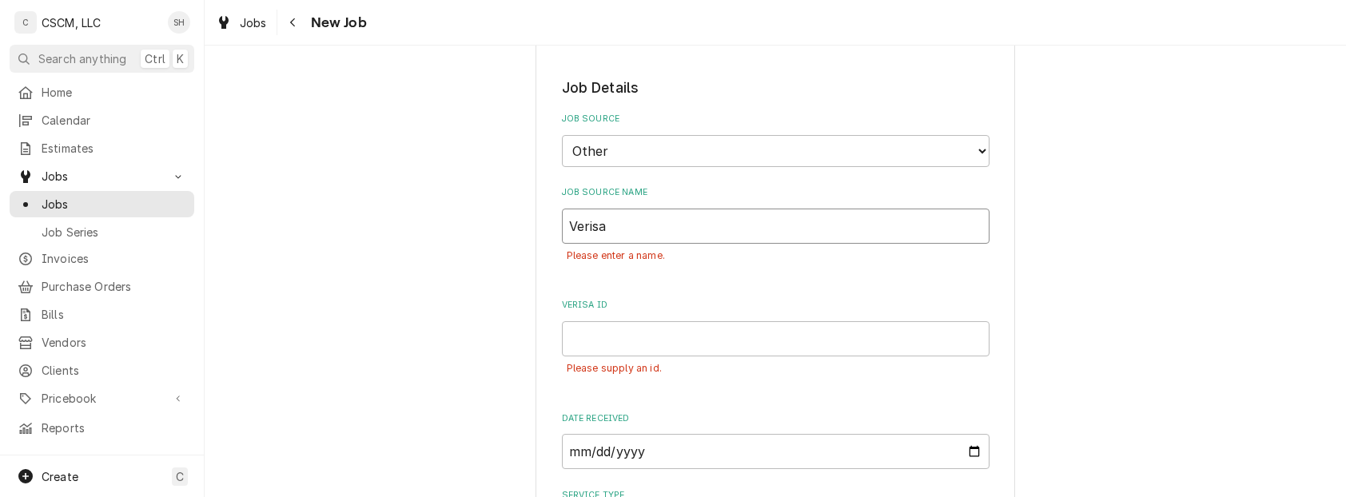
type textarea "x"
type input "Verisae"
type textarea "x"
type input "Verisae"
click at [863, 342] on input "Verisae ID" at bounding box center [776, 338] width 428 height 35
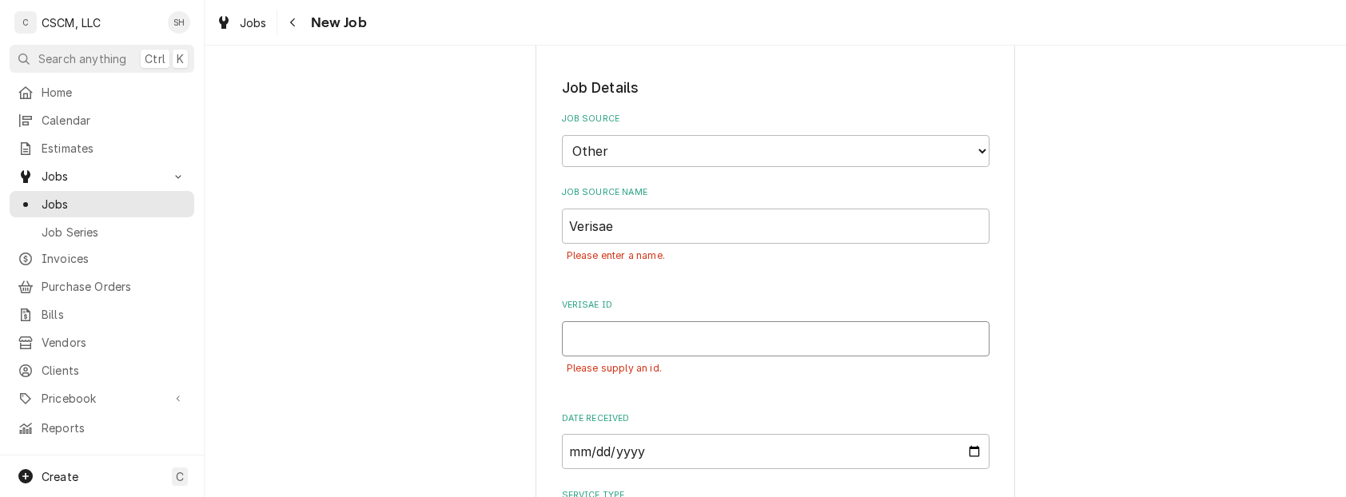
paste input "71964819"
type textarea "x"
type input "71964819"
type textarea "x"
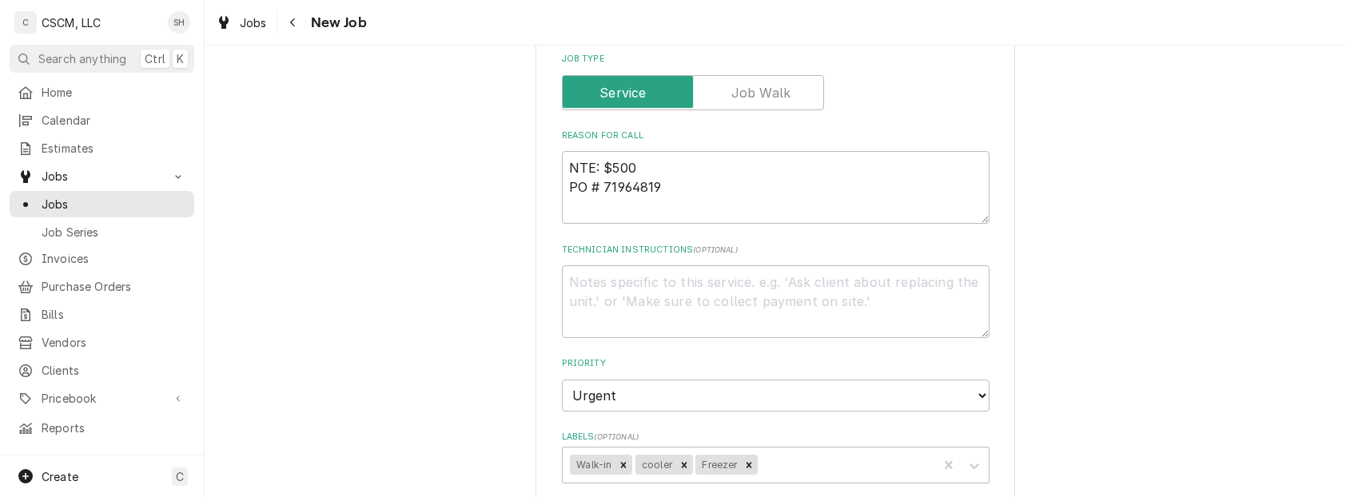
scroll to position [842, 0]
type input "71964819"
click at [562, 160] on textarea "NTE: $500 PO # 71964819" at bounding box center [776, 185] width 428 height 73
paste textarea "walk in and freezer are not holding temp."
type textarea "x"
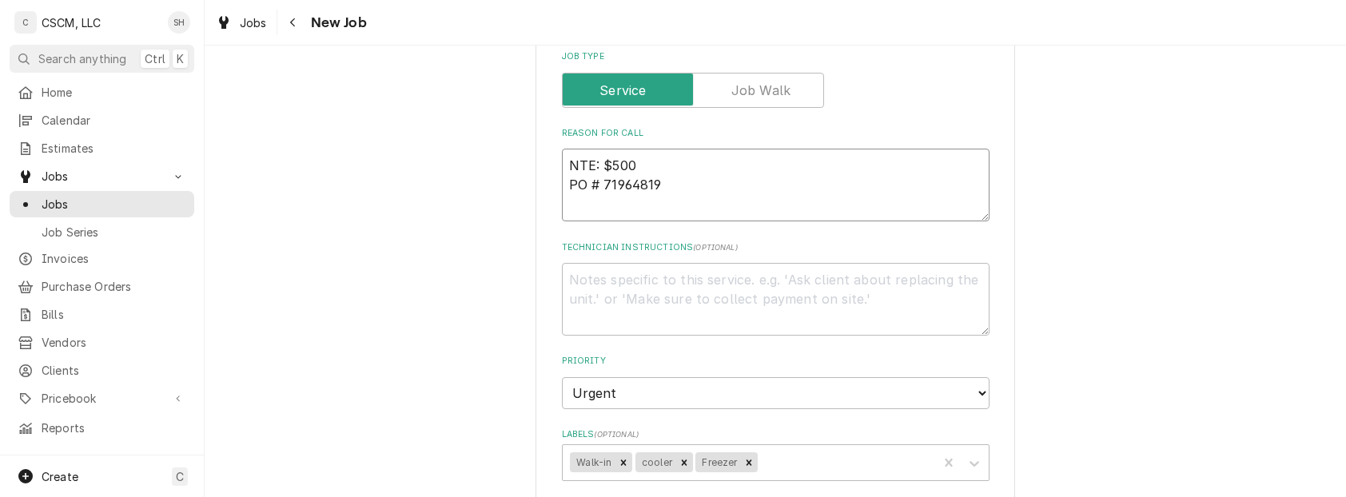
type textarea "walk in and freezer are not holding temp.NTE: $500 PO # 71964819"
type textarea "x"
type textarea "walk in and freezer are not holding temp.'NTE: $500 PO # 71964819"
type textarea "x"
type textarea "walk in and freezer are not holding temp.']NTE: $500 PO # 71964819"
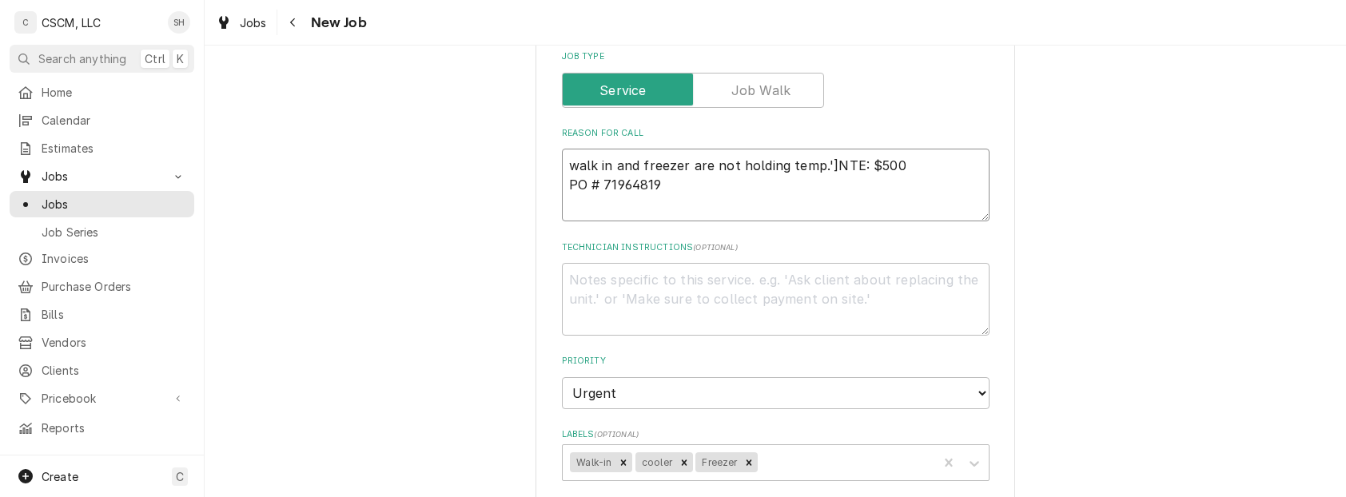
type textarea "x"
type textarea "walk in and freezer are not holding temp.'NTE: $500 PO # 71964819"
type textarea "x"
type textarea "walk in and freezer are not holding temp.NTE: $500 PO # 71964819"
type textarea "x"
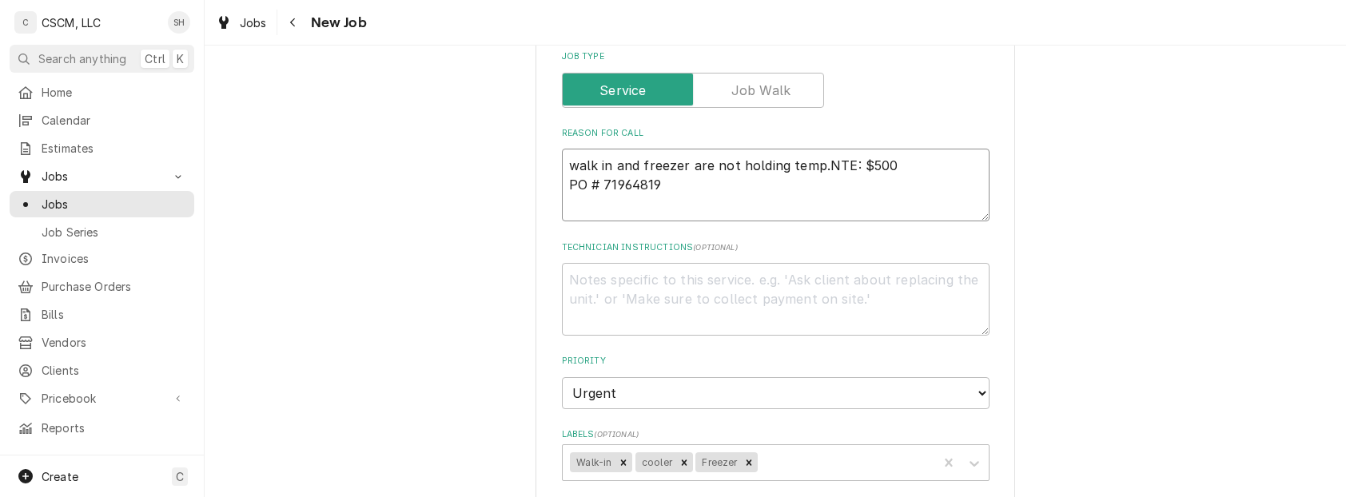
type textarea "walk in and freezer are not holding temp. NTE: $500 PO # 71964819"
type textarea "x"
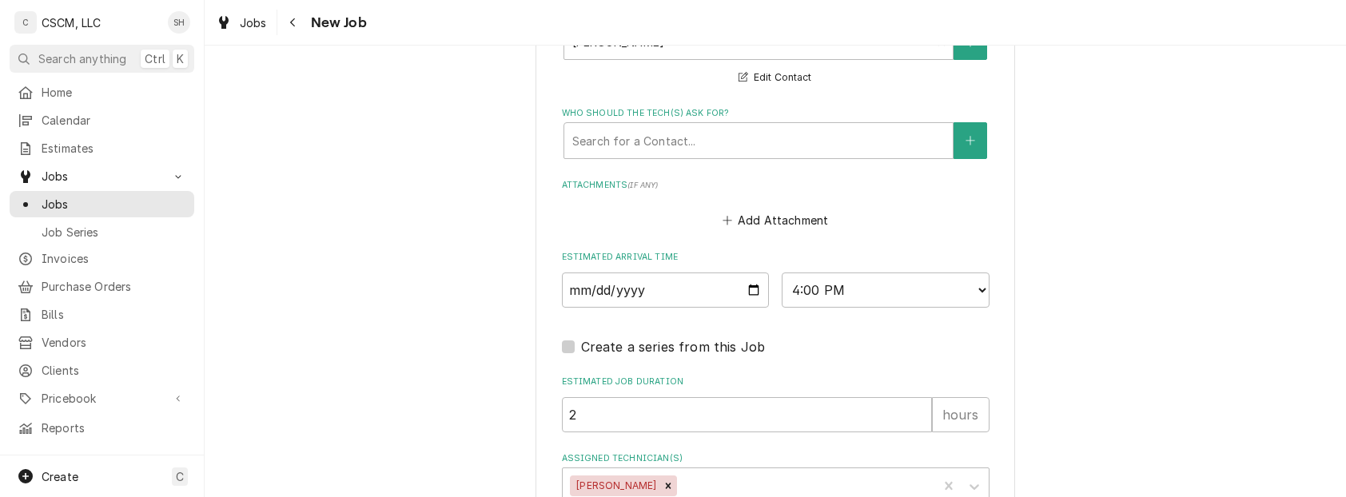
scroll to position [1543, 0]
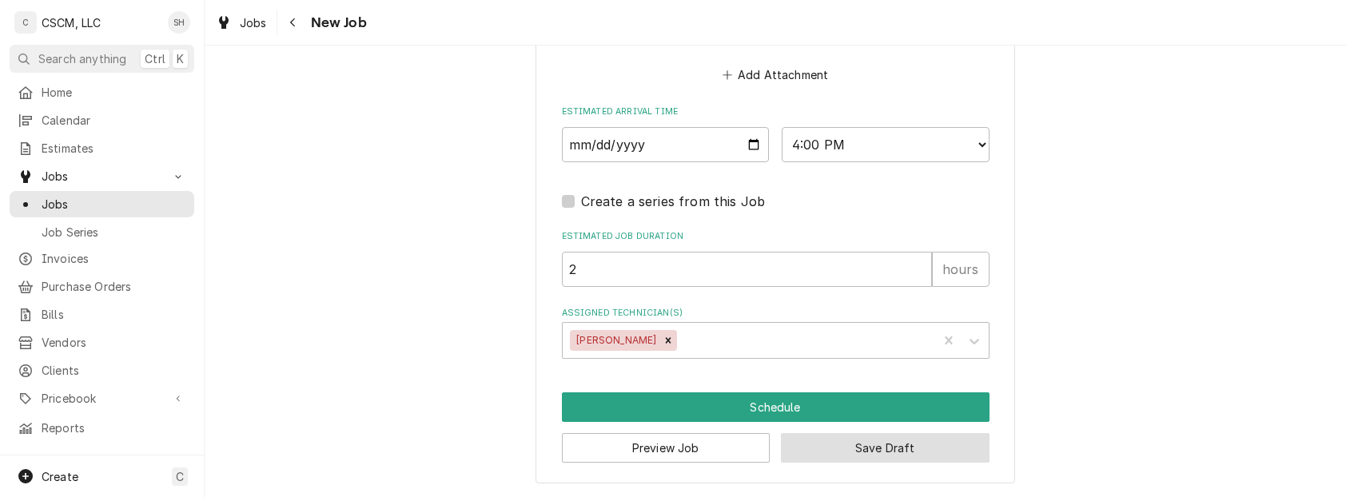
type textarea "walk in and freezer are not holding temp. NTE: $500 PO # 71964819"
click at [863, 451] on button "Save Draft" at bounding box center [885, 448] width 209 height 30
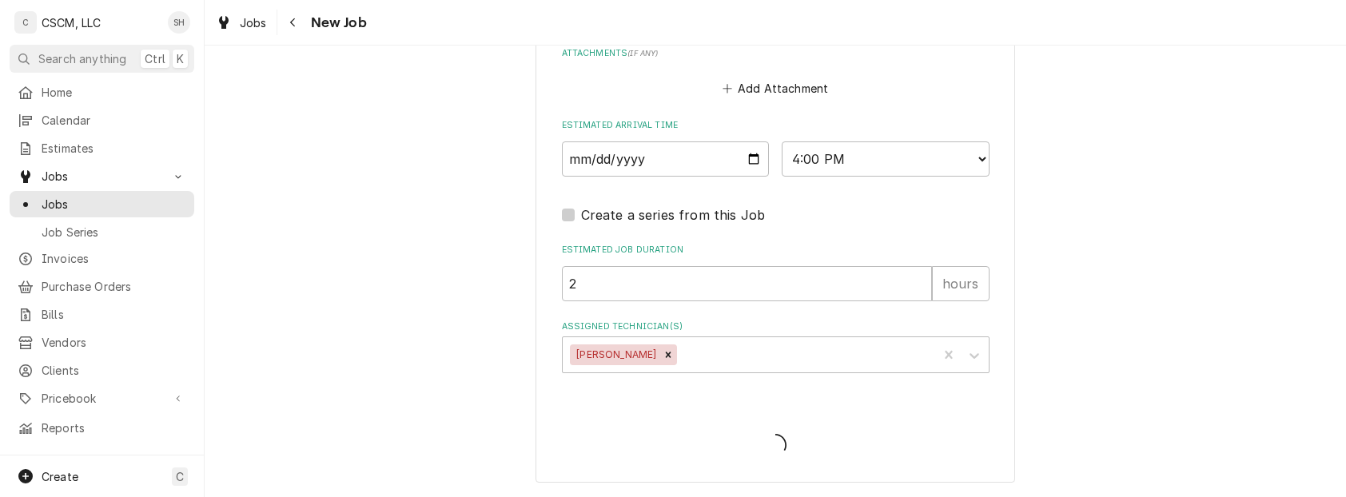
scroll to position [1456, 0]
type textarea "x"
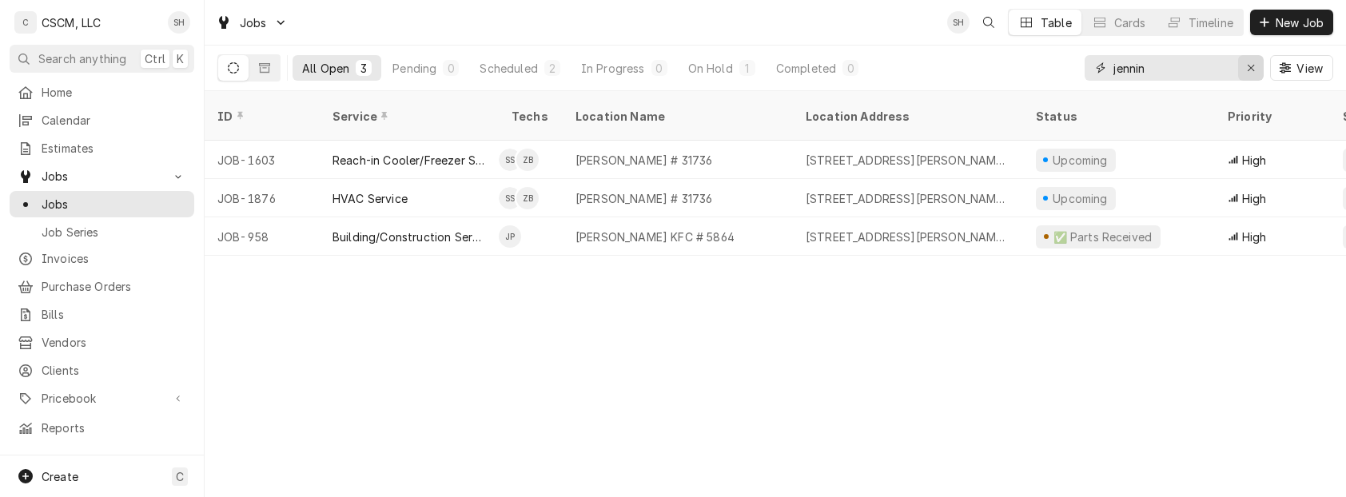
click at [1250, 69] on icon "Erase input" at bounding box center [1251, 68] width 6 height 6
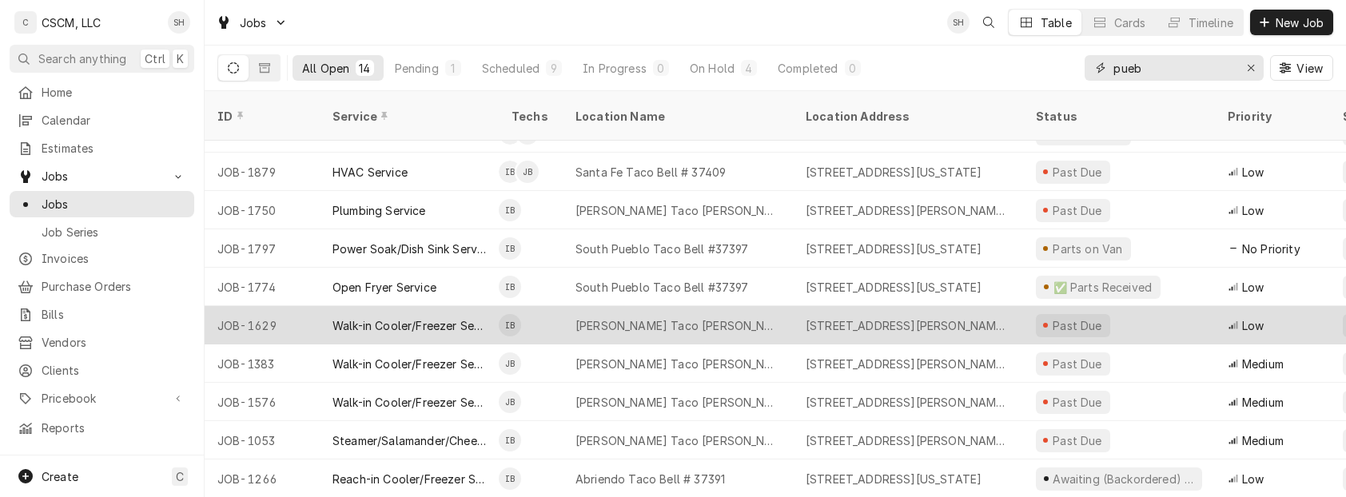
scroll to position [184, 0]
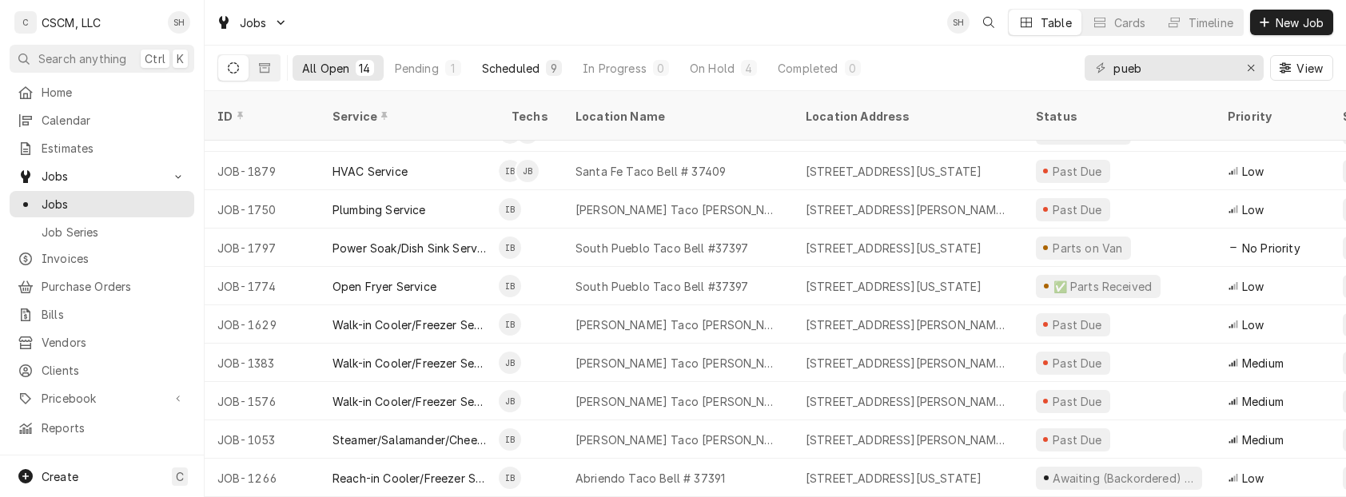
click at [532, 62] on div "Scheduled" at bounding box center [511, 68] width 58 height 17
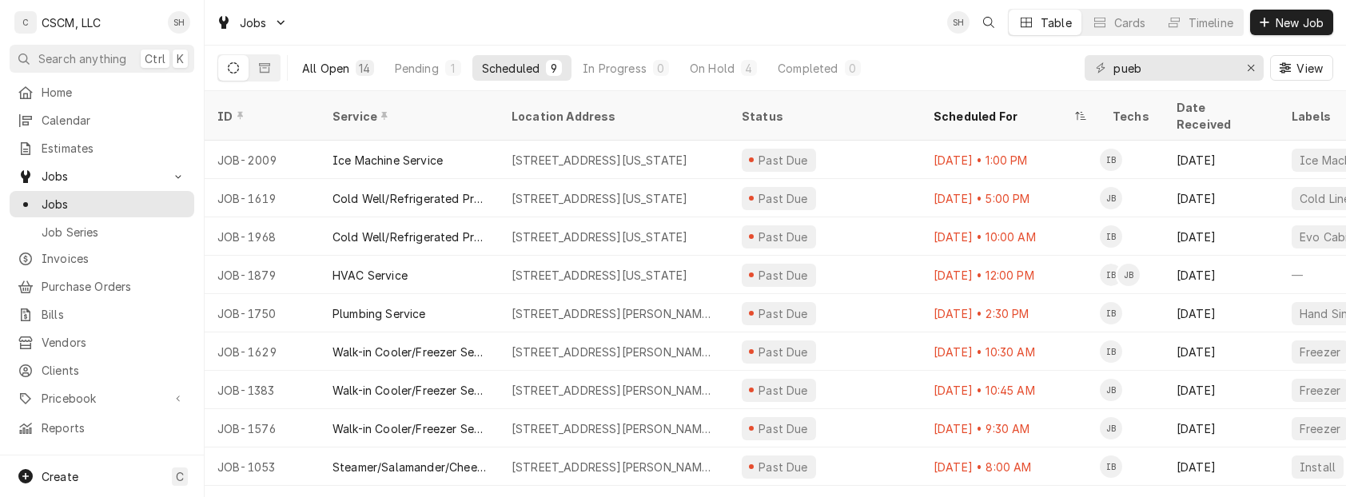
click at [345, 64] on div "All Open" at bounding box center [325, 68] width 47 height 17
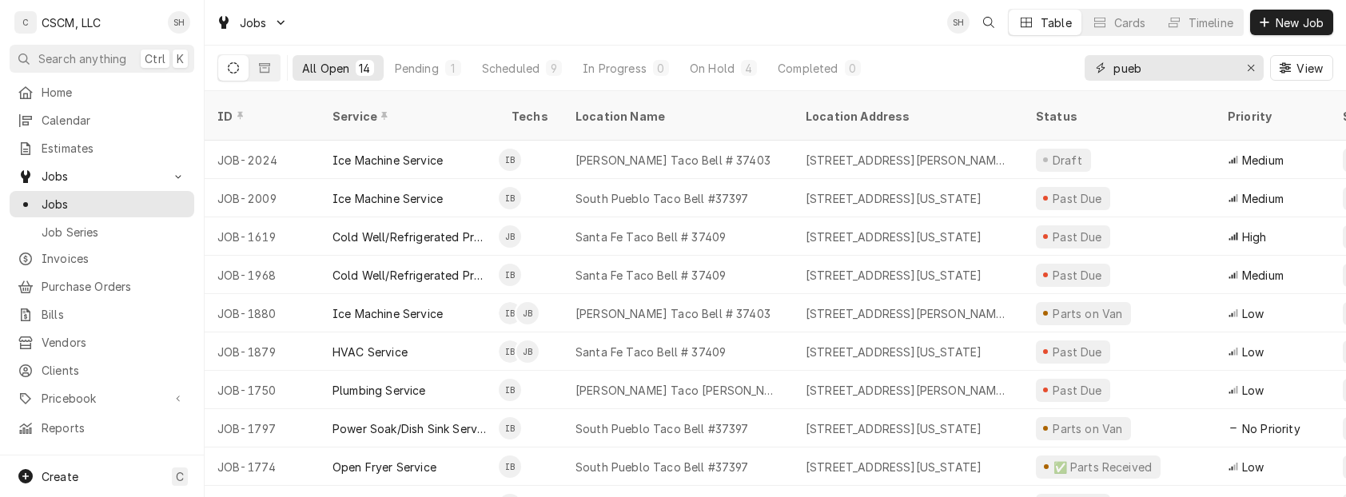
click at [1190, 66] on input "pueb" at bounding box center [1174, 68] width 120 height 26
type input "p"
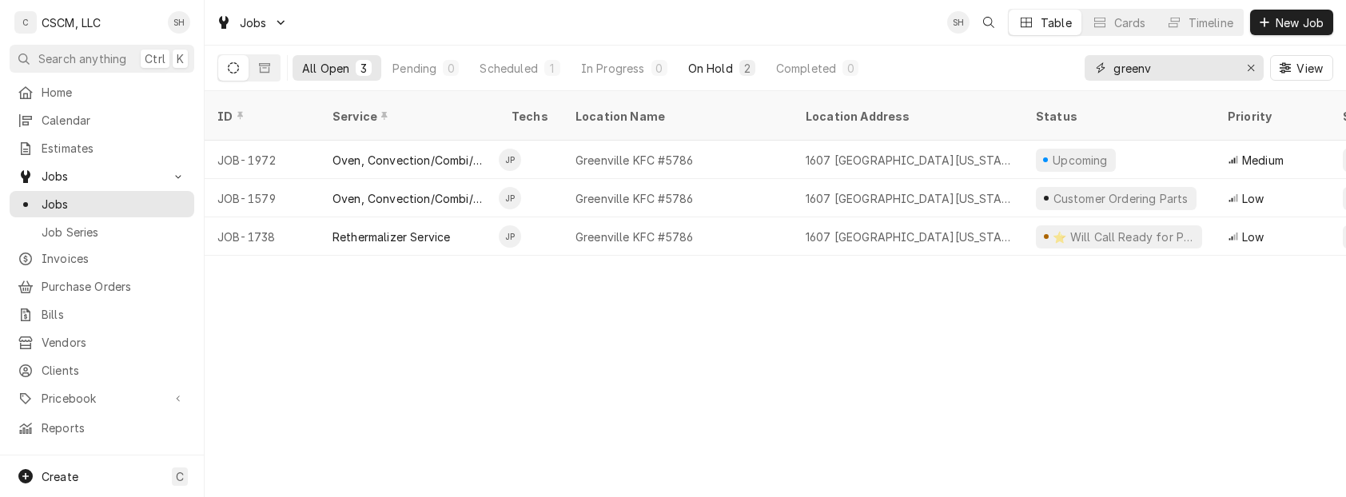
type input "greenv"
click at [728, 70] on div "On Hold" at bounding box center [710, 68] width 45 height 17
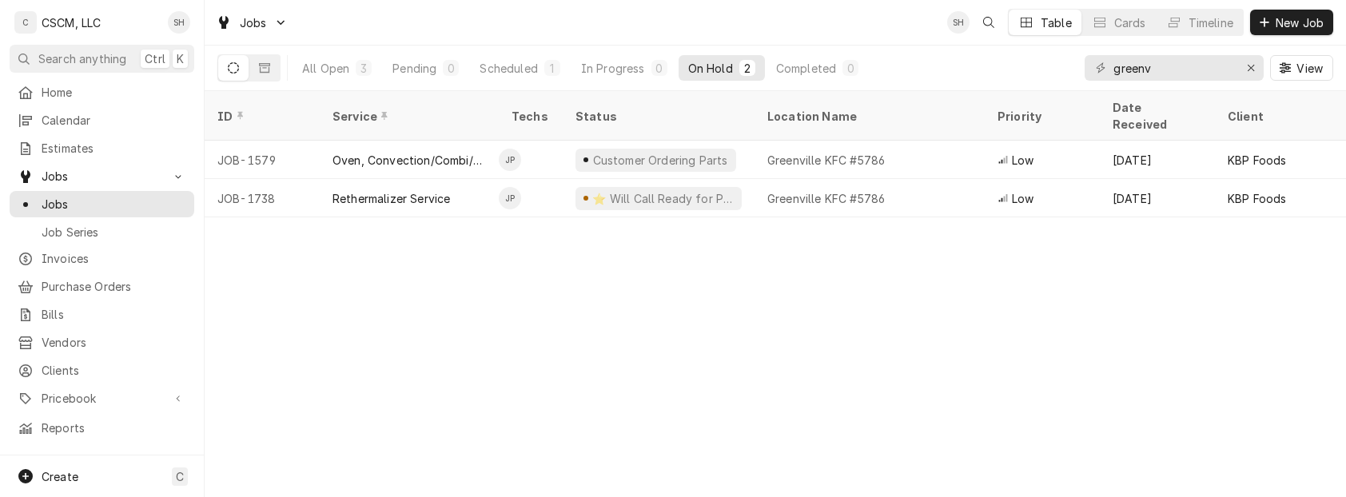
click at [771, 339] on div "ID Service Techs Status Location Name Priority Date Received Client Location Ad…" at bounding box center [776, 294] width 1142 height 406
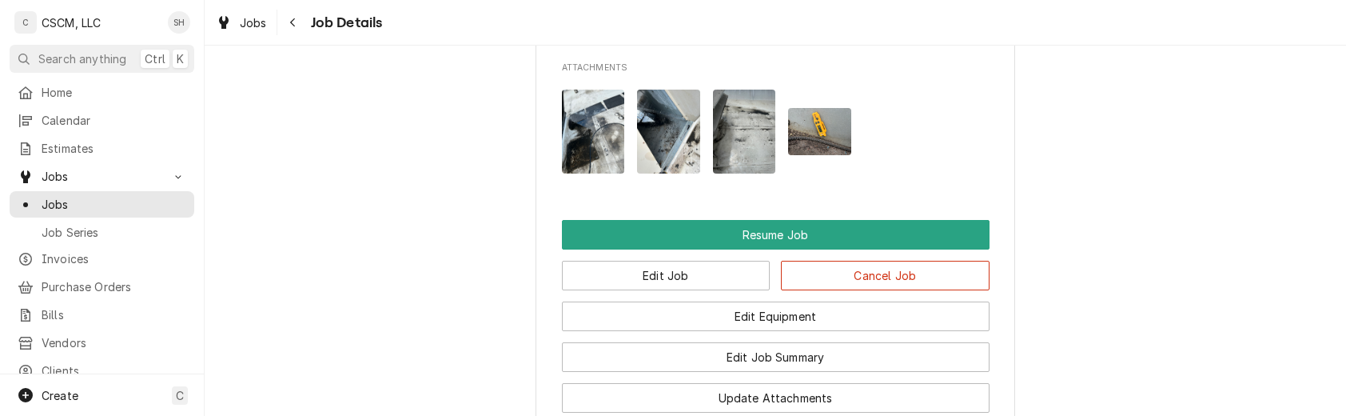
scroll to position [1549, 0]
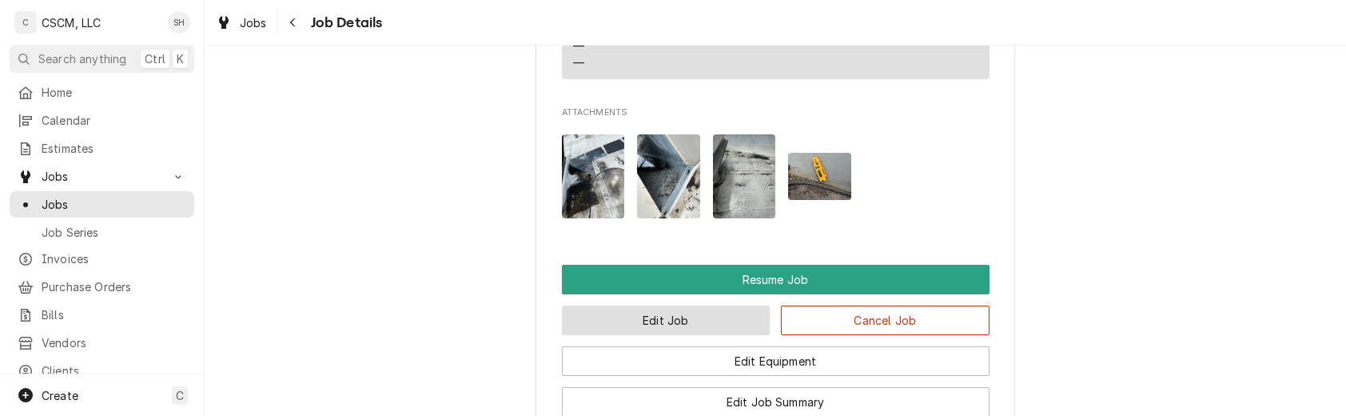
click at [632, 305] on button "Edit Job" at bounding box center [666, 320] width 209 height 30
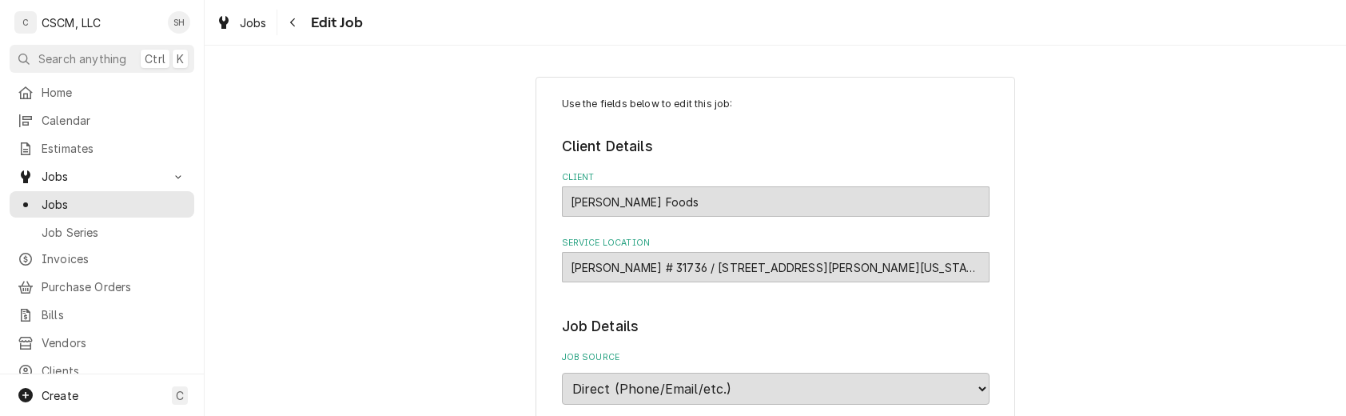
type textarea "x"
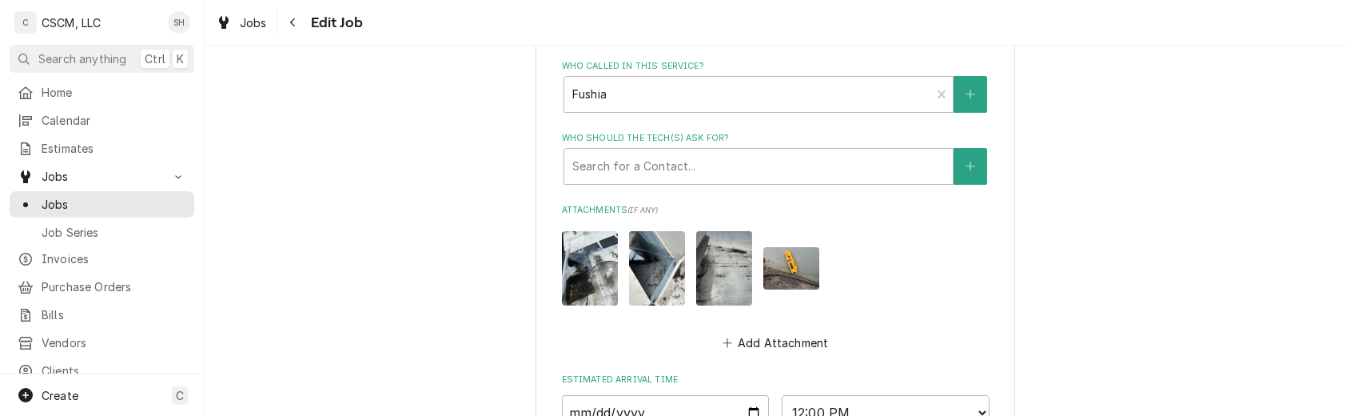
scroll to position [1329, 0]
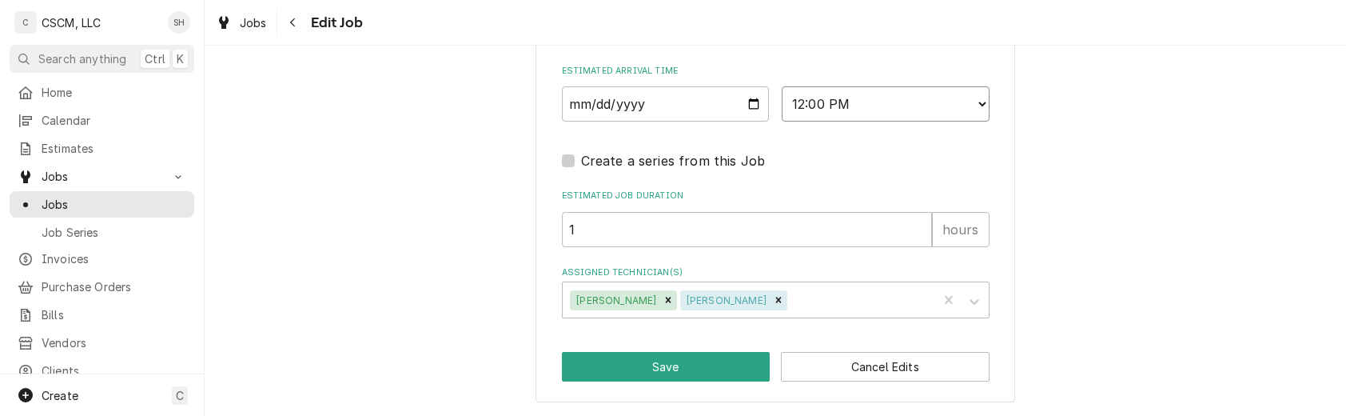
click at [889, 96] on select "AM / PM 6:00 AM 6:15 AM 6:30 AM 6:45 AM 7:00 AM 7:15 AM 7:30 AM 7:45 AM 8:00 AM…" at bounding box center [886, 103] width 208 height 35
select select "13:00:00"
click at [782, 86] on select "AM / PM 6:00 AM 6:15 AM 6:30 AM 6:45 AM 7:00 AM 7:15 AM 7:30 AM 7:45 AM 8:00 AM…" at bounding box center [886, 103] width 208 height 35
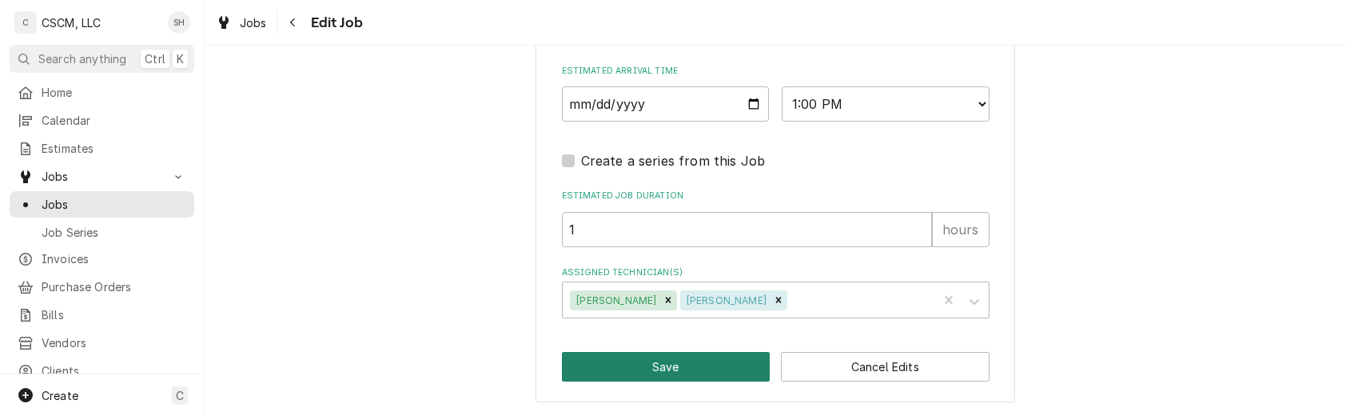
click at [608, 367] on button "Save" at bounding box center [666, 367] width 209 height 30
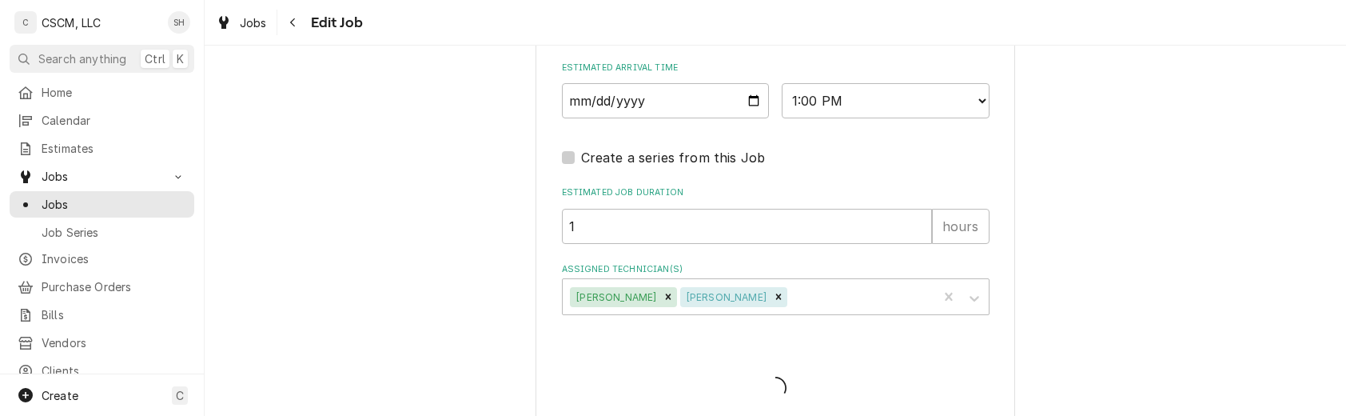
type textarea "x"
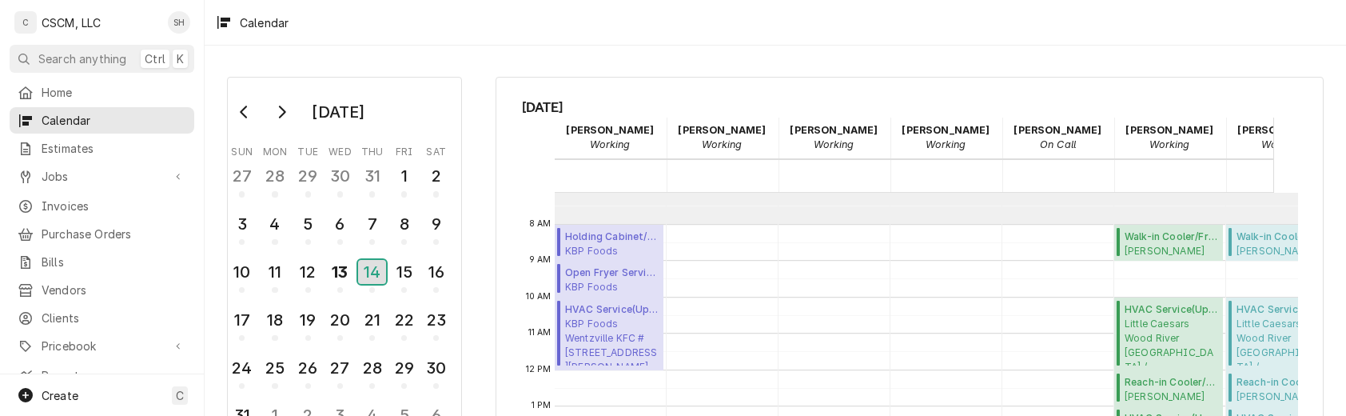
scroll to position [259, 0]
click at [756, 40] on div "Calendar" at bounding box center [776, 22] width 1142 height 45
click at [337, 281] on div "13" at bounding box center [340, 271] width 28 height 27
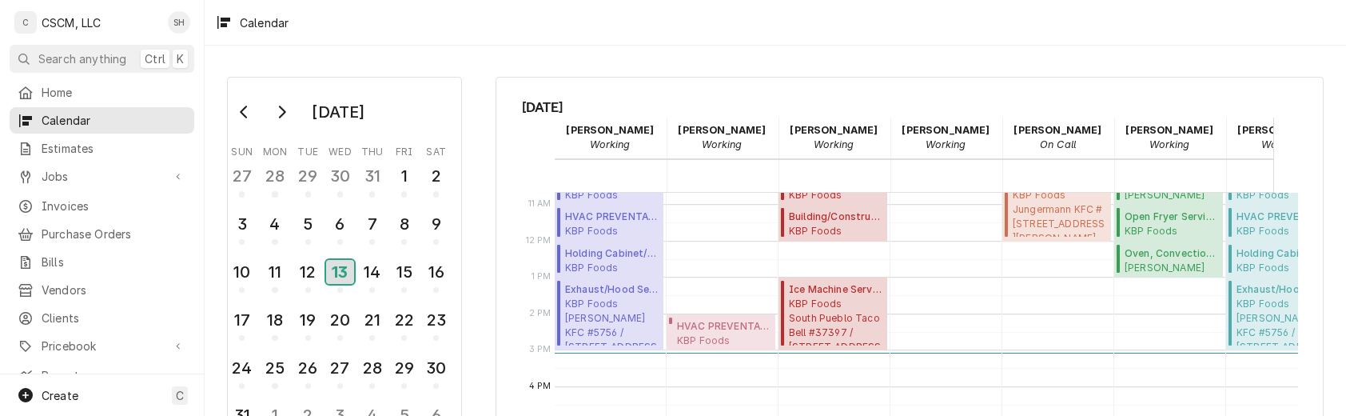
scroll to position [414, 0]
click at [373, 261] on div "14" at bounding box center [372, 271] width 28 height 27
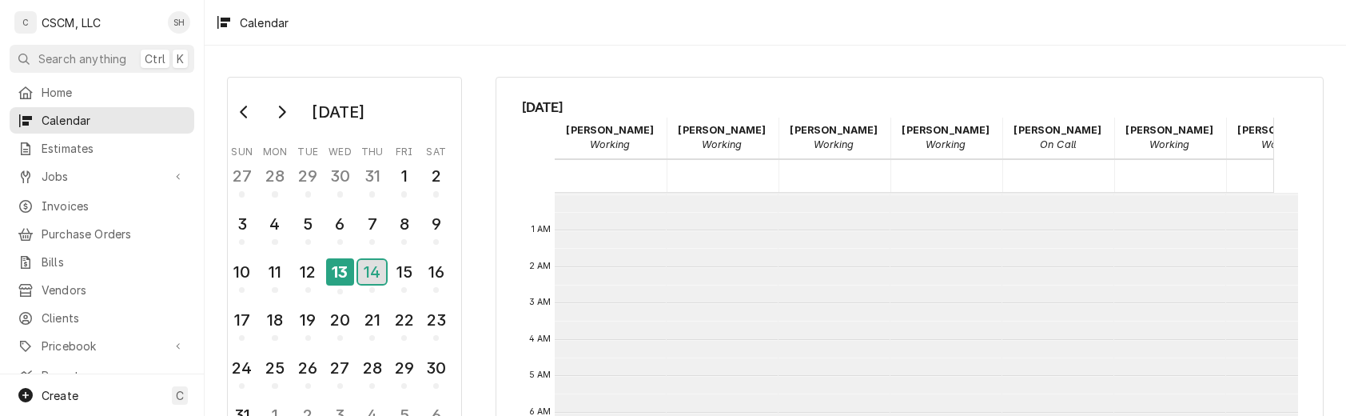
scroll to position [291, 0]
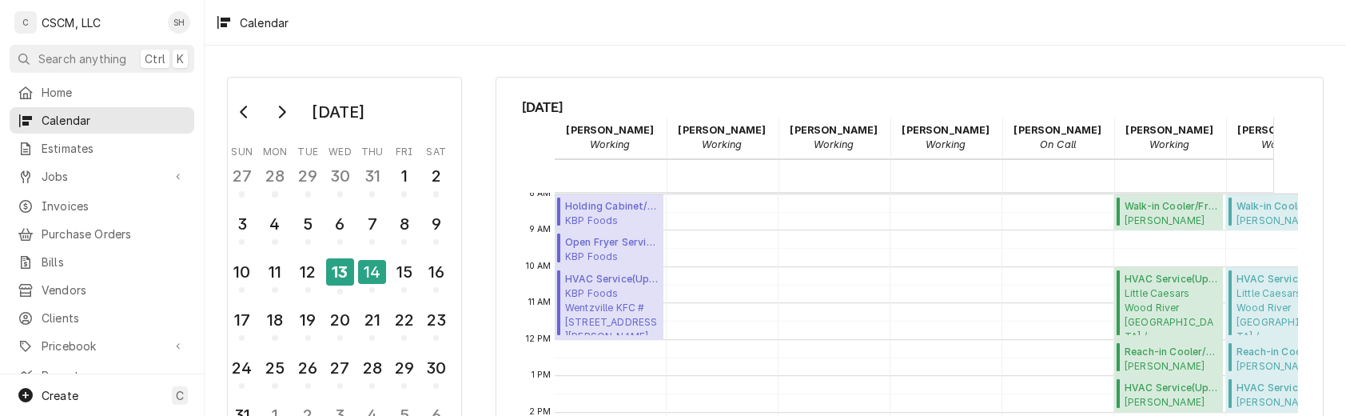
click at [948, 29] on div "Calendar" at bounding box center [776, 22] width 1142 height 45
drag, startPoint x: 350, startPoint y: 270, endPoint x: 384, endPoint y: 270, distance: 33.6
click at [384, 270] on tr "10 11 12 13 14 15 16" at bounding box center [339, 279] width 226 height 48
click at [384, 270] on div "14" at bounding box center [372, 272] width 28 height 24
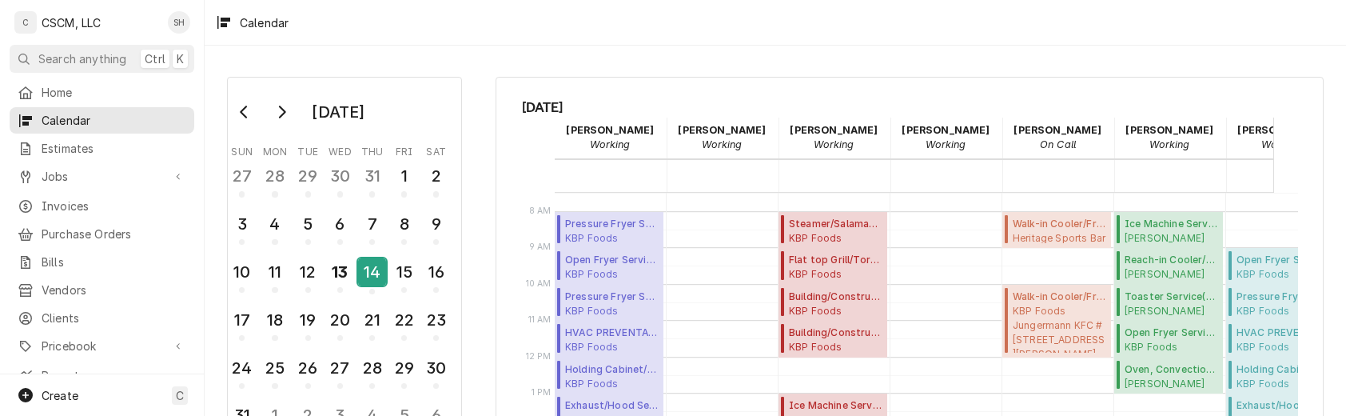
scroll to position [277, 0]
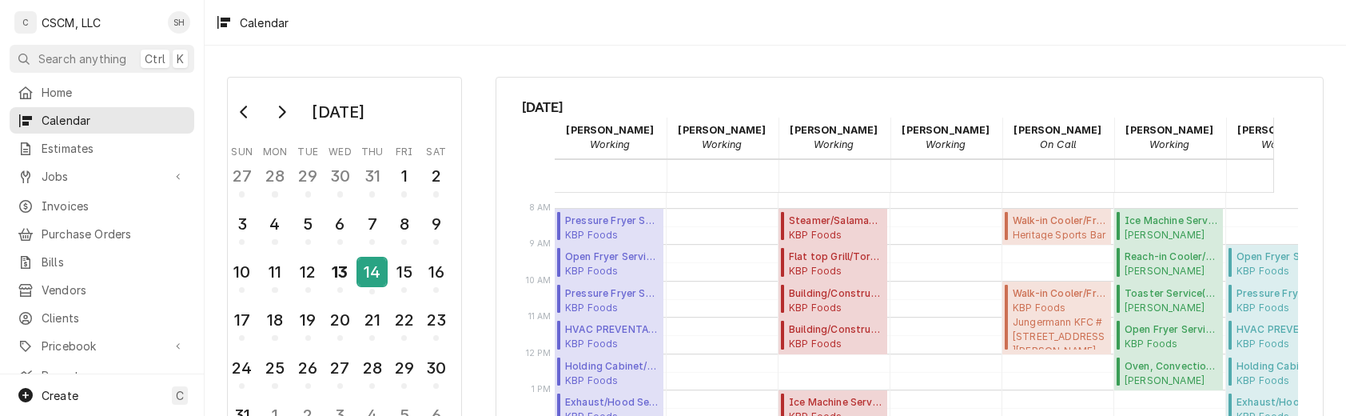
click at [377, 280] on div "14" at bounding box center [372, 271] width 28 height 27
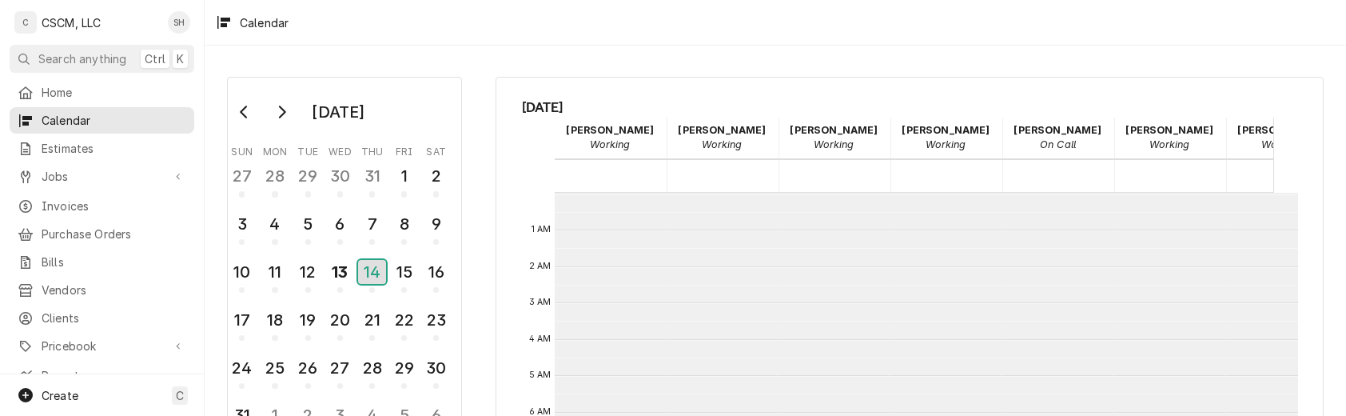
scroll to position [291, 0]
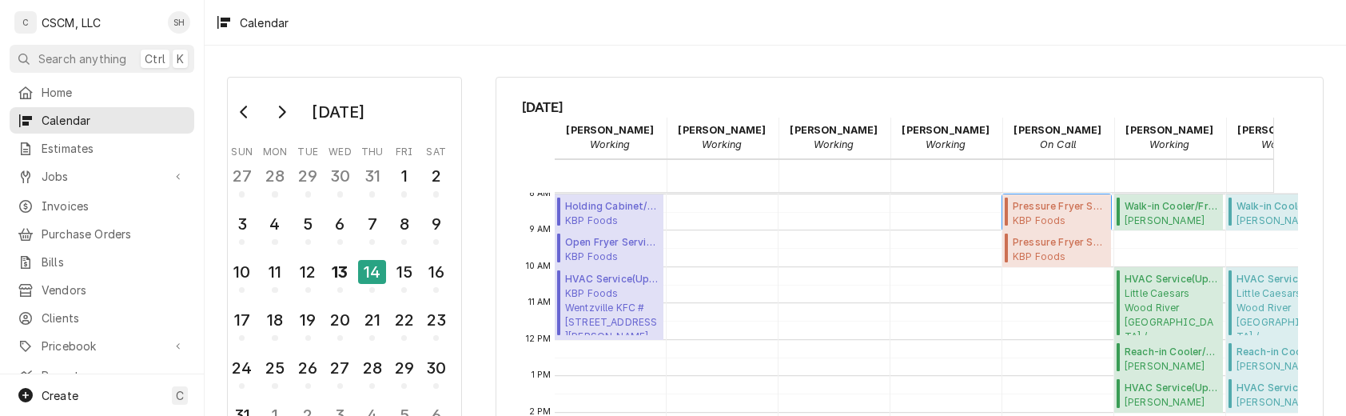
click at [1069, 210] on span "Pressure Fryer Service ( Upcoming )" at bounding box center [1060, 206] width 94 height 14
click at [1027, 209] on span "Pressure Fryer Service ( Upcoming )" at bounding box center [1060, 206] width 94 height 14
click at [1069, 245] on span "Pressure Fryer Service ( Upcoming )" at bounding box center [1060, 242] width 94 height 14
click at [377, 264] on div "14" at bounding box center [372, 272] width 28 height 24
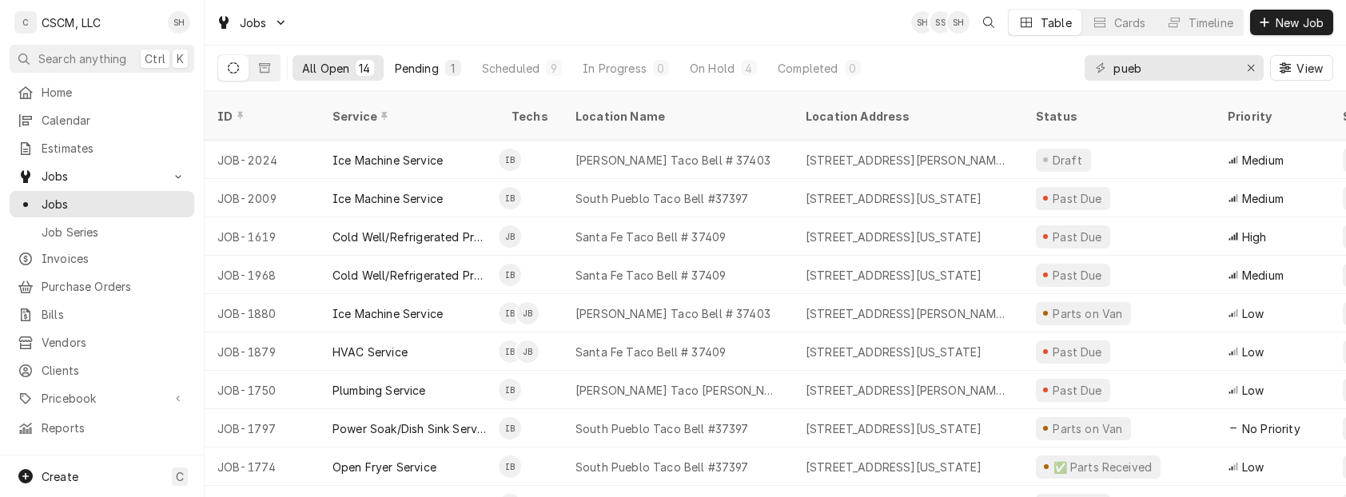
click at [420, 64] on div "Pending" at bounding box center [417, 68] width 44 height 17
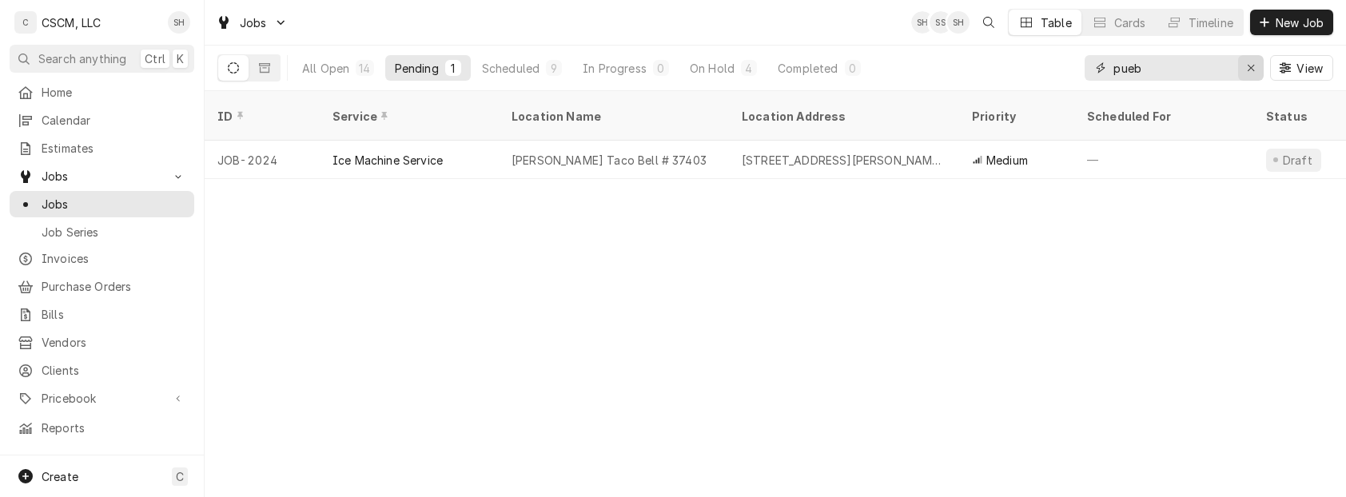
click at [1249, 60] on div "Erase input" at bounding box center [1251, 68] width 16 height 16
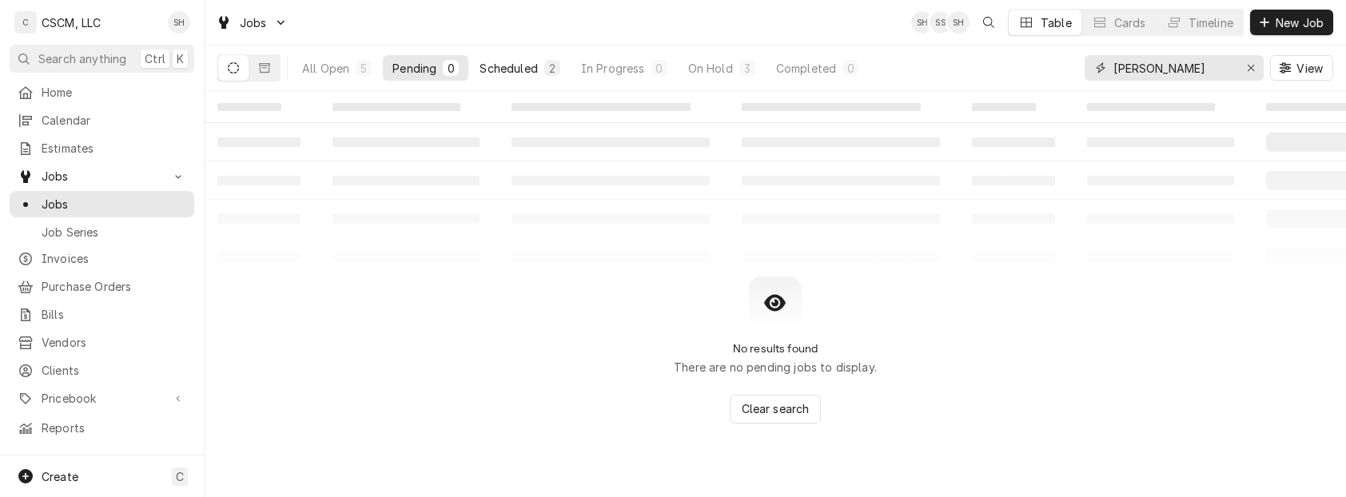
type input "[PERSON_NAME]"
click at [509, 66] on div "Scheduled" at bounding box center [509, 68] width 58 height 17
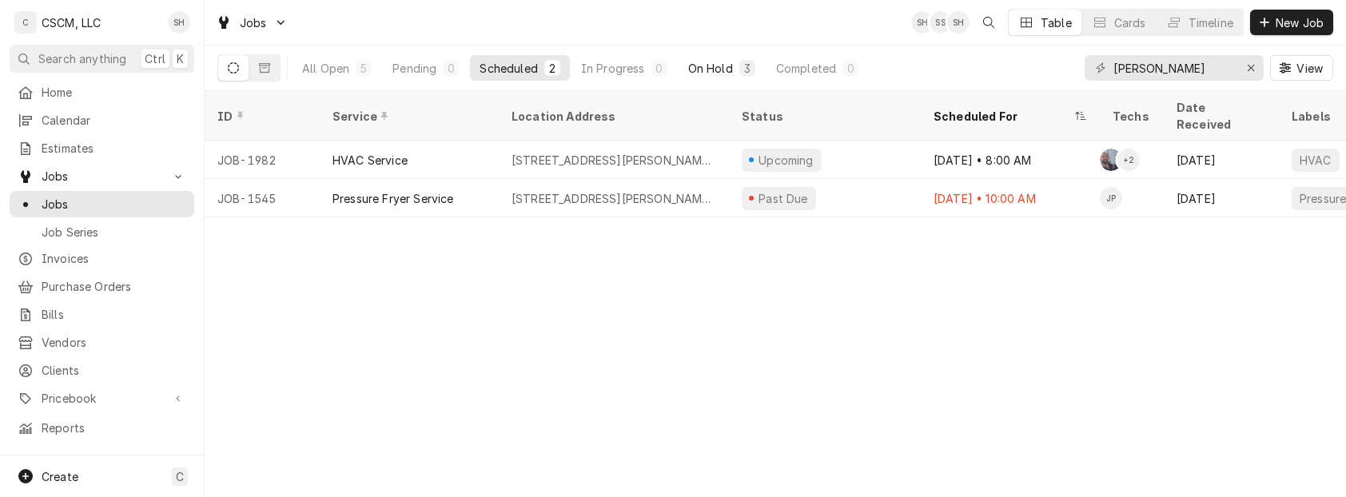
click at [708, 78] on button "On Hold 3" at bounding box center [722, 68] width 86 height 26
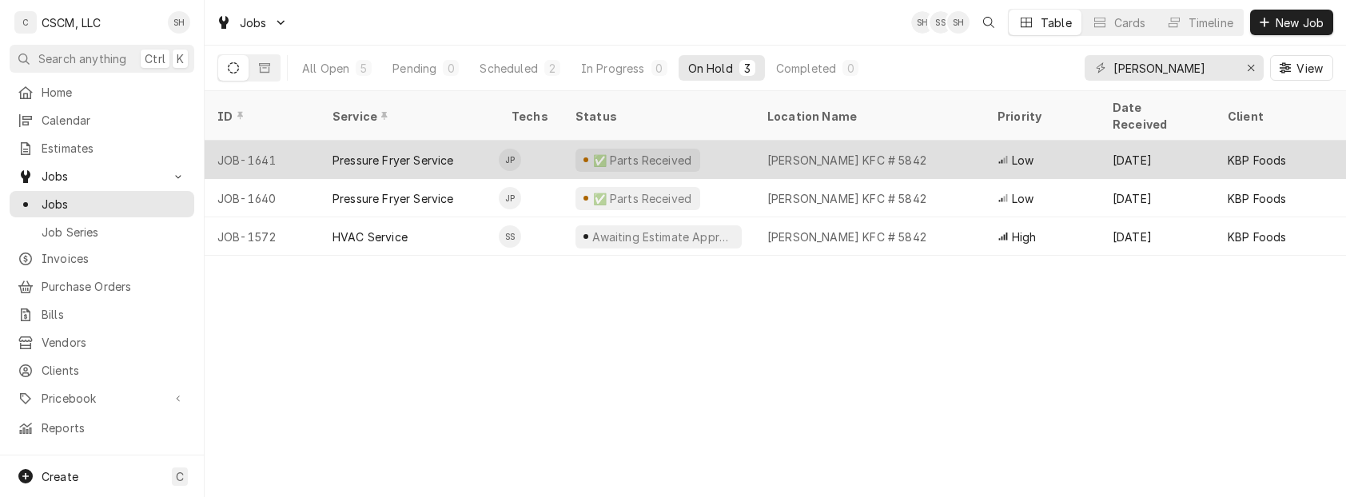
click at [728, 141] on div "✅ Parts Received" at bounding box center [659, 160] width 192 height 38
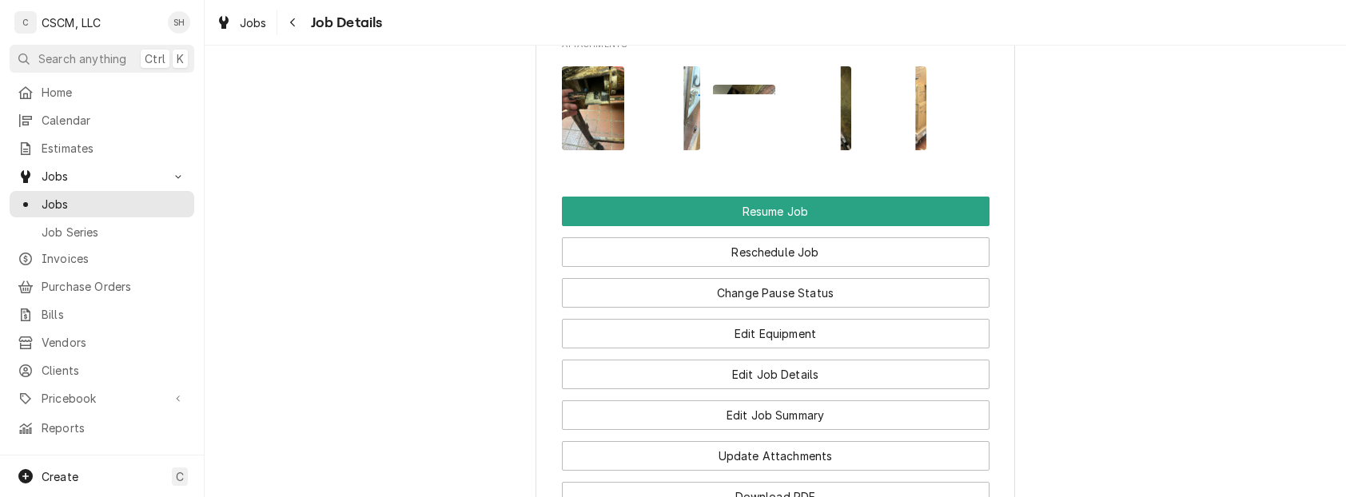
scroll to position [2143, 0]
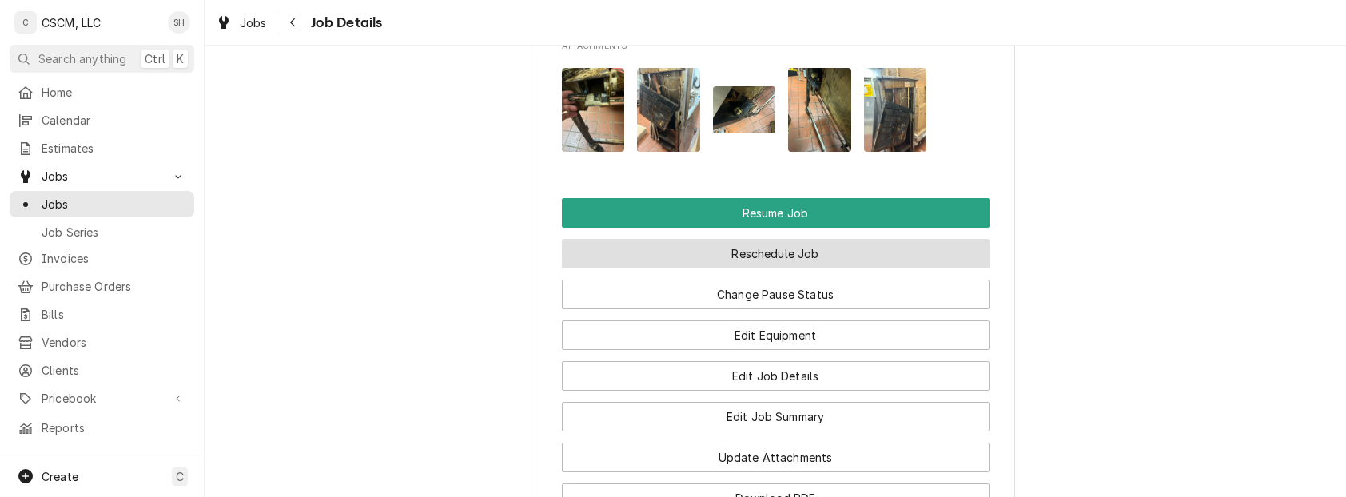
click at [734, 269] on button "Reschedule Job" at bounding box center [776, 254] width 428 height 30
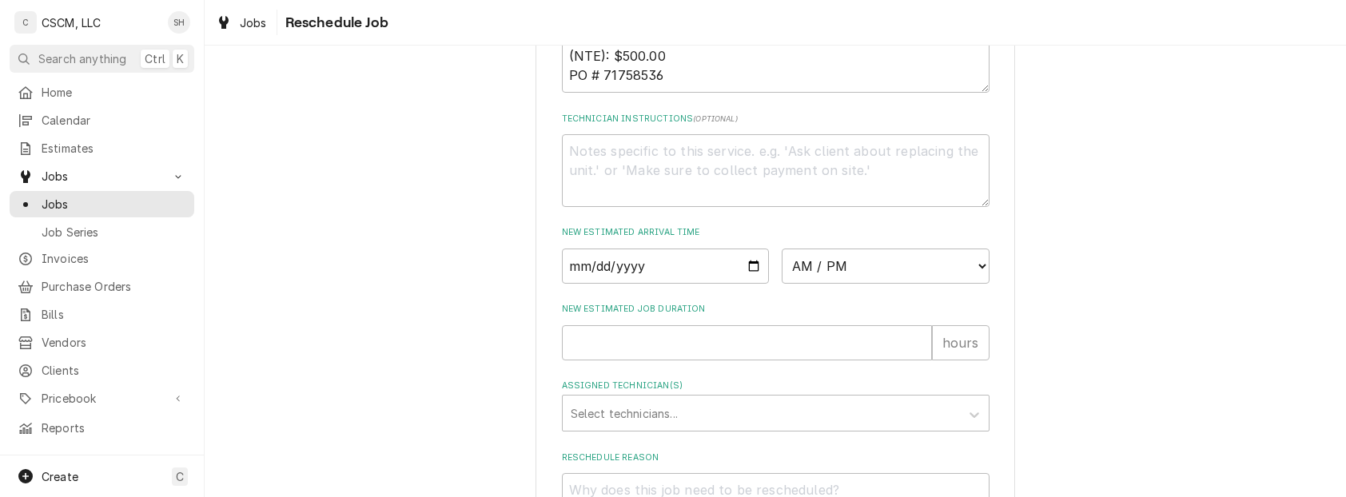
scroll to position [755, 0]
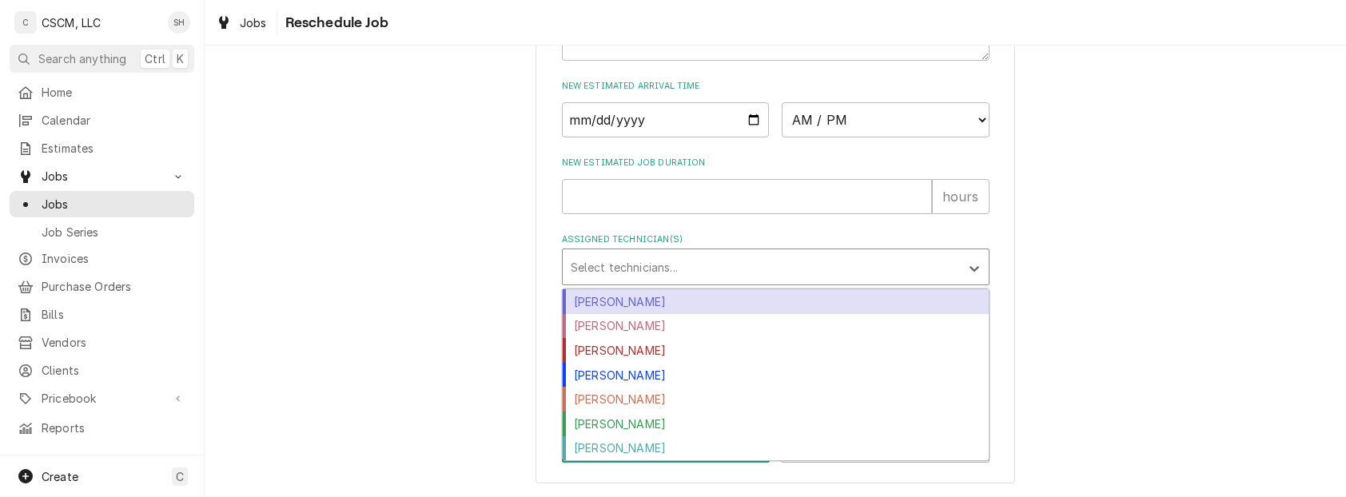
click at [734, 272] on div "Assigned Technician(s)" at bounding box center [761, 267] width 381 height 29
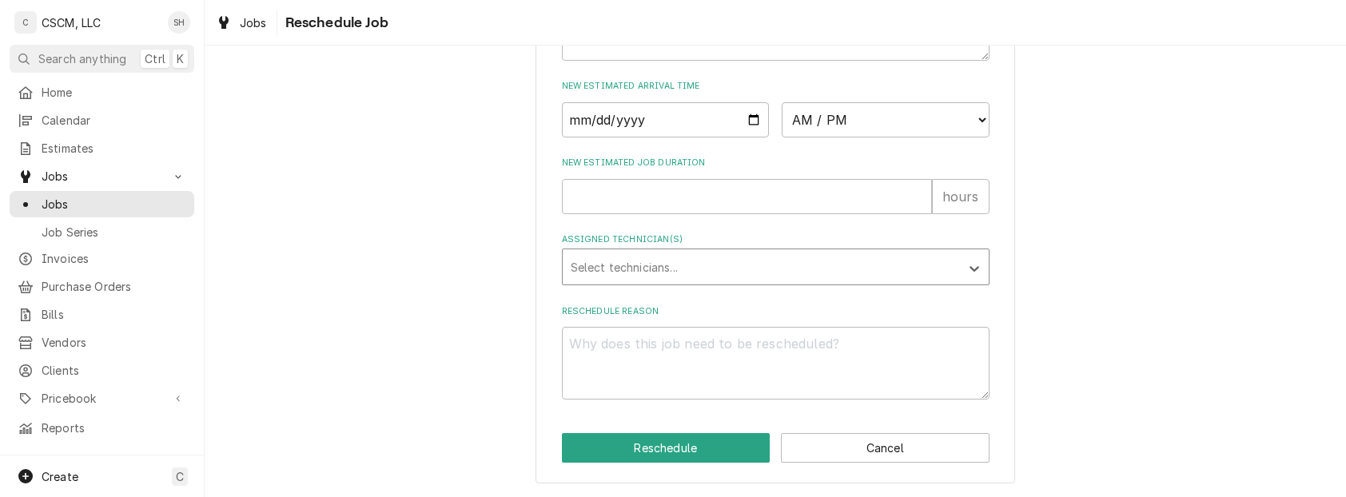
click at [734, 272] on div "Assigned Technician(s)" at bounding box center [761, 267] width 381 height 29
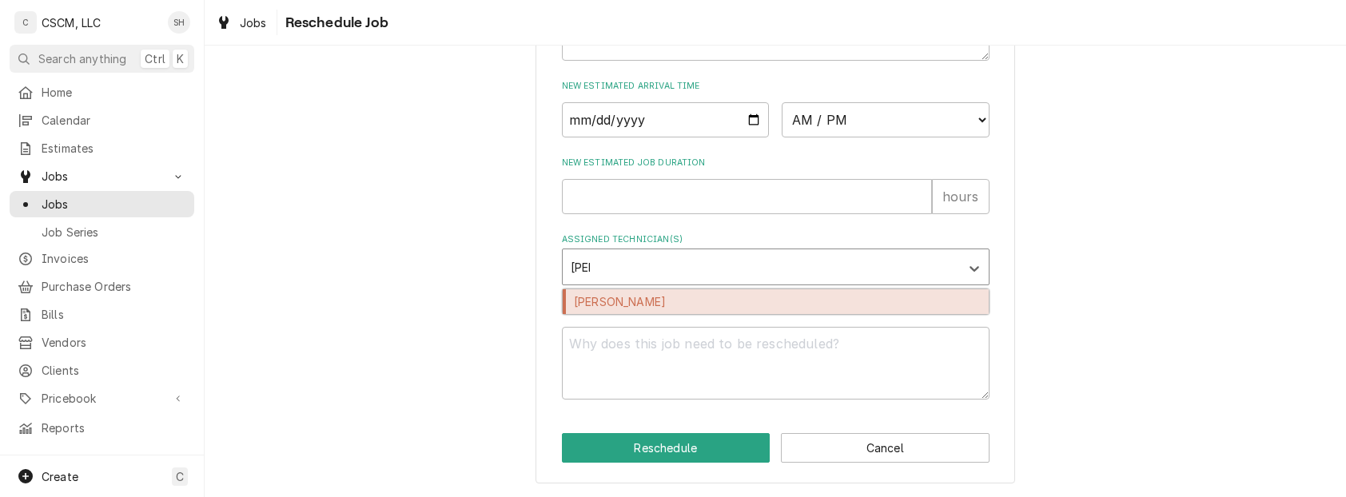
type input "[PERSON_NAME]"
click at [737, 300] on div "[PERSON_NAME]" at bounding box center [776, 301] width 426 height 25
type textarea "x"
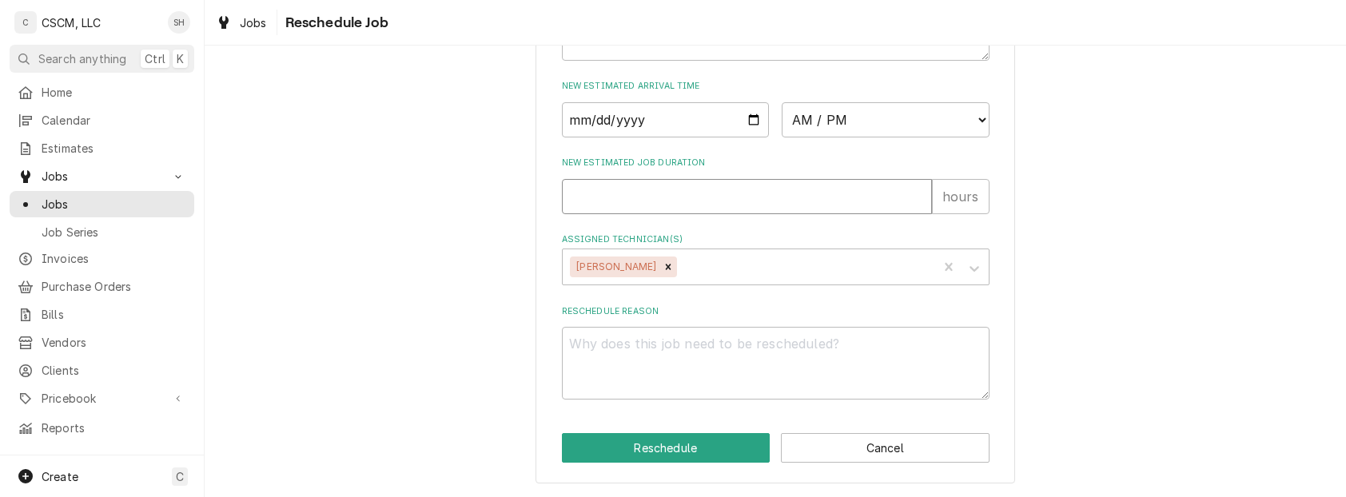
click at [637, 201] on input "New Estimated Job Duration" at bounding box center [747, 196] width 370 height 35
type textarea "x"
type input "1"
click at [745, 118] on input "Date" at bounding box center [666, 119] width 208 height 35
type textarea "x"
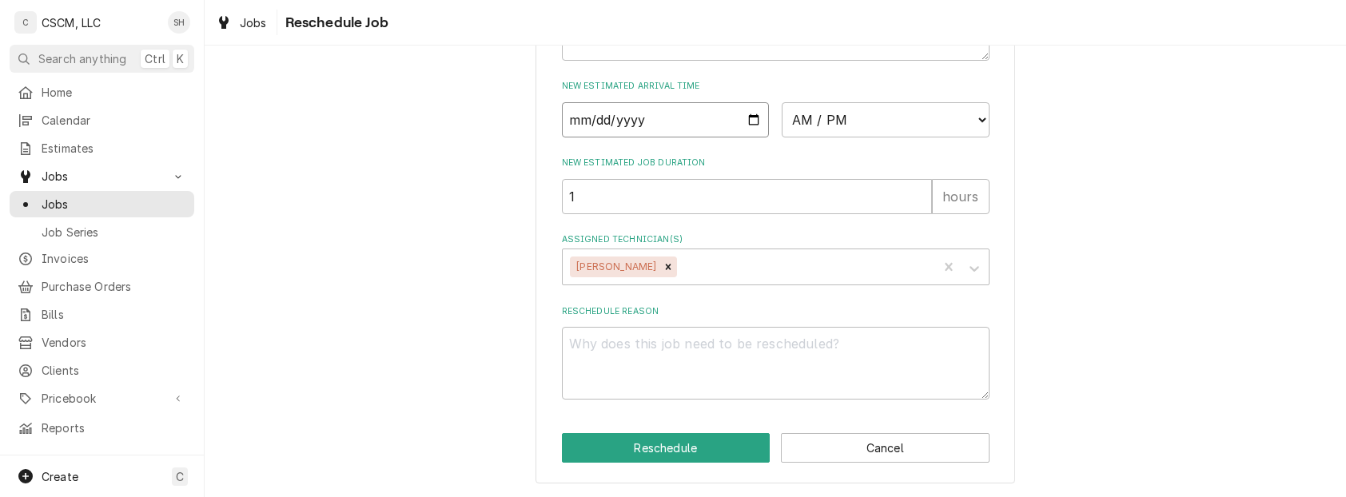
type input "2025-08-14"
click at [823, 115] on select "AM / PM 6:00 AM 6:15 AM 6:30 AM 6:45 AM 7:00 AM 7:15 AM 7:30 AM 7:45 AM 8:00 AM…" at bounding box center [886, 119] width 208 height 35
select select "08:00:00"
click at [782, 102] on select "AM / PM 6:00 AM 6:15 AM 6:30 AM 6:45 AM 7:00 AM 7:15 AM 7:30 AM 7:45 AM 8:00 AM…" at bounding box center [886, 119] width 208 height 35
click at [600, 352] on textarea "Reschedule Reason" at bounding box center [776, 363] width 428 height 73
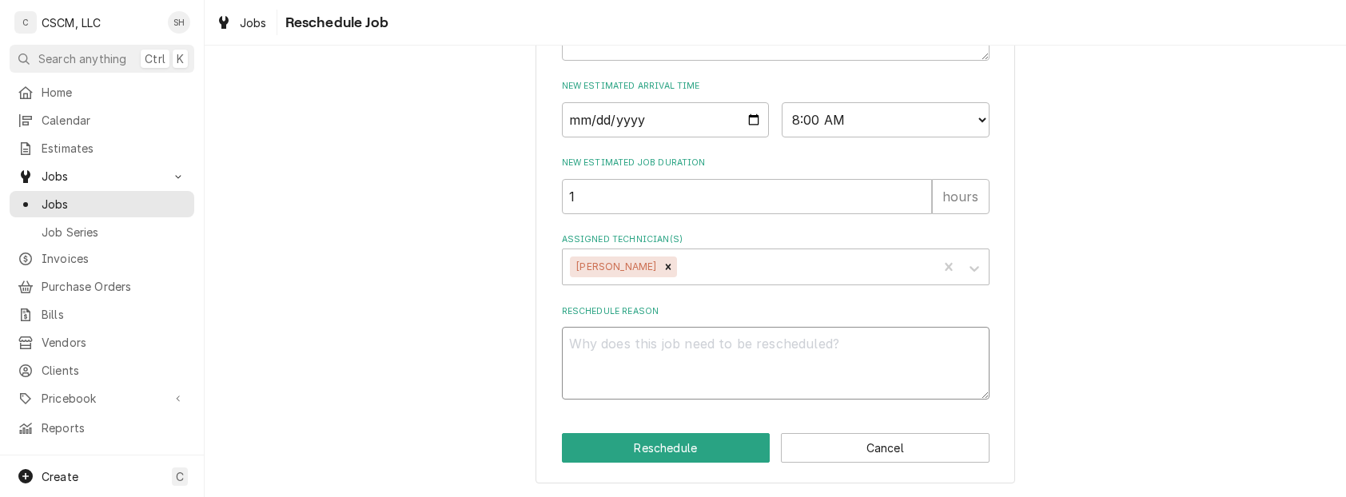
type textarea "x"
type textarea "o"
type textarea "x"
type textarea "oa"
type textarea "x"
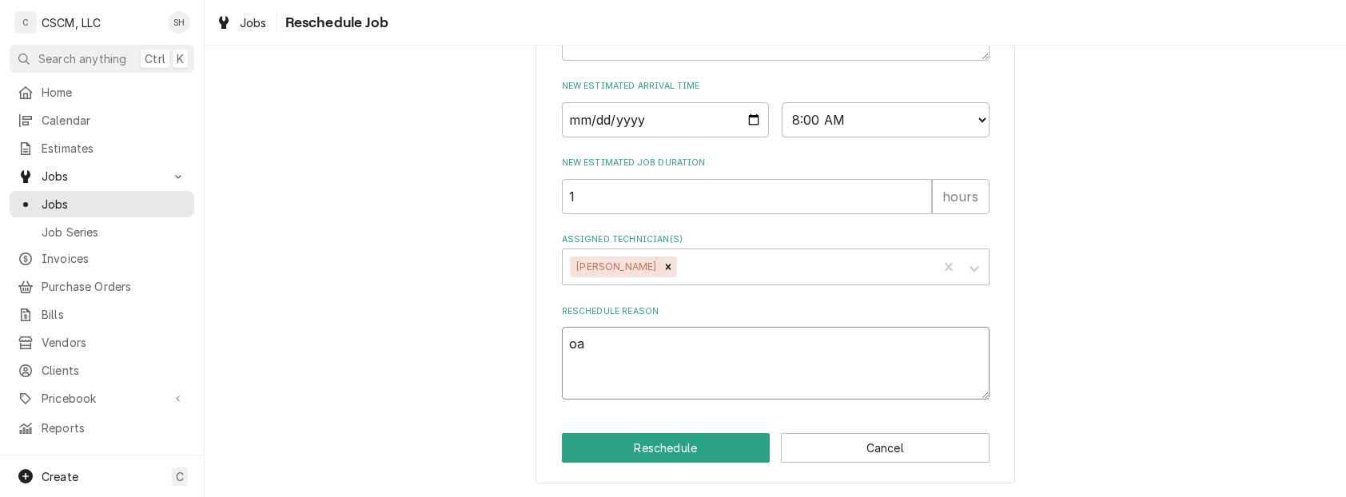
type textarea "oar"
type textarea "x"
type textarea "oart"
type textarea "x"
type textarea "oarts"
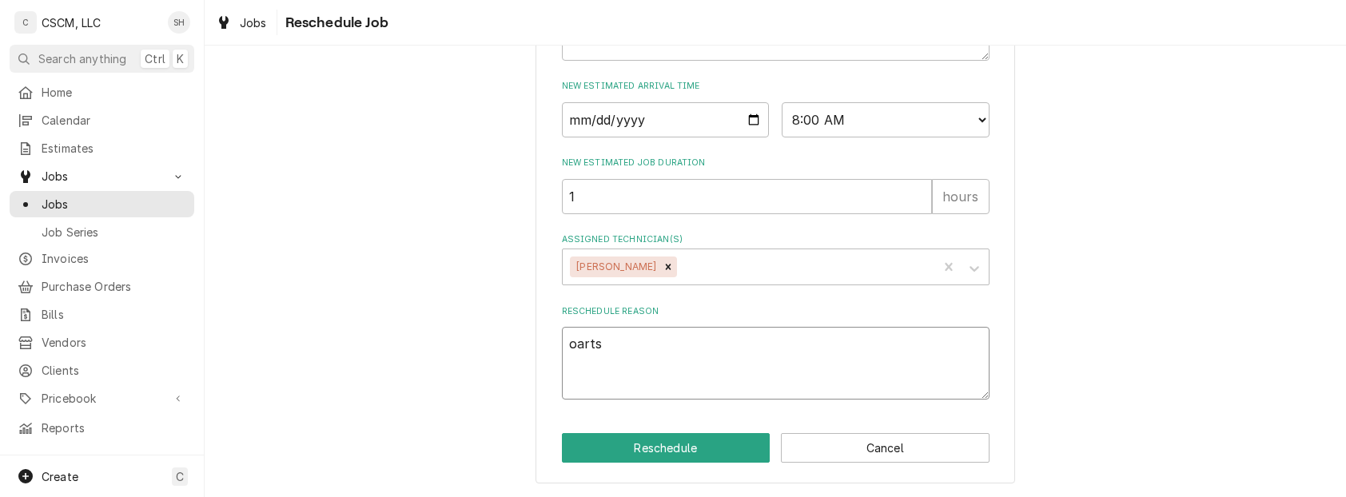
type textarea "x"
type textarea "oart"
type textarea "x"
type textarea "oar"
type textarea "x"
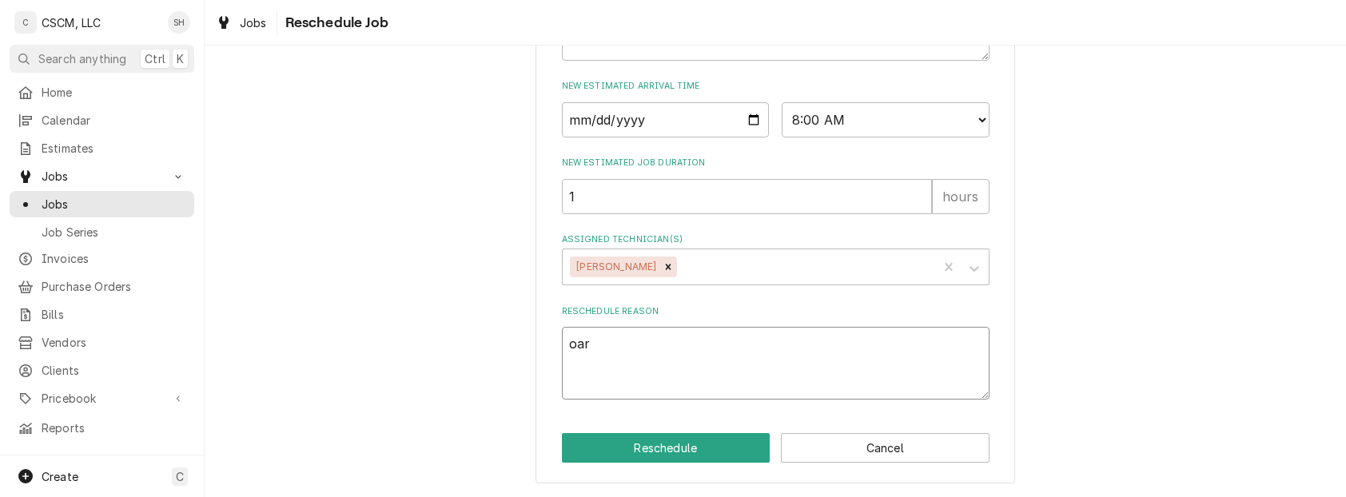
type textarea "oa"
type textarea "x"
type textarea "o"
type textarea "x"
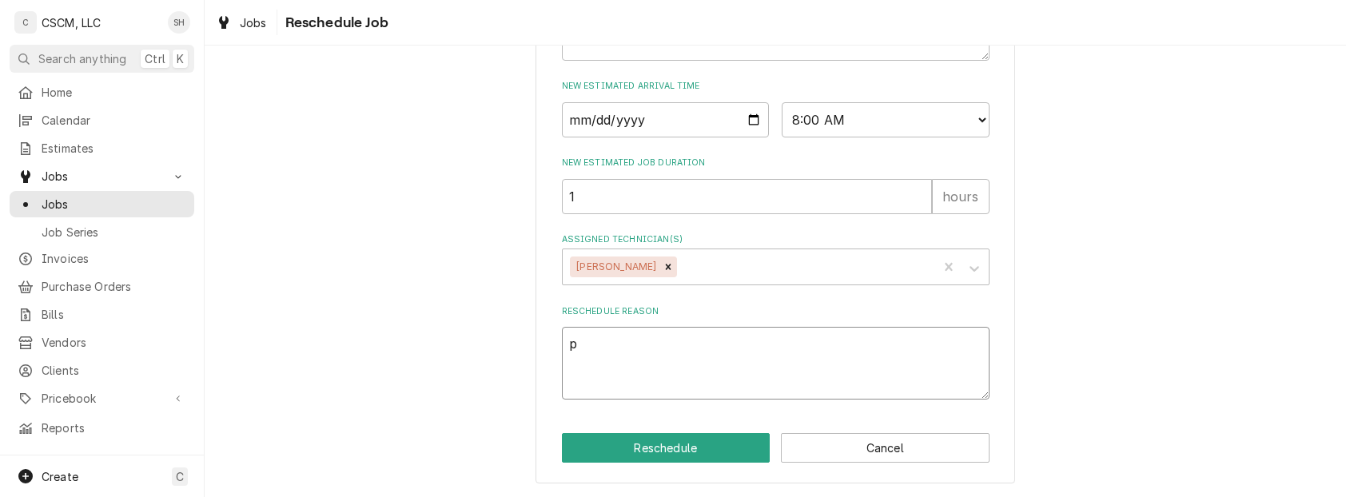
type textarea "pa"
type textarea "x"
type textarea "par"
type textarea "x"
type textarea "part"
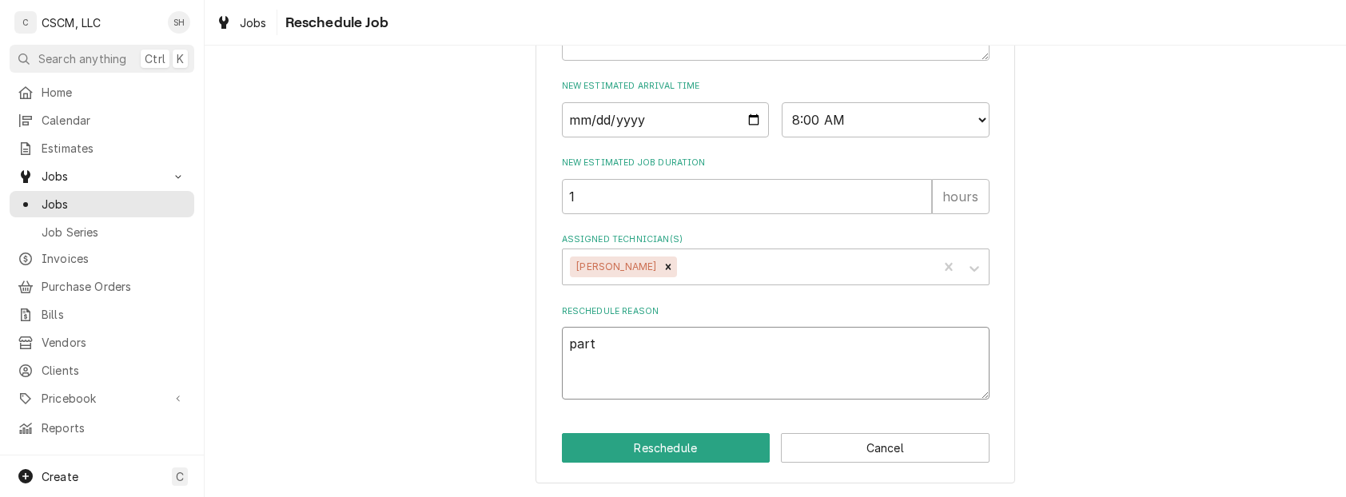
type textarea "x"
type textarea "parts"
type textarea "x"
type textarea "parts"
type textarea "x"
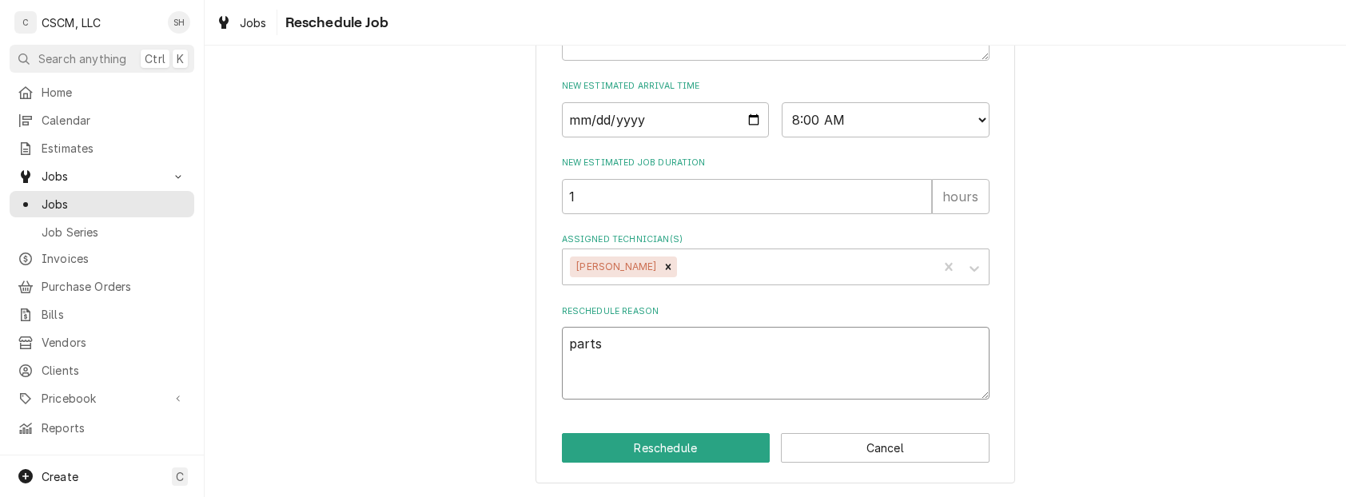
type textarea "parts r"
type textarea "x"
type textarea "parts re"
type textarea "x"
type textarea "parts rev"
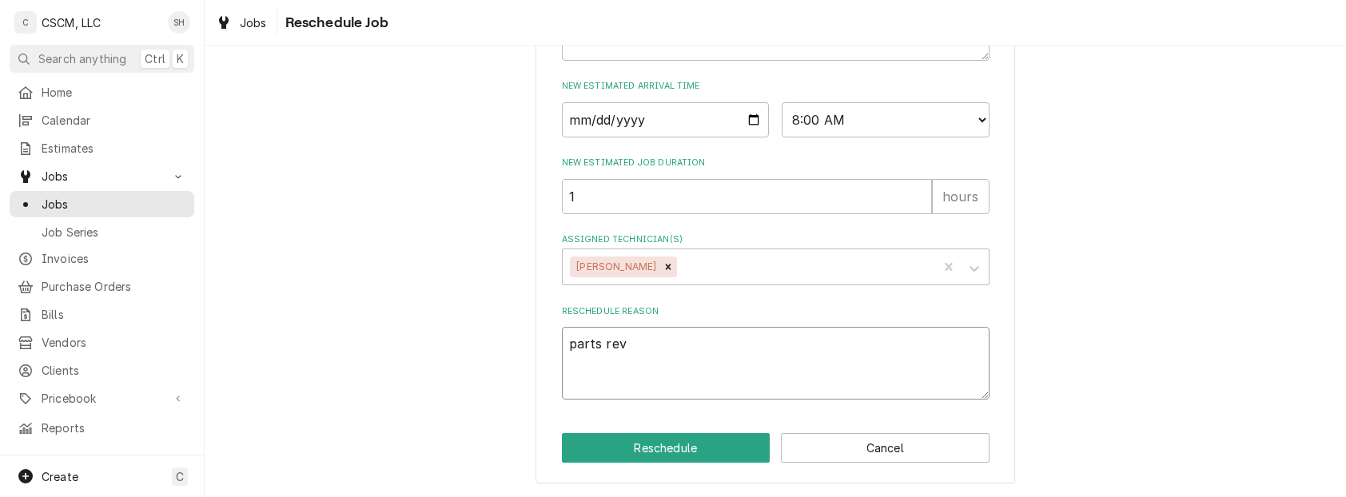
type textarea "x"
type textarea "parts reve"
type textarea "x"
type textarea "parts rev"
type textarea "x"
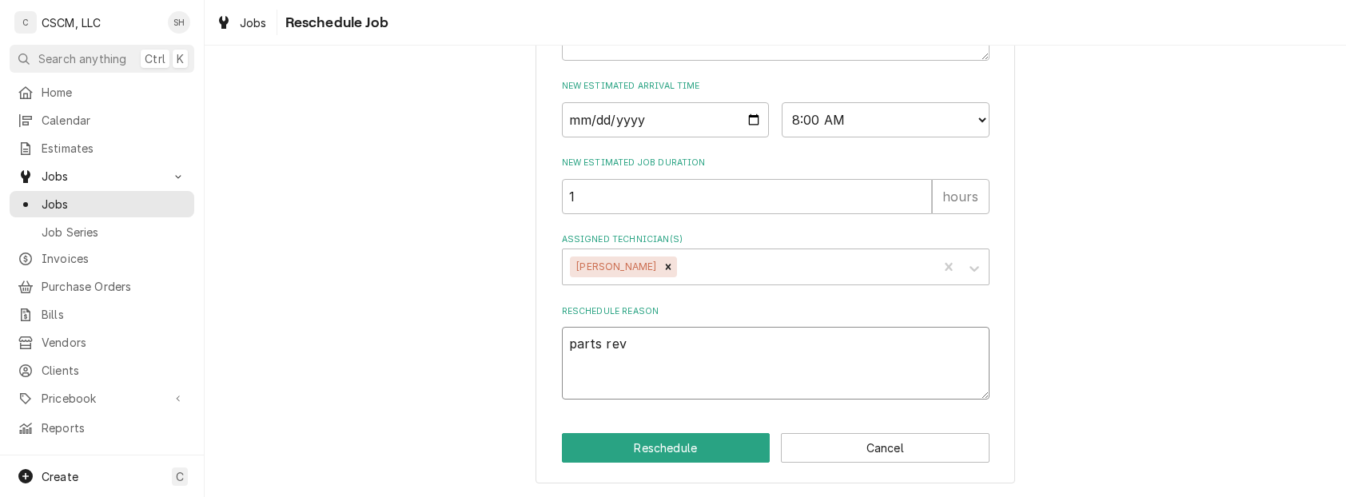
type textarea "parts re"
type textarea "x"
type textarea "parts rec"
type textarea "x"
type textarea "parts rece"
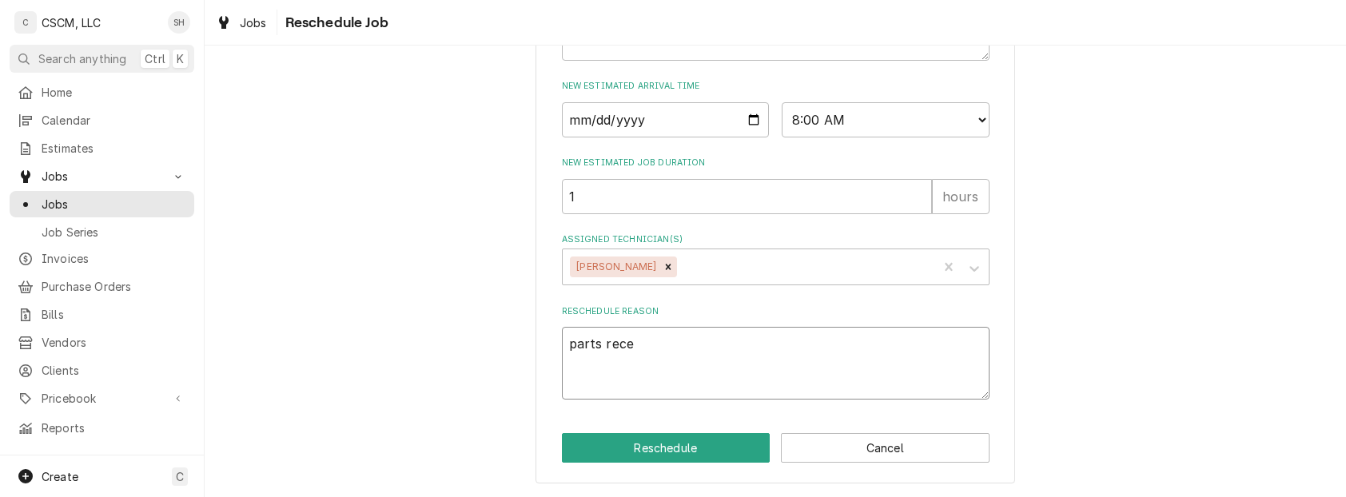
type textarea "x"
type textarea "parts recei"
type textarea "x"
type textarea "parts receiv"
type textarea "x"
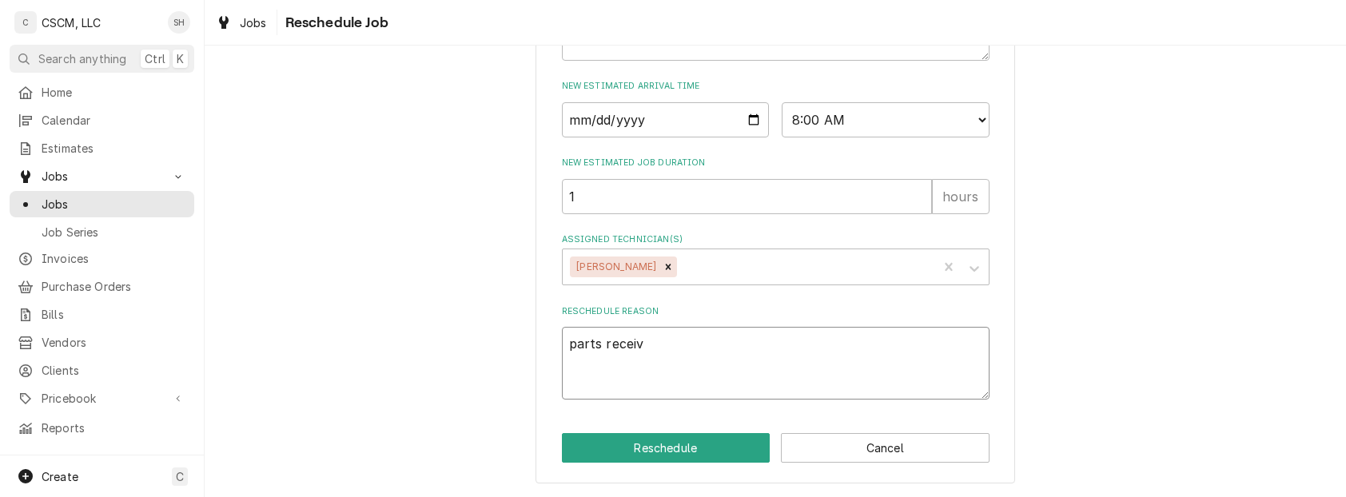
type textarea "parts receive"
type textarea "x"
type textarea "parts received"
click at [682, 443] on button "Reschedule" at bounding box center [666, 448] width 209 height 30
type textarea "x"
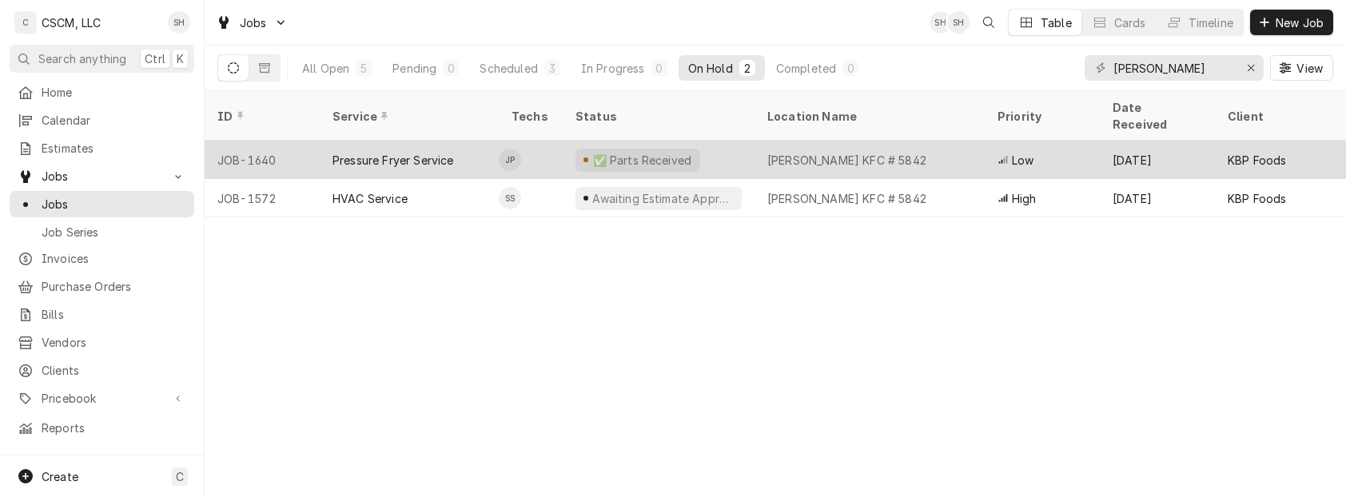
click at [727, 152] on div "✅ Parts Received" at bounding box center [659, 160] width 192 height 38
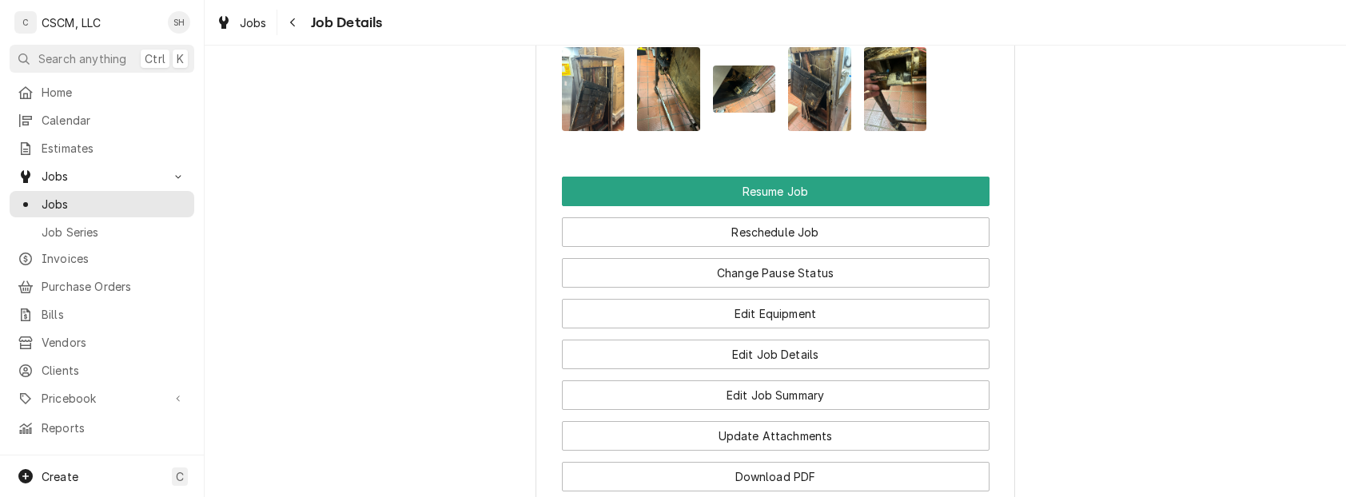
scroll to position [1916, 0]
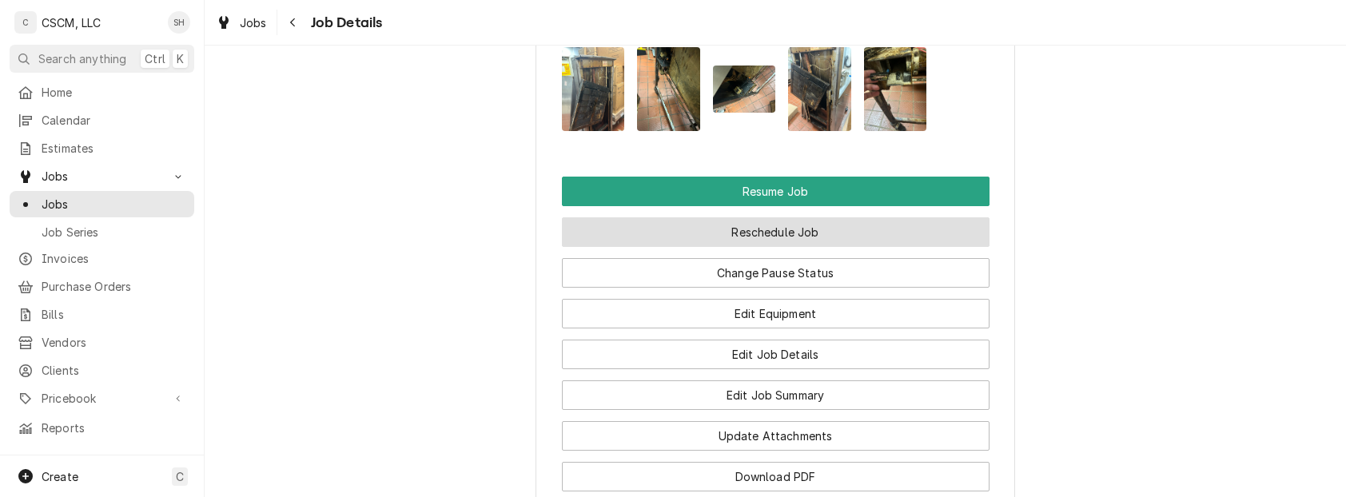
click at [730, 247] on button "Reschedule Job" at bounding box center [776, 232] width 428 height 30
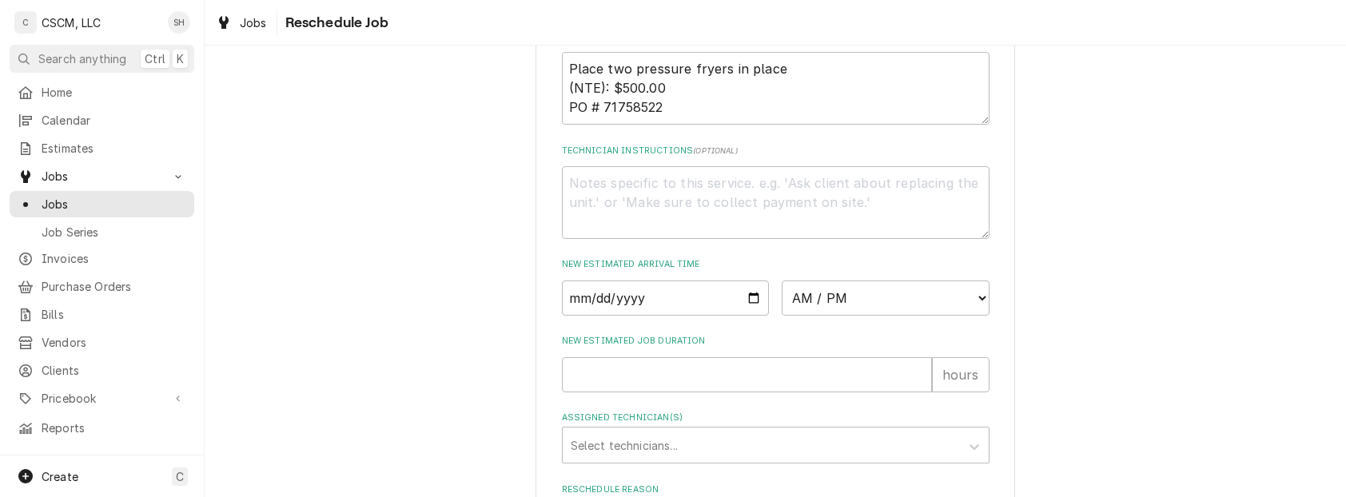
scroll to position [755, 0]
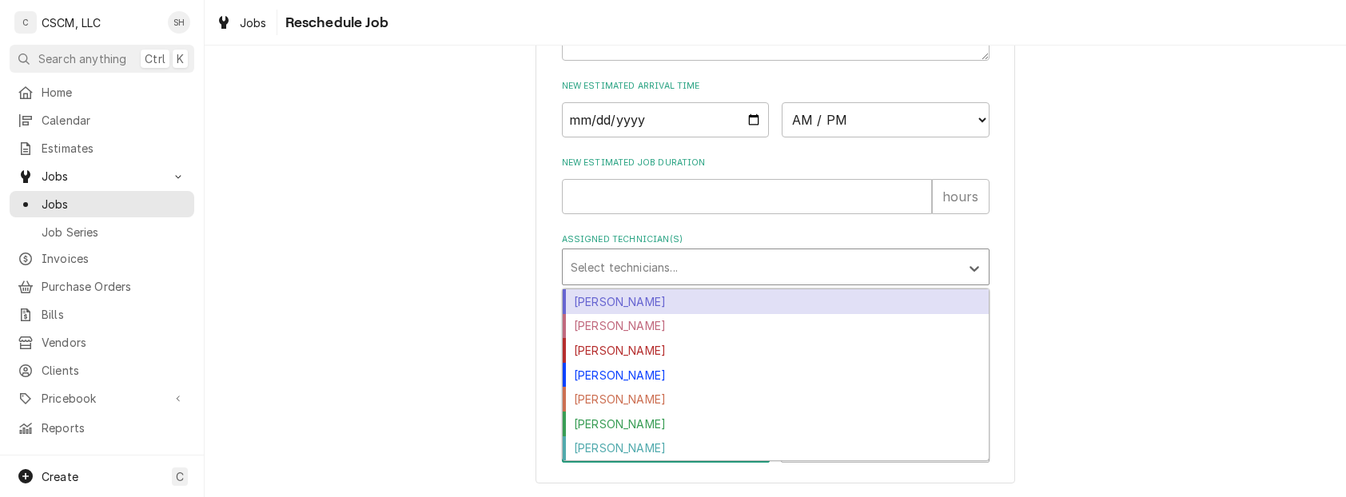
click at [700, 270] on div "Assigned Technician(s)" at bounding box center [761, 267] width 381 height 29
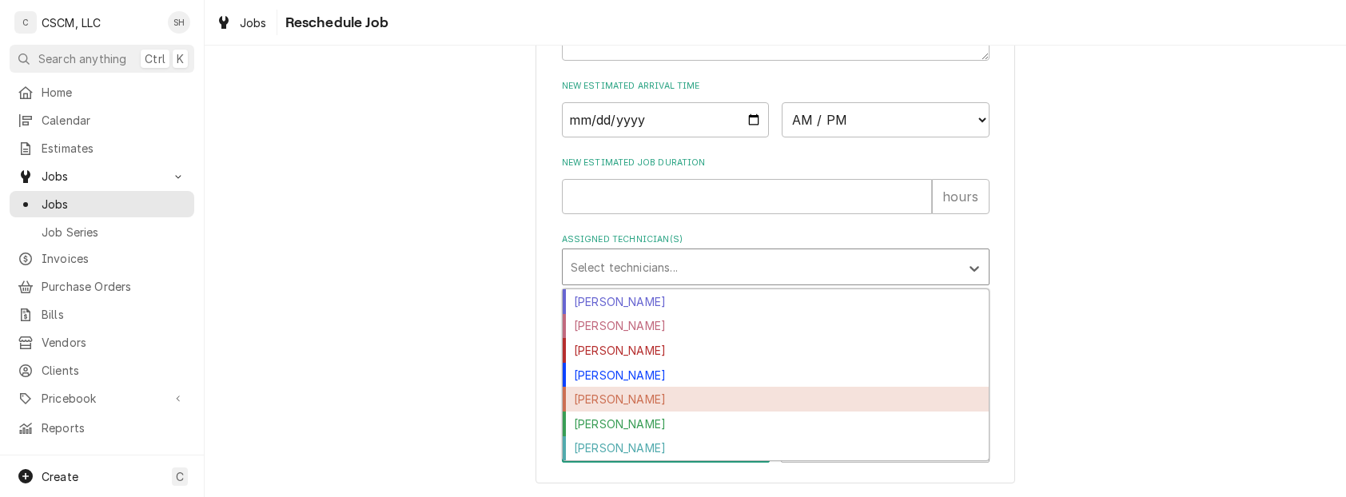
click at [711, 405] on div "[PERSON_NAME]" at bounding box center [776, 399] width 426 height 25
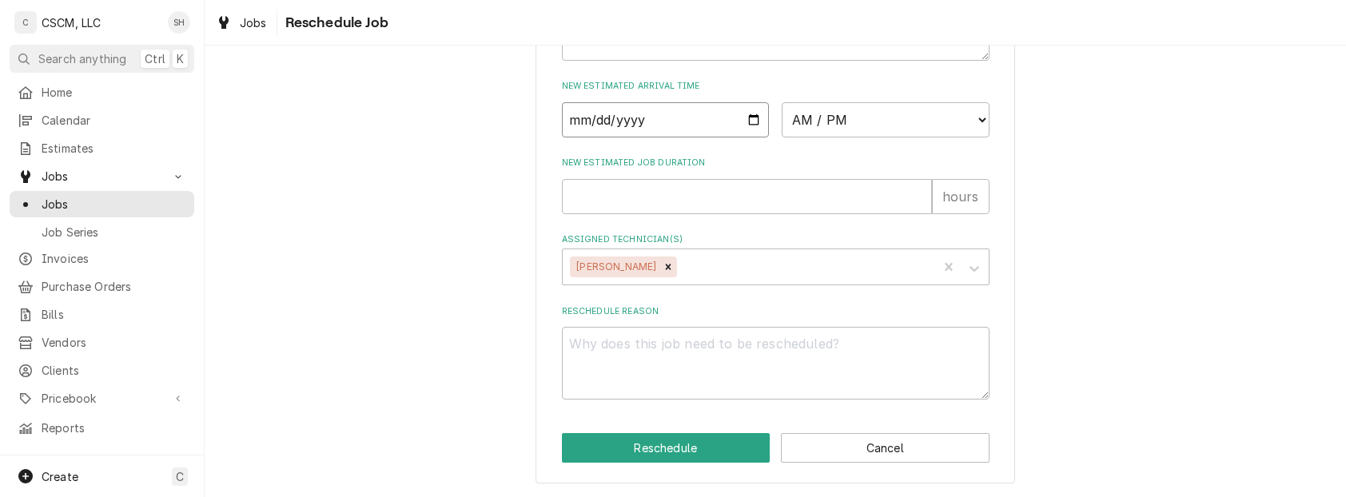
click at [744, 114] on input "Date" at bounding box center [666, 119] width 208 height 35
type textarea "x"
type input "[DATE]"
click at [831, 112] on select "AM / PM 6:00 AM 6:15 AM 6:30 AM 6:45 AM 7:00 AM 7:15 AM 7:30 AM 7:45 AM 8:00 AM…" at bounding box center [886, 119] width 208 height 35
select select "09:00:00"
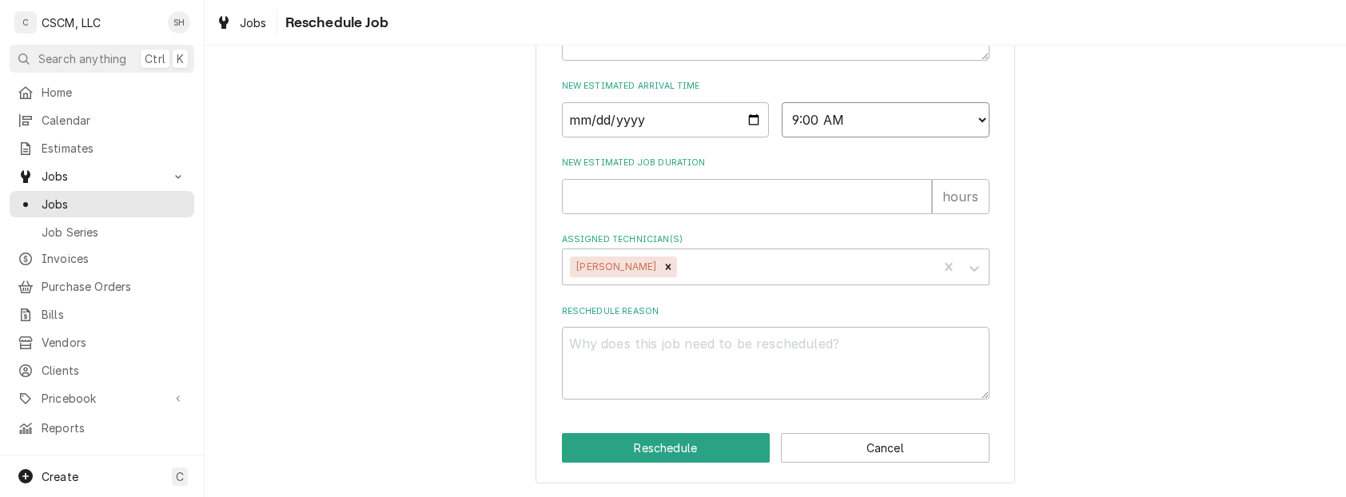
click at [782, 102] on select "AM / PM 6:00 AM 6:15 AM 6:30 AM 6:45 AM 7:00 AM 7:15 AM 7:30 AM 7:45 AM 8:00 AM…" at bounding box center [886, 119] width 208 height 35
click at [683, 205] on input "New Estimated Job Duration" at bounding box center [747, 196] width 370 height 35
type textarea "x"
type input "1"
click at [670, 352] on textarea "Reschedule Reason" at bounding box center [776, 363] width 428 height 73
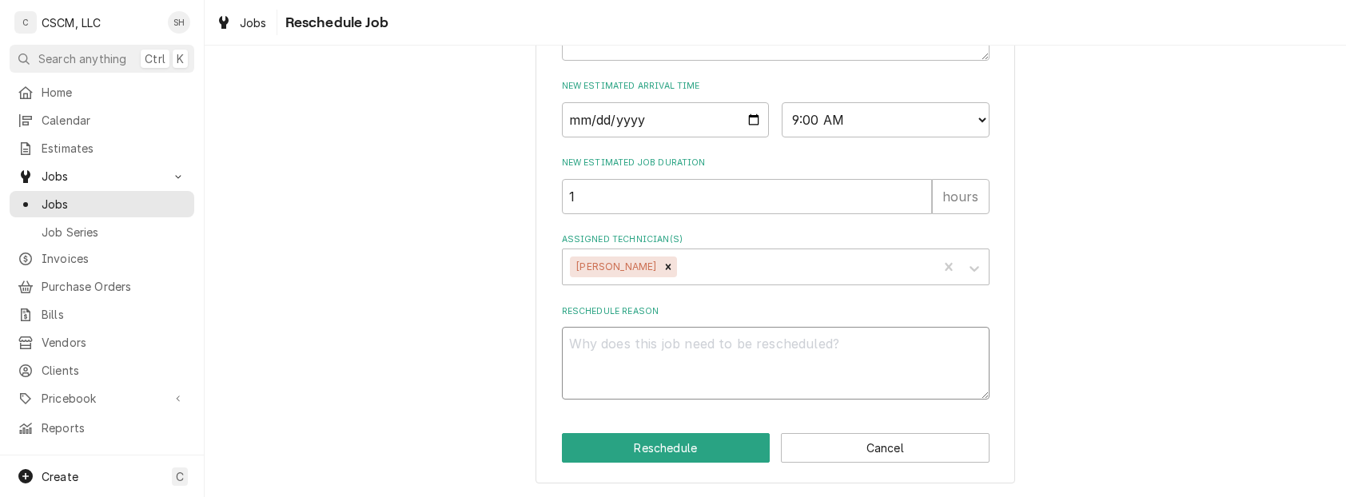
type textarea "x"
type textarea "p"
type textarea "x"
type textarea "pa"
type textarea "x"
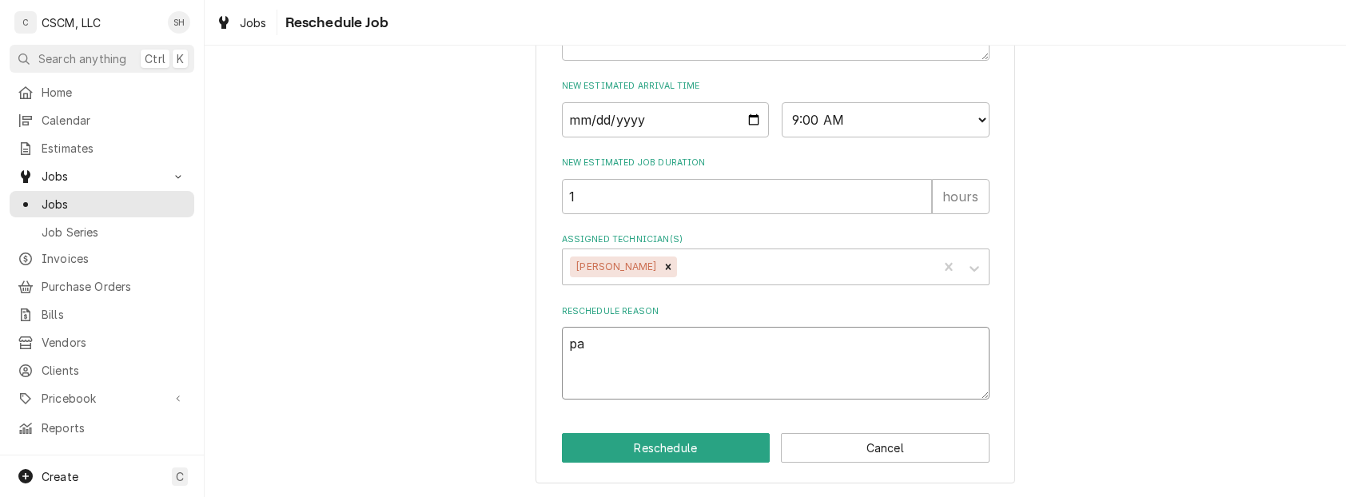
type textarea "par"
type textarea "x"
type textarea "part"
type textarea "x"
type textarea "parts"
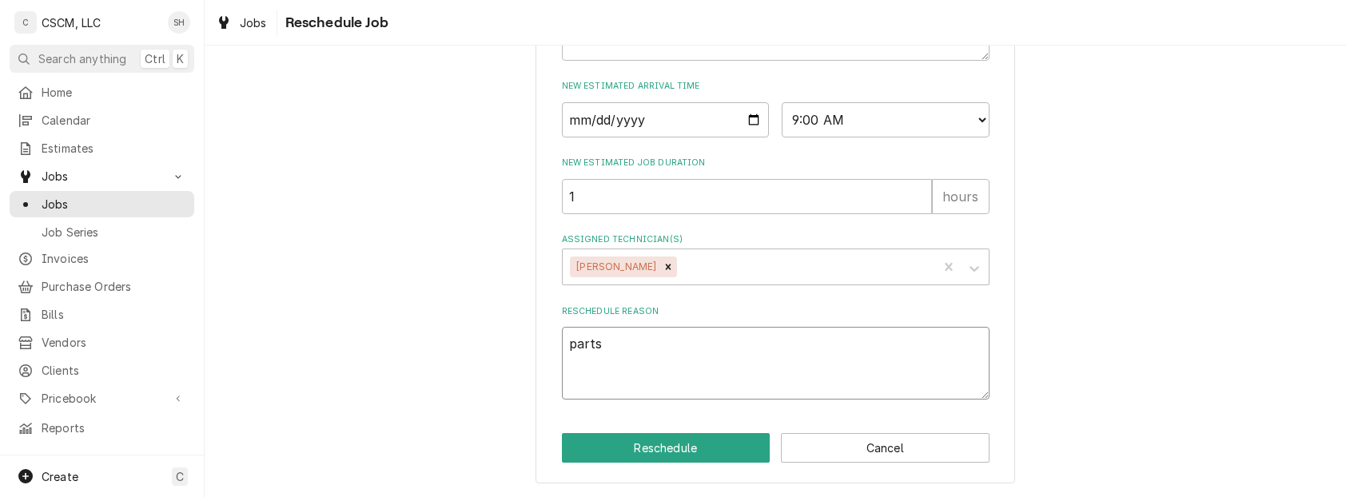
type textarea "x"
type textarea "parts"
type textarea "x"
type textarea "parts re"
type textarea "x"
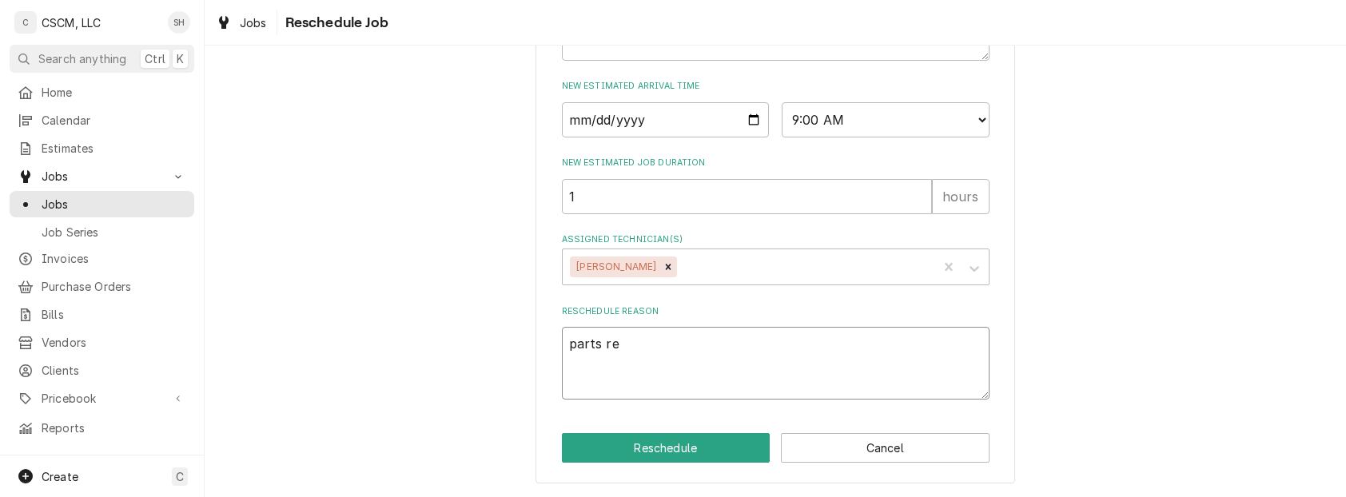
type textarea "parts rec"
type textarea "x"
type textarea "parts rece"
type textarea "x"
type textarea "parts recei"
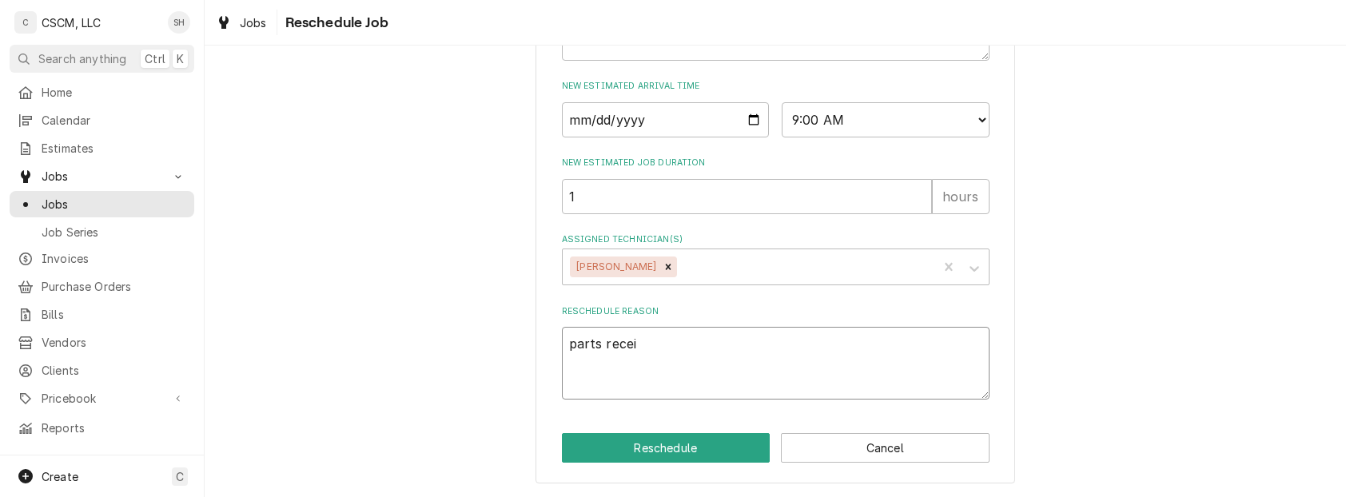
type textarea "x"
type textarea "parts receiv"
type textarea "x"
type textarea "parts receive"
type textarea "x"
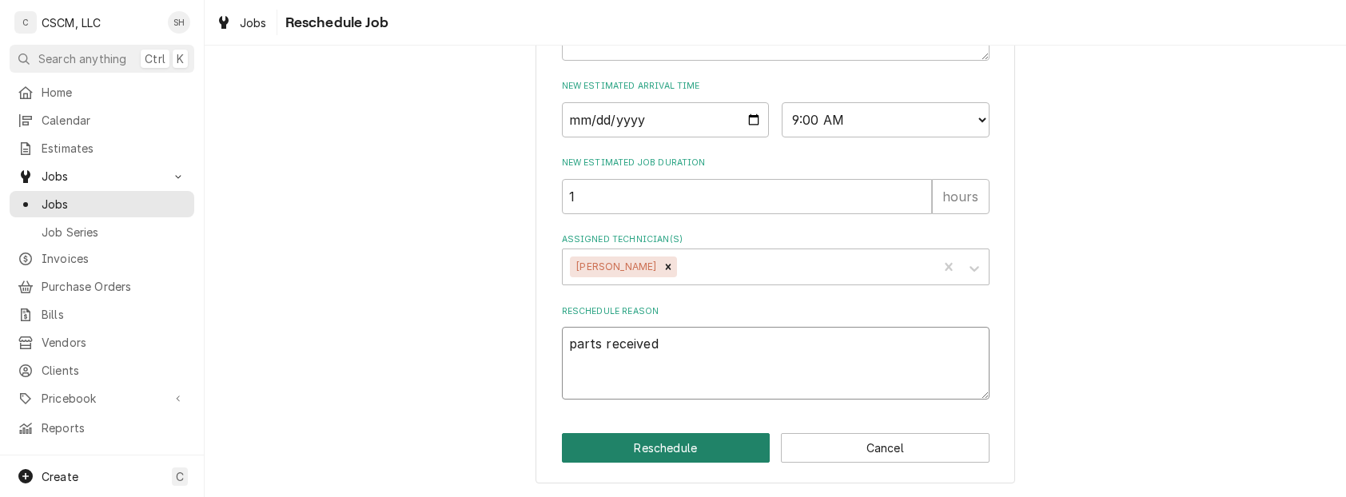
type textarea "parts received"
click at [659, 459] on button "Reschedule" at bounding box center [666, 448] width 209 height 30
type textarea "x"
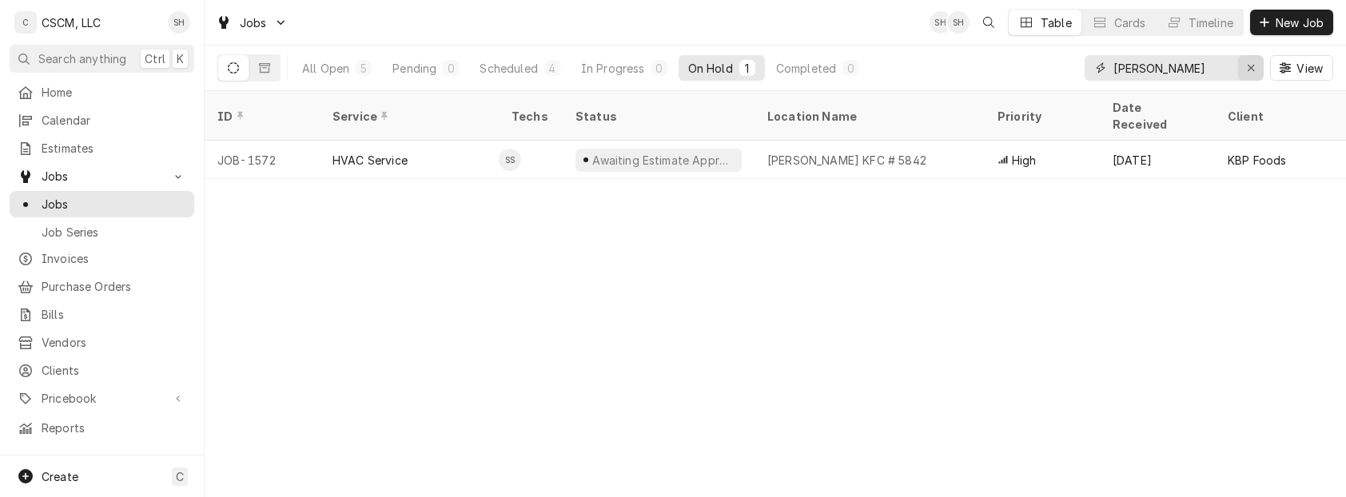
click at [1258, 78] on button "Erase input" at bounding box center [1251, 68] width 26 height 26
click at [1258, 78] on input "Dynamic Content Wrapper" at bounding box center [1189, 68] width 150 height 26
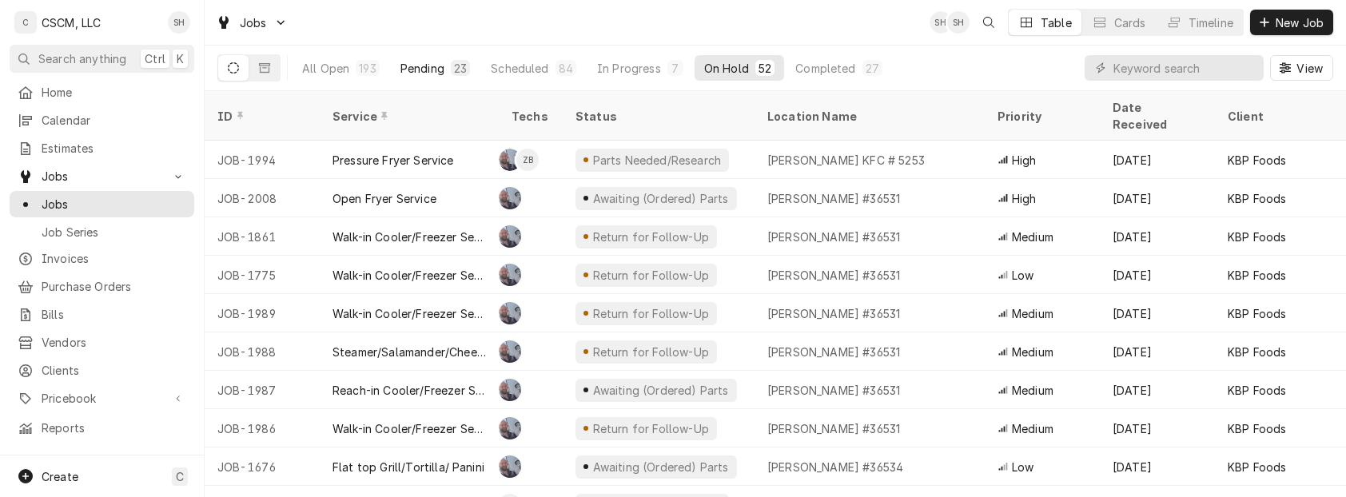
click at [443, 57] on button "Pending 23" at bounding box center [435, 68] width 89 height 26
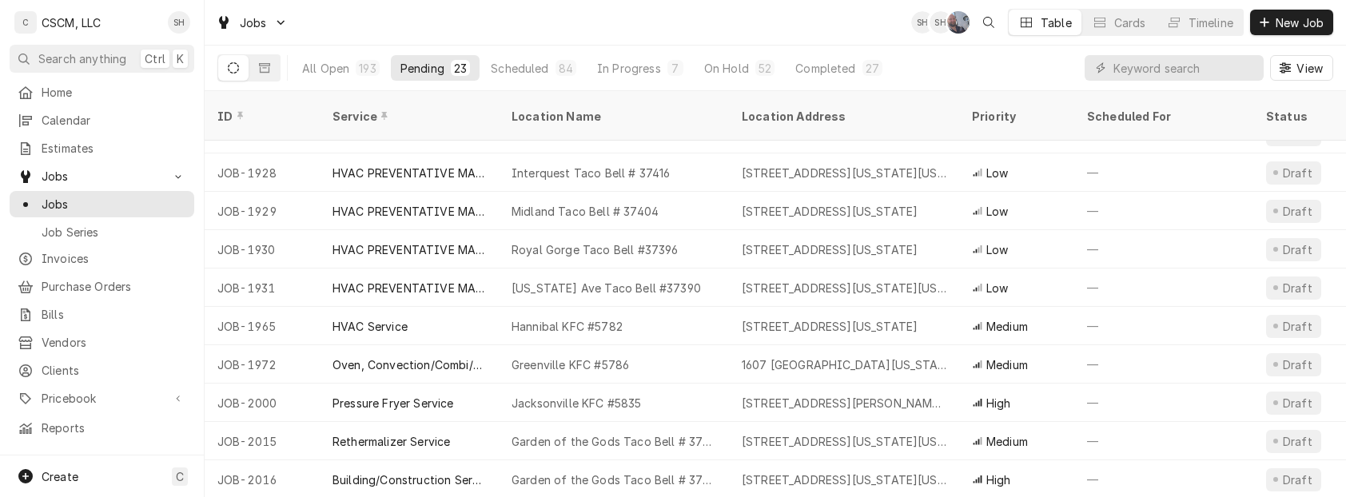
scroll to position [304, 0]
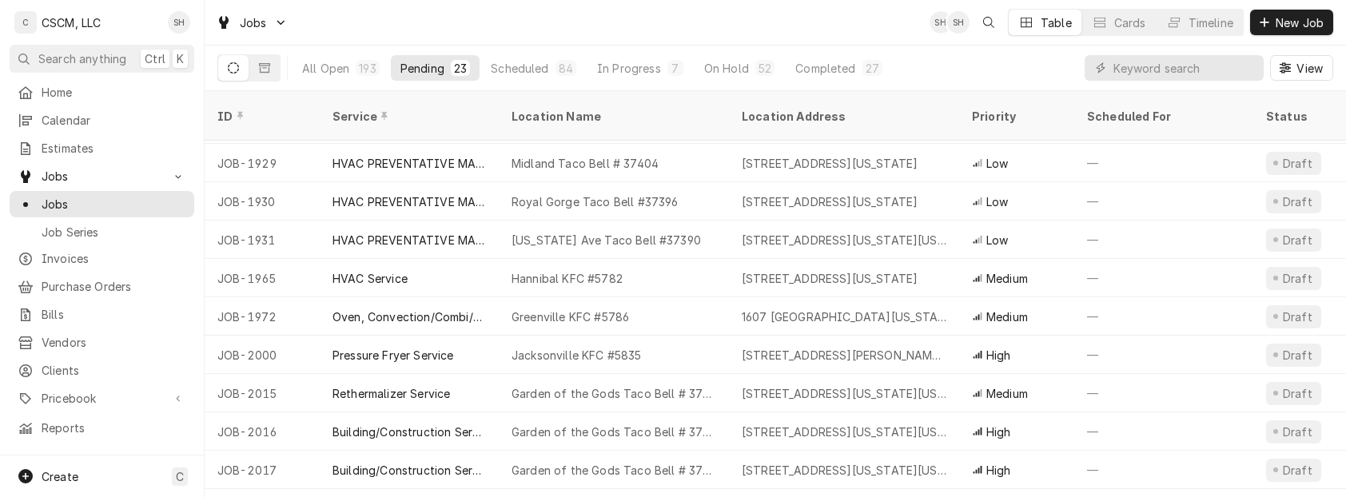
click at [698, 34] on div "Jobs SH SH Table Cards Timeline New Job" at bounding box center [776, 22] width 1142 height 45
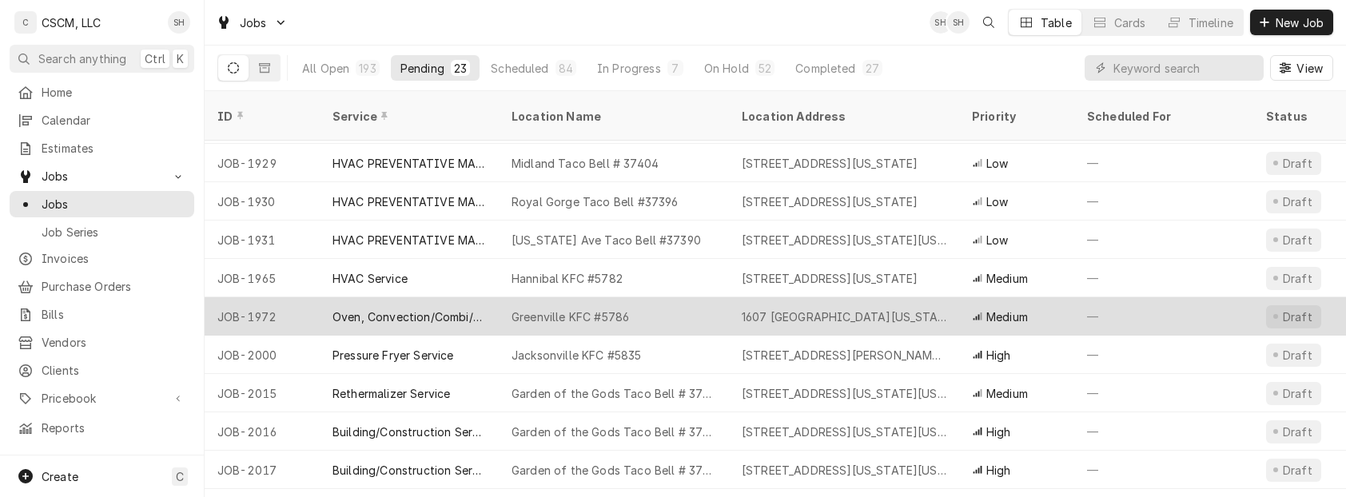
click at [612, 297] on div "Greenville KFC #5786" at bounding box center [614, 316] width 230 height 38
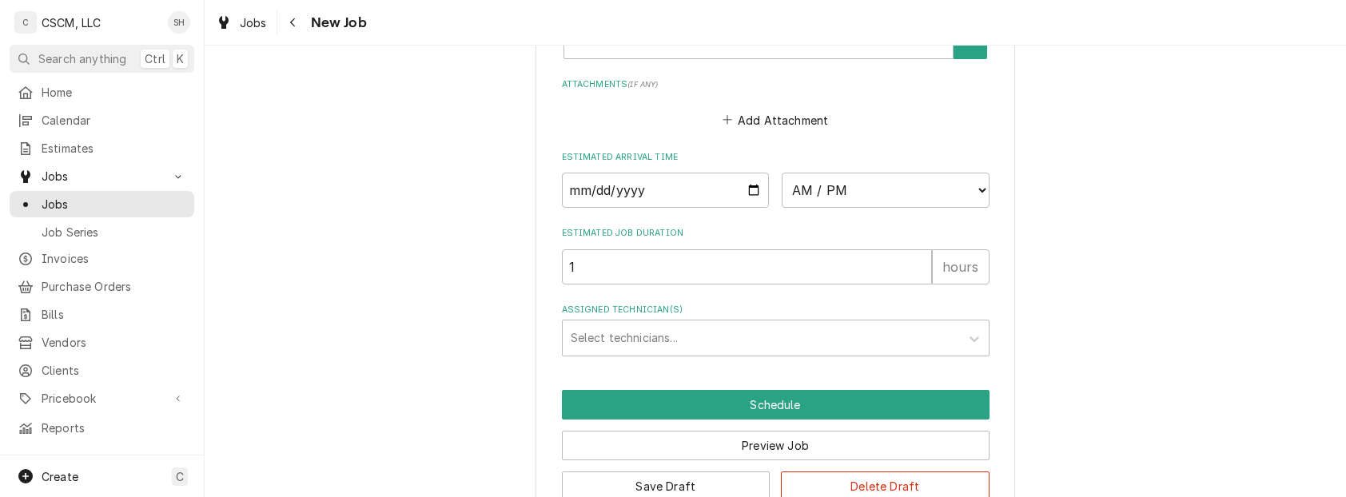
scroll to position [1644, 0]
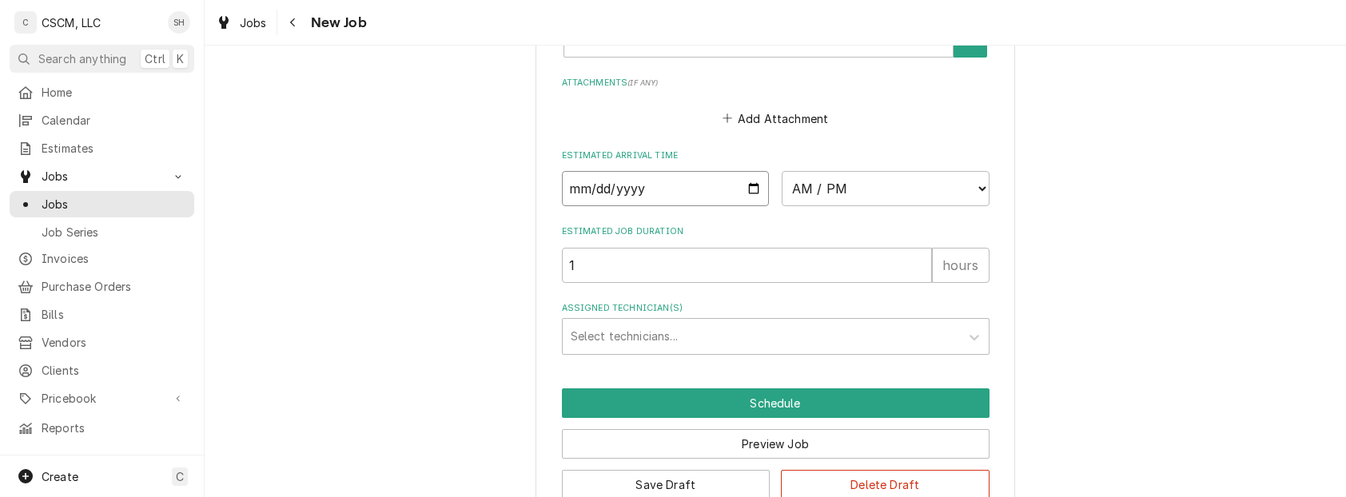
click at [748, 188] on input "Date" at bounding box center [666, 188] width 208 height 35
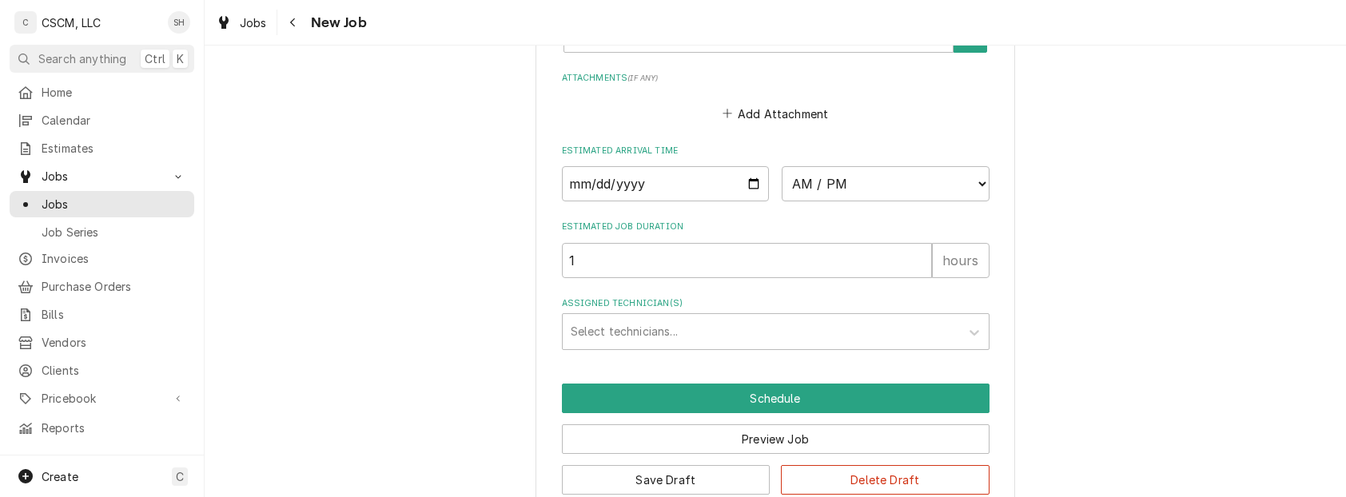
scroll to position [1655, 0]
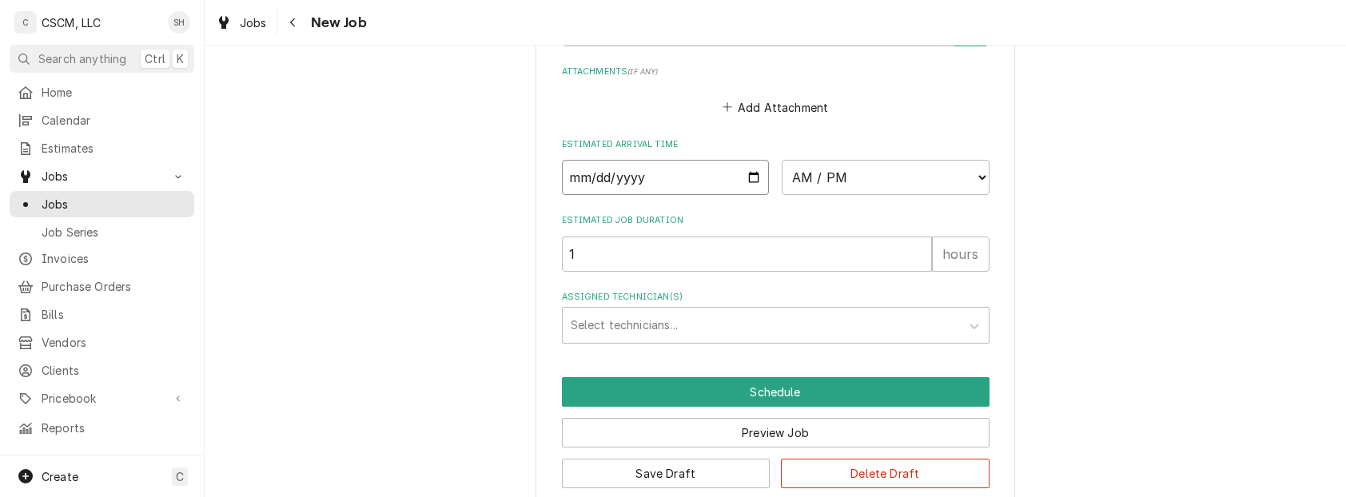
click at [733, 176] on input "Date" at bounding box center [666, 177] width 208 height 35
type textarea "x"
click at [739, 165] on input "Date" at bounding box center [666, 177] width 208 height 35
click at [739, 174] on input "Date" at bounding box center [666, 177] width 208 height 35
type input "[DATE]"
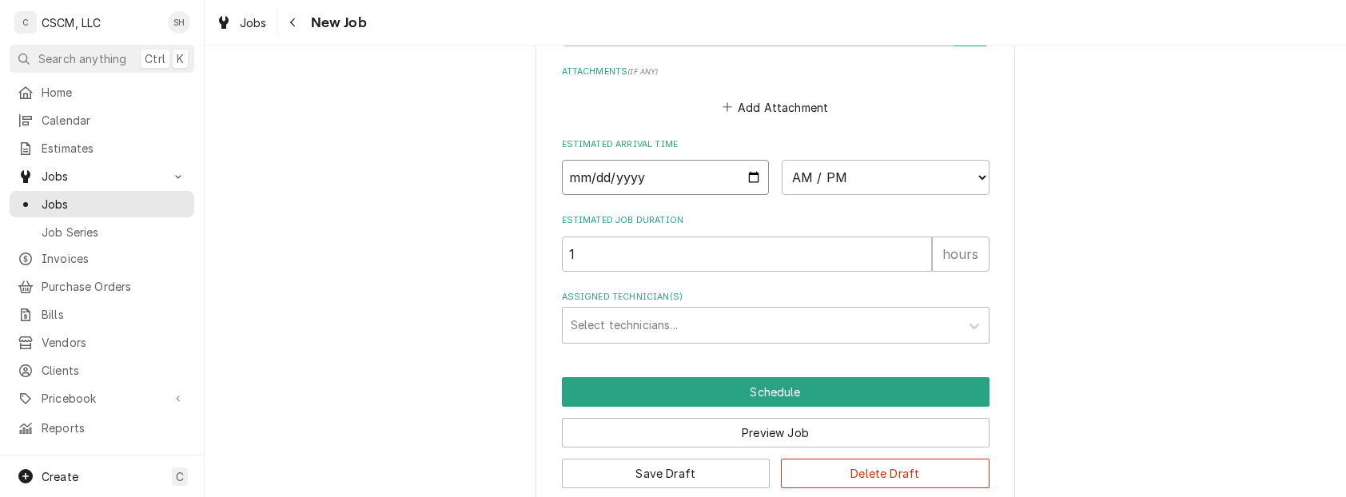
type textarea "x"
click at [812, 171] on select "AM / PM 6:00 AM 6:15 AM 6:30 AM 6:45 AM 7:00 AM 7:15 AM 7:30 AM 7:45 AM 8:00 AM…" at bounding box center [886, 177] width 208 height 35
select select "08:00:00"
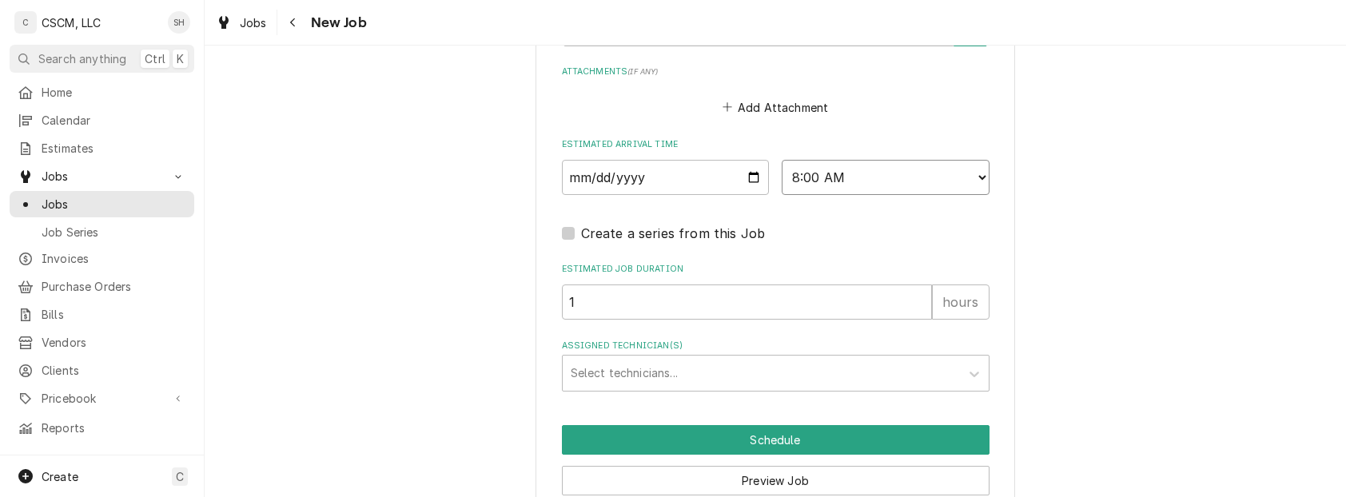
type textarea "x"
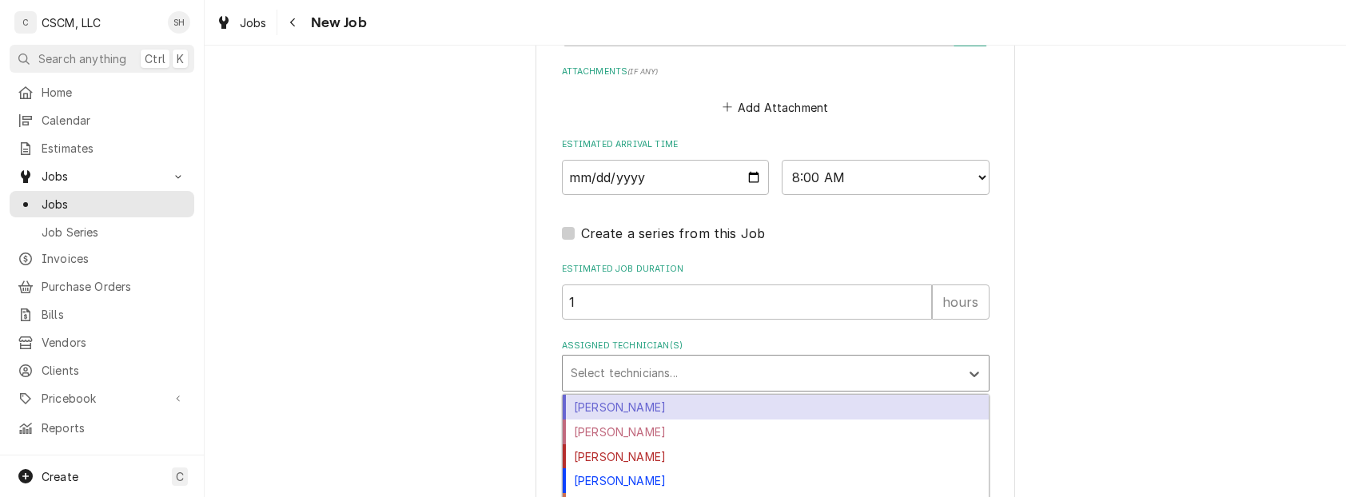
click at [615, 365] on div "Assigned Technician(s)" at bounding box center [761, 373] width 381 height 29
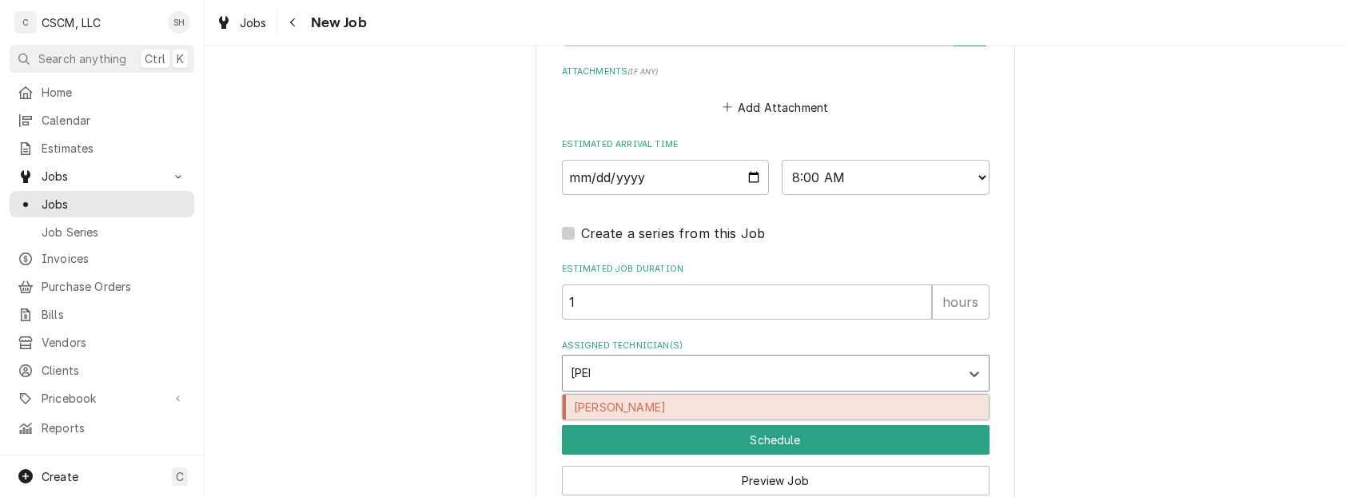
type input "[PERSON_NAME]"
click at [624, 402] on div "[PERSON_NAME]" at bounding box center [776, 407] width 426 height 25
type textarea "x"
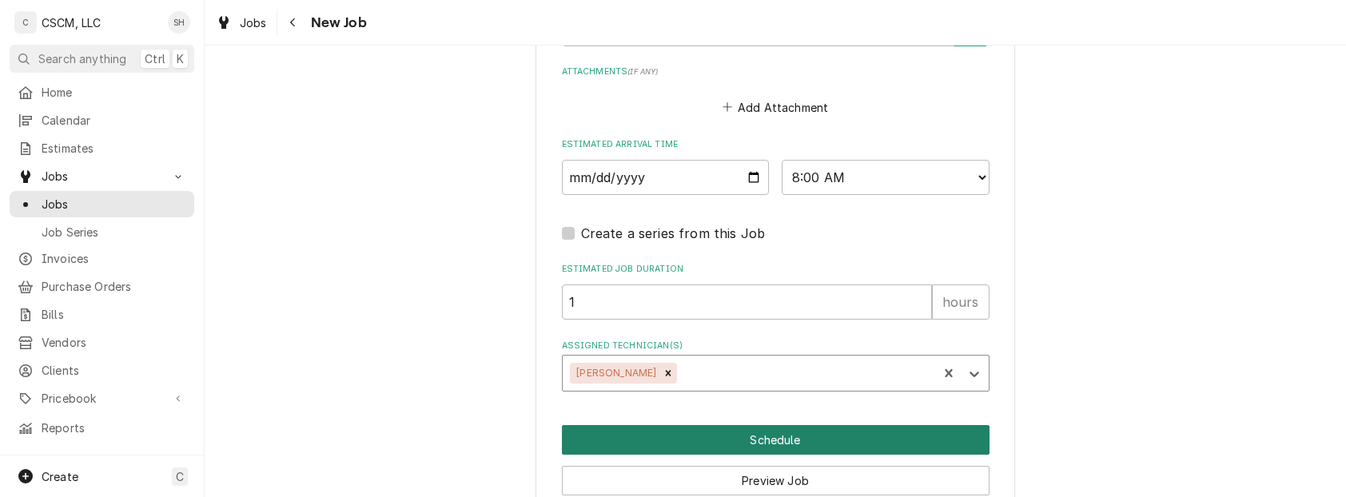
click at [649, 431] on button "Schedule" at bounding box center [776, 440] width 428 height 30
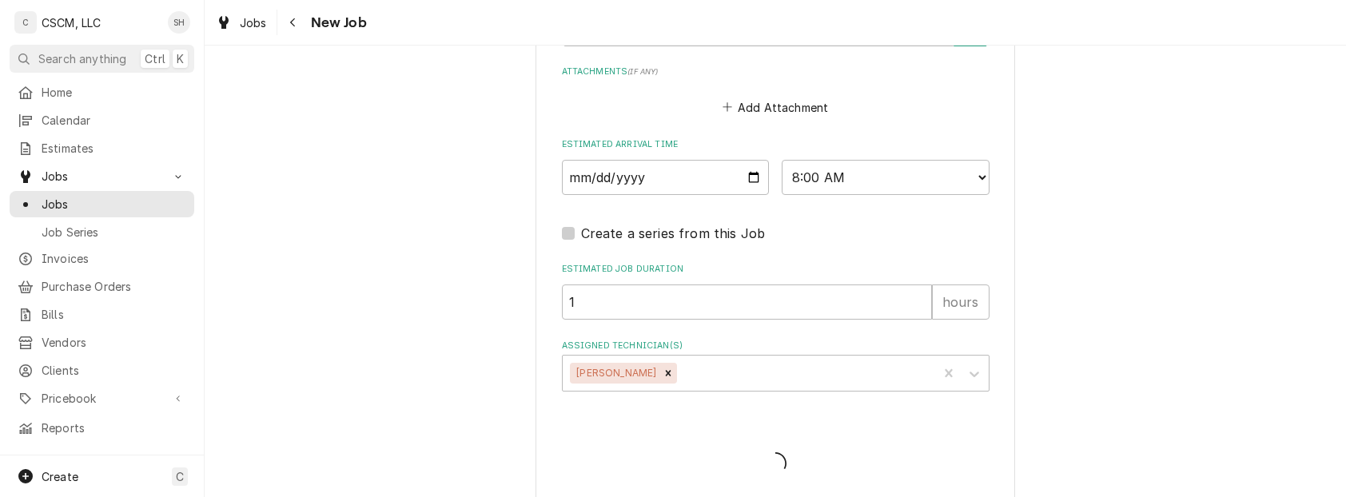
type textarea "x"
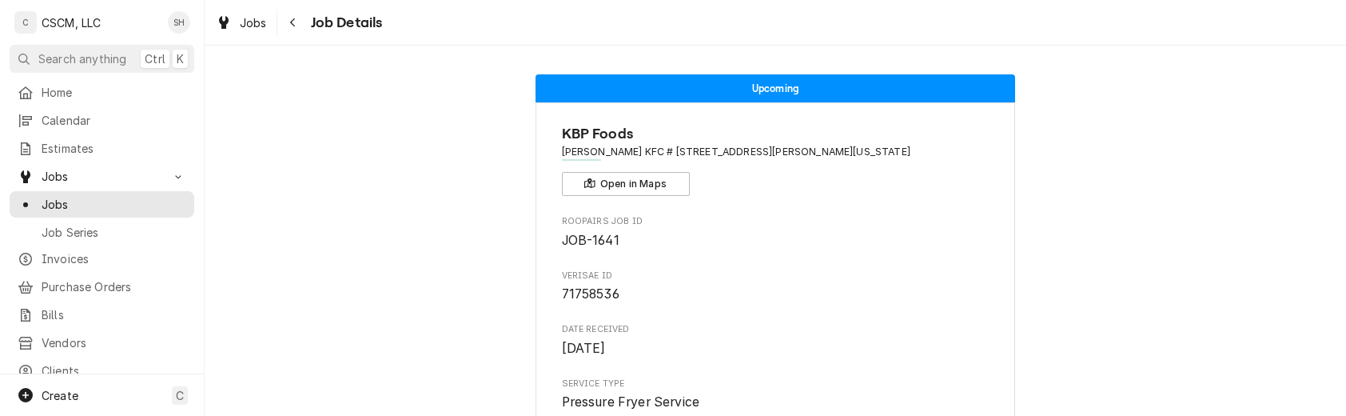
drag, startPoint x: 925, startPoint y: 153, endPoint x: 688, endPoint y: 157, distance: 237.5
click at [688, 157] on span "[PERSON_NAME] KFC # [STREET_ADDRESS][PERSON_NAME][US_STATE]" at bounding box center [776, 152] width 428 height 14
copy span "[STREET_ADDRESS][PERSON_NAME][US_STATE]"
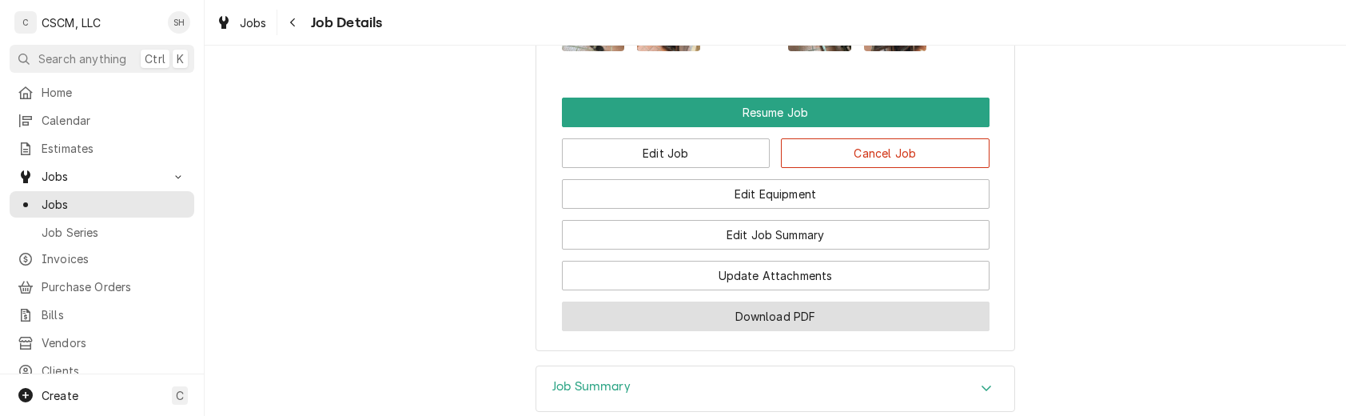
scroll to position [2101, 0]
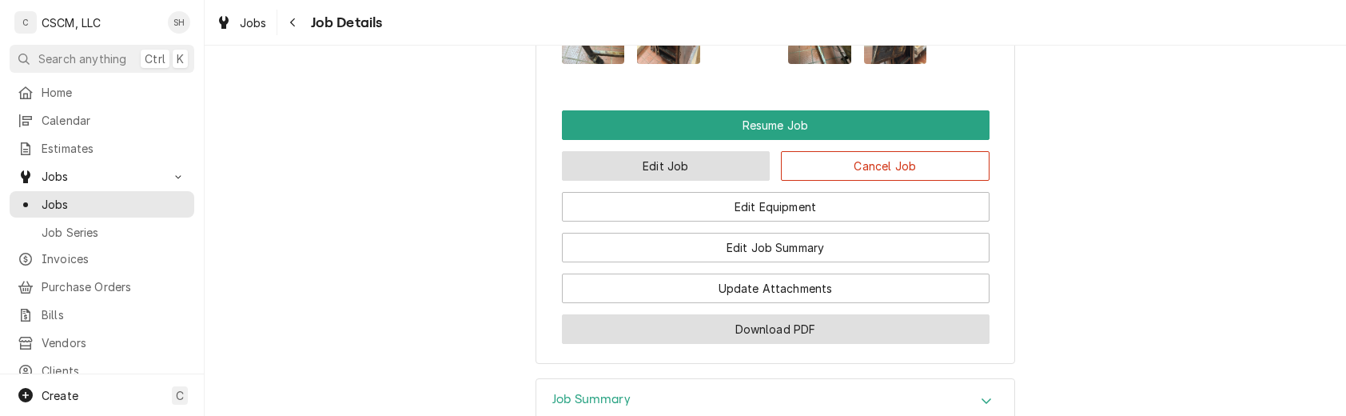
click at [641, 181] on button "Edit Job" at bounding box center [666, 166] width 209 height 30
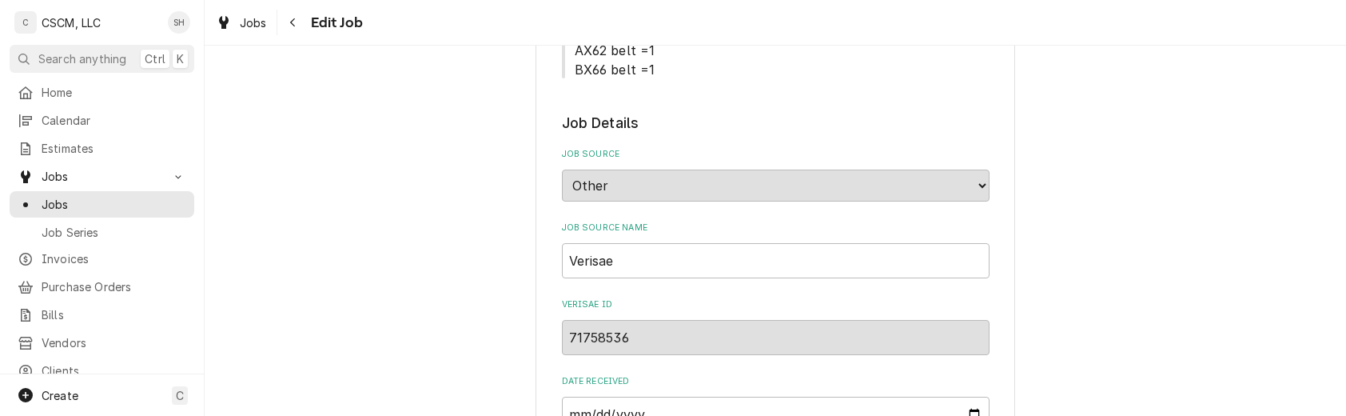
type textarea "x"
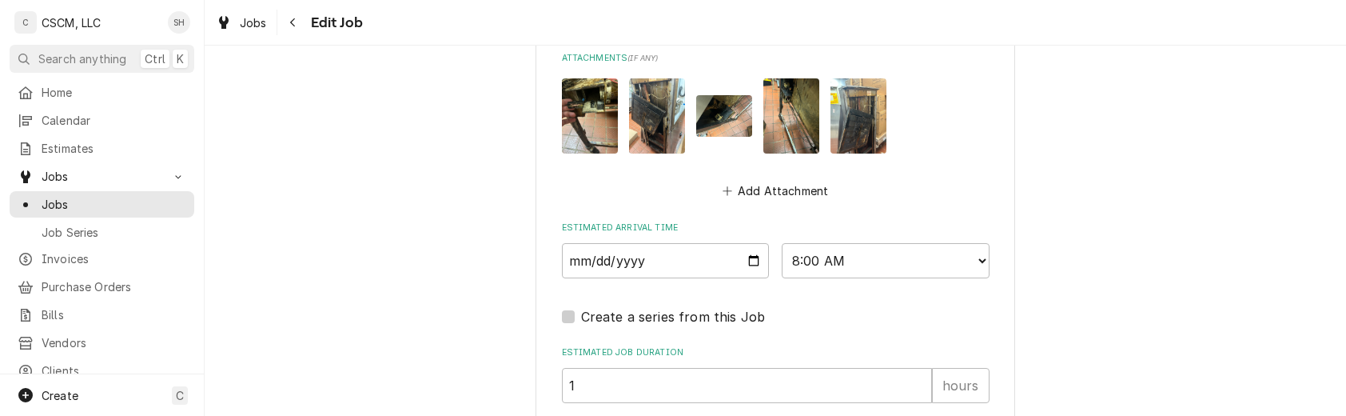
scroll to position [1516, 0]
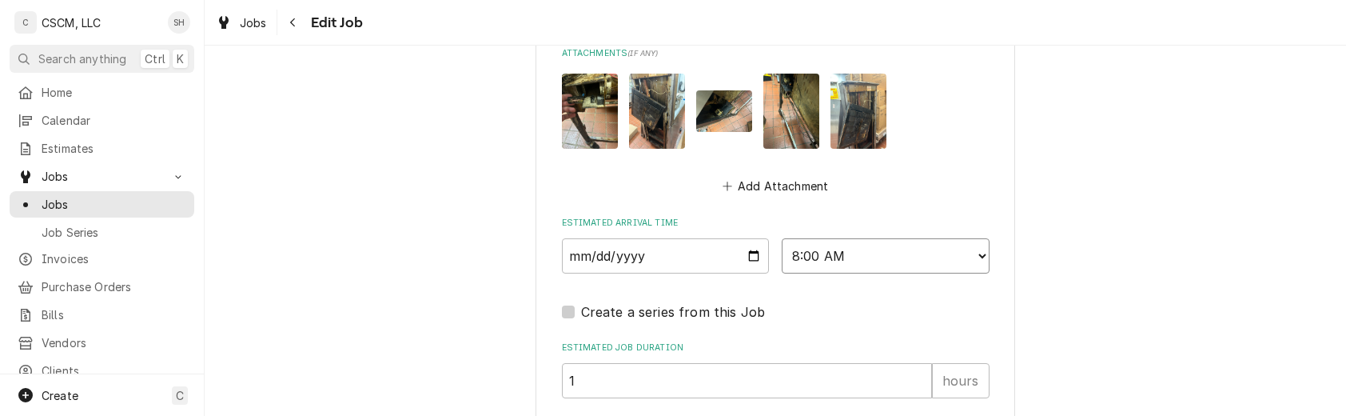
click at [851, 257] on select "AM / PM 6:00 AM 6:15 AM 6:30 AM 6:45 AM 7:00 AM 7:15 AM 7:30 AM 7:45 AM 8:00 AM…" at bounding box center [886, 255] width 208 height 35
select select "13:00:00"
click at [782, 240] on select "AM / PM 6:00 AM 6:15 AM 6:30 AM 6:45 AM 7:00 AM 7:15 AM 7:30 AM 7:45 AM 8:00 AM…" at bounding box center [886, 255] width 208 height 35
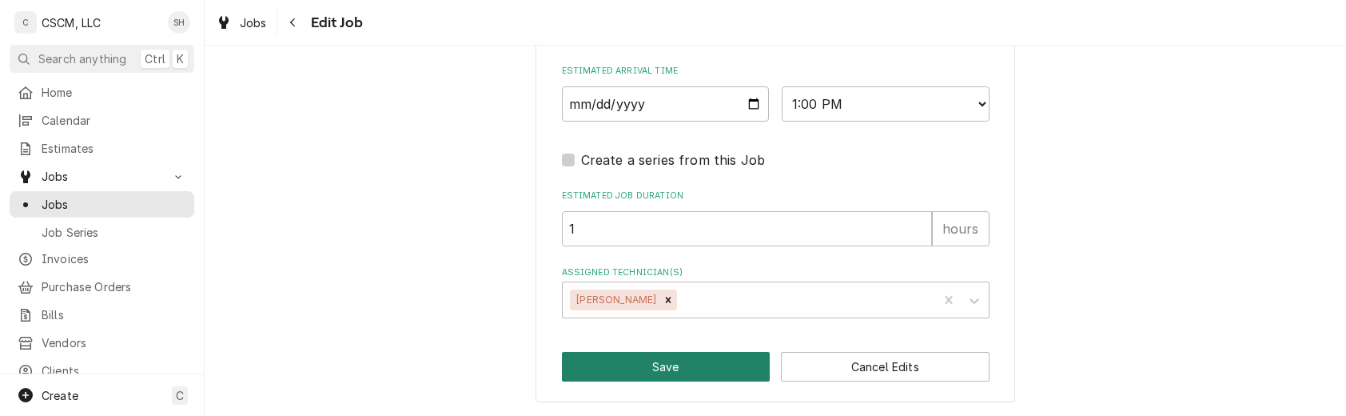
click at [665, 352] on button "Save" at bounding box center [666, 367] width 209 height 30
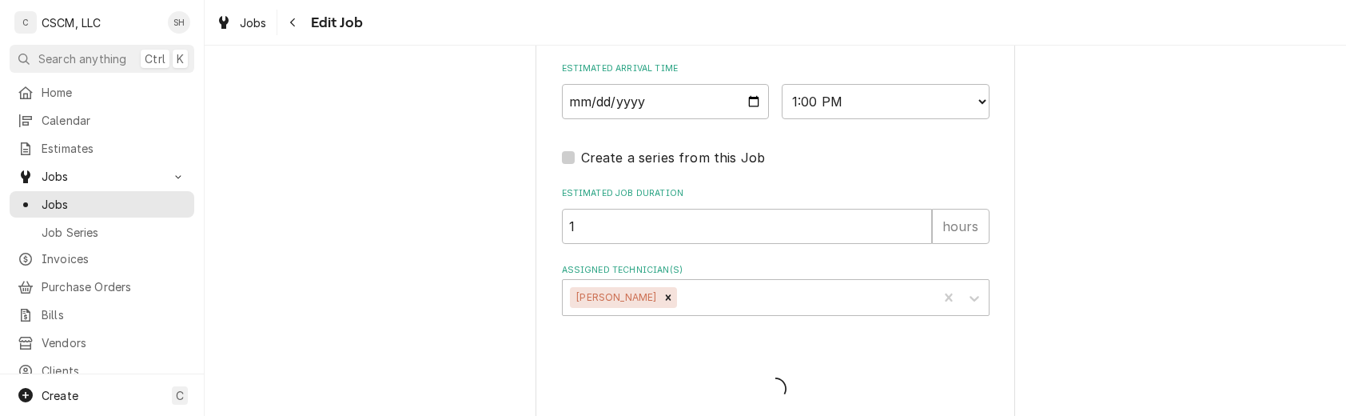
type textarea "x"
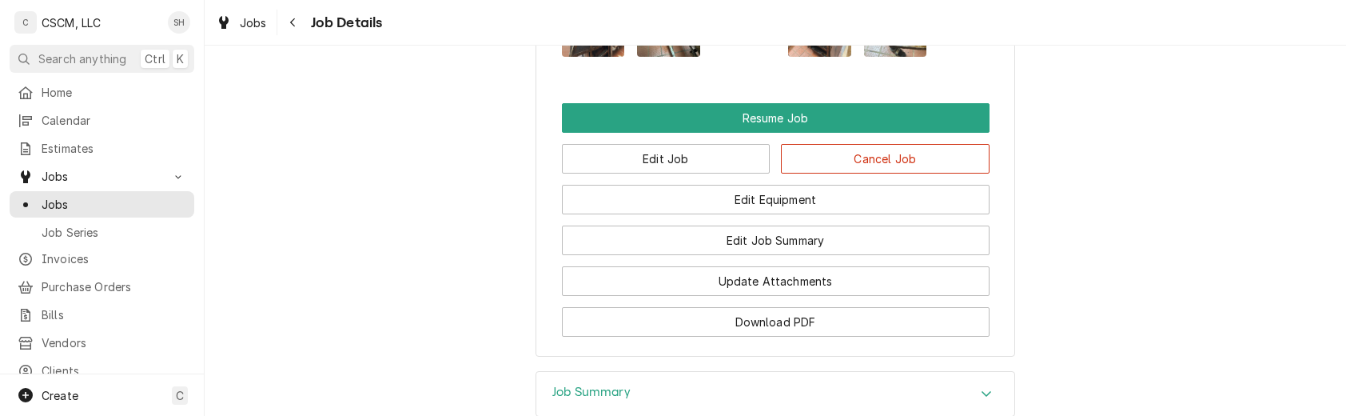
scroll to position [1836, 0]
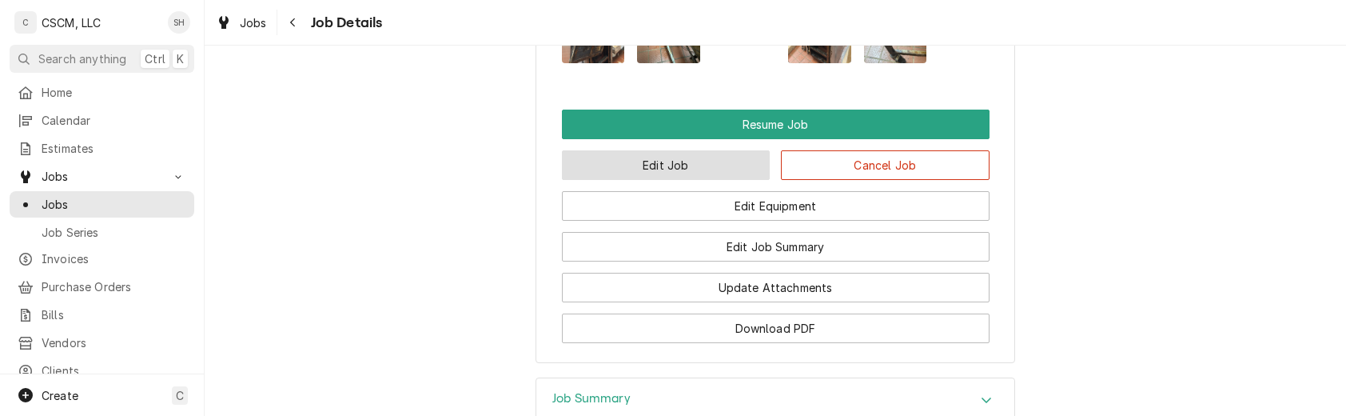
click at [712, 175] on button "Edit Job" at bounding box center [666, 165] width 209 height 30
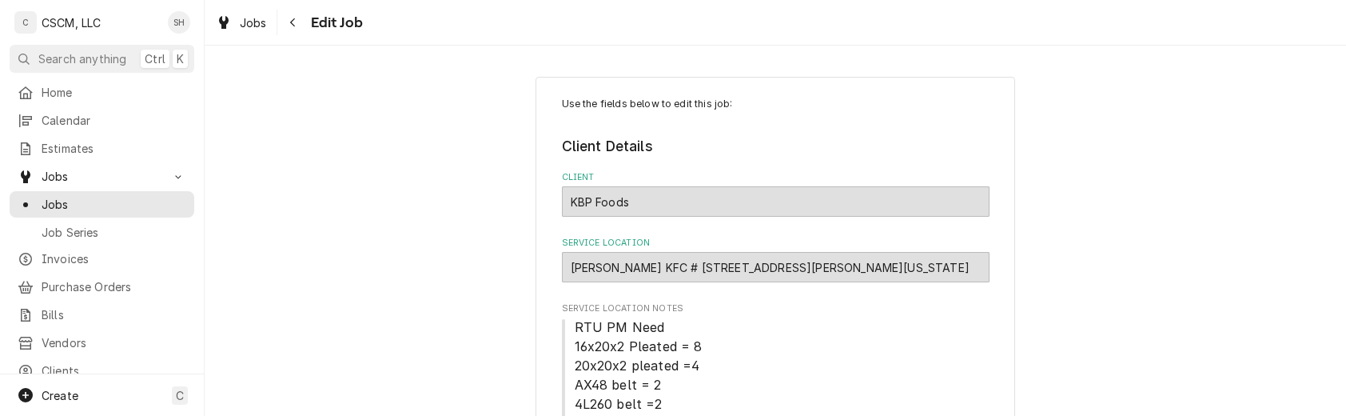
type textarea "x"
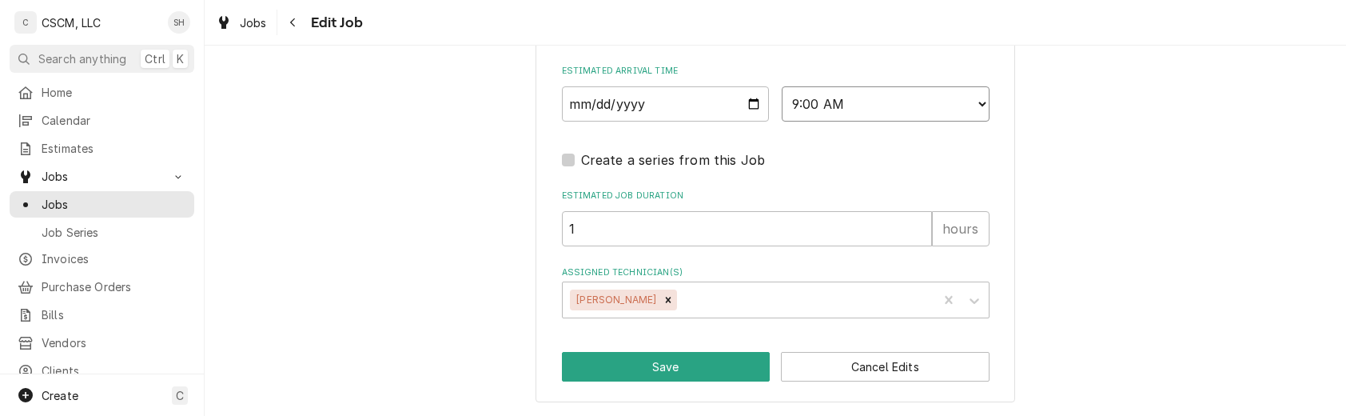
click at [854, 112] on select "AM / PM 6:00 AM 6:15 AM 6:30 AM 6:45 AM 7:00 AM 7:15 AM 7:30 AM 7:45 AM 8:00 AM…" at bounding box center [886, 103] width 208 height 35
click at [835, 115] on select "AM / PM 6:00 AM 6:15 AM 6:30 AM 6:45 AM 7:00 AM 7:15 AM 7:30 AM 7:45 AM 8:00 AM…" at bounding box center [886, 103] width 208 height 35
select select "12:00:00"
click at [782, 86] on select "AM / PM 6:00 AM 6:15 AM 6:30 AM 6:45 AM 7:00 AM 7:15 AM 7:30 AM 7:45 AM 8:00 AM…" at bounding box center [886, 103] width 208 height 35
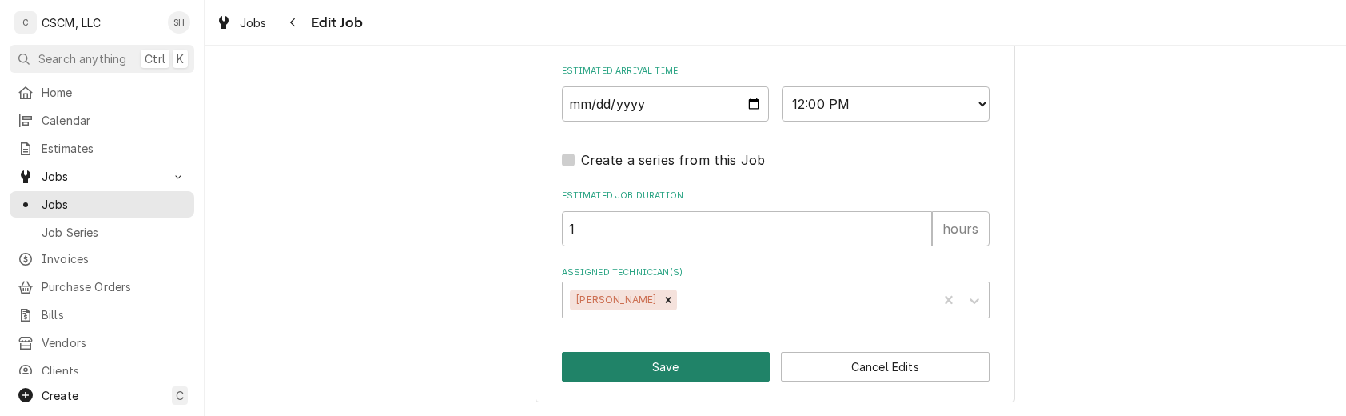
click at [673, 360] on button "Save" at bounding box center [666, 367] width 209 height 30
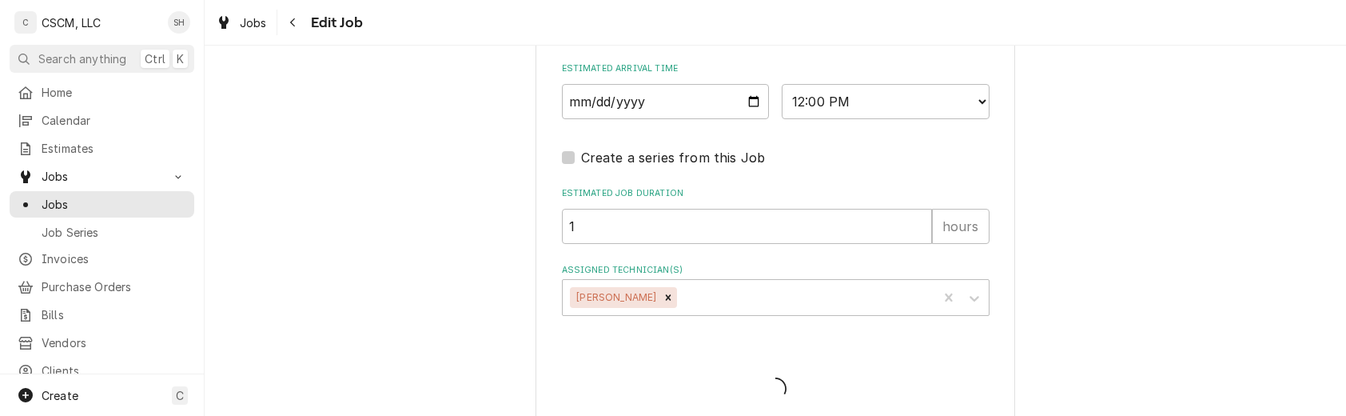
type textarea "x"
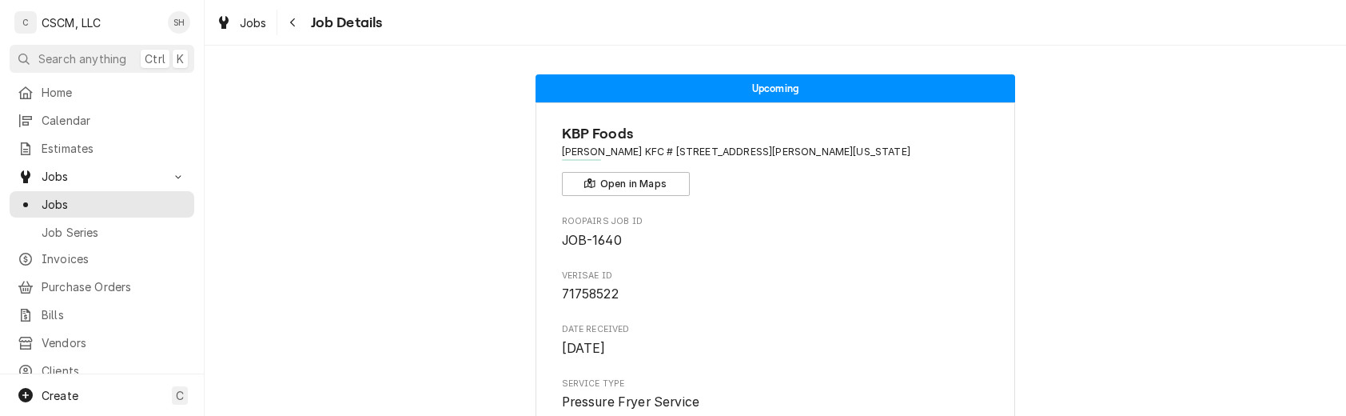
click at [291, 24] on icon "Navigate back" at bounding box center [292, 22] width 7 height 11
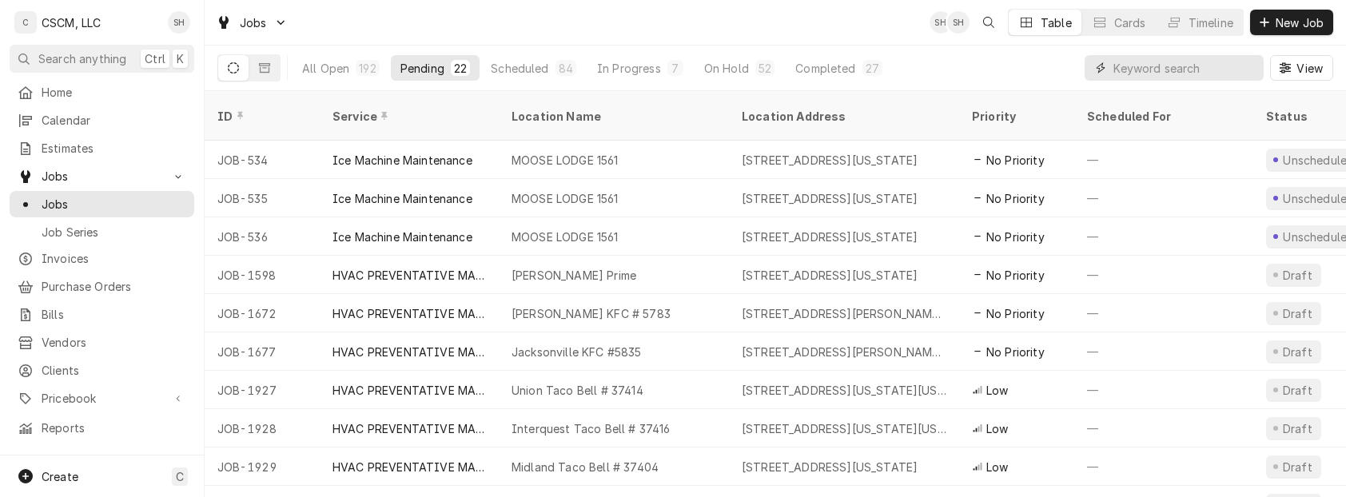
click at [1177, 59] on input "Dynamic Content Wrapper" at bounding box center [1185, 68] width 142 height 26
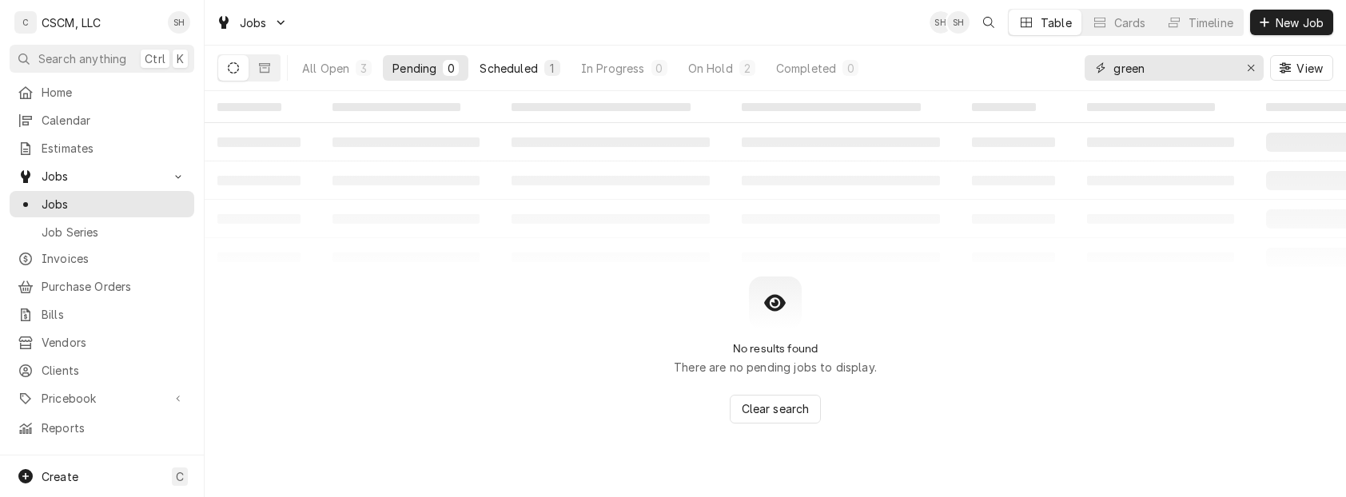
type input "green"
click at [526, 70] on div "Scheduled" at bounding box center [509, 68] width 58 height 17
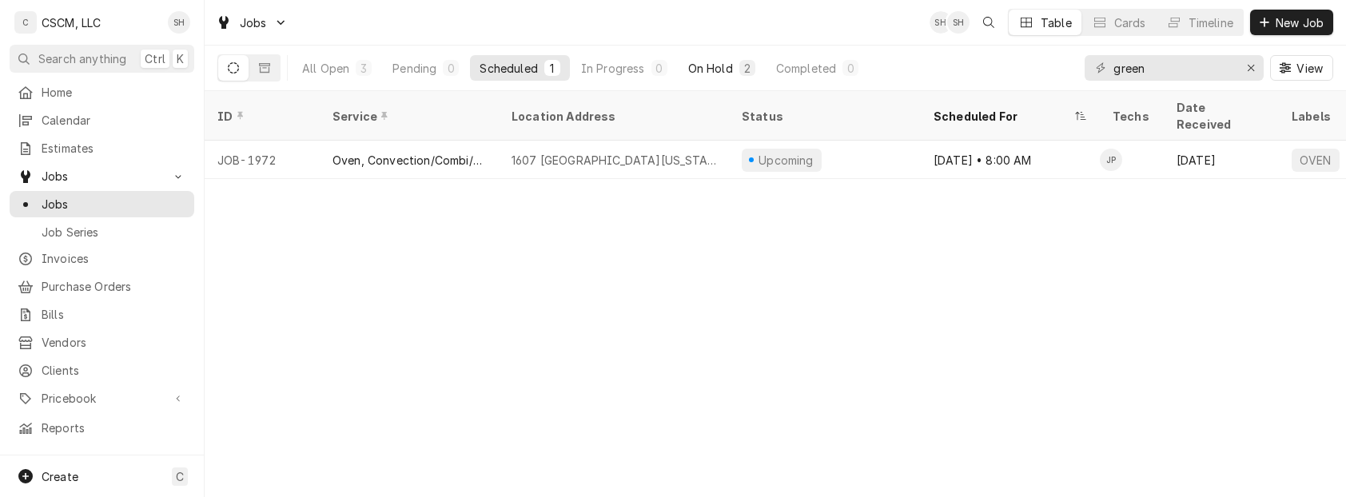
click at [720, 63] on div "On Hold" at bounding box center [710, 68] width 45 height 17
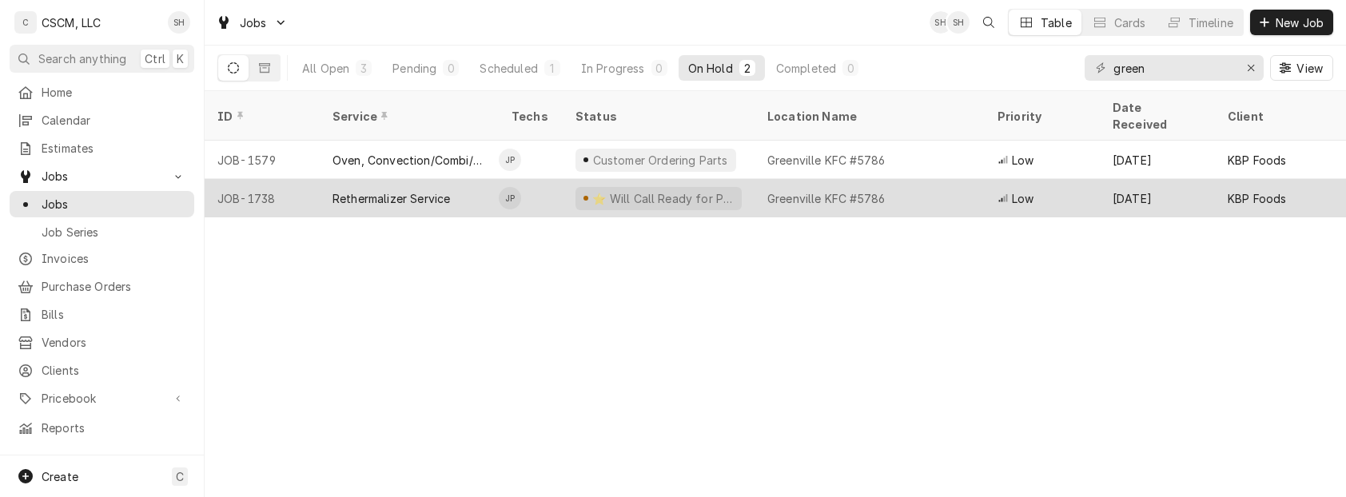
click at [902, 179] on div "Greenville KFC #5786" at bounding box center [870, 198] width 230 height 38
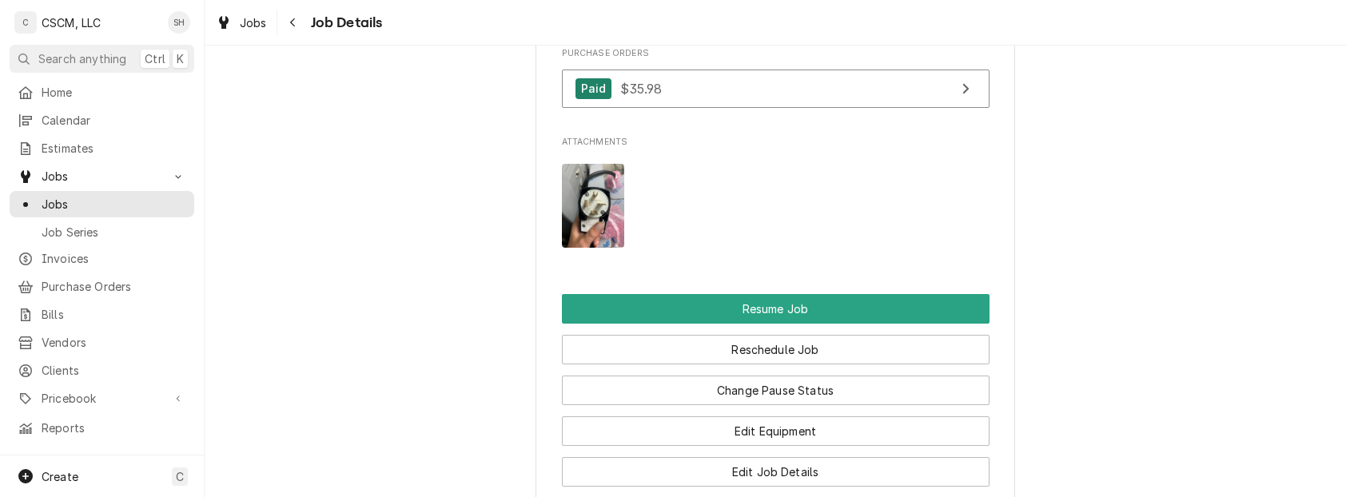
scroll to position [2082, 0]
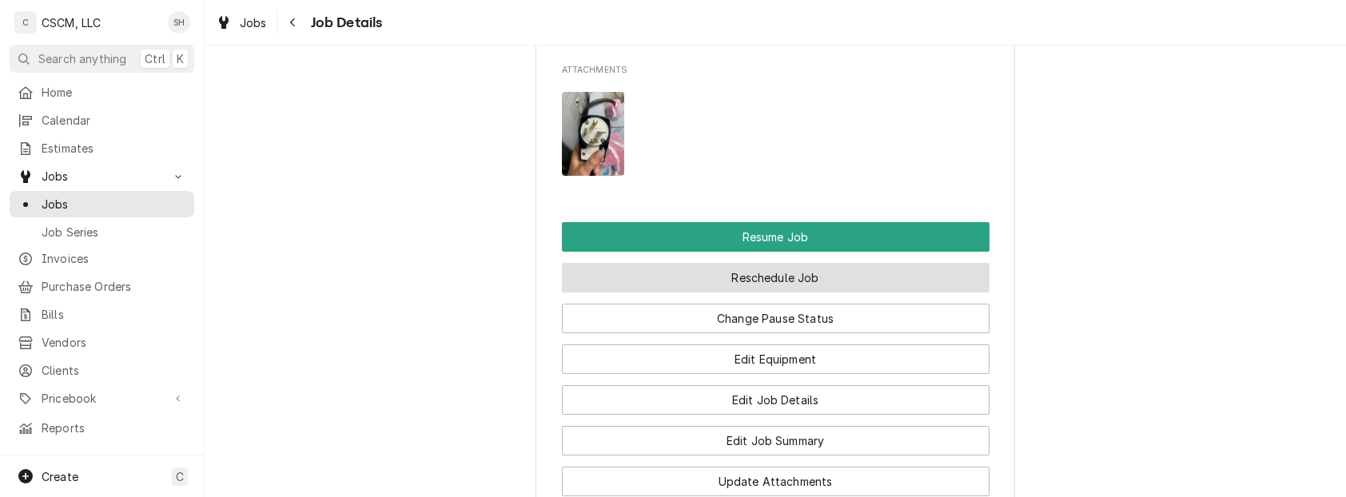
click at [849, 293] on button "Reschedule Job" at bounding box center [776, 278] width 428 height 30
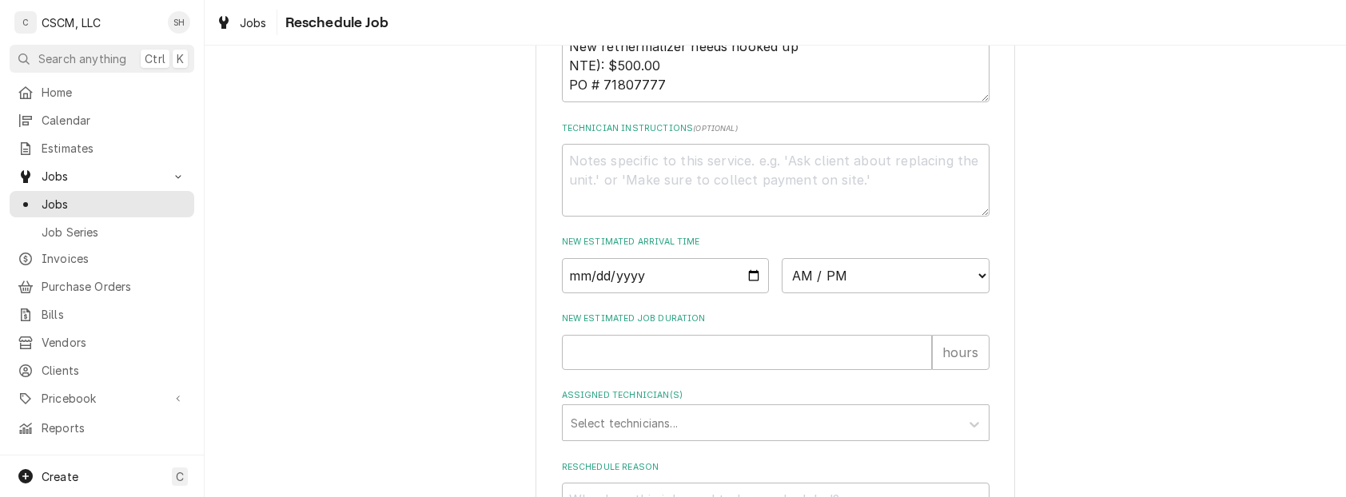
scroll to position [580, 0]
click at [584, 82] on textarea "New rethermalizer needs hooked up NTE): $500.00 PO # 71807777" at bounding box center [776, 64] width 428 height 73
type textarea "x"
type textarea "New rethermalizer needs hooked up NTE: $500.00 PO # 71807777"
click at [740, 292] on input "Date" at bounding box center [666, 274] width 208 height 35
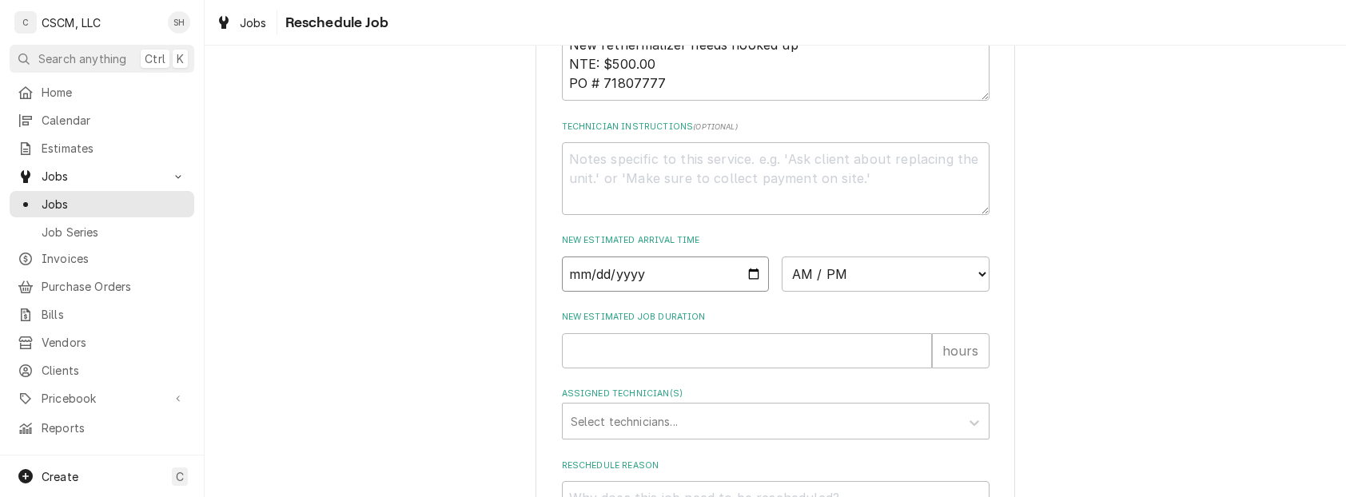
type textarea "x"
type input "[DATE]"
click at [829, 292] on select "AM / PM 6:00 AM 6:15 AM 6:30 AM 6:45 AM 7:00 AM 7:15 AM 7:30 AM 7:45 AM 8:00 AM…" at bounding box center [886, 274] width 208 height 35
select select "09:00:00"
click at [782, 275] on select "AM / PM 6:00 AM 6:15 AM 6:30 AM 6:45 AM 7:00 AM 7:15 AM 7:30 AM 7:45 AM 8:00 AM…" at bounding box center [886, 274] width 208 height 35
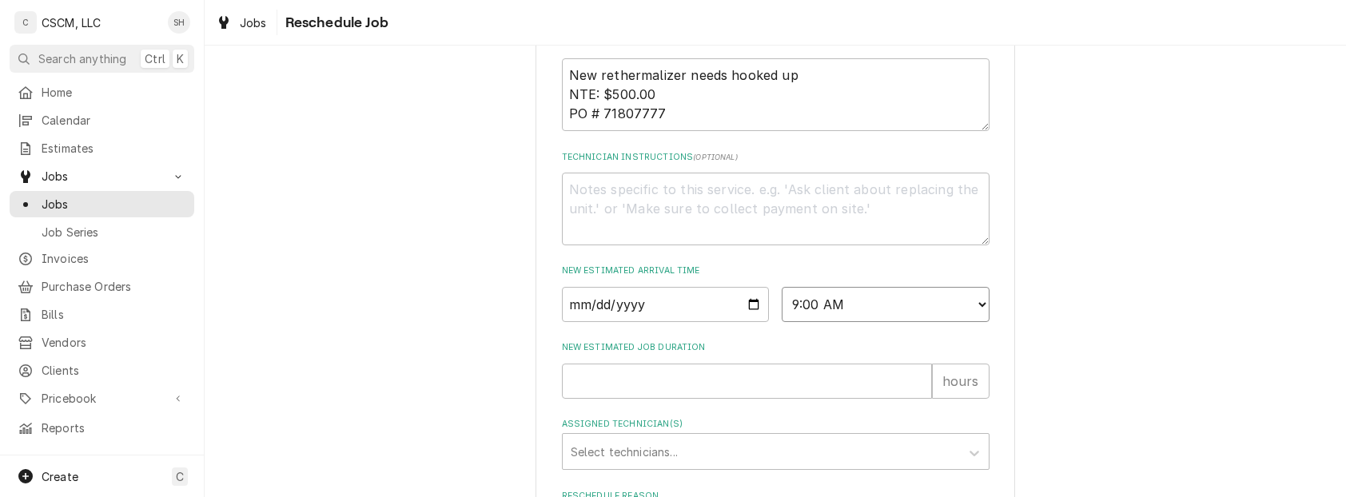
scroll to position [755, 0]
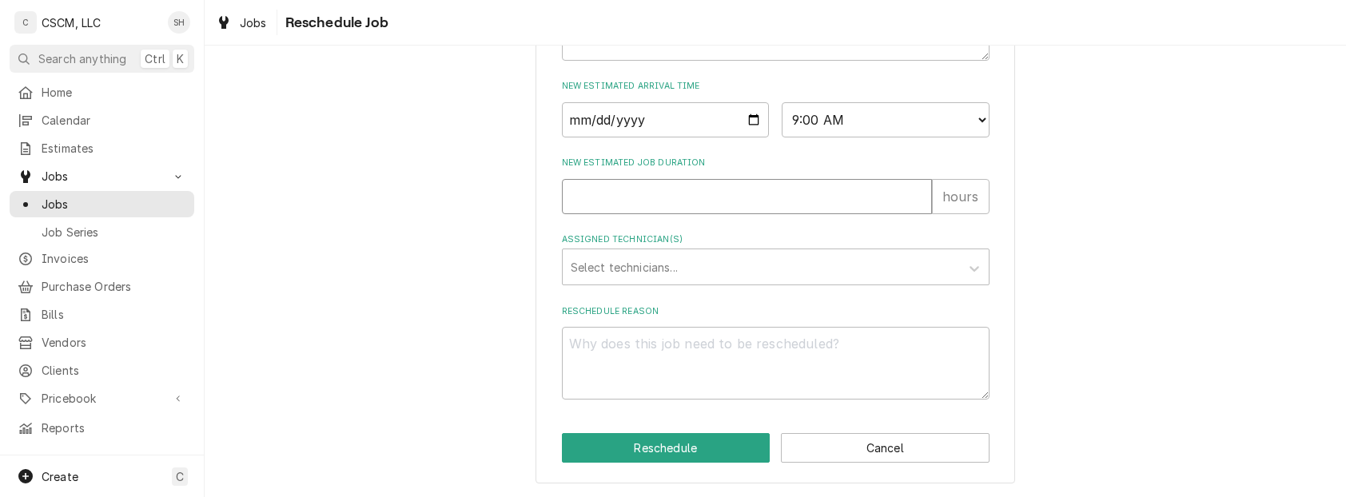
click at [620, 198] on input "New Estimated Job Duration" at bounding box center [747, 196] width 370 height 35
type textarea "x"
type input "1"
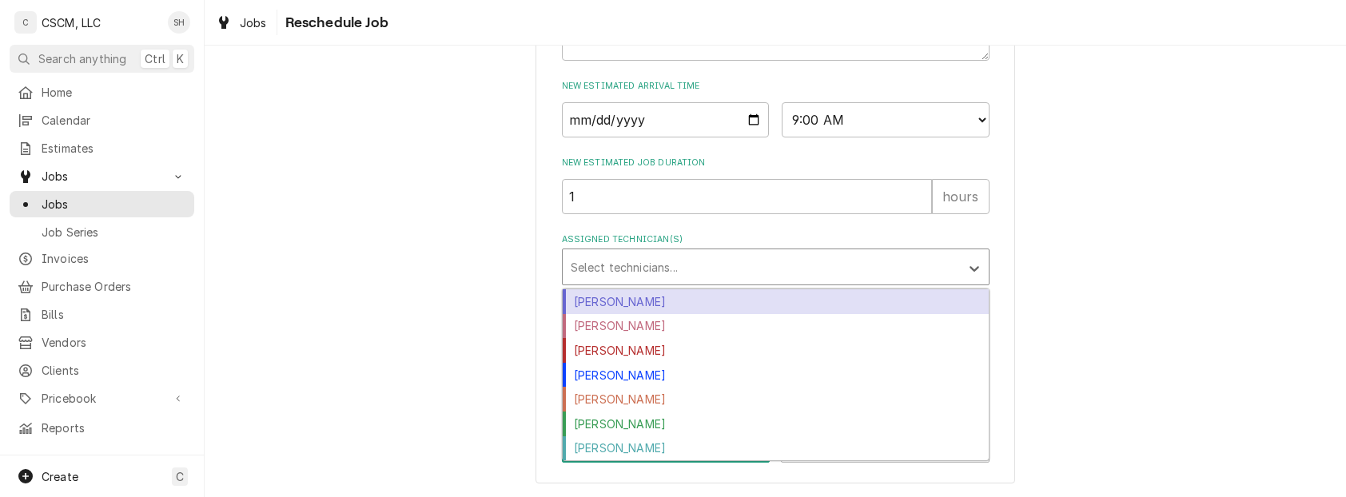
click at [602, 267] on div "Assigned Technician(s)" at bounding box center [761, 267] width 381 height 29
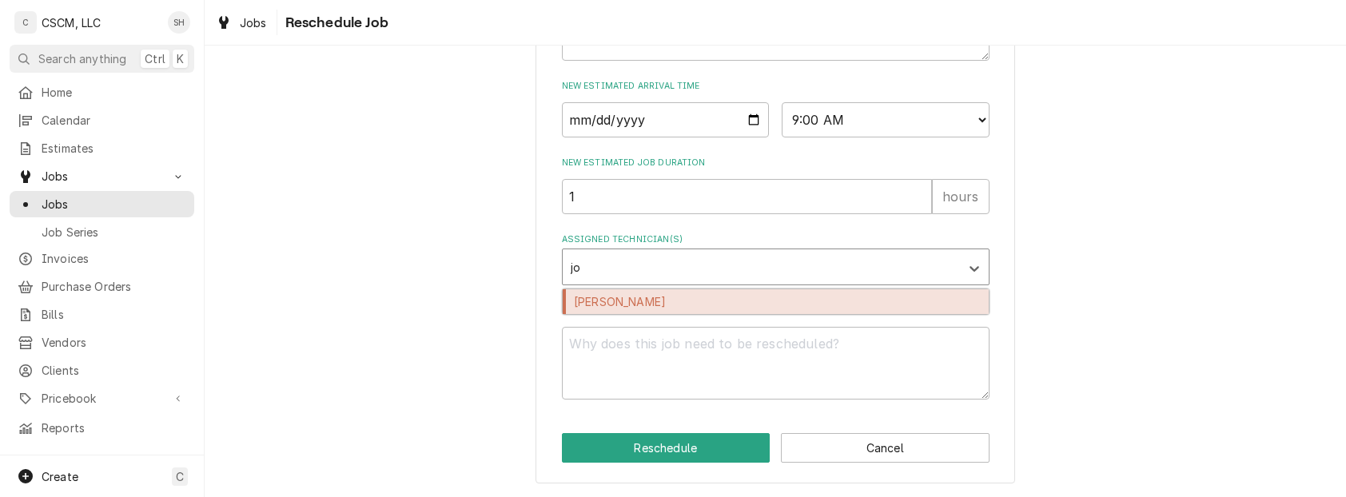
type input "jon"
click at [624, 296] on div "[PERSON_NAME]" at bounding box center [776, 301] width 426 height 25
type textarea "x"
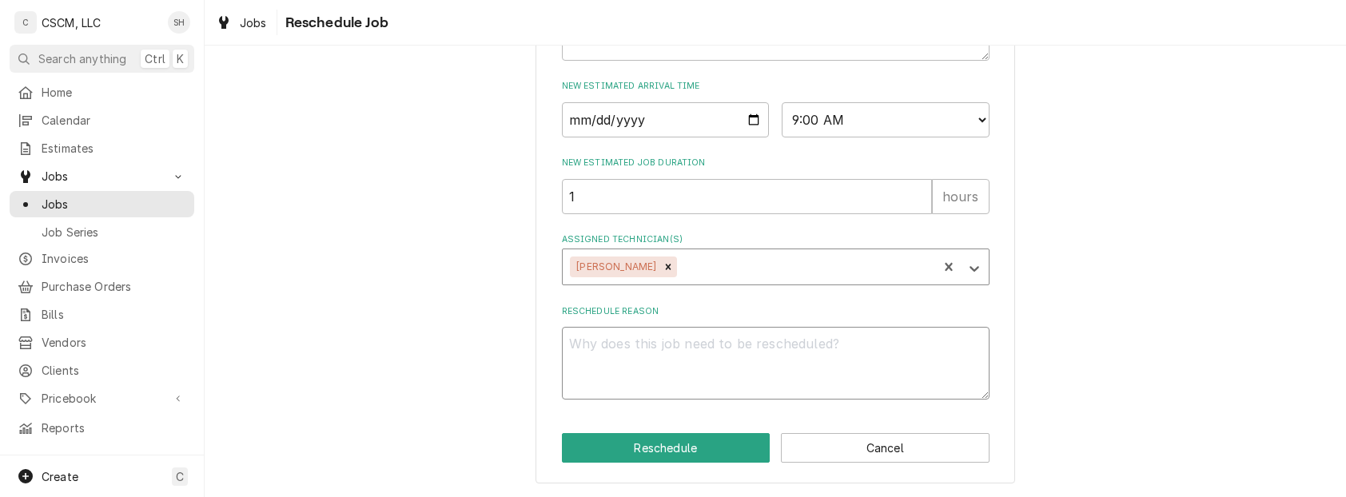
click at [630, 364] on textarea "Reschedule Reason" at bounding box center [776, 363] width 428 height 73
type textarea "x"
type textarea "p"
type textarea "x"
type textarea "pa"
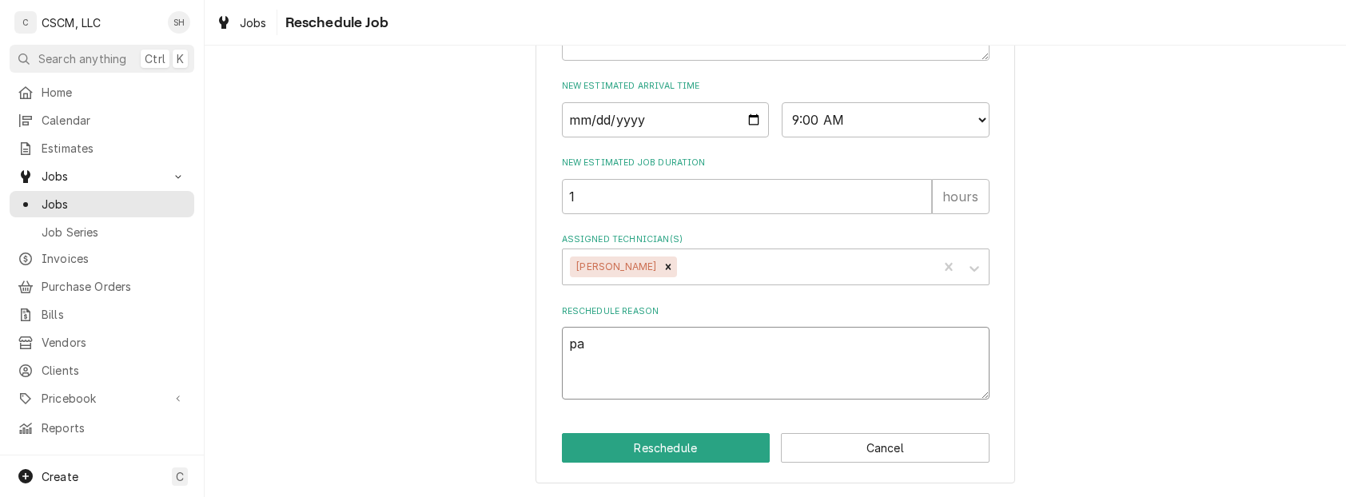
type textarea "x"
type textarea "par"
type textarea "x"
type textarea "part"
type textarea "x"
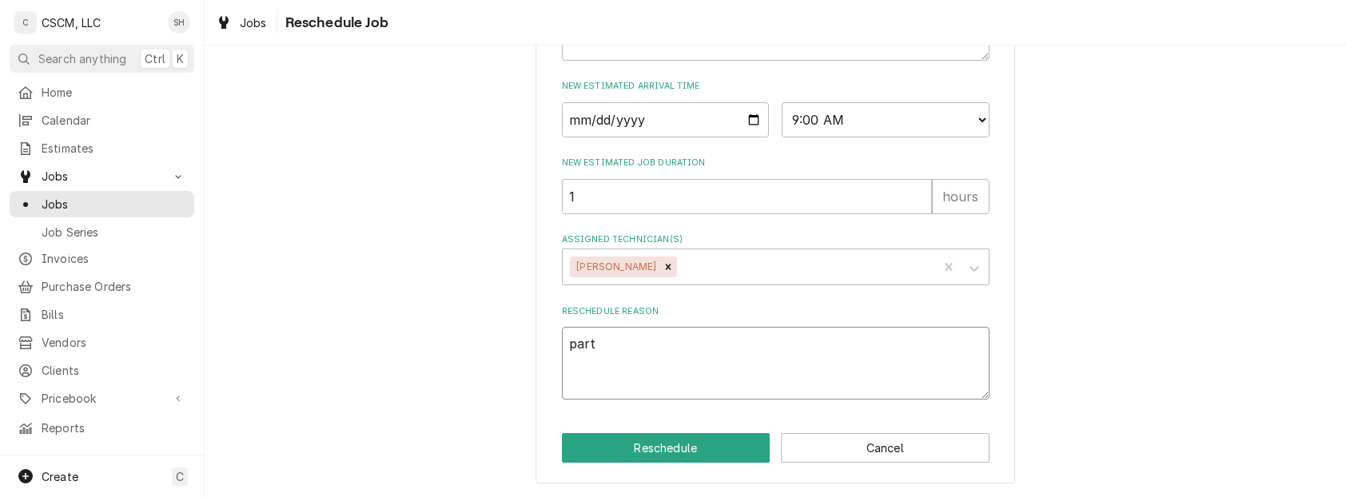
type textarea "parts"
type textarea "x"
type textarea "parts"
type textarea "x"
type textarea "parts r"
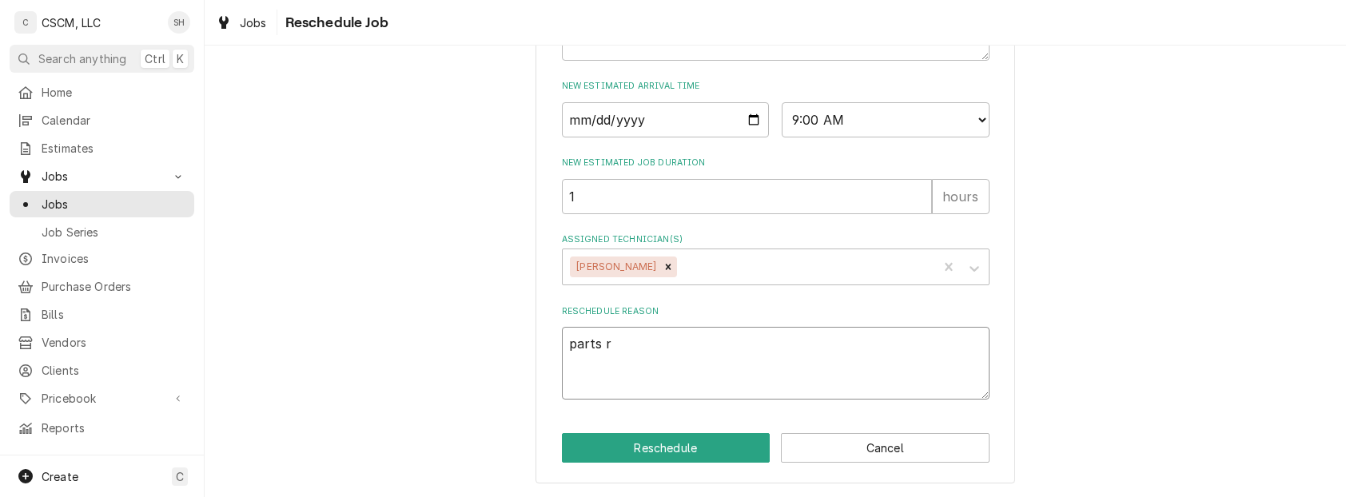
type textarea "x"
type textarea "parts re"
type textarea "x"
type textarea "parts rec"
type textarea "x"
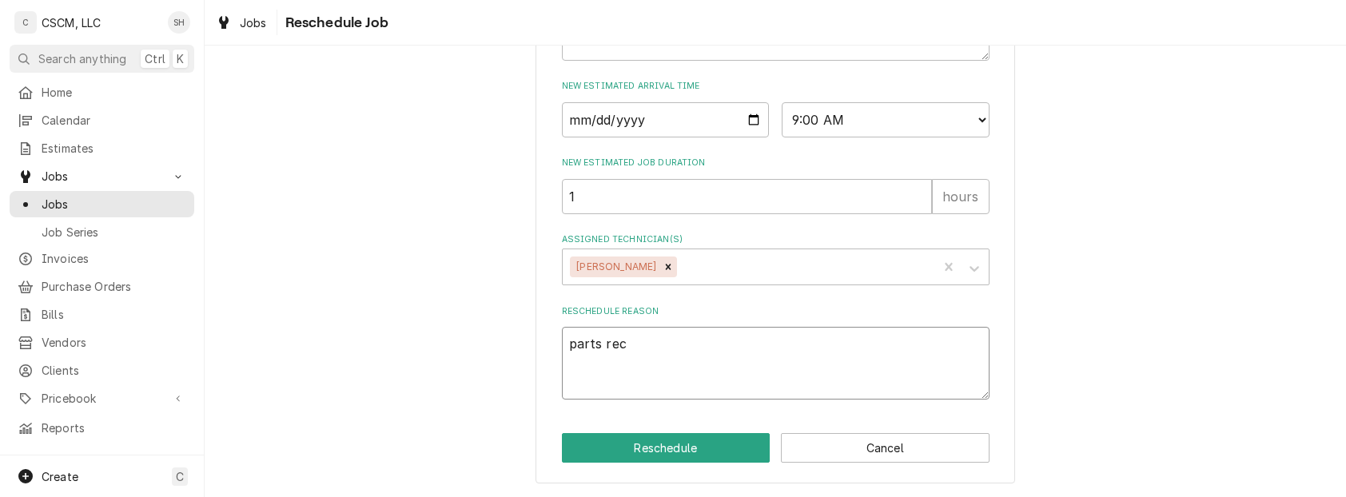
type textarea "parts rece"
type textarea "x"
type textarea "parts recei"
type textarea "x"
type textarea "parts receiv"
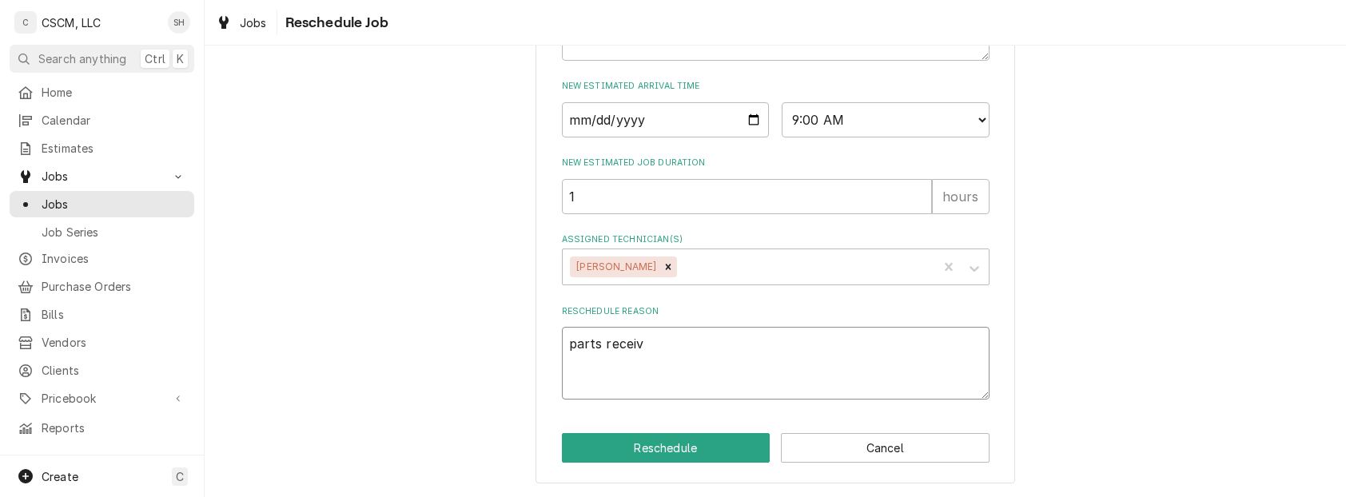
type textarea "x"
type textarea "parts receive"
type textarea "x"
type textarea "parts received"
type textarea "x"
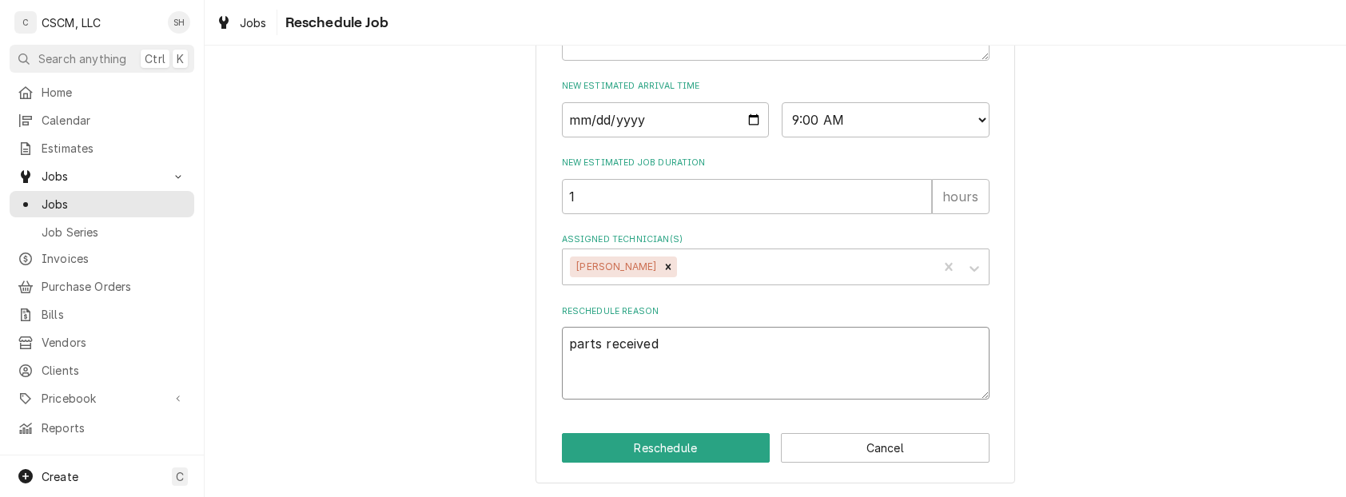
type textarea "parts received-"
type textarea "x"
type textarea "parts received-"
type textarea "x"
type textarea "parts received- al"
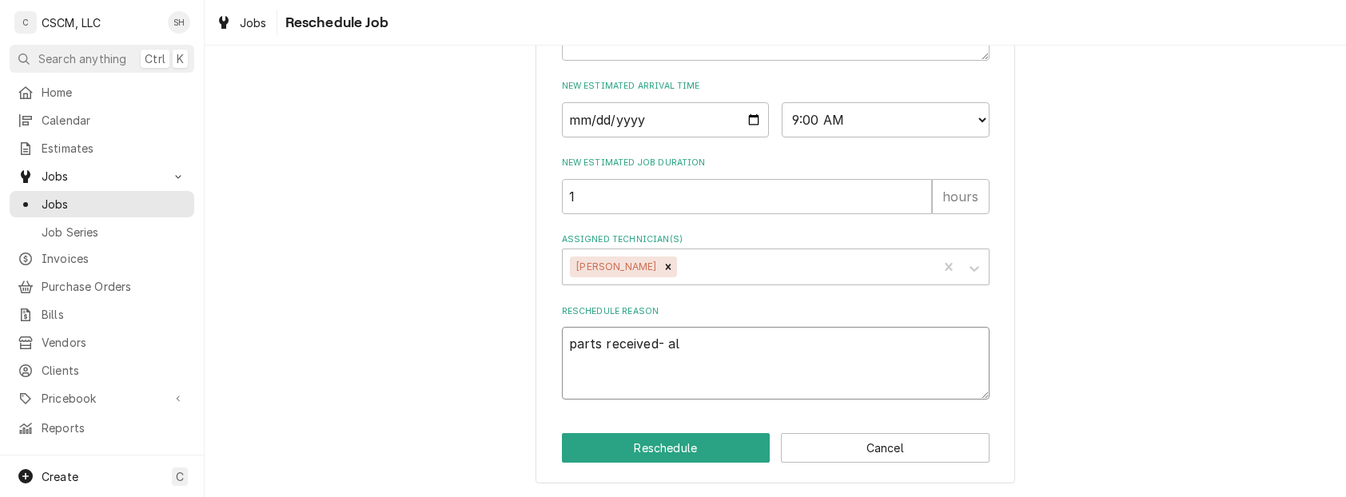
type textarea "x"
type textarea "parts received- also"
type textarea "x"
type textarea "parts received- also"
type textarea "x"
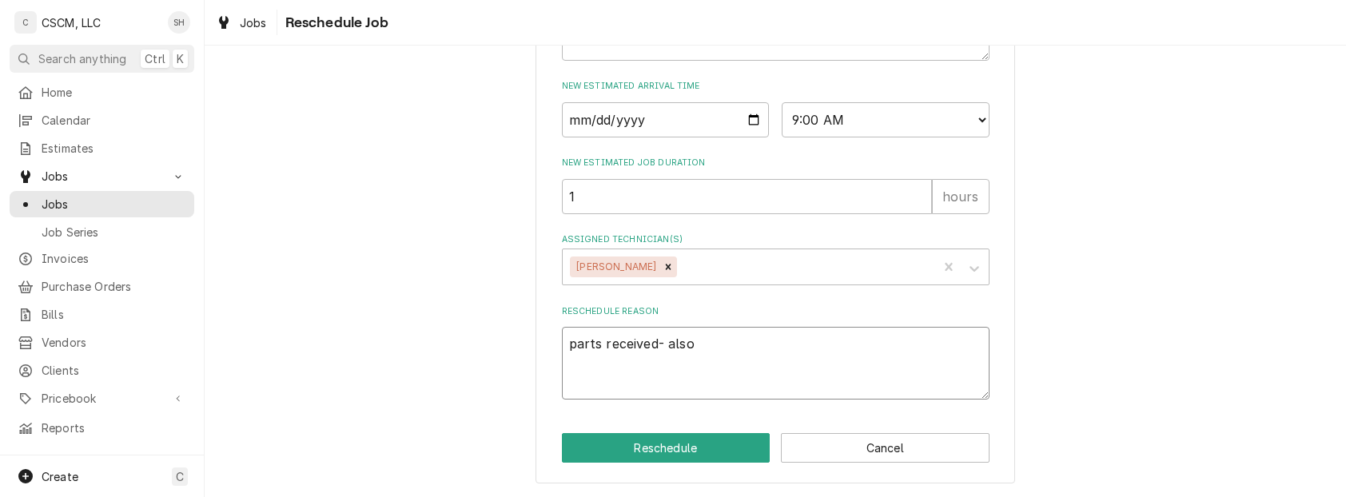
type textarea "parts received- also f"
type textarea "x"
type textarea "parts received- also fo"
type textarea "x"
type textarea "parts received- also fol"
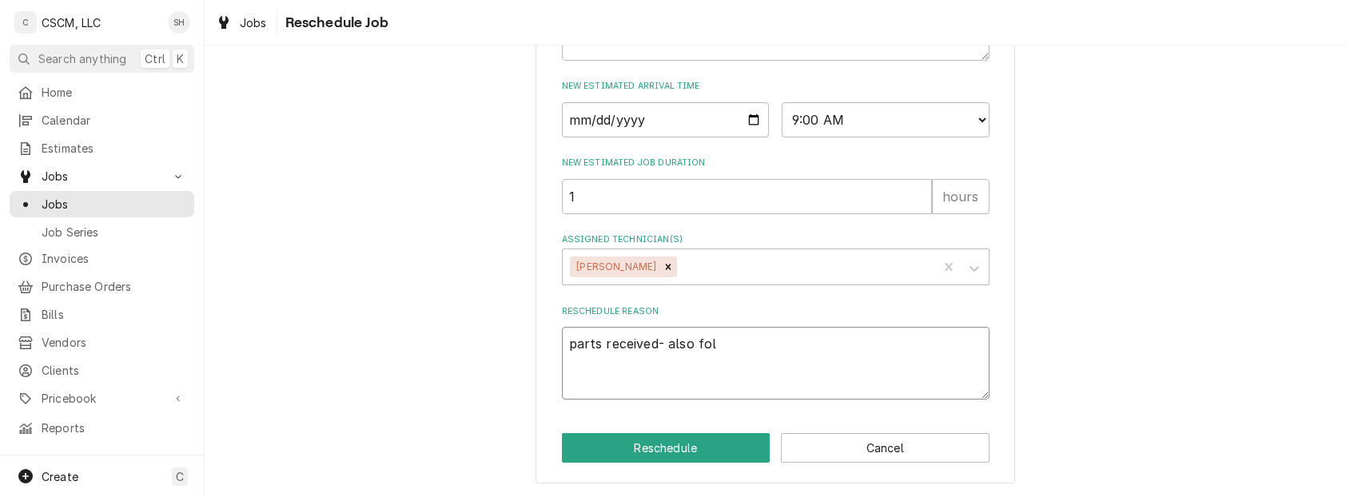
type textarea "x"
type textarea "parts received- also foll"
type textarea "x"
type textarea "parts received- also follo"
type textarea "x"
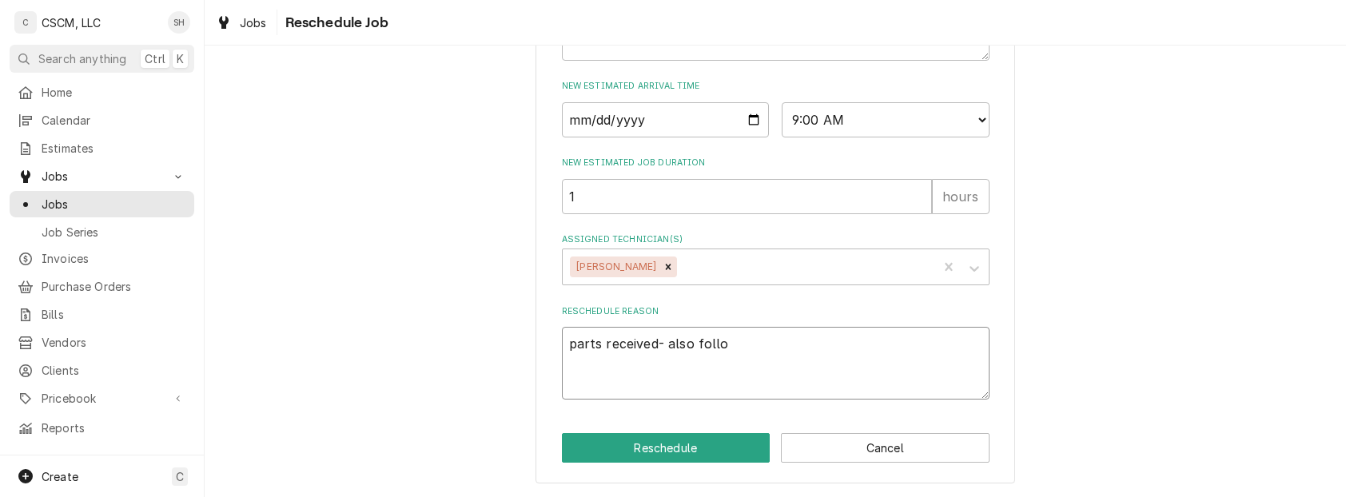
type textarea "parts received- also follow"
type textarea "x"
type textarea "parts received- also follow"
type textarea "x"
type textarea "parts received- also follow u"
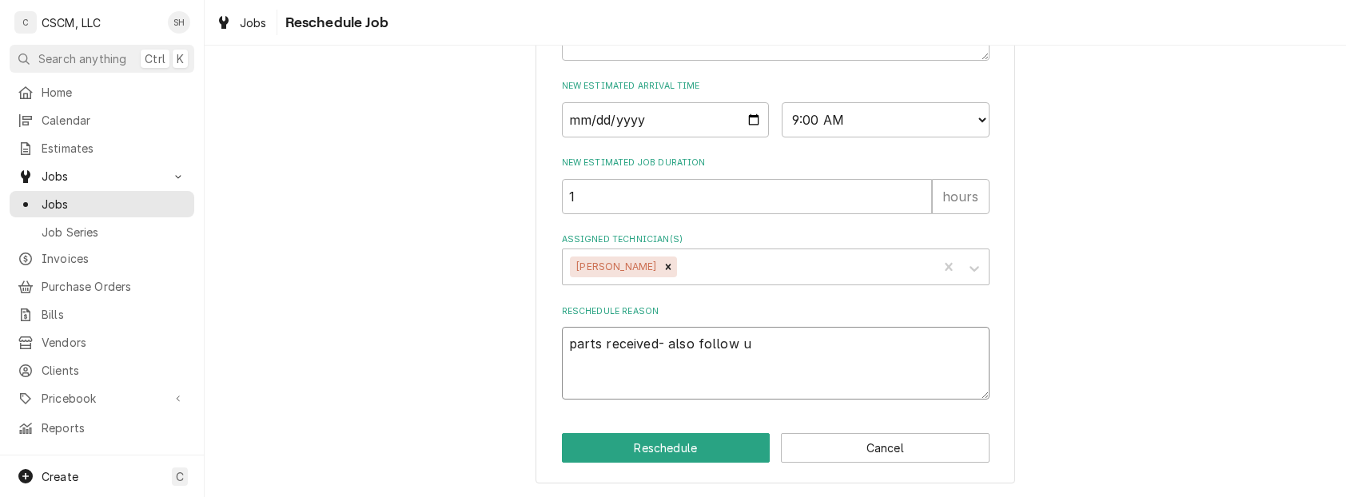
type textarea "x"
type textarea "parts received- also follow up"
type textarea "x"
type textarea "parts received- also follow up"
type textarea "x"
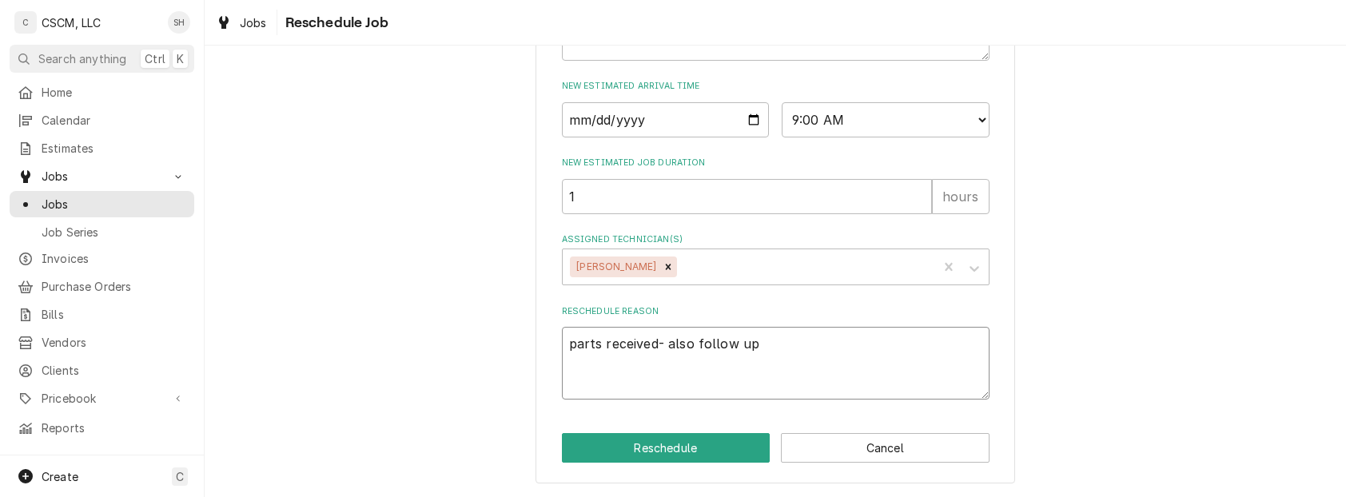
type textarea "parts received- also follow up w"
type textarea "x"
type textarea "parts received- also follow up wi"
type textarea "x"
type textarea "parts received- also follow up wit"
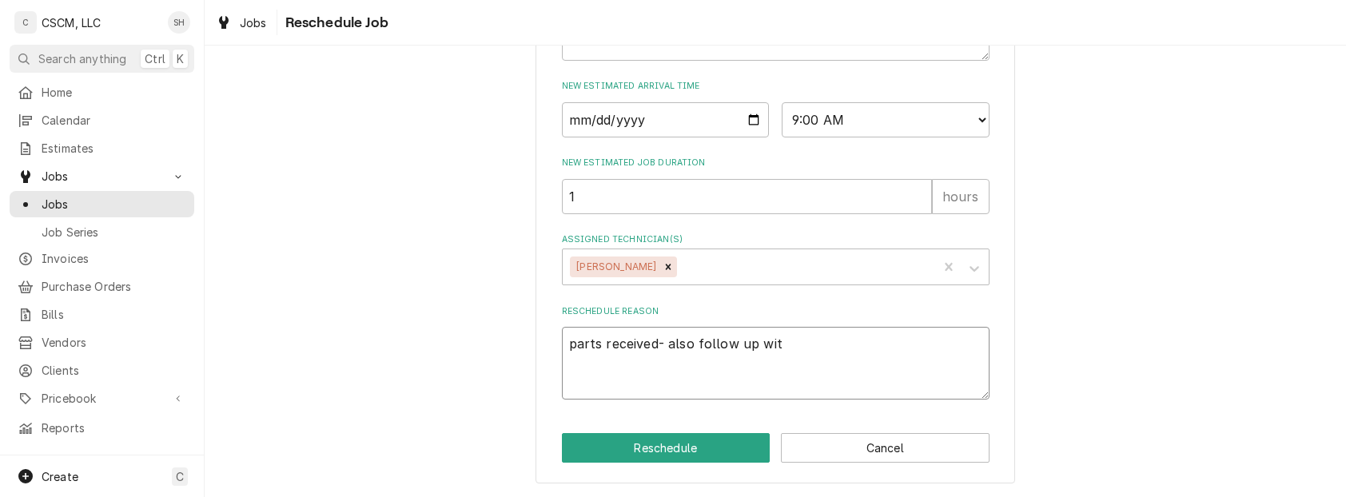
type textarea "x"
type textarea "parts received- also follow up with"
type textarea "x"
type textarea "parts received- also follow up with"
type textarea "x"
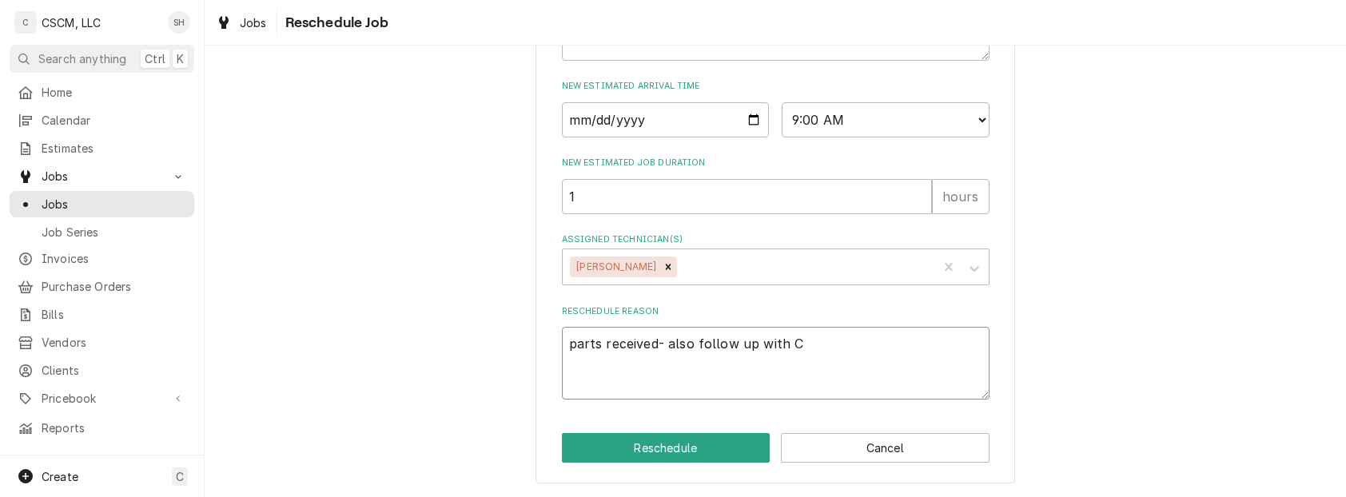
type textarea "parts received- also follow up with Ca"
type textarea "x"
type textarea "parts received- also follow up with Cas"
type textarea "x"
type textarea "parts received- also follow up with Cassi"
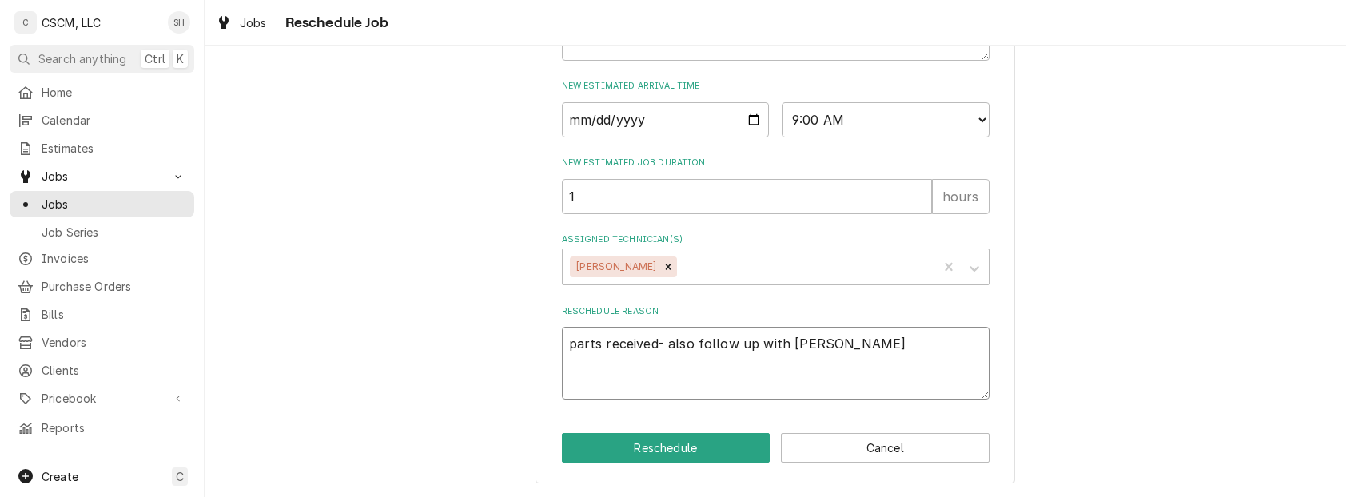
type textarea "x"
type textarea "parts received- also follow up with Cassie"
type textarea "x"
type textarea "parts received- also follow up with Cassie"
type textarea "x"
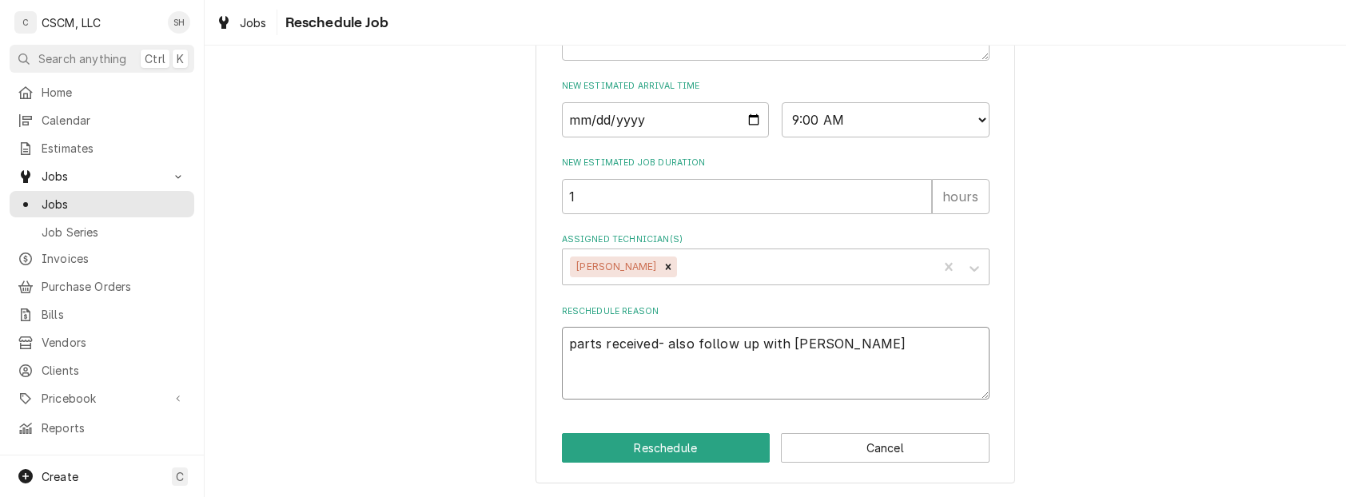
type textarea "parts received- also follow up with Cassie a"
type textarea "x"
type textarea "parts received- also follow up with Cassie an"
type textarea "x"
type textarea "parts received- also follow up with Cassie and"
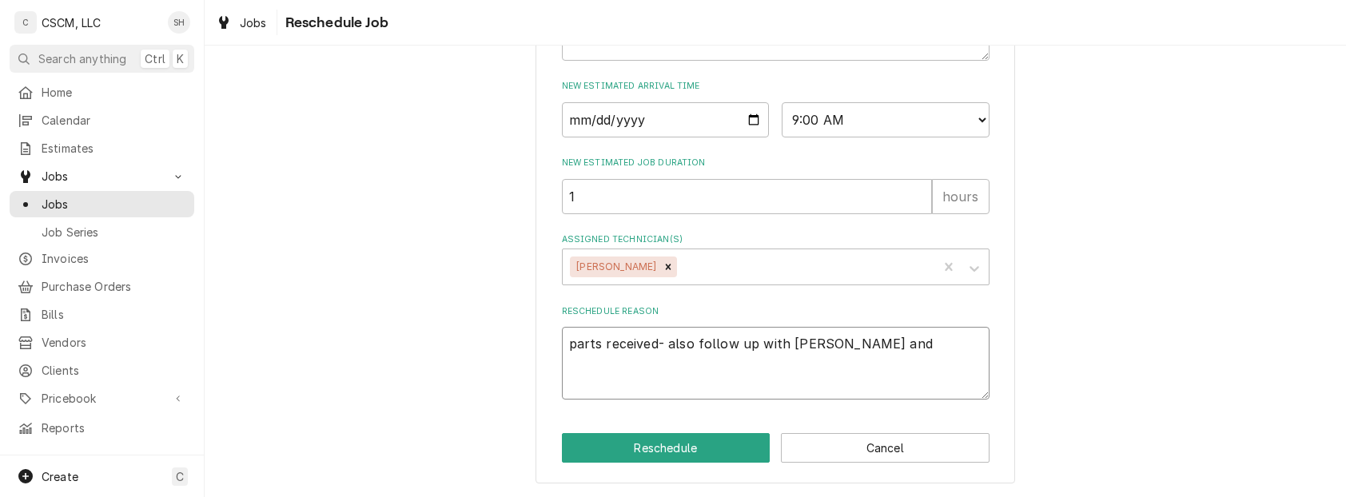
type textarea "x"
type textarea "parts received- also follow up with Cassie and"
type textarea "x"
type textarea "parts received- also follow up with Cassie and s"
type textarea "x"
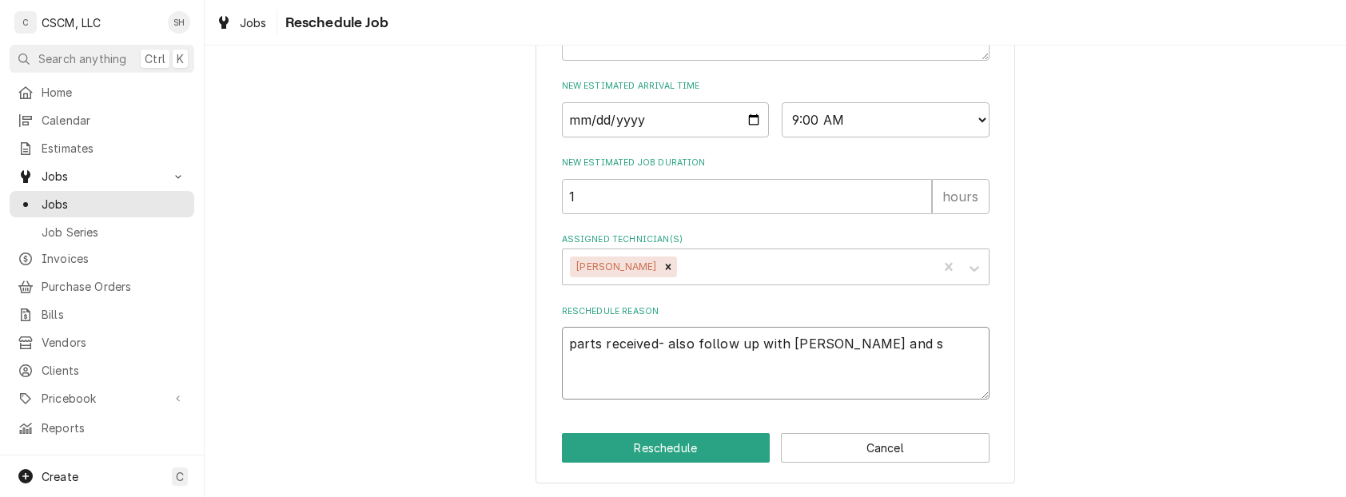
type textarea "parts received- also follow up with Cassie and se"
type textarea "x"
type textarea "parts received- also follow up with Cassie and see"
type textarea "x"
type textarea "parts received- also follow up with Cassie and see if"
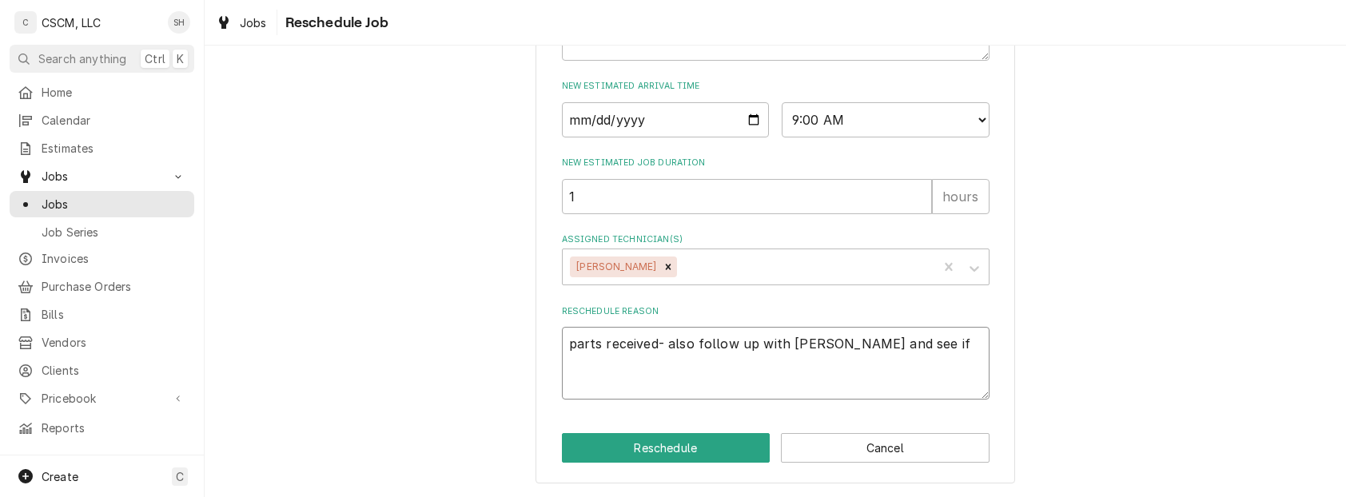
type textarea "x"
type textarea "parts received- also follow up with Cassie and see if"
type textarea "x"
type textarea "parts received- also follow up with Cassie and see if th"
type textarea "x"
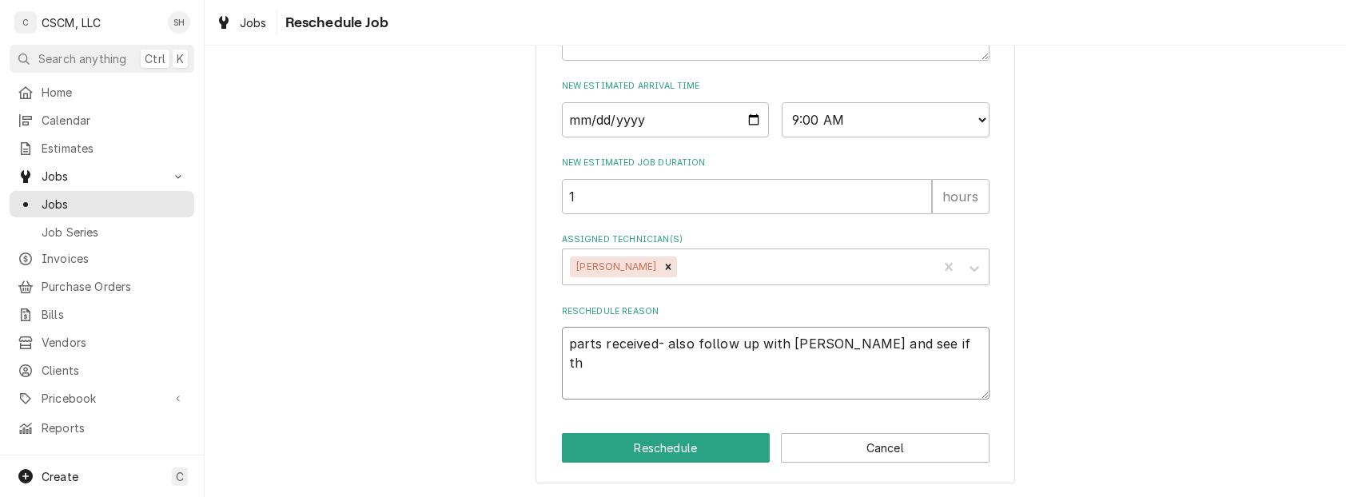
type textarea "parts received- also follow up with Cassie and see if t"
type textarea "x"
type textarea "parts received- also follow up with Cassie and see if"
type textarea "x"
type textarea "parts received- also follow up with Cassie and see if s"
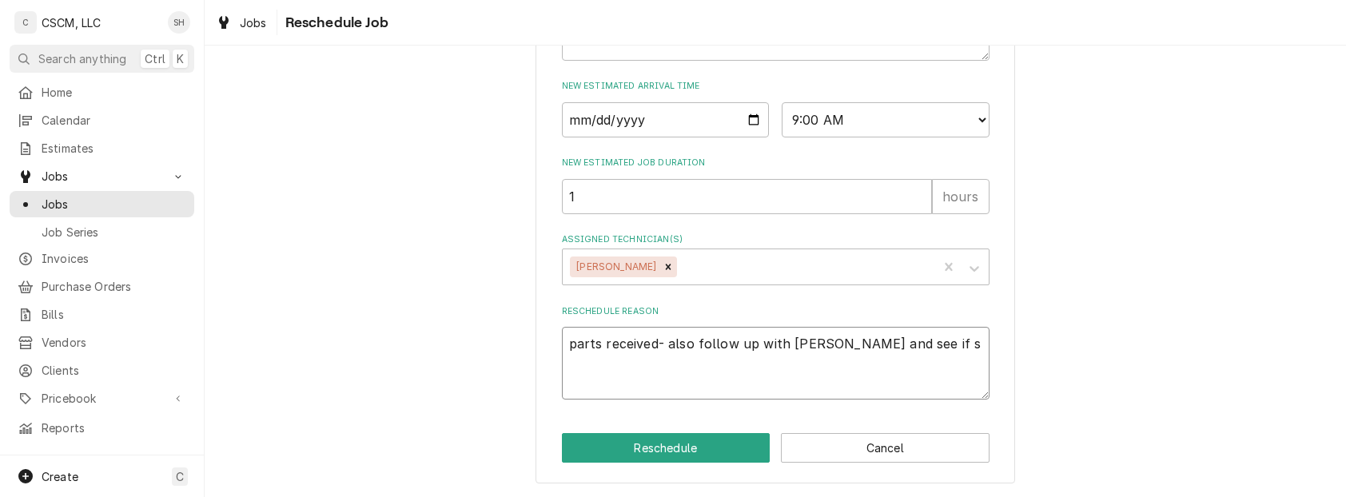
type textarea "x"
type textarea "parts received- also follow up with Cassie and see if sh"
type textarea "x"
type textarea "parts received- also follow up with Cassie and see if she"
type textarea "x"
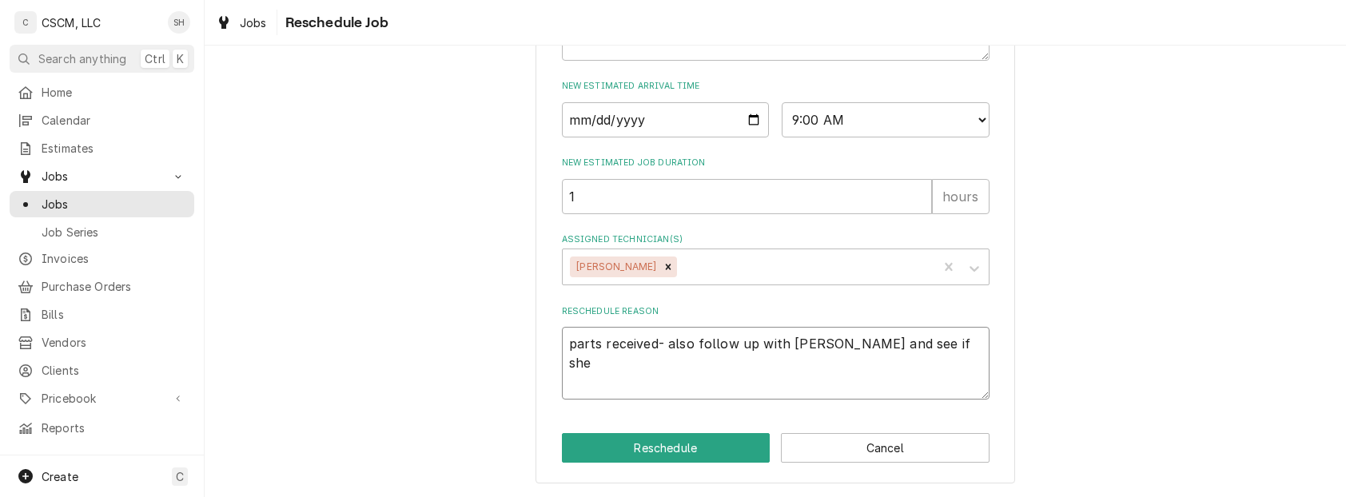
type textarea "parts received- also follow up with Cassie and see if she"
type textarea "x"
type textarea "parts received- also follow up with Cassie and see if she h"
type textarea "x"
type textarea "parts received- also follow up with Cassie and see if she ha"
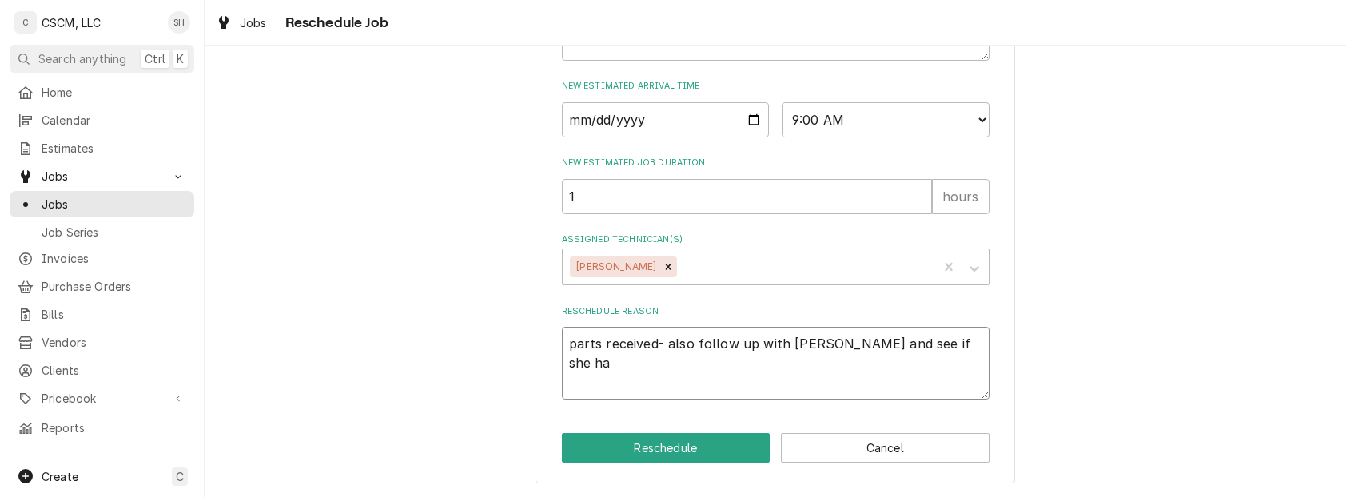
type textarea "x"
type textarea "parts received- also follow up with Cassie and see if she has"
type textarea "x"
type textarea "parts received- also follow up with Cassie and see if she has"
type textarea "x"
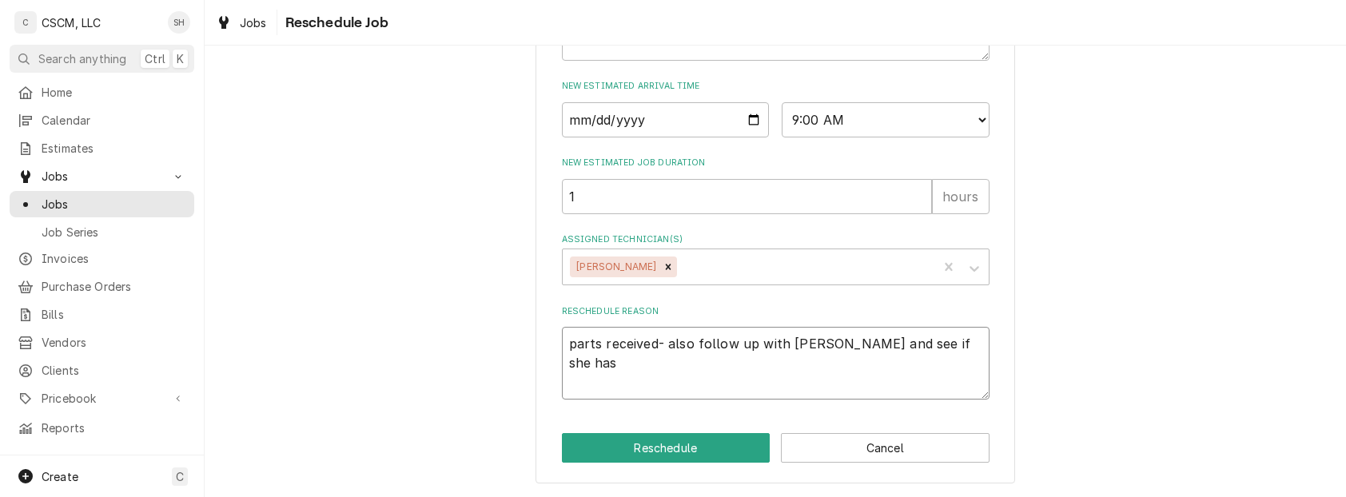
type textarea "parts received- also follow up with Cassie and see if she has o"
type textarea "x"
type textarea "parts received- also follow up with Cassie and see if she has or"
type textarea "x"
type textarea "parts received- also follow up with Cassie and see if she has ord"
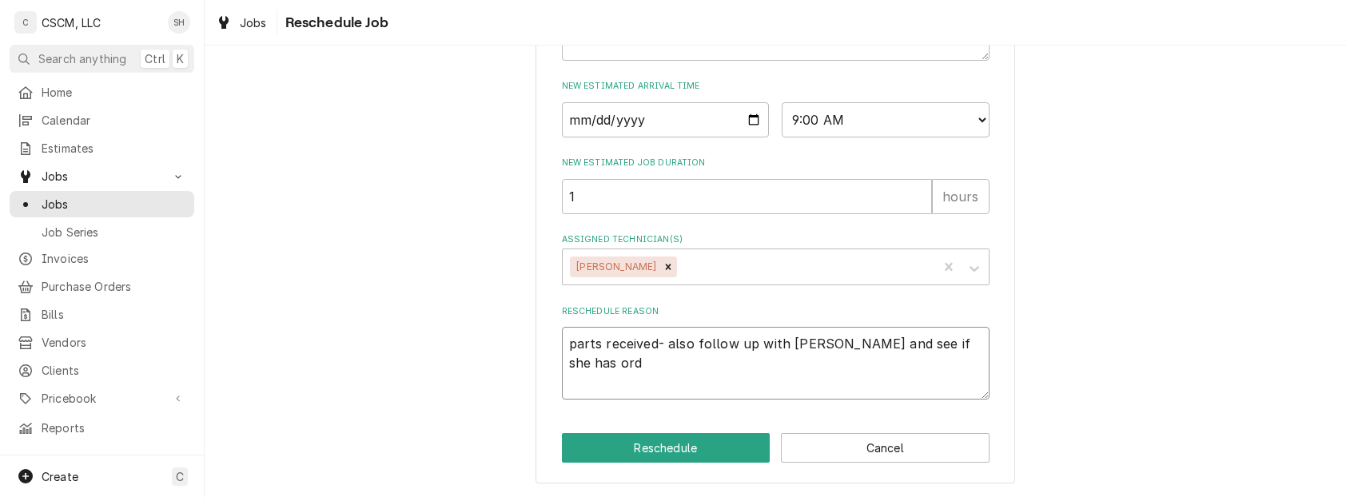
type textarea "x"
type textarea "parts received- also follow up with Cassie and see if she has orde"
type textarea "x"
type textarea "parts received- also follow up with Cassie and see if she has order"
type textarea "x"
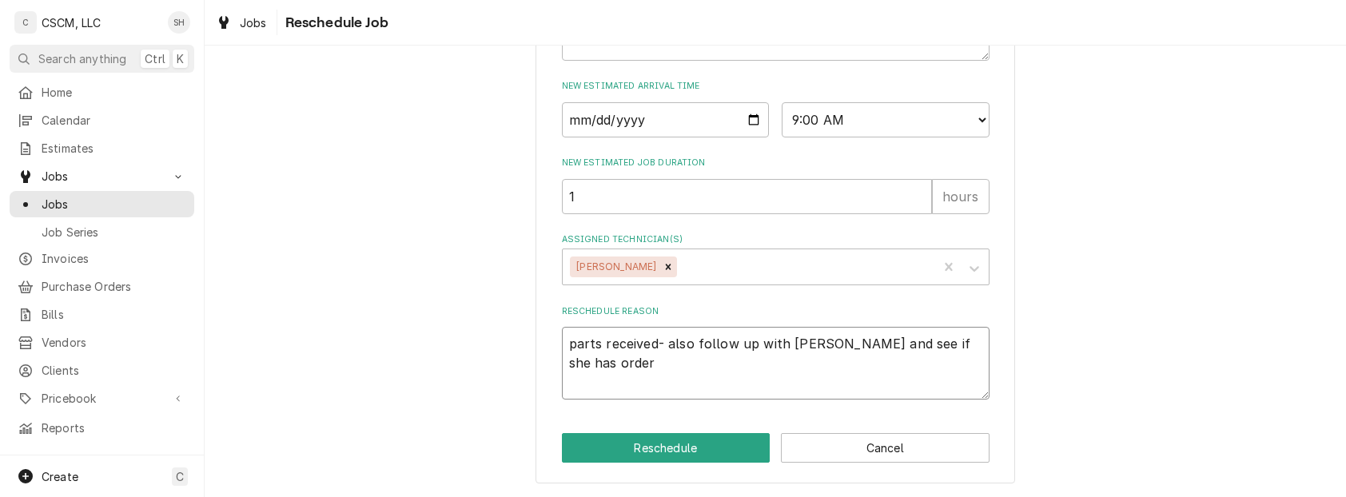
type textarea "parts received- also follow up with Cassie and see if she has ordere"
type textarea "x"
type textarea "parts received- also follow up with Cassie and see if she has ordered"
type textarea "x"
type textarea "parts received- also follow up with Cassie and see if she has ordered"
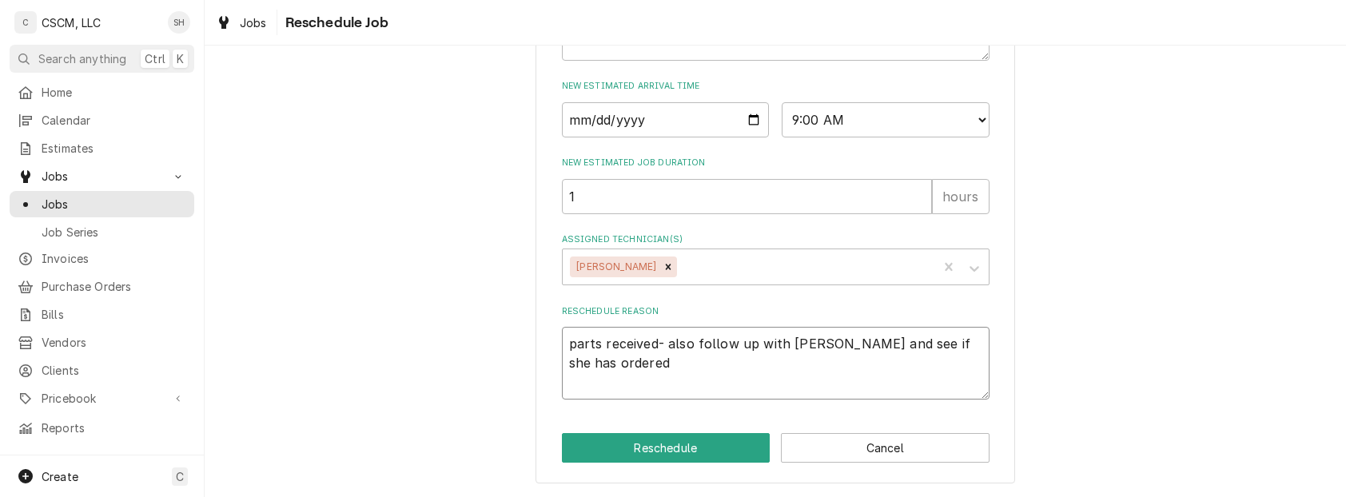
type textarea "x"
type textarea "parts received- also follow up with Cassie and see if she has ordered t"
type textarea "x"
type textarea "parts received- also follow up with Cassie and see if she has ordered tg"
type textarea "x"
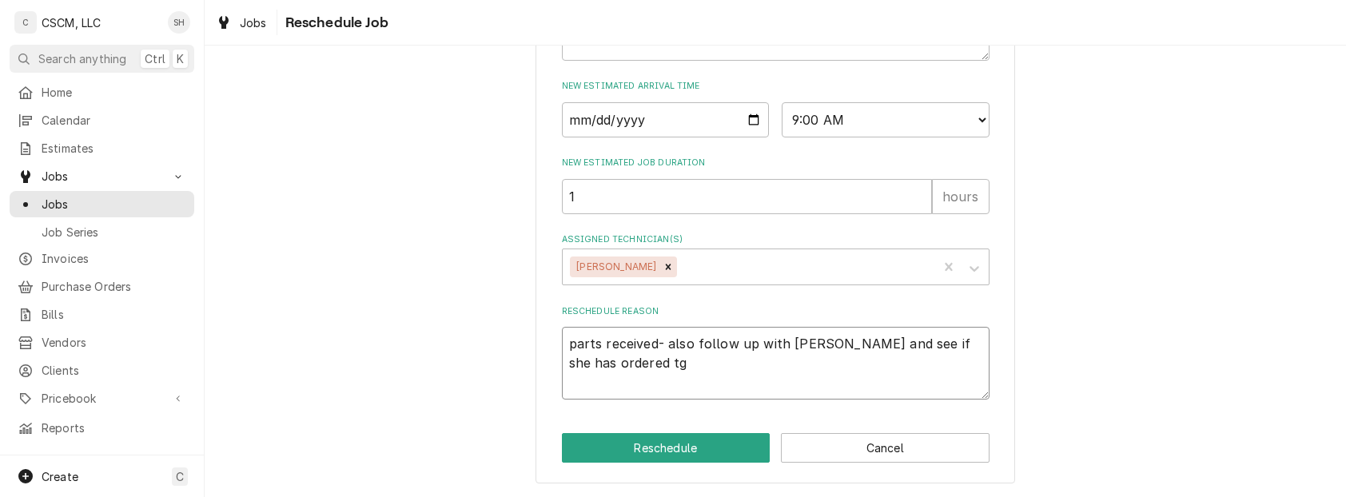
type textarea "parts received- also follow up with Cassie and see if she has ordered tge"
type textarea "x"
type textarea "parts received- also follow up with Cassie and see if she has ordered tg"
type textarea "x"
type textarea "parts received- also follow up with Cassie and see if she has ordered t"
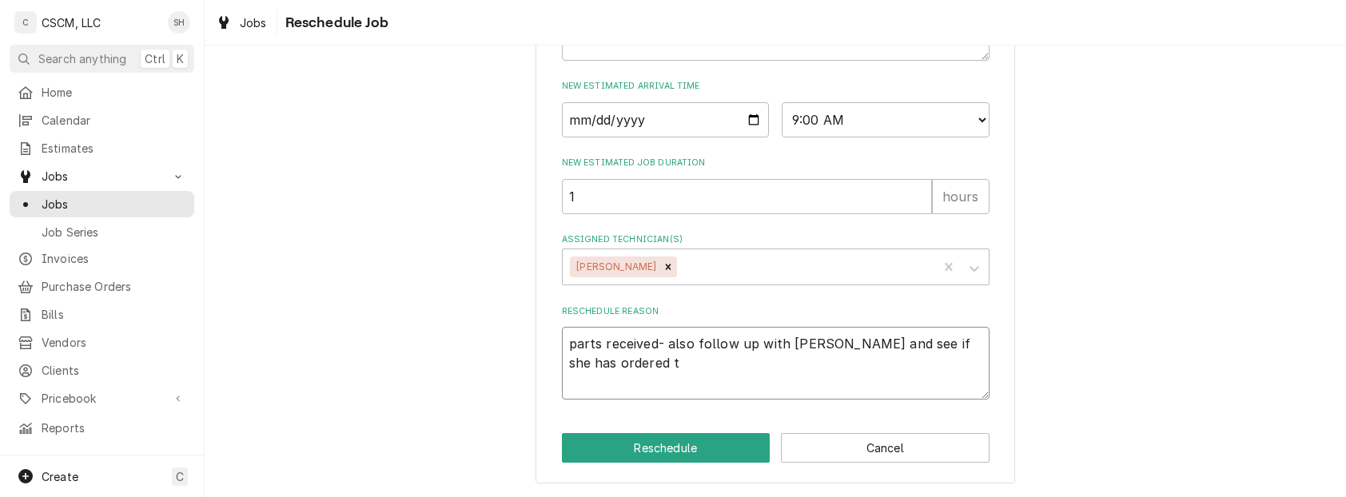
type textarea "x"
type textarea "parts received- also follow up with Cassie and see if she has ordered the"
type textarea "x"
type textarea "parts received- also follow up with Cassie and see if she has ordered the"
type textarea "x"
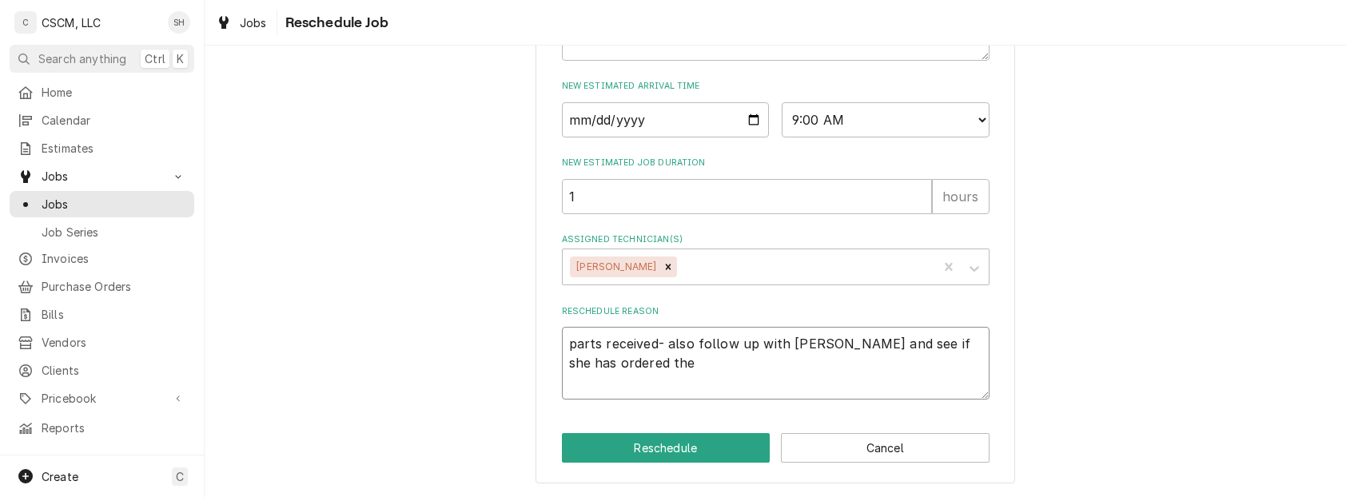
type textarea "parts received- also follow up with Cassie and see if she has ordered the p"
type textarea "x"
type textarea "parts received- also follow up with Cassie and see if she has ordered the pa"
type textarea "x"
type textarea "parts received- also follow up with Cassie and see if she has ordered the par"
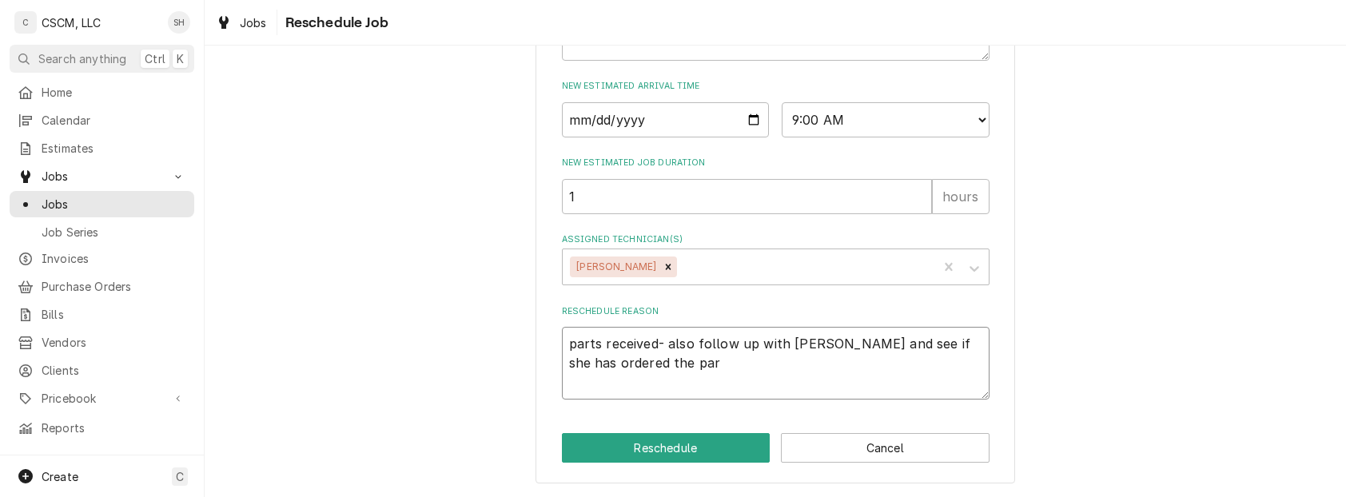
type textarea "x"
type textarea "parts received- also follow up with Cassie and see if she has ordered the part"
type textarea "x"
type textarea "parts received- also follow up with Cassie and see if she has ordered the parts"
type textarea "x"
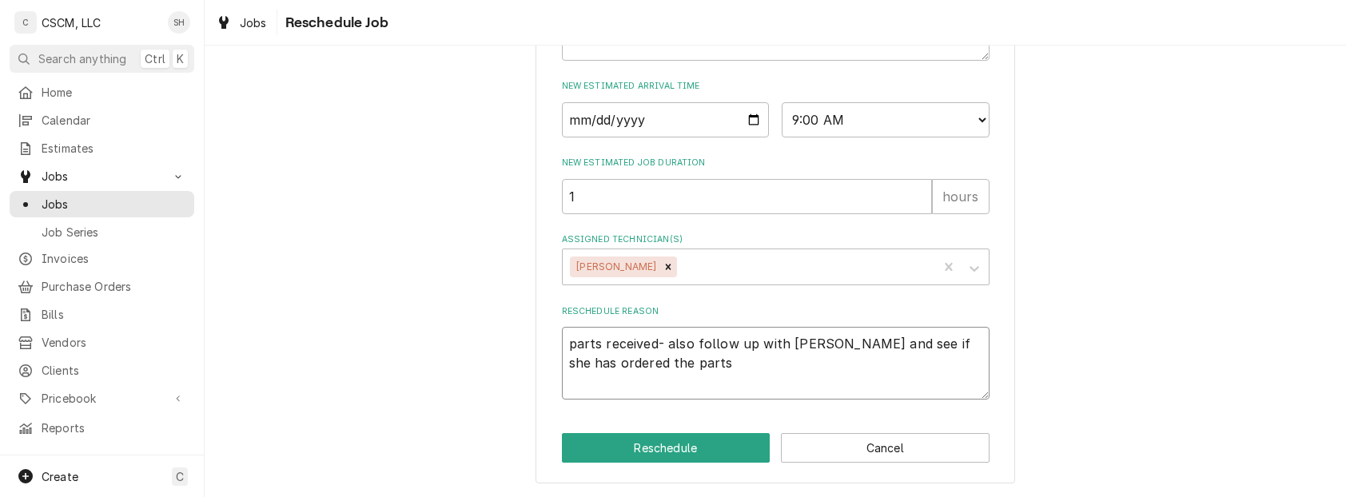
type textarea "parts received- also follow up with Cassie and see if she has ordered the parts"
type textarea "x"
type textarea "parts received- also follow up with Cassie and see if she has ordered the parts…"
type textarea "x"
type textarea "parts received- also follow up with Cassie and see if she has ordered the parts…"
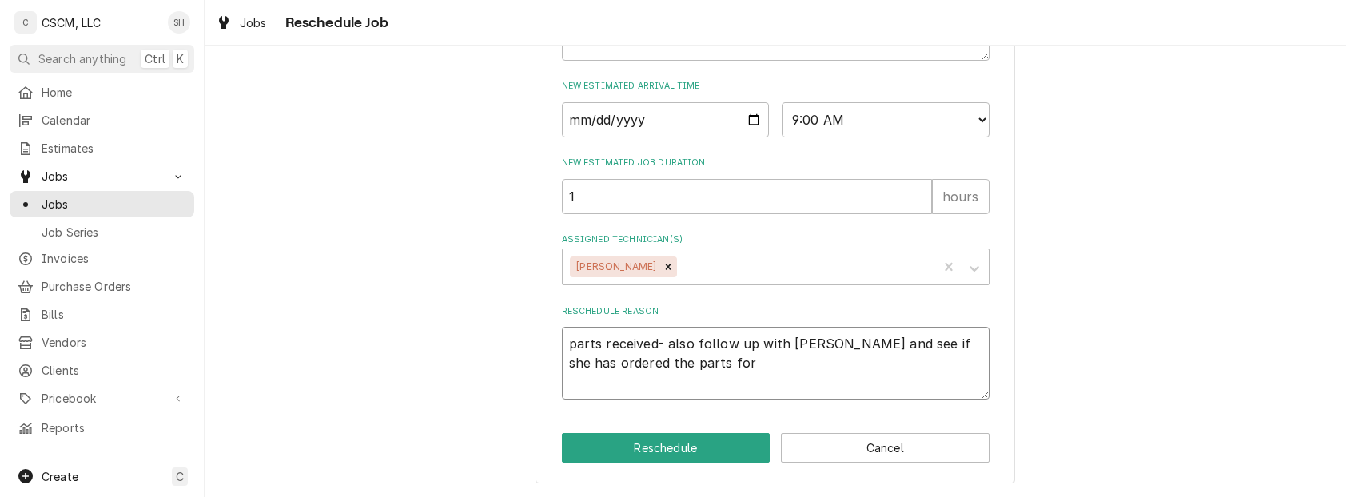
type textarea "x"
type textarea "parts received- also follow up with Cassie and see if she has ordered the parts…"
type textarea "x"
type textarea "parts received- also follow up with Cassie and see if she has ordered the parts…"
type textarea "x"
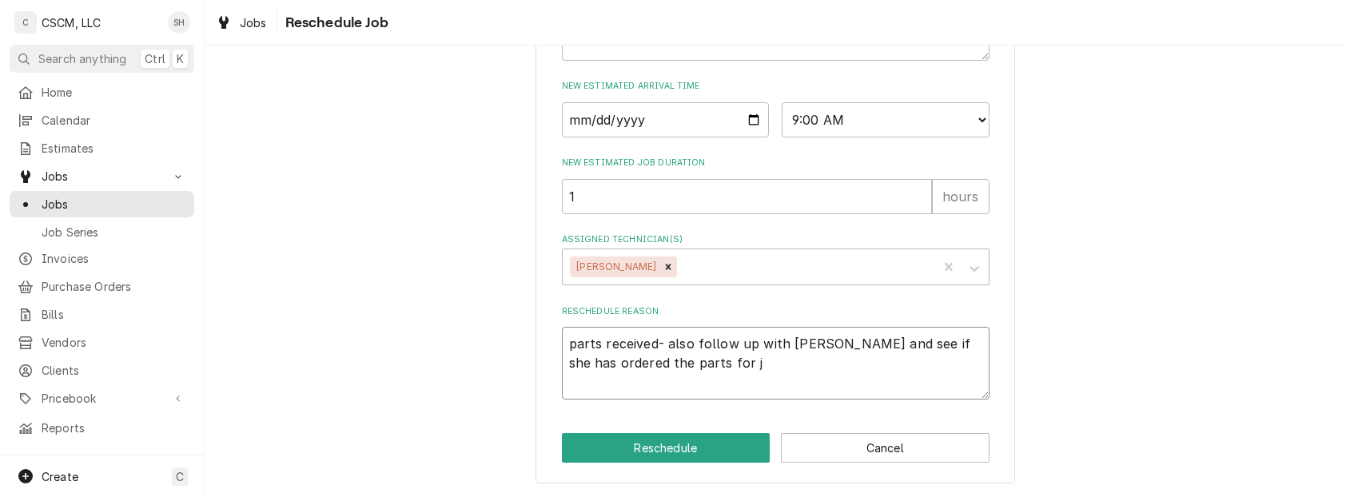
type textarea "parts received- also follow up with Cassie and see if she has ordered the parts…"
type textarea "x"
type textarea "parts received- also follow up with Cassie and see if she has ordered the parts…"
type textarea "x"
type textarea "parts received- also follow up with Cassie and see if she has ordered the parts…"
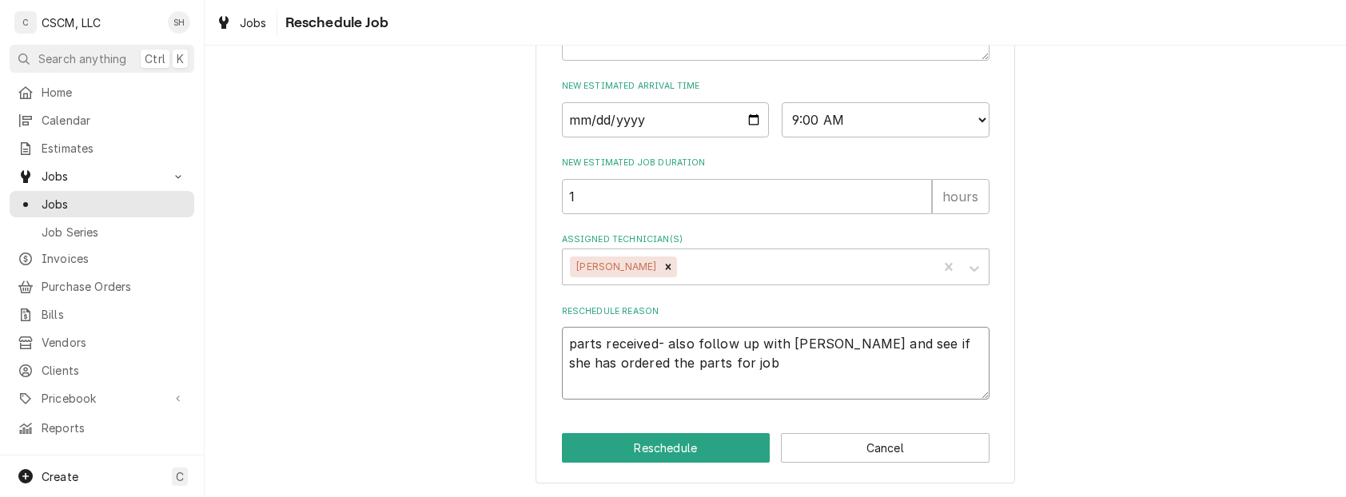
type textarea "x"
type textarea "parts received- also follow up with Cassie and see if she has ordered the parts…"
type textarea "x"
type textarea "parts received- also follow up with Cassie and see if she has ordered the parts…"
type textarea "x"
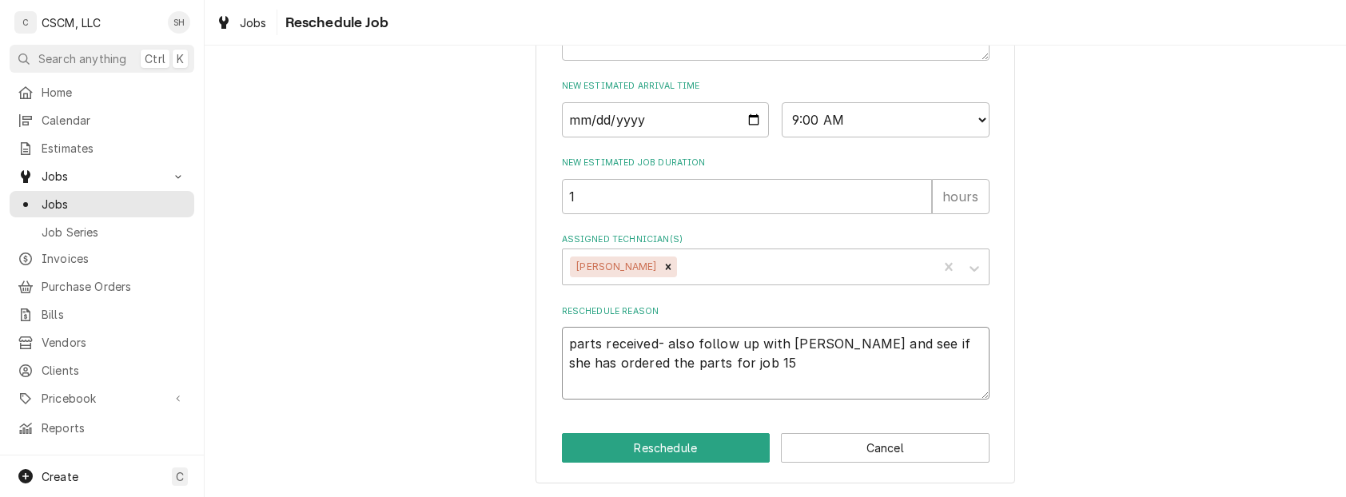
type textarea "parts received- also follow up with Cassie and see if she has ordered the parts…"
type textarea "x"
type textarea "parts received- also follow up with Cassie and see if she has ordered the parts…"
click at [700, 450] on button "Reschedule" at bounding box center [666, 448] width 209 height 30
type textarea "x"
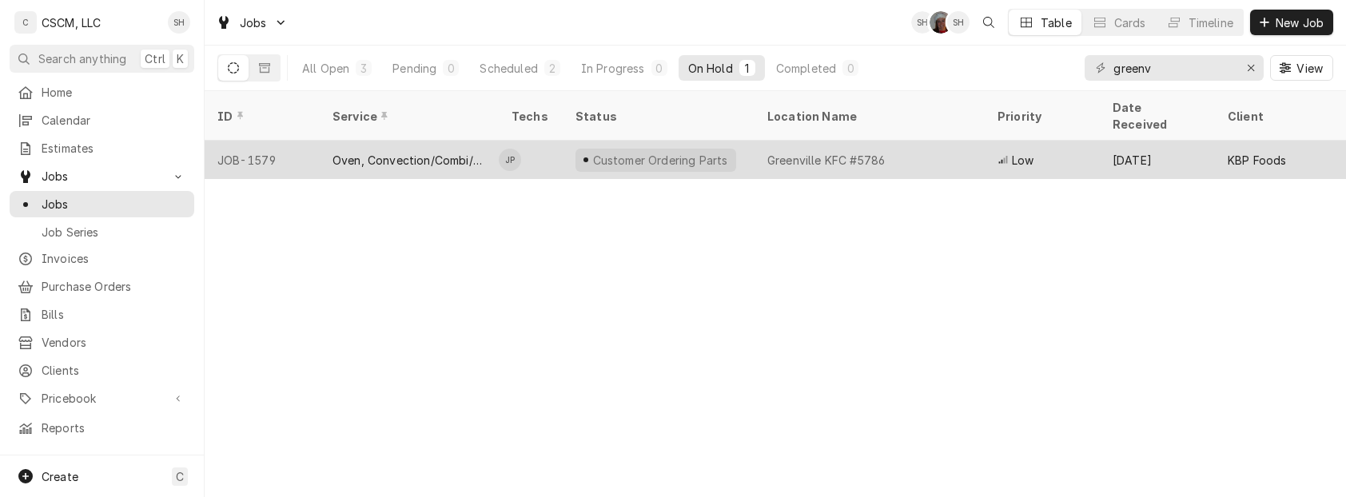
click at [873, 152] on div "Greenville KFC #5786" at bounding box center [827, 160] width 118 height 17
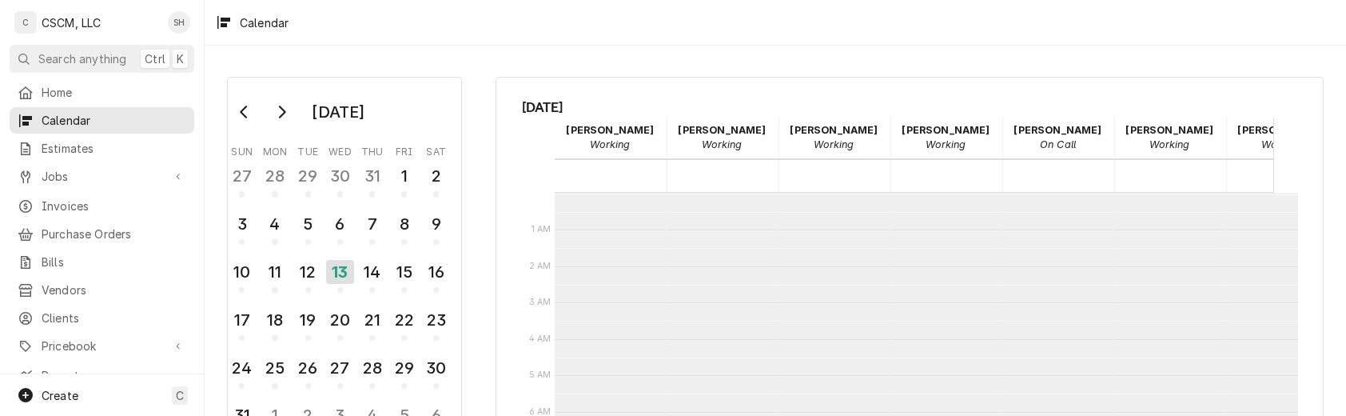
scroll to position [291, 0]
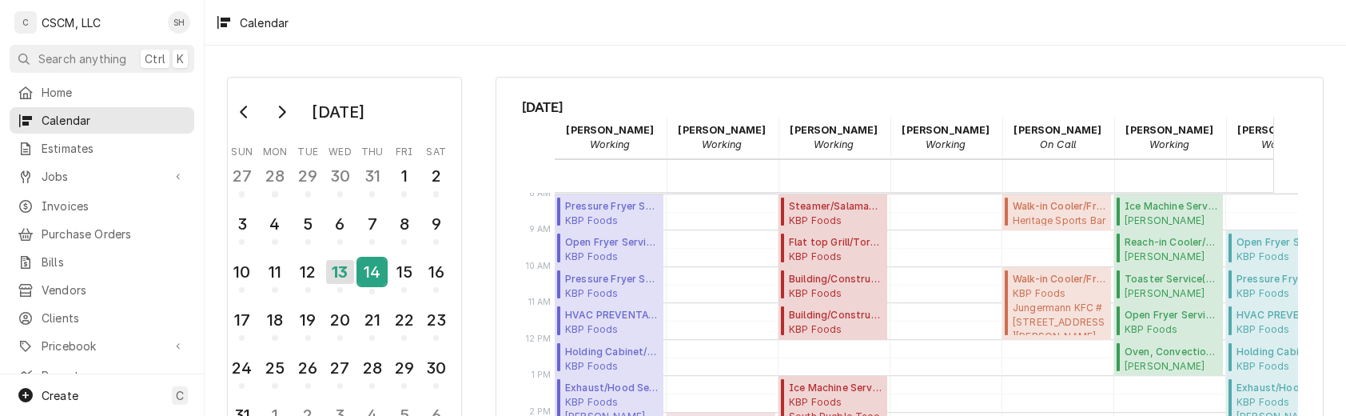
click at [366, 268] on div "14" at bounding box center [372, 271] width 28 height 27
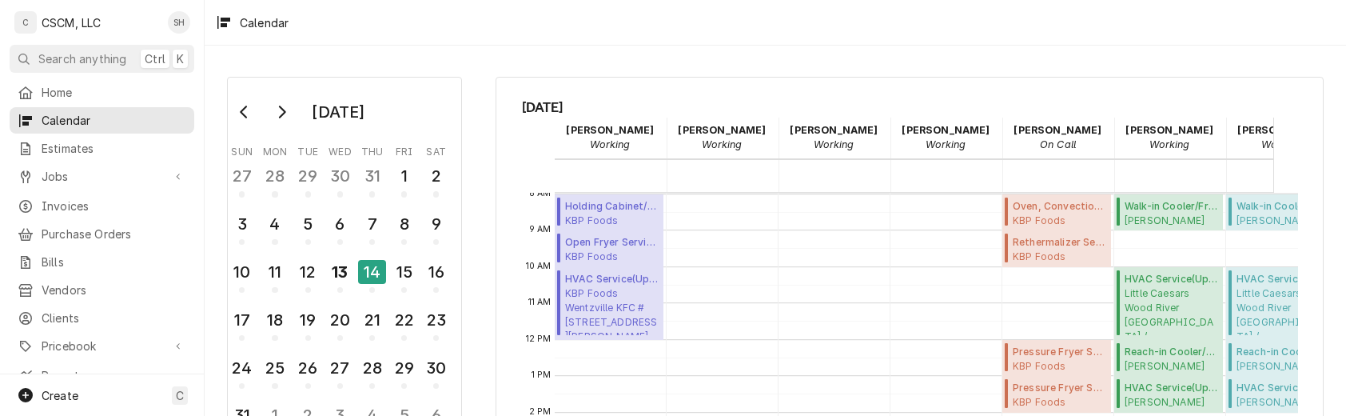
click at [934, 34] on div "Calendar" at bounding box center [776, 22] width 1142 height 45
click at [379, 271] on div "14" at bounding box center [372, 272] width 28 height 24
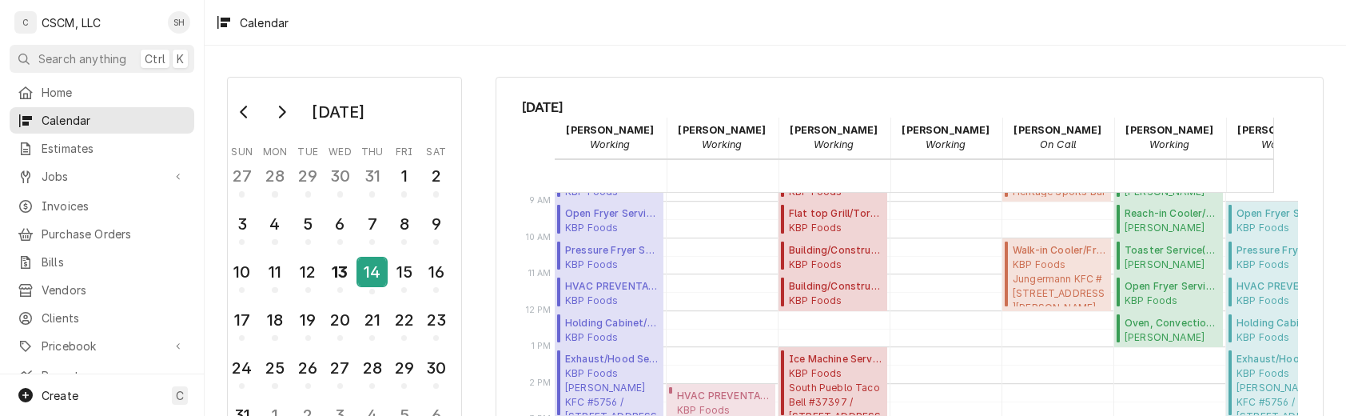
scroll to position [325, 0]
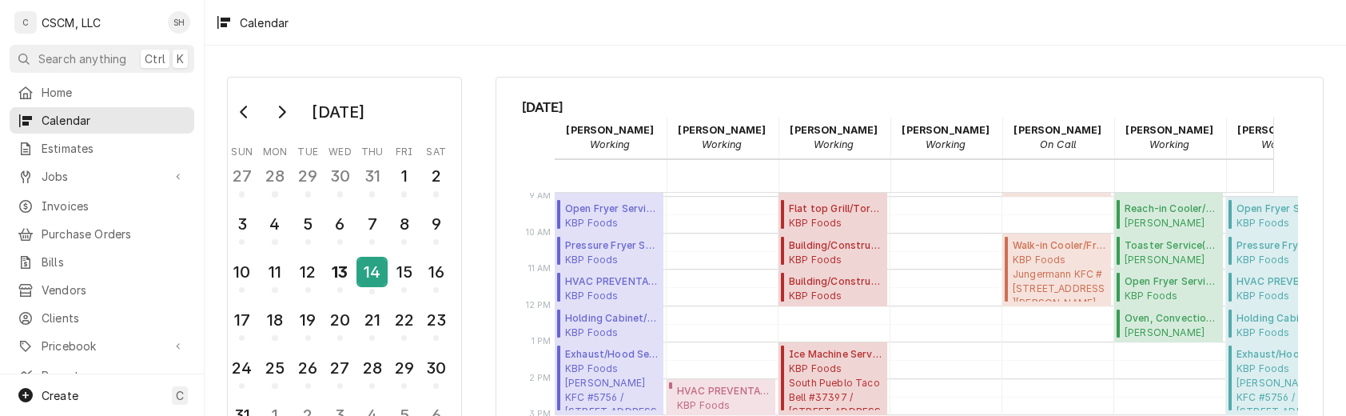
click at [372, 273] on div "14" at bounding box center [372, 271] width 28 height 27
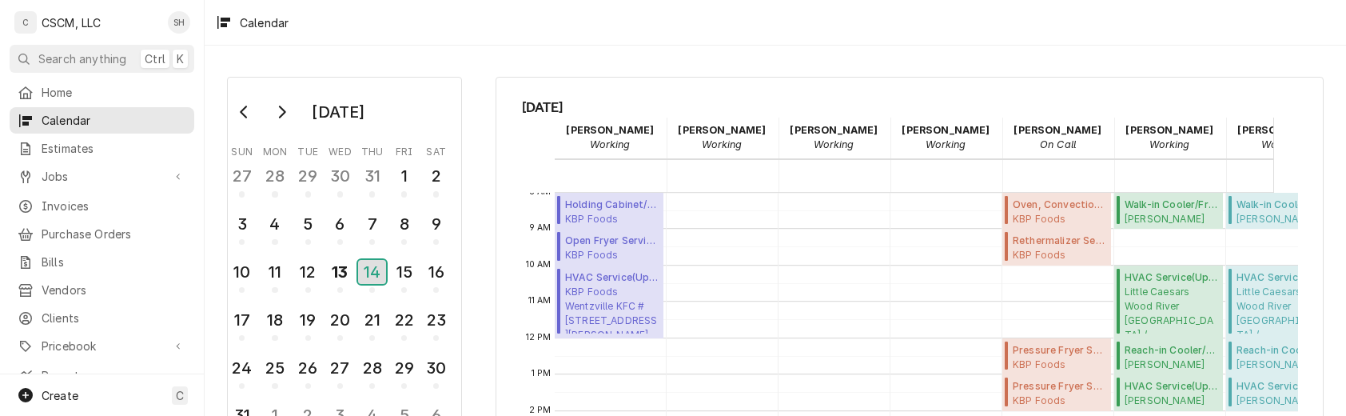
scroll to position [285, 0]
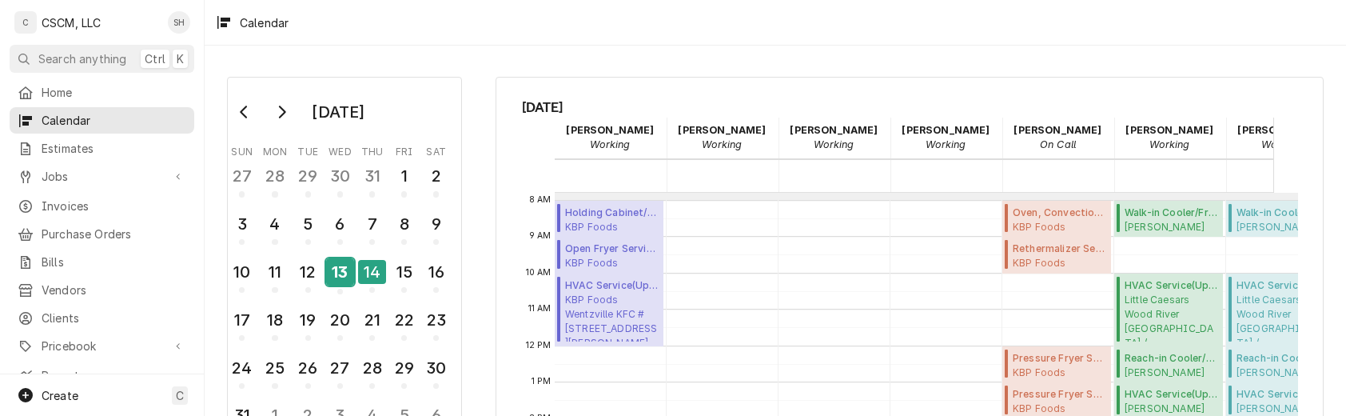
click at [331, 265] on div "13" at bounding box center [340, 271] width 28 height 27
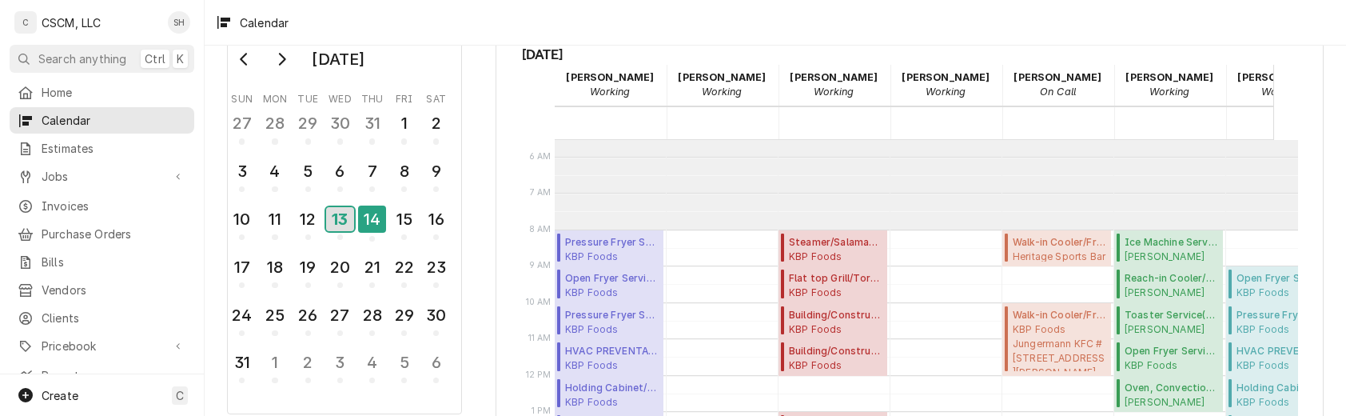
scroll to position [200, 0]
click at [1184, 40] on div "Calendar" at bounding box center [776, 22] width 1142 height 45
click at [363, 224] on div "14" at bounding box center [372, 218] width 28 height 27
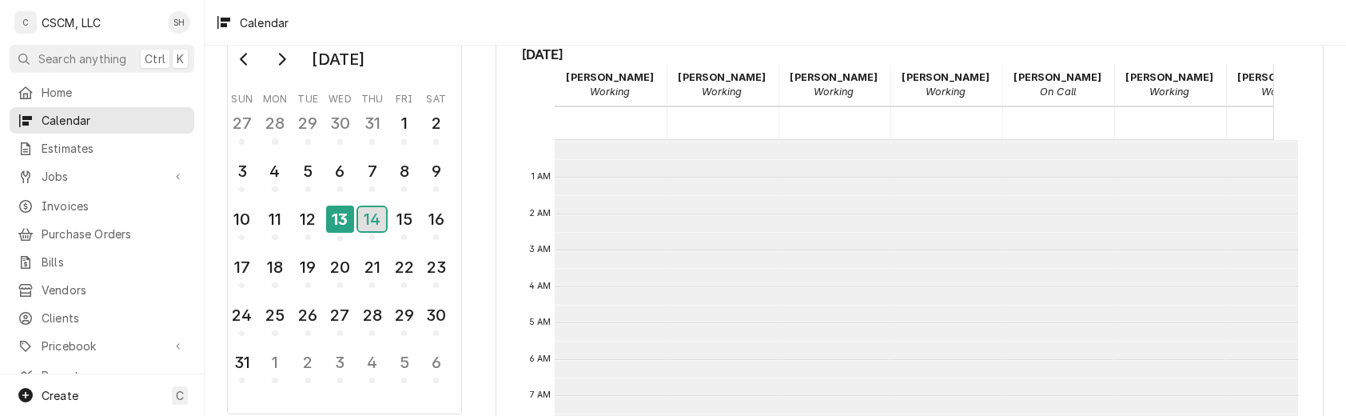
scroll to position [291, 0]
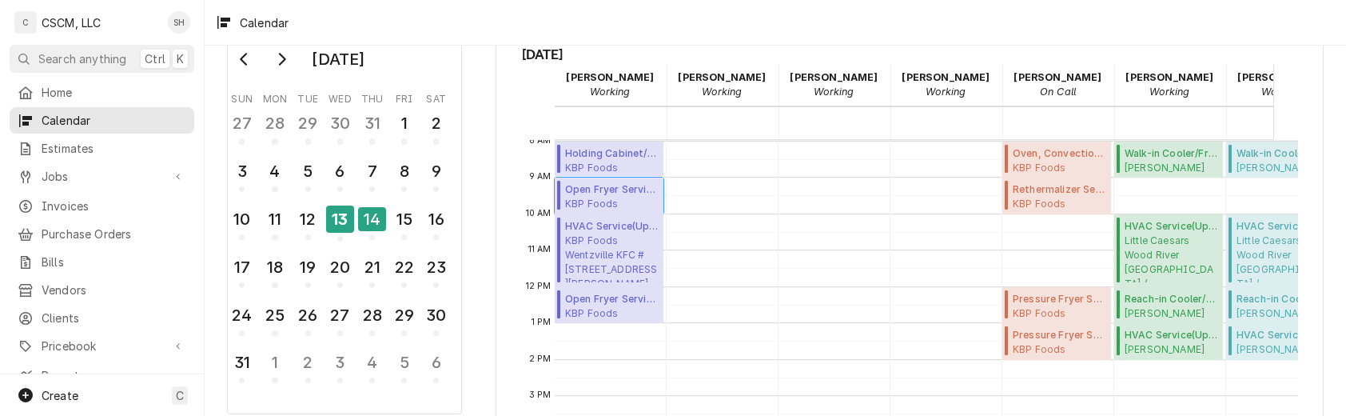
click at [641, 190] on span "Open Fryer Service ( Upcoming )" at bounding box center [612, 189] width 94 height 14
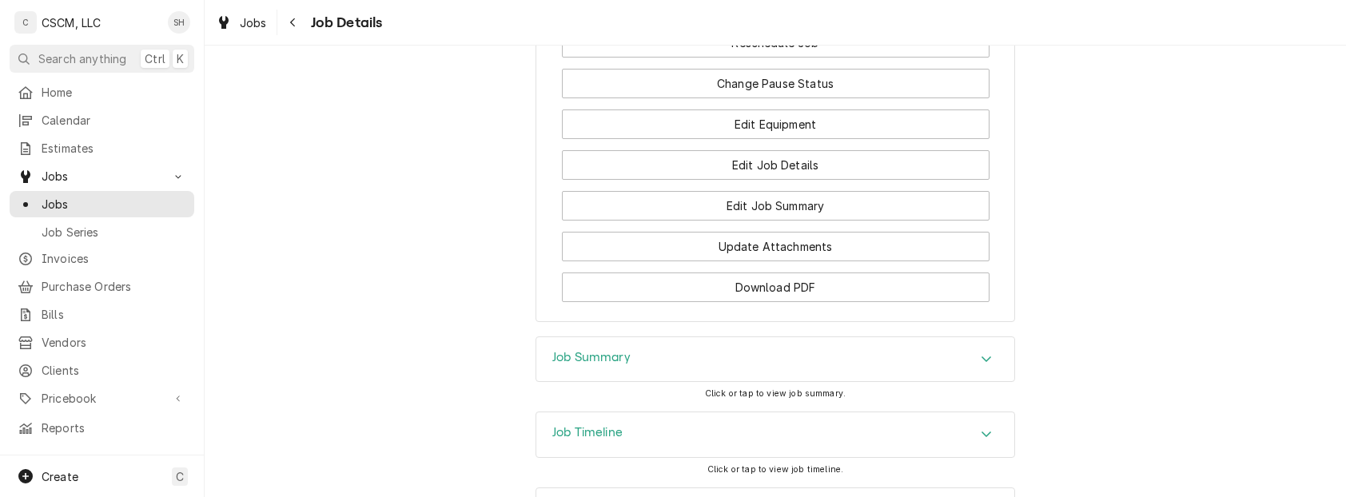
scroll to position [2268, 0]
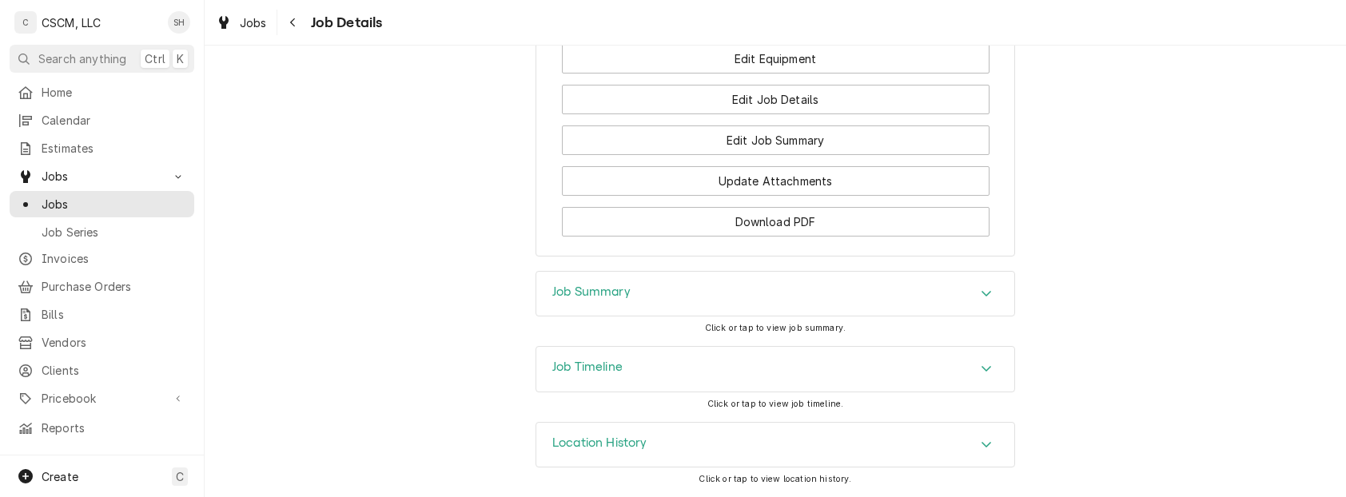
click at [803, 313] on div "Job Summary" at bounding box center [775, 294] width 478 height 45
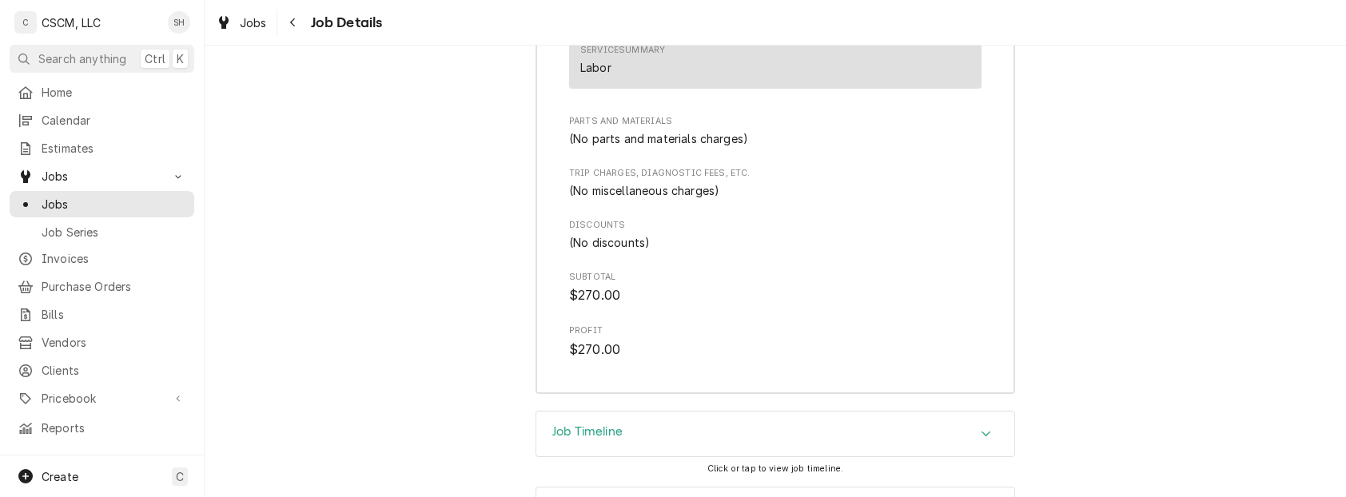
scroll to position [3248, 0]
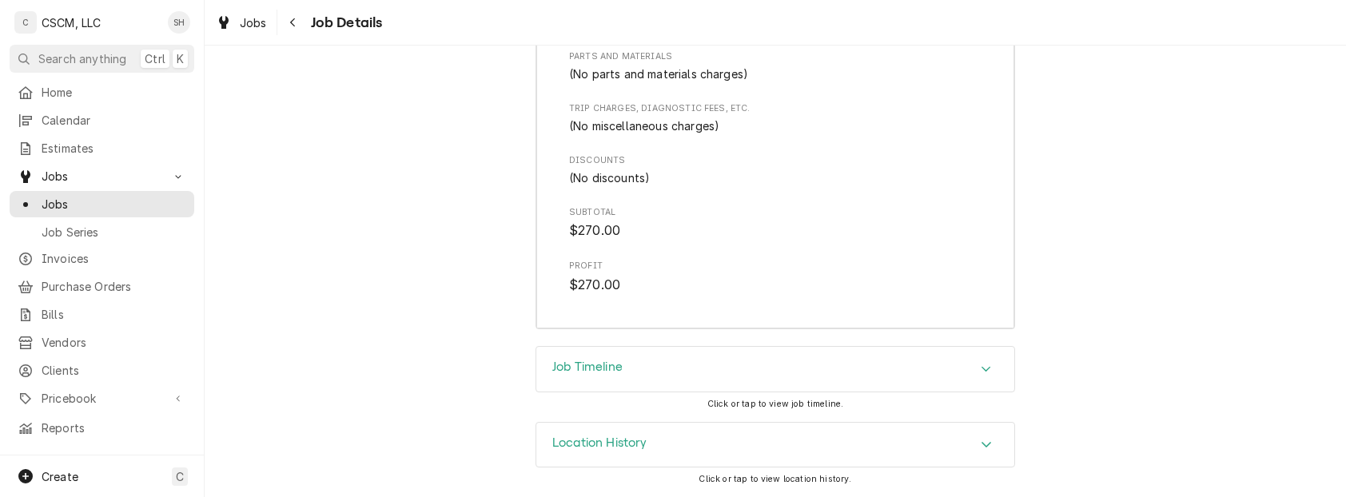
click at [781, 386] on div "Job Timeline" at bounding box center [775, 369] width 478 height 45
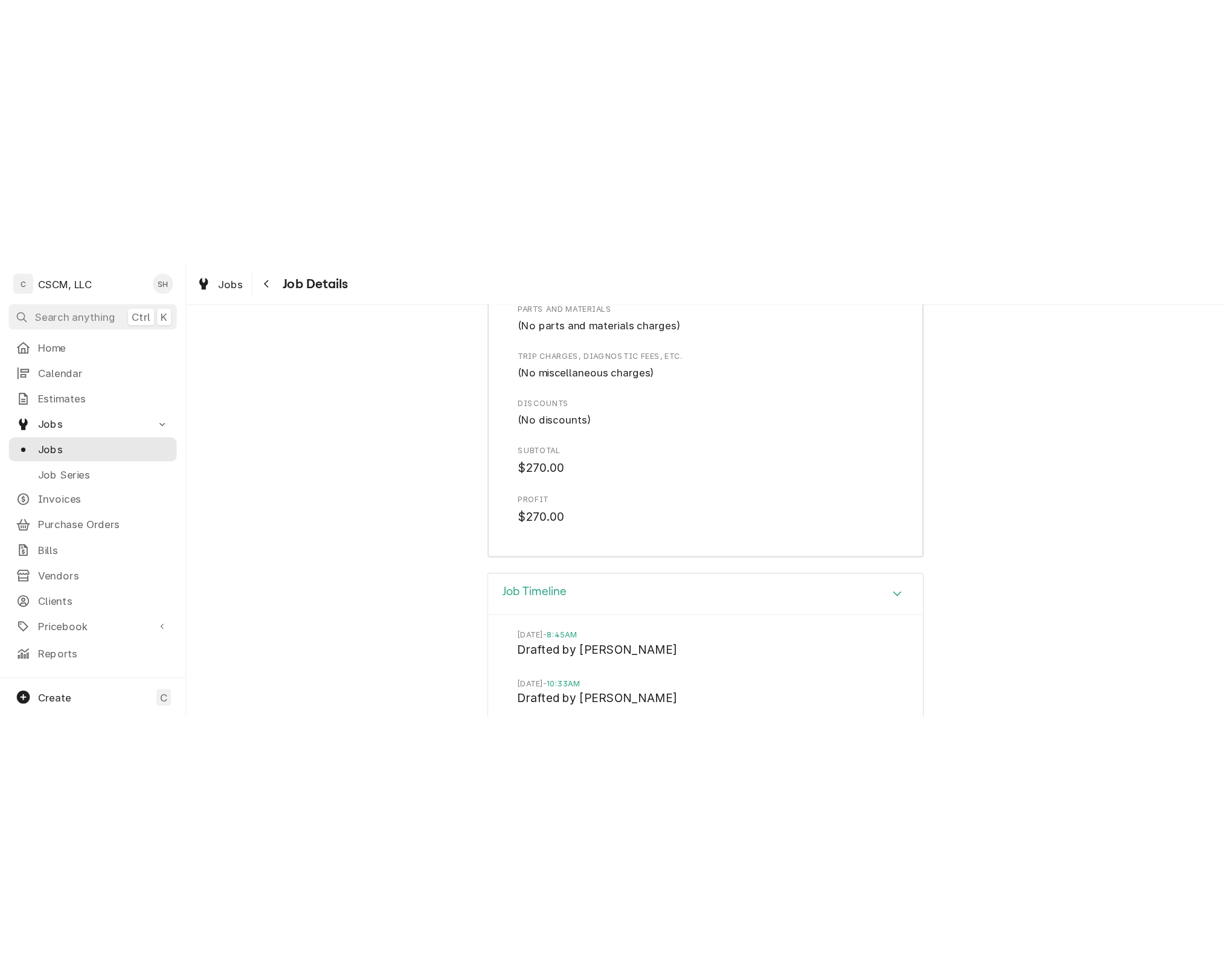
scroll to position [2922, 0]
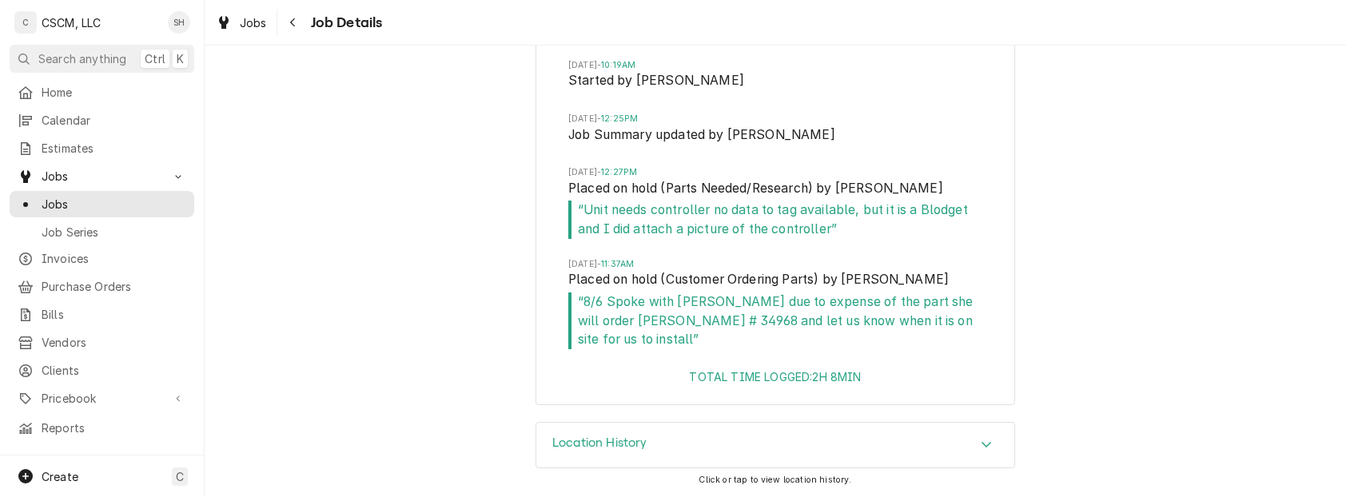
click at [1315, 128] on div "Job Timeline Mon, Jun 23, 2025 - 8:45AM Drafted by Zackary Bain Mon, Jun 23, 20…" at bounding box center [776, 74] width 1142 height 695
click at [366, 205] on div "Job Timeline Mon, Jun 23, 2025 - 8:45AM Drafted by Zackary Bain Mon, Jun 23, 20…" at bounding box center [776, 74] width 1142 height 695
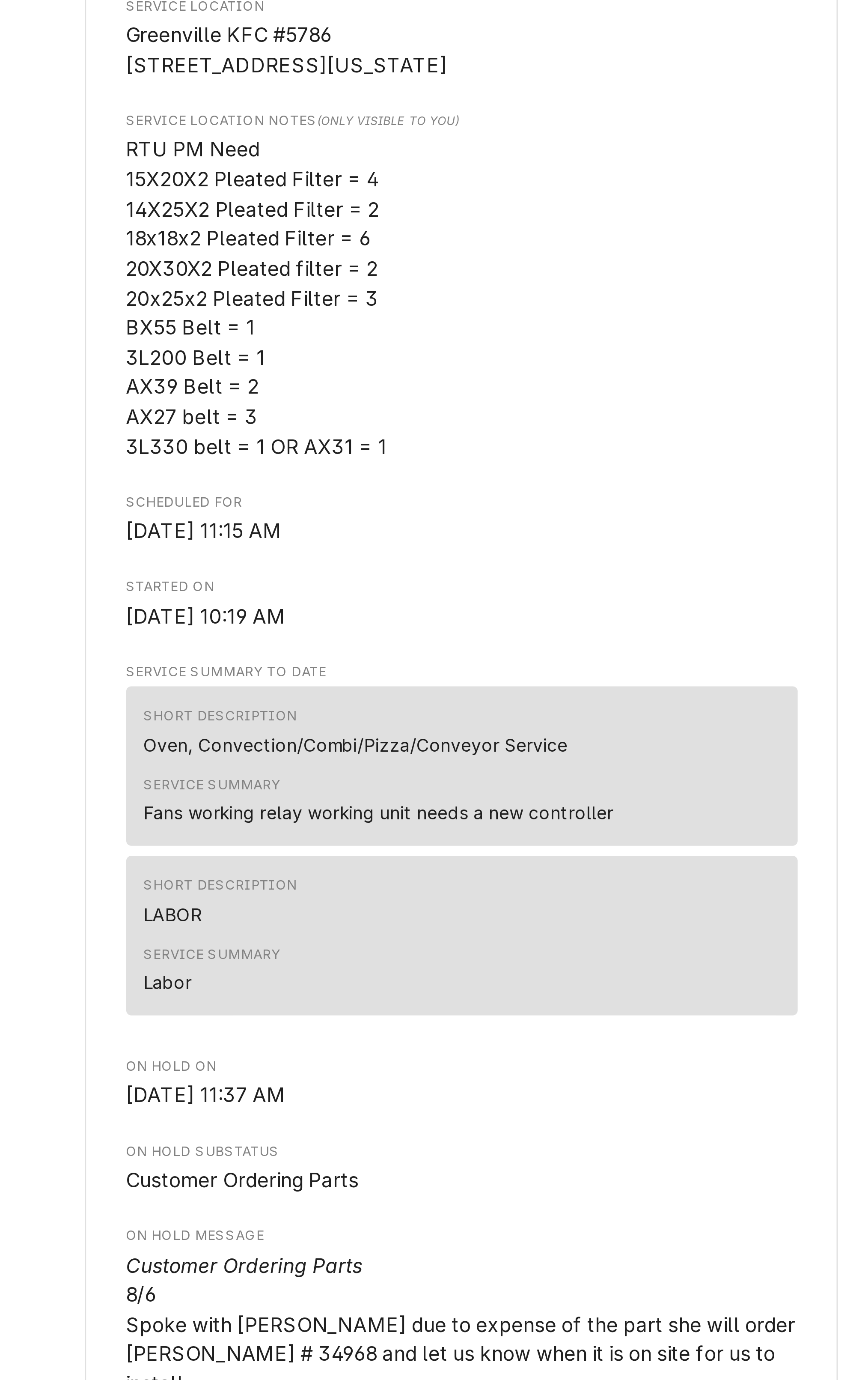
scroll to position [0, 0]
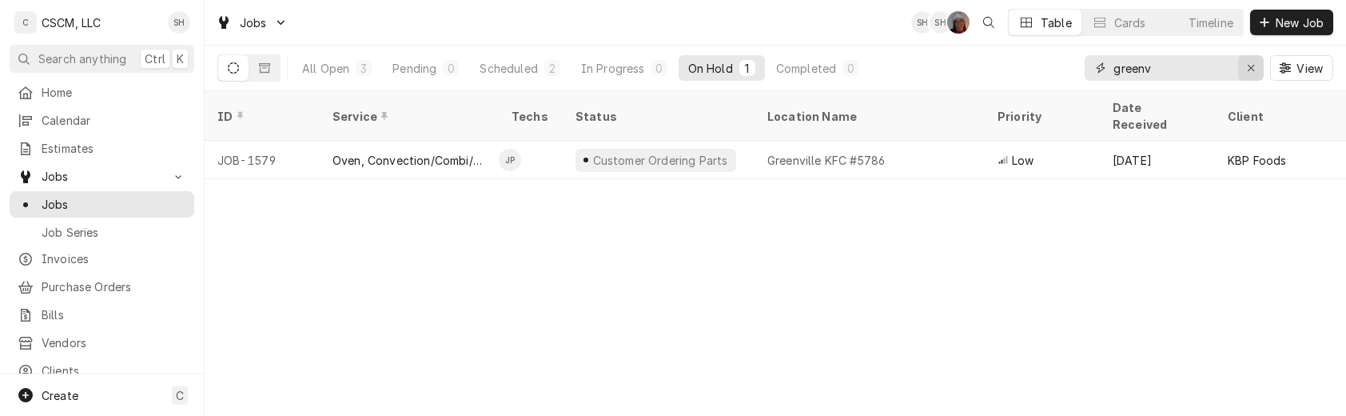
click at [1247, 64] on icon "Erase input" at bounding box center [1251, 67] width 9 height 11
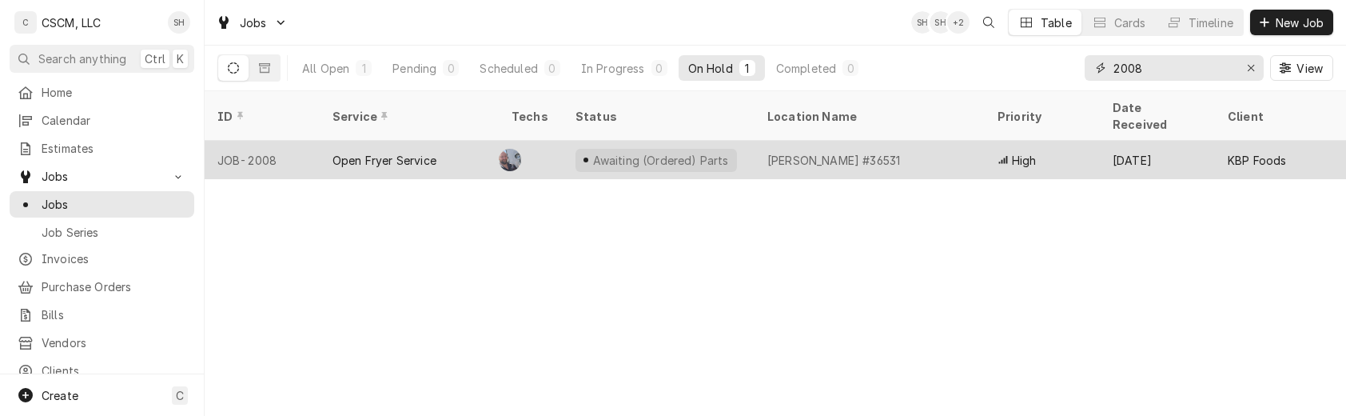
type input "2008"
click at [553, 141] on td "CL" at bounding box center [531, 160] width 64 height 38
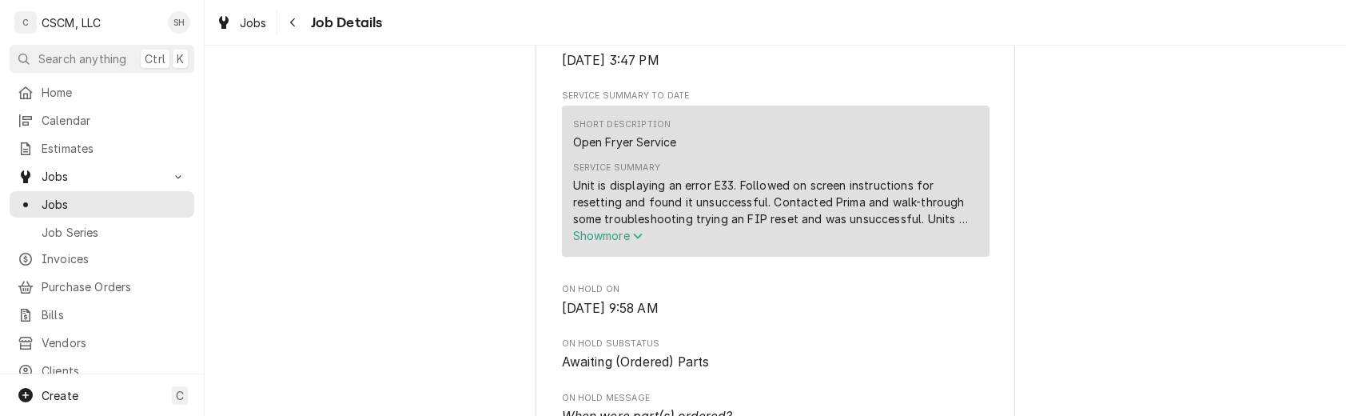
scroll to position [776, 0]
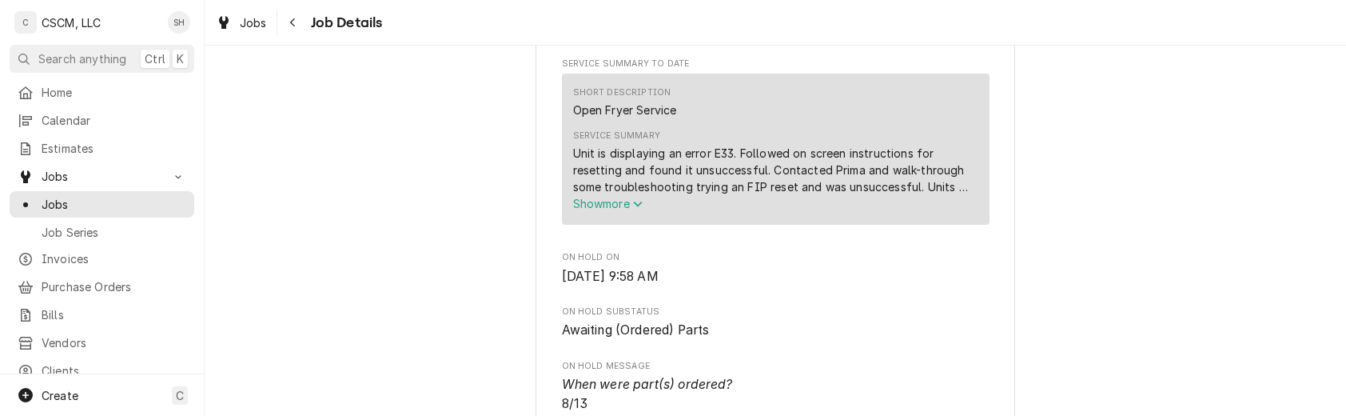
click at [593, 210] on span "Show more" at bounding box center [608, 204] width 70 height 14
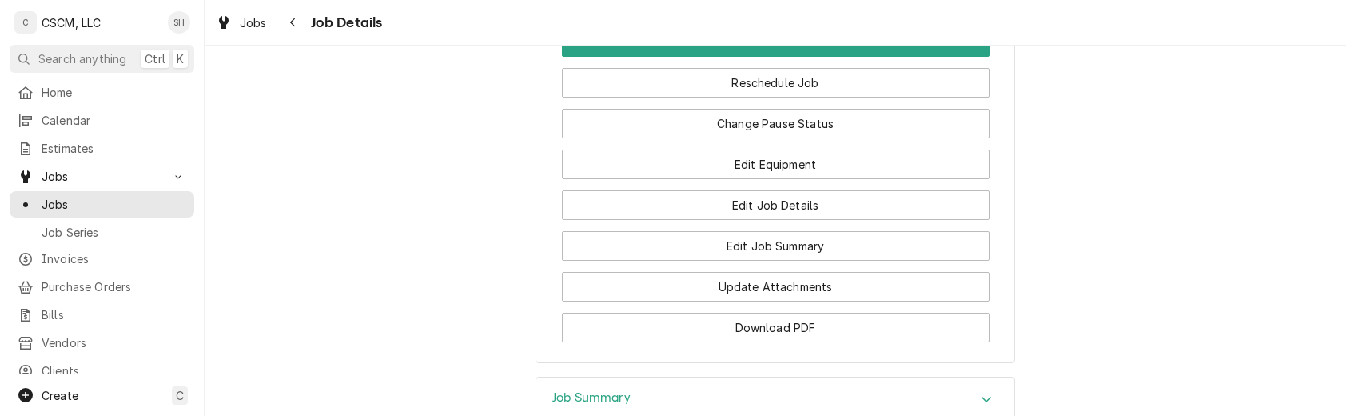
scroll to position [2127, 0]
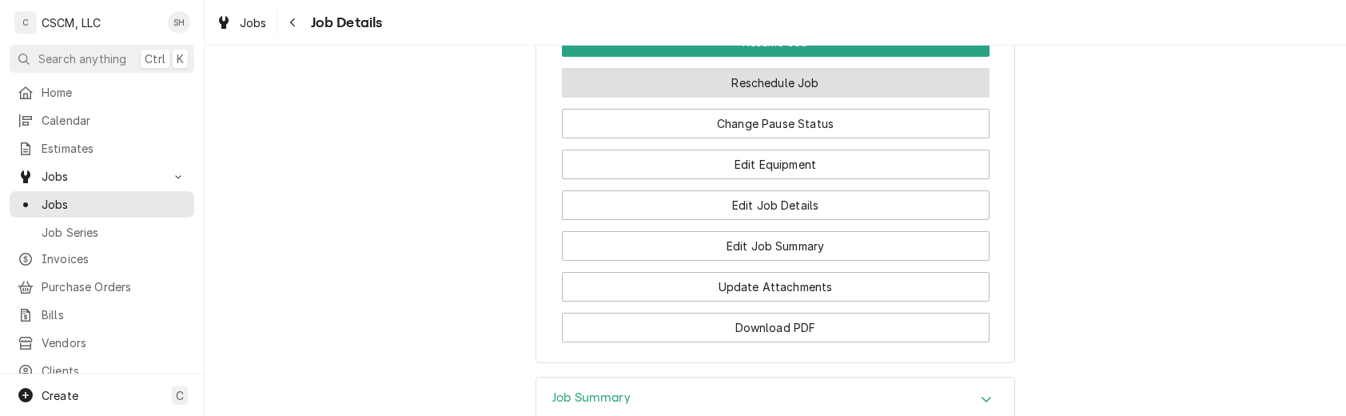
click at [683, 98] on button "Reschedule Job" at bounding box center [776, 83] width 428 height 30
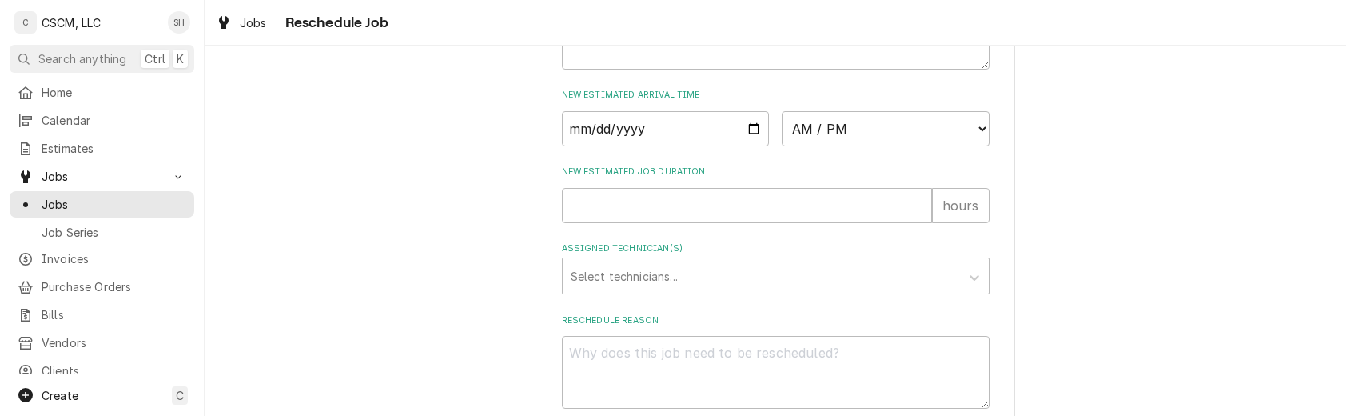
scroll to position [748, 0]
click at [736, 143] on input "Date" at bounding box center [666, 125] width 208 height 35
type textarea "x"
type input "[DATE]"
click at [855, 143] on select "AM / PM 6:00 AM 6:15 AM 6:30 AM 6:45 AM 7:00 AM 7:15 AM 7:30 AM 7:45 AM 8:00 AM…" at bounding box center [886, 125] width 208 height 35
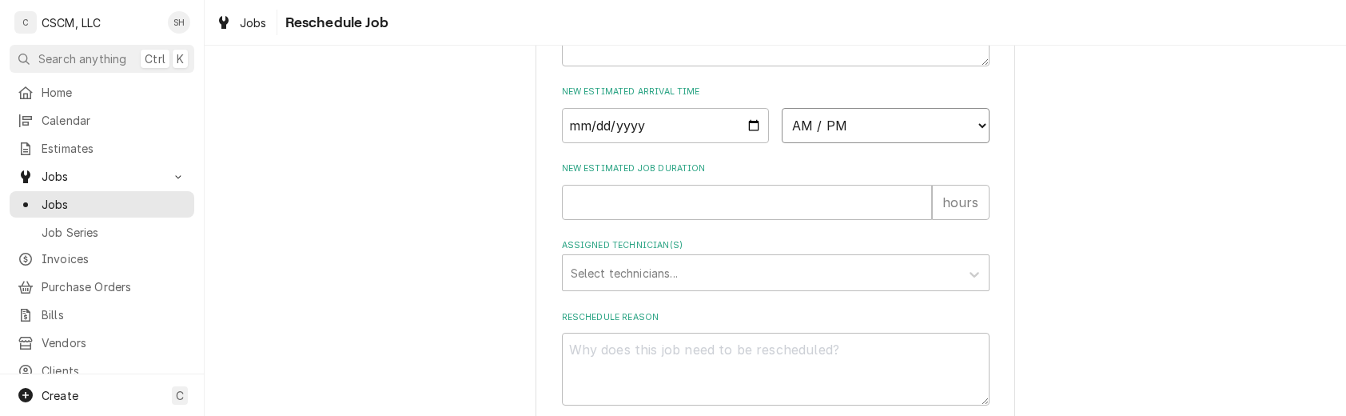
select select "12:00:00"
click at [782, 126] on select "AM / PM 6:00 AM 6:15 AM 6:30 AM 6:45 AM 7:00 AM 7:15 AM 7:30 AM 7:45 AM 8:00 AM…" at bounding box center [886, 125] width 208 height 35
click at [685, 220] on input "New Estimated Job Duration" at bounding box center [747, 202] width 370 height 35
type textarea "x"
type input "1"
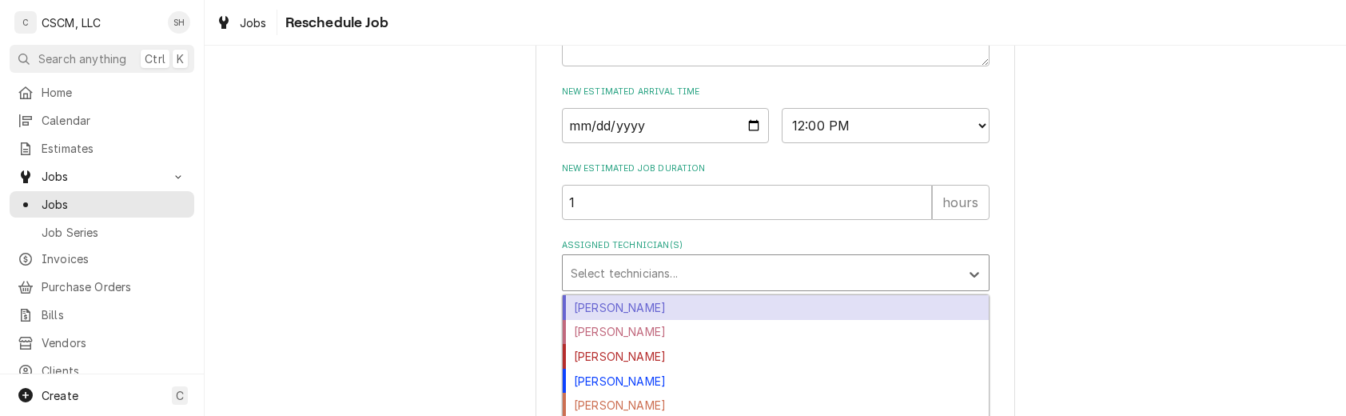
click at [672, 287] on div "Assigned Technician(s)" at bounding box center [761, 272] width 381 height 29
click at [660, 320] on div "Chris Lynch" at bounding box center [776, 307] width 426 height 25
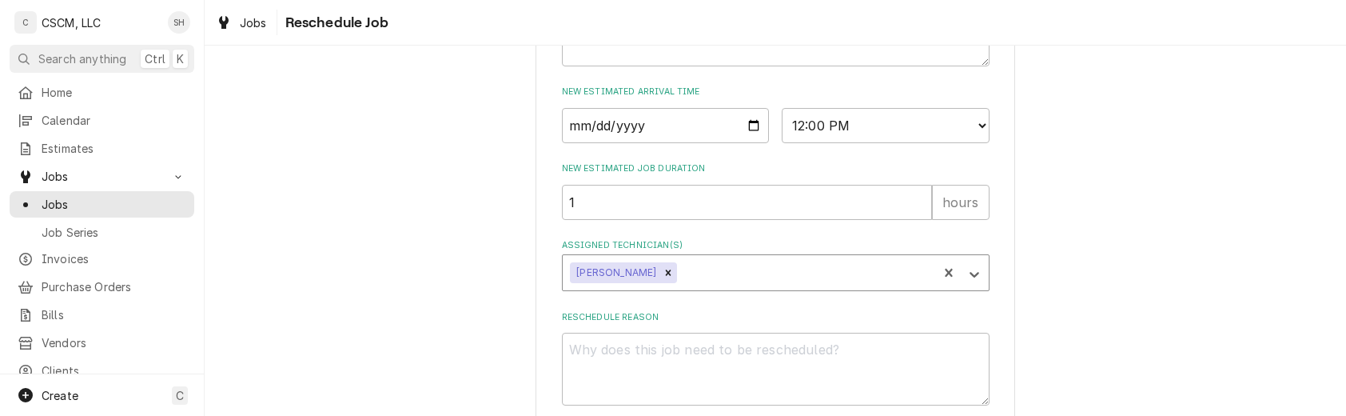
scroll to position [822, 0]
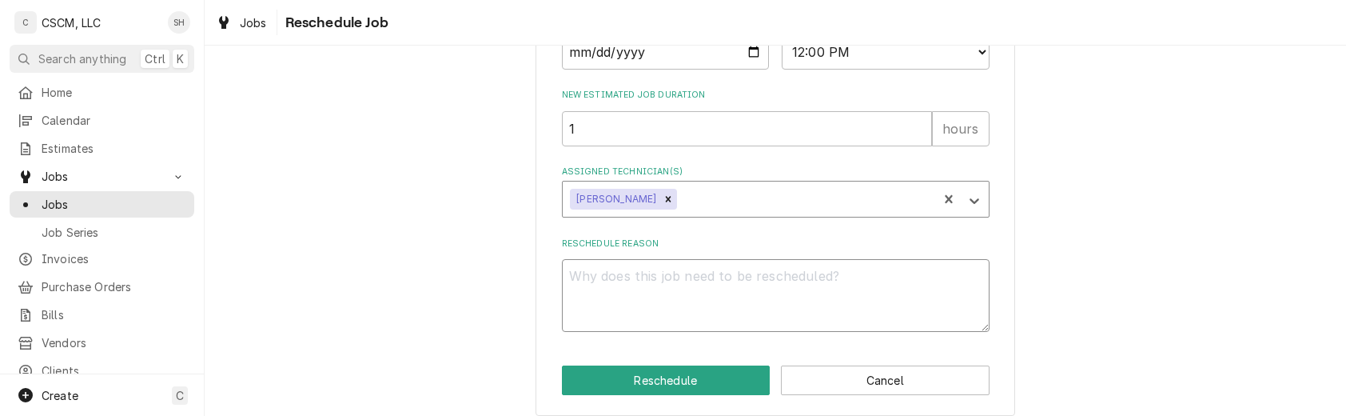
click at [720, 316] on textarea "Reschedule Reason" at bounding box center [776, 295] width 428 height 73
type textarea "x"
type textarea "p"
type textarea "x"
type textarea "pa"
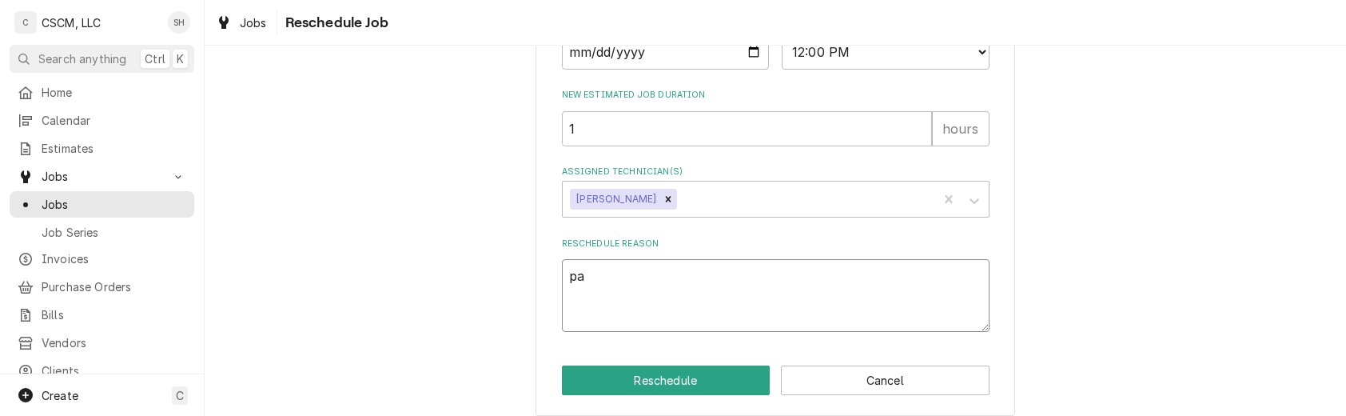
type textarea "x"
type textarea "par"
type textarea "x"
type textarea "part"
type textarea "x"
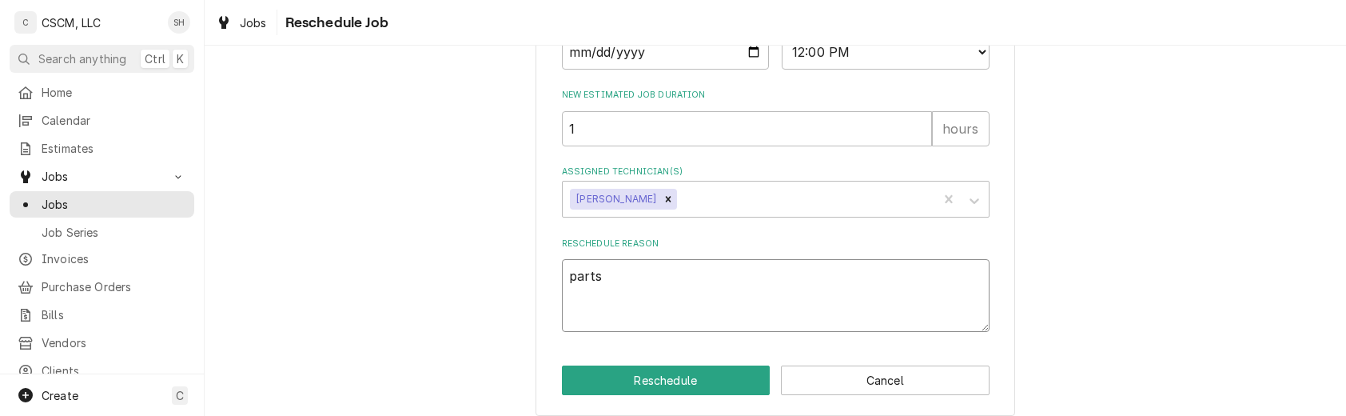
type textarea "parts"
type textarea "x"
type textarea "parts o"
type textarea "x"
type textarea "parts ov"
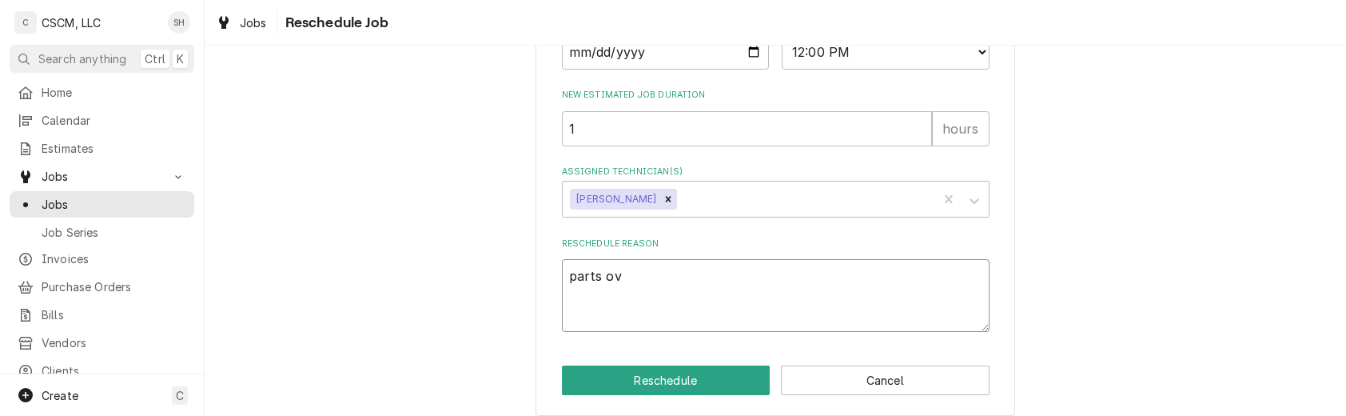
type textarea "x"
type textarea "parts ove"
type textarea "x"
type textarea "parts over"
type textarea "x"
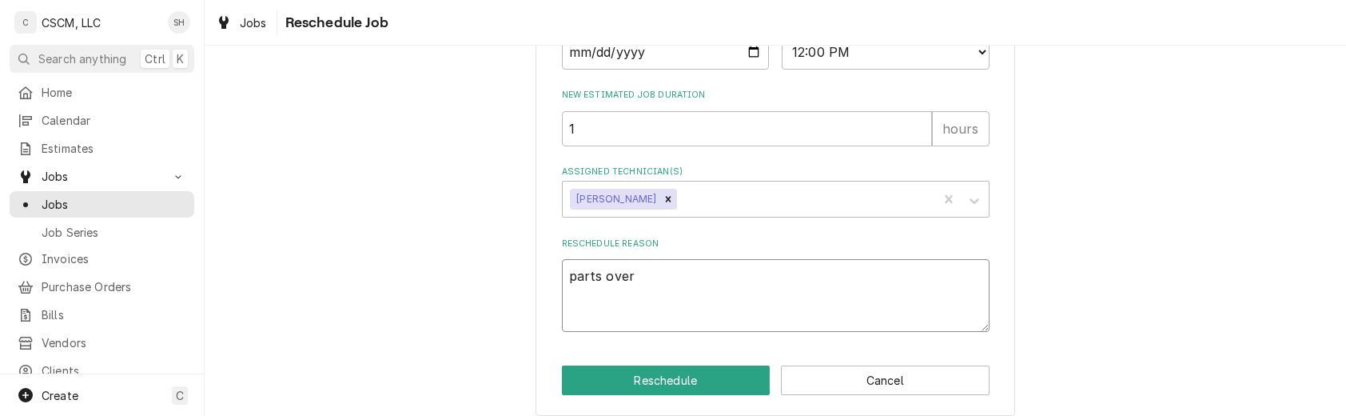
type textarea "parts overn"
type textarea "x"
type textarea "parts overni"
type textarea "x"
type textarea "parts overnig"
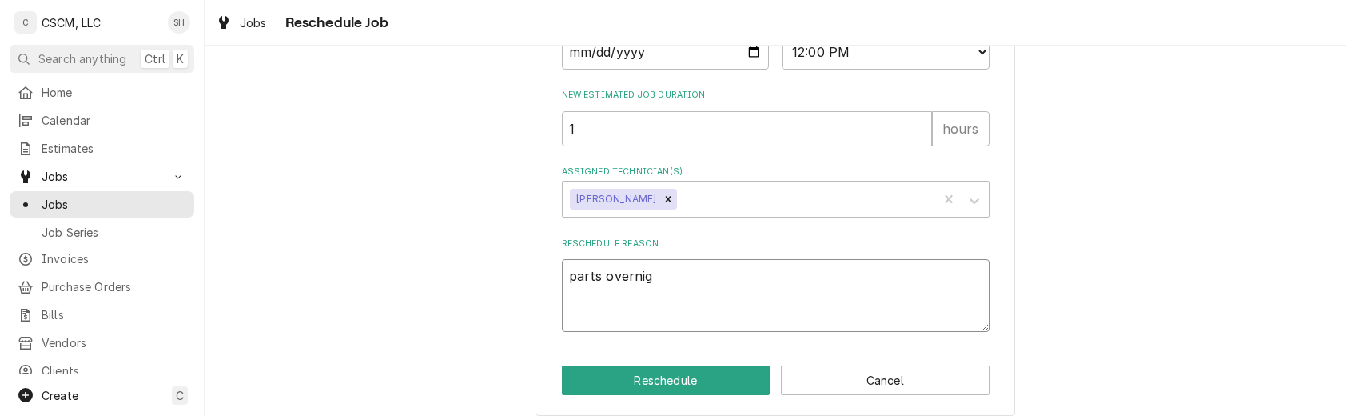
type textarea "x"
type textarea "parts overnight"
type textarea "x"
type textarea "parts overnights"
type textarea "x"
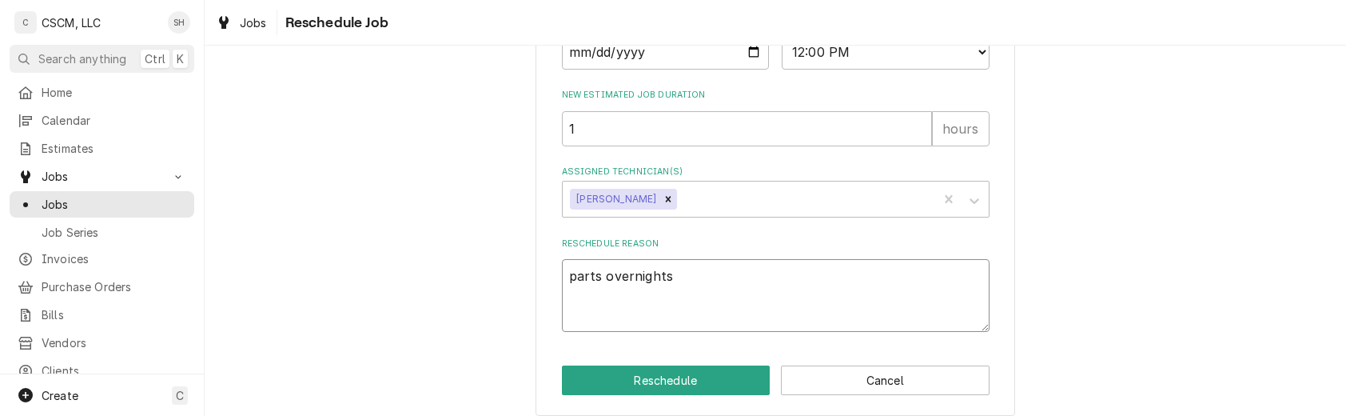
type textarea "parts overnight"
type textarea "x"
type textarea "parts overnighte"
type textarea "x"
type textarea "parts overnighted"
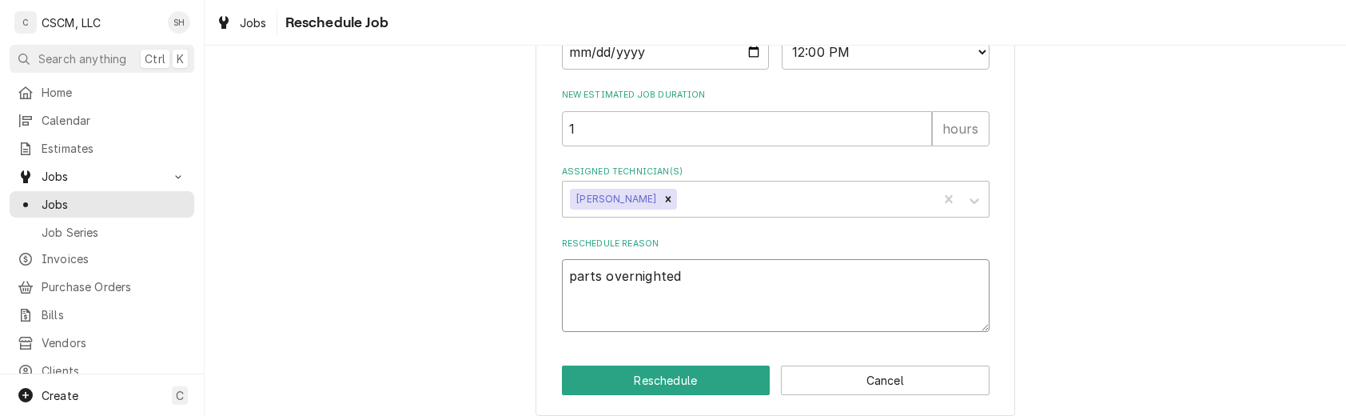
type textarea "x"
type textarea "parts overnighted,"
type textarea "x"
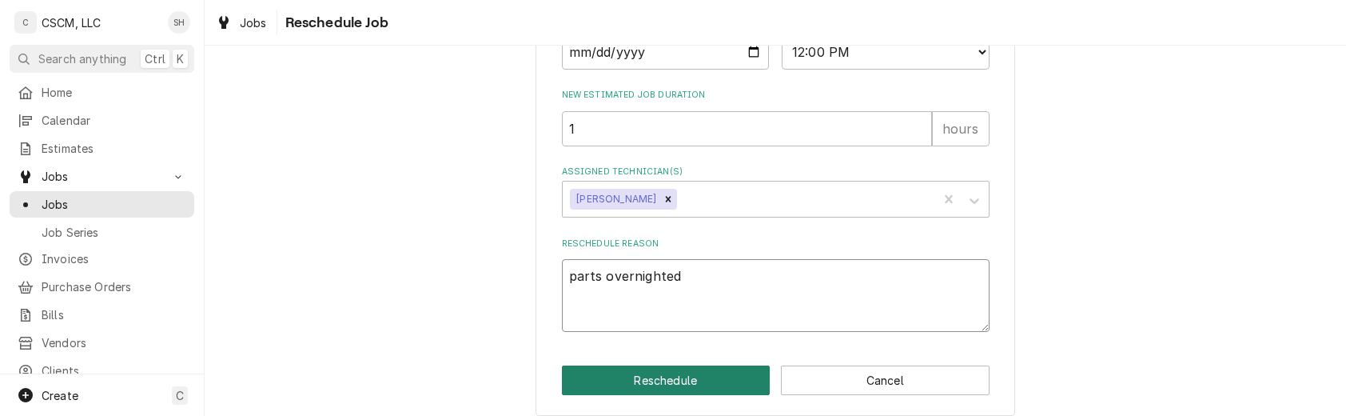
type textarea "parts overnighted"
click at [660, 384] on button "Reschedule" at bounding box center [666, 380] width 209 height 30
type textarea "x"
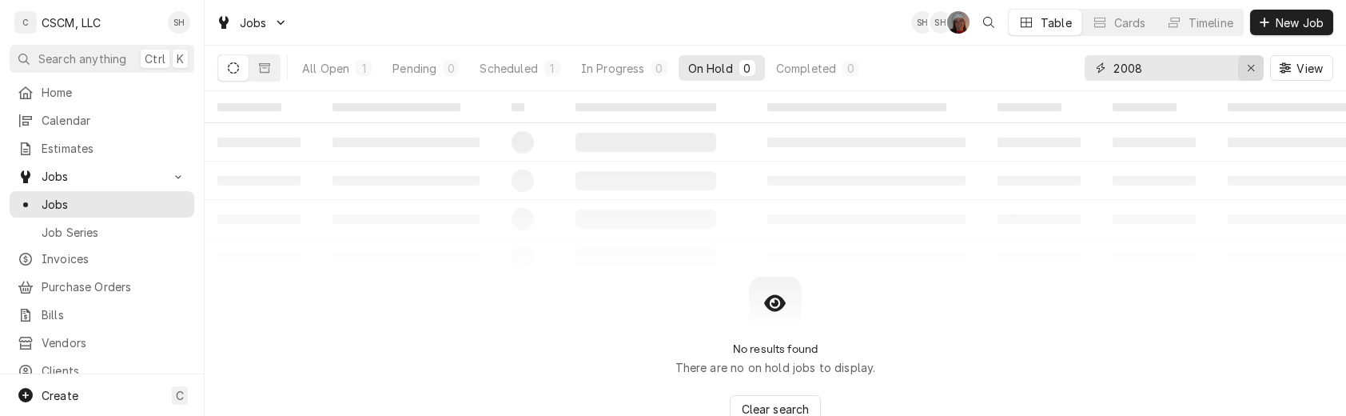
click at [1258, 67] on button "Erase input" at bounding box center [1251, 68] width 26 height 26
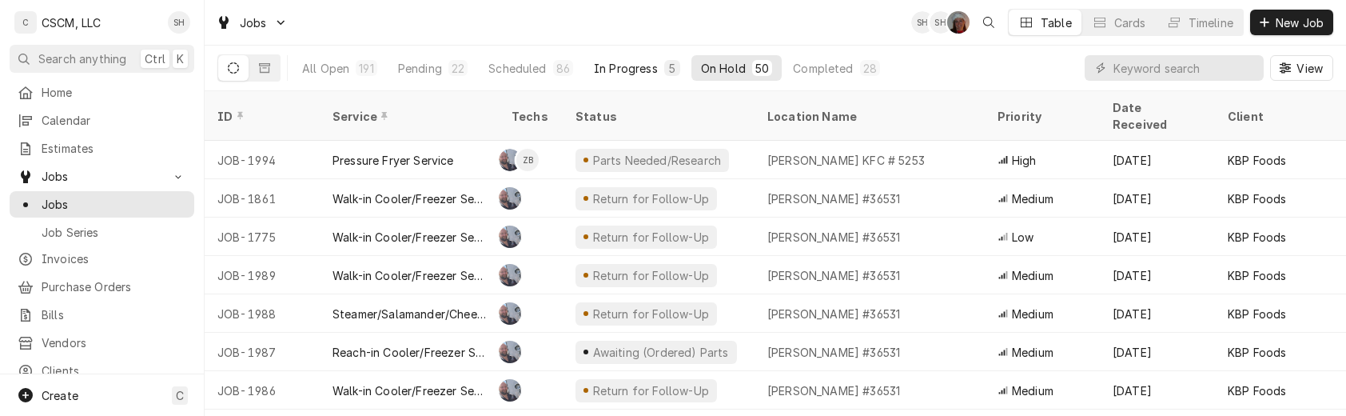
click at [635, 72] on div "In Progress" at bounding box center [626, 68] width 64 height 17
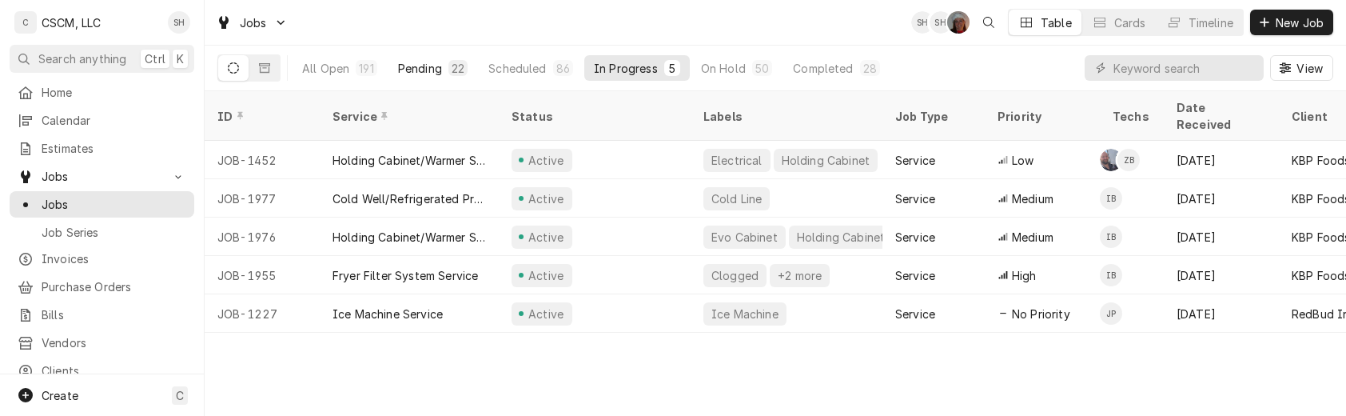
click at [426, 79] on button "Pending 22" at bounding box center [433, 68] width 89 height 26
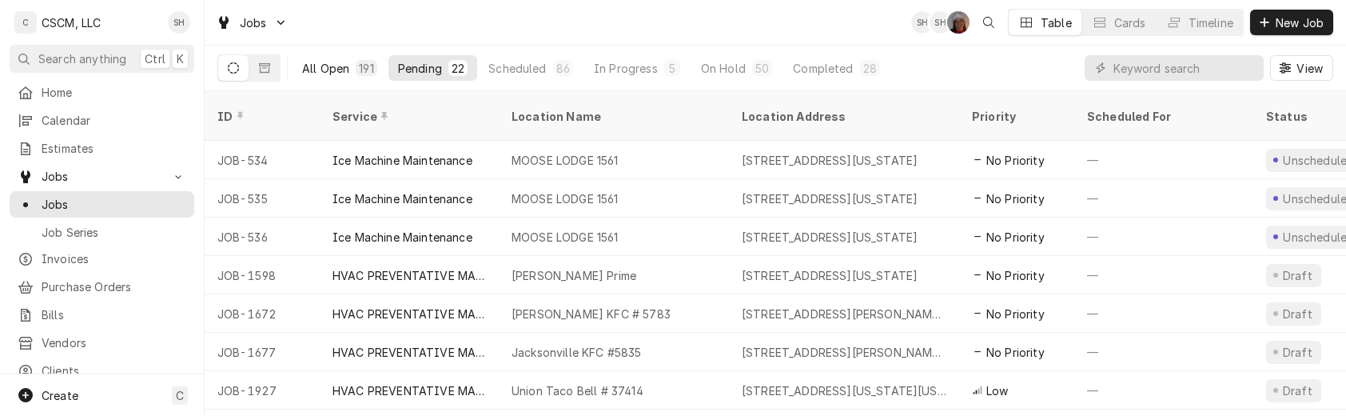
click at [350, 76] on button "All Open 191" at bounding box center [340, 68] width 94 height 26
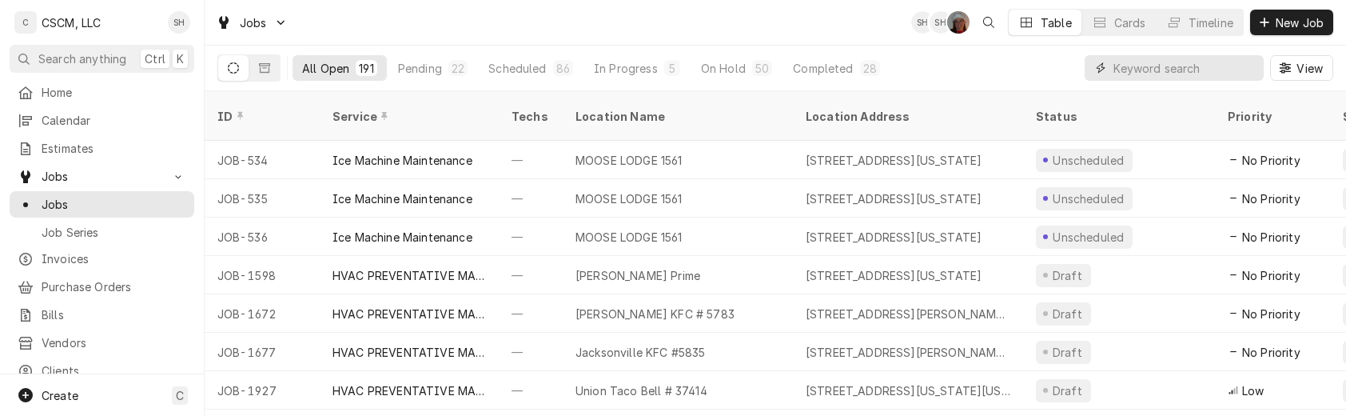
click at [1164, 73] on input "Dynamic Content Wrapper" at bounding box center [1185, 68] width 142 height 26
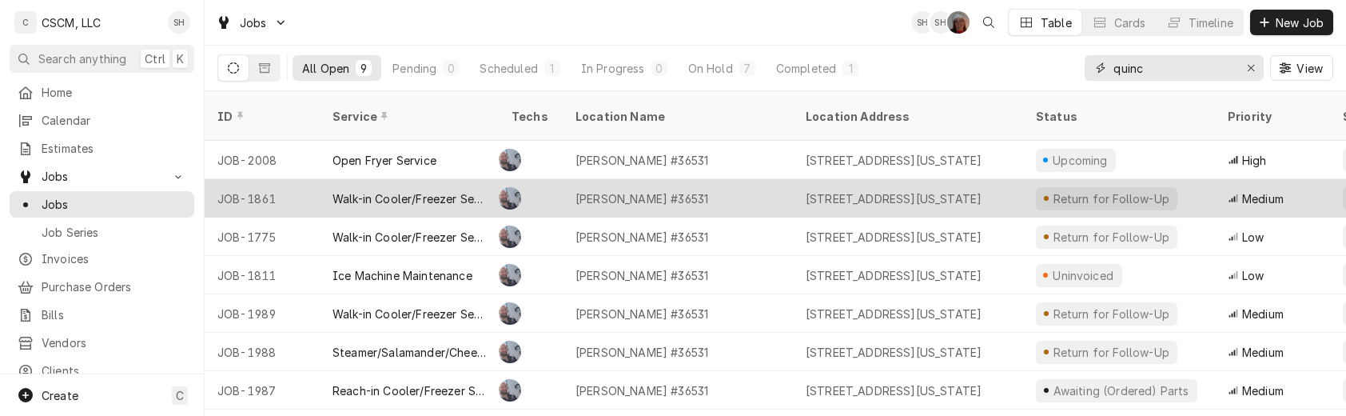
type input "quinc"
click at [971, 179] on div "3828 Broadway St, Quincy, Illinois 62301" at bounding box center [908, 198] width 230 height 38
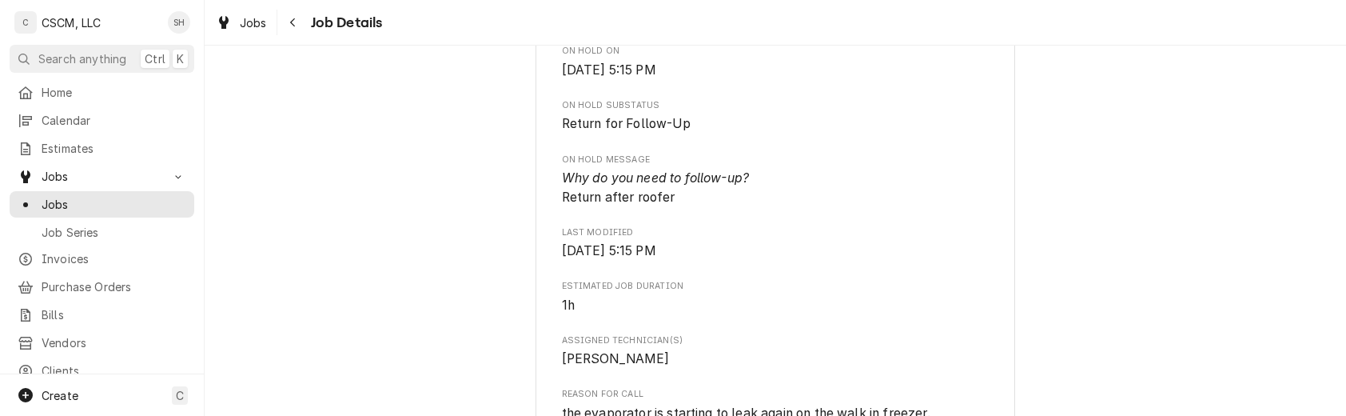
scroll to position [951, 0]
click at [281, 15] on button "Navigate back" at bounding box center [294, 23] width 26 height 26
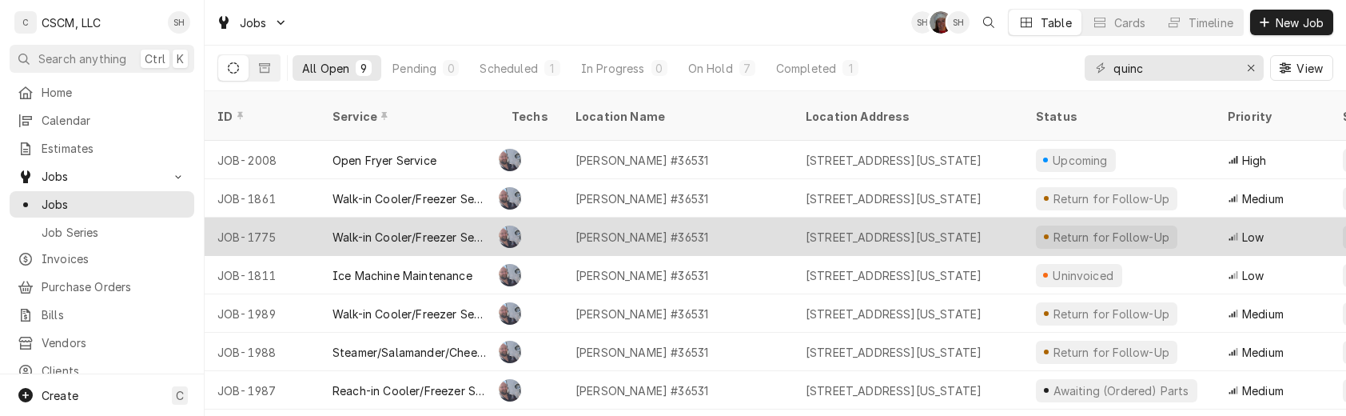
click at [1099, 229] on div "Return for Follow-Up" at bounding box center [1111, 237] width 120 height 17
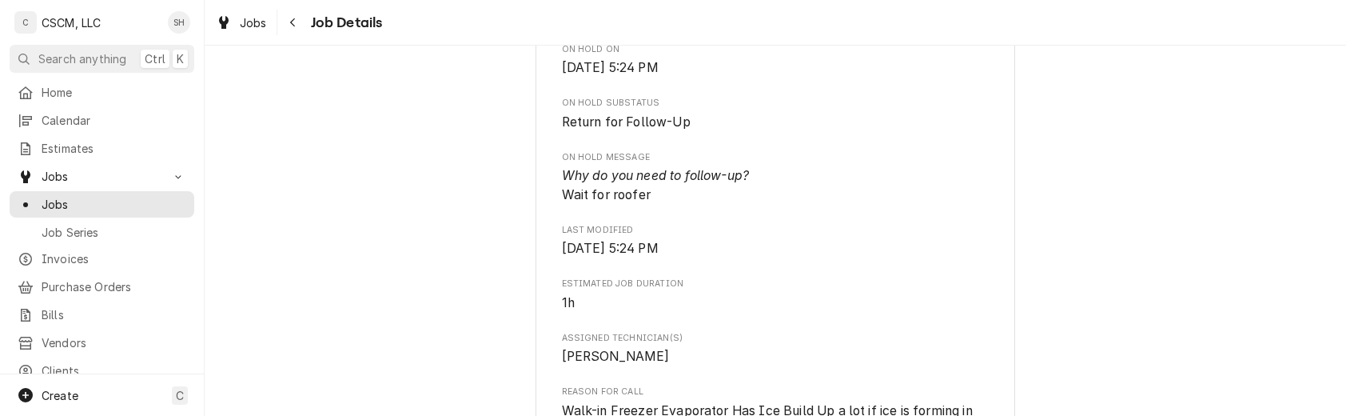
scroll to position [1105, 0]
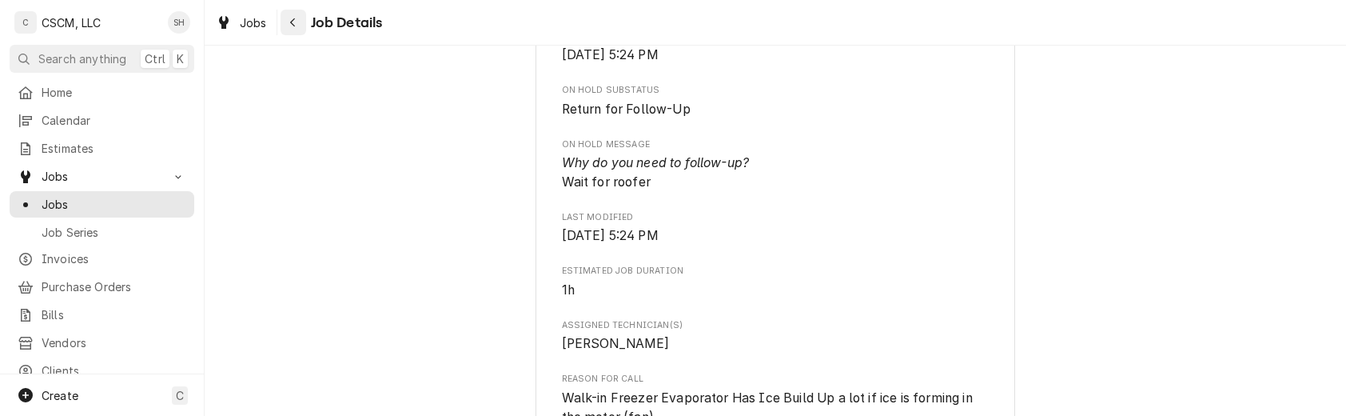
click at [294, 19] on icon "Navigate back" at bounding box center [292, 22] width 7 height 11
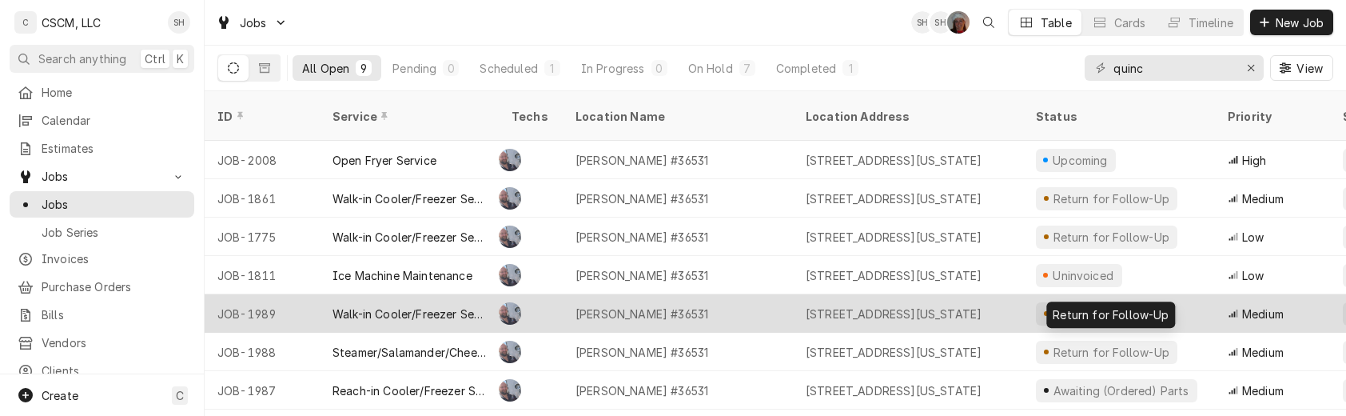
click at [1078, 305] on div "Return for Follow-Up" at bounding box center [1111, 313] width 120 height 17
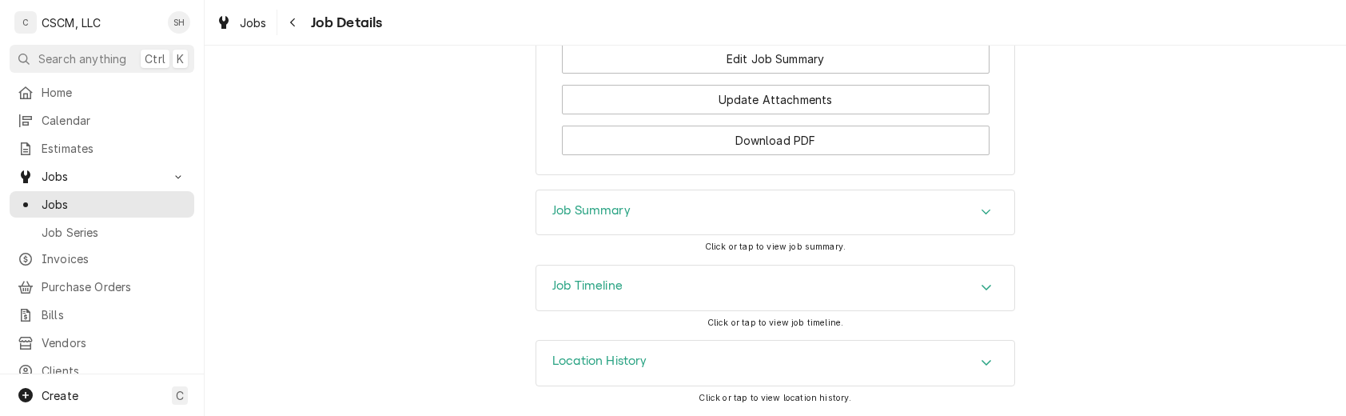
scroll to position [1861, 0]
click at [582, 220] on div "Job Summary" at bounding box center [591, 212] width 78 height 19
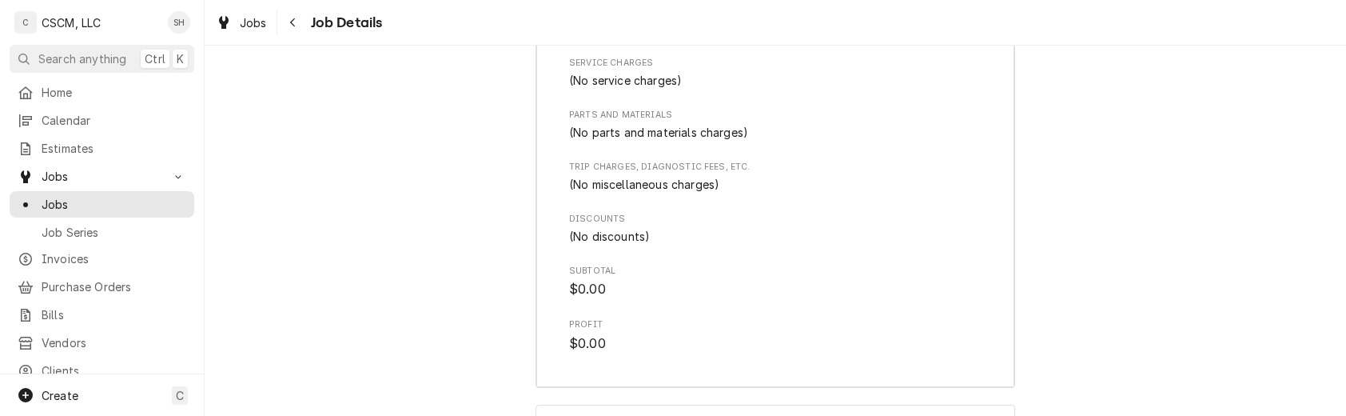
scroll to position [2467, 0]
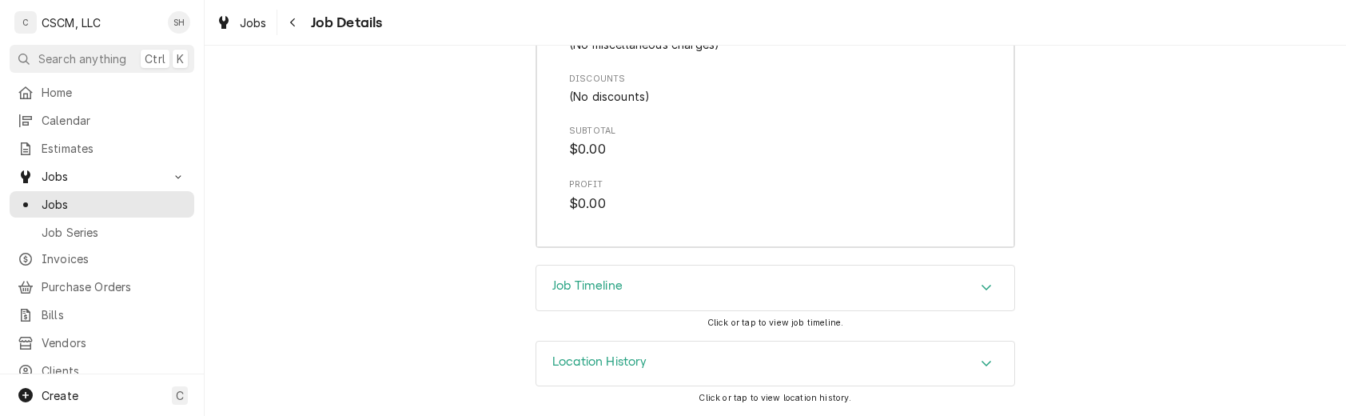
click at [593, 297] on div "Job Timeline" at bounding box center [775, 287] width 478 height 45
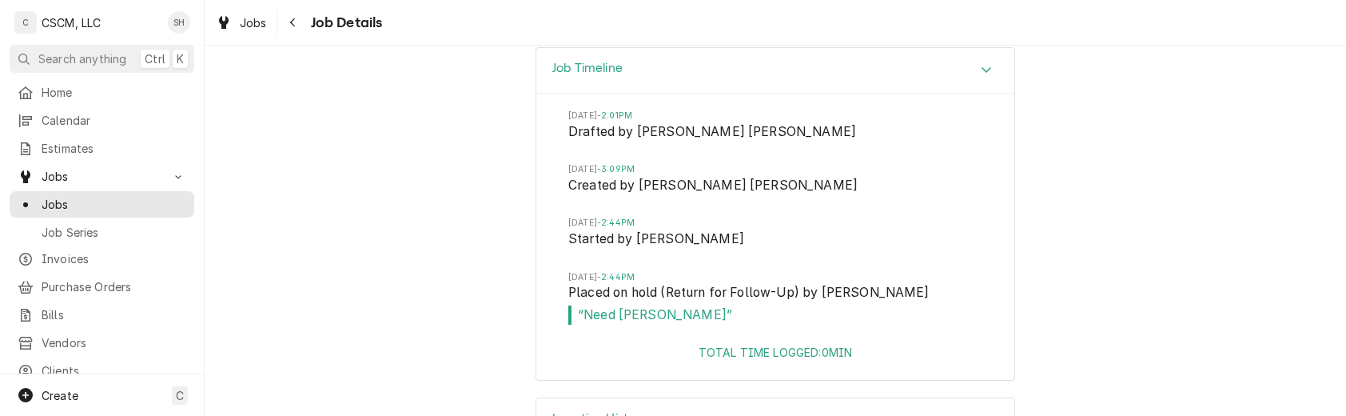
scroll to position [2741, 0]
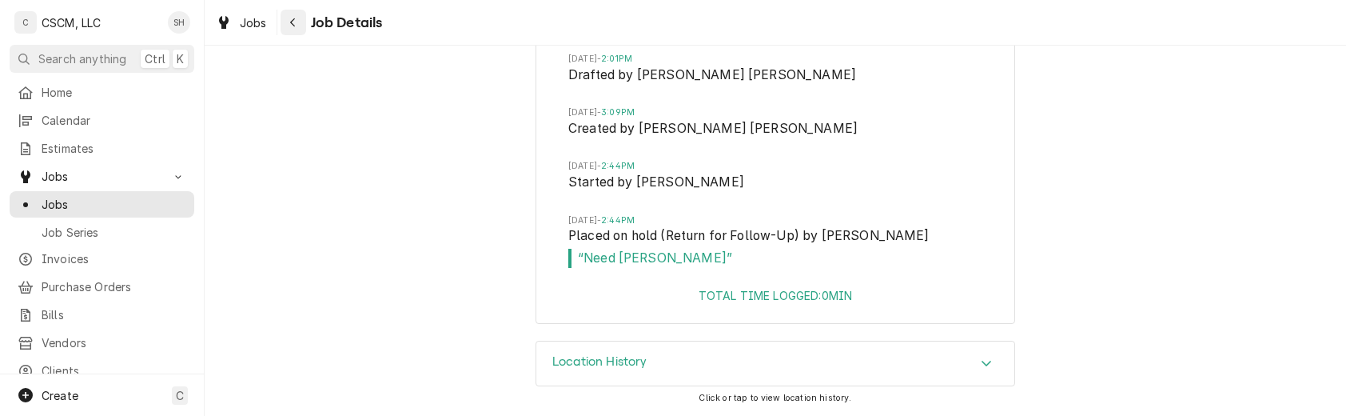
click at [292, 18] on icon "Navigate back" at bounding box center [292, 22] width 7 height 11
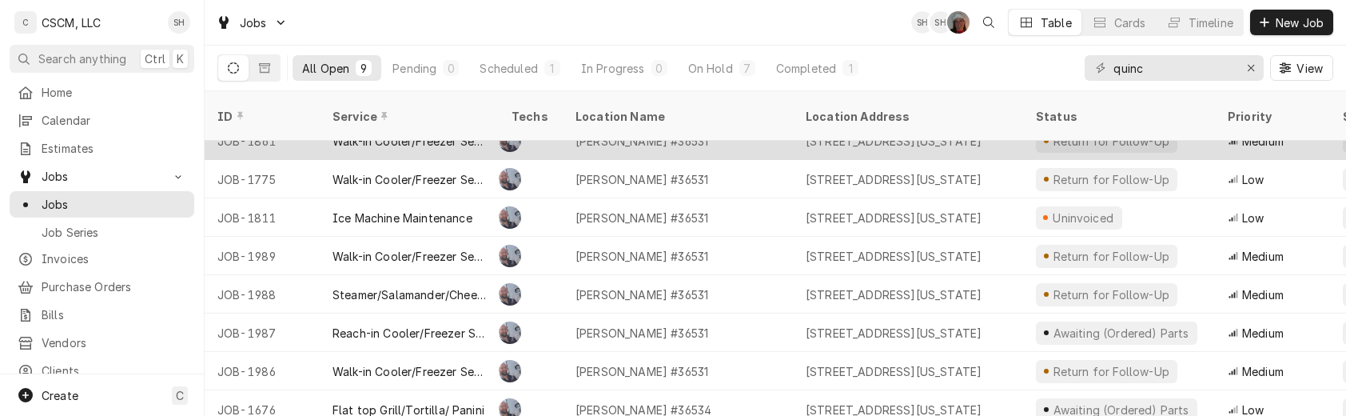
scroll to position [61, 0]
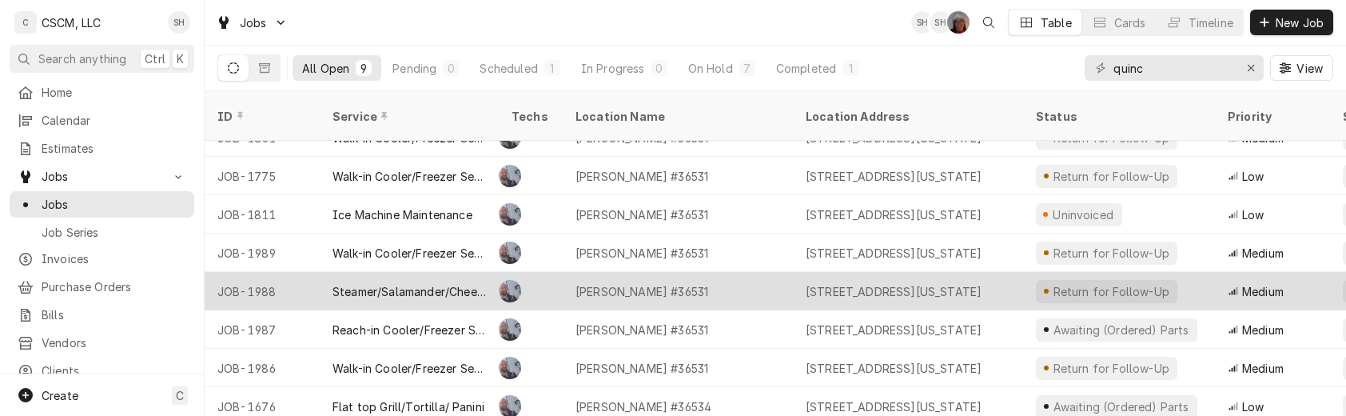
click at [541, 281] on td "CL" at bounding box center [531, 291] width 64 height 38
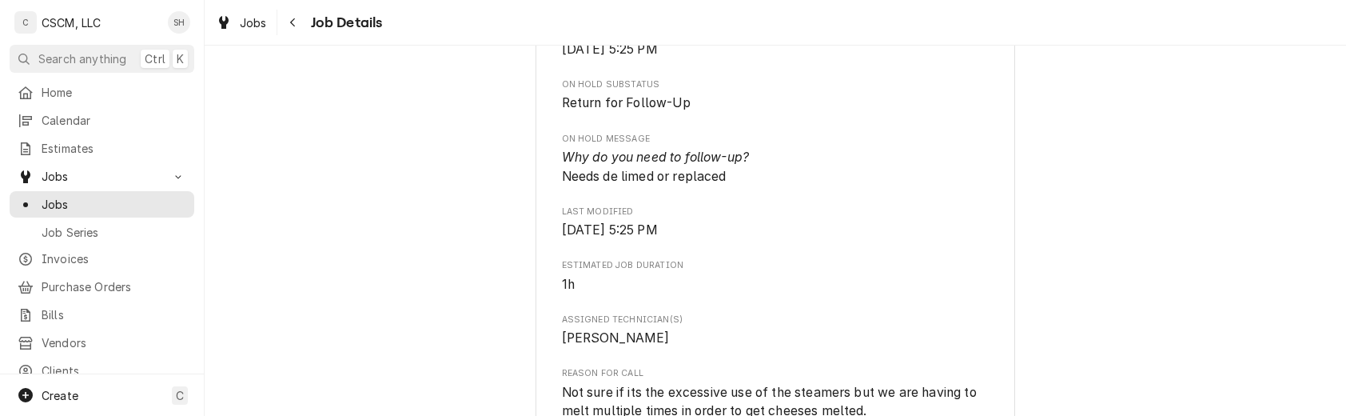
scroll to position [811, 0]
click at [301, 18] on button "Navigate back" at bounding box center [294, 23] width 26 height 26
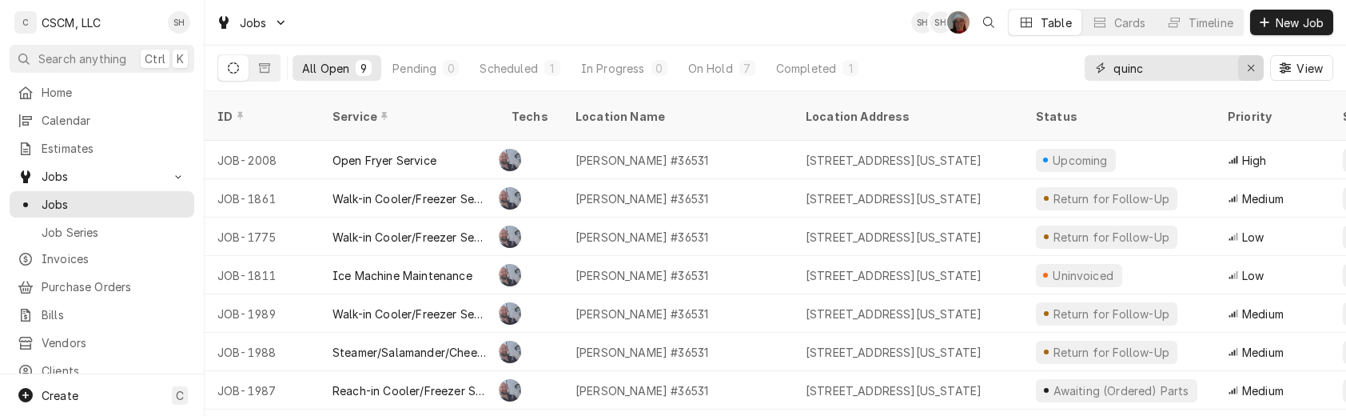
click at [1252, 66] on icon "Erase input" at bounding box center [1251, 67] width 9 height 11
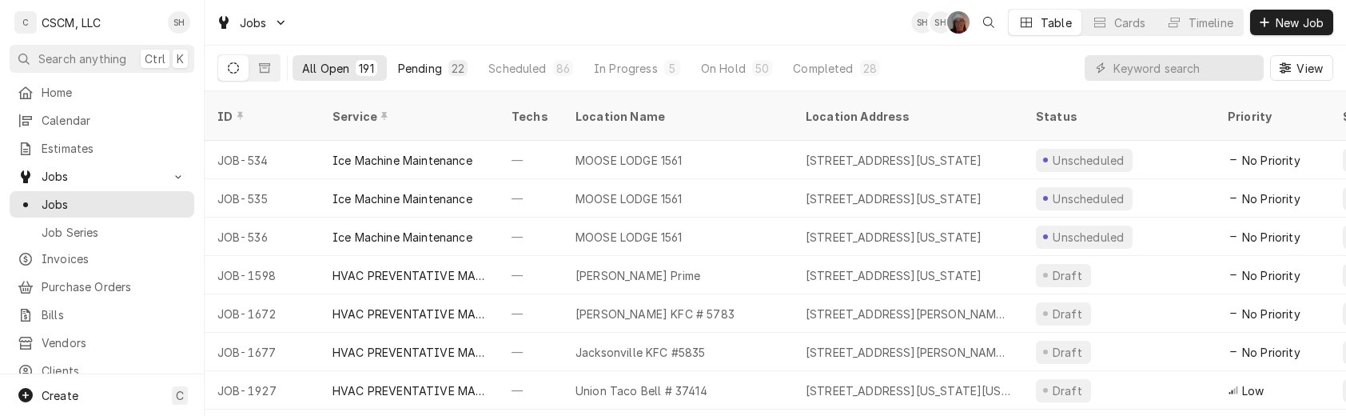
click at [411, 66] on div "Pending" at bounding box center [420, 68] width 44 height 17
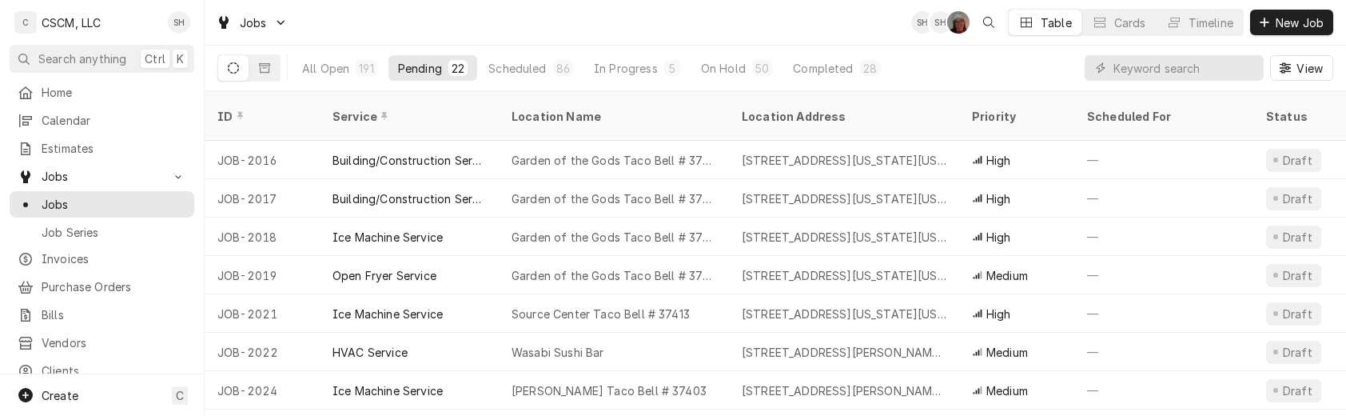
scroll to position [576, 0]
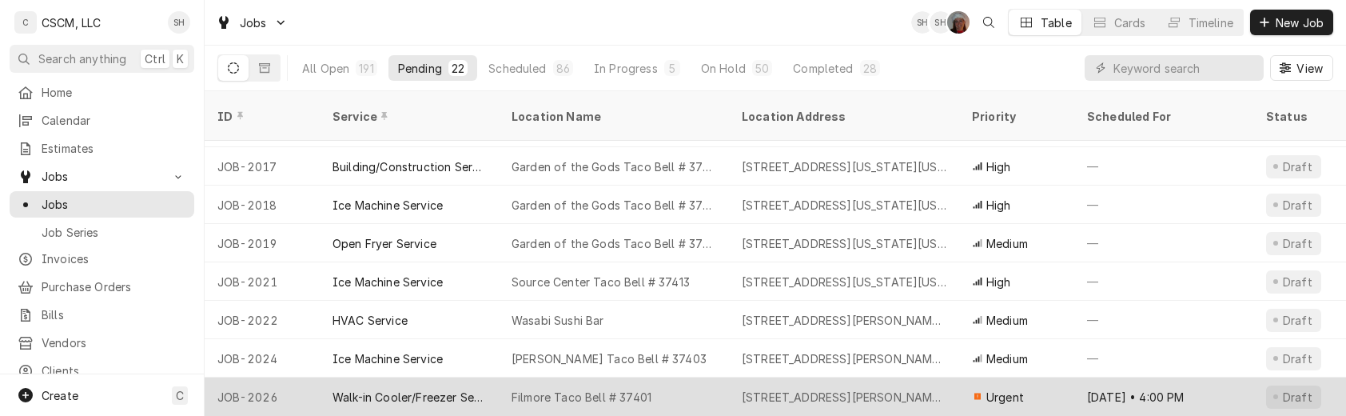
click at [551, 389] on div "Filmore Taco Bell # 37401" at bounding box center [582, 397] width 140 height 17
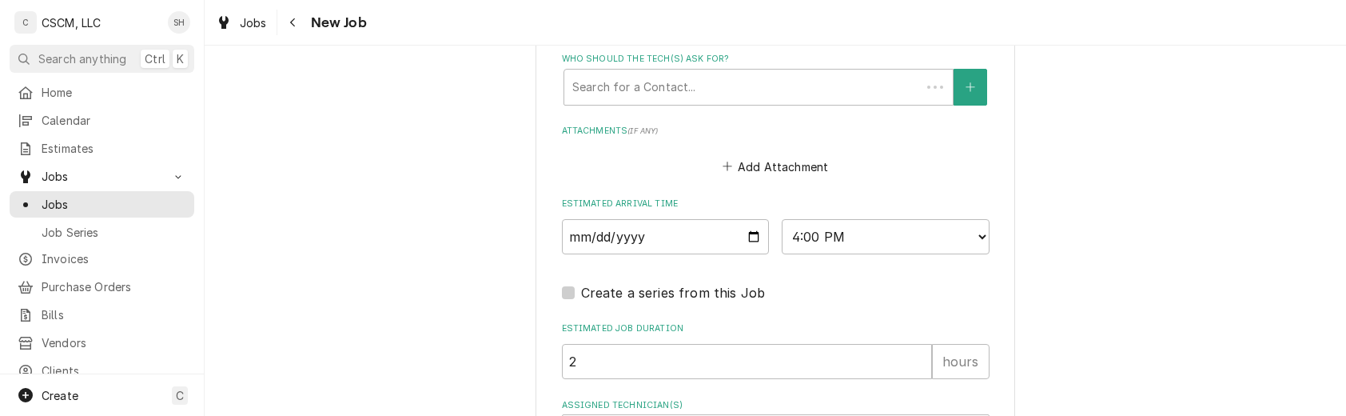
scroll to position [1568, 0]
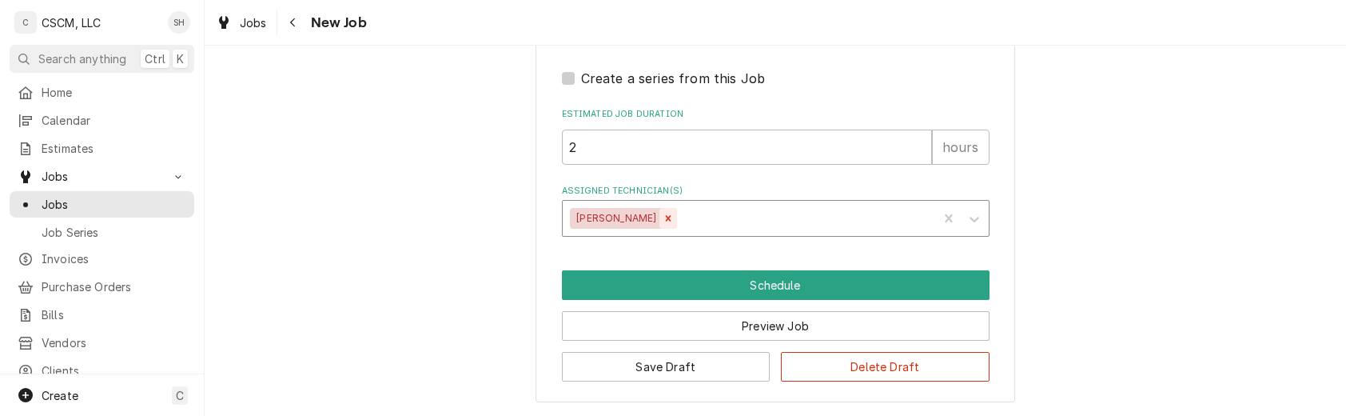
click at [666, 217] on icon "Remove Izaia Bain" at bounding box center [669, 218] width 6 height 6
type textarea "x"
type input "j"
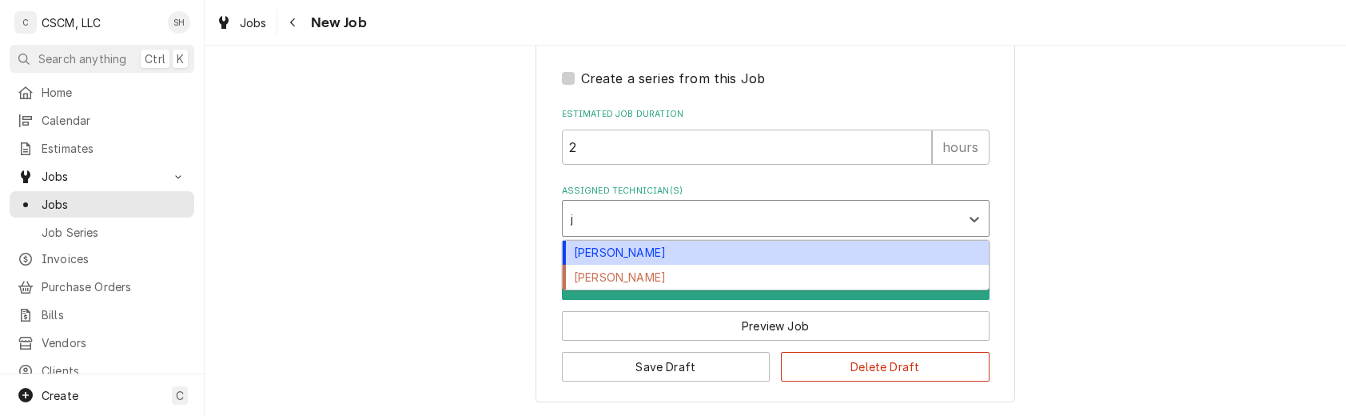
type textarea "x"
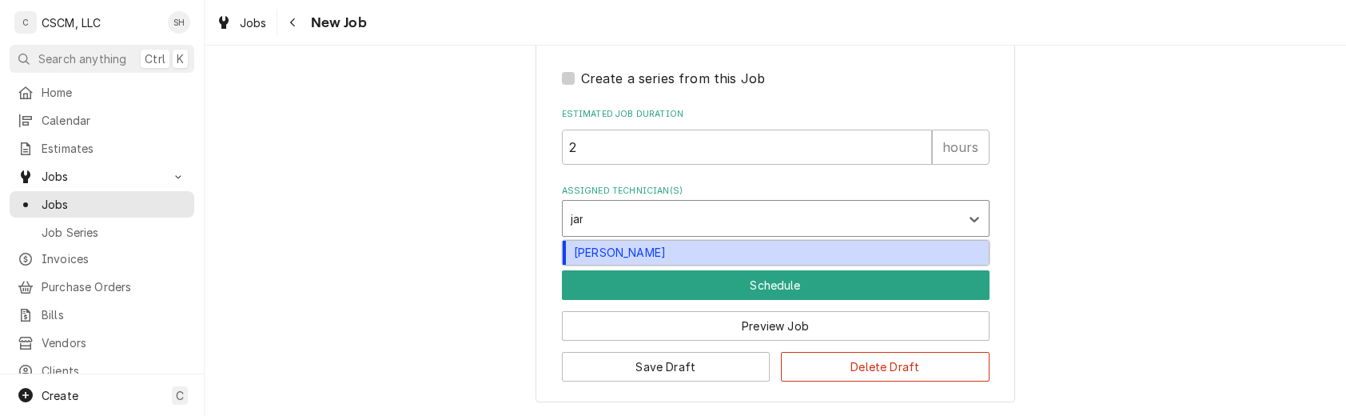
type input "jame"
click at [620, 253] on div "James Bain" at bounding box center [776, 253] width 426 height 25
type textarea "x"
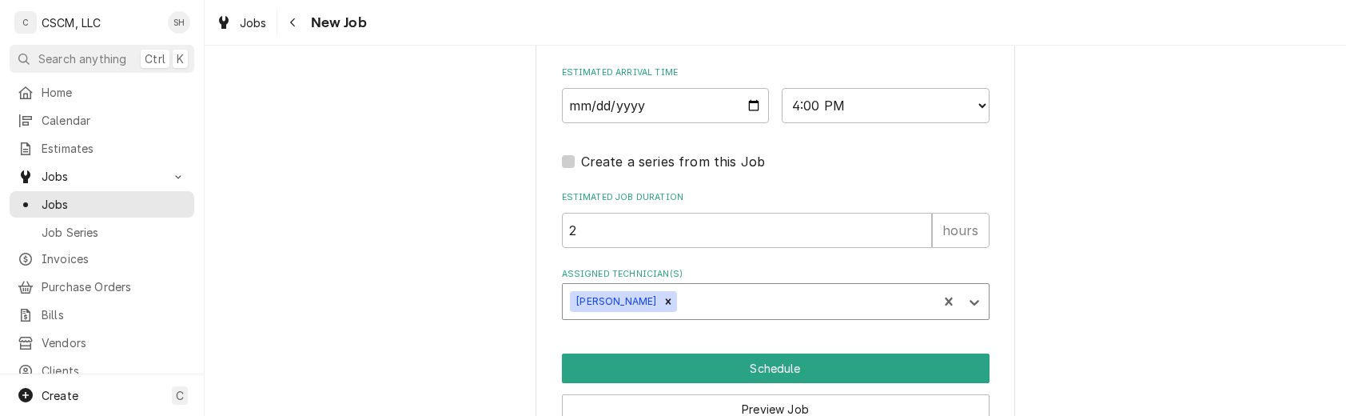
scroll to position [1478, 0]
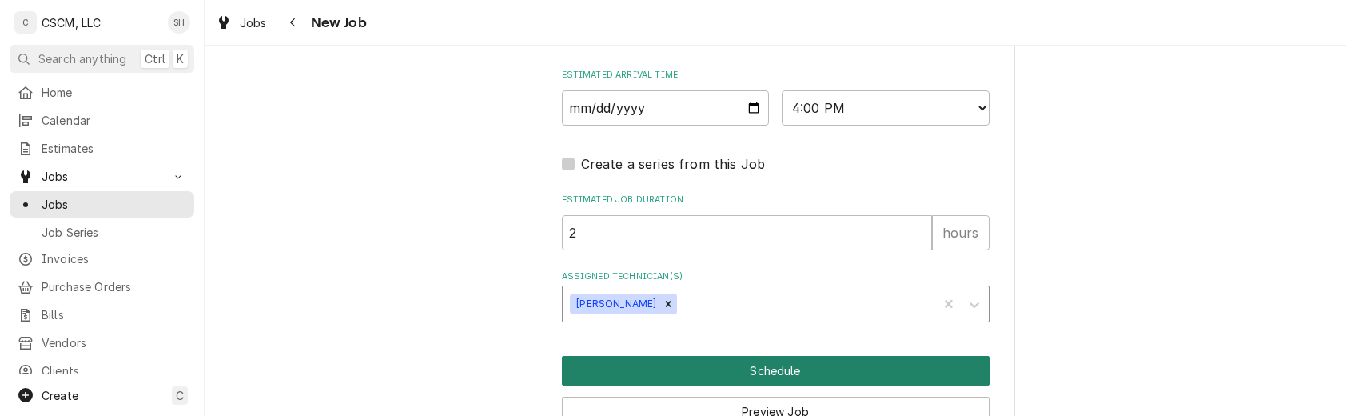
click at [766, 366] on button "Schedule" at bounding box center [776, 371] width 428 height 30
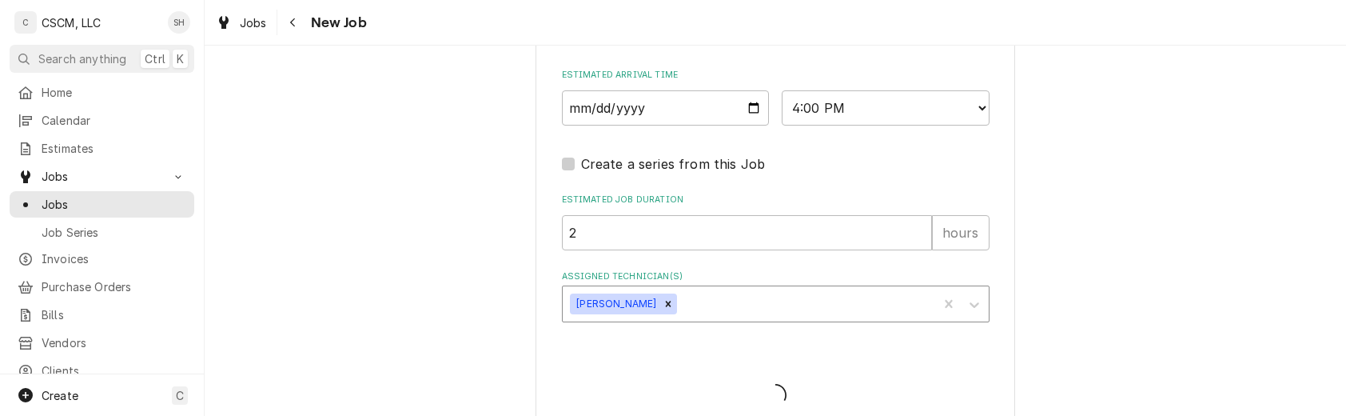
type textarea "x"
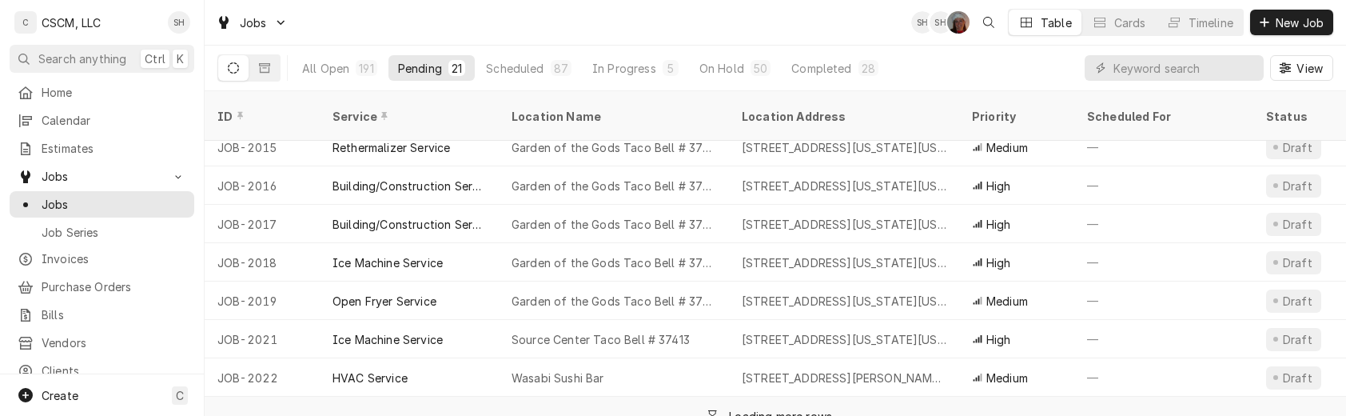
scroll to position [537, 0]
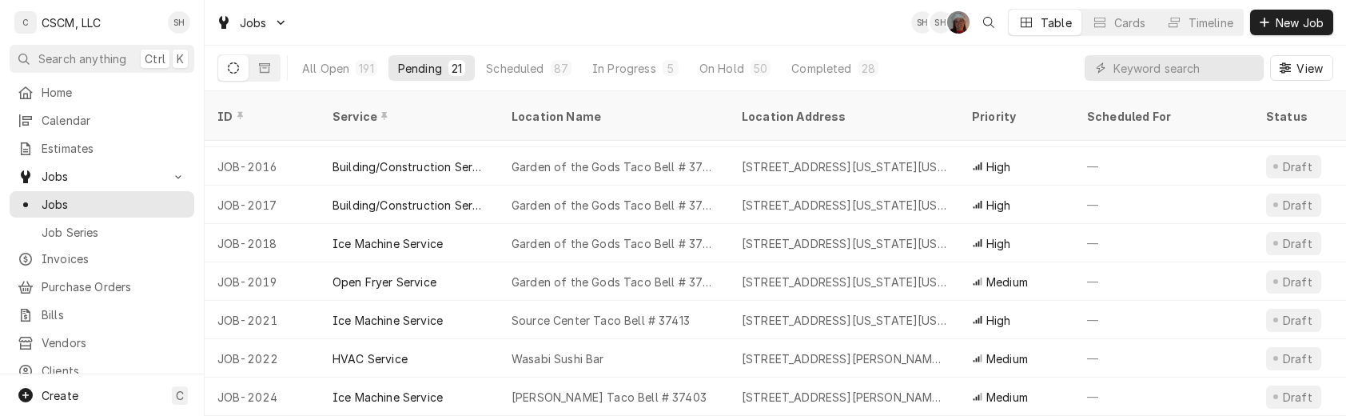
click at [596, 382] on div "McCulloch Taco Bell # 37403" at bounding box center [614, 396] width 230 height 38
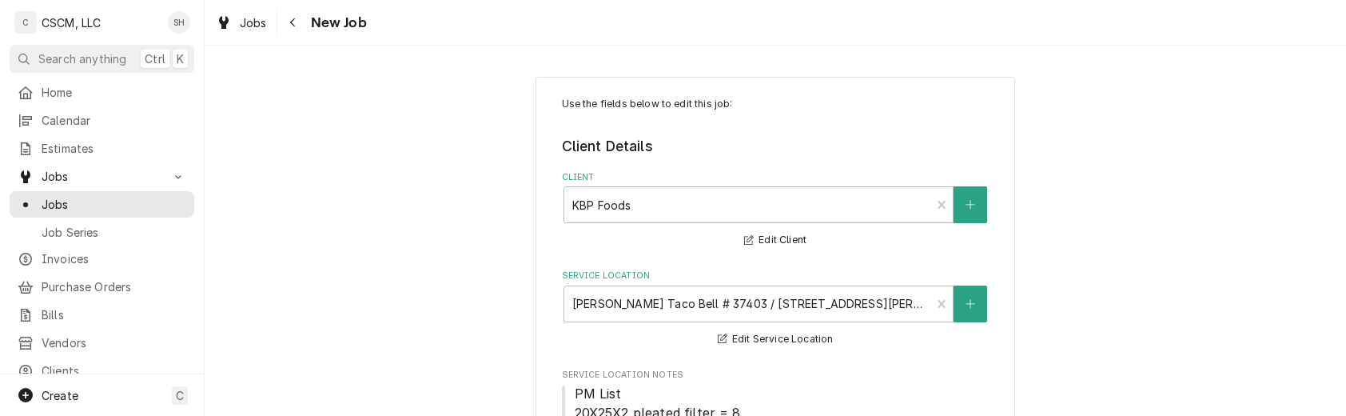
scroll to position [1709, 0]
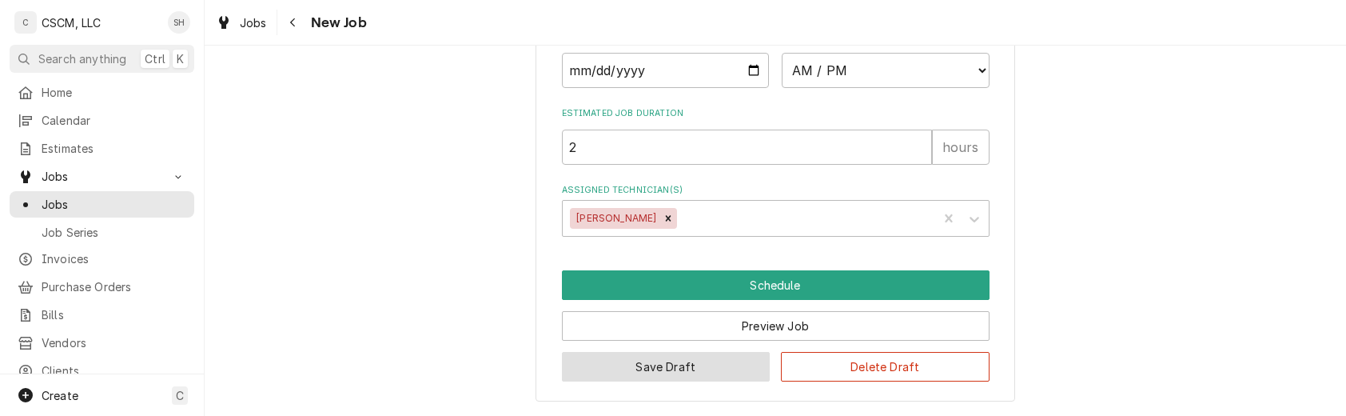
click at [624, 357] on button "Save Draft" at bounding box center [666, 367] width 209 height 30
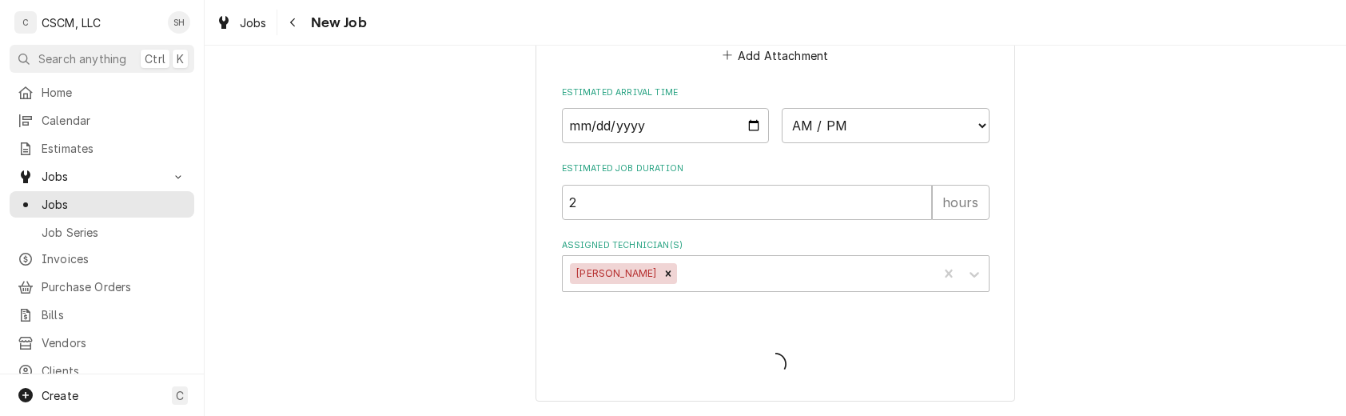
scroll to position [1651, 0]
type textarea "x"
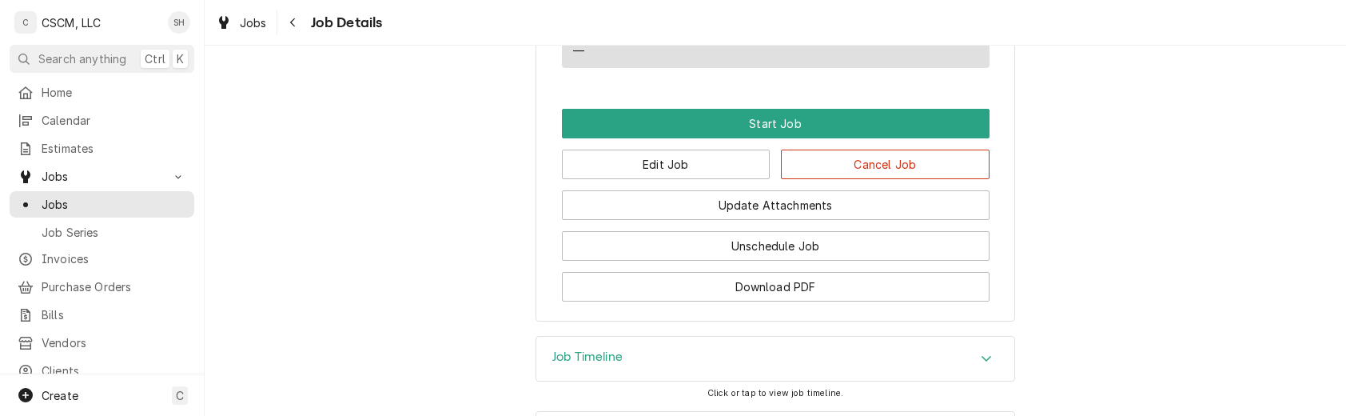
scroll to position [1372, 0]
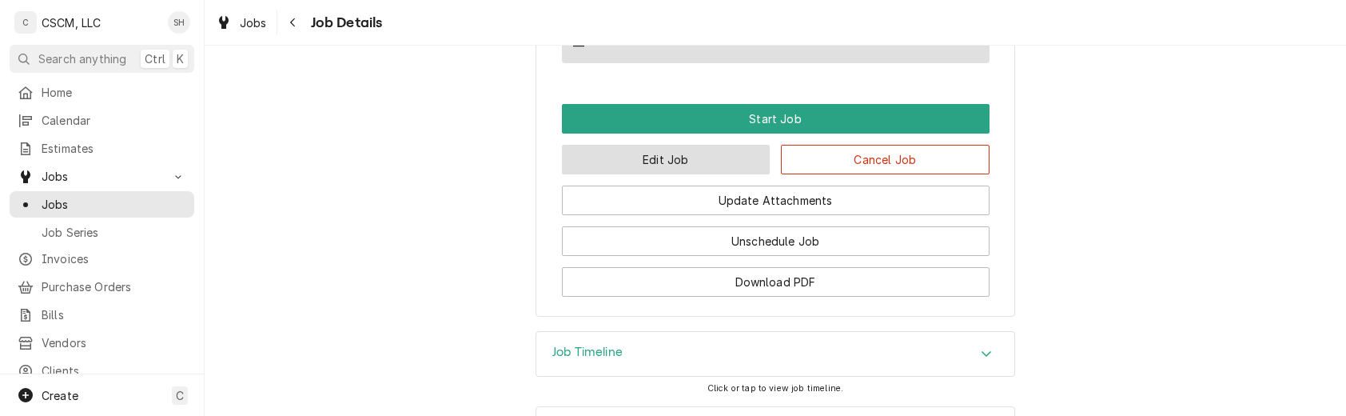
click at [654, 174] on button "Edit Job" at bounding box center [666, 160] width 209 height 30
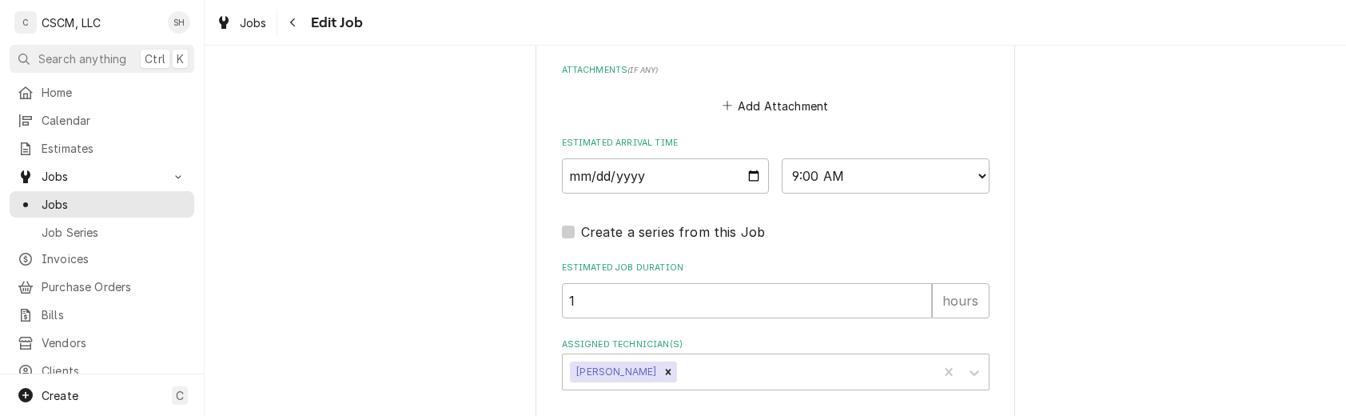
scroll to position [1673, 0]
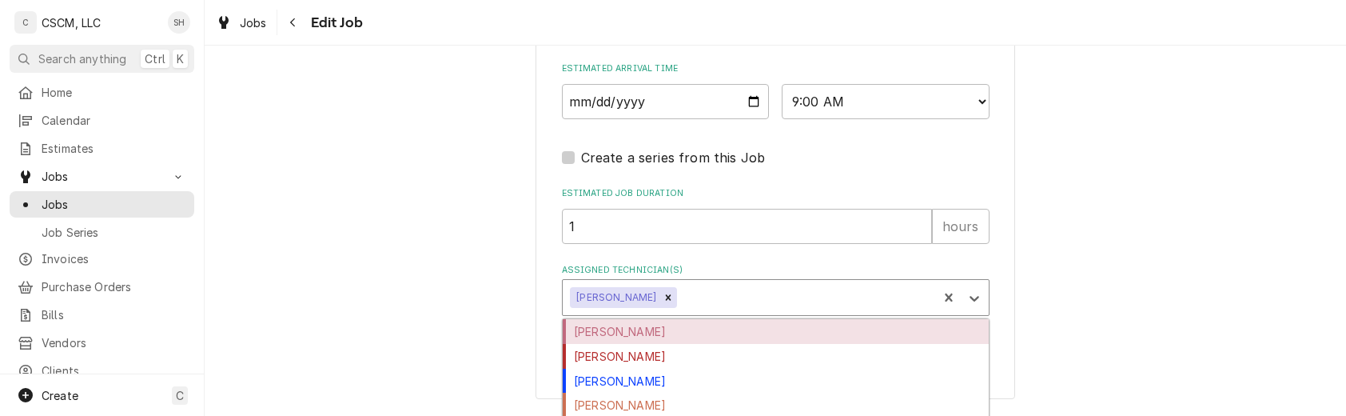
click at [684, 293] on div "Assigned Technician(s)" at bounding box center [804, 297] width 249 height 29
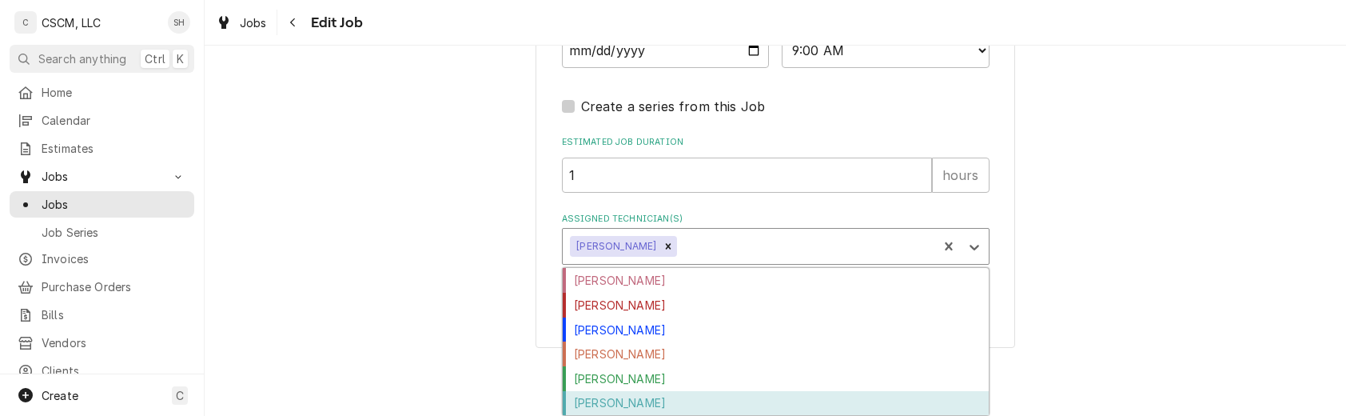
click at [667, 399] on div "[PERSON_NAME]" at bounding box center [776, 403] width 426 height 25
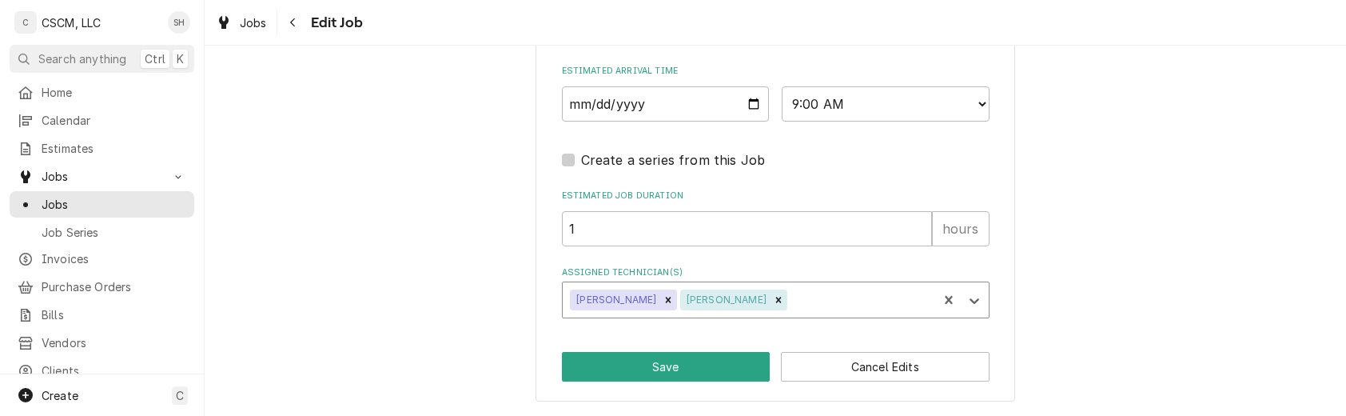
scroll to position [1673, 0]
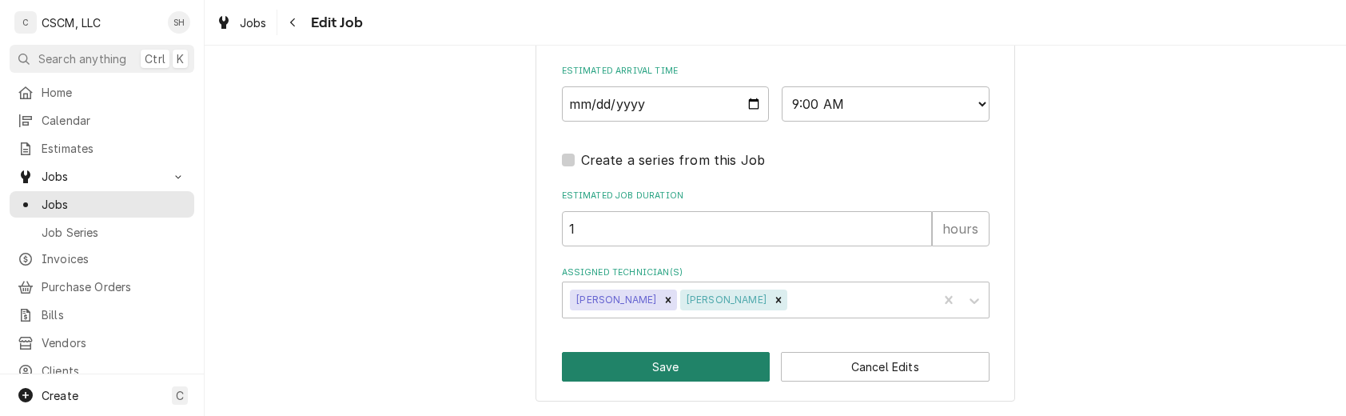
click at [676, 370] on button "Save" at bounding box center [666, 367] width 209 height 30
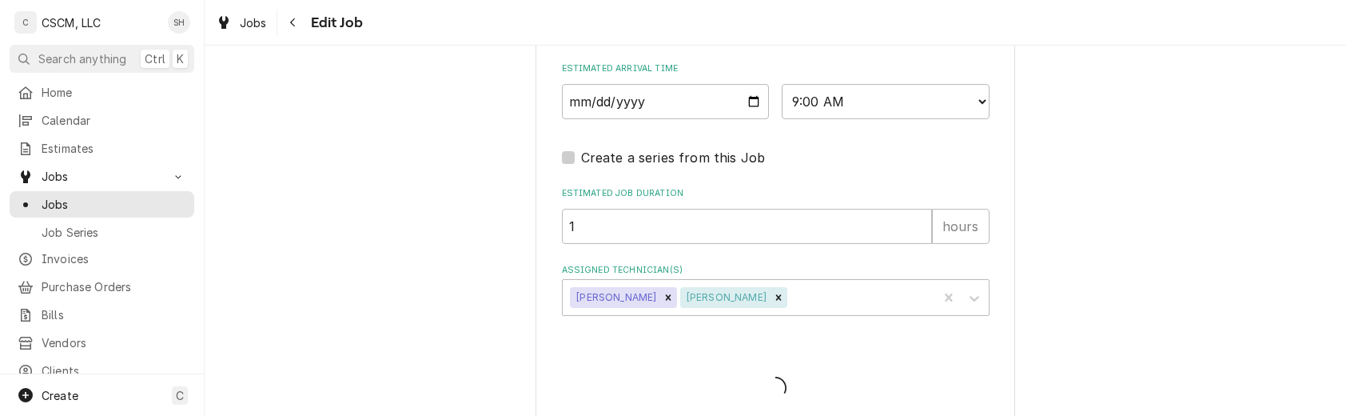
type textarea "x"
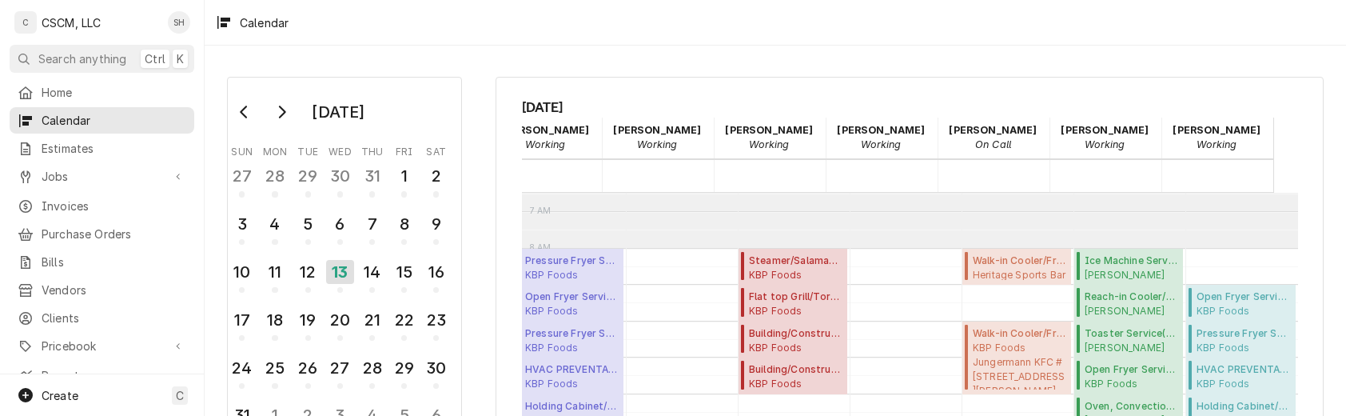
scroll to position [233, 90]
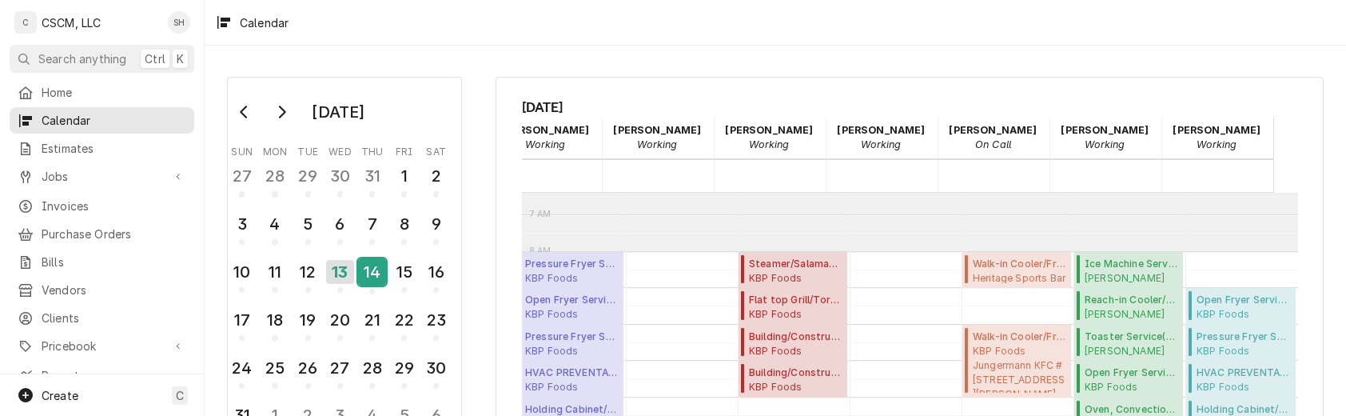
click at [371, 265] on div "14" at bounding box center [372, 271] width 28 height 27
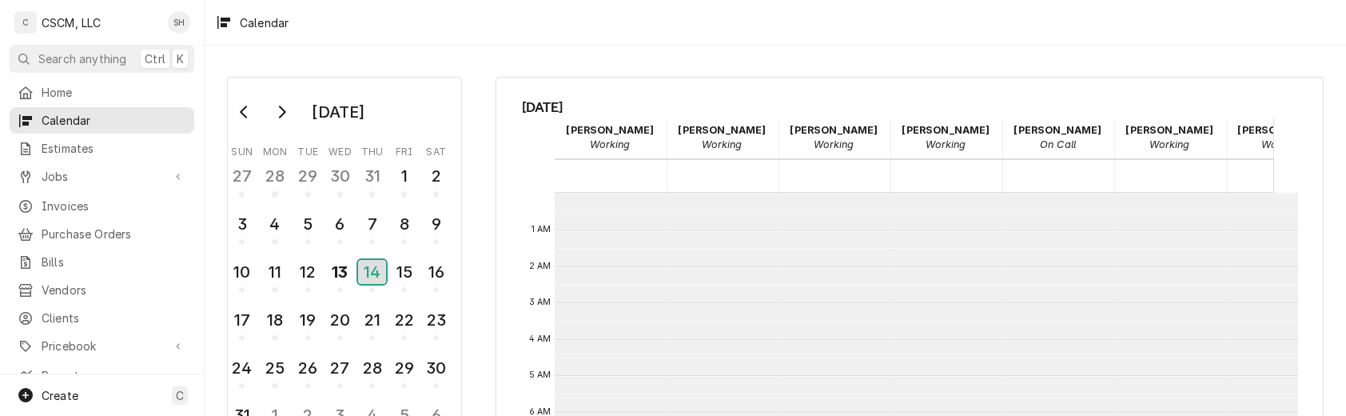
scroll to position [291, 0]
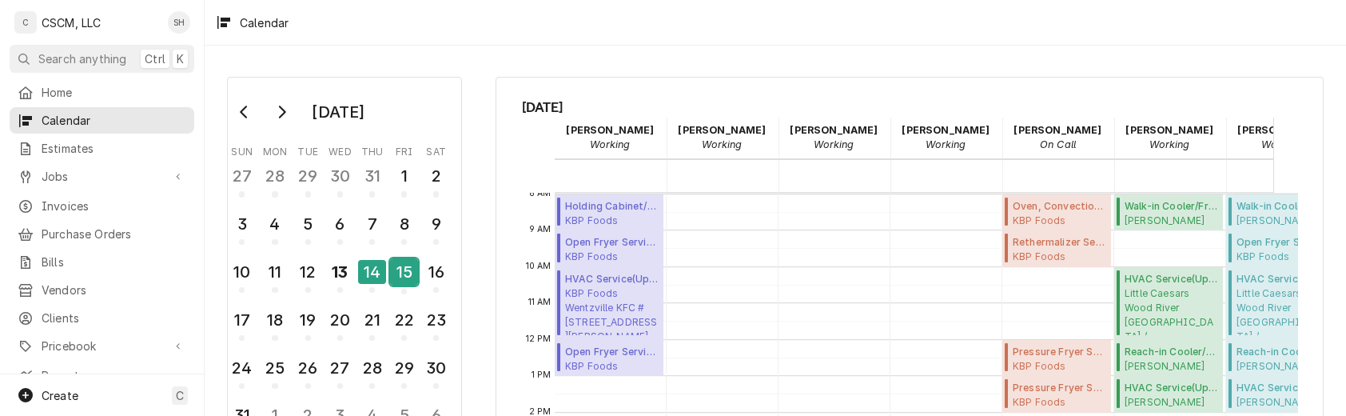
click at [413, 274] on div "15" at bounding box center [404, 271] width 28 height 27
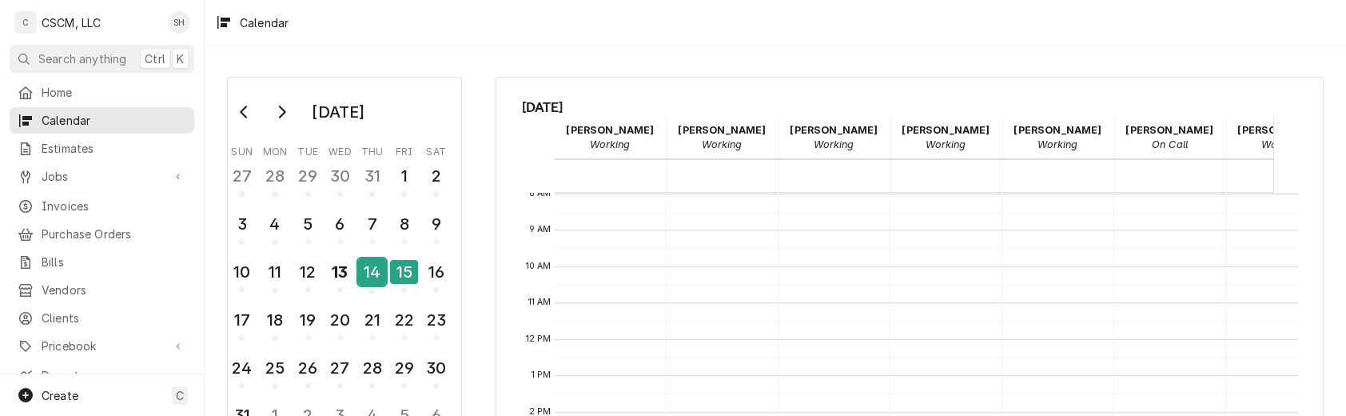
click at [369, 272] on div "14" at bounding box center [372, 271] width 28 height 27
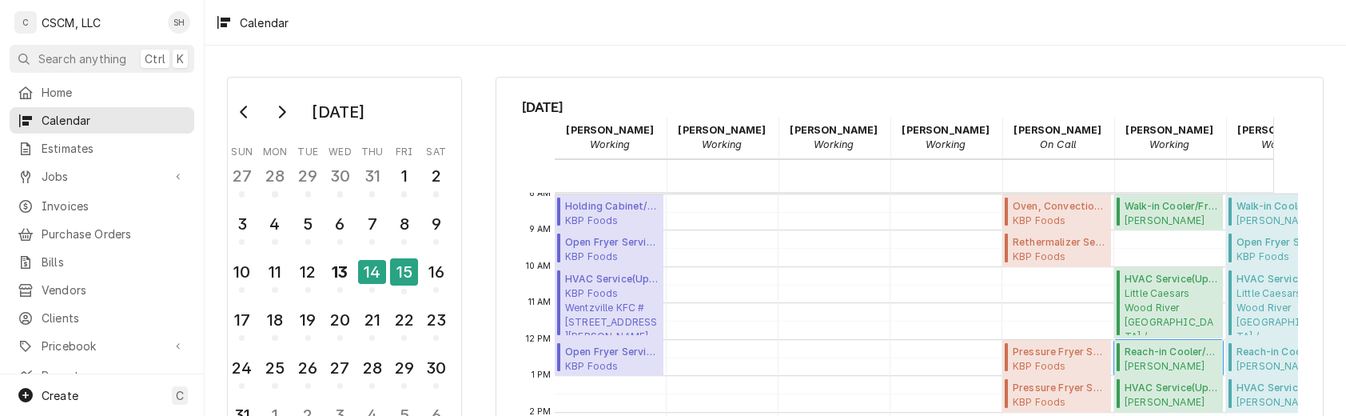
click at [1180, 350] on span "Reach-in Cooler/Freezer Service ( Upcoming )" at bounding box center [1172, 352] width 94 height 14
click at [1152, 392] on span "HVAC Service ( Upcoming )" at bounding box center [1172, 388] width 94 height 14
click at [308, 258] on div "12" at bounding box center [308, 271] width 28 height 27
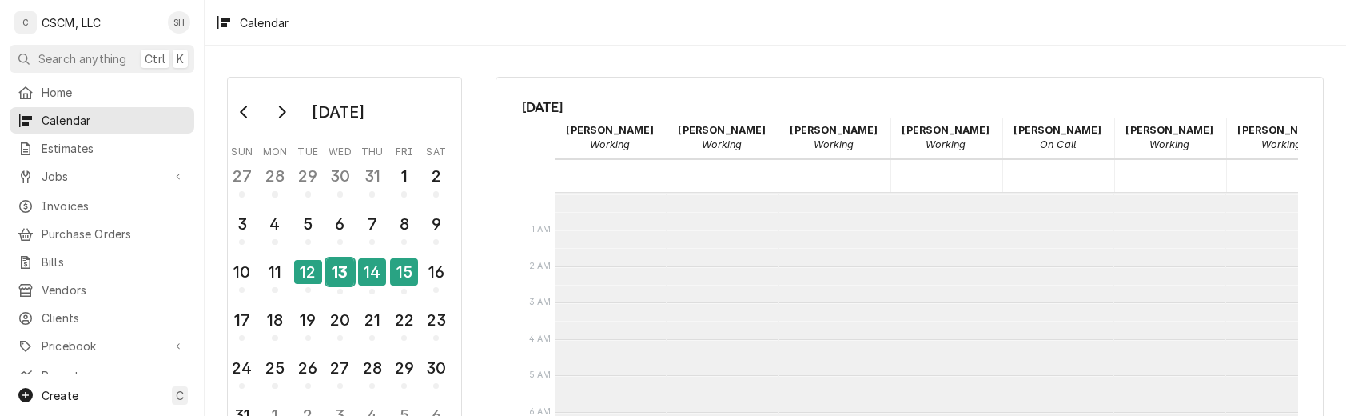
click at [340, 271] on div "13" at bounding box center [340, 271] width 28 height 27
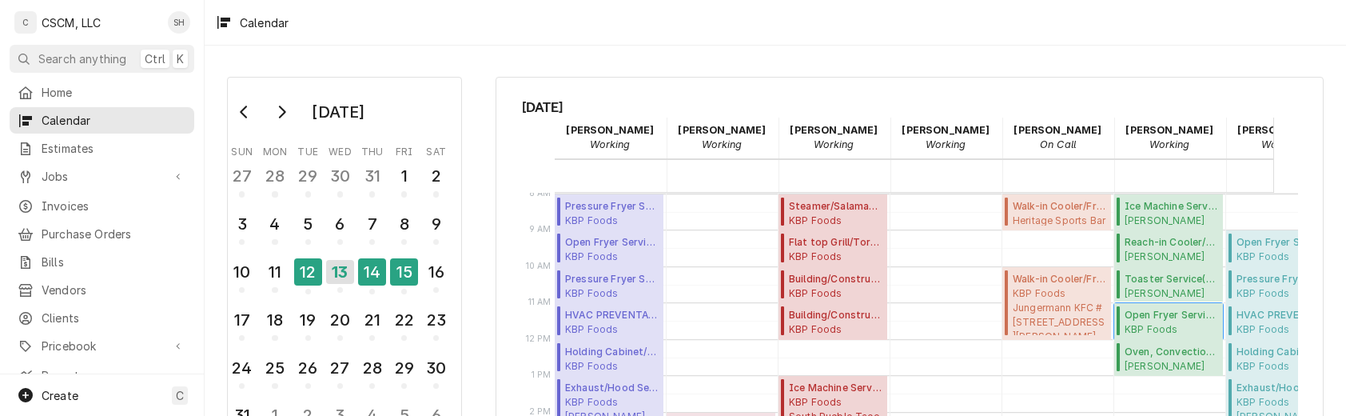
click at [1150, 319] on span "Open Fryer Service ( Past Due )" at bounding box center [1172, 315] width 94 height 14
click at [395, 274] on div "15" at bounding box center [404, 271] width 28 height 27
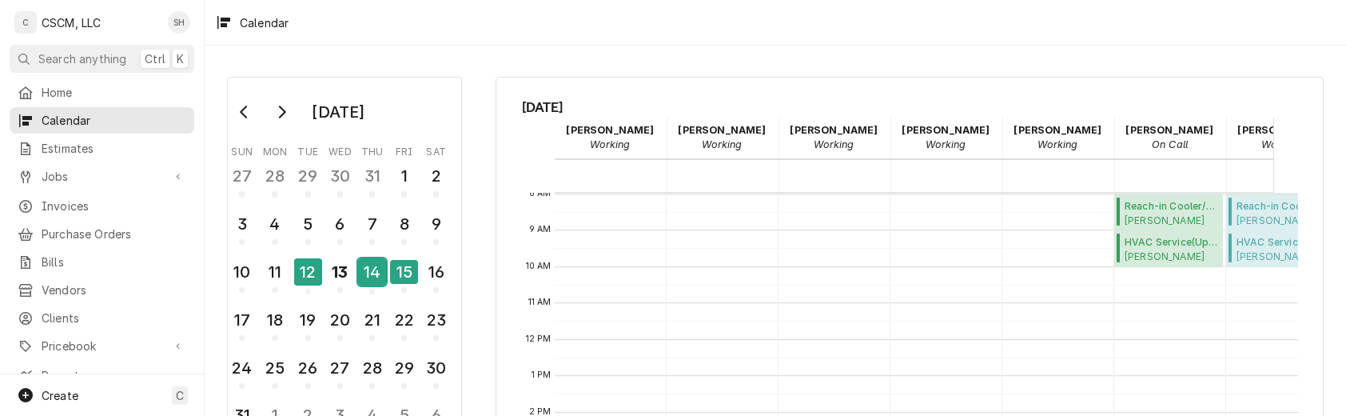
click at [360, 265] on div "14" at bounding box center [372, 271] width 28 height 27
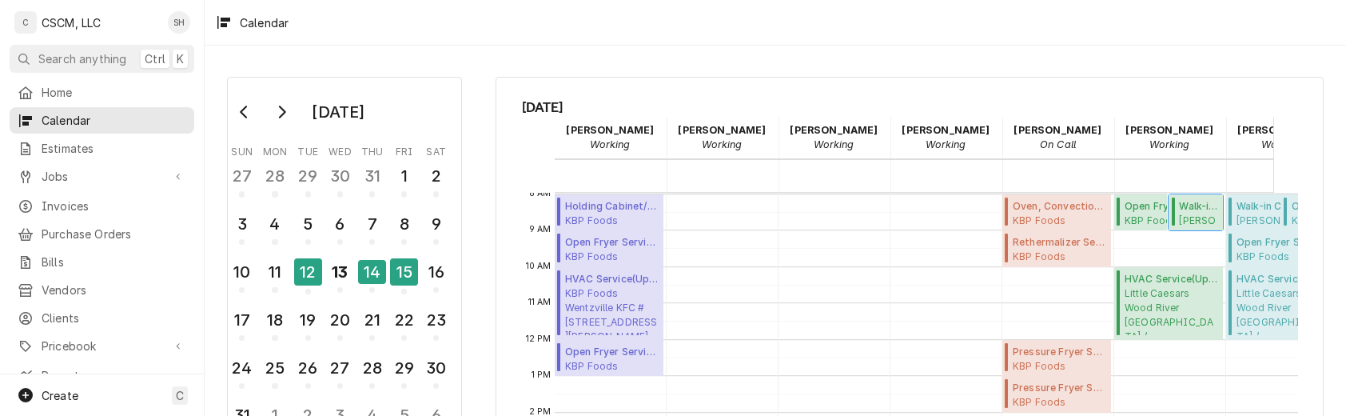
click at [1201, 213] on span "Estel Foods Madison Ave McDonald's #8042 / 2045 Madison Ave, Granite City, Illi…" at bounding box center [1198, 219] width 39 height 13
click at [373, 262] on div "14" at bounding box center [372, 272] width 28 height 24
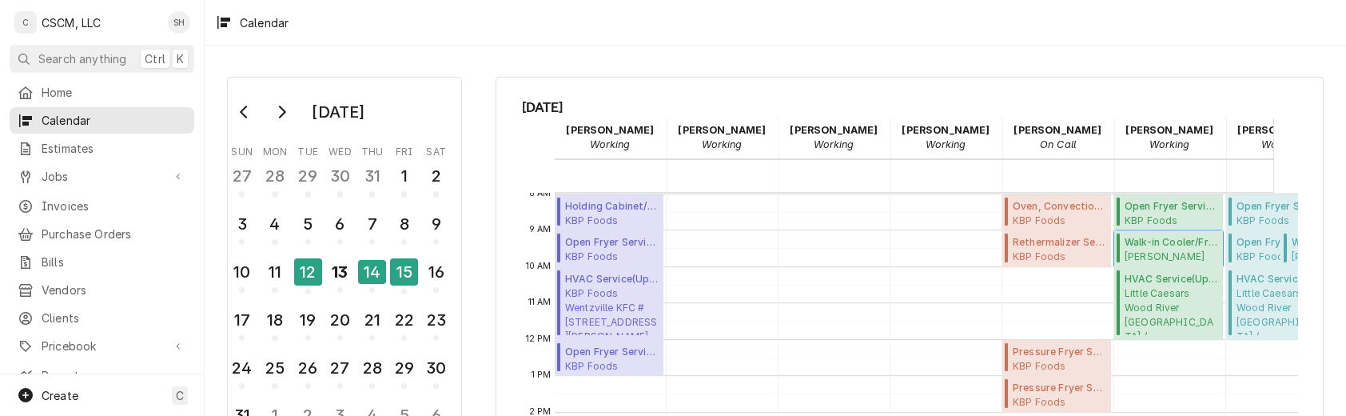
click at [1178, 240] on span "Walk-in Cooler/Freezer Service Call ( Upcoming )" at bounding box center [1172, 242] width 94 height 14
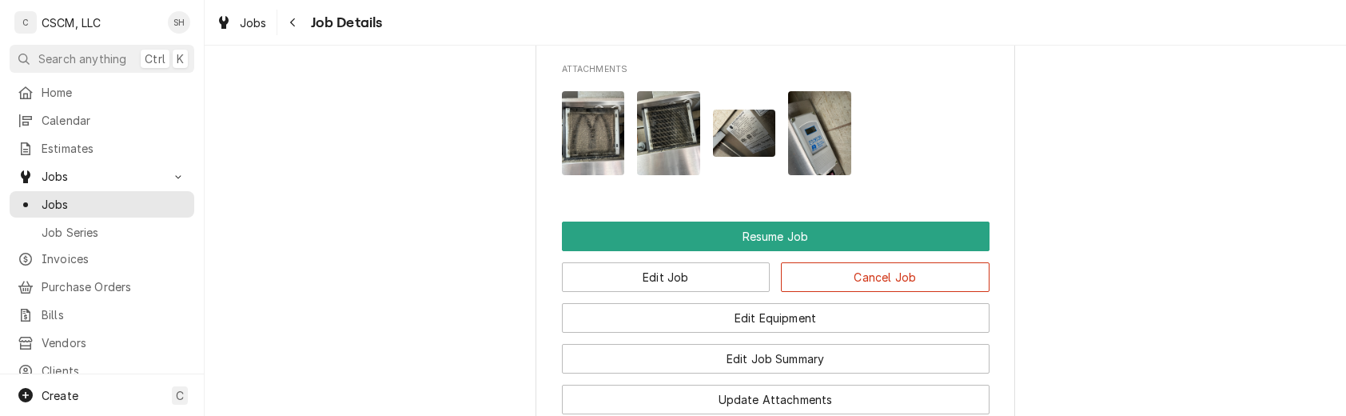
scroll to position [1577, 0]
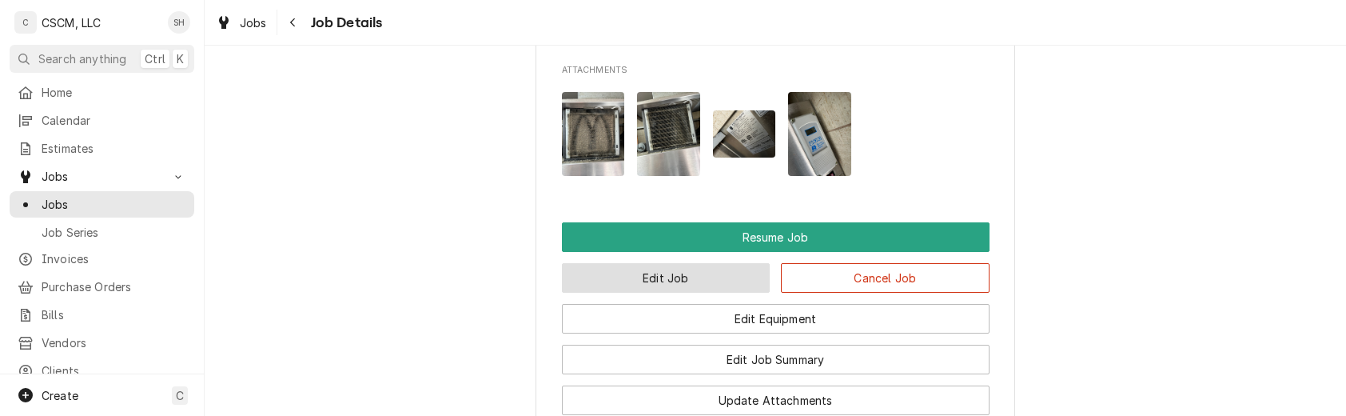
click at [582, 263] on button "Edit Job" at bounding box center [666, 278] width 209 height 30
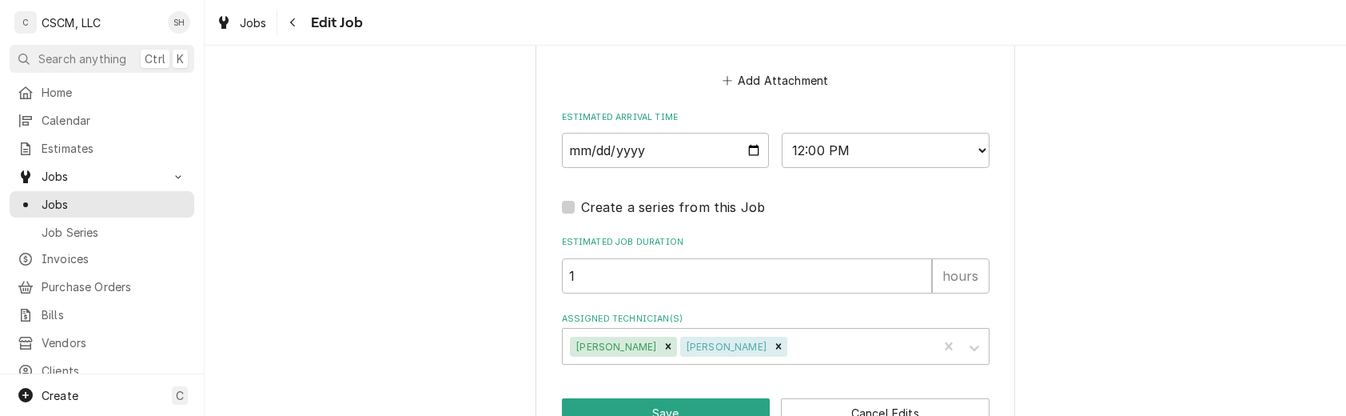
scroll to position [1329, 0]
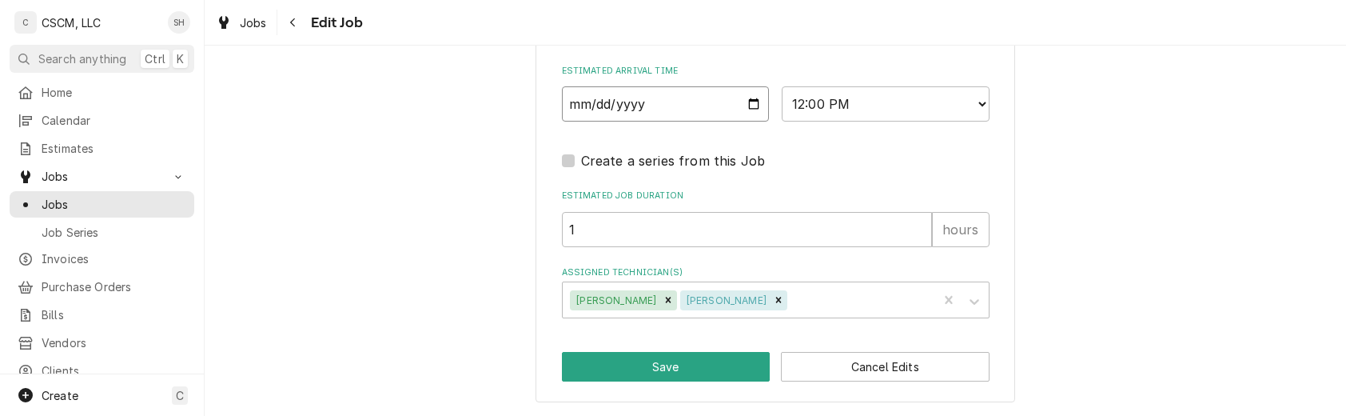
click at [747, 101] on input "[DATE]" at bounding box center [666, 103] width 208 height 35
type textarea "x"
type input "[DATE]"
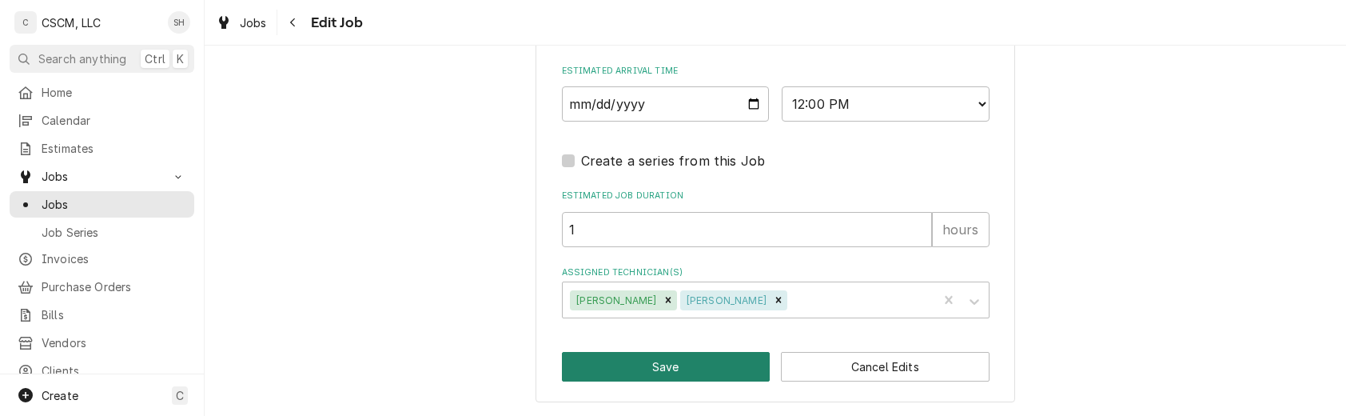
click at [657, 353] on button "Save" at bounding box center [666, 367] width 209 height 30
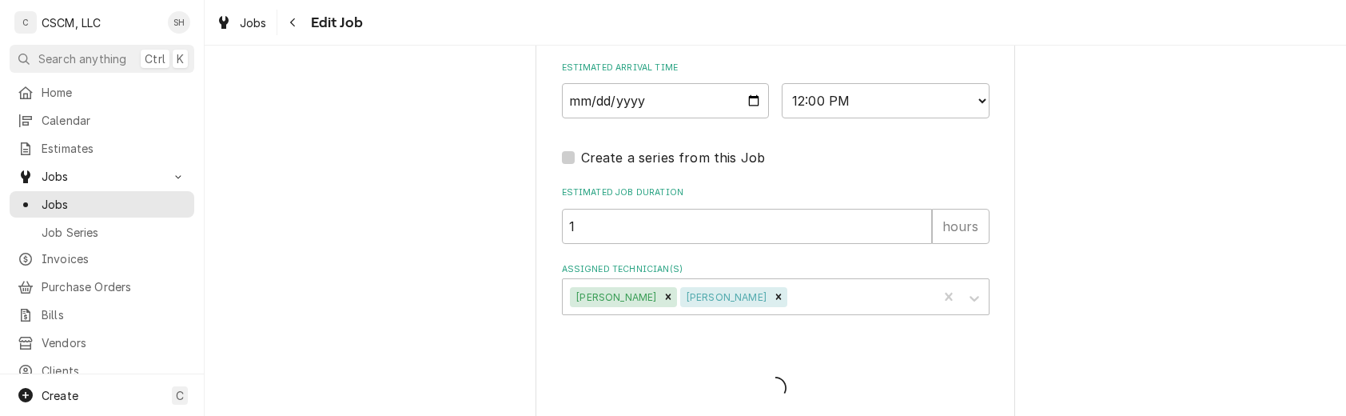
type textarea "x"
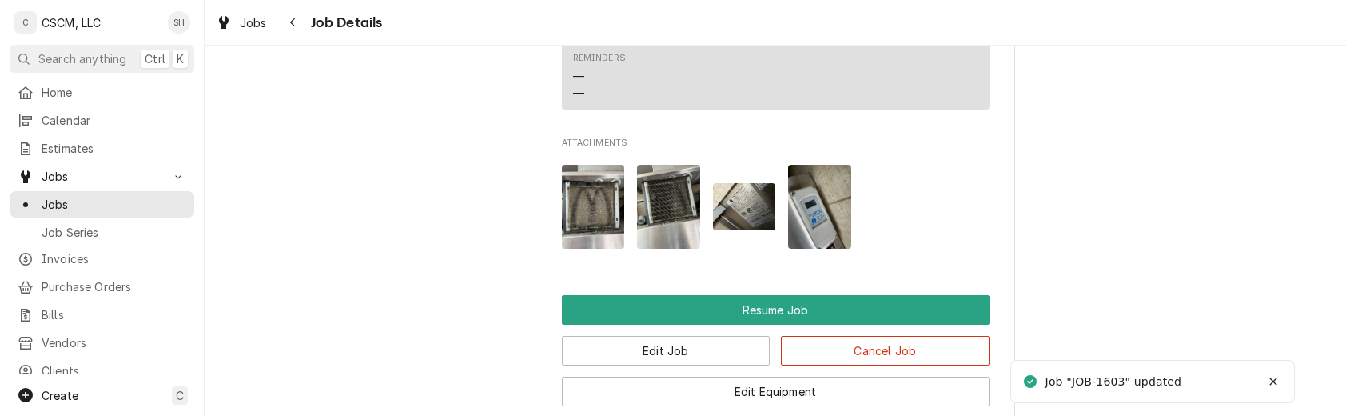
scroll to position [1490, 0]
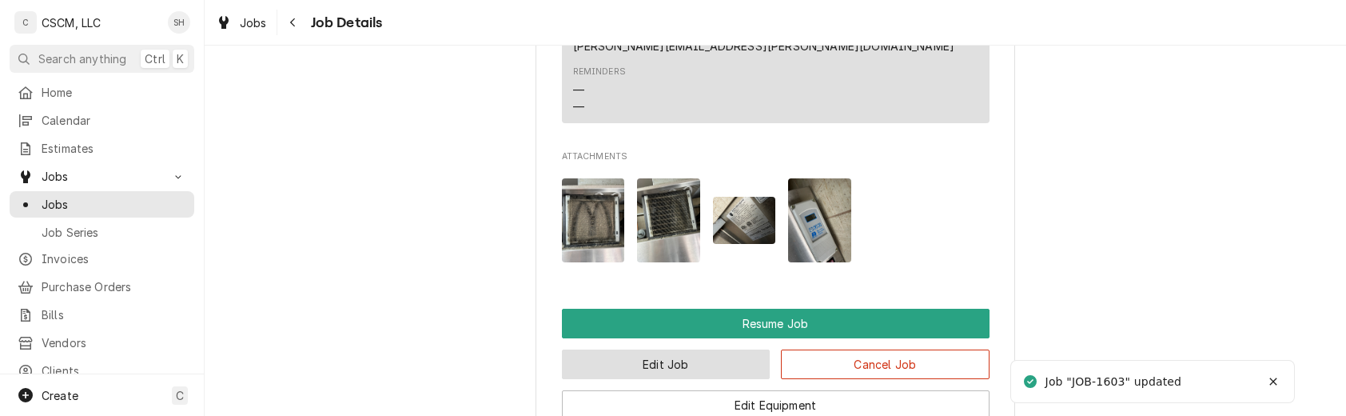
click at [660, 349] on button "Edit Job" at bounding box center [666, 364] width 209 height 30
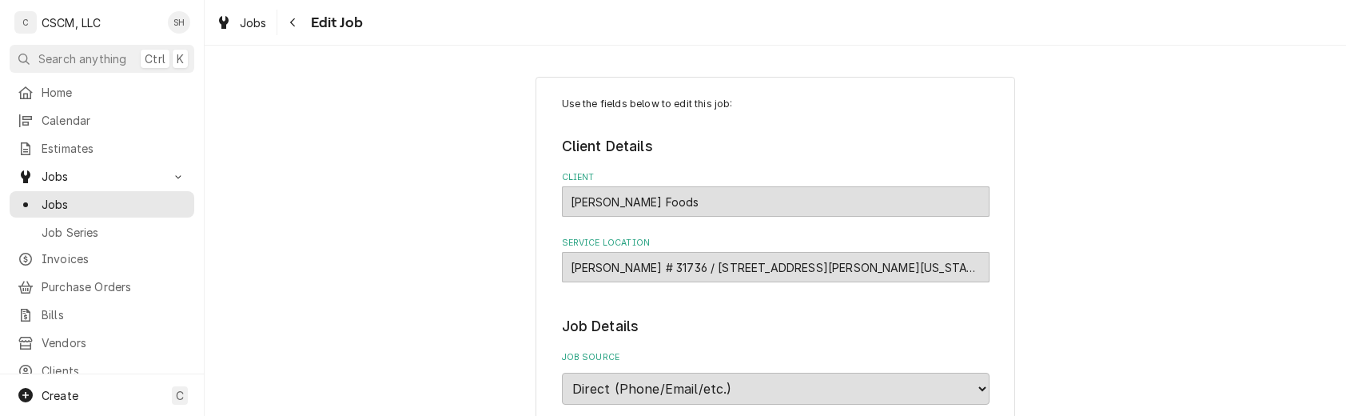
type textarea "x"
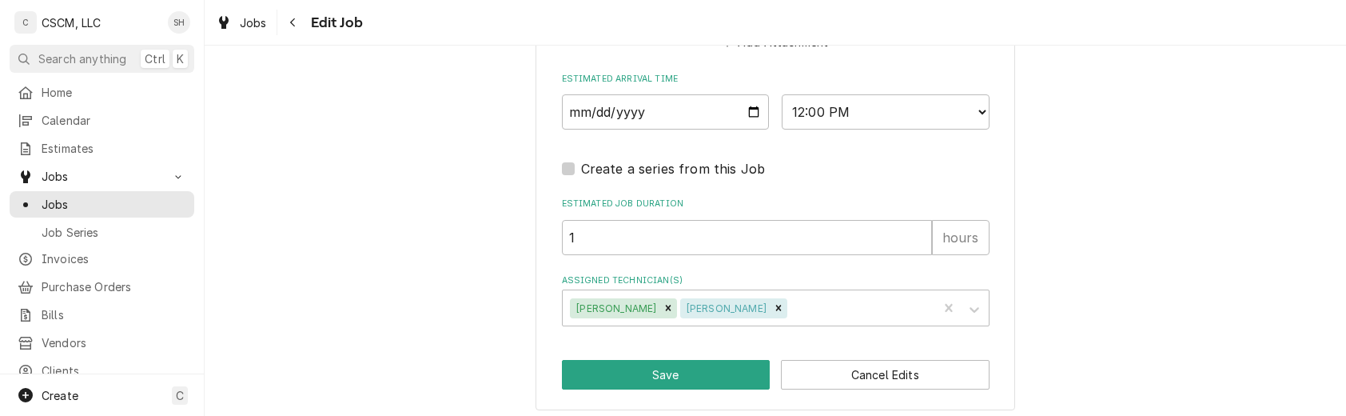
scroll to position [1329, 0]
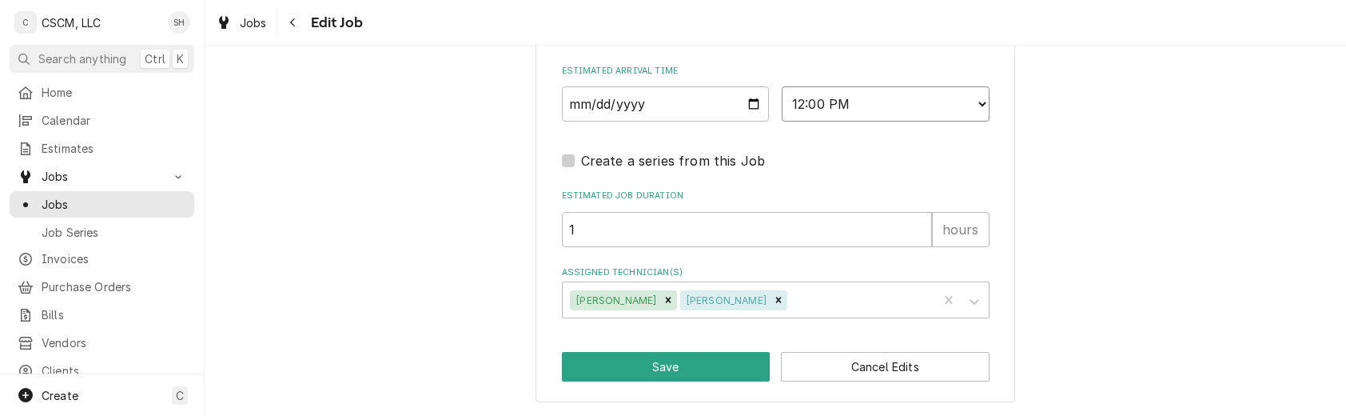
click at [862, 89] on select "AM / PM 6:00 AM 6:15 AM 6:30 AM 6:45 AM 7:00 AM 7:15 AM 7:30 AM 7:45 AM 8:00 AM…" at bounding box center [886, 103] width 208 height 35
select select "08:30:00"
click at [782, 86] on select "AM / PM 6:00 AM 6:15 AM 6:30 AM 6:45 AM 7:00 AM 7:15 AM 7:30 AM 7:45 AM 8:00 AM…" at bounding box center [886, 103] width 208 height 35
type textarea "x"
click at [878, 101] on select "AM / PM 6:00 AM 6:15 AM 6:30 AM 6:45 AM 7:00 AM 7:15 AM 7:30 AM 7:45 AM 8:00 AM…" at bounding box center [886, 103] width 208 height 35
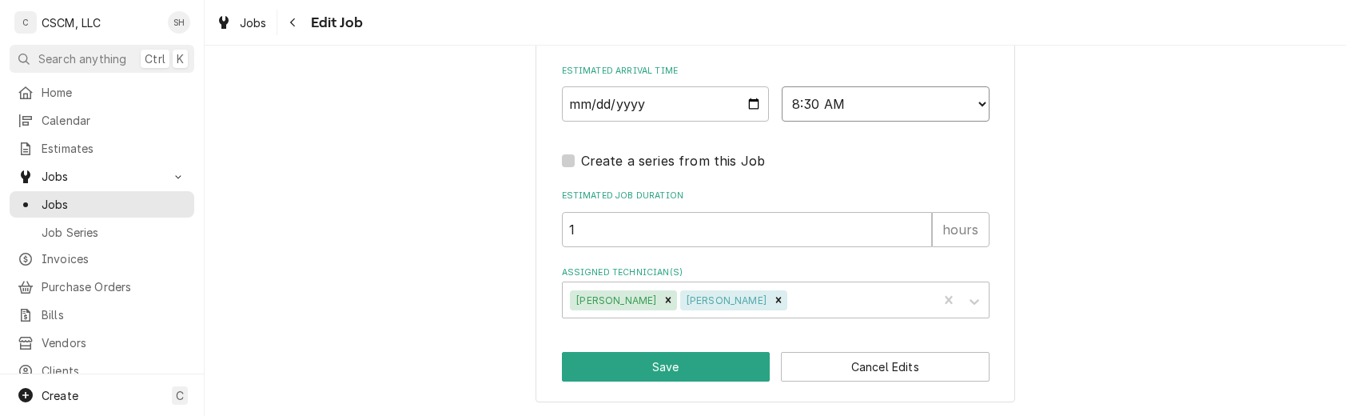
select select "08:00:00"
click at [782, 86] on select "AM / PM 6:00 AM 6:15 AM 6:30 AM 6:45 AM 7:00 AM 7:15 AM 7:30 AM 7:45 AM 8:00 AM…" at bounding box center [886, 103] width 208 height 35
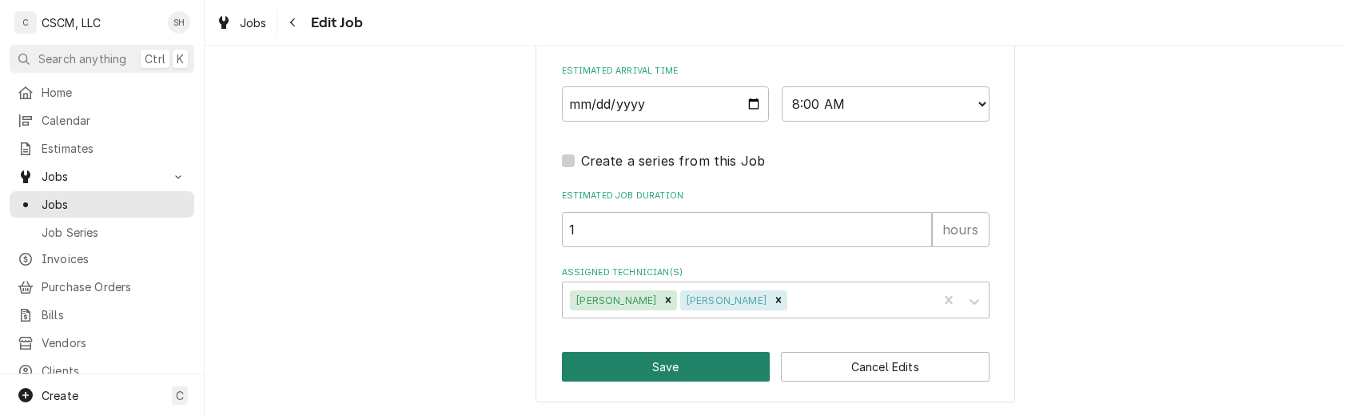
drag, startPoint x: 672, startPoint y: 342, endPoint x: 678, endPoint y: 365, distance: 23.1
click at [678, 365] on button "Save" at bounding box center [666, 367] width 209 height 30
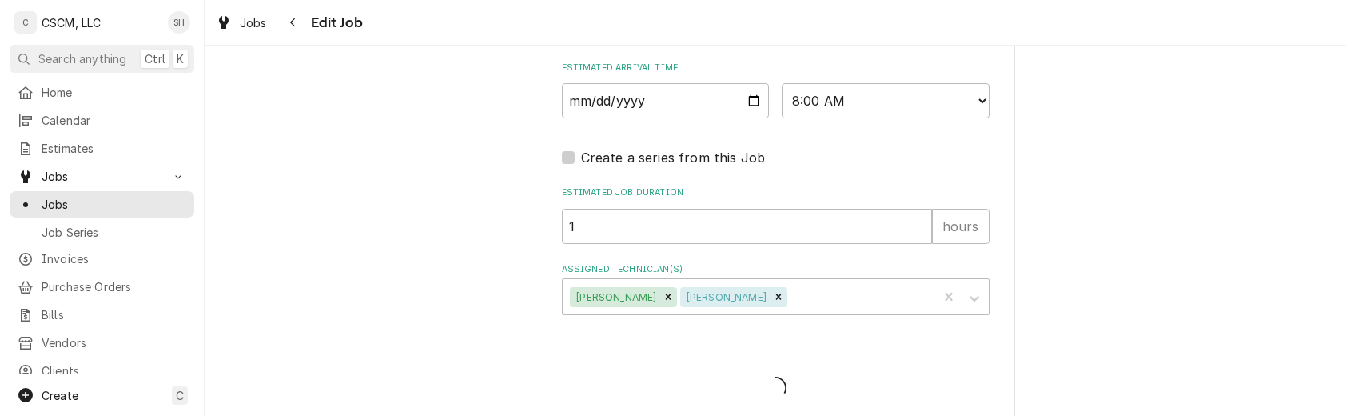
type textarea "x"
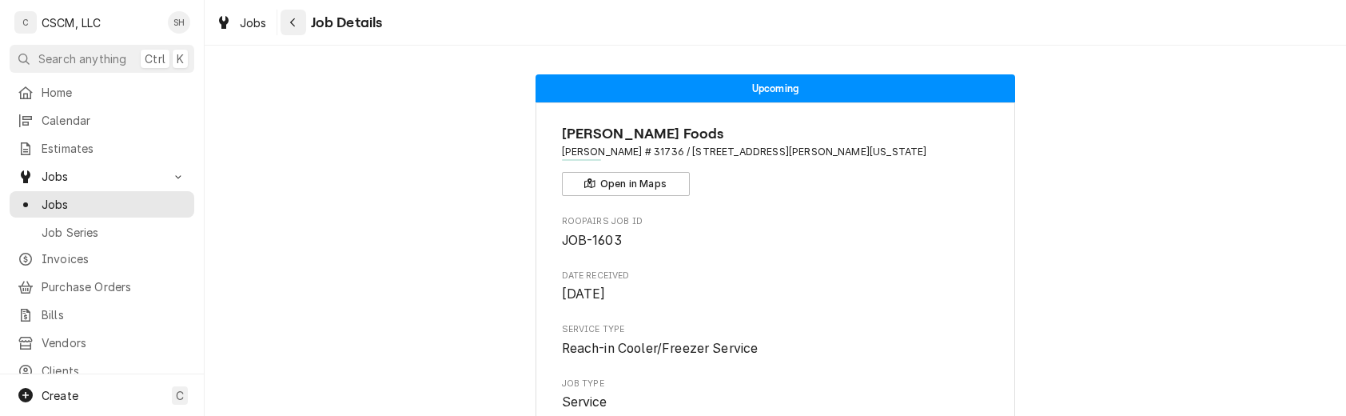
click at [297, 26] on div "Navigate back" at bounding box center [293, 22] width 16 height 16
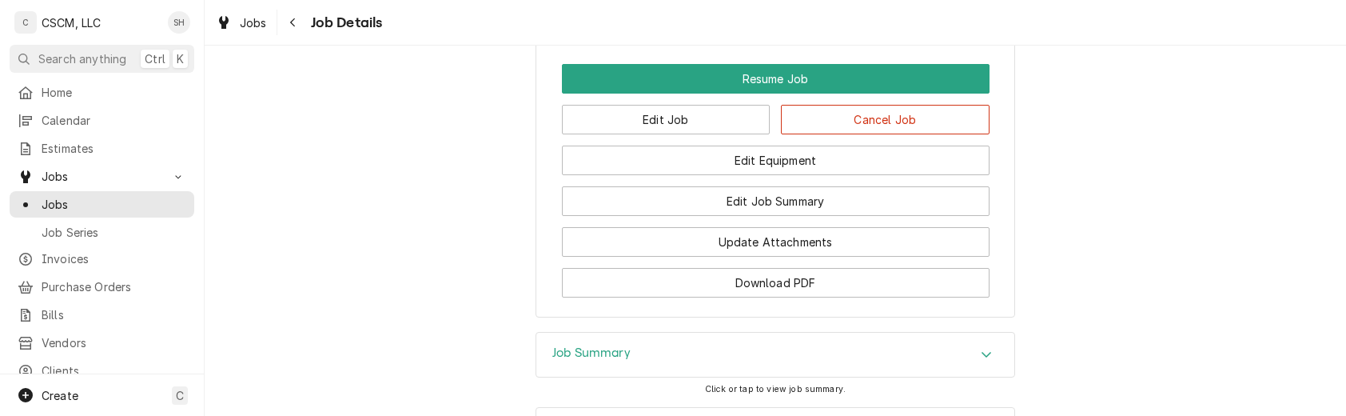
scroll to position [1748, 0]
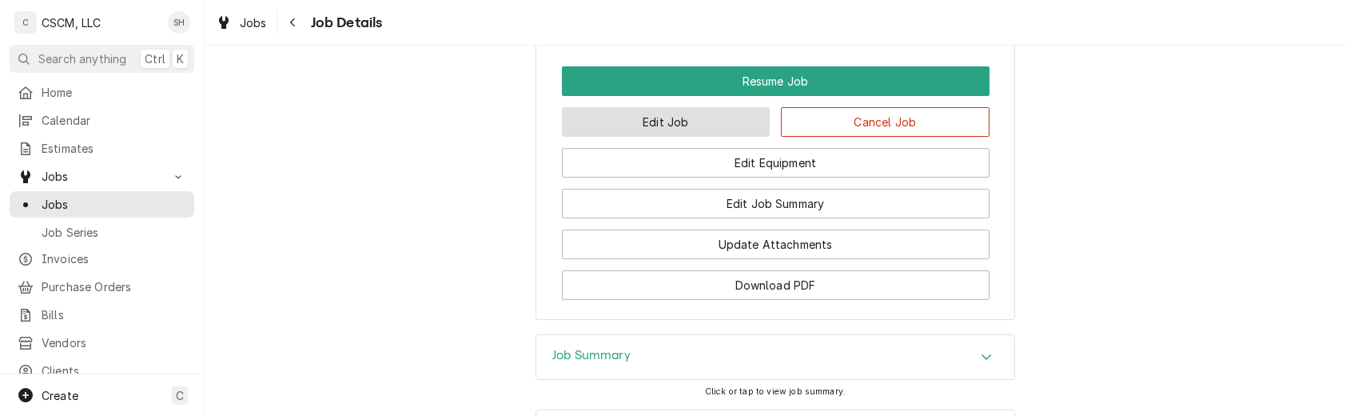
click at [624, 107] on button "Edit Job" at bounding box center [666, 122] width 209 height 30
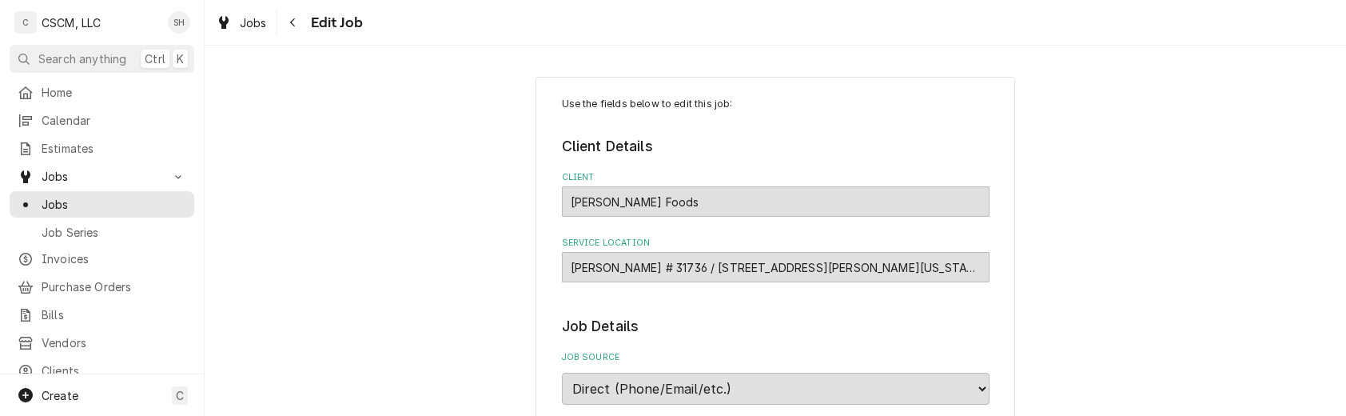
type textarea "x"
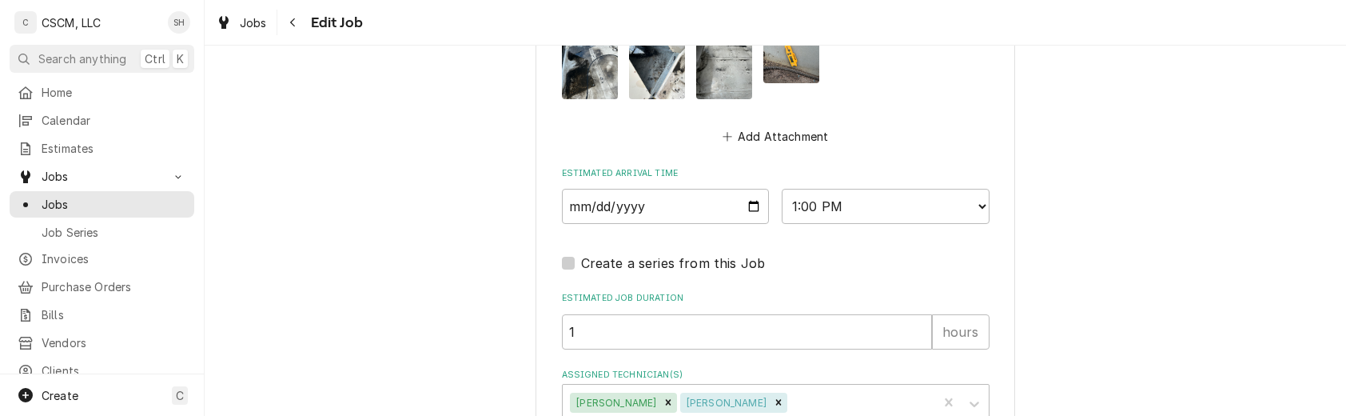
scroll to position [1329, 0]
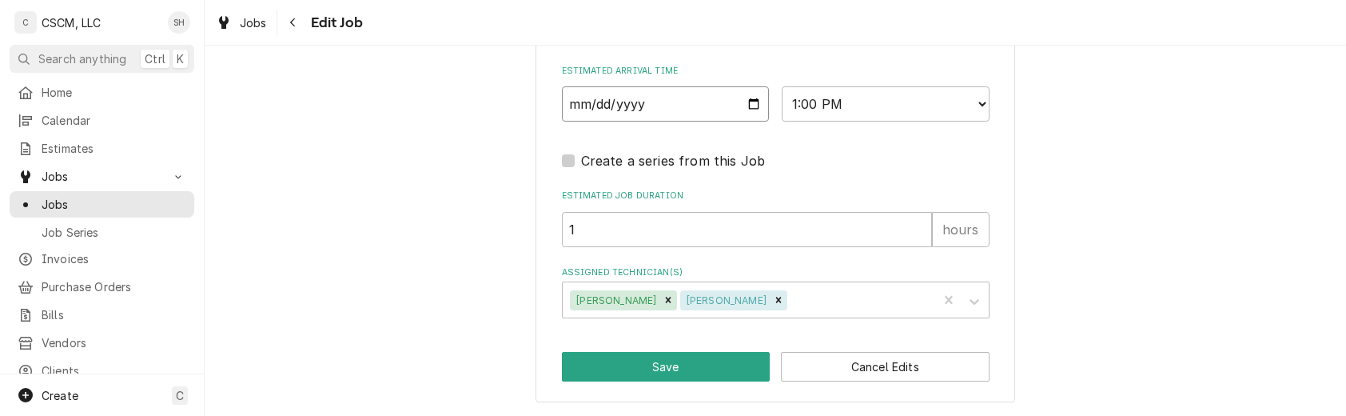
click at [744, 105] on input "2025-08-14" at bounding box center [666, 103] width 208 height 35
click at [740, 101] on input "2025-08-14" at bounding box center [666, 103] width 208 height 35
type input "2025-08-15"
type textarea "x"
click at [819, 109] on select "AM / PM 6:00 AM 6:15 AM 6:30 AM 6:45 AM 7:00 AM 7:15 AM 7:30 AM 7:45 AM 8:00 AM…" at bounding box center [886, 103] width 208 height 35
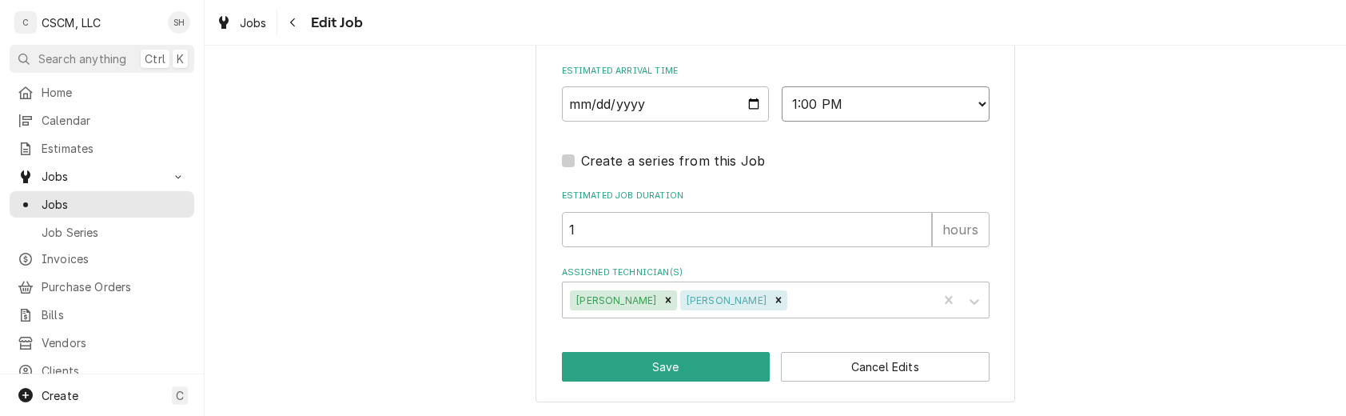
select select "09:00:00"
click at [782, 86] on select "AM / PM 6:00 AM 6:15 AM 6:30 AM 6:45 AM 7:00 AM 7:15 AM 7:30 AM 7:45 AM 8:00 AM…" at bounding box center [886, 103] width 208 height 35
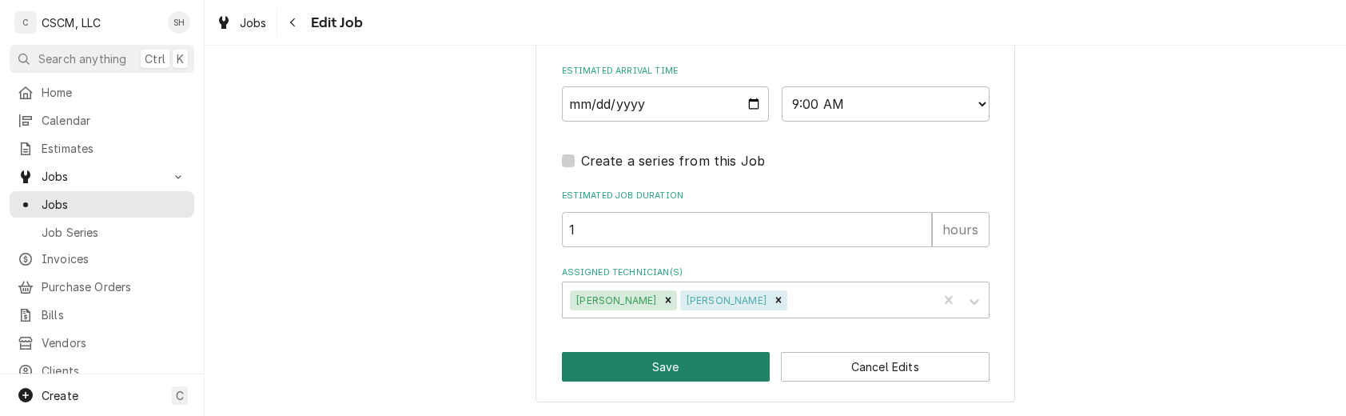
click at [684, 366] on button "Save" at bounding box center [666, 367] width 209 height 30
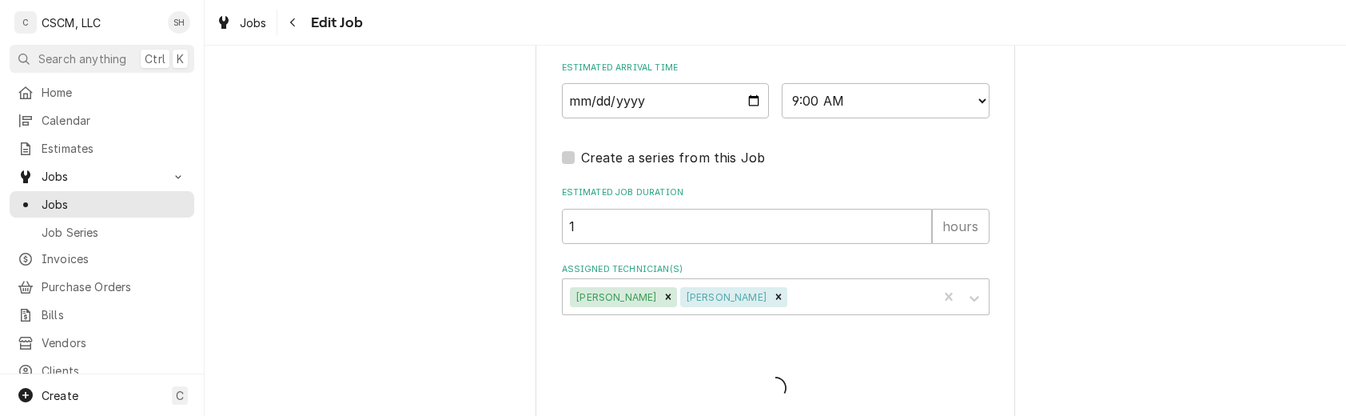
type textarea "x"
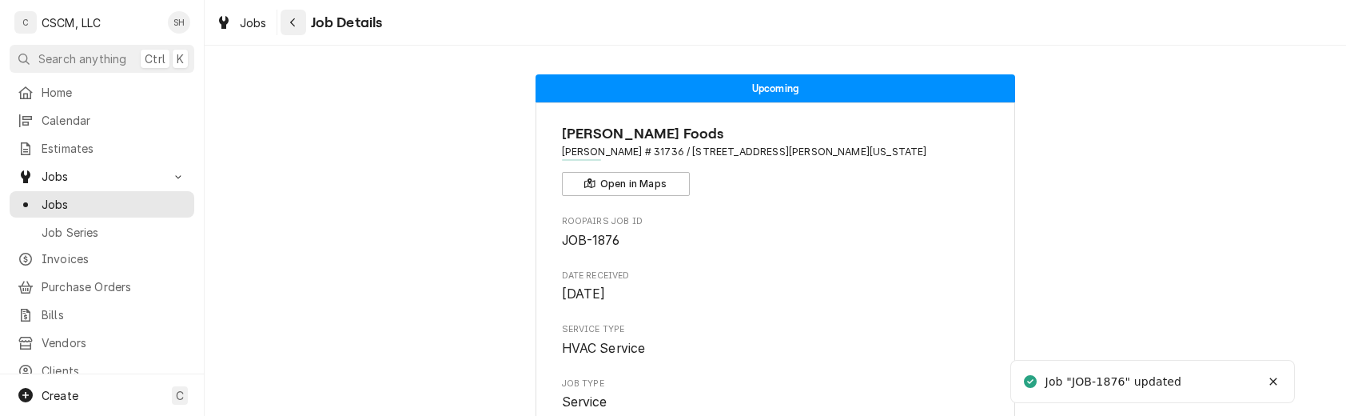
click at [288, 27] on div "Navigate back" at bounding box center [293, 22] width 16 height 16
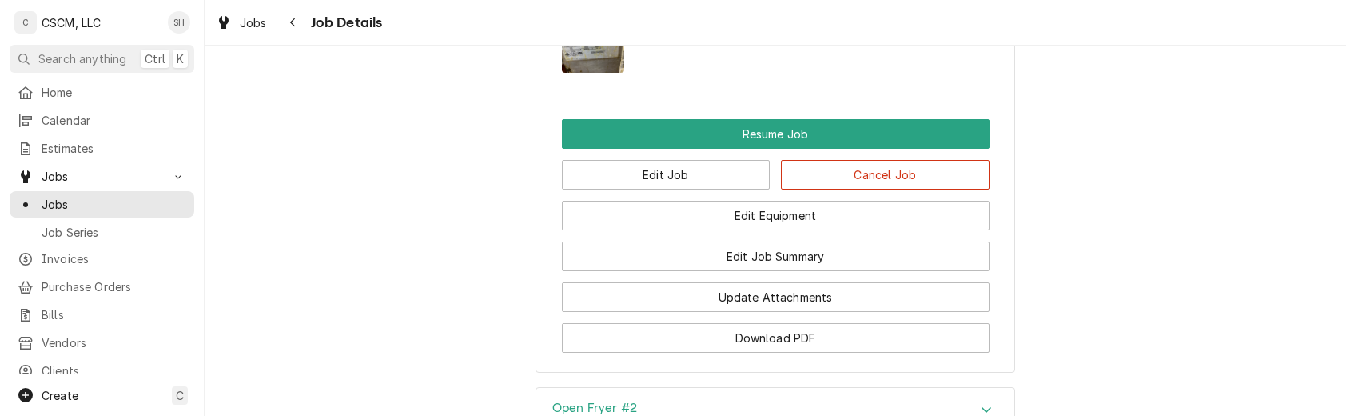
scroll to position [2048, 0]
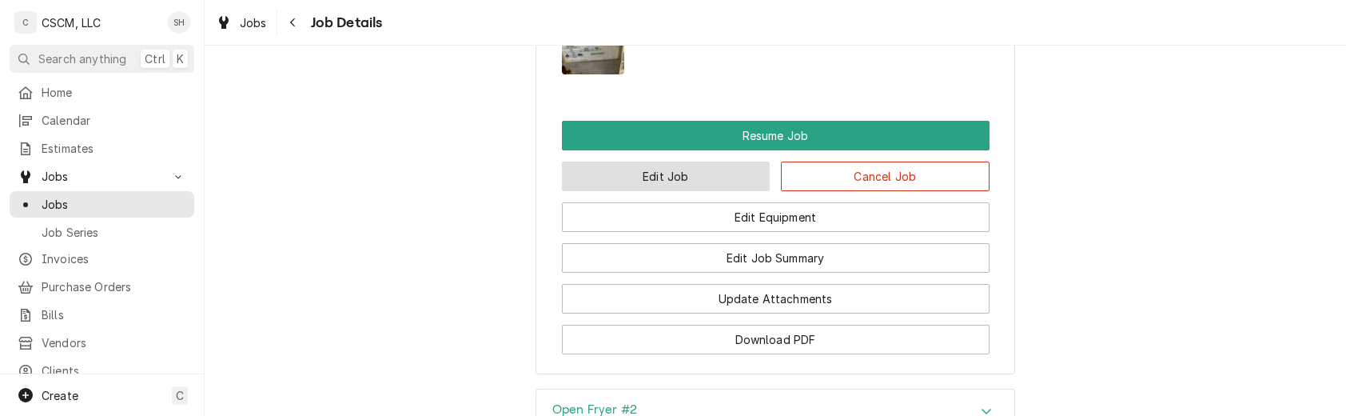
click at [688, 187] on button "Edit Job" at bounding box center [666, 176] width 209 height 30
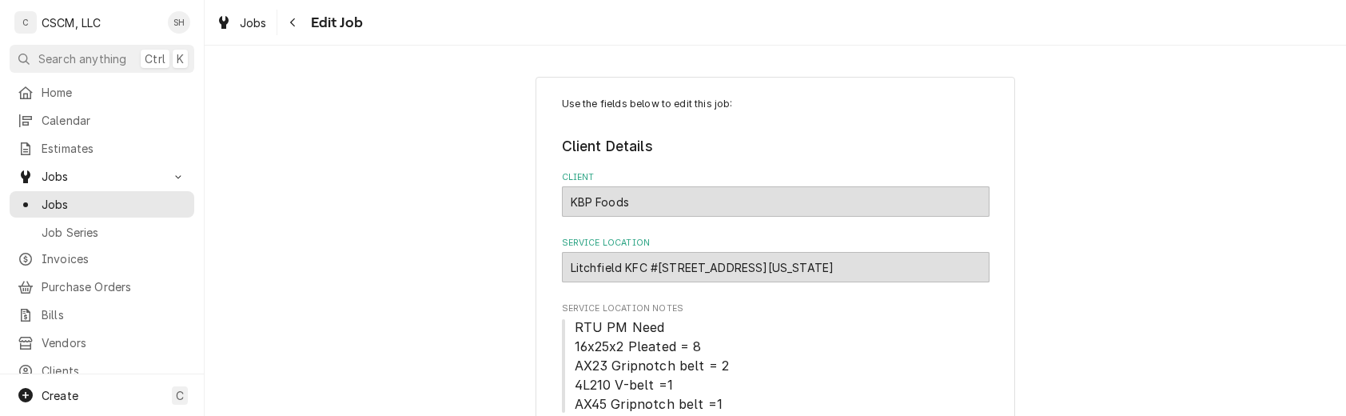
type textarea "x"
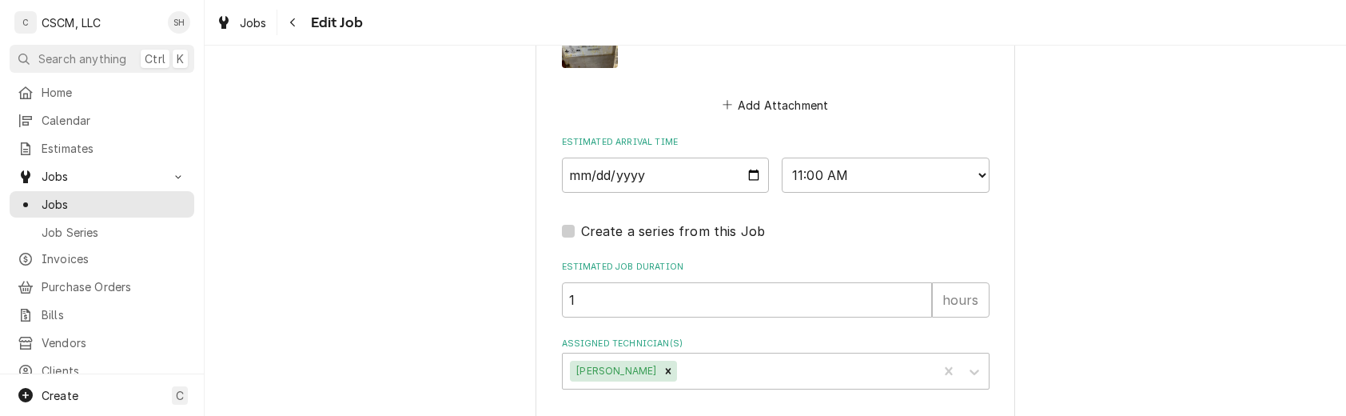
scroll to position [1669, 0]
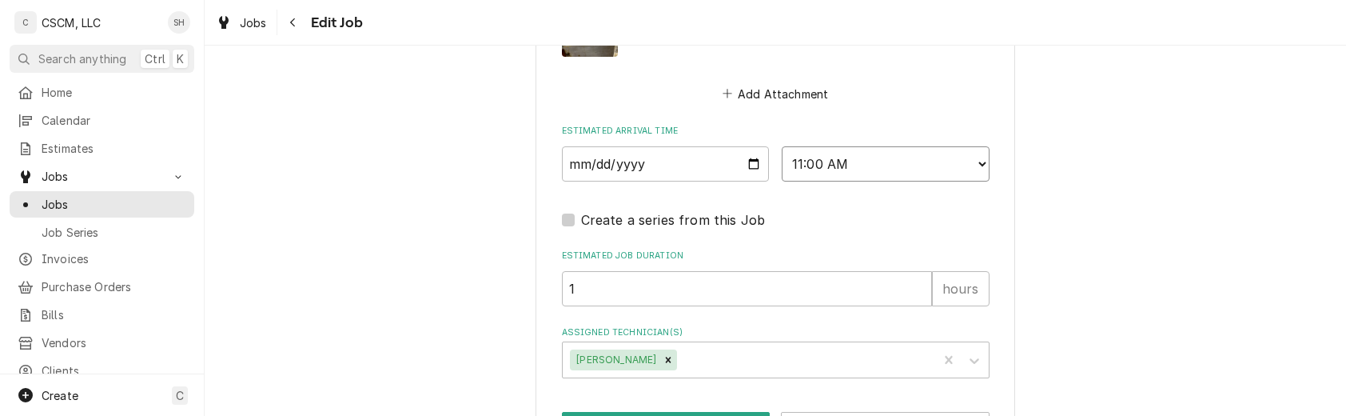
click at [842, 157] on select "AM / PM 6:00 AM 6:15 AM 6:30 AM 6:45 AM 7:00 AM 7:15 AM 7:30 AM 7:45 AM 8:00 AM…" at bounding box center [886, 163] width 208 height 35
select select "08:00:00"
click at [782, 148] on select "AM / PM 6:00 AM 6:15 AM 6:30 AM 6:45 AM 7:00 AM 7:15 AM 7:30 AM 7:45 AM 8:00 AM…" at bounding box center [886, 163] width 208 height 35
click at [747, 159] on input "[DATE]" at bounding box center [666, 163] width 208 height 35
type textarea "x"
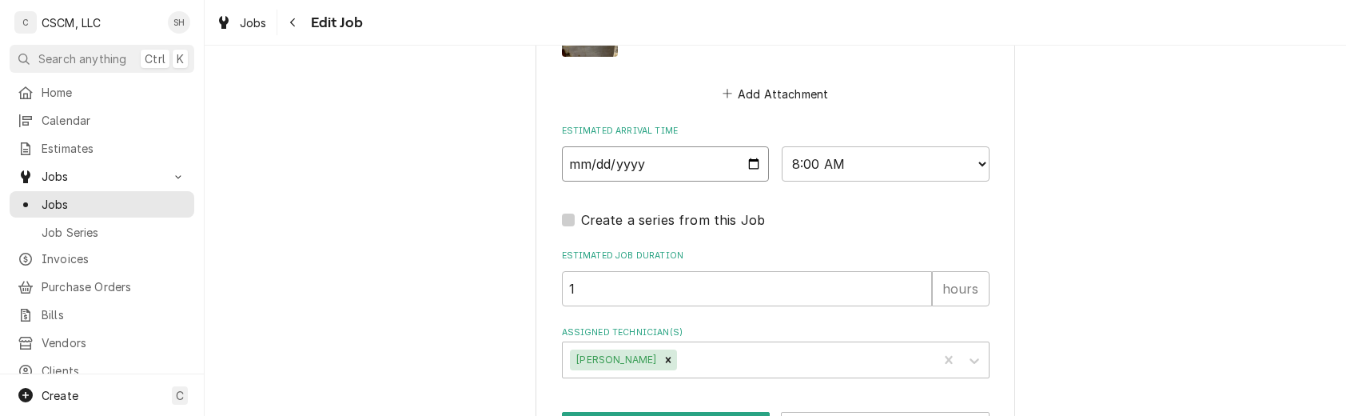
type input "[DATE]"
type textarea "x"
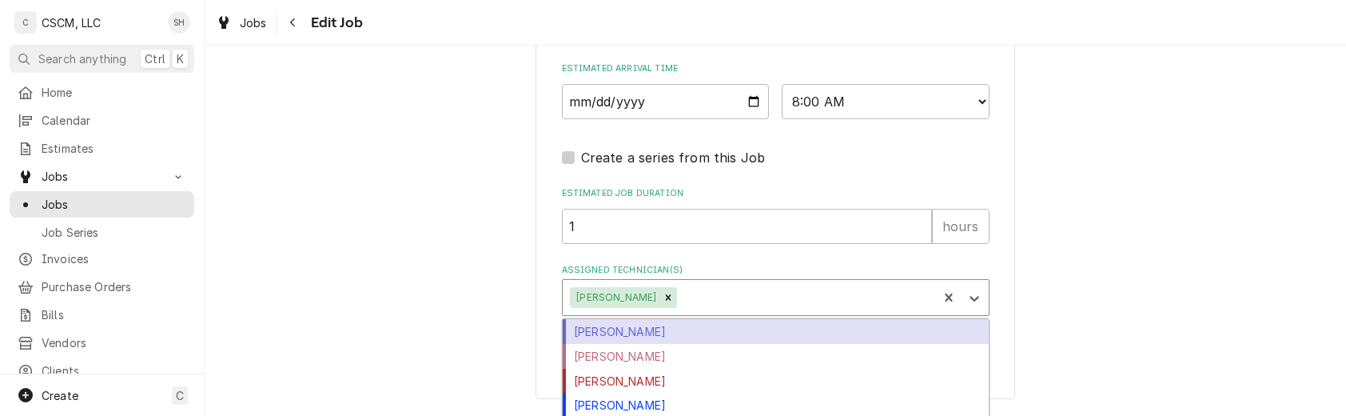
click at [685, 301] on div "Assigned Technician(s)" at bounding box center [804, 297] width 249 height 29
type input "za"
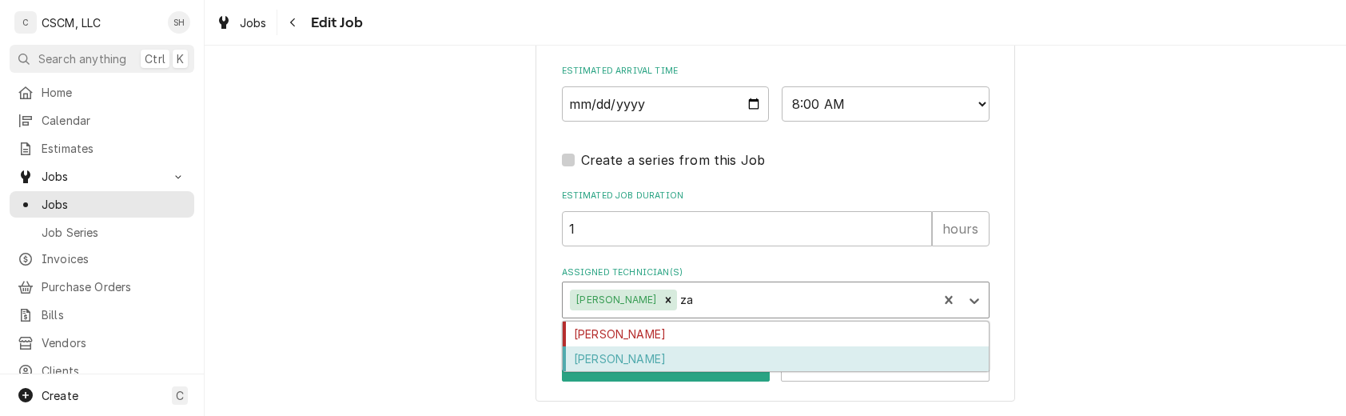
click at [670, 357] on div "[PERSON_NAME]" at bounding box center [776, 358] width 426 height 25
type textarea "x"
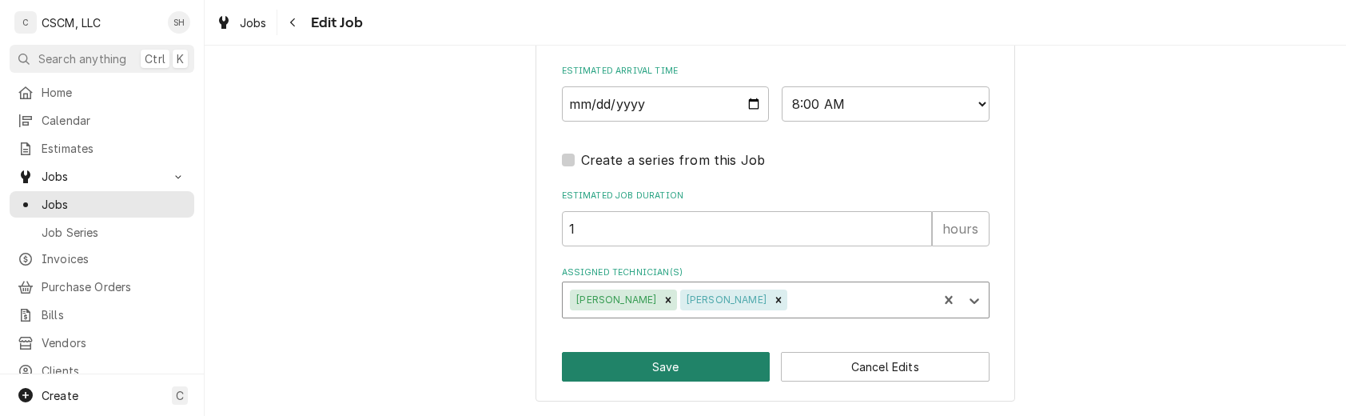
click at [670, 357] on button "Save" at bounding box center [666, 367] width 209 height 30
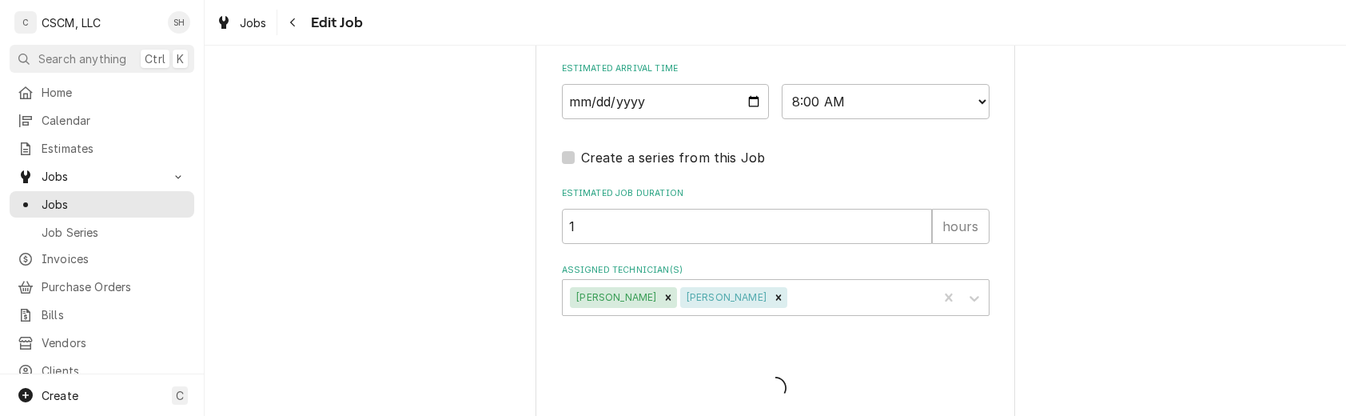
type textarea "x"
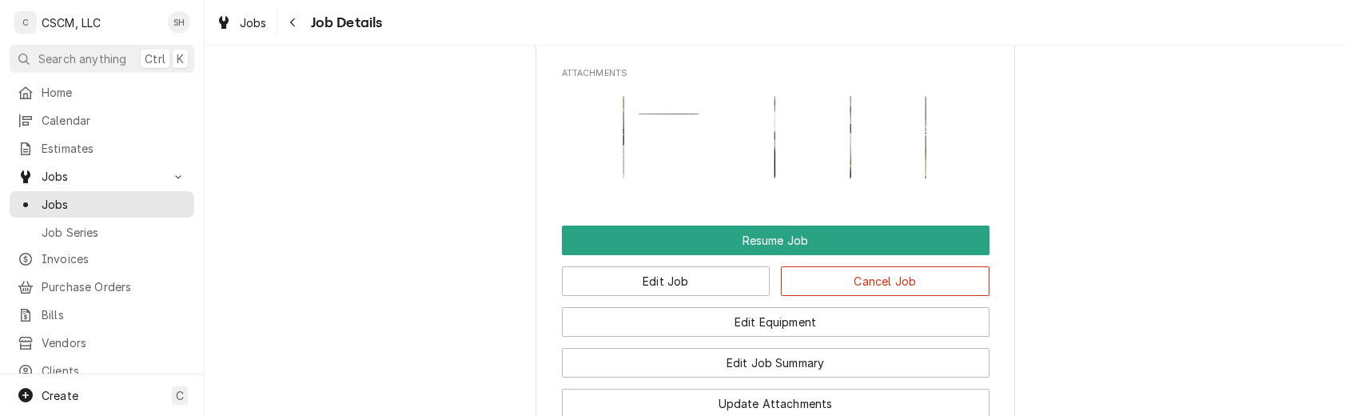
scroll to position [1737, 0]
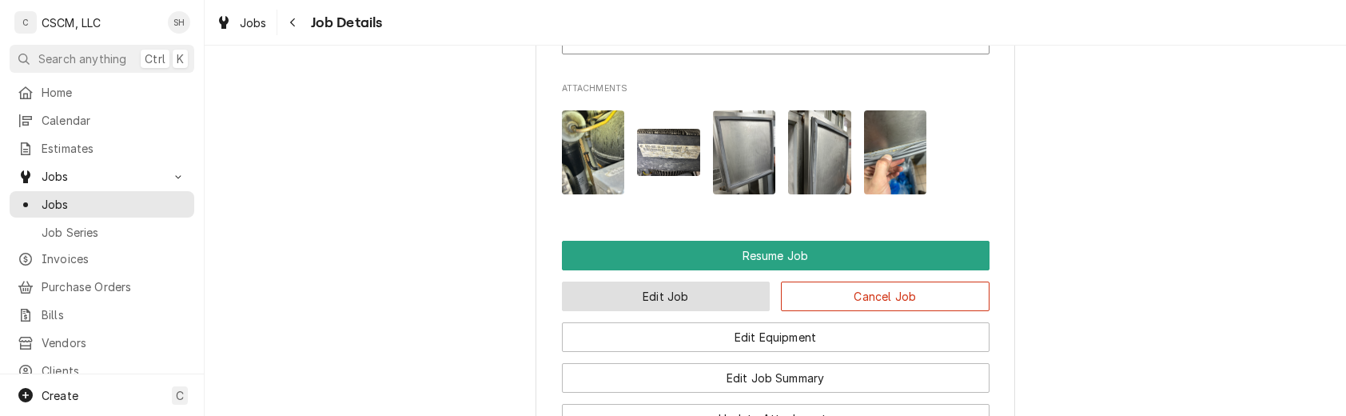
click at [684, 281] on button "Edit Job" at bounding box center [666, 296] width 209 height 30
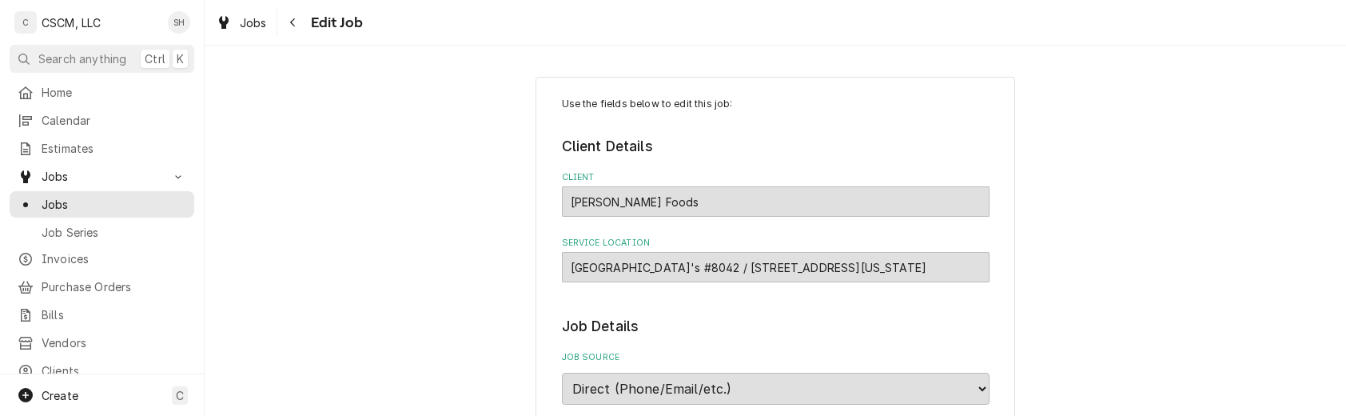
type textarea "x"
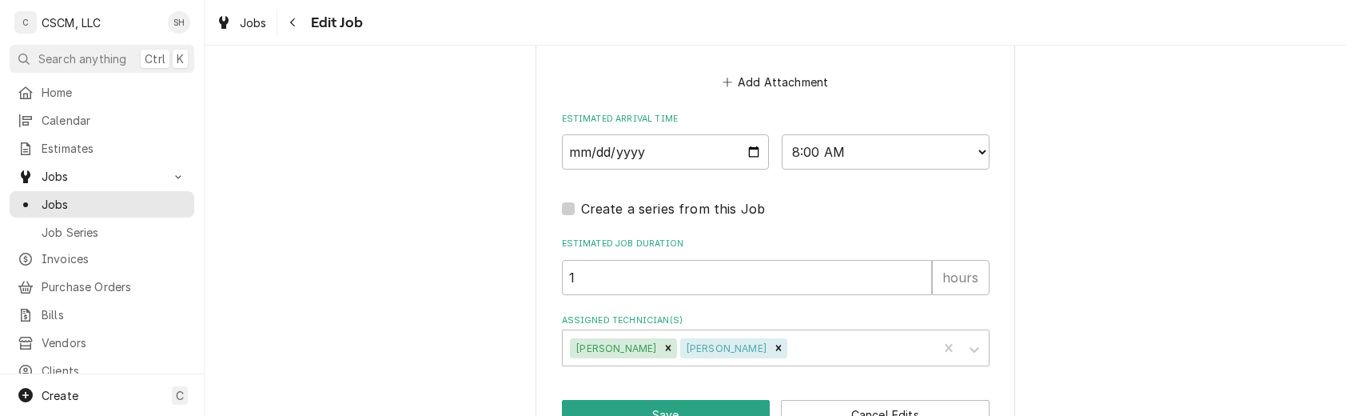
scroll to position [1367, 0]
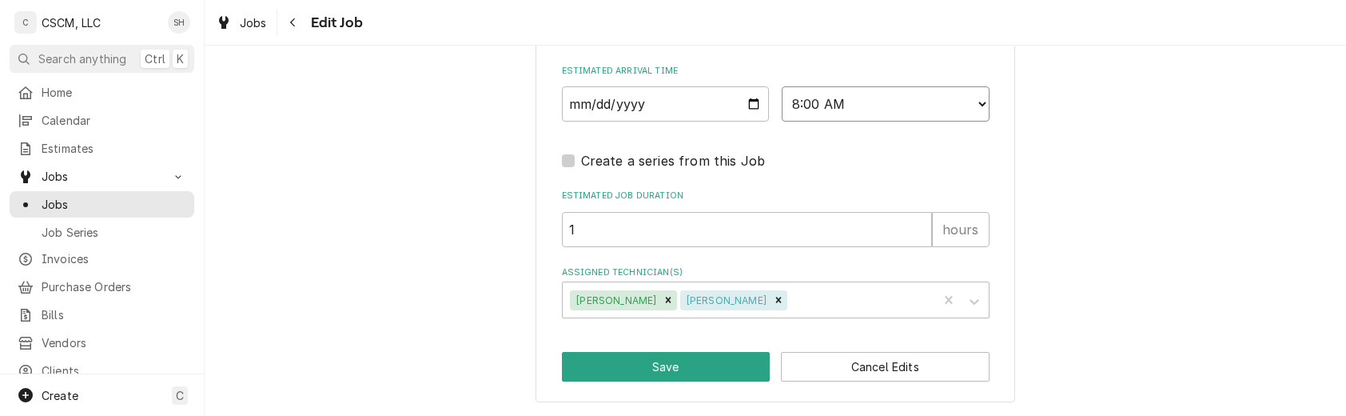
click at [835, 102] on select "AM / PM 6:00 AM 6:15 AM 6:30 AM 6:45 AM 7:00 AM 7:15 AM 7:30 AM 7:45 AM 8:00 AM…" at bounding box center [886, 103] width 208 height 35
select select "09:00:00"
click at [782, 86] on select "AM / PM 6:00 AM 6:15 AM 6:30 AM 6:45 AM 7:00 AM 7:15 AM 7:30 AM 7:45 AM 8:00 AM…" at bounding box center [886, 103] width 208 height 35
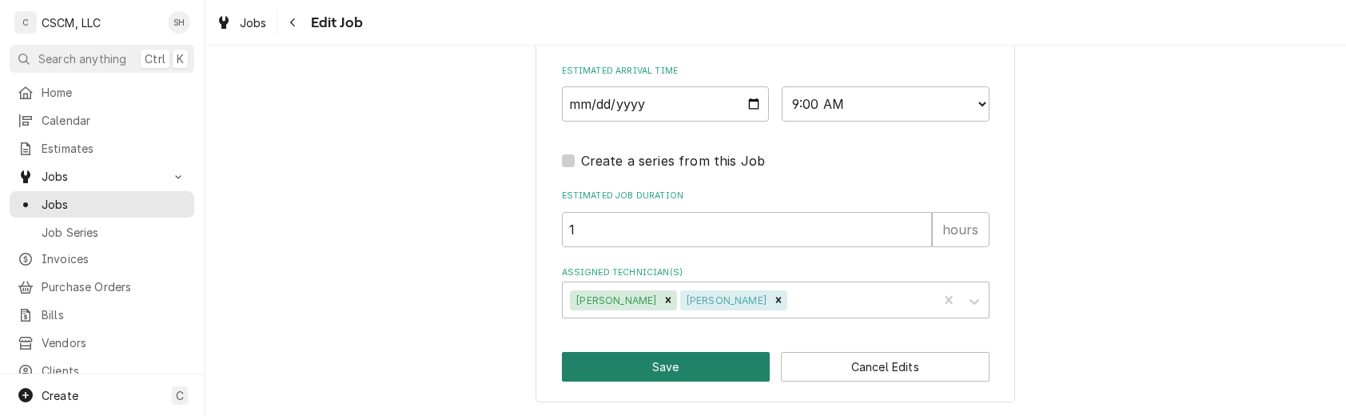
click at [685, 355] on button "Save" at bounding box center [666, 367] width 209 height 30
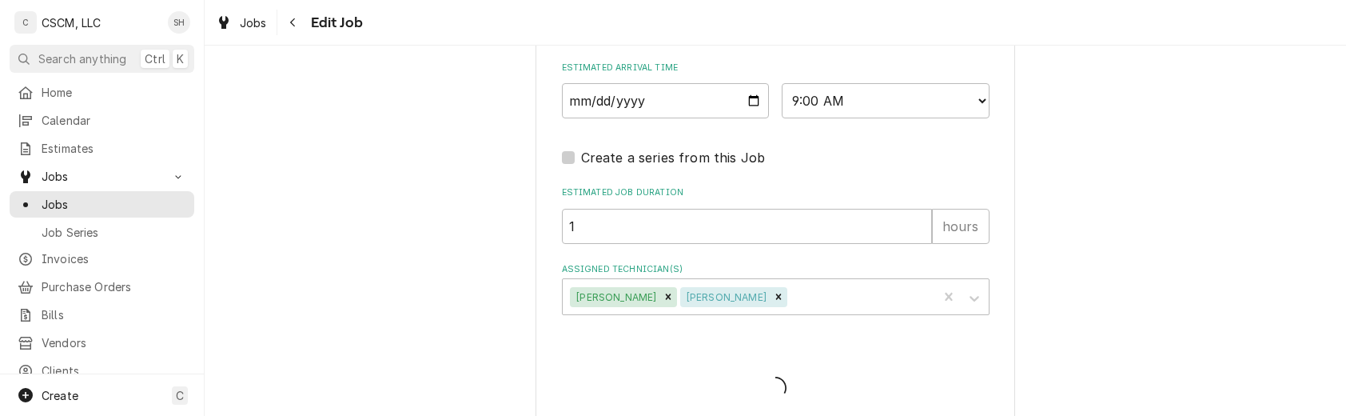
type textarea "x"
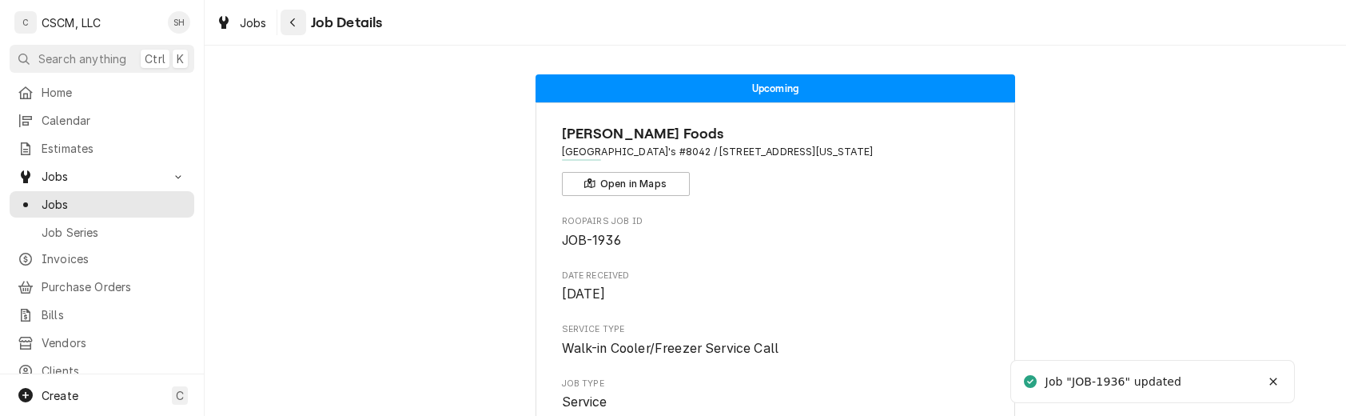
click at [295, 26] on icon "Navigate back" at bounding box center [292, 22] width 7 height 11
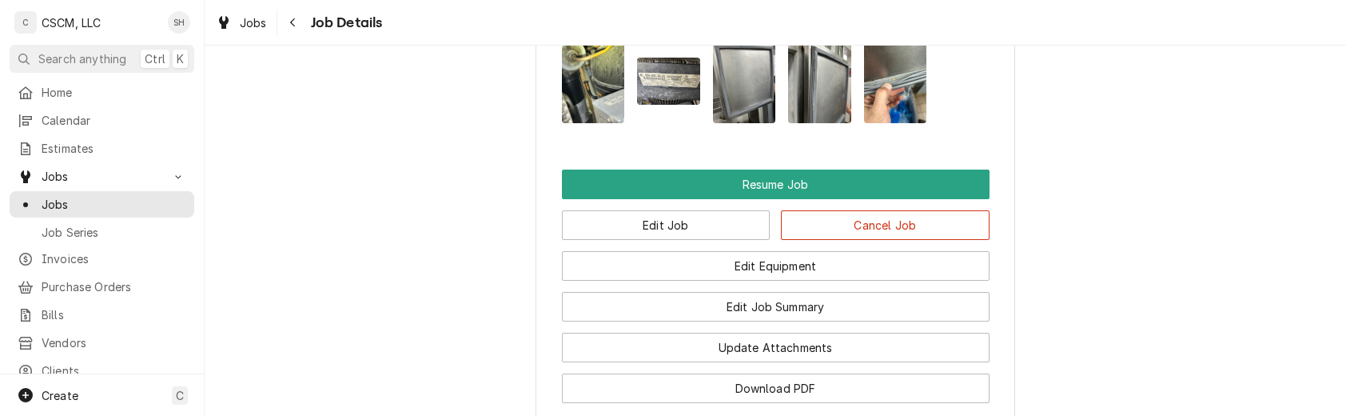
scroll to position [1810, 0]
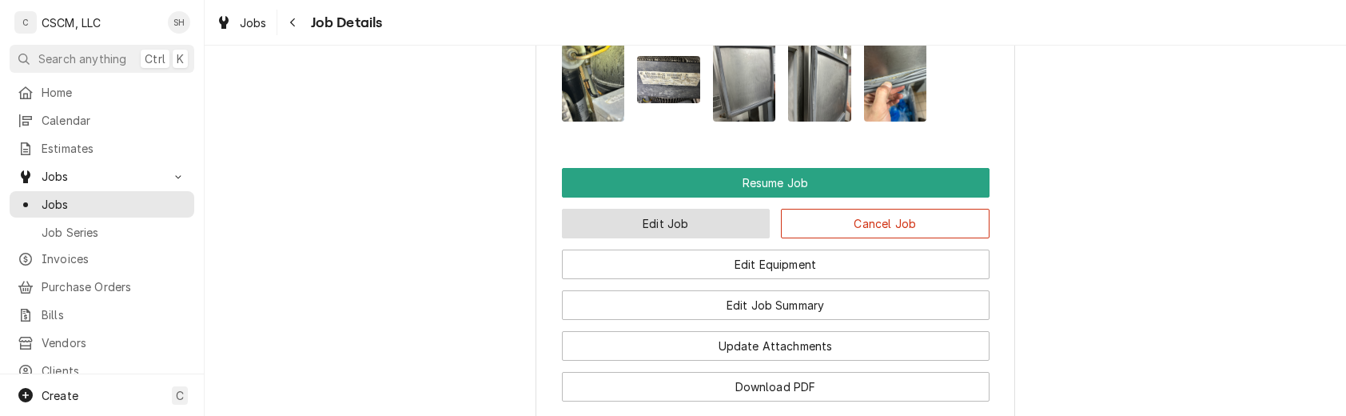
click at [612, 209] on button "Edit Job" at bounding box center [666, 224] width 209 height 30
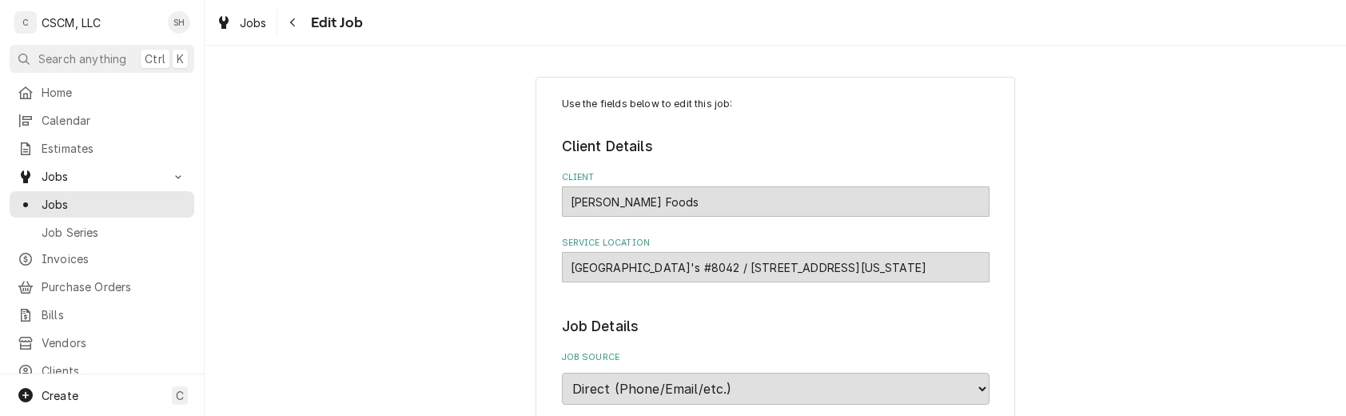
type textarea "x"
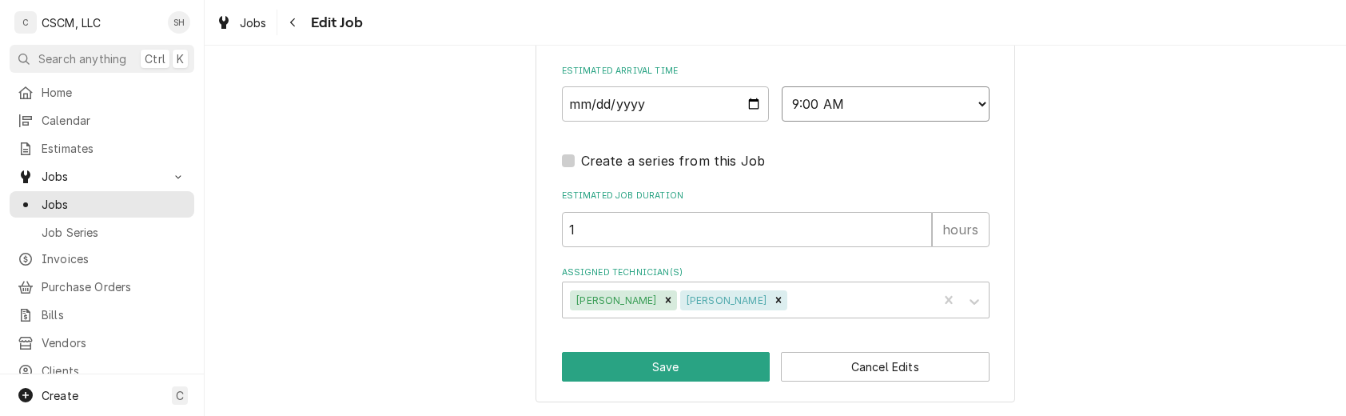
click at [819, 108] on select "AM / PM 6:00 AM 6:15 AM 6:30 AM 6:45 AM 7:00 AM 7:15 AM 7:30 AM 7:45 AM 8:00 AM…" at bounding box center [886, 103] width 208 height 35
select select "14:00:00"
click at [782, 86] on select "AM / PM 6:00 AM 6:15 AM 6:30 AM 6:45 AM 7:00 AM 7:15 AM 7:30 AM 7:45 AM 8:00 AM…" at bounding box center [886, 103] width 208 height 35
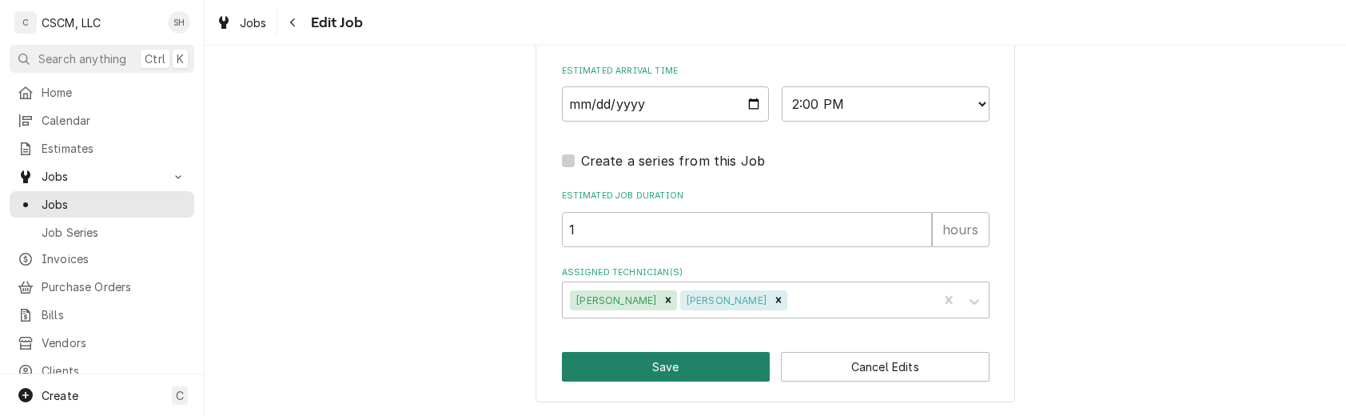
click at [688, 361] on button "Save" at bounding box center [666, 367] width 209 height 30
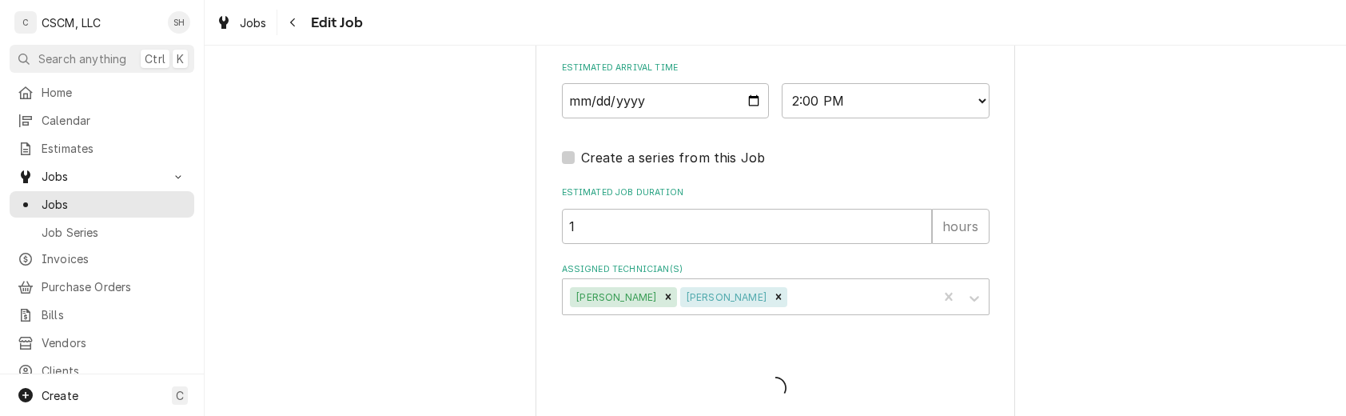
type textarea "x"
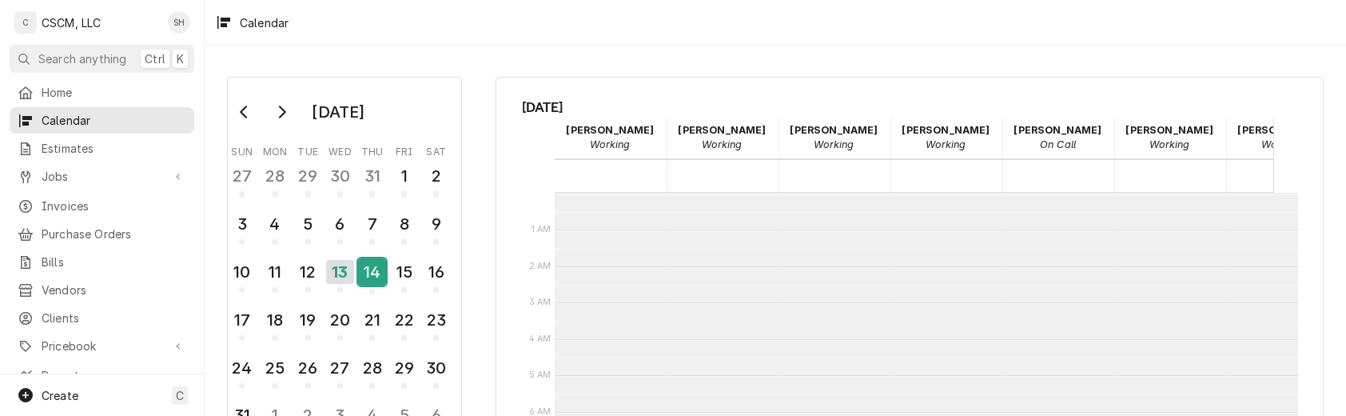
click at [374, 265] on div "14" at bounding box center [372, 271] width 28 height 27
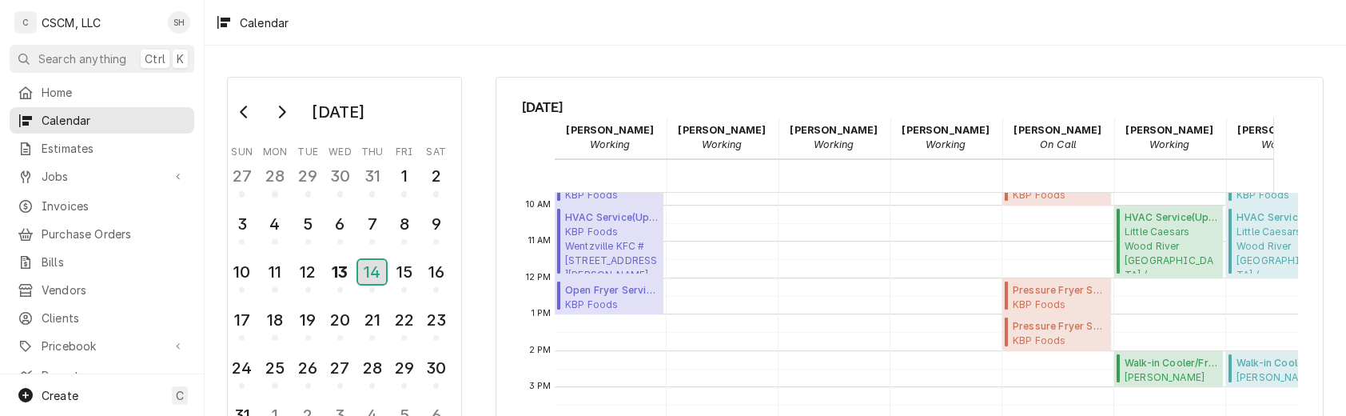
scroll to position [353, 0]
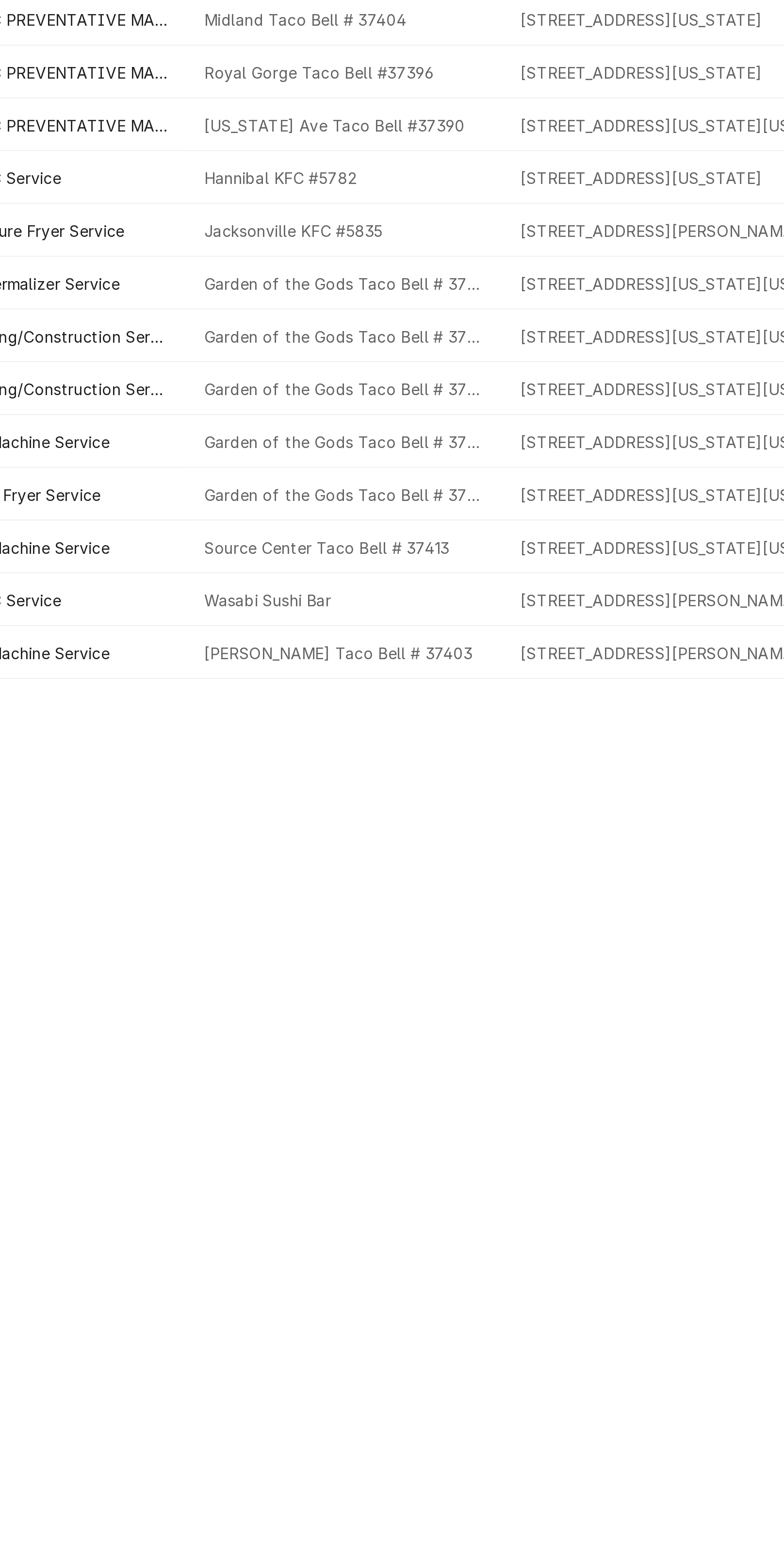
click at [481, 604] on div "ID Service Location Name Location Address Priority Scheduled For Status Date Re…" at bounding box center [454, 809] width 660 height 1509
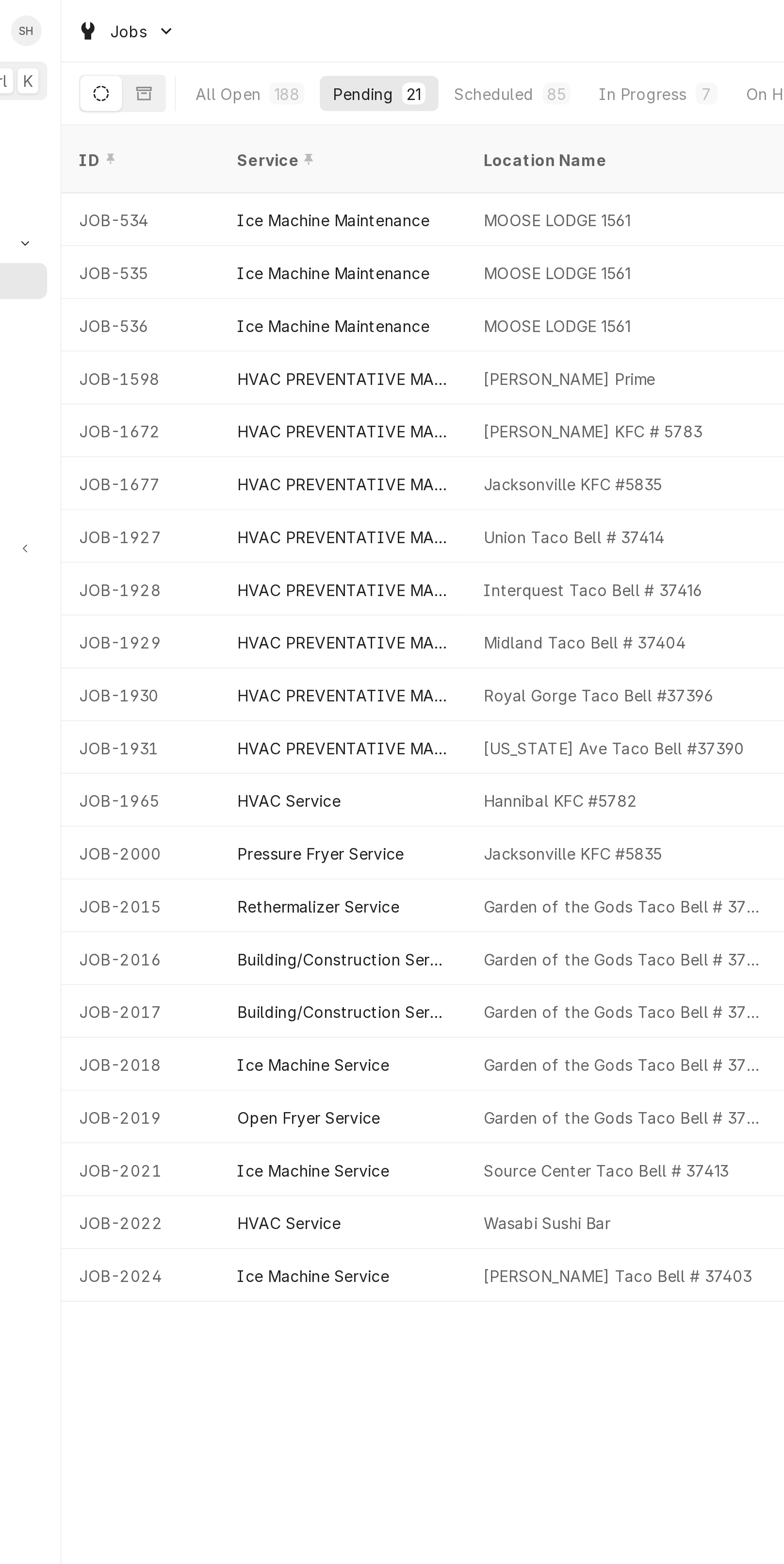
click at [257, 593] on div "ID Service Location Name Location Address Priority Scheduled For Status Date Re…" at bounding box center [454, 809] width 660 height 1509
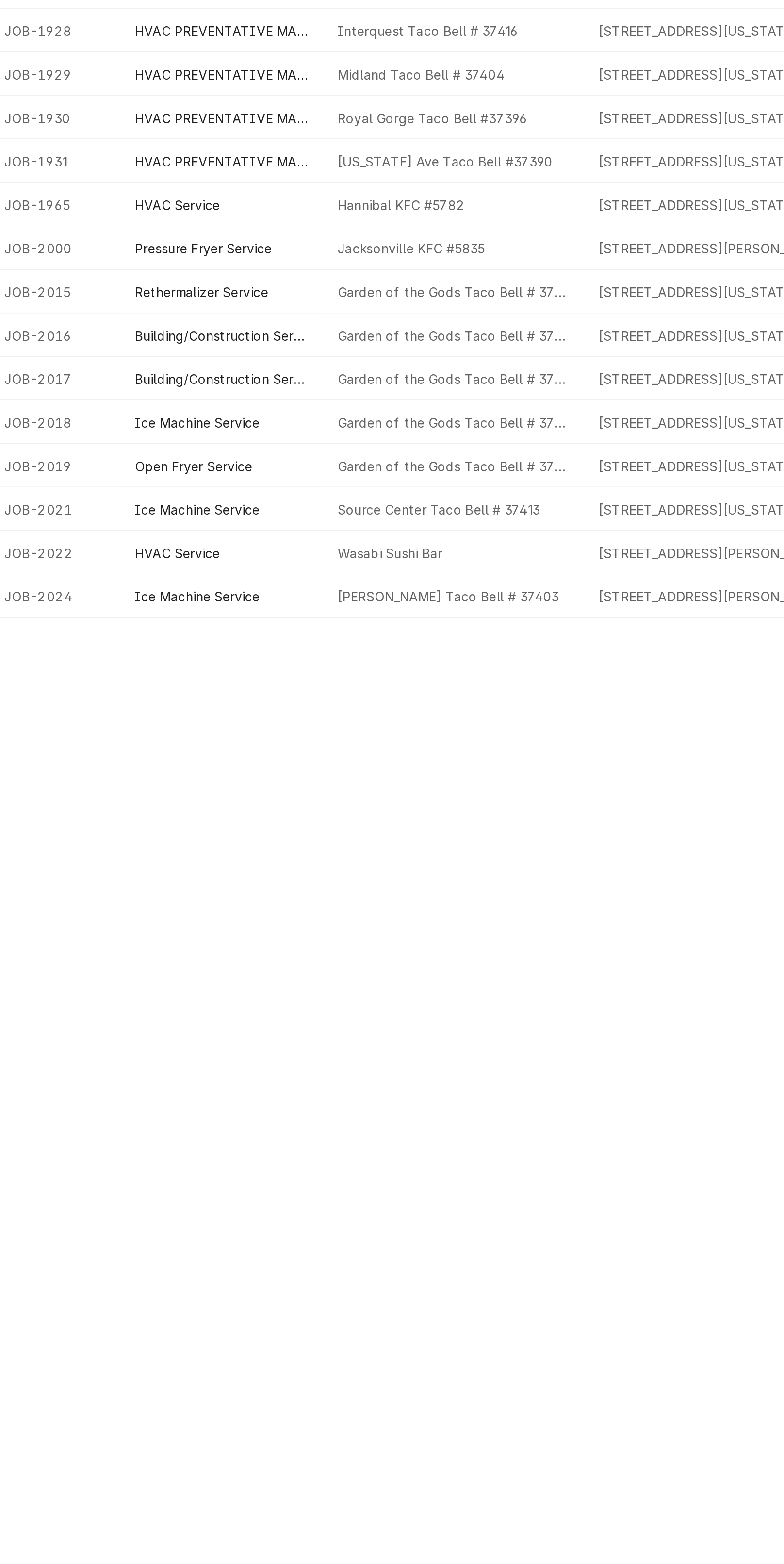
click at [376, 1062] on div "ID Service Location Name Location Address Priority Scheduled For Status Date Re…" at bounding box center [454, 809] width 660 height 1509
click at [374, 1044] on div "ID Service Location Name Location Address Priority Scheduled For Status Date Re…" at bounding box center [454, 809] width 660 height 1509
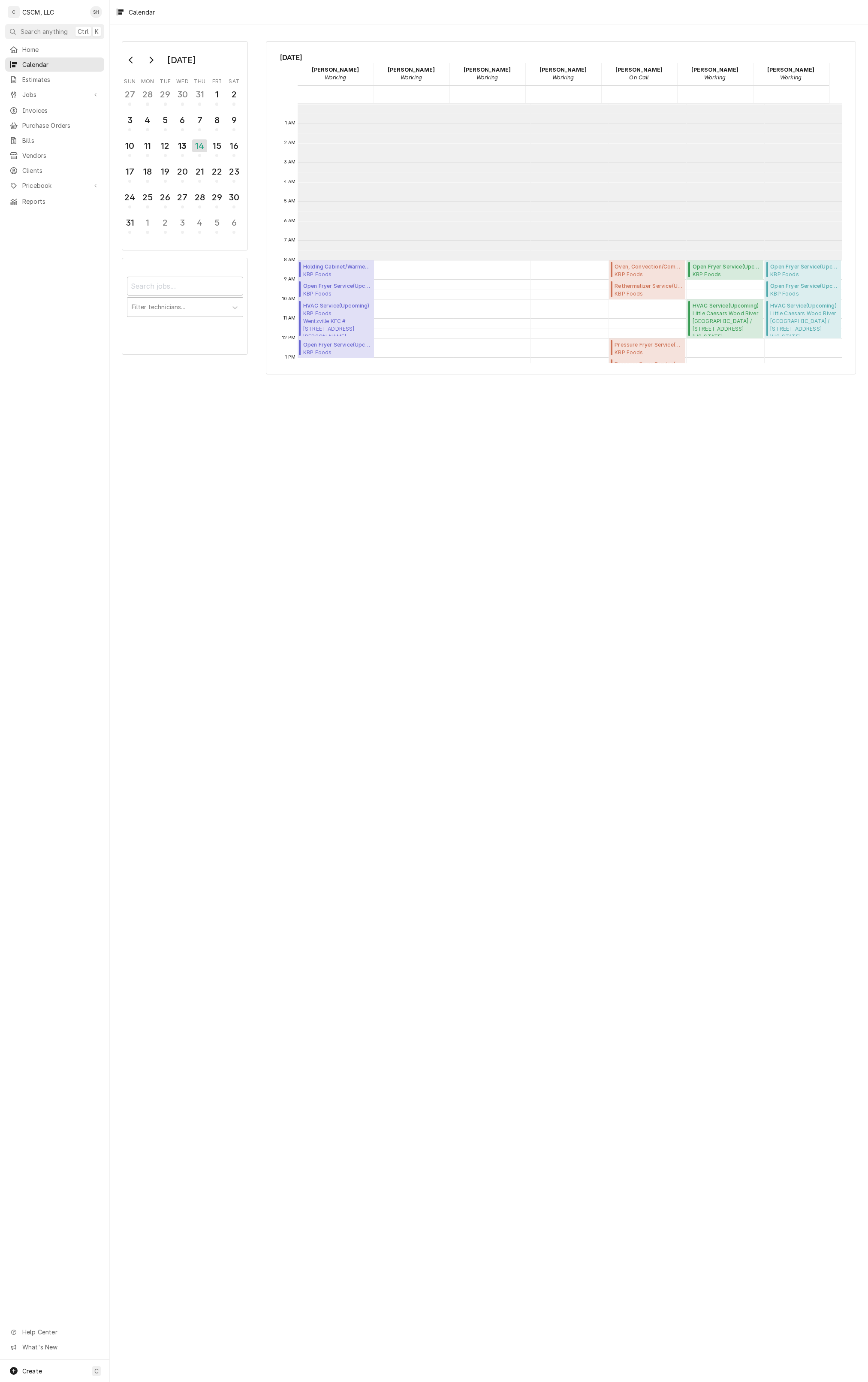
scroll to position [192, 0]
